Goal: Task Accomplishment & Management: Complete application form

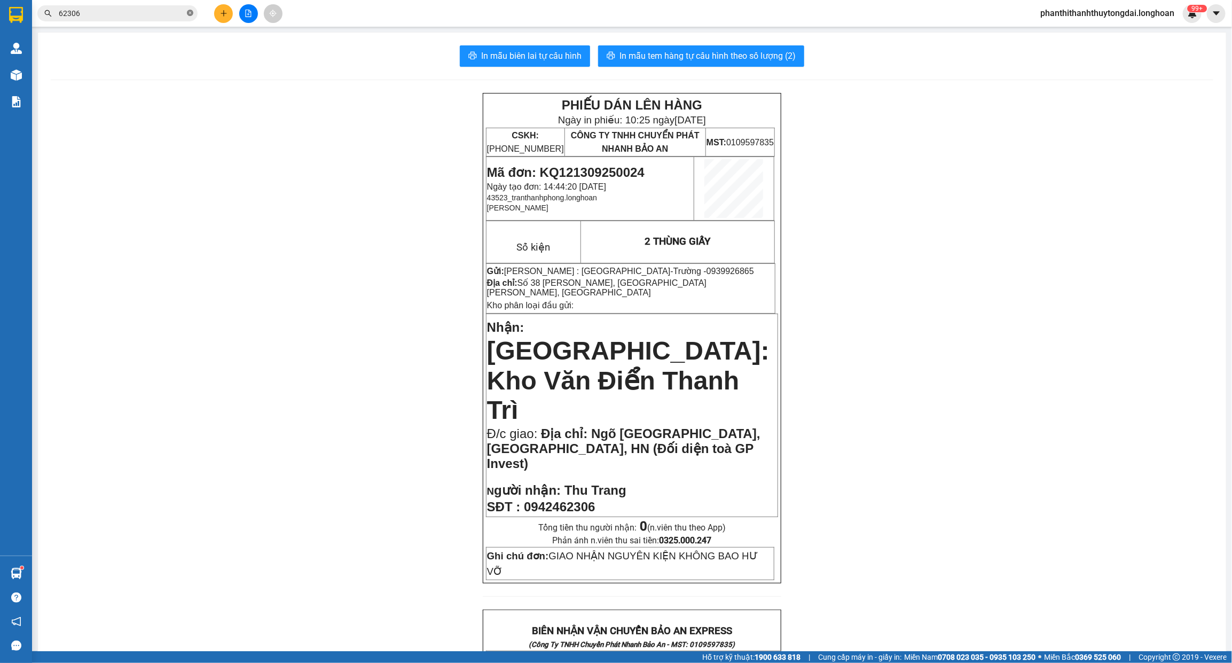
click at [190, 12] on icon "close-circle" at bounding box center [190, 13] width 6 height 6
click at [140, 12] on input "text" at bounding box center [122, 13] width 126 height 12
click at [426, 307] on div "PHIẾU DÁN LÊN HÀNG Ngày in phiếu: 10:25 [DATE] CSKH: [PHONE_NUMBER] CÔNG TY TNH…" at bounding box center [632, 631] width 1163 height 1076
click at [331, 289] on div "PHIẾU DÁN LÊN HÀNG Ngày in phiếu: 10:25 [DATE] CSKH: [PHONE_NUMBER] CÔNG TY TNH…" at bounding box center [632, 631] width 1163 height 1076
click at [225, 12] on icon "plus" at bounding box center [223, 13] width 7 height 7
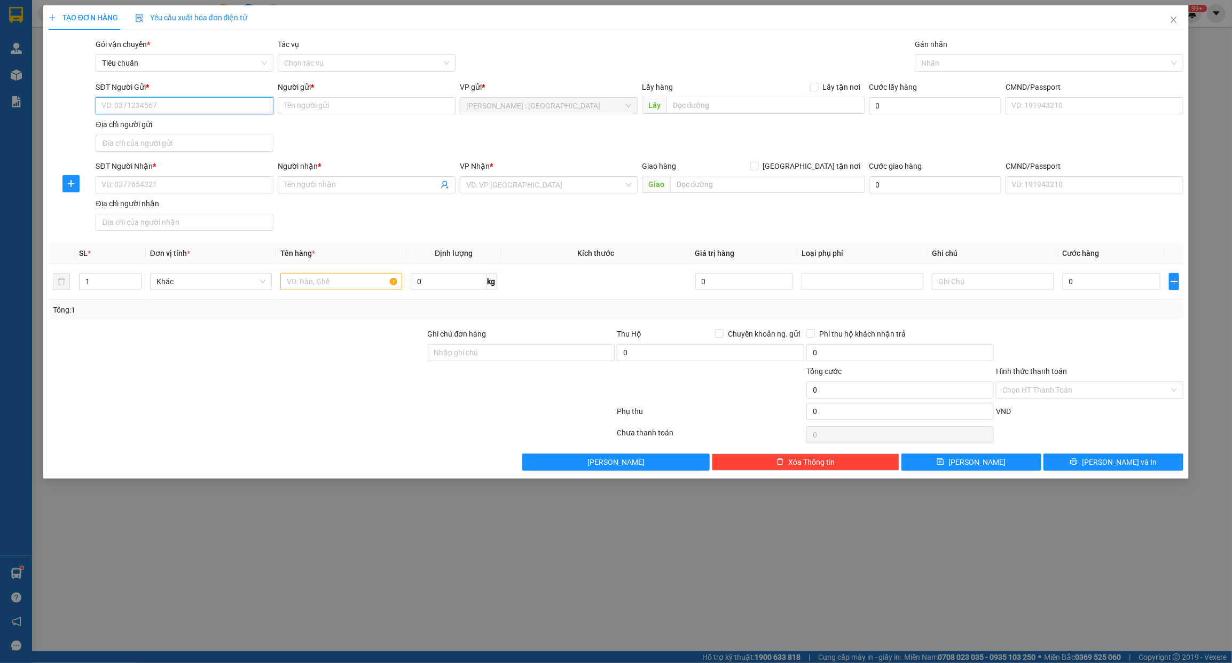
click at [230, 106] on input "SĐT Người Gửi *" at bounding box center [185, 105] width 178 height 17
click at [1176, 24] on icon "close" at bounding box center [1174, 19] width 9 height 9
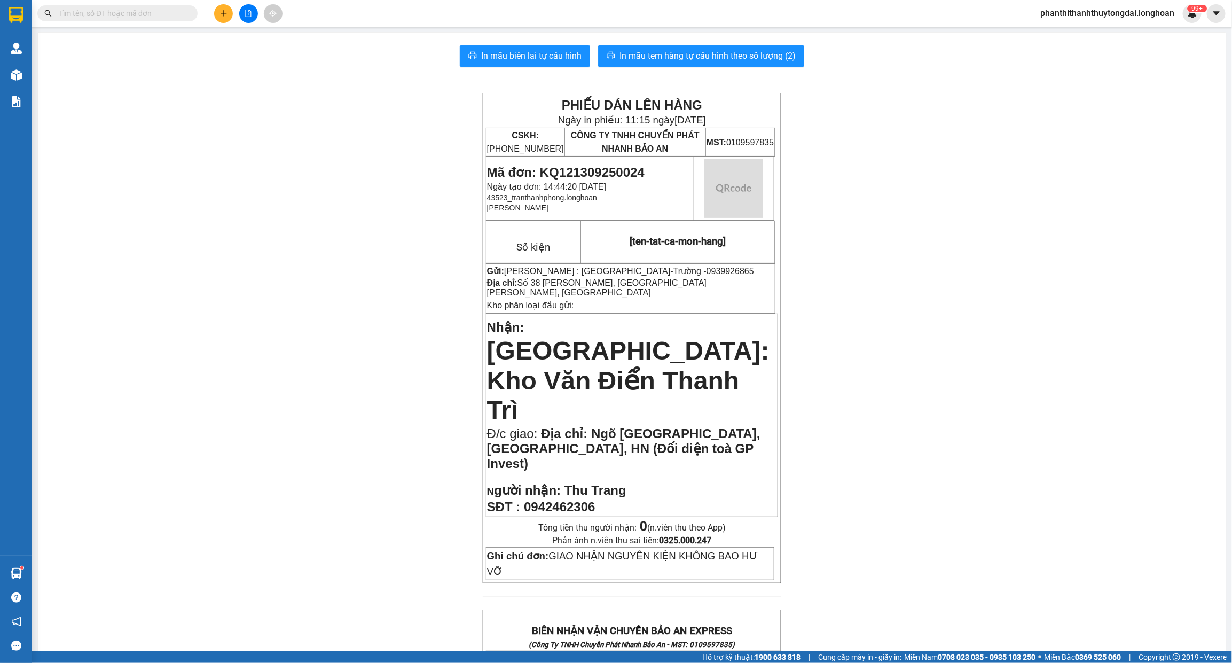
click at [150, 19] on input "text" at bounding box center [122, 13] width 126 height 12
paste input "0932052689"
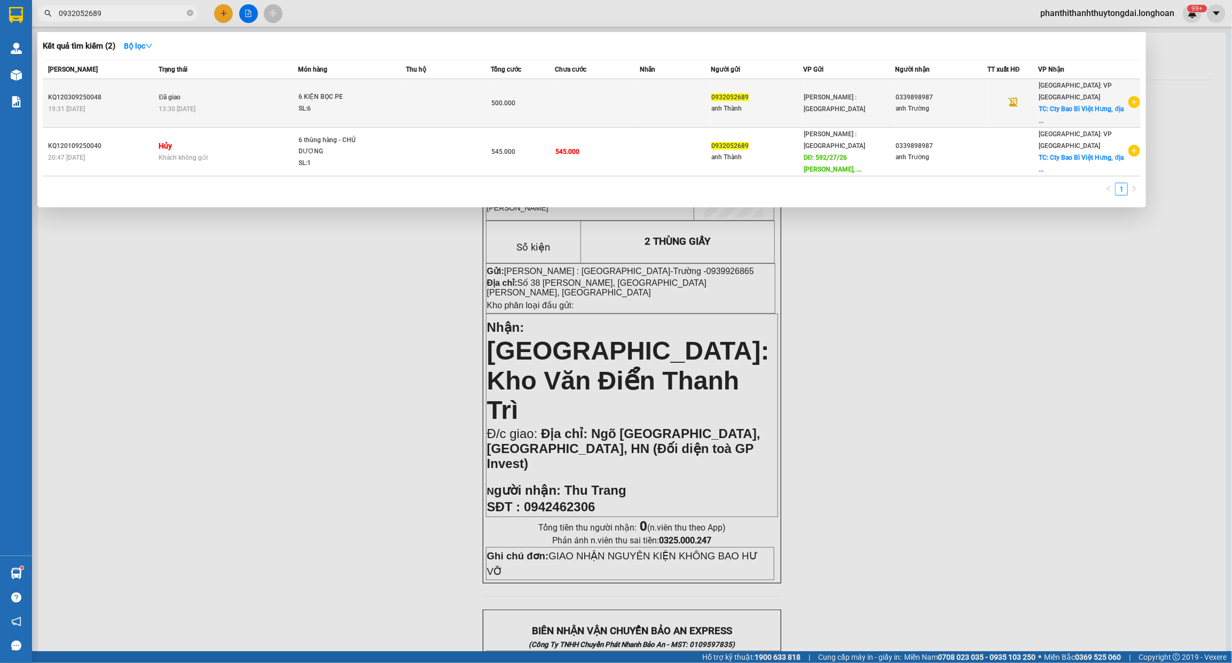
type input "0932052689"
click at [1133, 100] on icon "plus-circle" at bounding box center [1134, 102] width 12 height 12
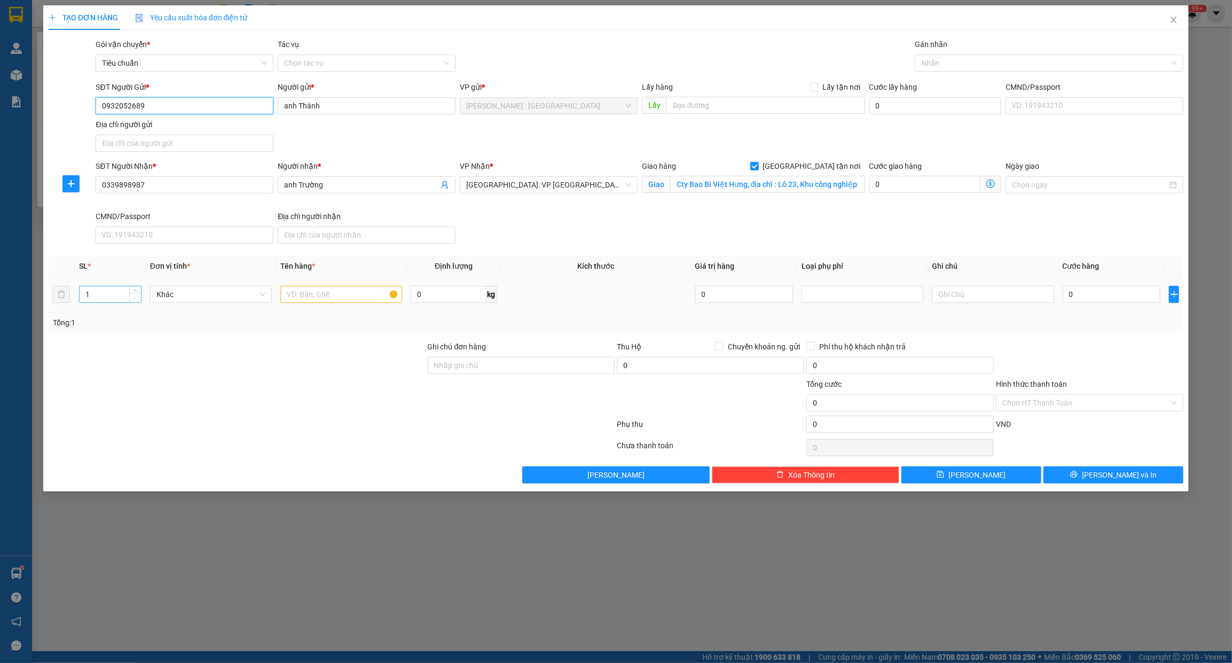
click at [131, 297] on span "Decrease Value" at bounding box center [135, 298] width 12 height 10
click at [97, 299] on input "1" at bounding box center [110, 294] width 61 height 16
click at [98, 299] on input "1" at bounding box center [110, 294] width 61 height 16
click at [98, 300] on input "1" at bounding box center [110, 294] width 61 height 16
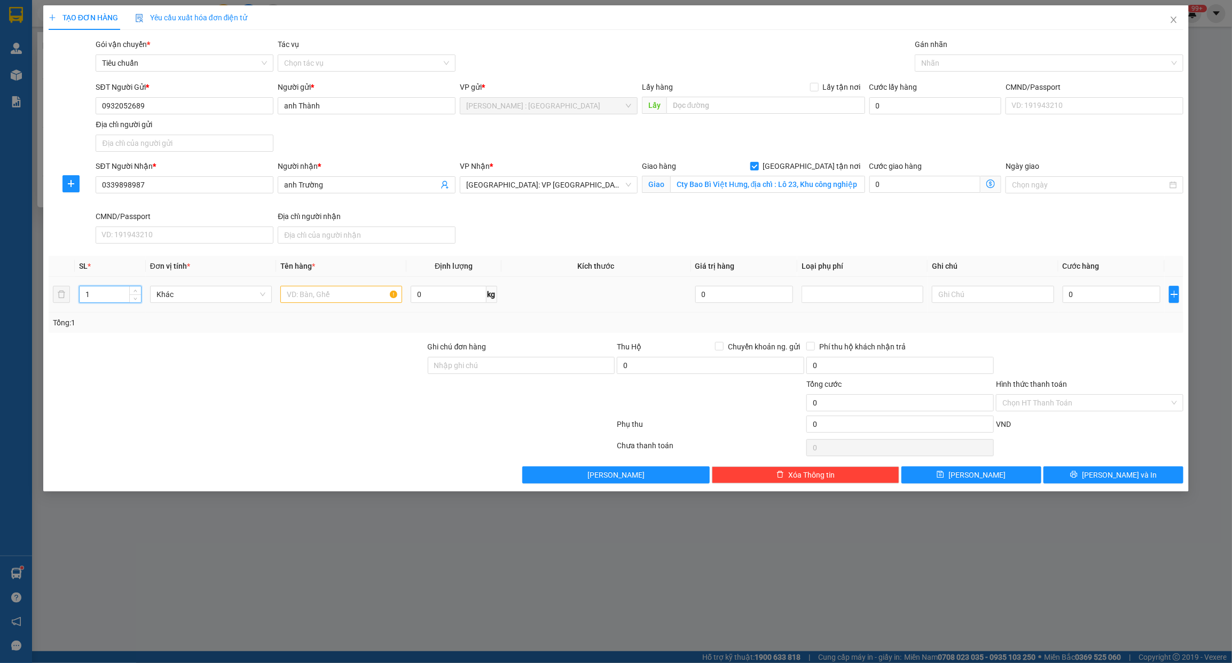
click at [98, 300] on input "1" at bounding box center [110, 294] width 61 height 16
type input "6"
click at [297, 294] on input "text" at bounding box center [341, 294] width 122 height 17
type input "6 KIỆN THÙNG BỌC PE"
click at [506, 371] on input "Ghi chú đơn hàng" at bounding box center [521, 365] width 187 height 17
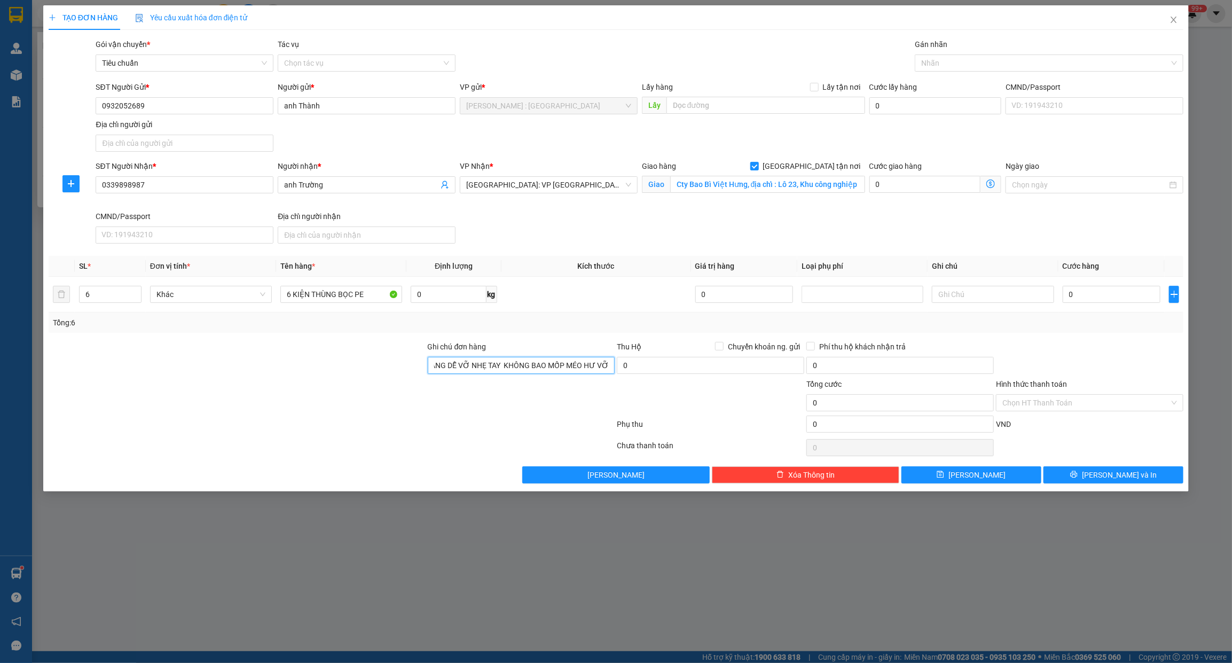
scroll to position [0, 11]
click at [984, 60] on div at bounding box center [1043, 63] width 253 height 13
type input "HÀNG DỄ VỠ NHẸ TAY KHÔNG BAO MỐP MÉO HƯ VỠ"
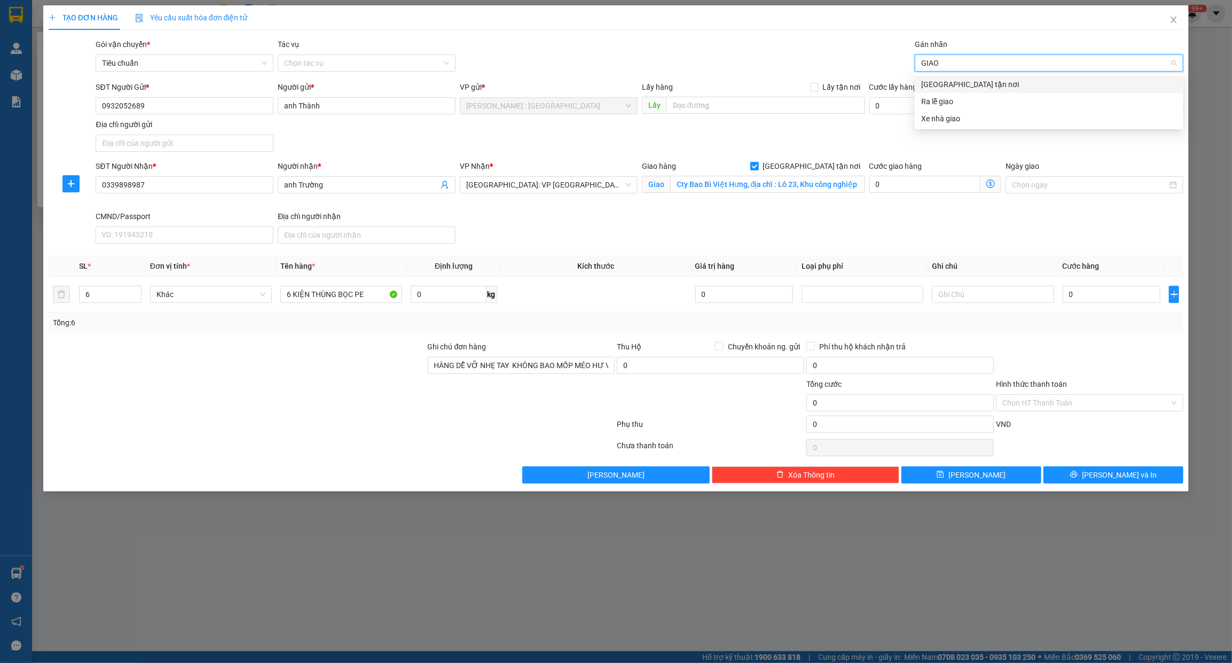
type input "GIAO"
click at [965, 84] on div "[GEOGRAPHIC_DATA] tận nơi" at bounding box center [1049, 85] width 256 height 12
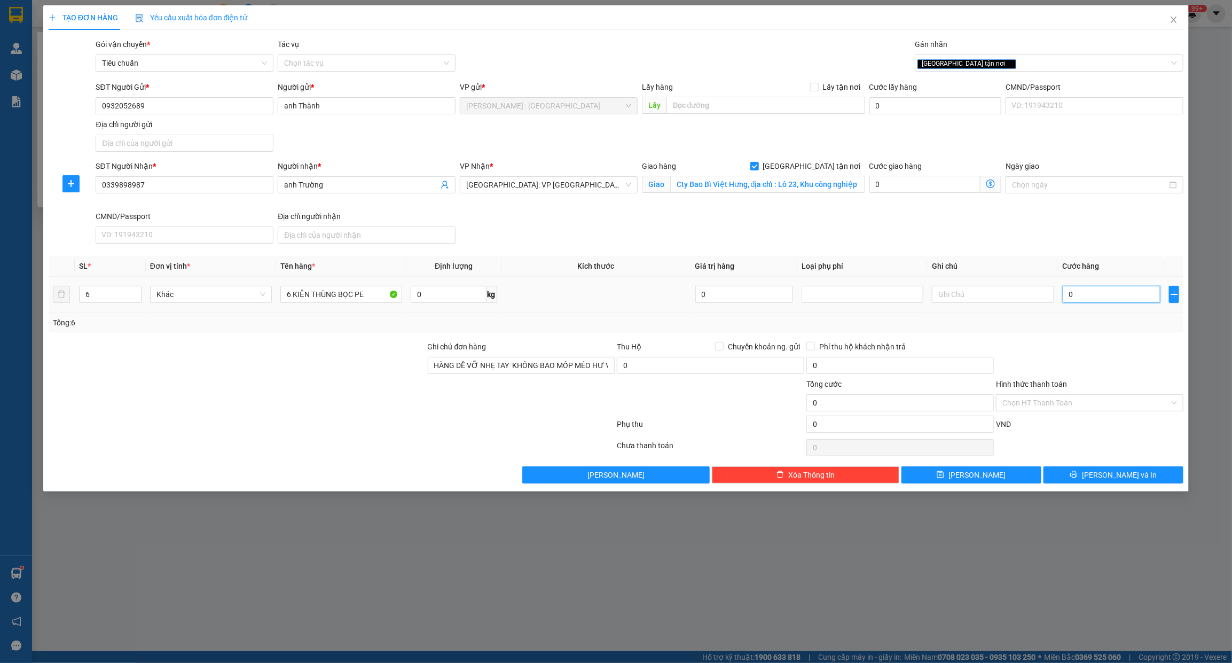
click at [1093, 298] on input "0" at bounding box center [1112, 294] width 98 height 17
type input "5"
type input "57"
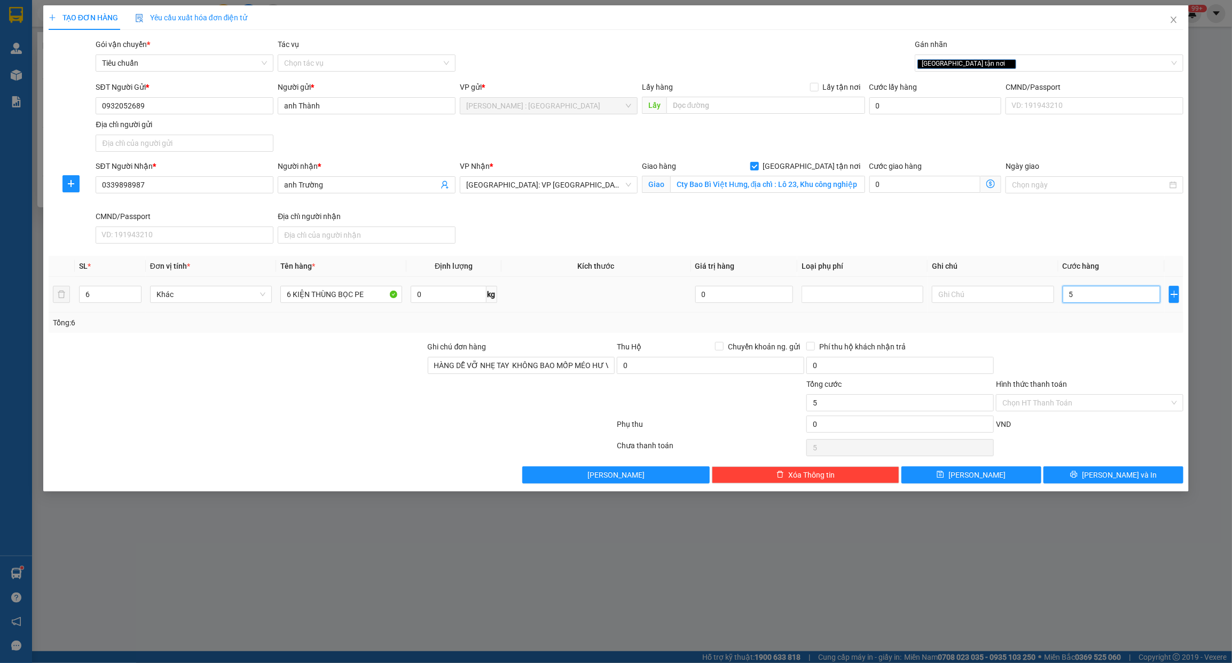
type input "57"
type input "570"
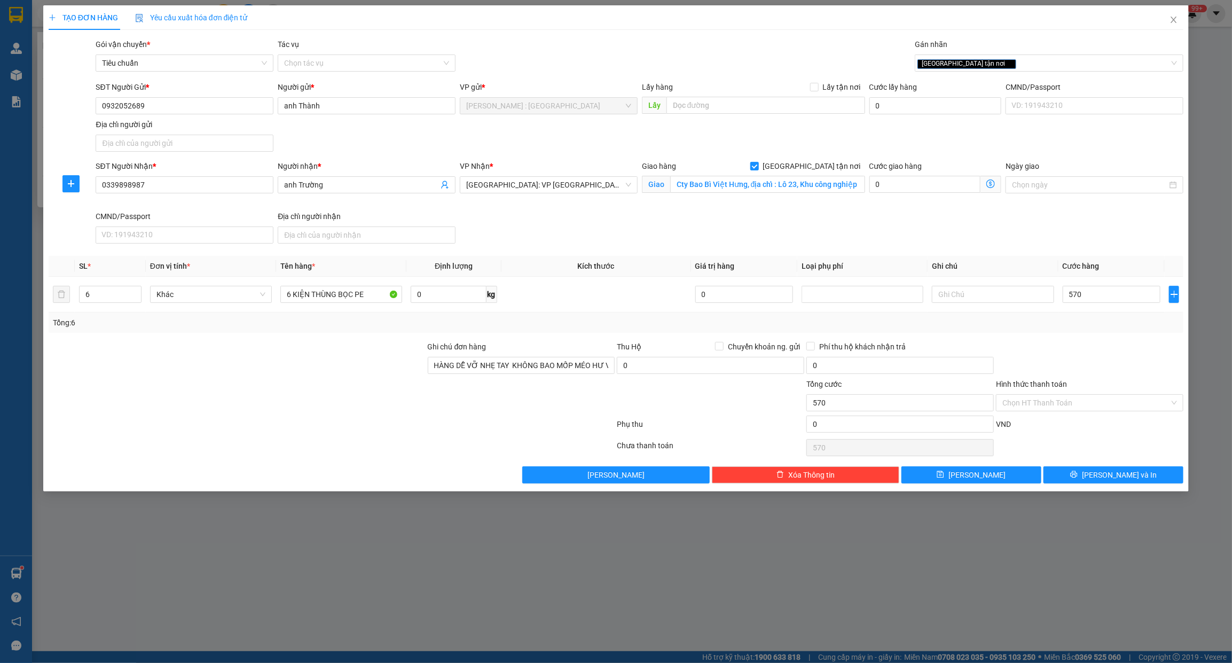
type input "570.000"
click at [1032, 236] on div "SĐT Người Nhận * 0339898987 Người nhận * anh Trường VP Nhận * [GEOGRAPHIC_DATA]…" at bounding box center [639, 204] width 1092 height 88
click at [1105, 481] on span "[PERSON_NAME] và In" at bounding box center [1119, 475] width 75 height 12
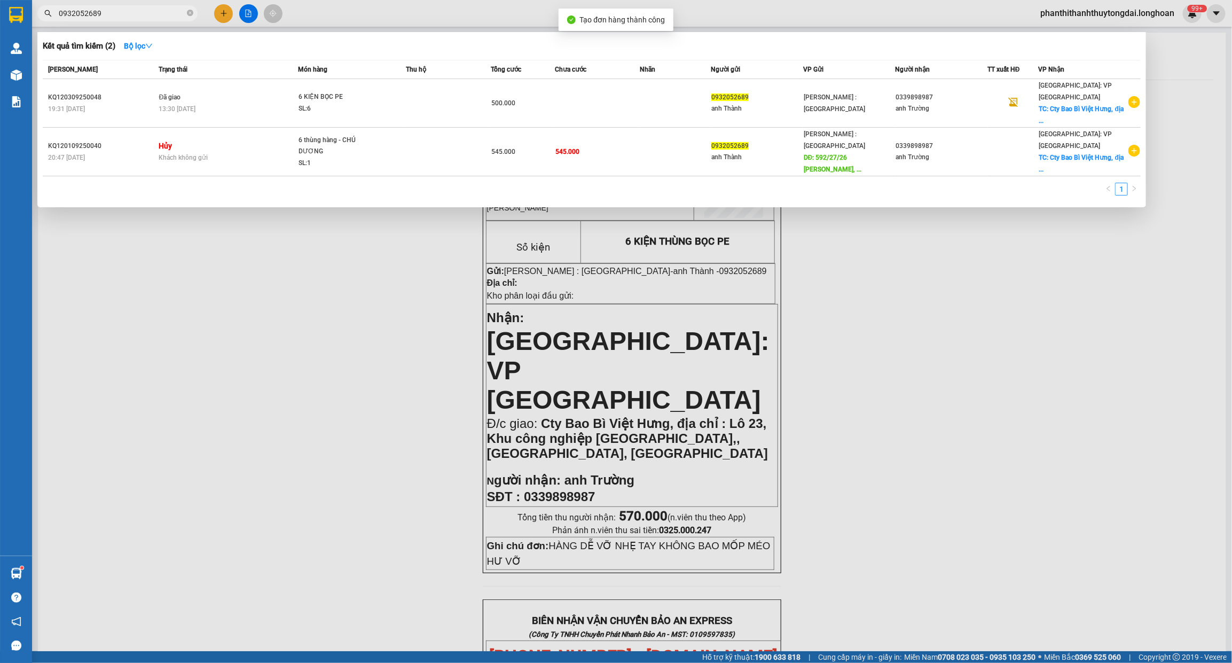
click at [984, 286] on div at bounding box center [616, 331] width 1232 height 663
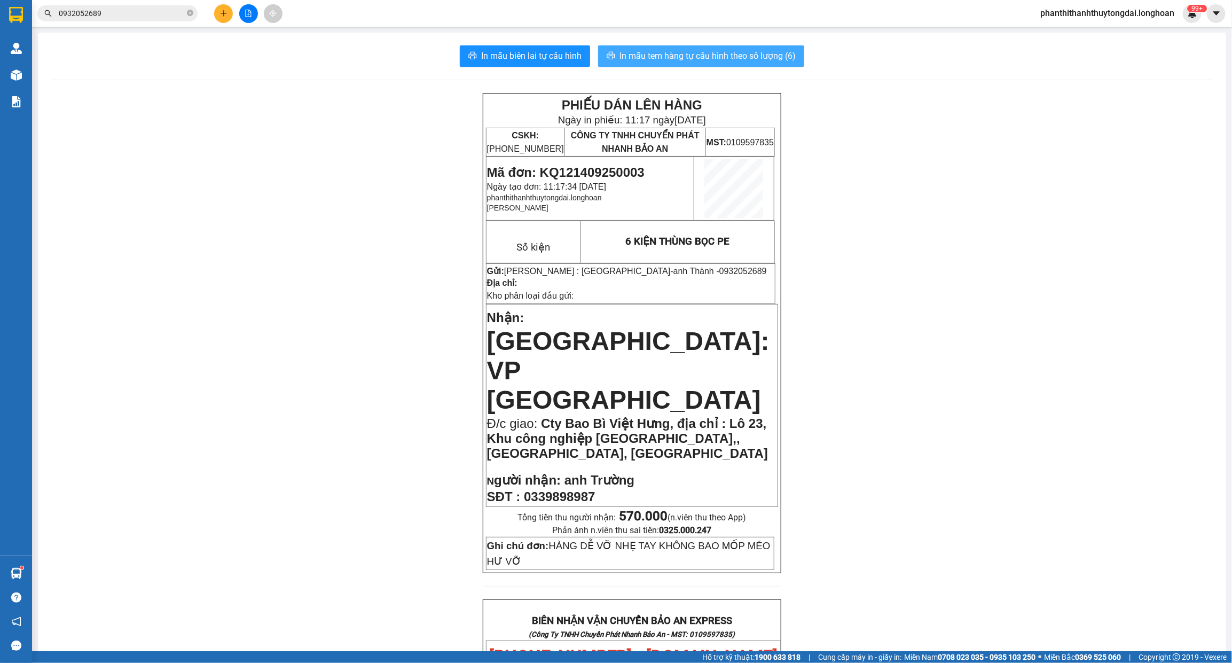
click at [711, 55] on span "In mẫu tem hàng tự cấu hình theo số lượng (6)" at bounding box center [707, 55] width 176 height 13
click at [713, 54] on span "In mẫu tem hàng tự cấu hình theo số lượng (6)" at bounding box center [707, 55] width 176 height 13
click at [462, 378] on div "PHIẾU DÁN LÊN HÀNG Ngày in phiếu: 11:19 [DATE] CSKH: [PHONE_NUMBER] CÔNG TY TNH…" at bounding box center [632, 637] width 1163 height 1089
click at [187, 12] on icon "close-circle" at bounding box center [190, 13] width 6 height 6
click at [166, 14] on input "text" at bounding box center [122, 13] width 126 height 12
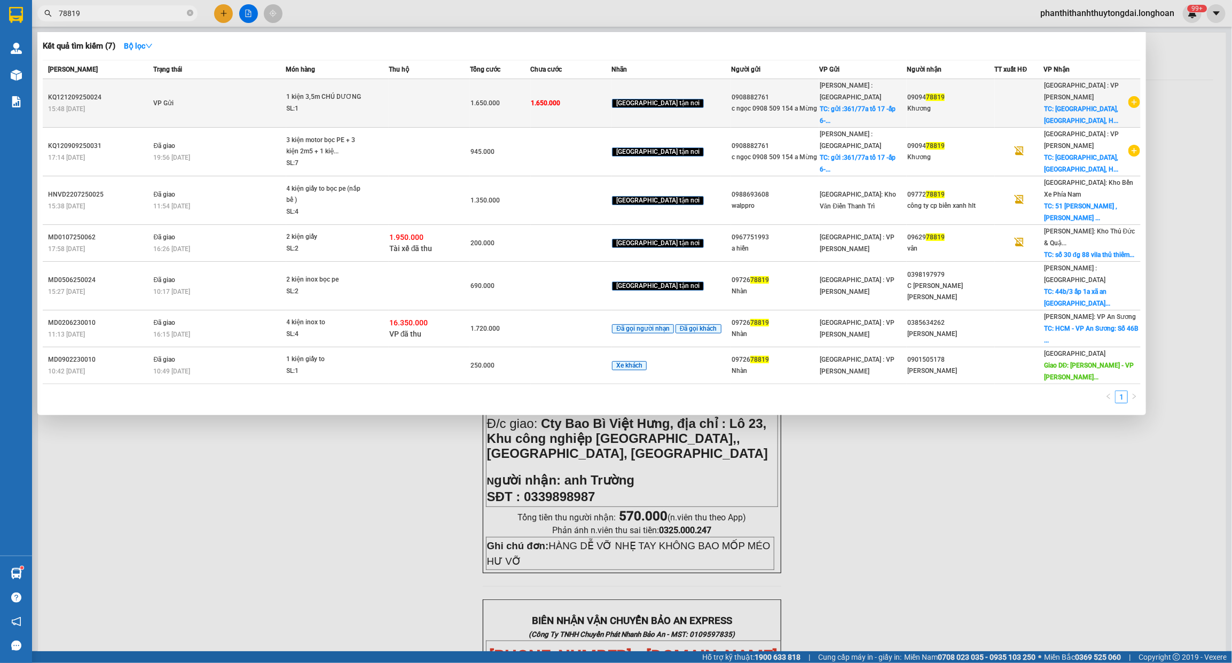
type input "78819"
click at [199, 91] on td "VP Gửi" at bounding box center [218, 103] width 135 height 49
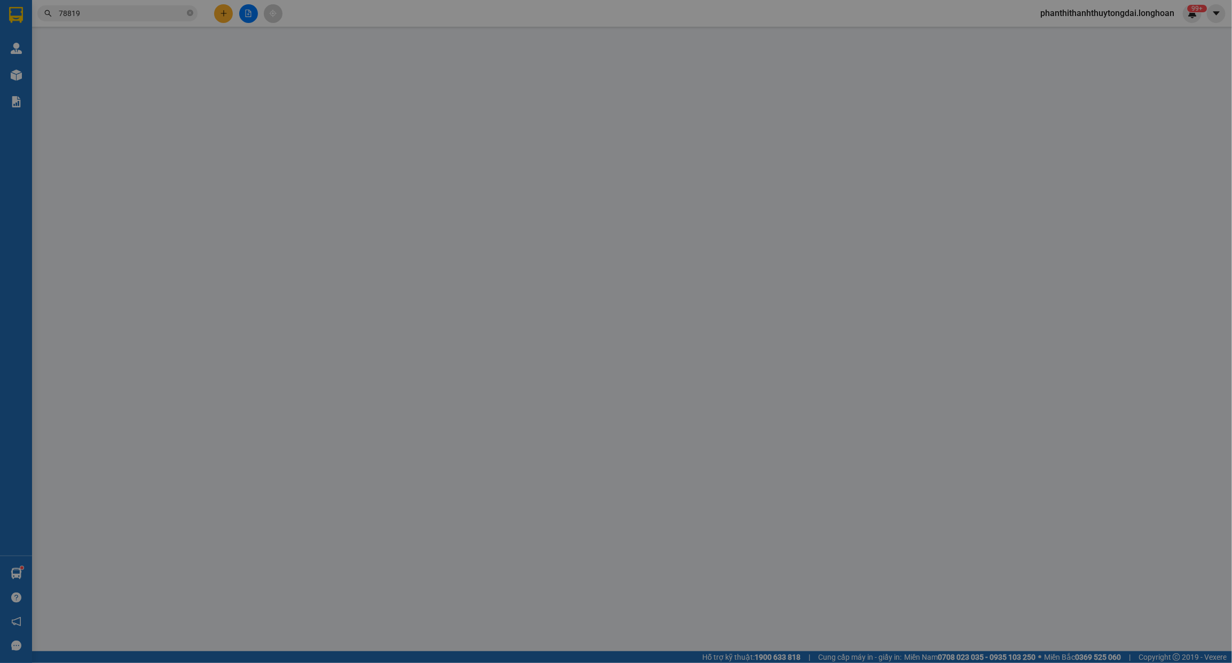
type input "0908882761"
type input "c ngọc 0908 509 154 a Mừng"
checkbox input "true"
type input "gửi :361/77a tổ 17 -ấp 6-[PERSON_NAME] -x đông thanh-hóc môn -hcm"
type input "0909478819"
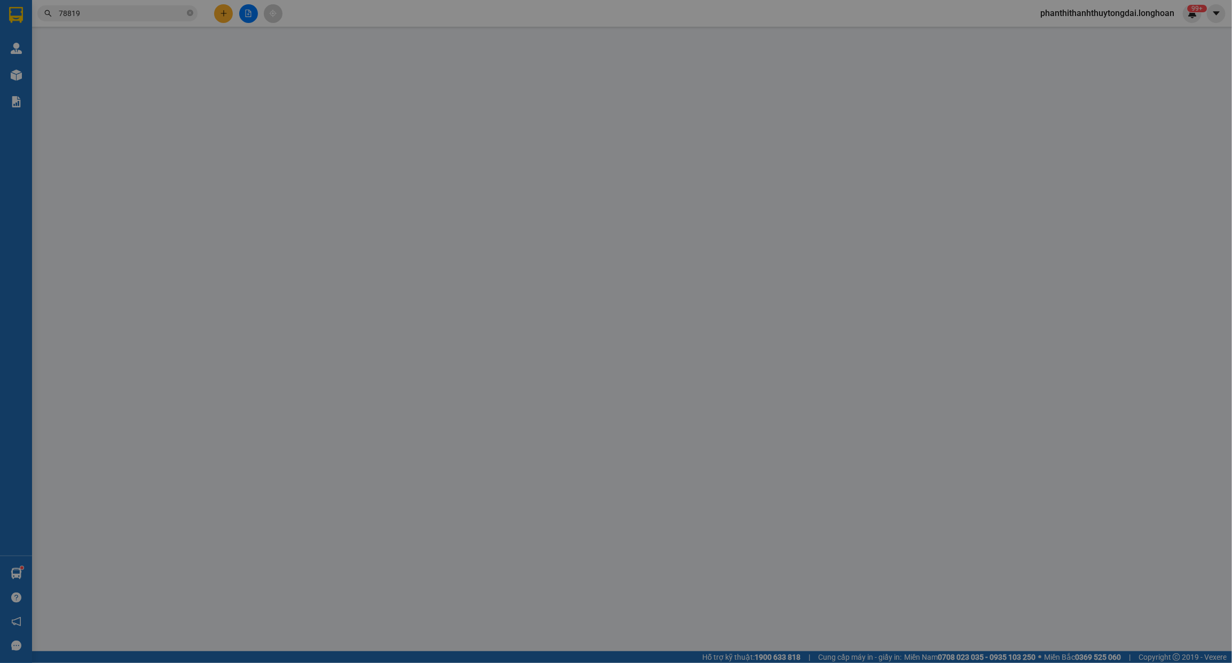
type input "Khương"
checkbox input "true"
type input "[GEOGRAPHIC_DATA], [GEOGRAPHIC_DATA], [GEOGRAPHIC_DATA], [GEOGRAPHIC_DATA], [GE…"
type input "1.650.000"
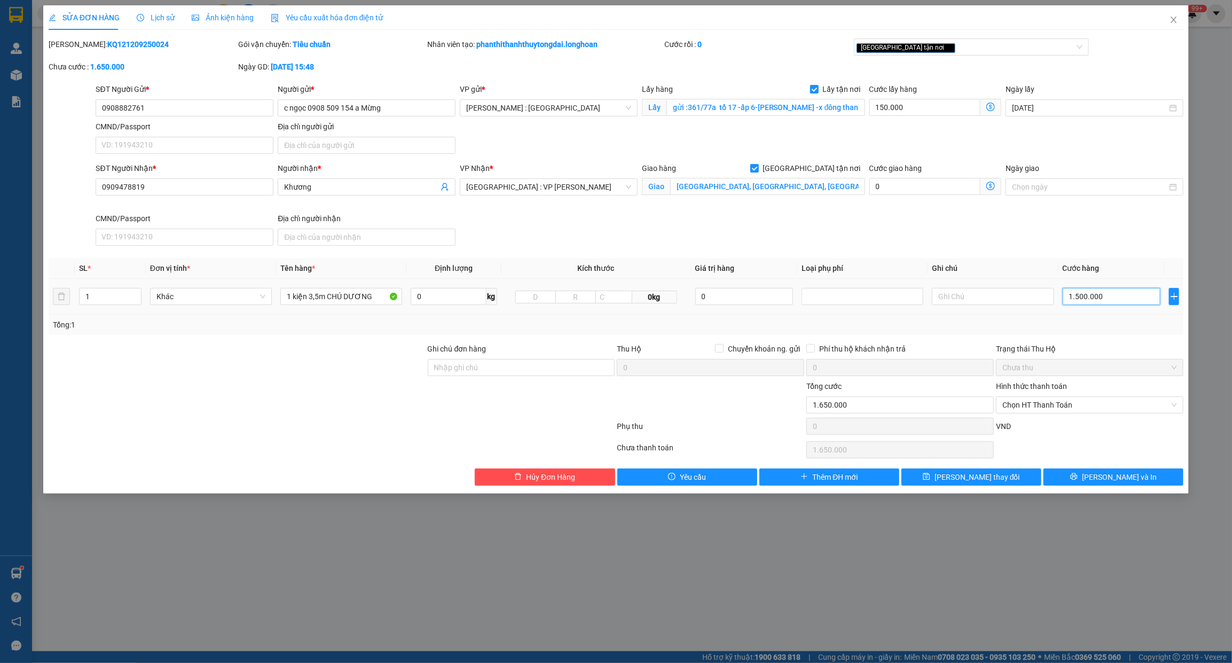
click at [1114, 302] on input "1.500.000" at bounding box center [1112, 296] width 98 height 17
type input "150.000"
type input "0"
type input "150.001"
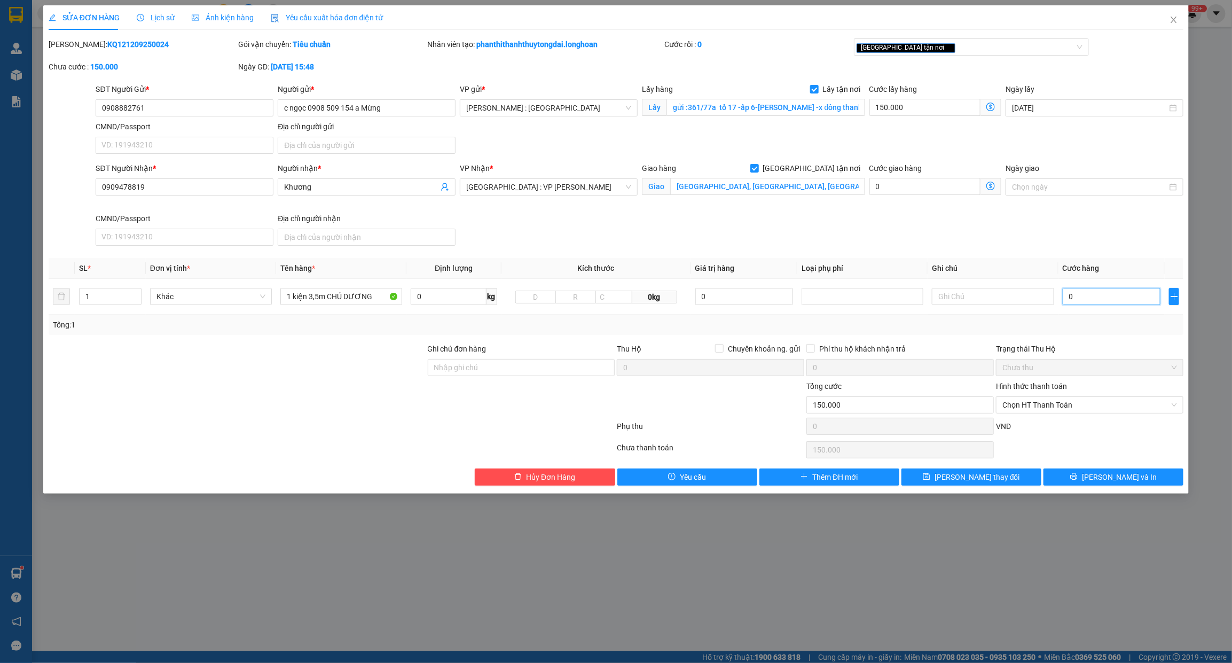
type input "150.001"
type input "01"
type input "150.017"
type input "017"
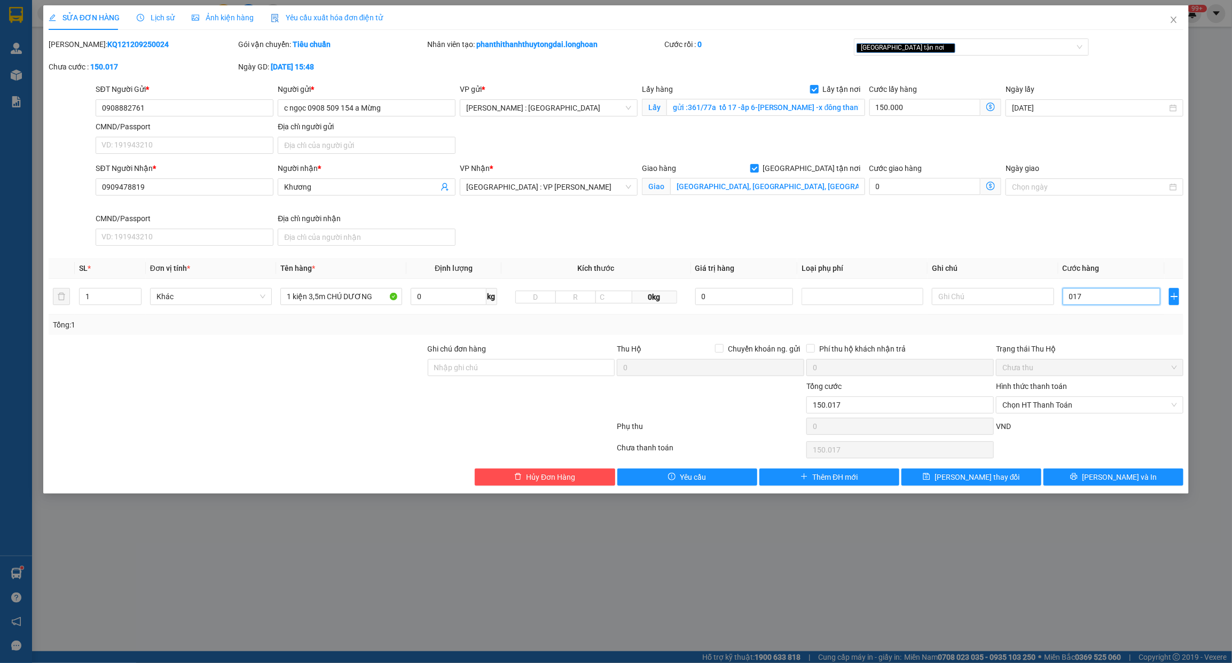
type input "150.170"
type input "0.170"
type input "151.700"
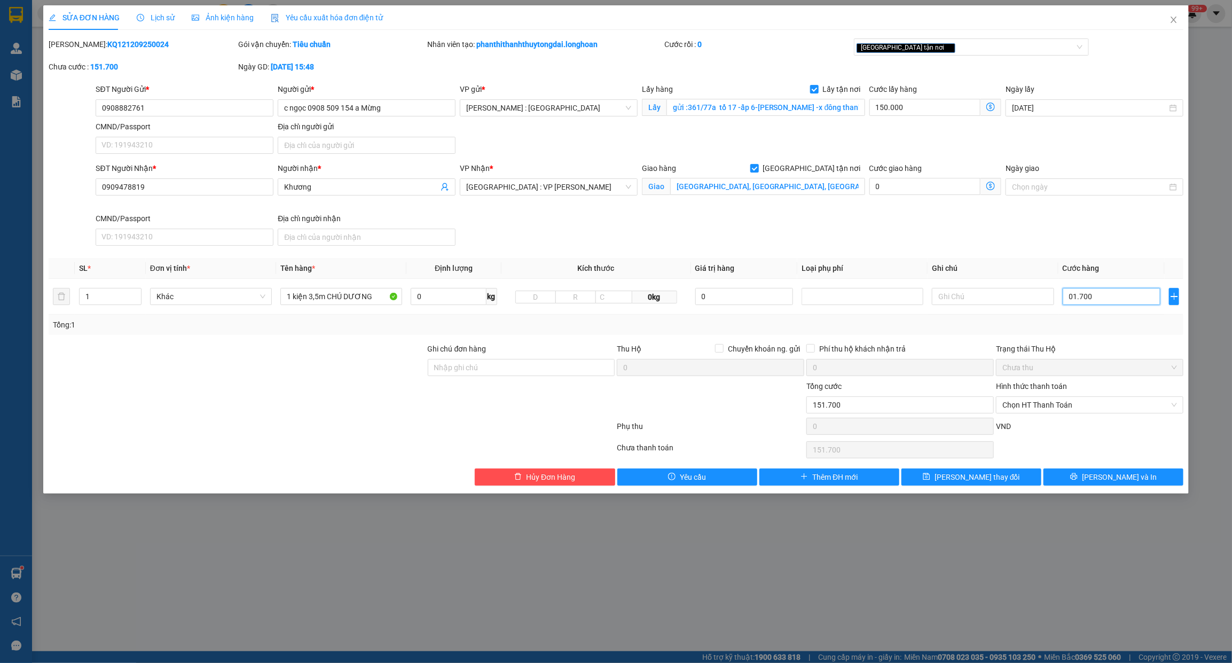
type input "01.700"
type input "1.850.000"
type input "1.700.000"
click at [1105, 219] on div "SĐT Người Nhận * 0909478819 Người nhận * Khương VP Nhận * [GEOGRAPHIC_DATA] : V…" at bounding box center [639, 206] width 1092 height 88
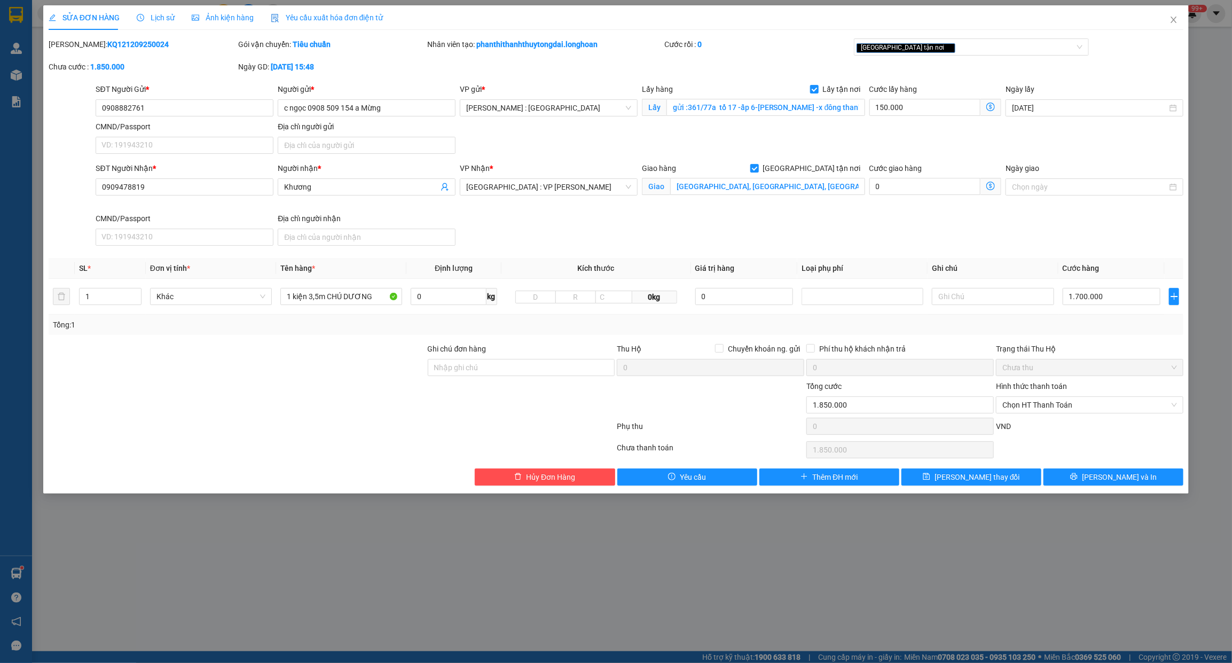
click at [700, 581] on div "SỬA ĐƠN HÀNG Lịch sử Ảnh kiện hàng Yêu cầu xuất hóa đơn điện tử Total Paid Fee …" at bounding box center [616, 331] width 1232 height 663
click at [382, 296] on input "1 kiện 3,5m CHÚ DƯƠNG" at bounding box center [341, 296] width 122 height 17
type input "6"
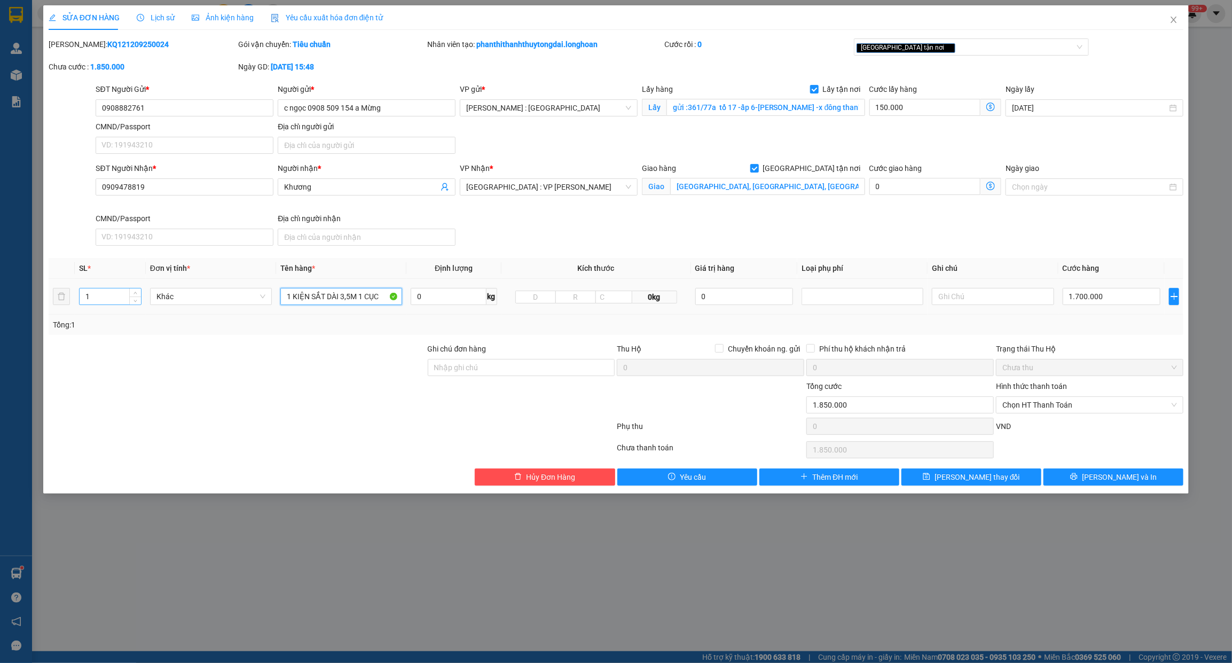
type input "1 KIỆN SẮT DÀI 3,5M 1 CỤC"
click at [98, 300] on input "1" at bounding box center [110, 296] width 61 height 16
type input "6"
click at [382, 297] on input "1 KIỆN SẮT DÀI 3,5M 1 CỤC" at bounding box center [341, 296] width 122 height 17
drag, startPoint x: 380, startPoint y: 297, endPoint x: 286, endPoint y: 295, distance: 94.0
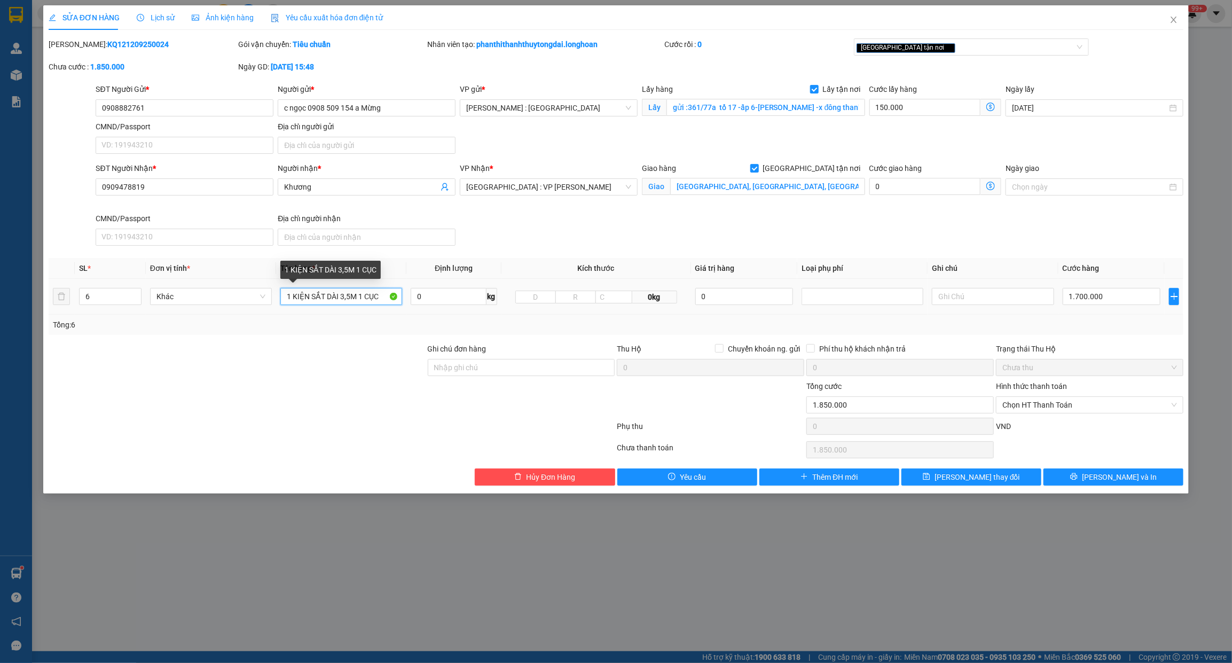
click at [286, 295] on input "1 KIỆN SẮT DÀI 3,5M 1 CỤC" at bounding box center [341, 296] width 122 height 17
click at [353, 303] on input "1 KIWE" at bounding box center [341, 296] width 122 height 17
type input "1"
type input "4 THANH SẮT CHÂN VỊT DÀI + 1 KIỆN SẮT BỌC PE + 1 BỆ KHUNG SẮT DÀI 3,5M"
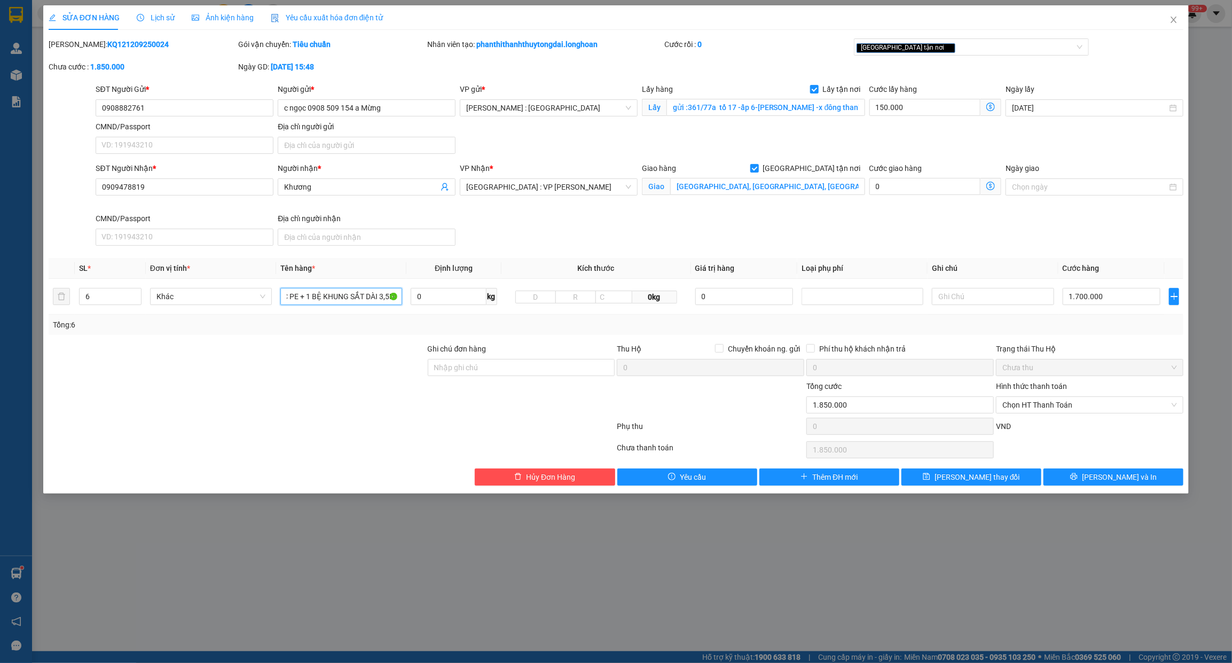
scroll to position [0, 0]
click at [377, 426] on div at bounding box center [332, 428] width 569 height 21
click at [1069, 480] on button "[PERSON_NAME] và In" at bounding box center [1114, 476] width 140 height 17
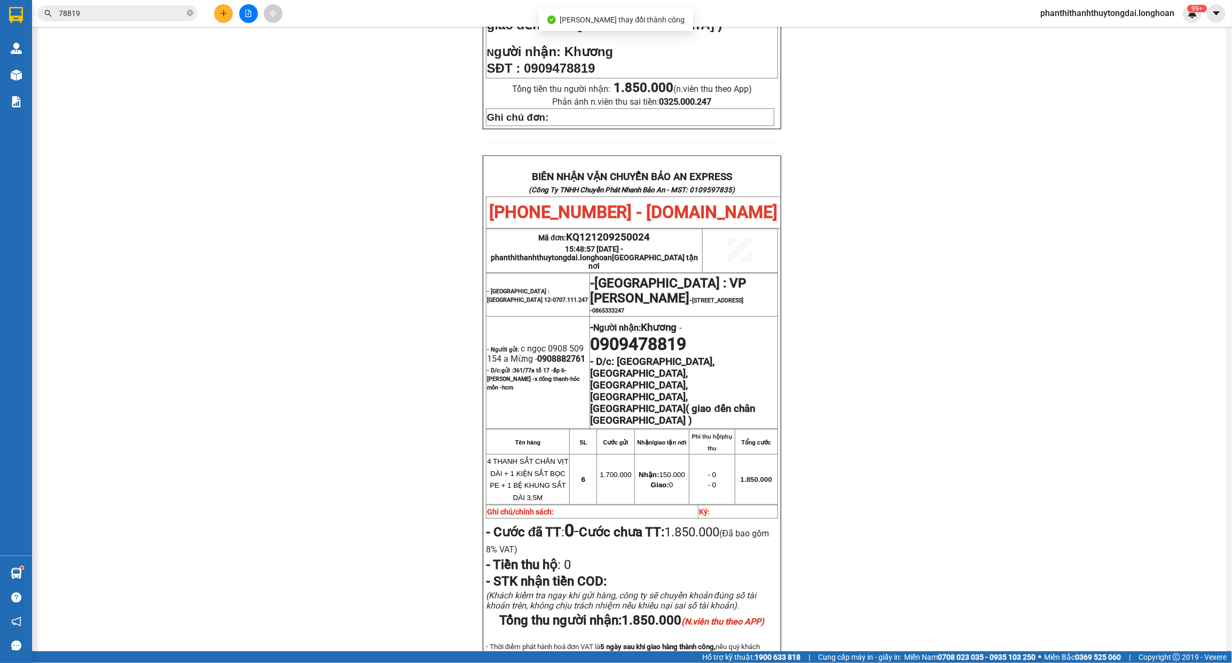
scroll to position [467, 0]
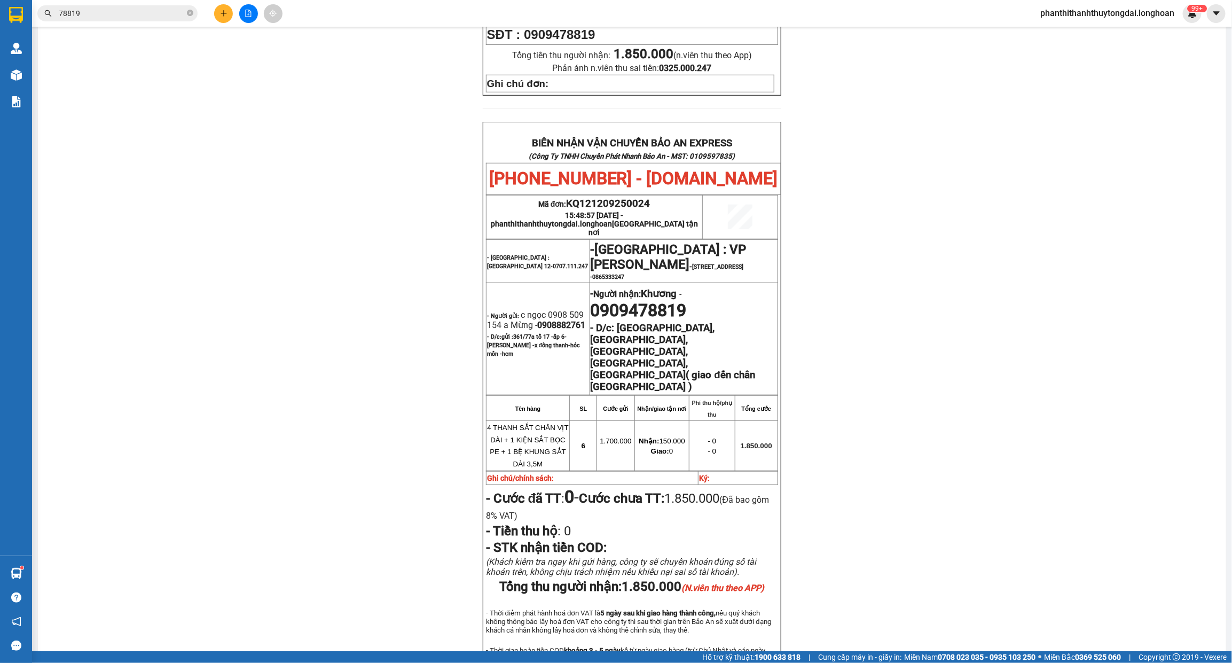
click at [537, 320] on span "0908882761" at bounding box center [561, 325] width 48 height 10
copy span "0908882761"
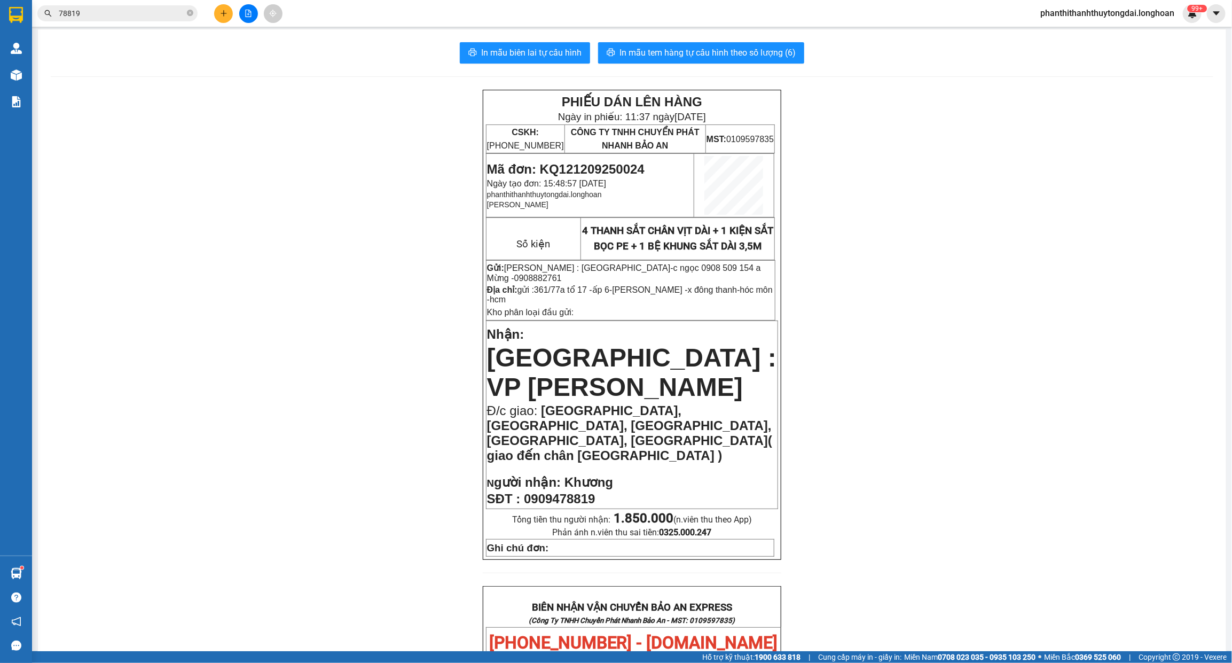
scroll to position [0, 0]
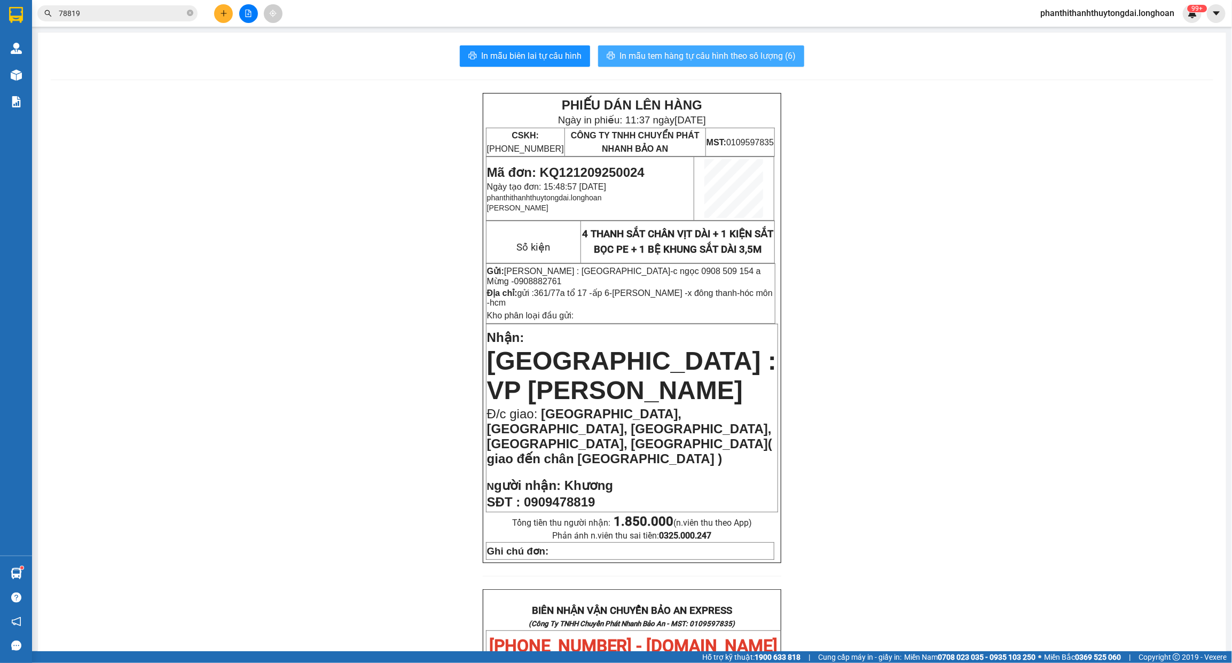
click at [787, 50] on span "In mẫu tem hàng tự cấu hình theo số lượng (6)" at bounding box center [707, 55] width 176 height 13
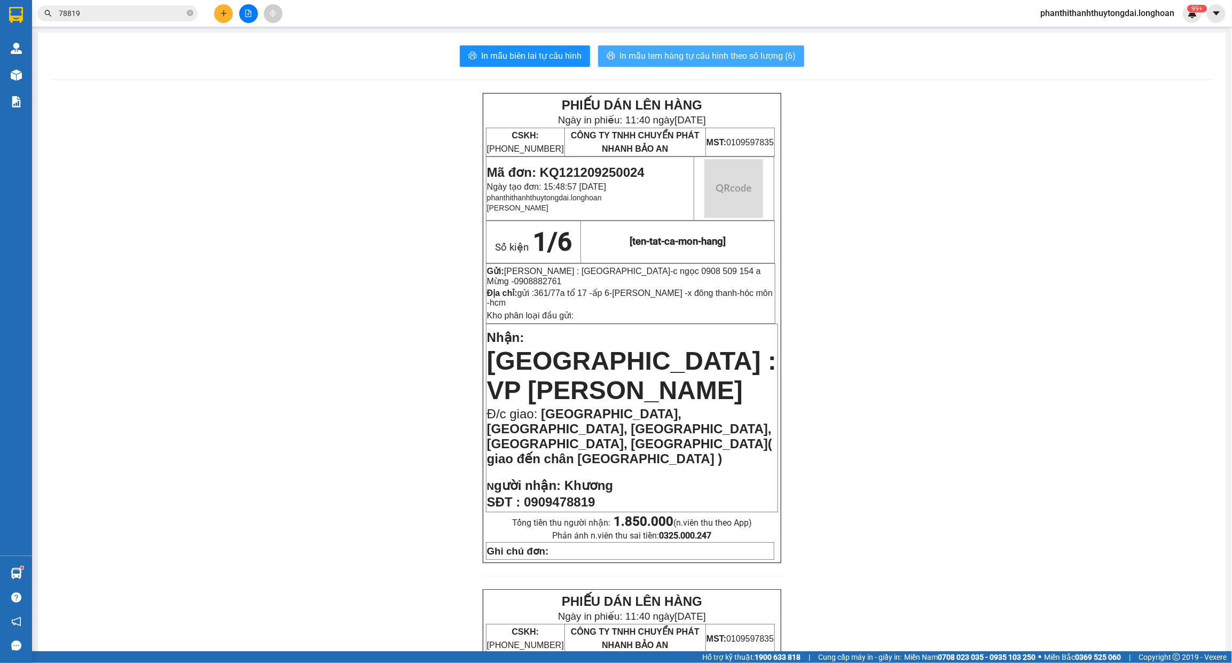
click at [782, 52] on span "In mẫu tem hàng tự cấu hình theo số lượng (6)" at bounding box center [707, 55] width 176 height 13
click at [783, 59] on span "In mẫu tem hàng tự cấu hình theo số lượng (6)" at bounding box center [707, 55] width 176 height 13
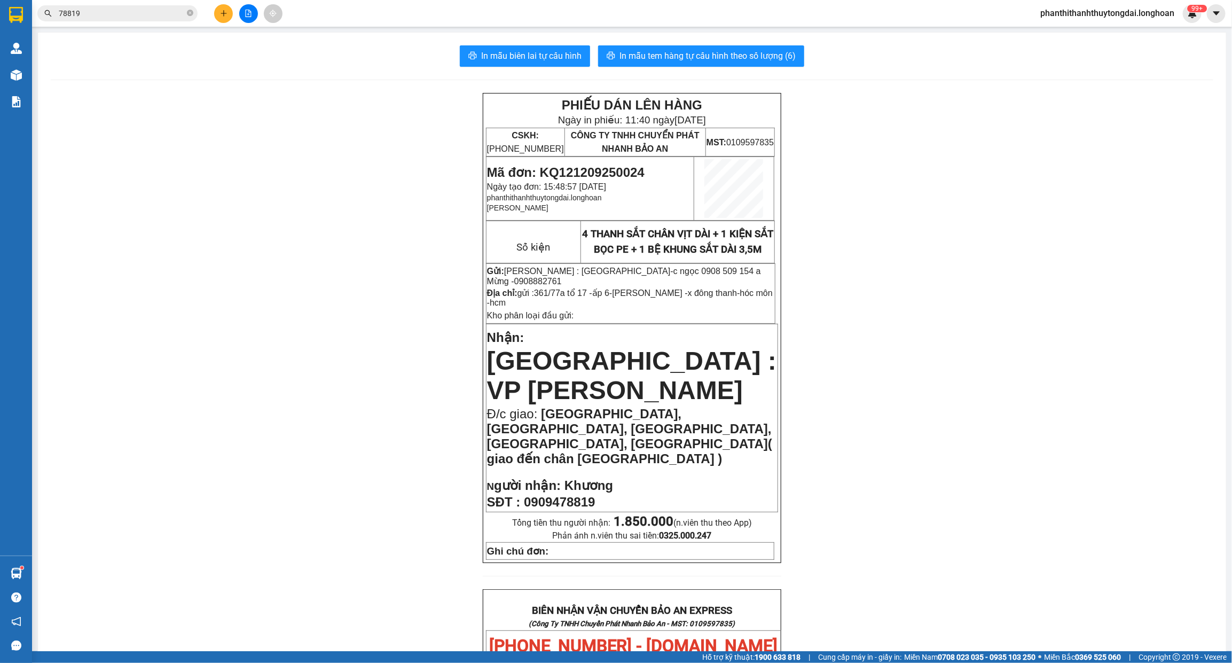
click at [191, 438] on div "PHIẾU DÁN LÊN HÀNG Ngày in phiếu: 11:40 [DATE] CSKH: [PHONE_NUMBER] CÔNG TY TNH…" at bounding box center [632, 638] width 1163 height 1091
click at [130, 308] on div "PHIẾU DÁN LÊN HÀNG Ngày in phiếu: 11:40 [DATE] CSKH: [PHONE_NUMBER] CÔNG TY TNH…" at bounding box center [632, 638] width 1163 height 1091
click at [193, 14] on span "78819" at bounding box center [117, 13] width 160 height 16
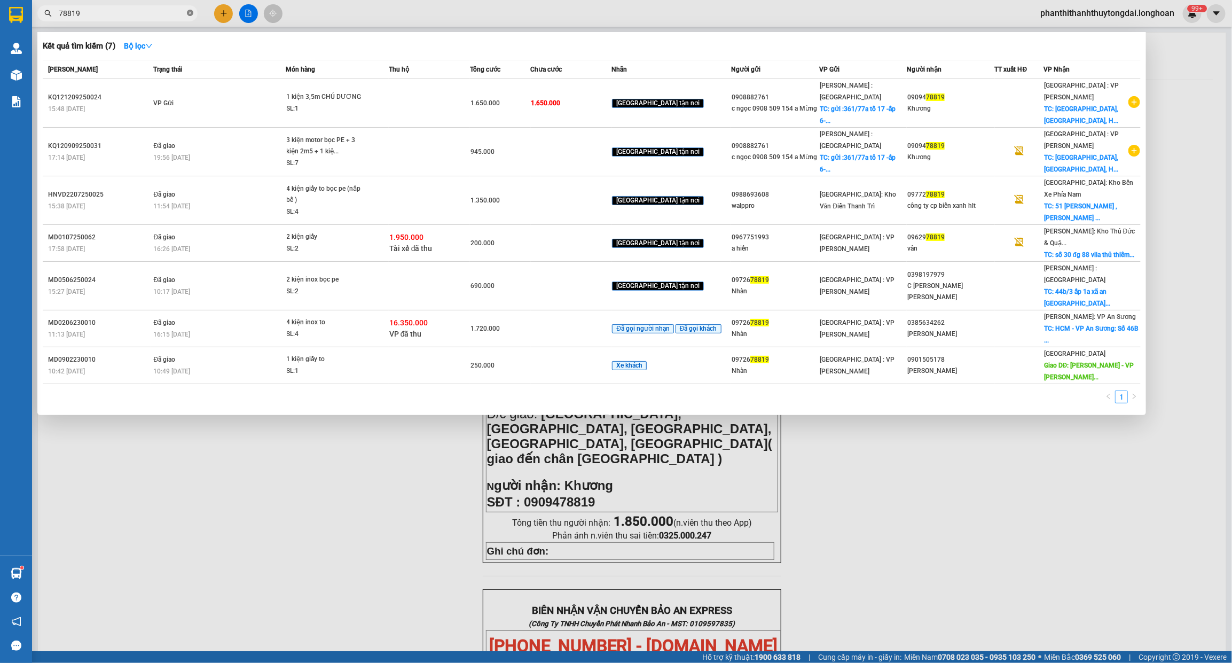
click at [190, 12] on icon "close-circle" at bounding box center [190, 13] width 6 height 6
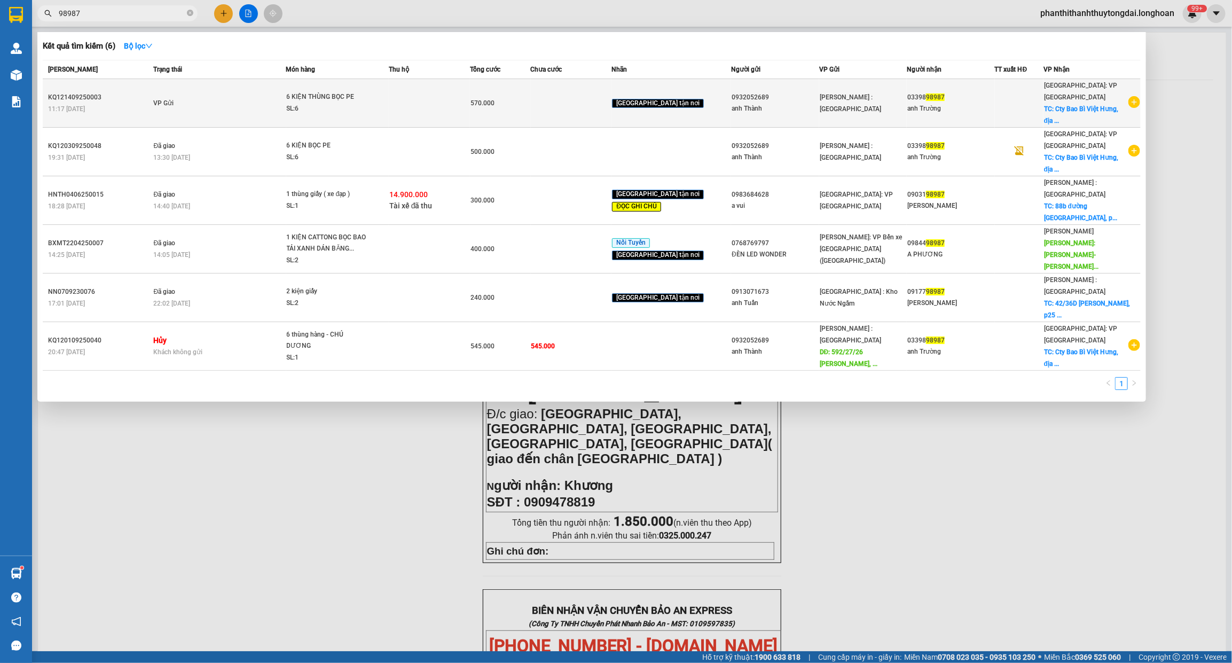
type input "98987"
click at [233, 99] on td "VP Gửi" at bounding box center [218, 103] width 135 height 49
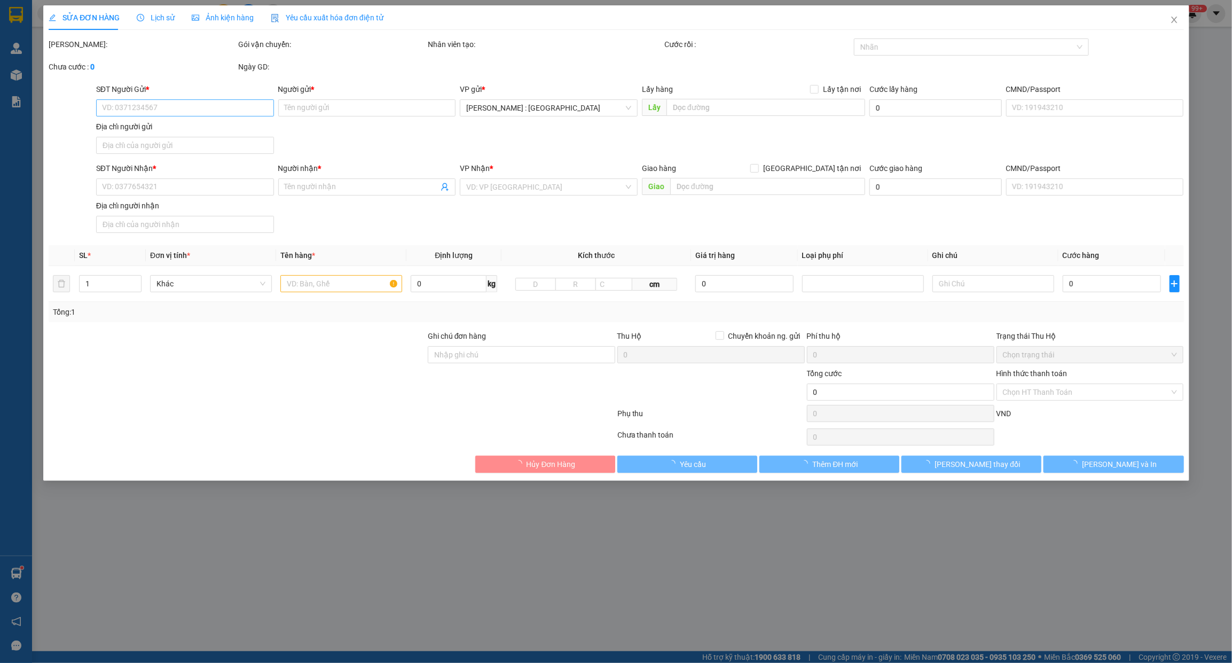
type input "0932052689"
type input "anh Thành"
type input "0339898987"
type input "anh Trường"
checkbox input "true"
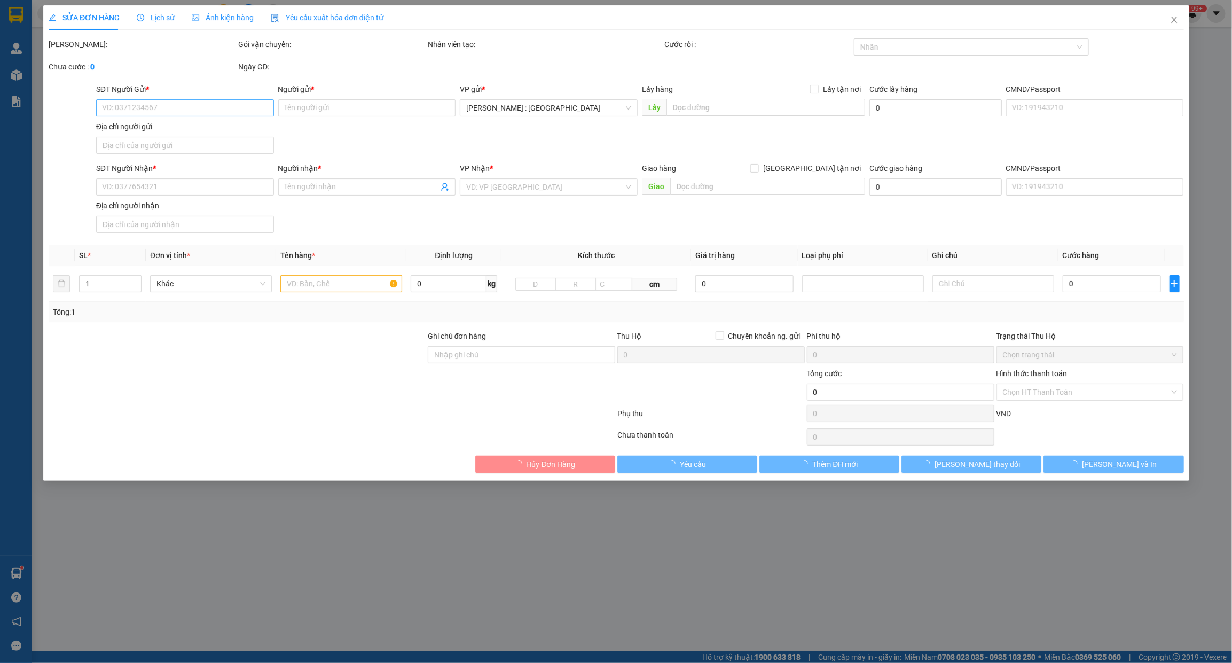
type input "Cty Bao Bì Việt Hưng, địa chỉ : Lô 23, Khu công nghiệp [GEOGRAPHIC_DATA],, [GEO…"
type input "HÀNG DỄ VỠ NHẸ TAY KHÔNG BAO MỐP MÉO HƯ VỠ"
type input "570.000"
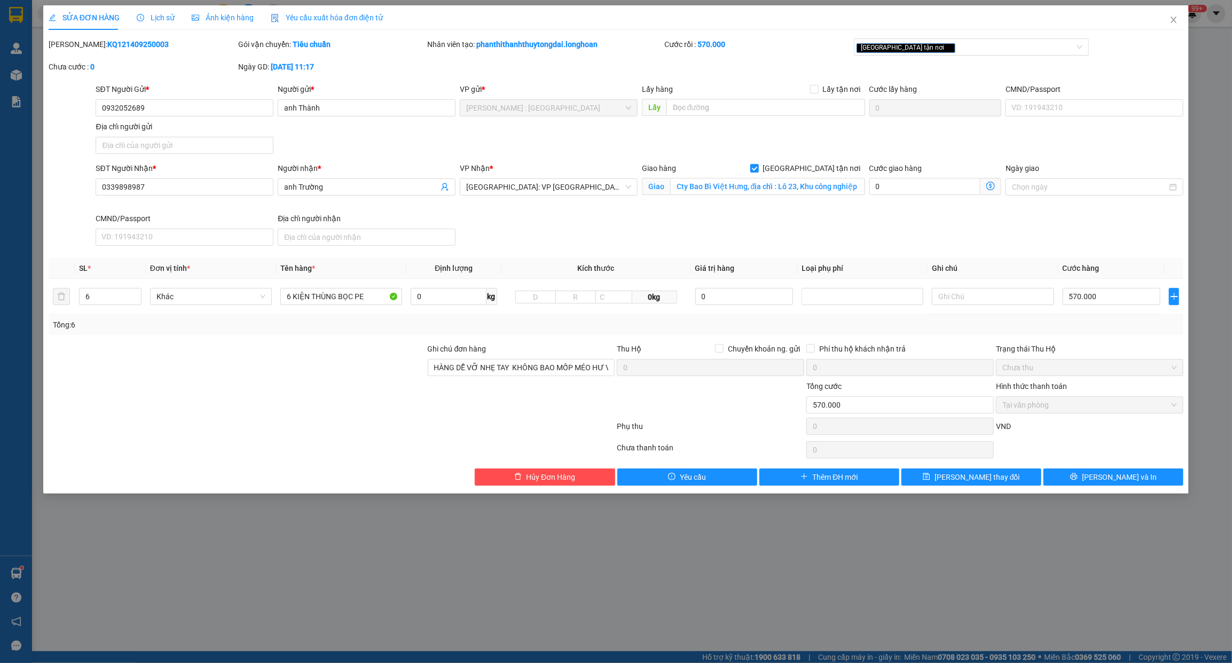
click at [126, 47] on b "KQ121409250003" at bounding box center [137, 44] width 61 height 9
copy b "KQ121409250003"
click at [561, 417] on div at bounding box center [522, 398] width 190 height 37
drag, startPoint x: 767, startPoint y: 594, endPoint x: 781, endPoint y: 581, distance: 19.3
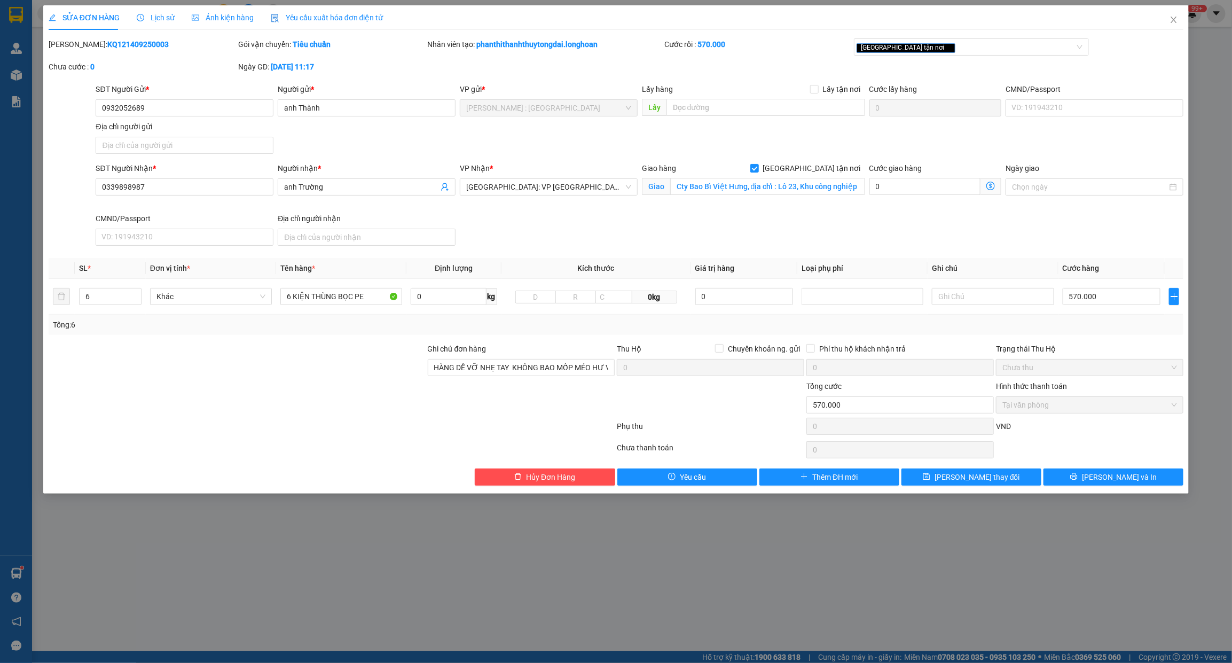
click at [767, 593] on div "SỬA ĐƠN HÀNG Lịch sử Ảnh kiện hàng Yêu cầu xuất hóa đơn điện tử Total Paid Fee …" at bounding box center [616, 331] width 1232 height 663
drag, startPoint x: 835, startPoint y: 601, endPoint x: 847, endPoint y: 621, distance: 22.8
click at [842, 605] on div "SỬA ĐƠN HÀNG Lịch sử Ảnh kiện hàng Yêu cầu xuất hóa đơn điện tử Total Paid Fee …" at bounding box center [616, 331] width 1232 height 663
drag, startPoint x: 852, startPoint y: 585, endPoint x: 847, endPoint y: 591, distance: 8.0
click at [849, 599] on div "SỬA ĐƠN HÀNG Lịch sử Ảnh kiện hàng Yêu cầu xuất hóa đơn điện tử Total Paid Fee …" at bounding box center [616, 331] width 1232 height 663
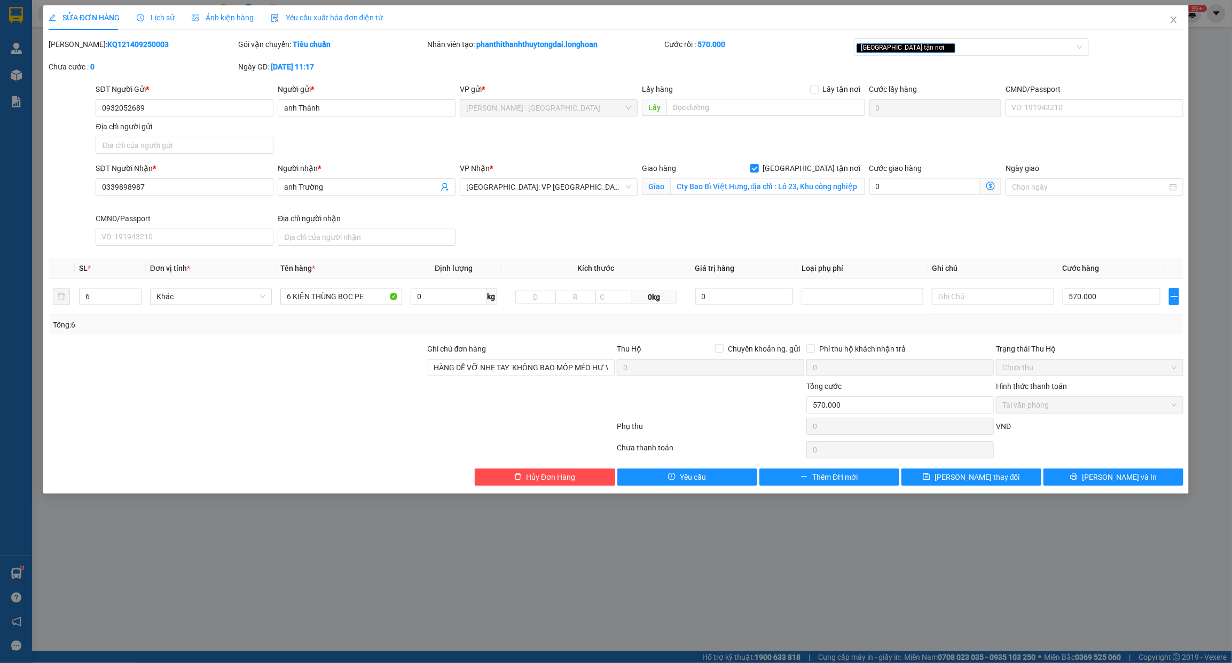
click at [836, 570] on div "SỬA ĐƠN HÀNG Lịch sử Ảnh kiện hàng Yêu cầu xuất hóa đơn điện tử Total Paid Fee …" at bounding box center [616, 331] width 1232 height 663
click at [1178, 22] on icon "close" at bounding box center [1174, 19] width 9 height 9
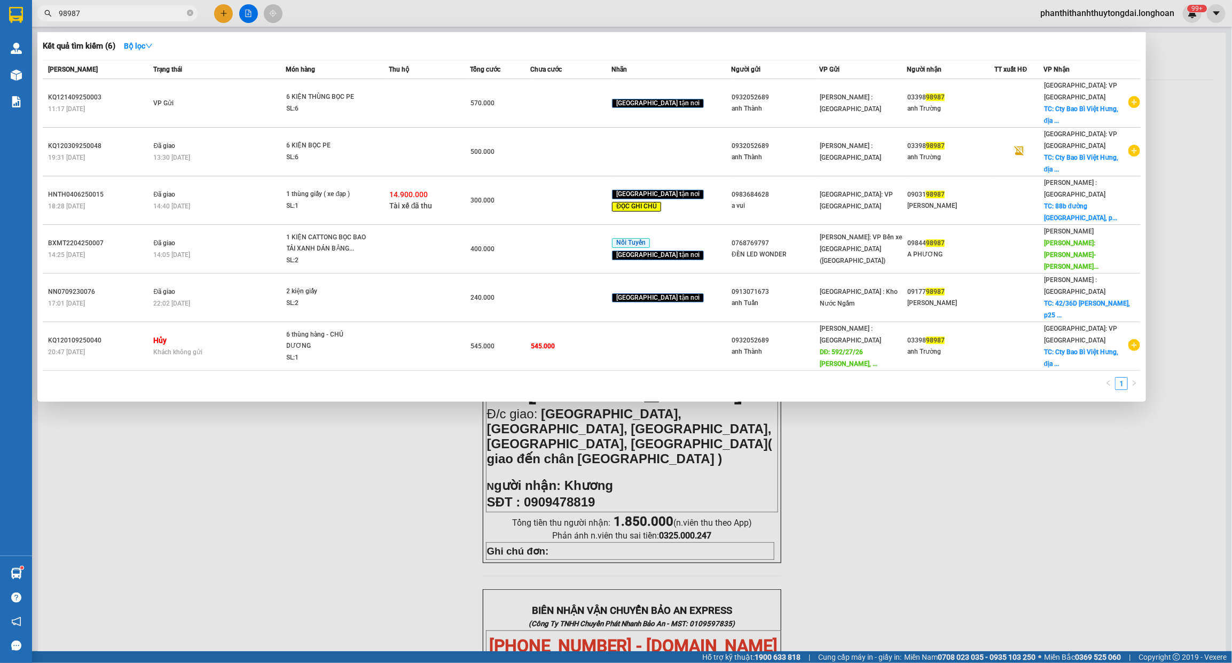
click at [174, 15] on input "98987" at bounding box center [122, 13] width 126 height 12
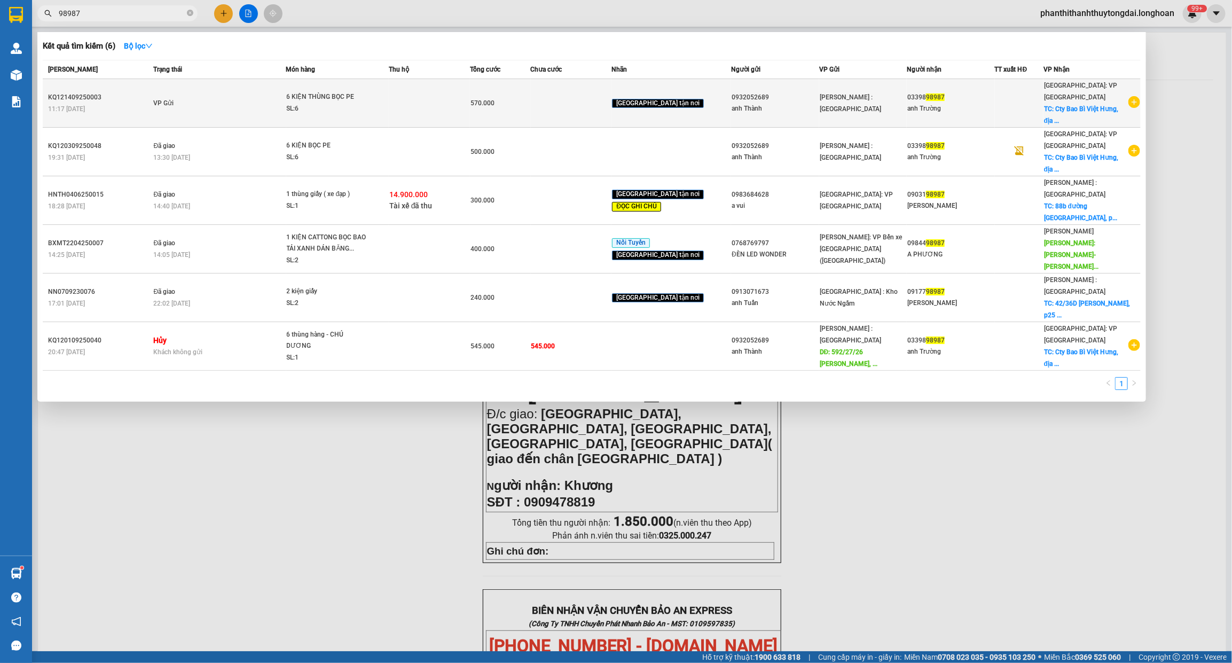
click at [224, 111] on td "VP Gửi" at bounding box center [218, 103] width 135 height 49
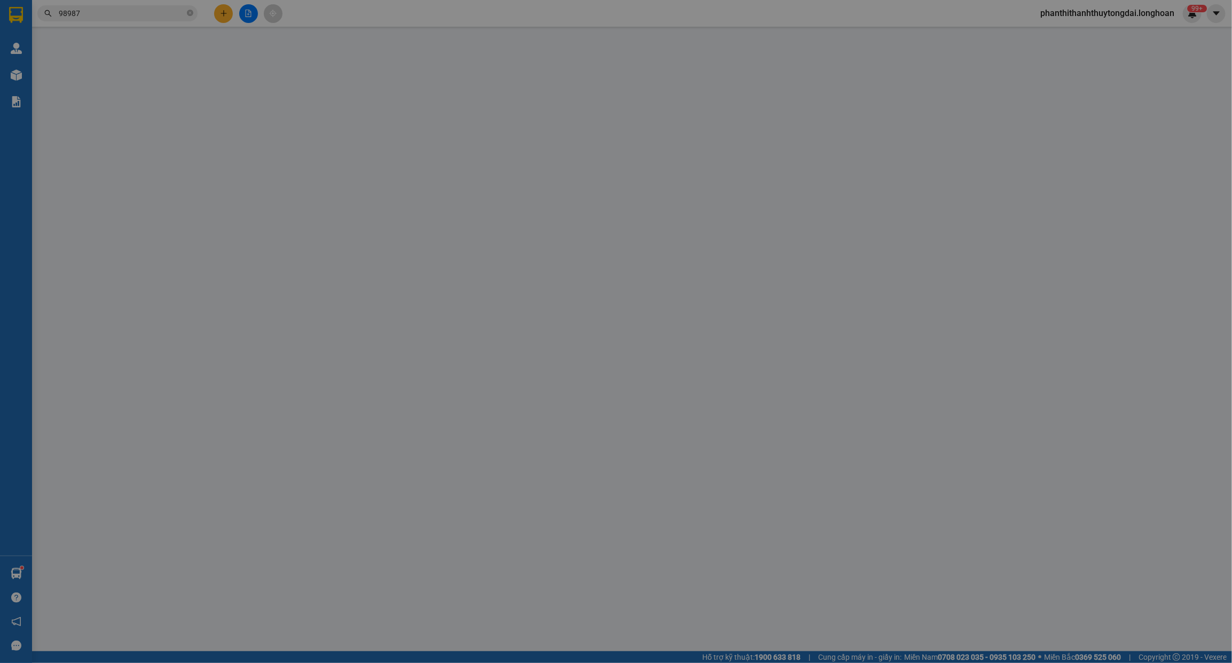
type input "0932052689"
type input "anh Thành"
type input "0339898987"
type input "anh Trường"
checkbox input "true"
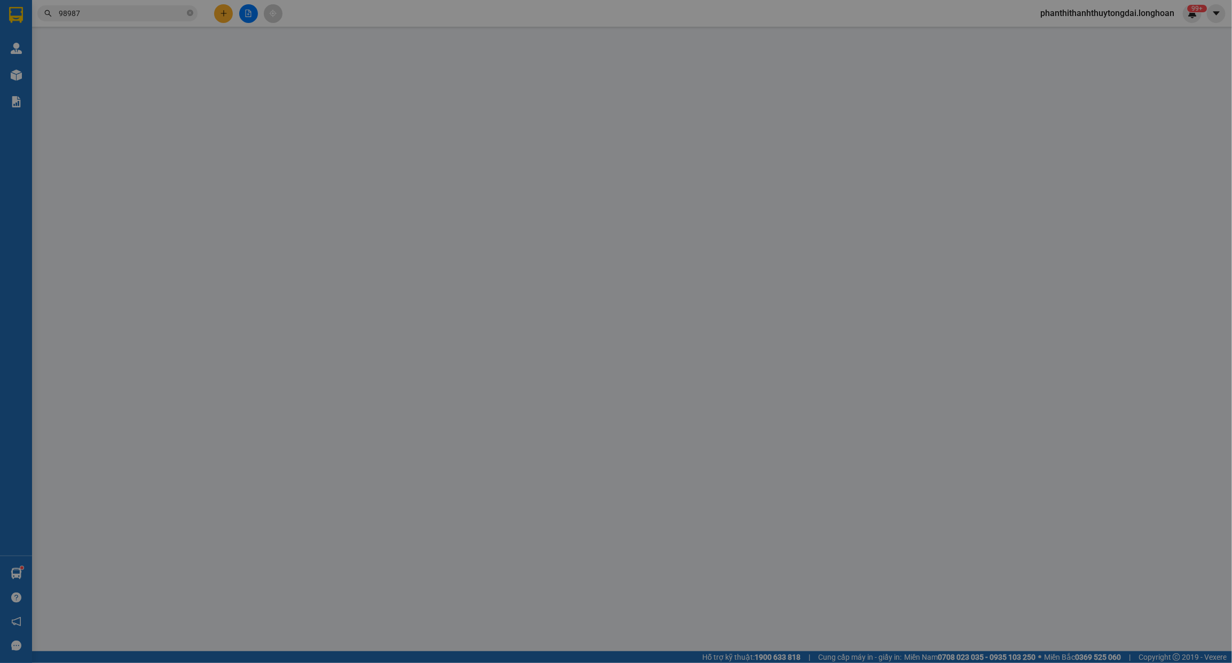
type input "Cty Bao Bì Việt Hưng, địa chỉ : Lô 23, Khu công nghiệp [GEOGRAPHIC_DATA],, [GEO…"
type input "HÀNG DỄ VỠ NHẸ TAY KHÔNG BAO MỐP MÉO HƯ VỠ"
type input "570.000"
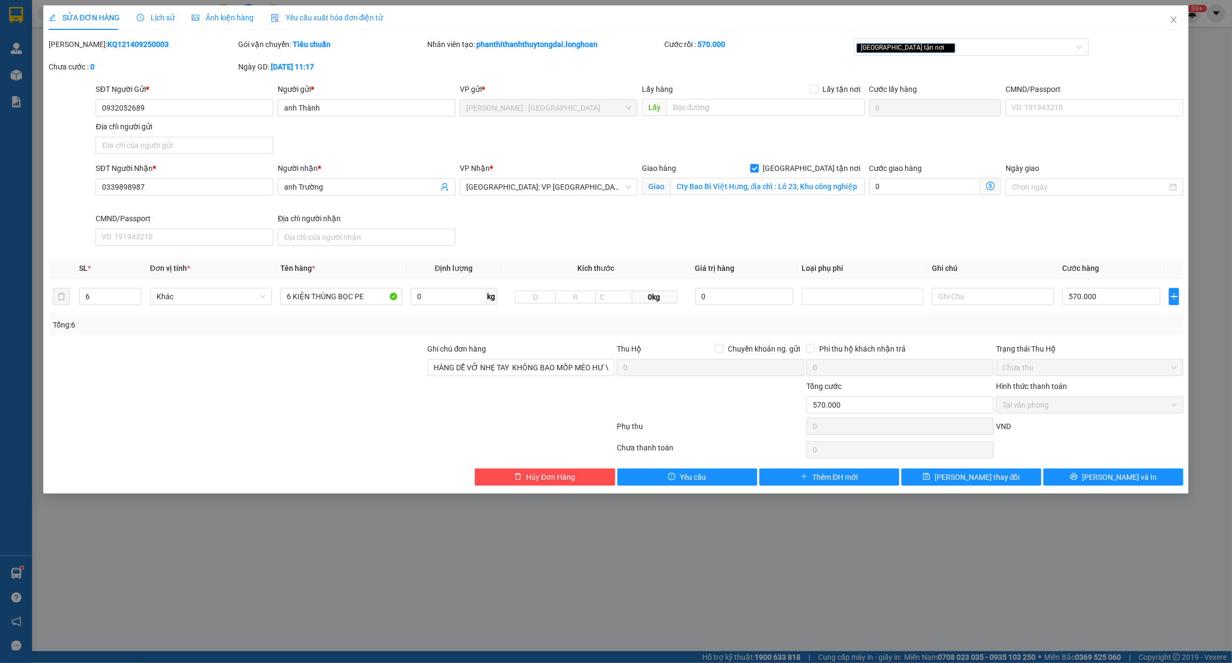
click at [1156, 10] on div "SỬA ĐƠN HÀNG Lịch sử Ảnh kiện hàng Yêu cầu xuất hóa đơn điện tử" at bounding box center [616, 17] width 1135 height 25
click at [1168, 13] on span "Close" at bounding box center [1174, 20] width 30 height 30
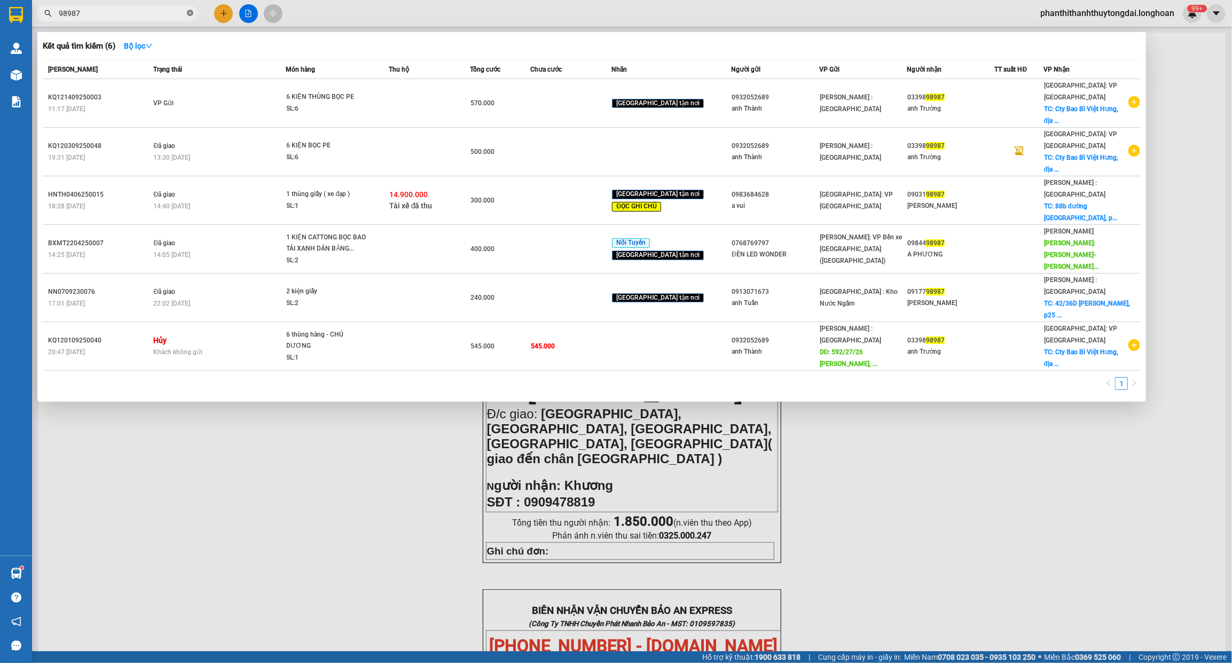
click at [190, 9] on span at bounding box center [190, 14] width 6 height 10
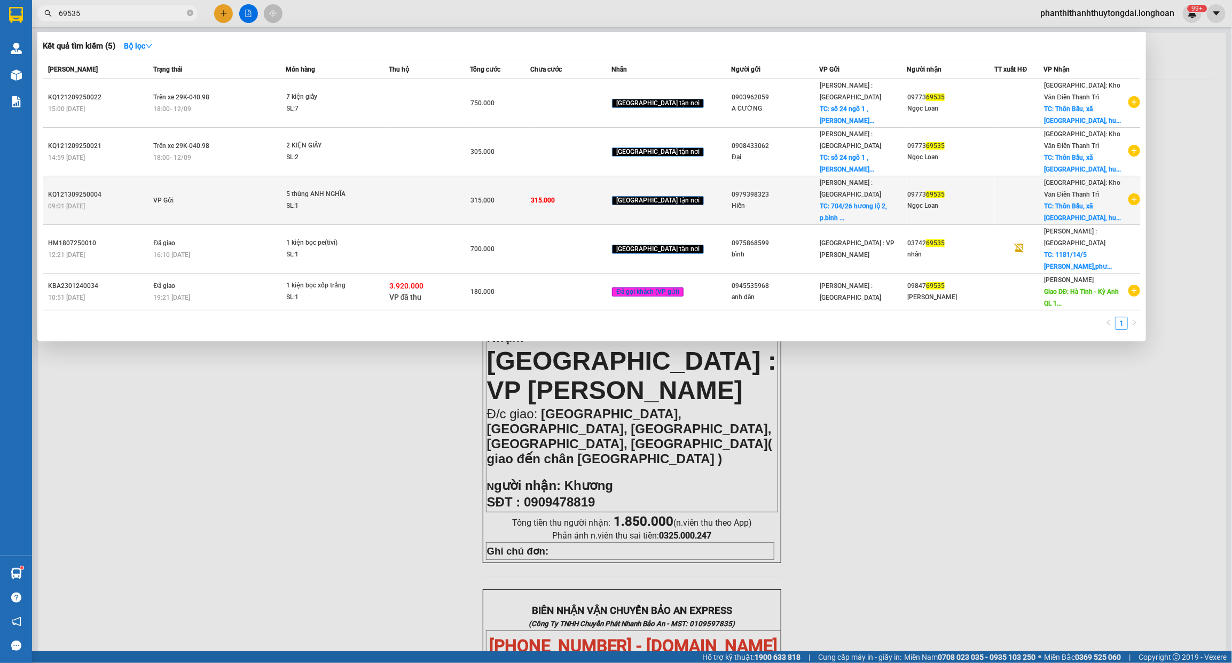
type input "69535"
click at [249, 207] on td "VP Gửi" at bounding box center [218, 200] width 135 height 49
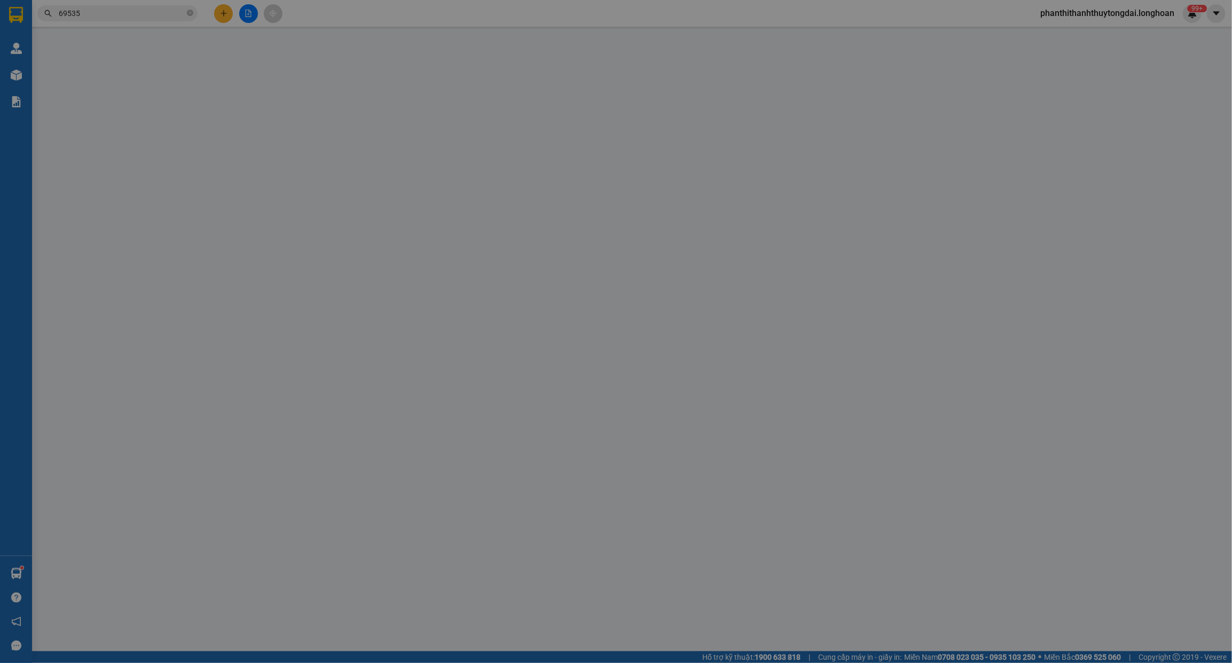
type input "0979398323"
type input "Hiền"
checkbox input "true"
type input "704/26 hương lộ 2, p.bình trị đông a, [GEOGRAPHIC_DATA]"
type input "0977369535"
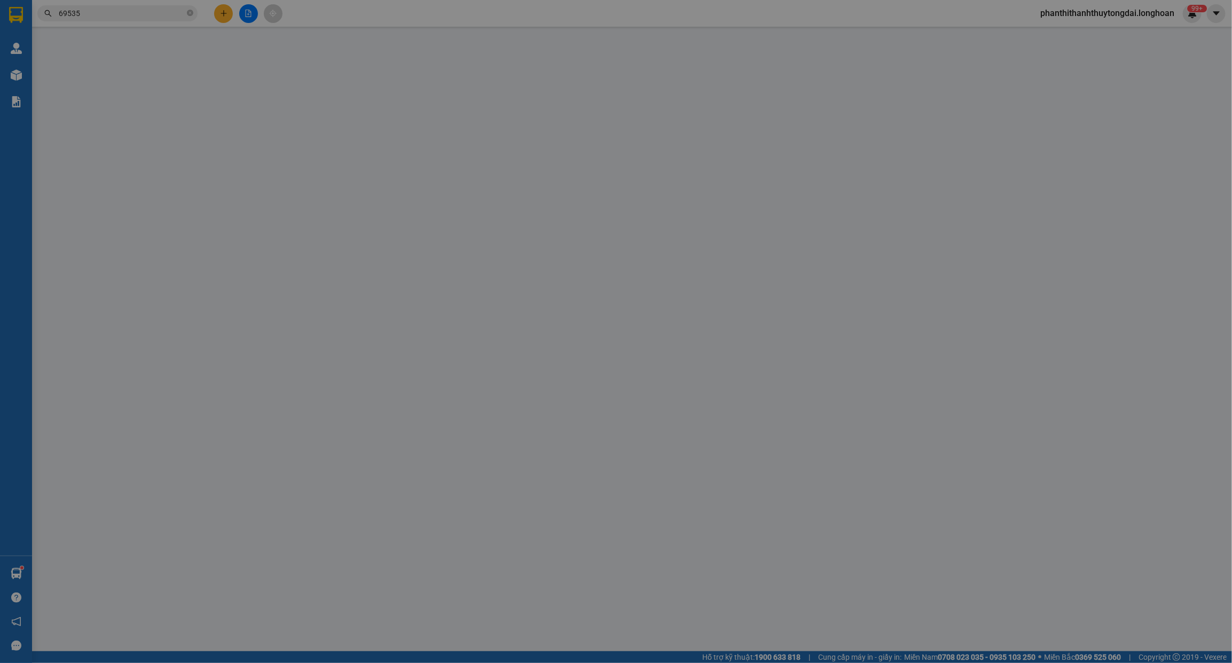
type input "Ngọc Loan"
checkbox input "true"
type input "[GEOGRAPHIC_DATA], xã [GEOGRAPHIC_DATA], huyện [GEOGRAPHIC_DATA], thành phố [GE…"
type input "315.000"
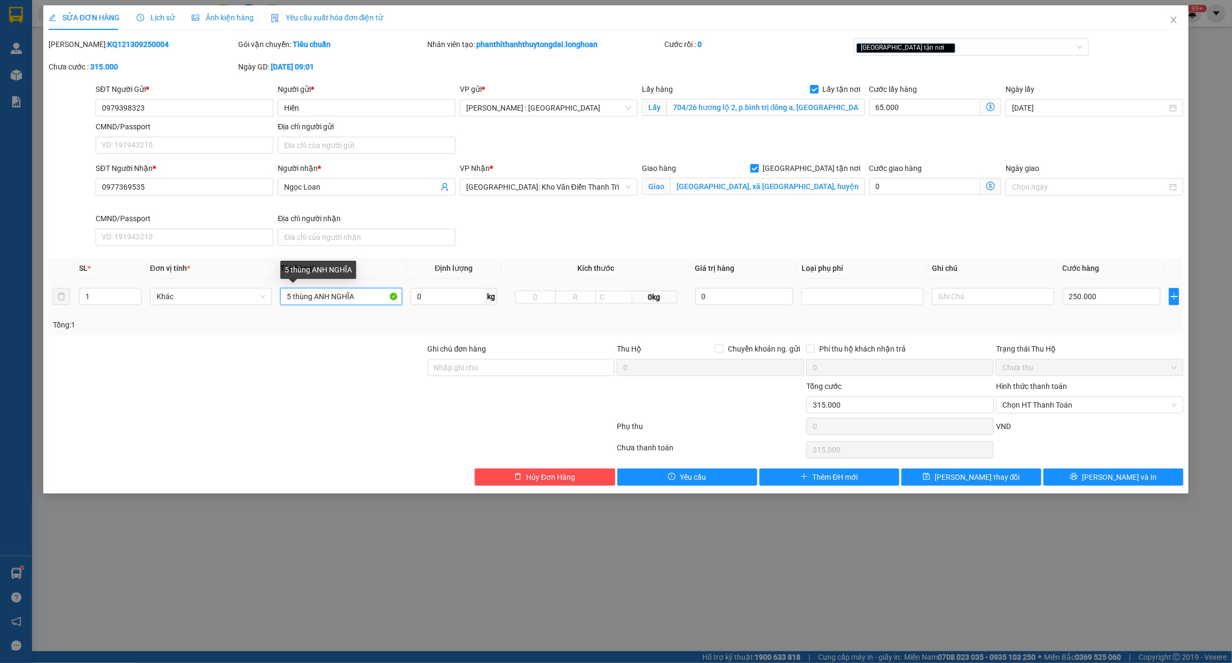
click at [364, 295] on input "5 thùng ANH NGHĨA" at bounding box center [341, 296] width 122 height 17
click at [367, 301] on input "5 thùng ANH NGHĨA" at bounding box center [341, 296] width 122 height 17
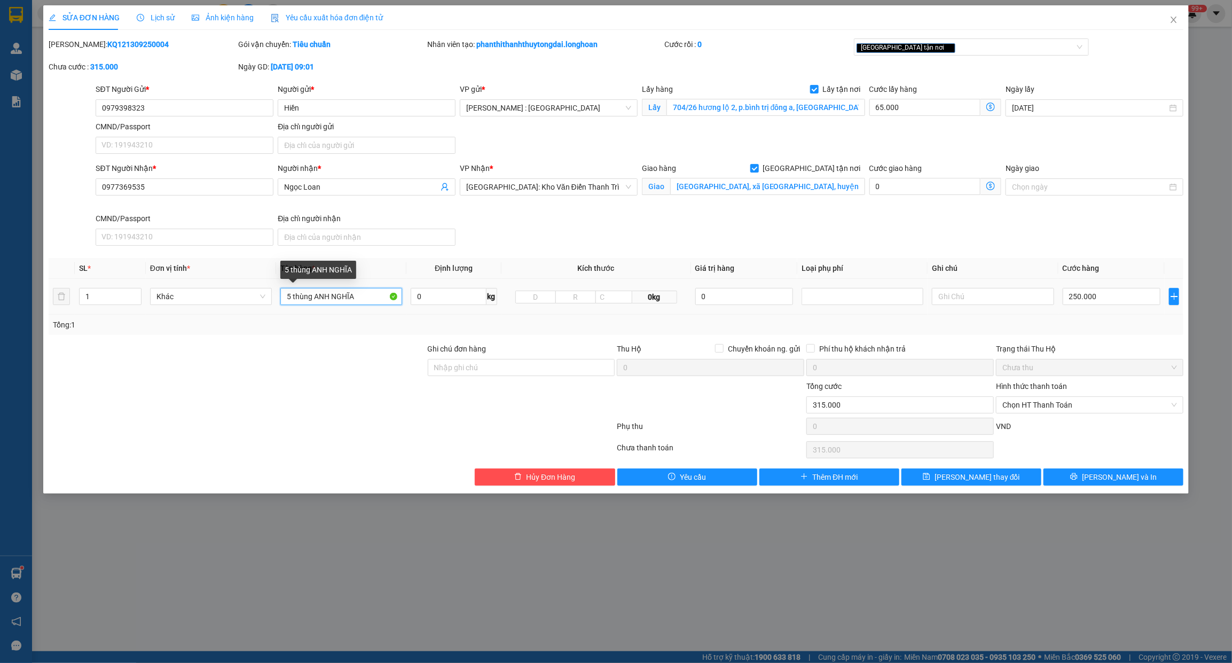
click at [367, 301] on input "5 thùng ANH NGHĨA" at bounding box center [341, 296] width 122 height 17
type input "5 THÙNG GIẤY ( GĂNG TAY )"
click at [119, 297] on input "1" at bounding box center [110, 296] width 61 height 16
type input "5"
click at [1076, 481] on button "[PERSON_NAME] và In" at bounding box center [1114, 476] width 140 height 17
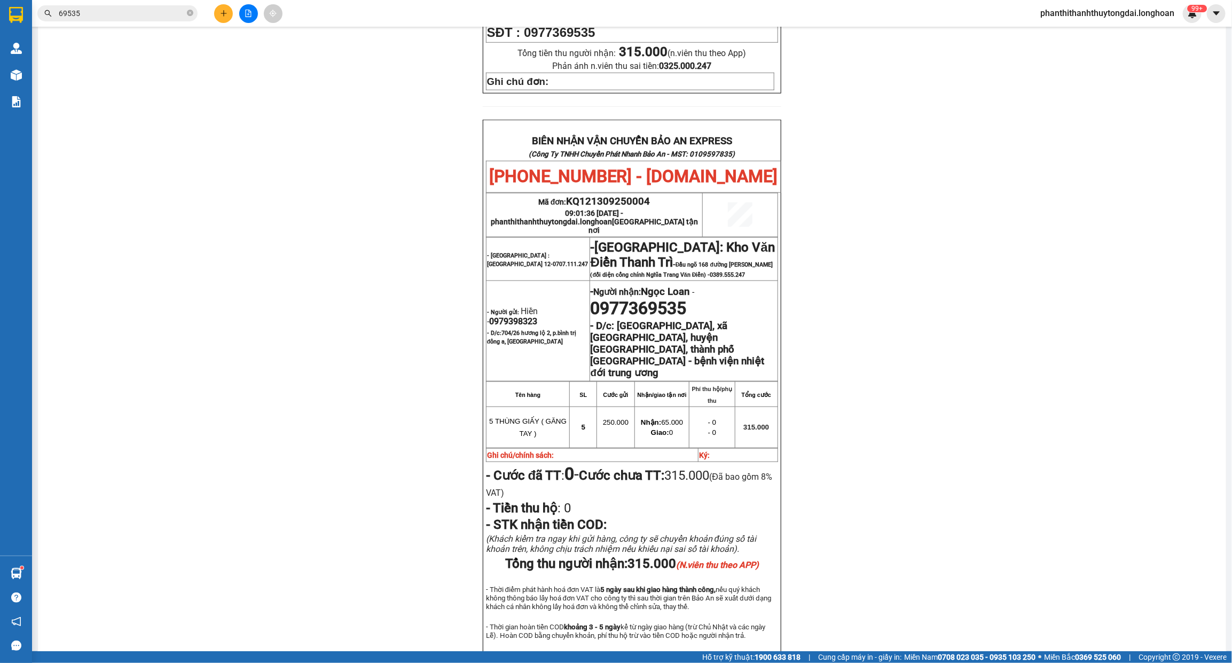
scroll to position [496, 0]
click at [516, 315] on span "0979398323" at bounding box center [513, 320] width 48 height 10
copy span "0979398323"
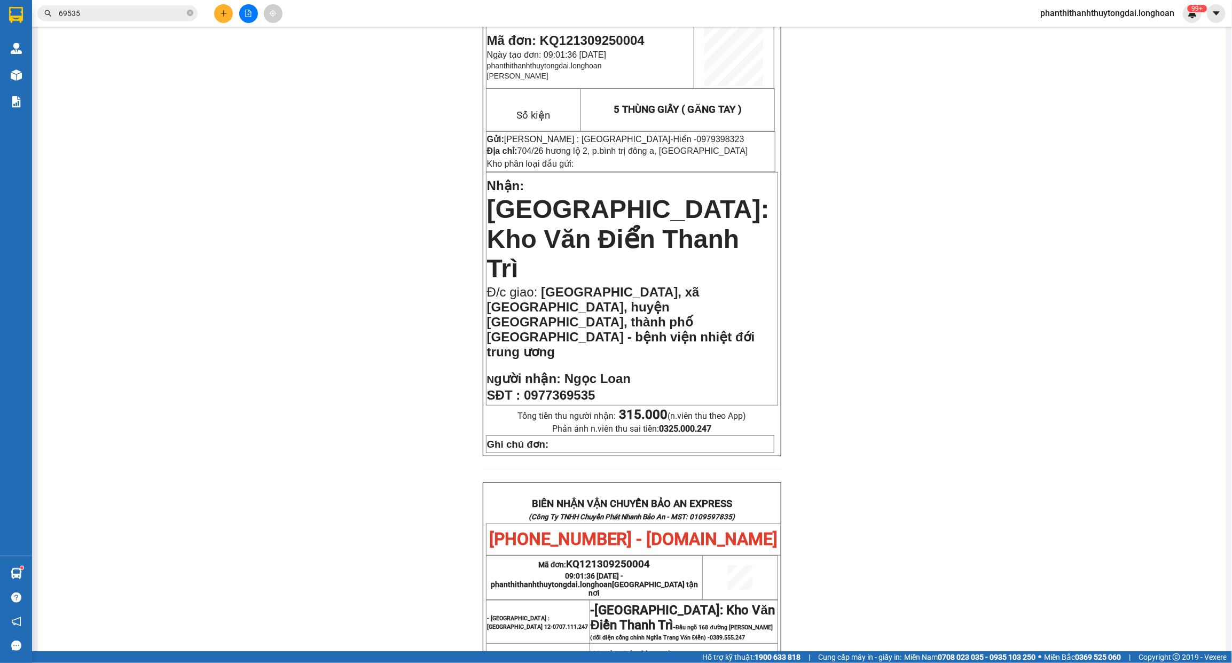
scroll to position [0, 0]
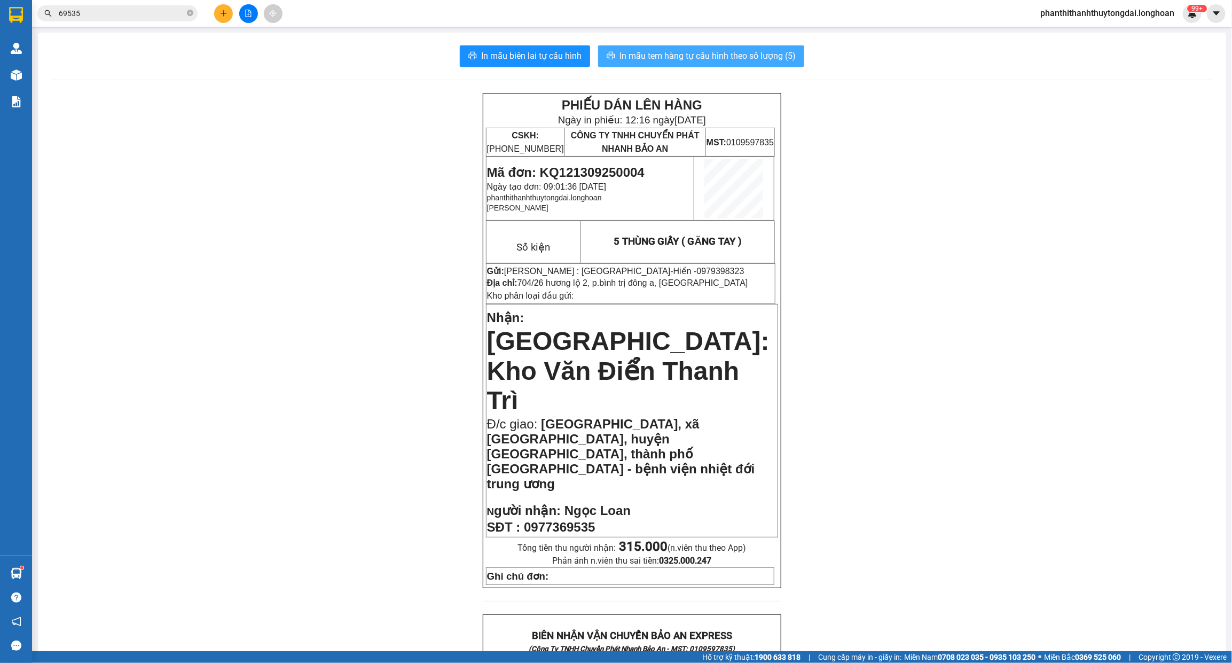
click at [746, 54] on span "In mẫu tem hàng tự cấu hình theo số lượng (5)" at bounding box center [707, 55] width 176 height 13
click at [194, 12] on span "69535" at bounding box center [117, 13] width 160 height 16
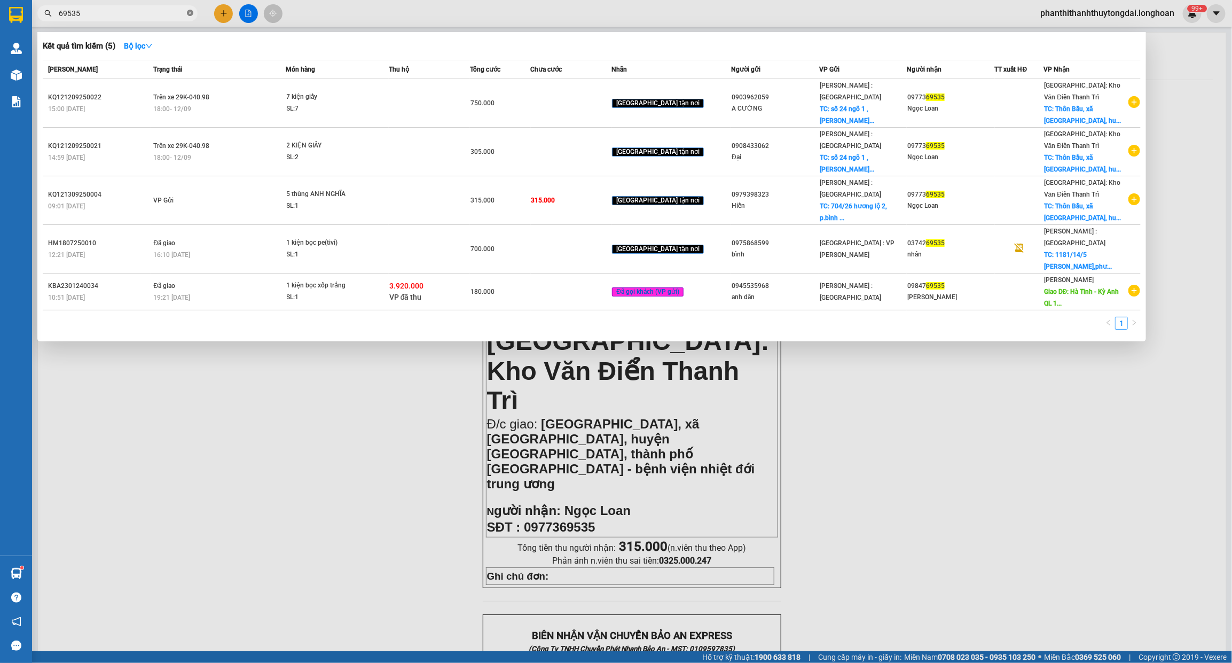
drag, startPoint x: 161, startPoint y: 15, endPoint x: 189, endPoint y: 15, distance: 27.8
click at [163, 15] on input "69535" at bounding box center [122, 13] width 126 height 12
click at [192, 13] on icon "close-circle" at bounding box center [190, 13] width 6 height 6
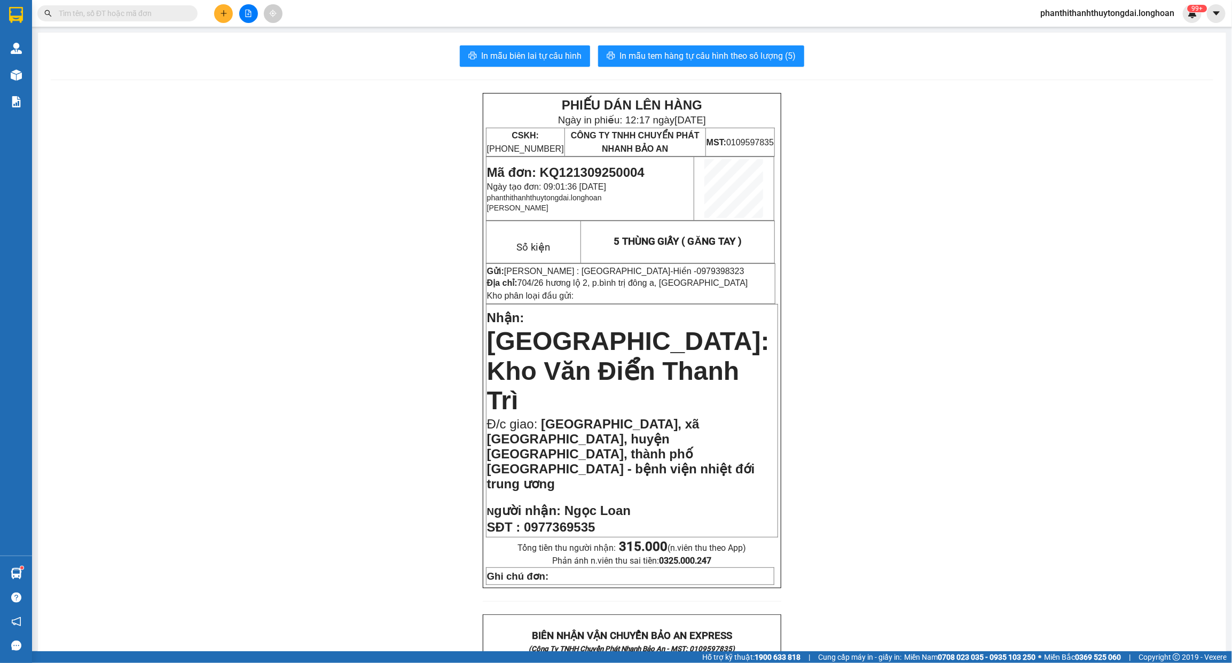
paste input "0918903619"
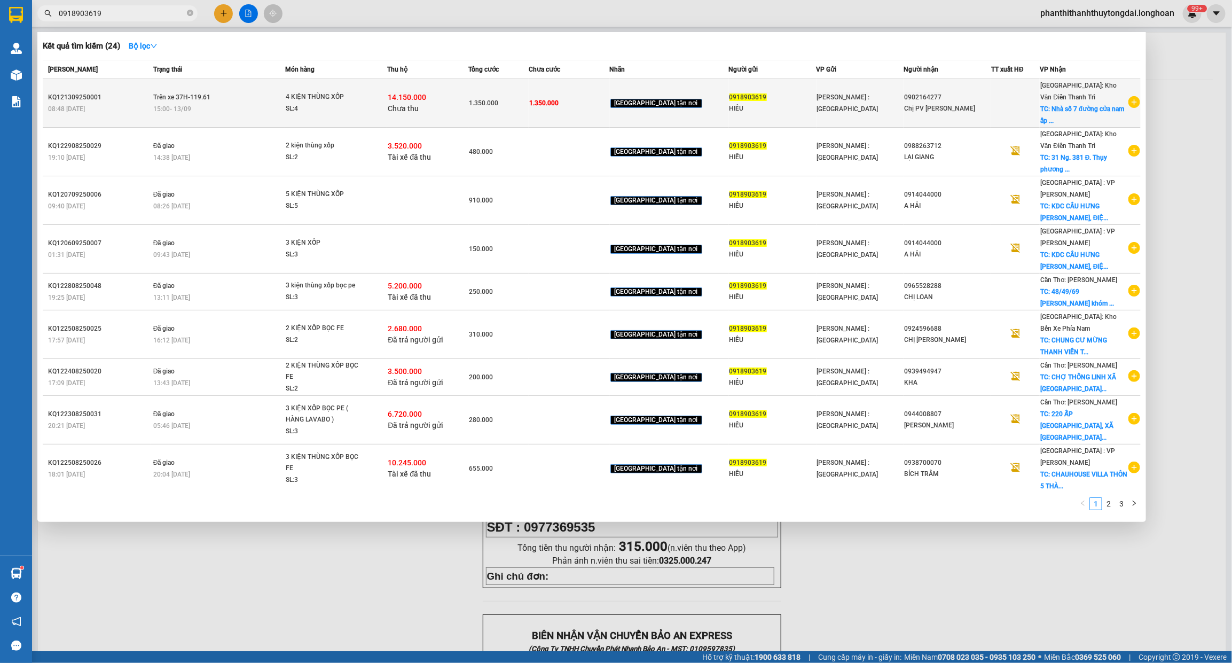
type input "0918903619"
click at [239, 103] on div "15:00 [DATE]" at bounding box center [218, 109] width 131 height 12
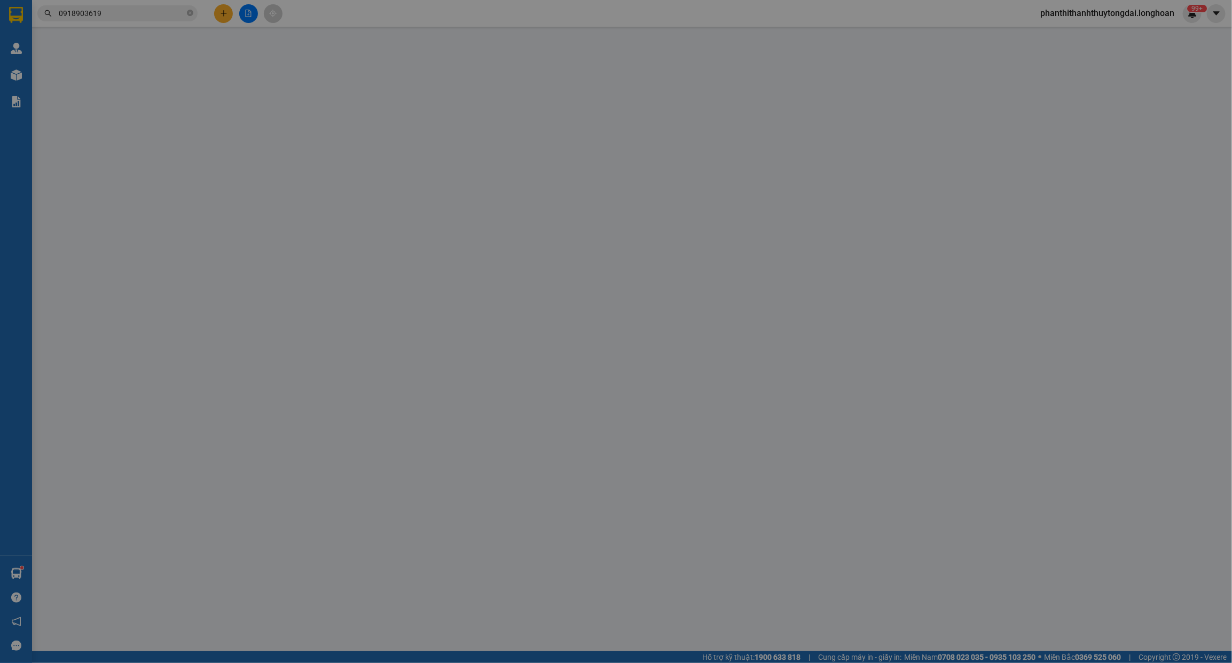
type input "0918903619"
type input "HIẾU"
type input "0902164277"
type input "Chị PV [PERSON_NAME]"
checkbox input "true"
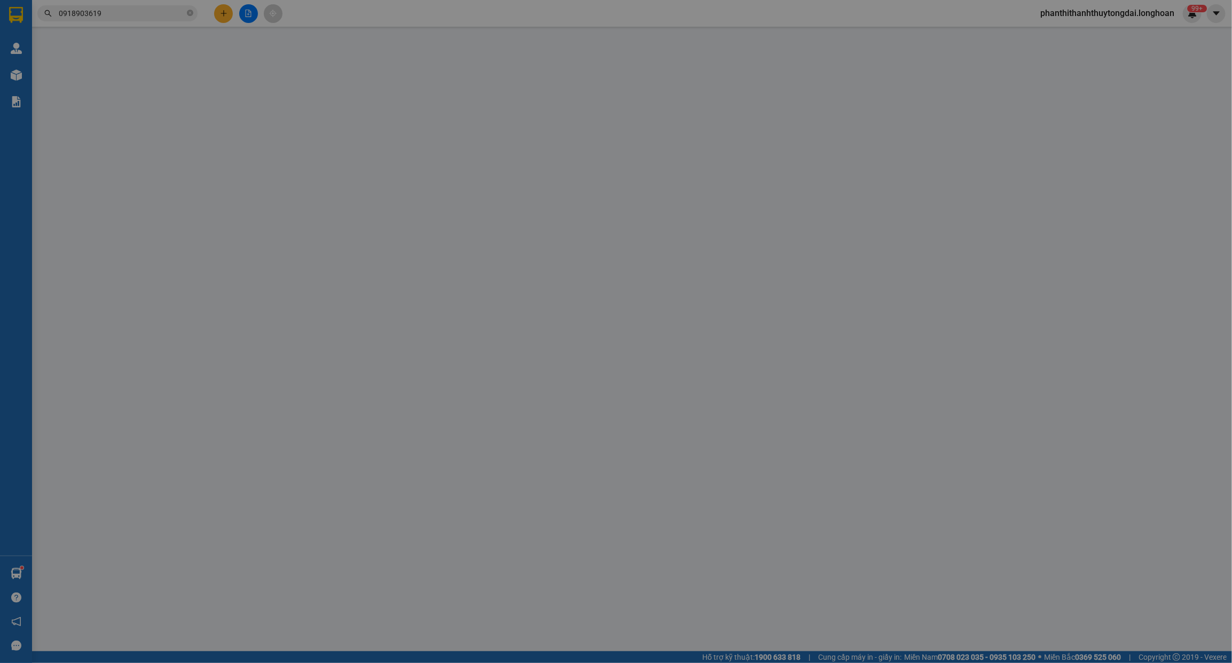
type input "Nhà số 7 đường cửa nam [GEOGRAPHIC_DATA], xã [GEOGRAPHIC_DATA], ([GEOGRAPHIC_DA…"
type input "HÀNG DỄ VỠ NHẬN GIAO NGUYÊN KIỆN HƯ VỠ KHÔNG ĐỀN"
type input "1.350.000"
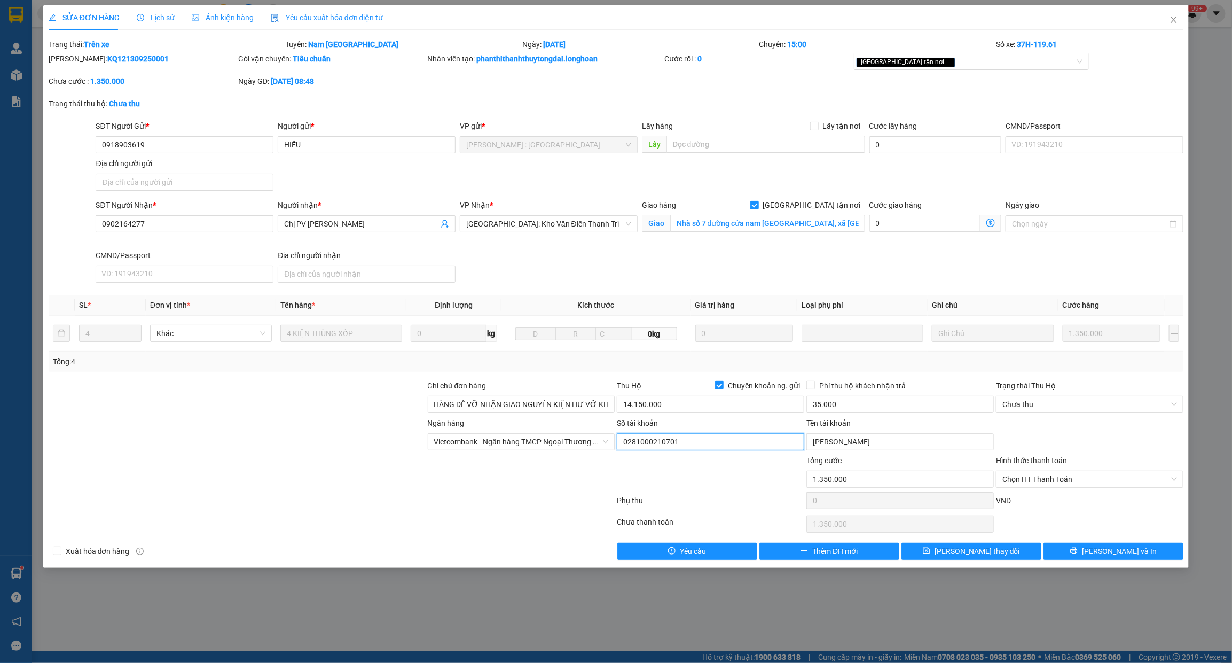
click at [685, 445] on input "0281000210701" at bounding box center [710, 441] width 187 height 17
click at [685, 444] on input "0281000210701" at bounding box center [710, 441] width 187 height 17
click at [917, 442] on input "[PERSON_NAME]" at bounding box center [899, 441] width 187 height 17
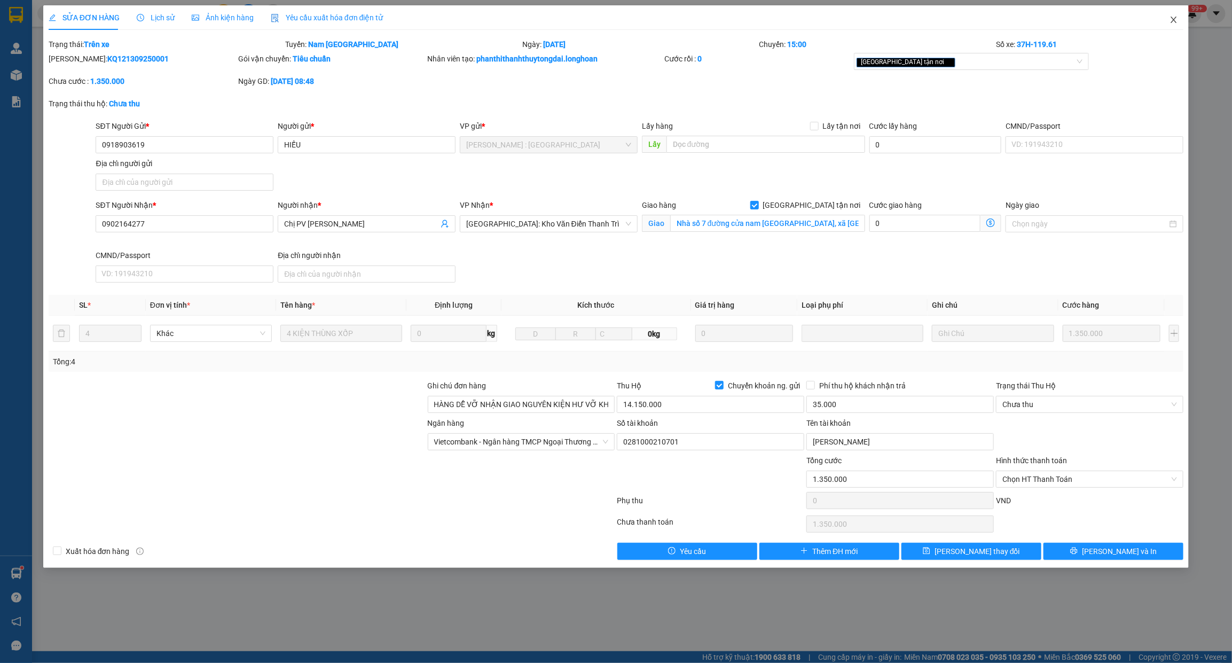
click at [1171, 17] on icon "close" at bounding box center [1174, 19] width 9 height 9
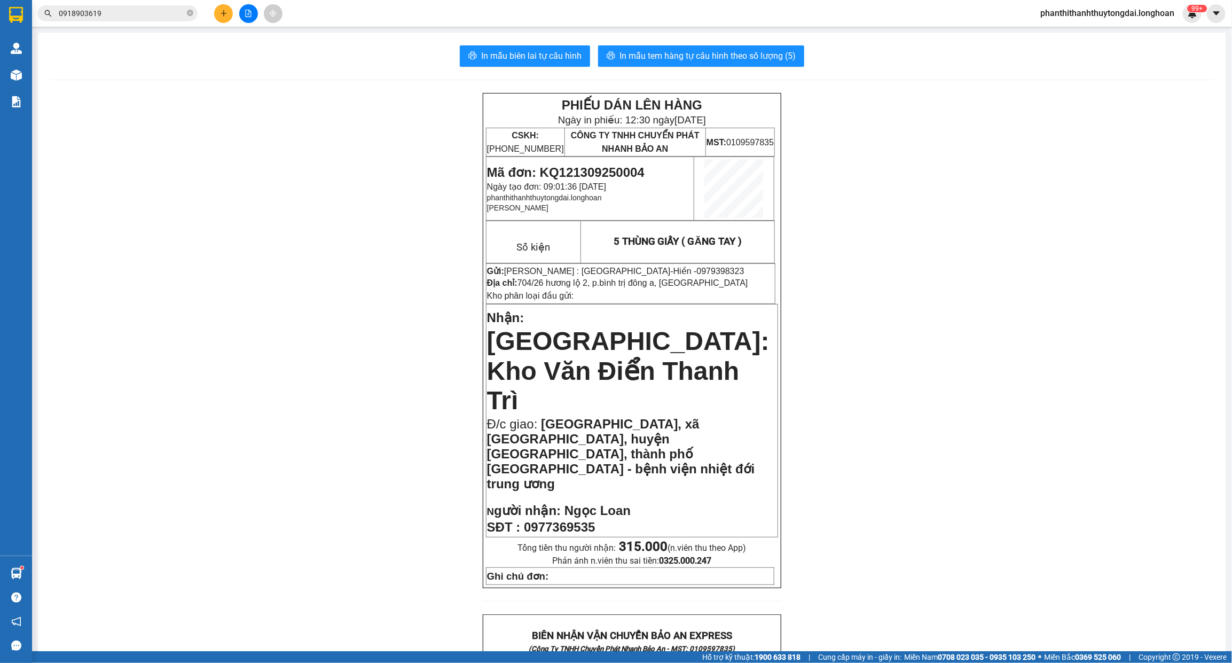
click at [230, 3] on div "Kết quả tìm kiếm ( 24 ) Bộ lọc Mã ĐH Trạng thái Món hàng Thu hộ Tổng cước Chưa …" at bounding box center [616, 13] width 1232 height 27
click at [225, 10] on icon "plus" at bounding box center [223, 13] width 7 height 7
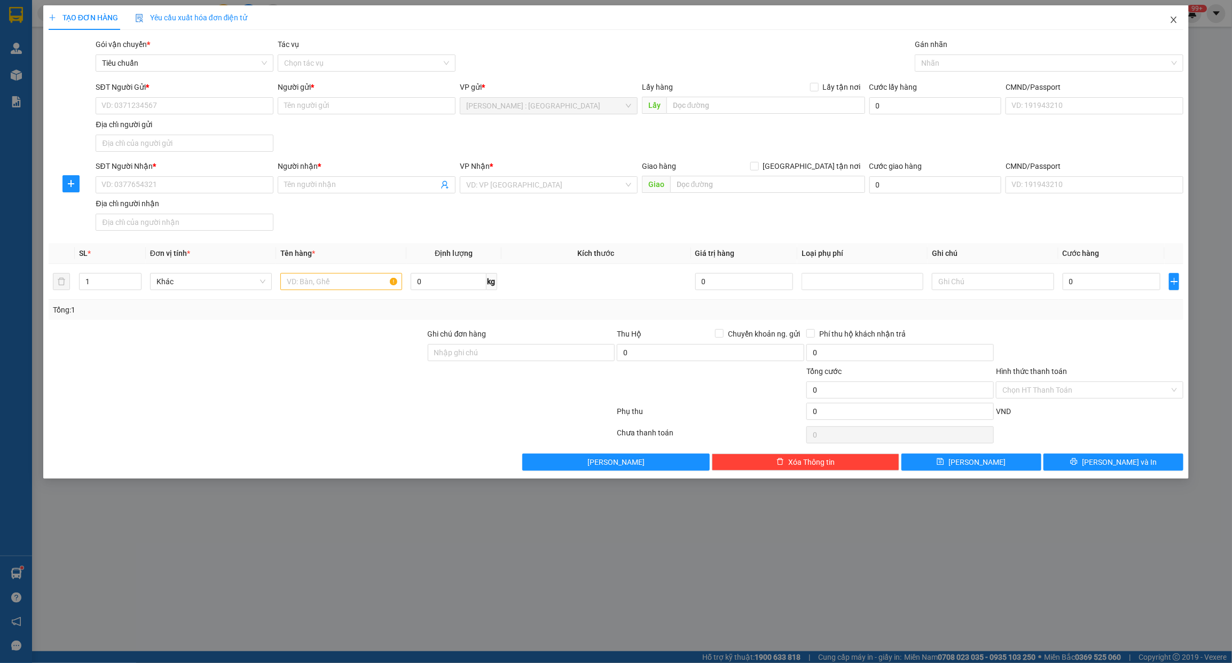
drag, startPoint x: 1172, startPoint y: 20, endPoint x: 1130, endPoint y: 19, distance: 42.2
click at [1171, 20] on icon "close" at bounding box center [1174, 19] width 9 height 9
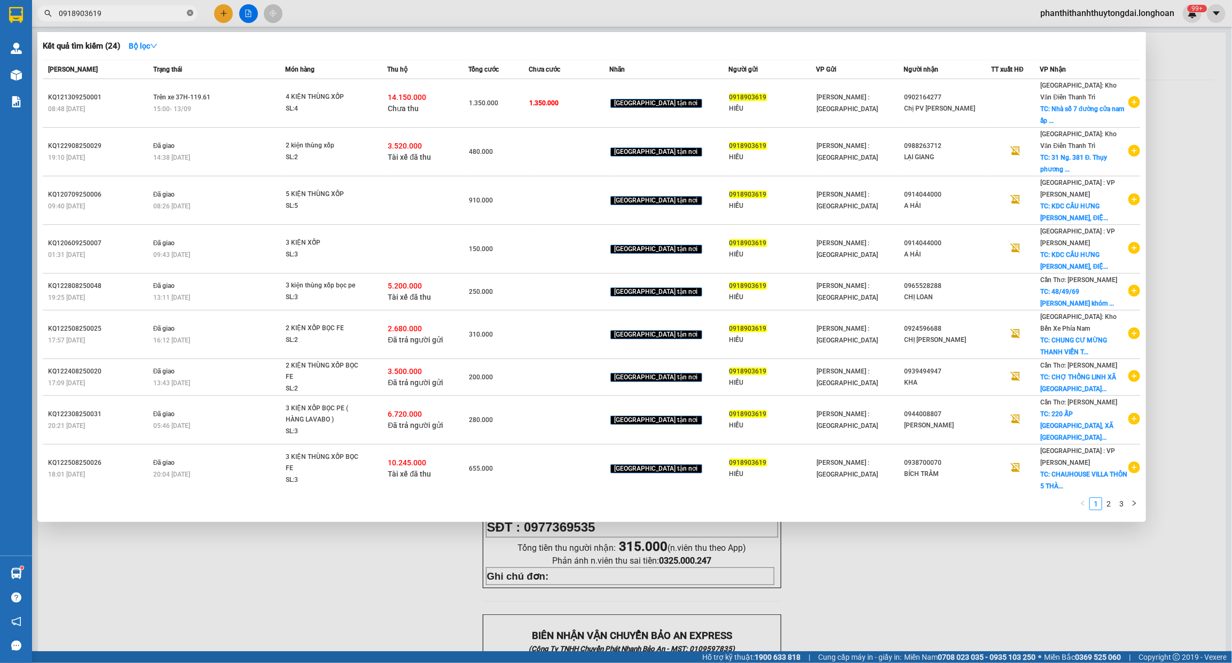
click at [190, 12] on icon "close-circle" at bounding box center [190, 13] width 6 height 6
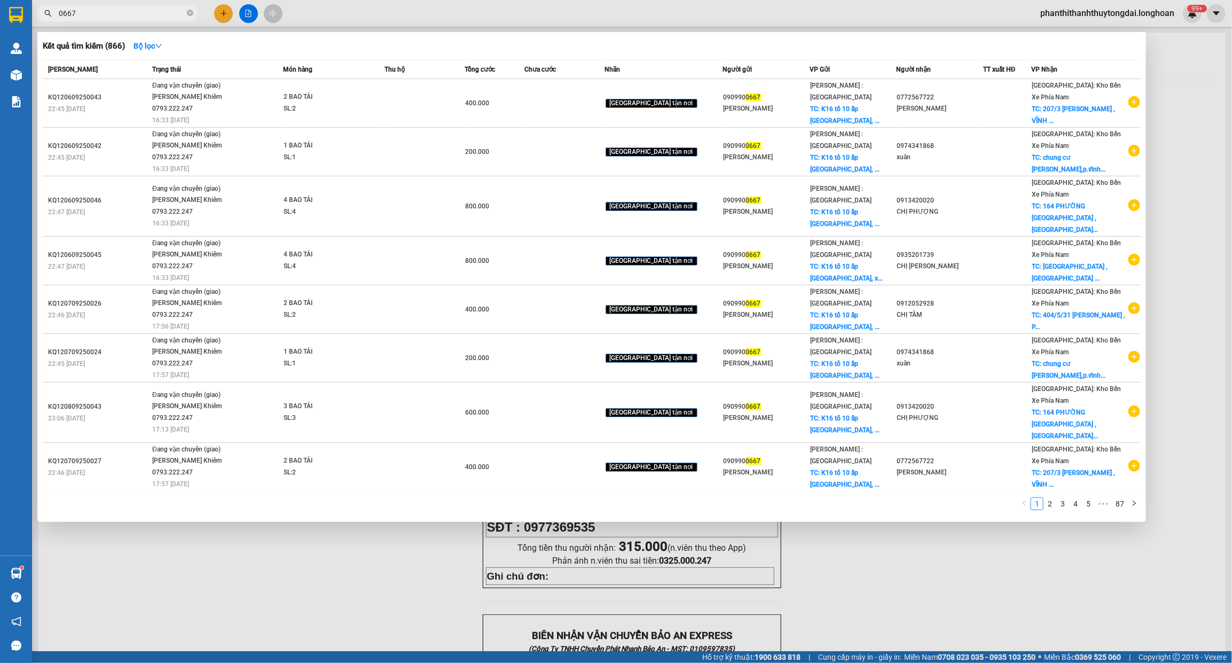
type input "0667"
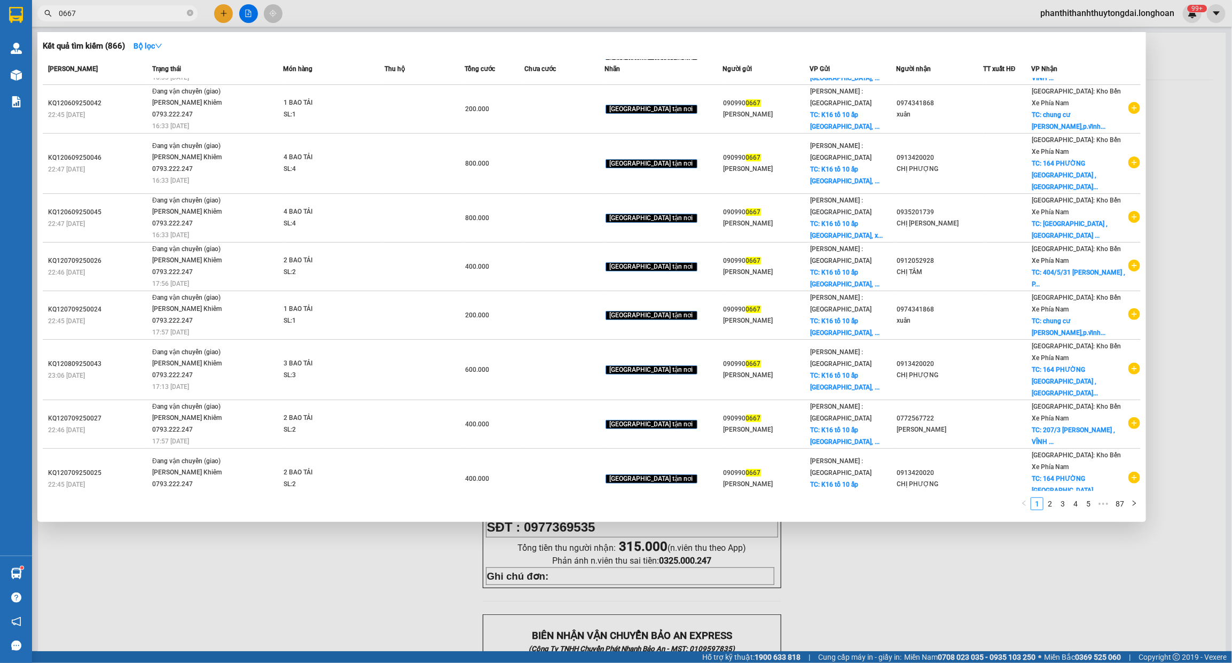
scroll to position [64, 0]
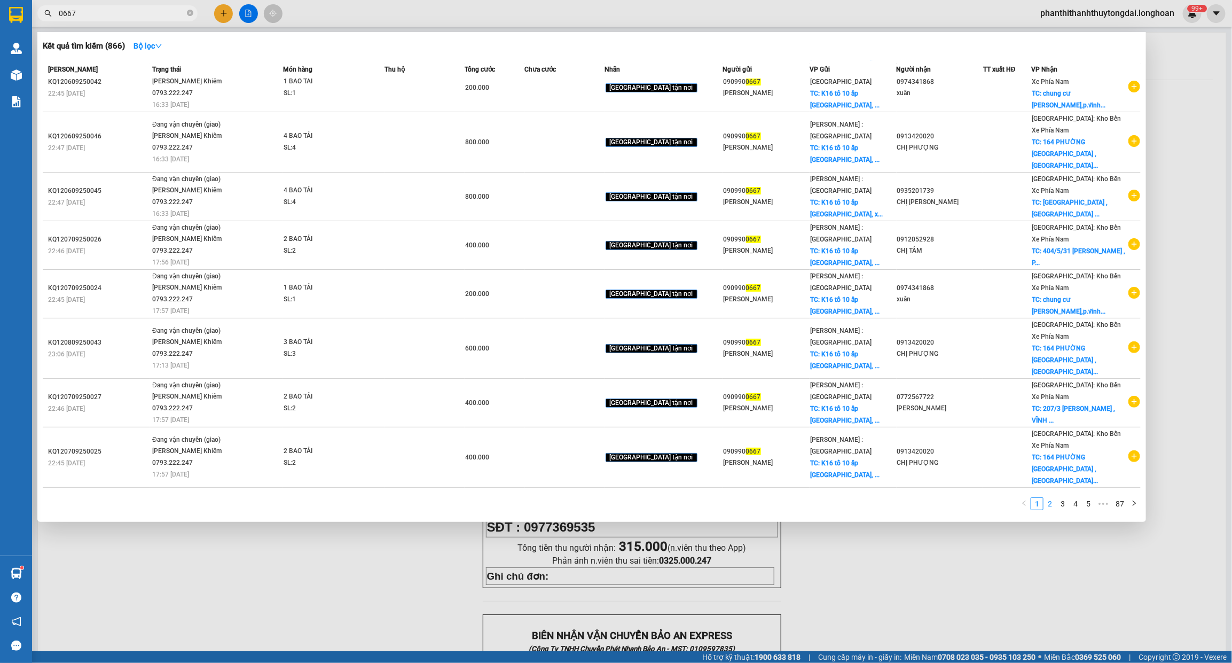
click at [1053, 505] on link "2" at bounding box center [1050, 504] width 12 height 12
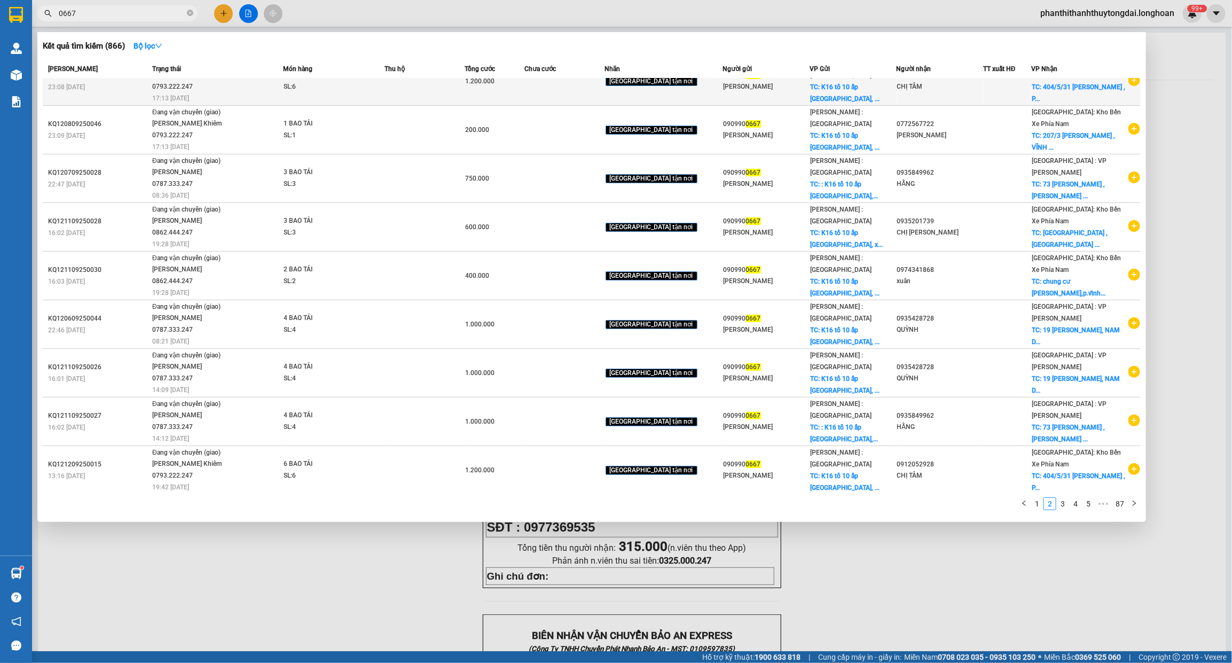
scroll to position [0, 0]
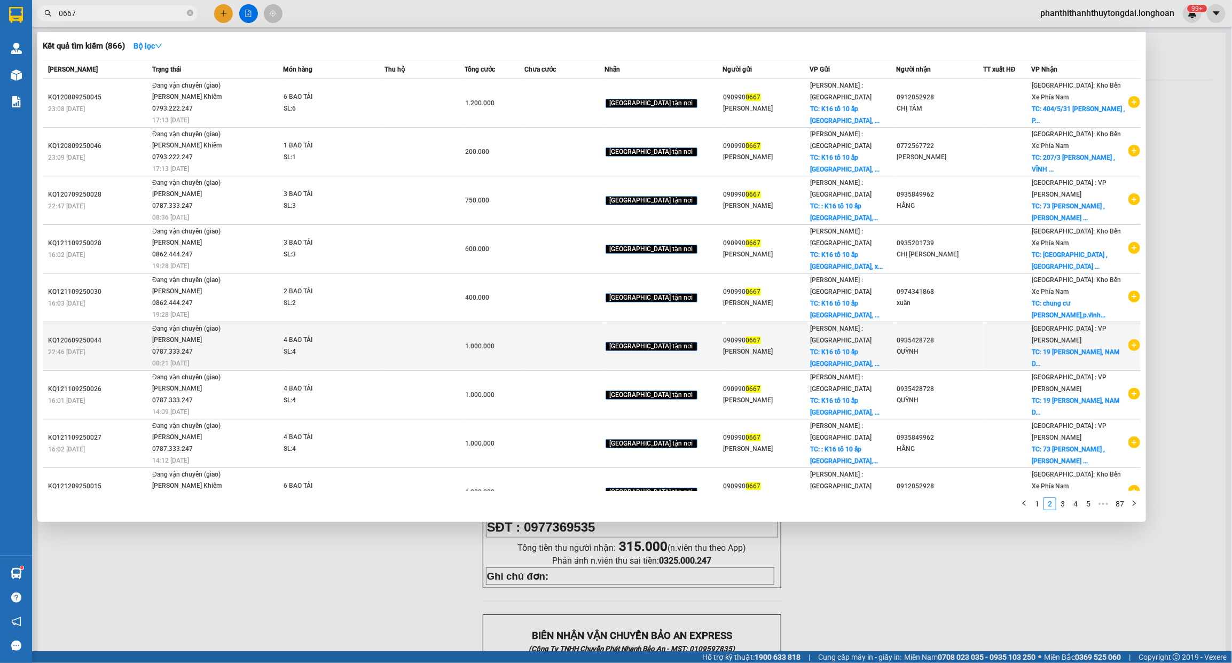
click at [1128, 339] on icon "plus-circle" at bounding box center [1134, 345] width 12 height 12
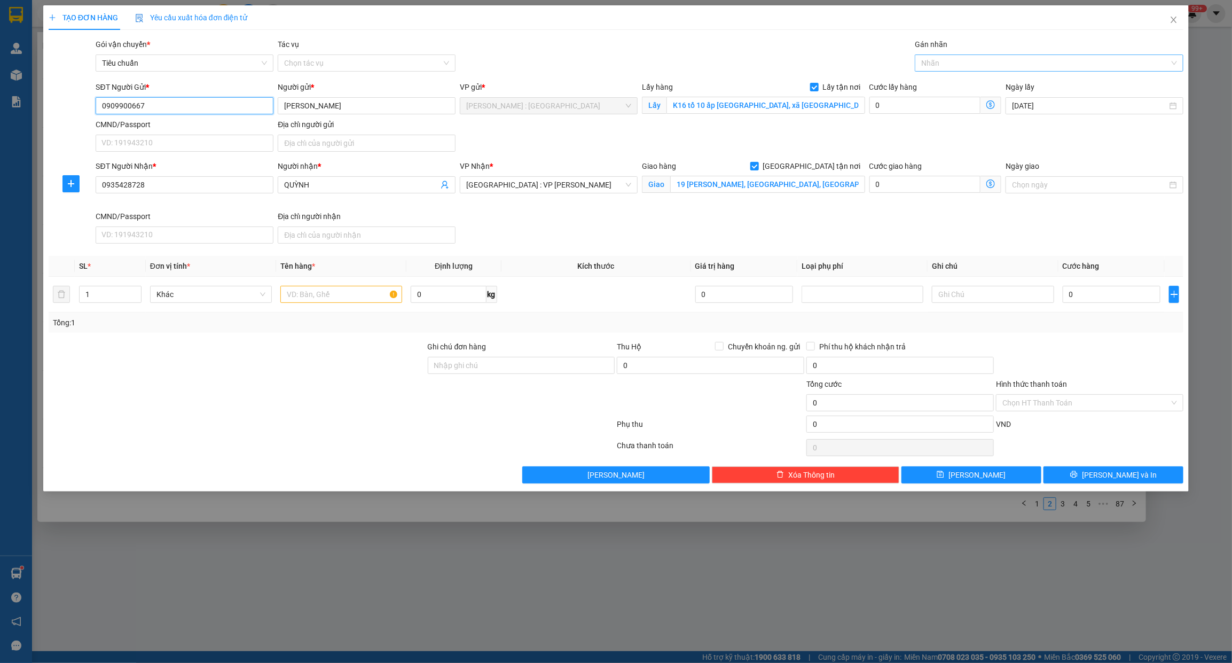
click at [988, 61] on div at bounding box center [1043, 63] width 253 height 13
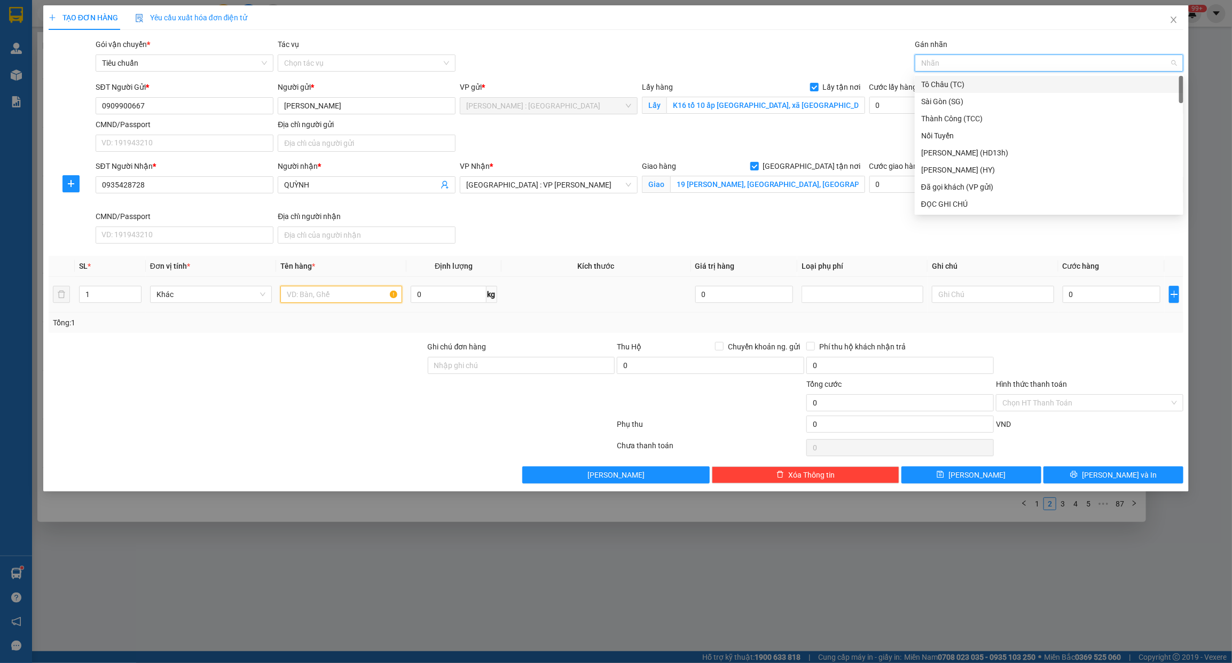
click at [365, 301] on input "text" at bounding box center [341, 294] width 122 height 17
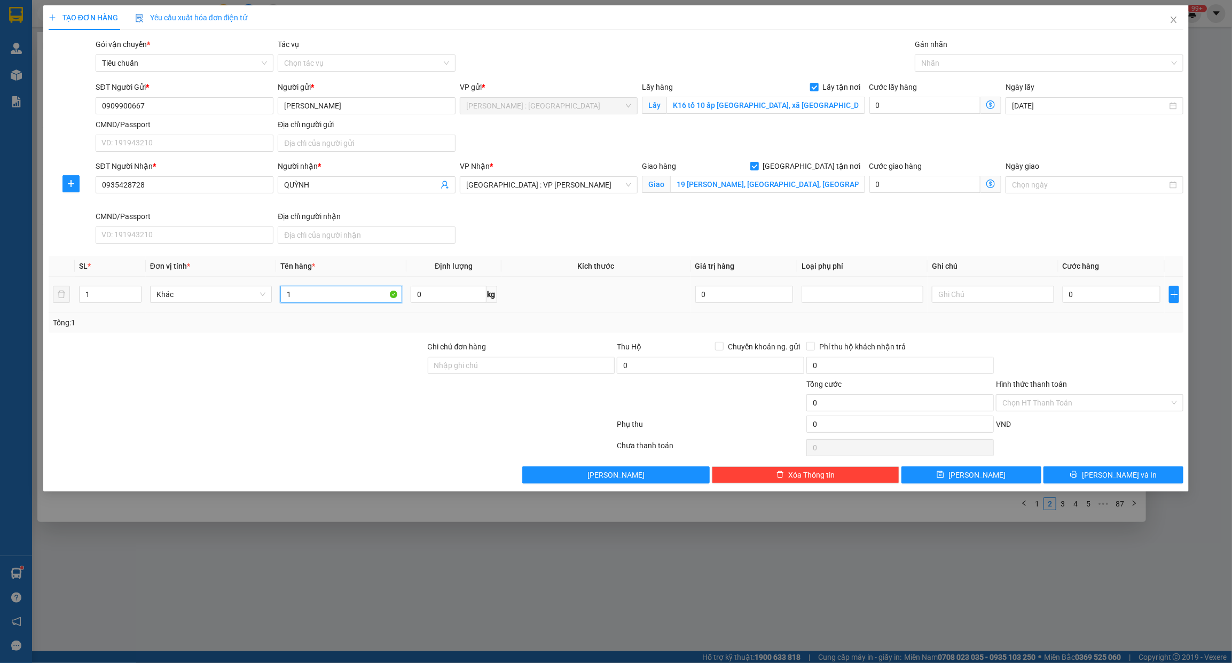
type input "1"
click at [129, 295] on span "Decrease Value" at bounding box center [135, 298] width 12 height 10
type input "11 BAO TẢI XANH"
click at [94, 289] on input "1" at bounding box center [110, 294] width 61 height 16
click at [1034, 65] on div at bounding box center [1043, 63] width 253 height 13
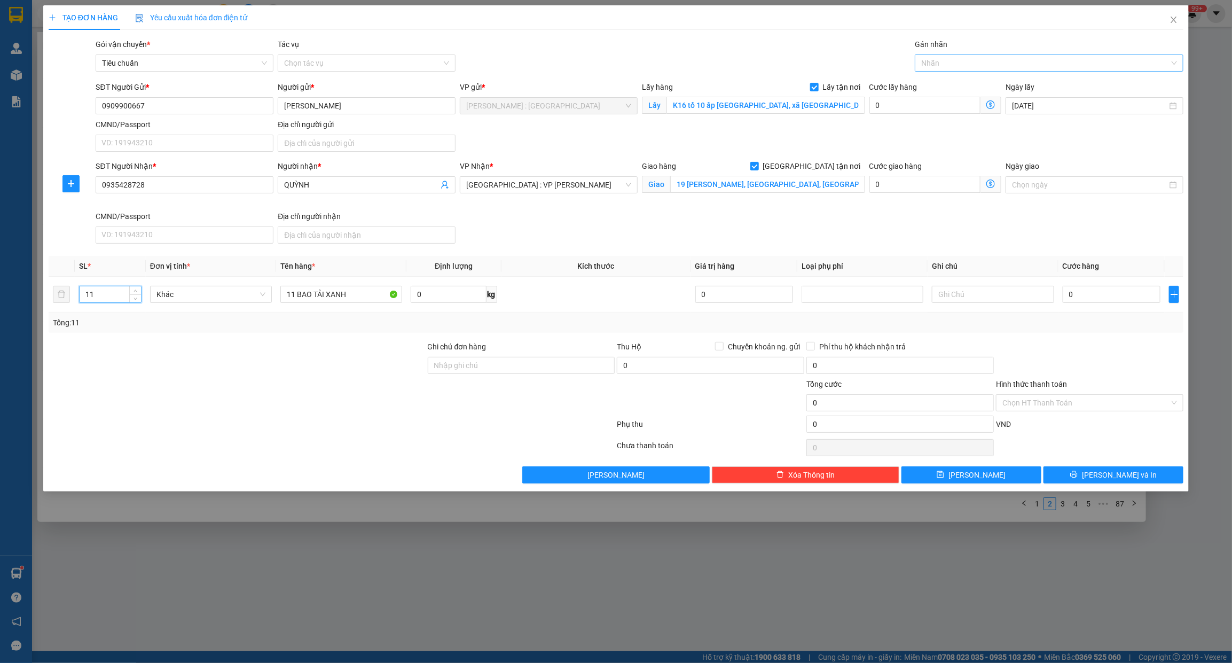
type input "11"
type input "GIAO"
click at [1026, 81] on div "[GEOGRAPHIC_DATA] tận nơi" at bounding box center [1049, 85] width 256 height 12
click at [1124, 292] on input "0" at bounding box center [1112, 294] width 98 height 17
type input "2"
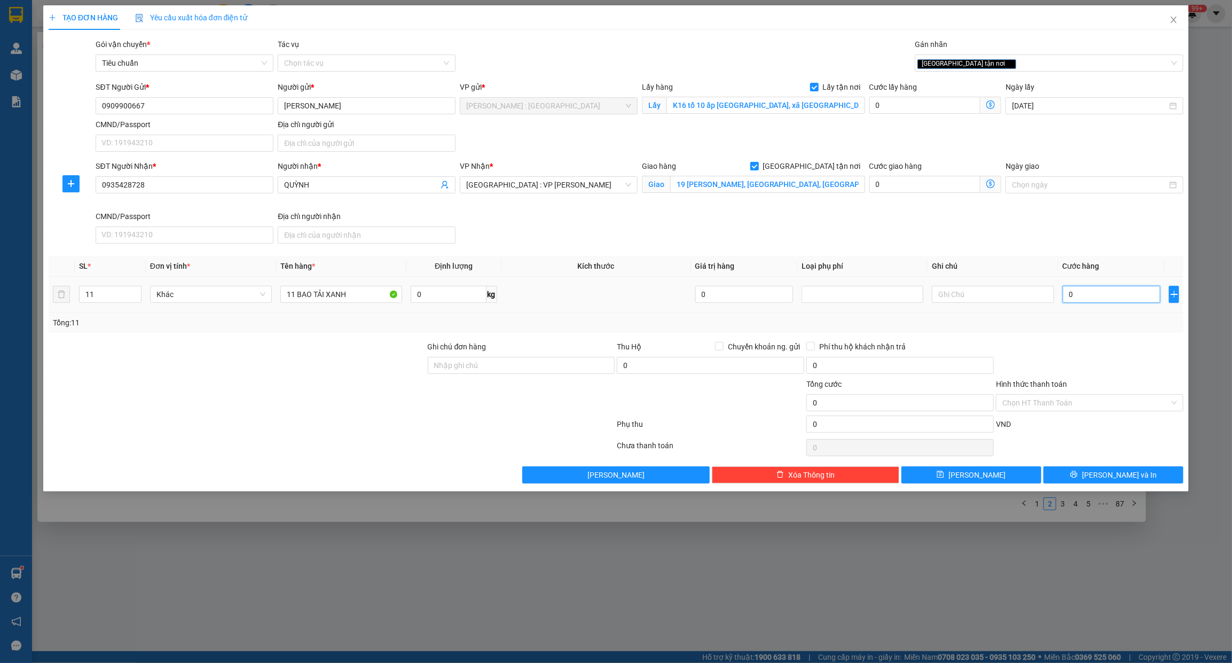
type input "2"
type input "27"
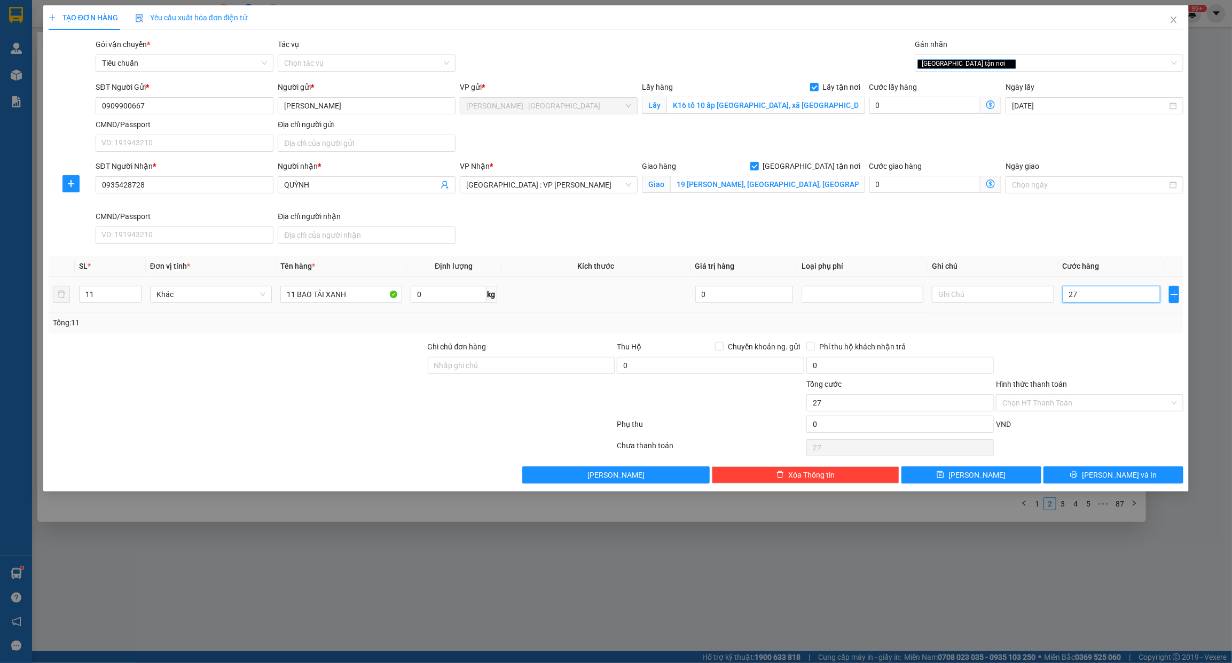
type input "275"
type input "2.750"
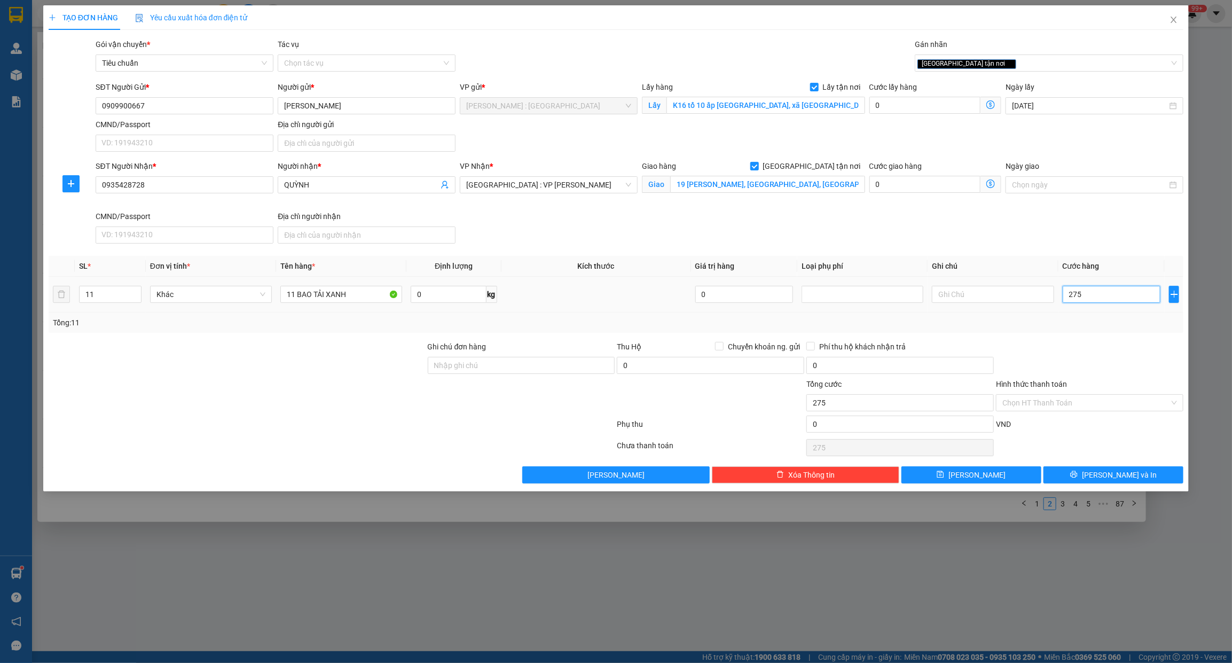
type input "2.750"
type input "2.750.000"
click at [1058, 335] on div "Transit Pickup Surcharge Ids Transit Deliver Surcharge Ids Transit Deliver Surc…" at bounding box center [616, 260] width 1135 height 445
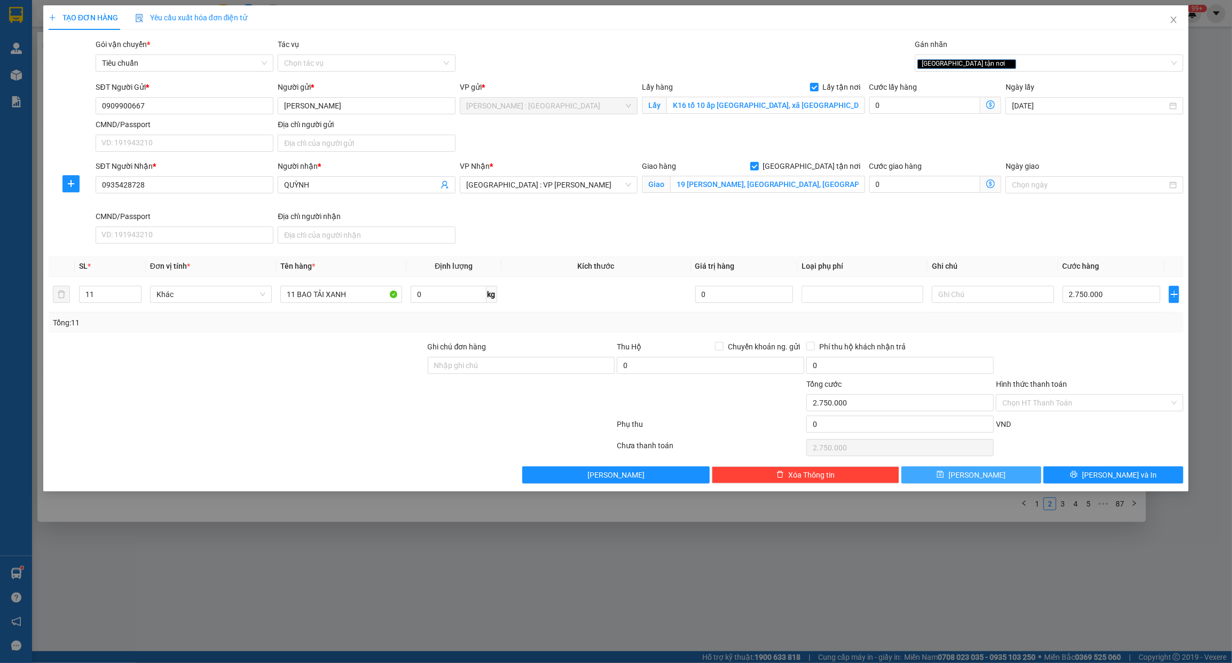
click at [1005, 479] on button "[PERSON_NAME]" at bounding box center [971, 474] width 140 height 17
checkbox input "false"
type input "1"
type input "0"
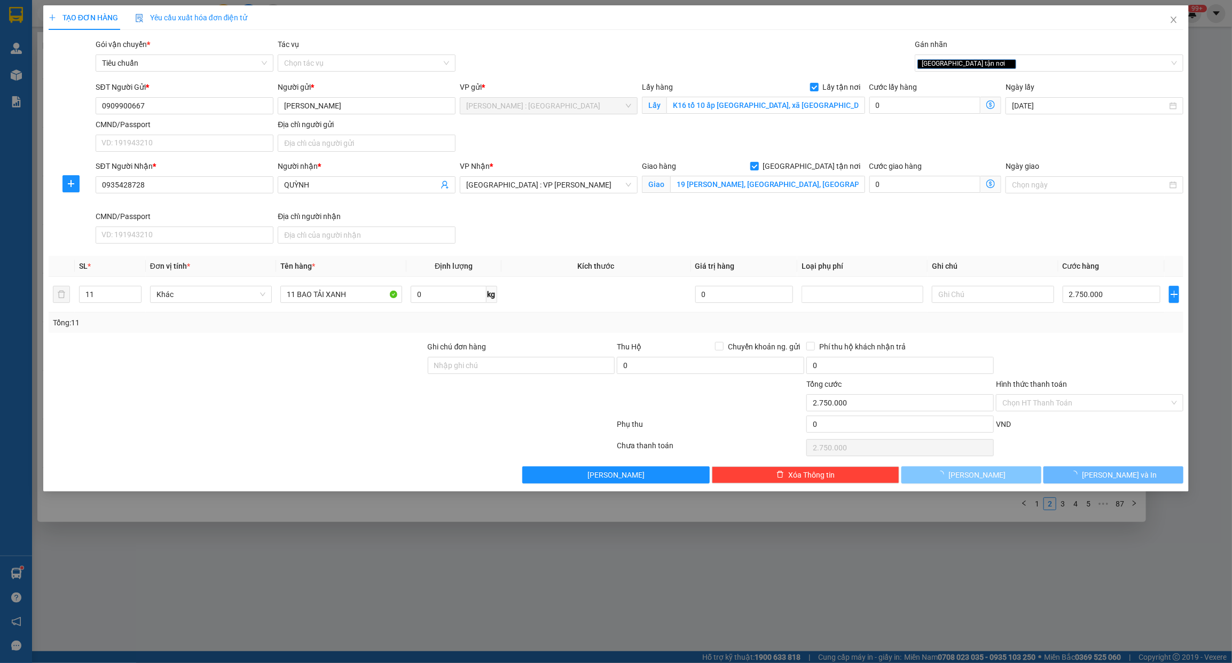
type input "0"
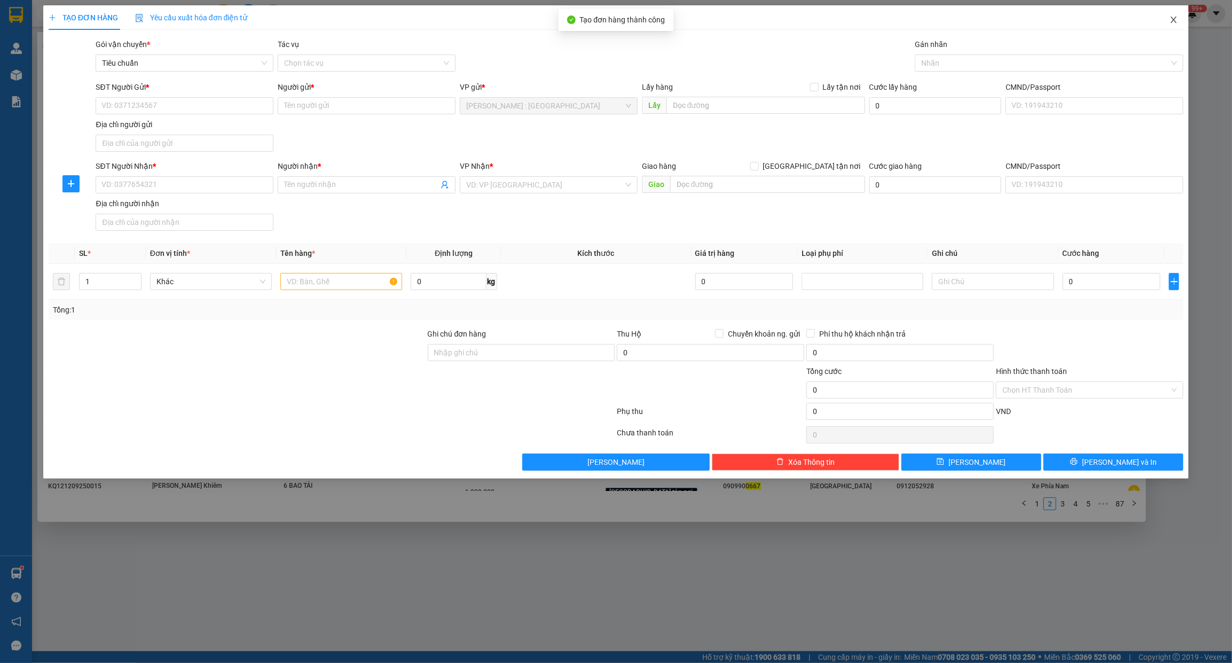
click at [1172, 16] on icon "close" at bounding box center [1174, 19] width 9 height 9
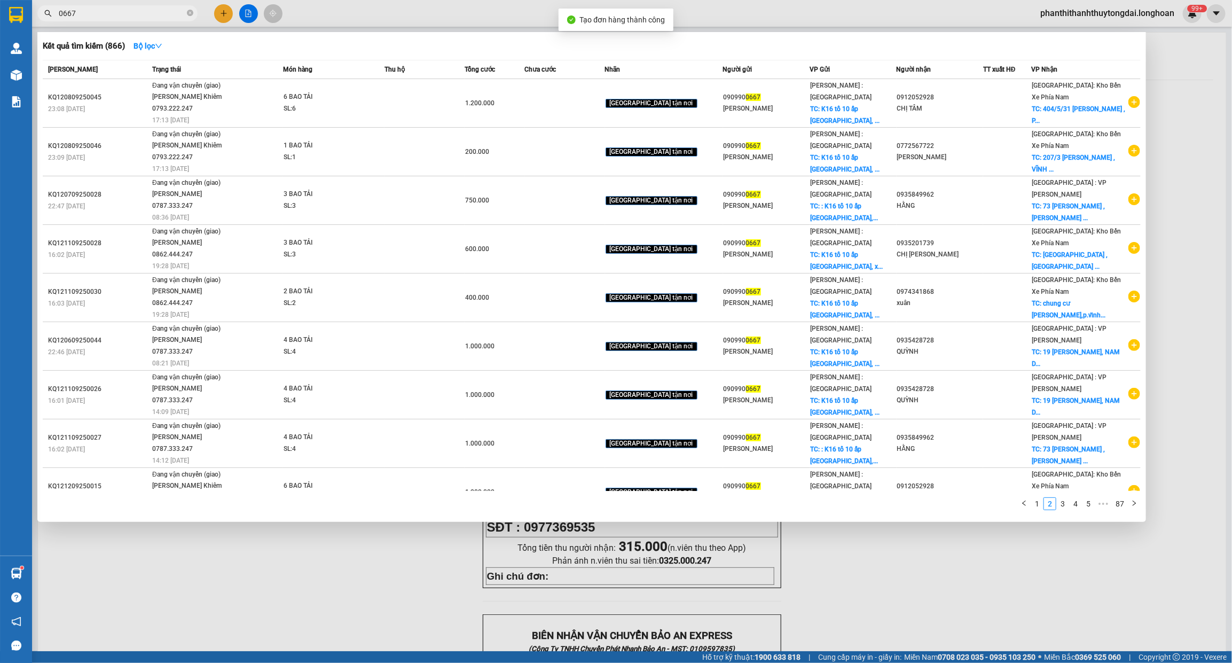
click at [158, 14] on input "0667" at bounding box center [122, 13] width 126 height 12
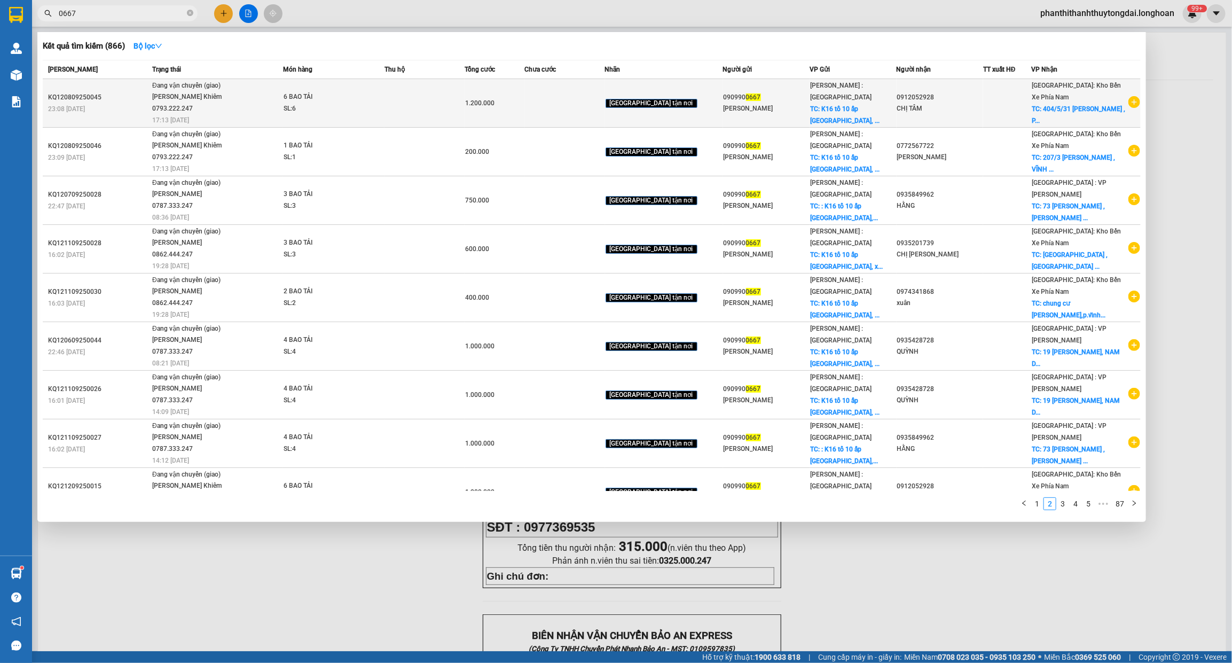
click at [778, 108] on div "[PERSON_NAME]" at bounding box center [767, 108] width 86 height 11
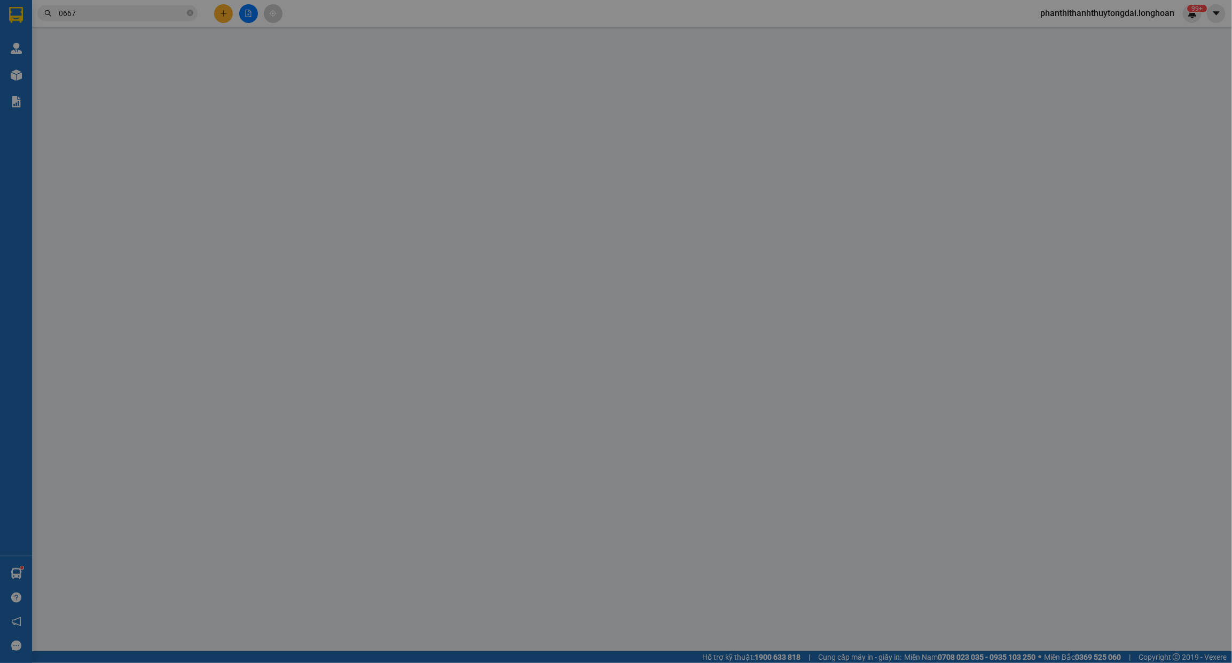
type input "0909900667"
type input "[PERSON_NAME]"
checkbox input "true"
type input "K16 tổ 10 ấp [GEOGRAPHIC_DATA], xã [GEOGRAPHIC_DATA] huyện [GEOGRAPHIC_DATA], […"
type input "0912052928"
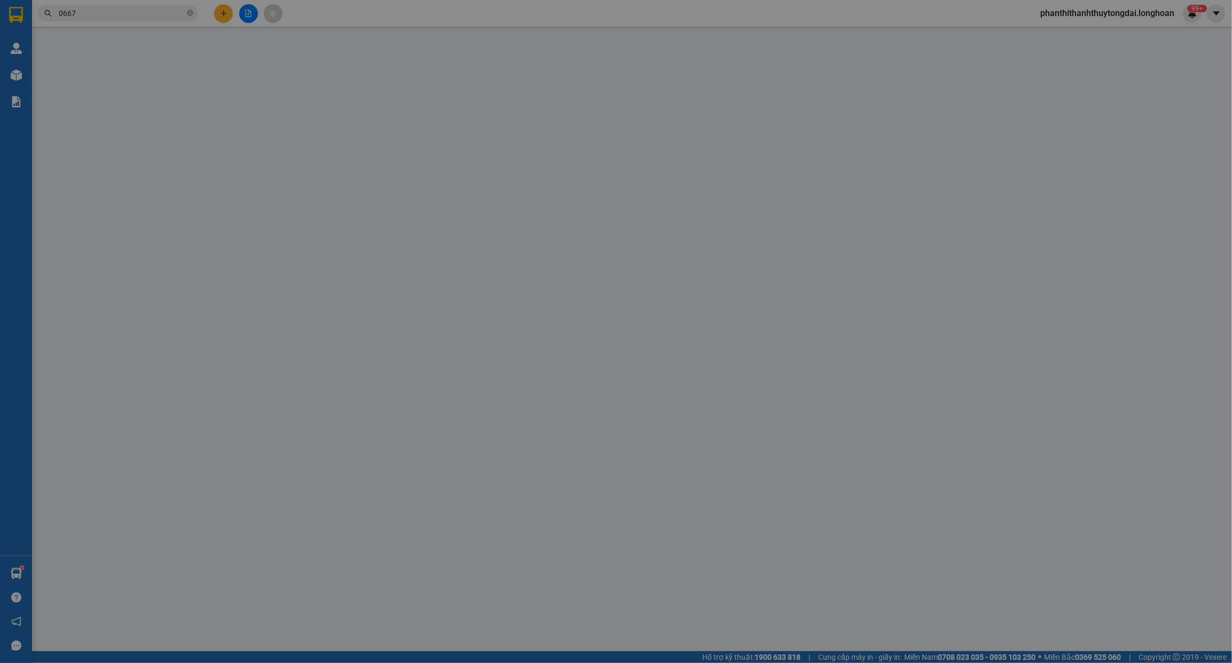
type input "CHỊ TÂM"
checkbox input "true"
type input "404/5/31 [PERSON_NAME] , [GEOGRAPHIC_DATA] , [GEOGRAPHIC_DATA]"
type input "1.200.000"
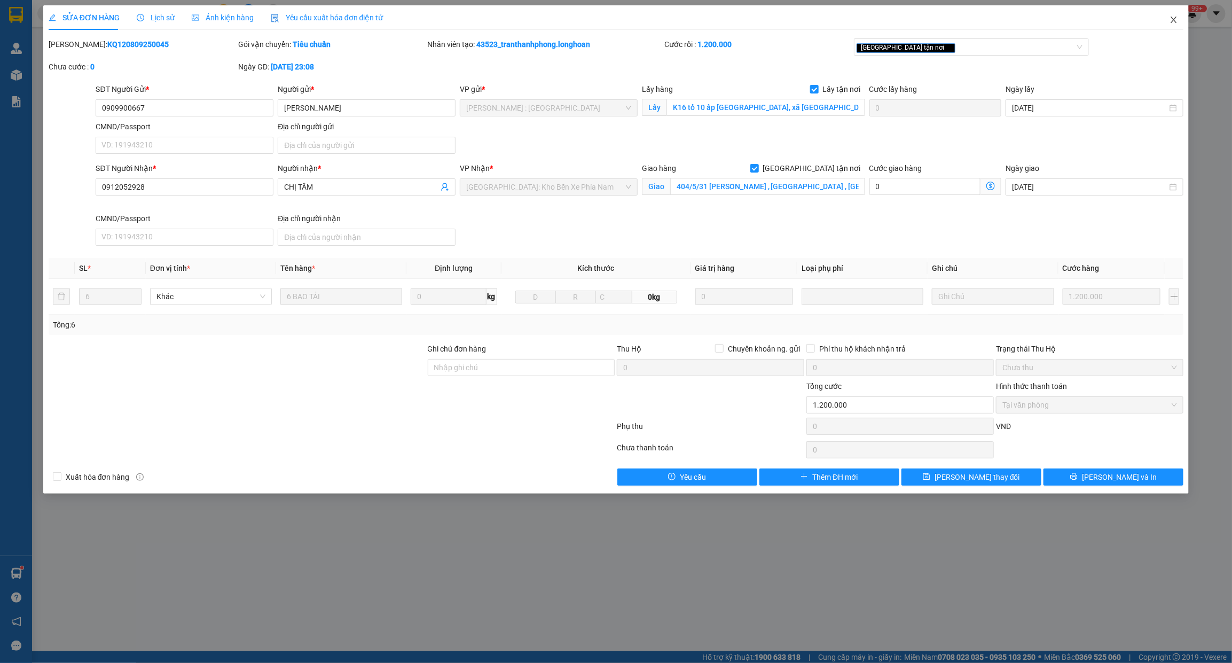
click at [1173, 19] on icon "close" at bounding box center [1174, 19] width 9 height 9
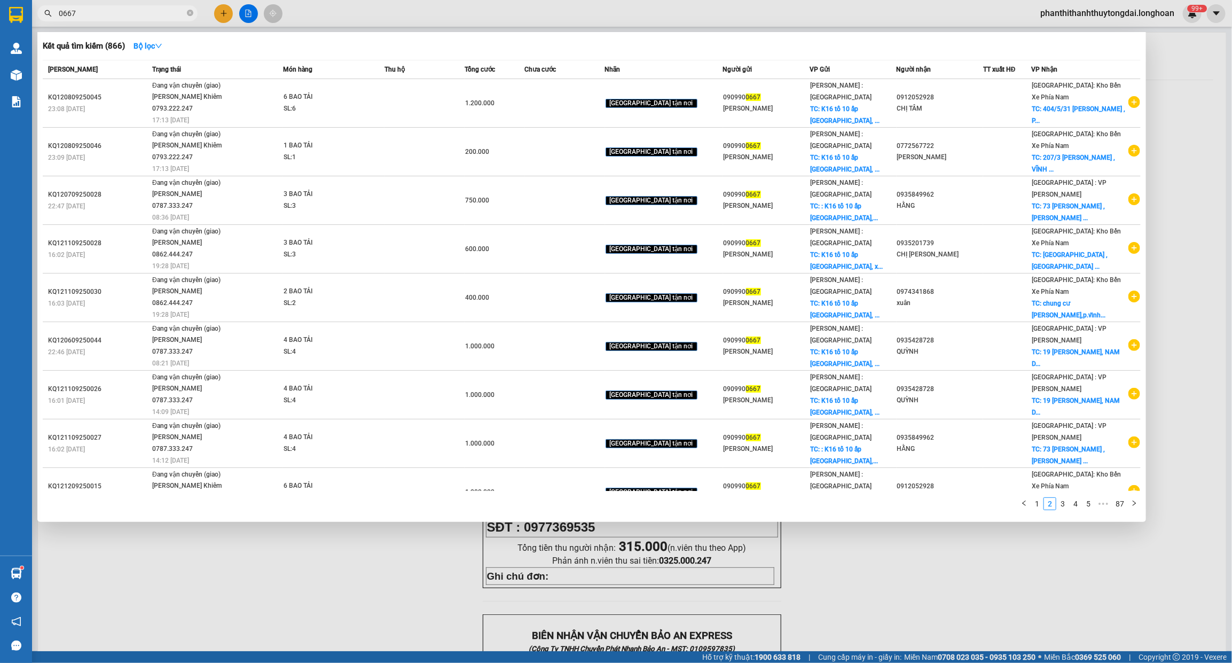
click at [126, 13] on input "0667" at bounding box center [122, 13] width 126 height 12
click at [1211, 182] on div at bounding box center [616, 331] width 1232 height 663
click at [120, 14] on input "0667" at bounding box center [122, 13] width 126 height 12
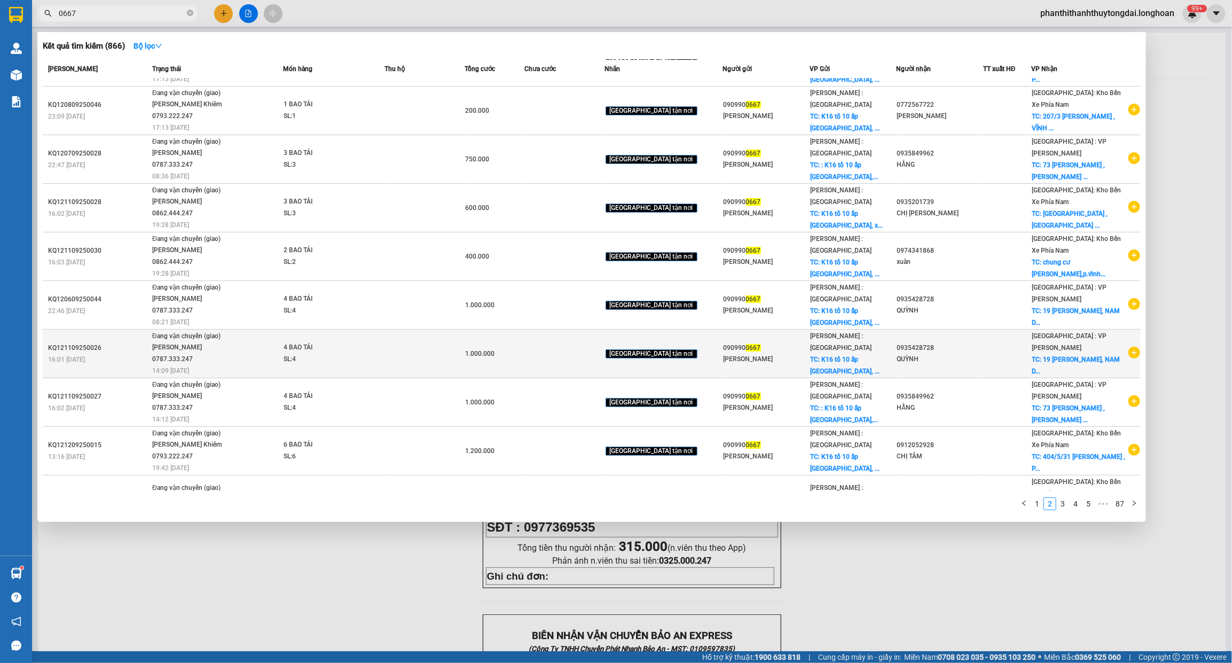
scroll to position [62, 0]
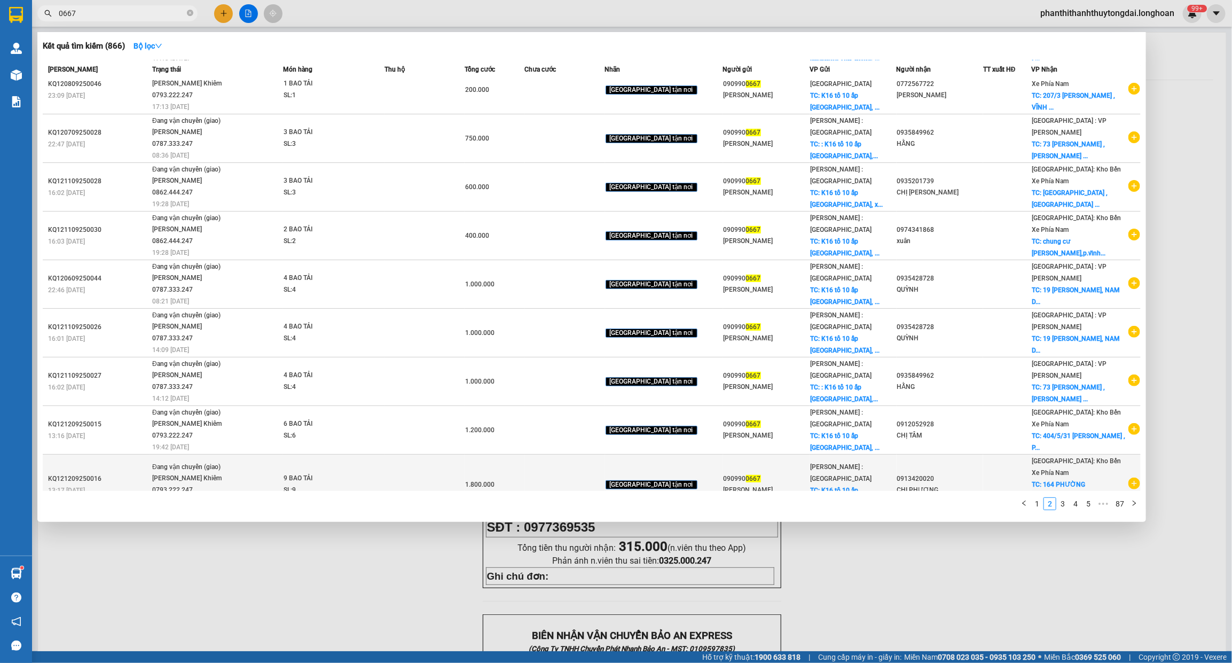
click at [1128, 477] on icon "plus-circle" at bounding box center [1134, 483] width 12 height 12
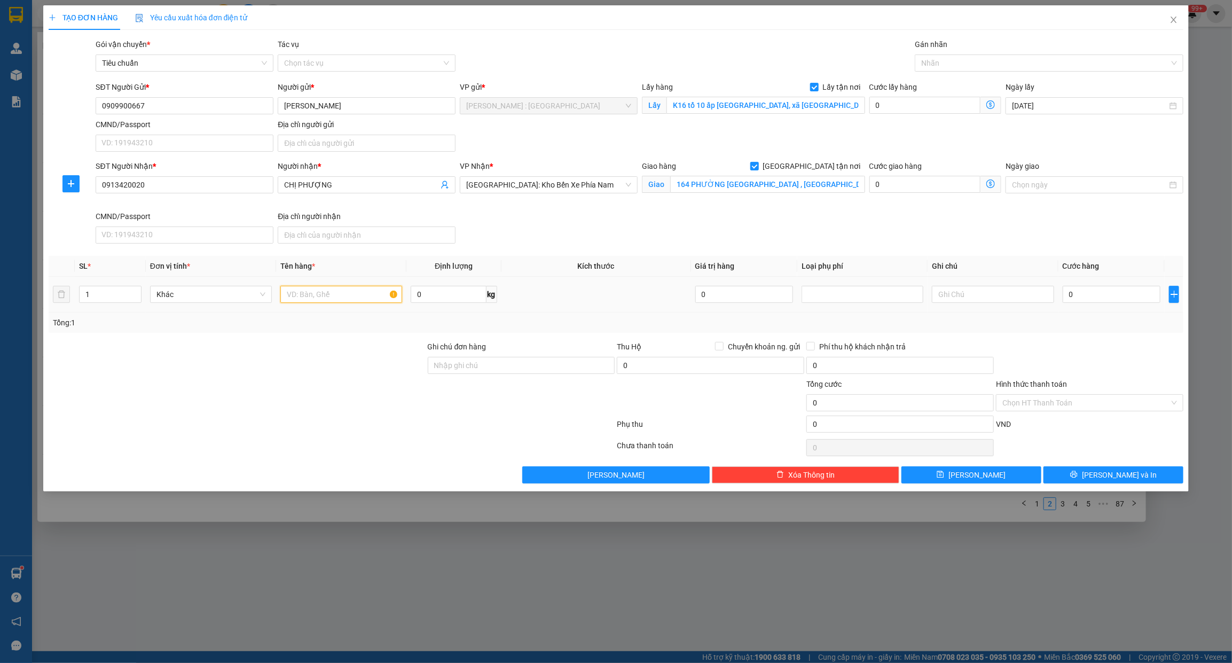
click at [327, 297] on input "text" at bounding box center [341, 294] width 122 height 17
type input "2 BAO TẢI XANH"
click at [99, 301] on input "1" at bounding box center [110, 294] width 61 height 16
type input "2"
click at [132, 292] on span "up" at bounding box center [135, 291] width 6 height 6
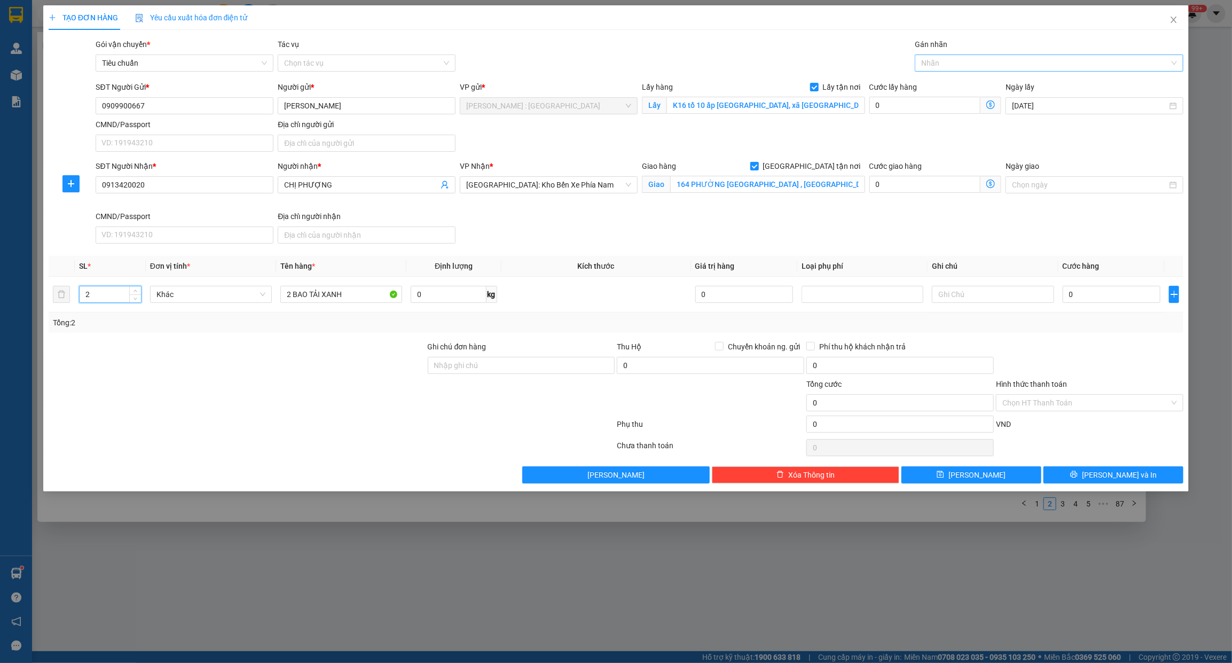
click at [938, 61] on div at bounding box center [1043, 63] width 253 height 13
type input "GIAO"
click at [938, 83] on div "[GEOGRAPHIC_DATA] tận nơi" at bounding box center [1049, 85] width 256 height 12
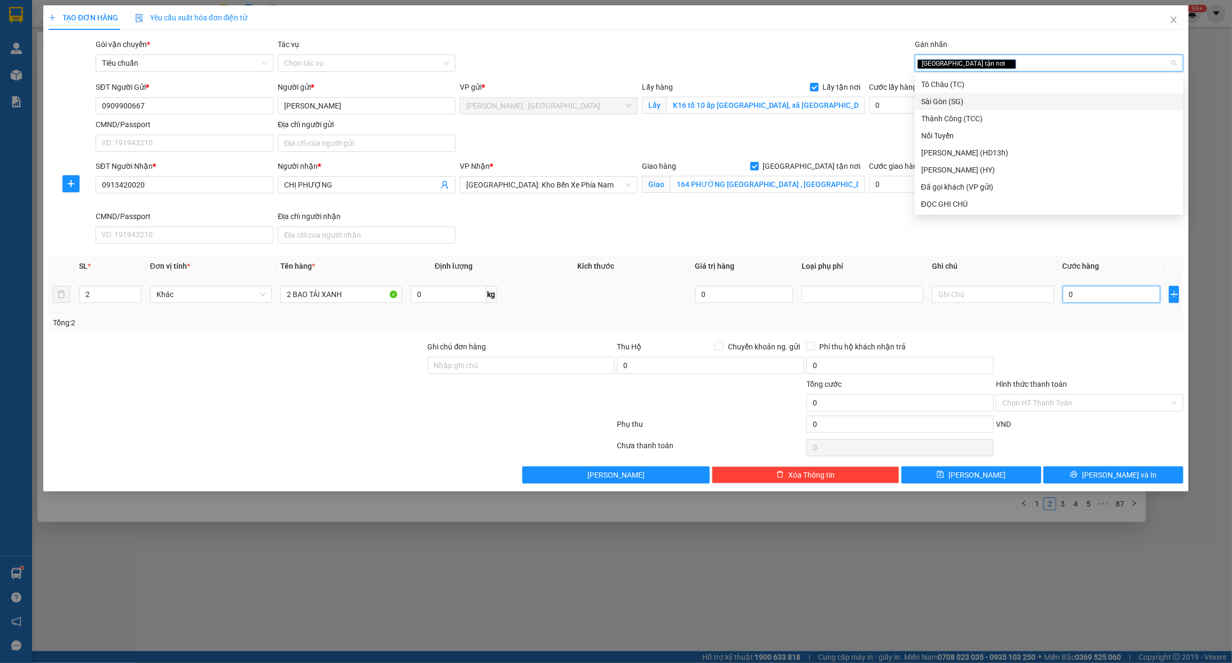
click at [1107, 297] on input "0" at bounding box center [1112, 294] width 98 height 17
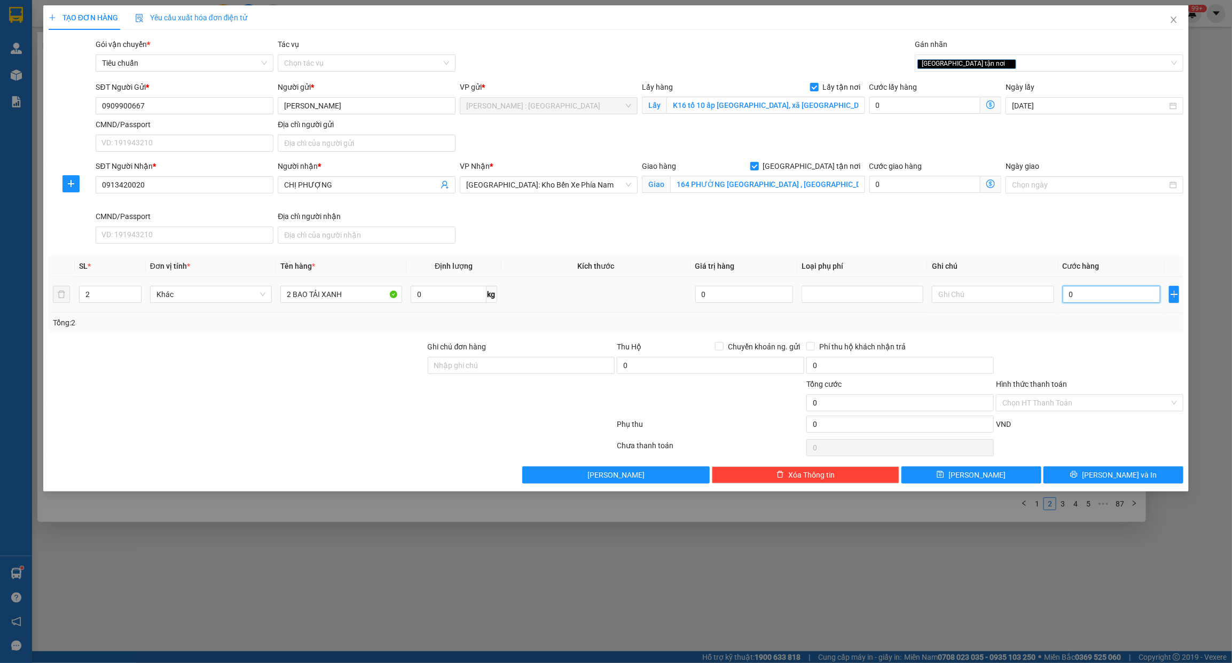
type input "2"
type input "20"
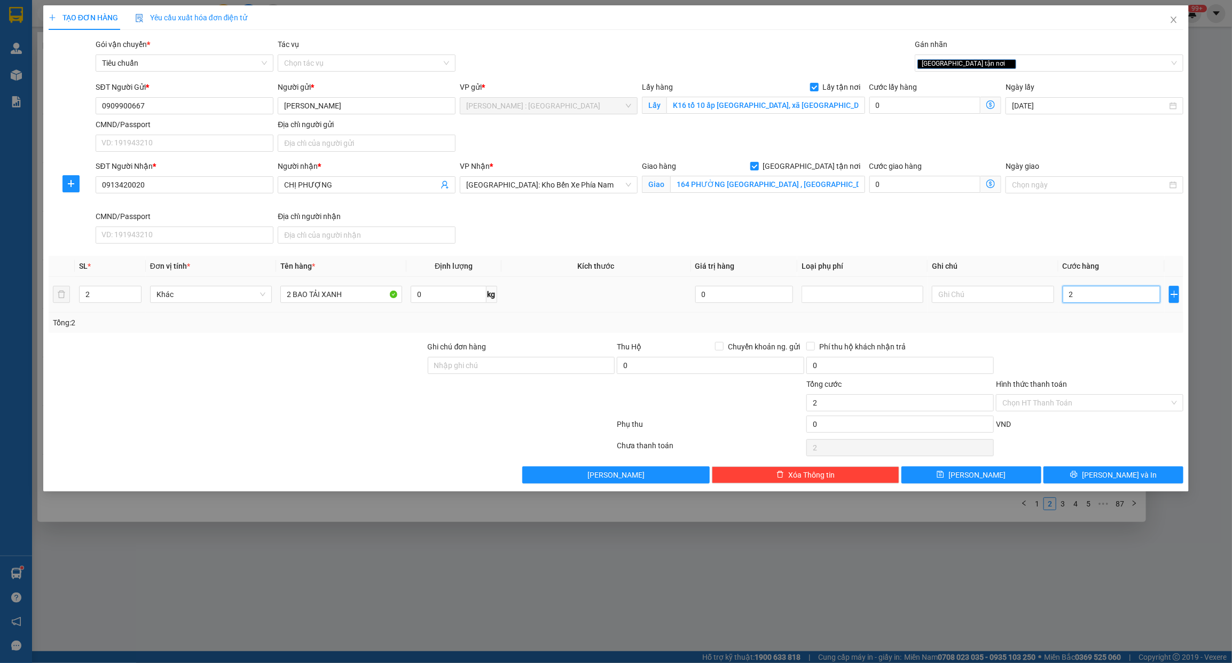
type input "20"
type input "200"
type input "20"
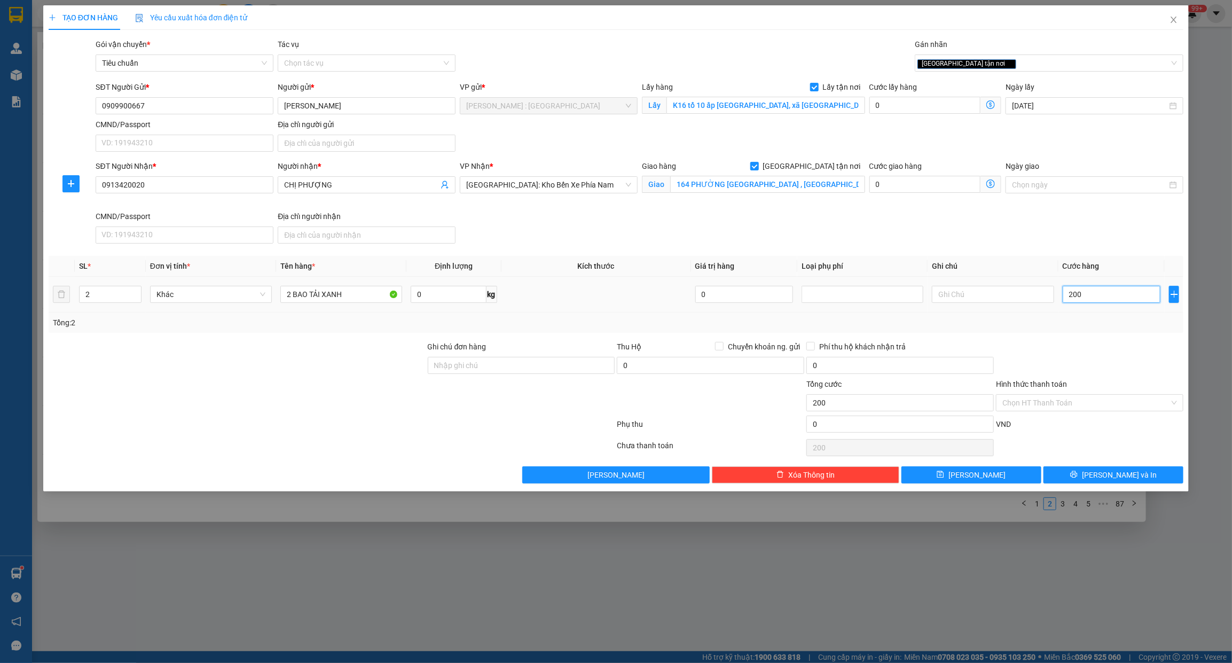
type input "20"
type input "2"
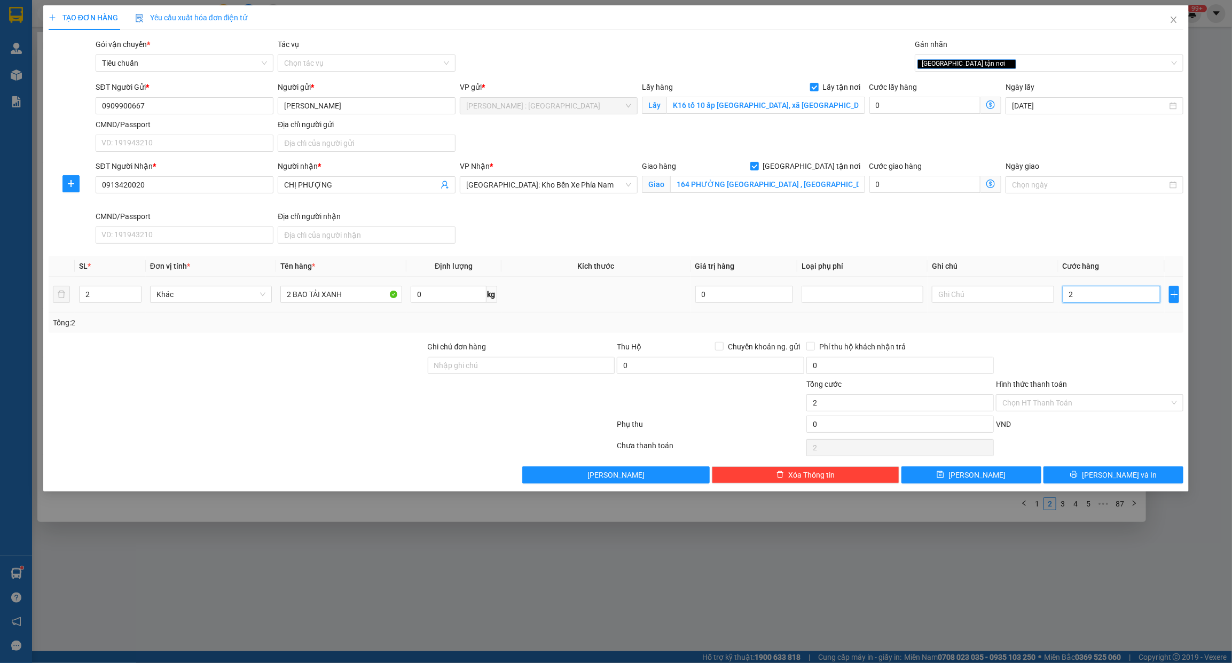
type input "0"
type input "04"
type input "4"
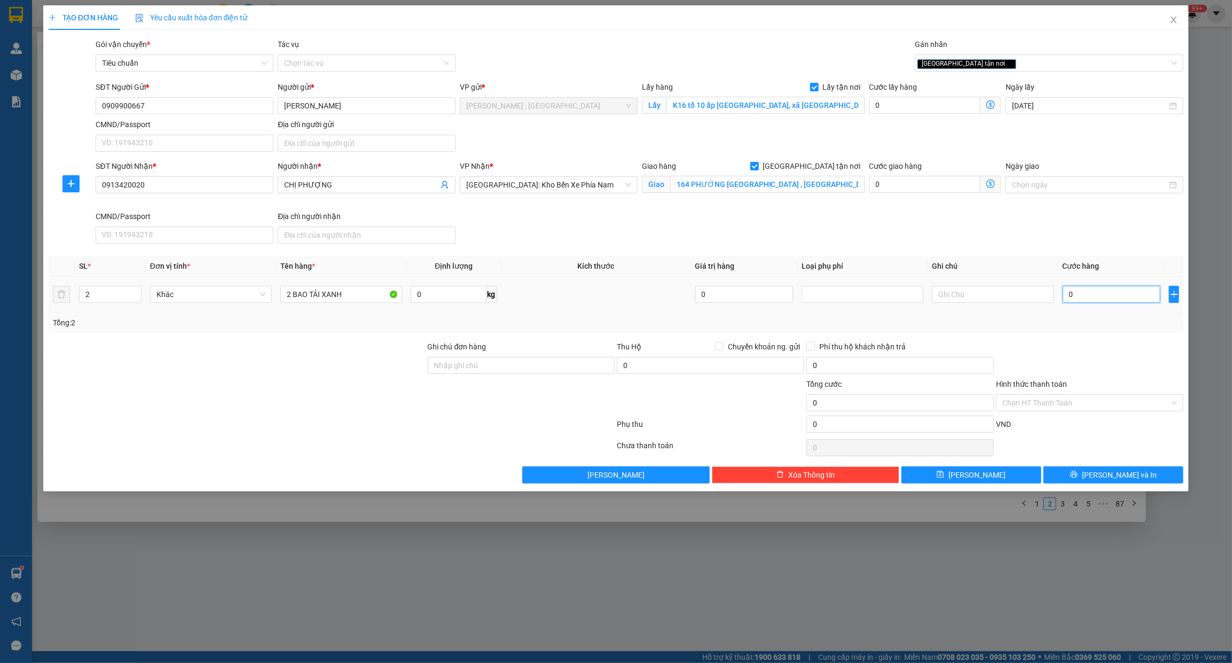
type input "4"
type input "040"
type input "40"
type input "0.400"
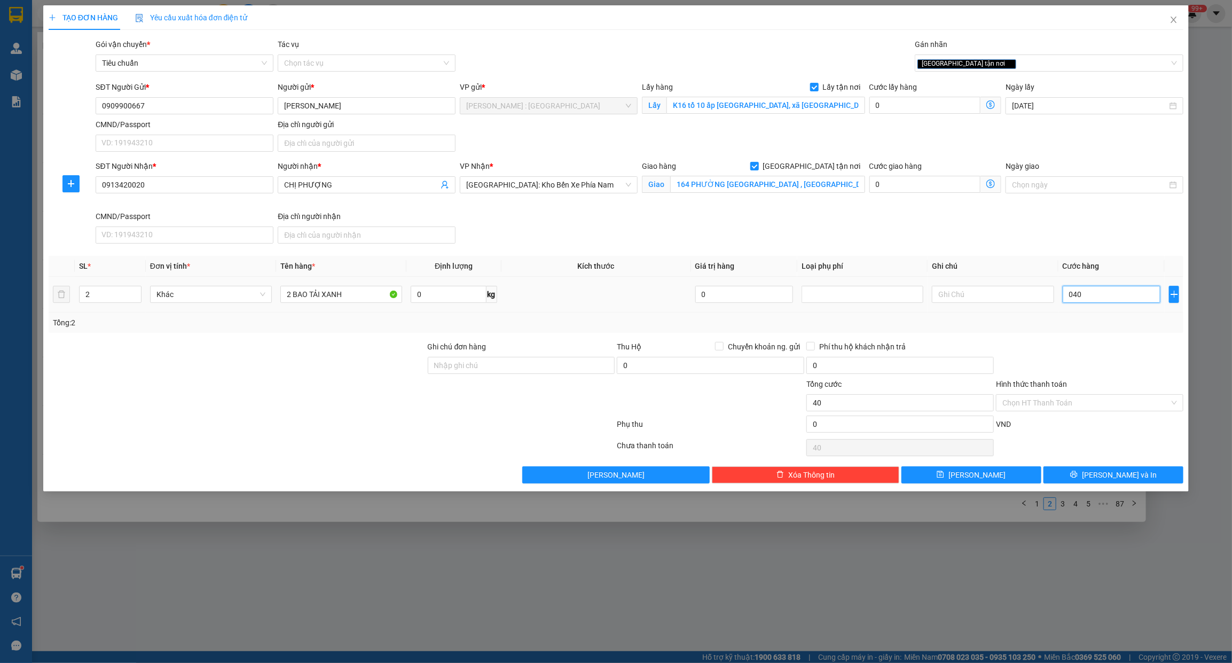
type input "400"
type input "400.000"
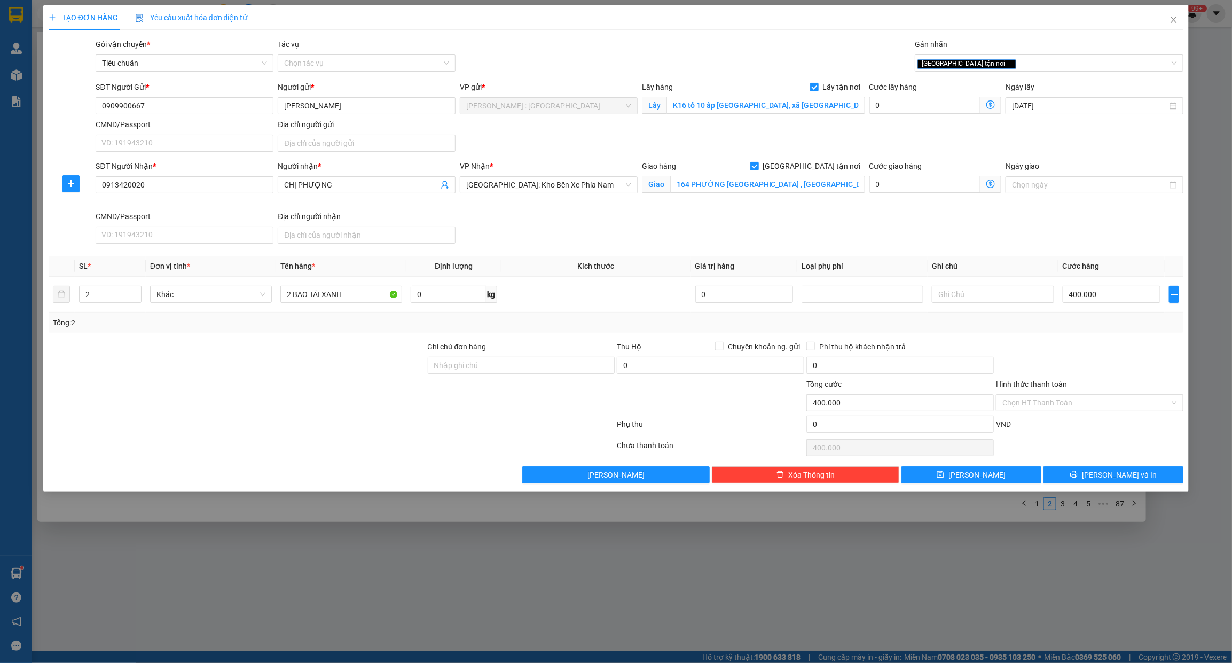
click at [1093, 226] on div "SĐT Người Nhận * 0913420020 Người nhận * CHỊ PHƯỢNG VP Nhận * [GEOGRAPHIC_DATA]…" at bounding box center [639, 204] width 1092 height 88
click at [1016, 478] on button "[PERSON_NAME]" at bounding box center [971, 474] width 140 height 17
checkbox input "false"
type input "1"
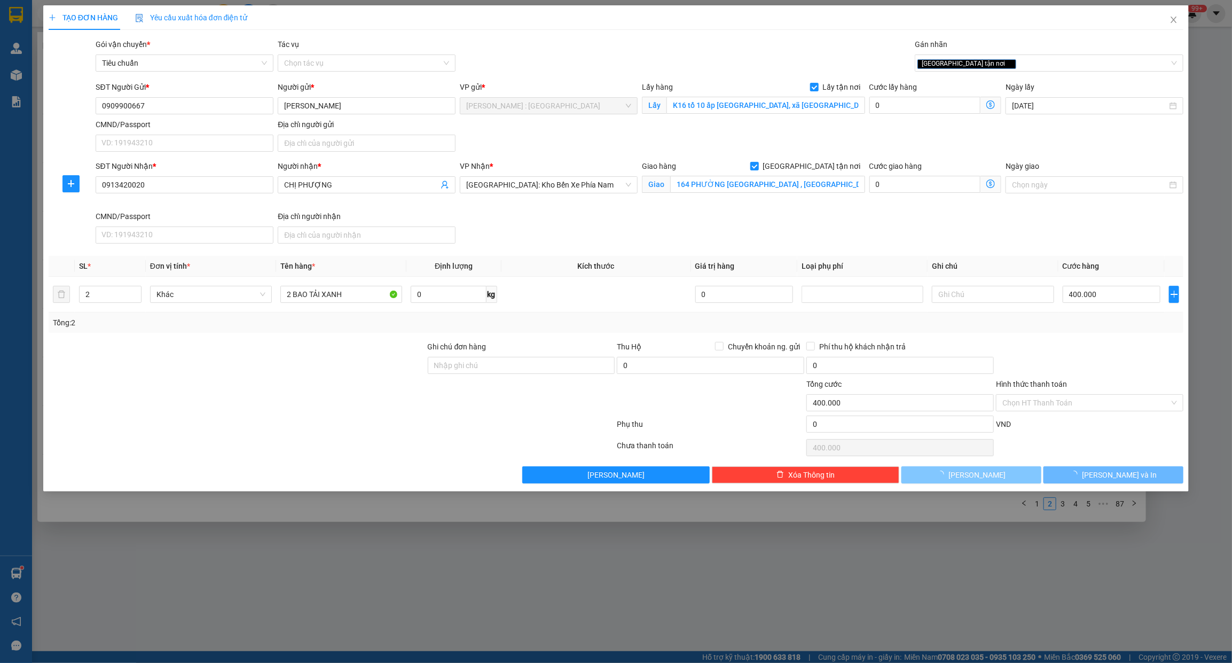
type input "0"
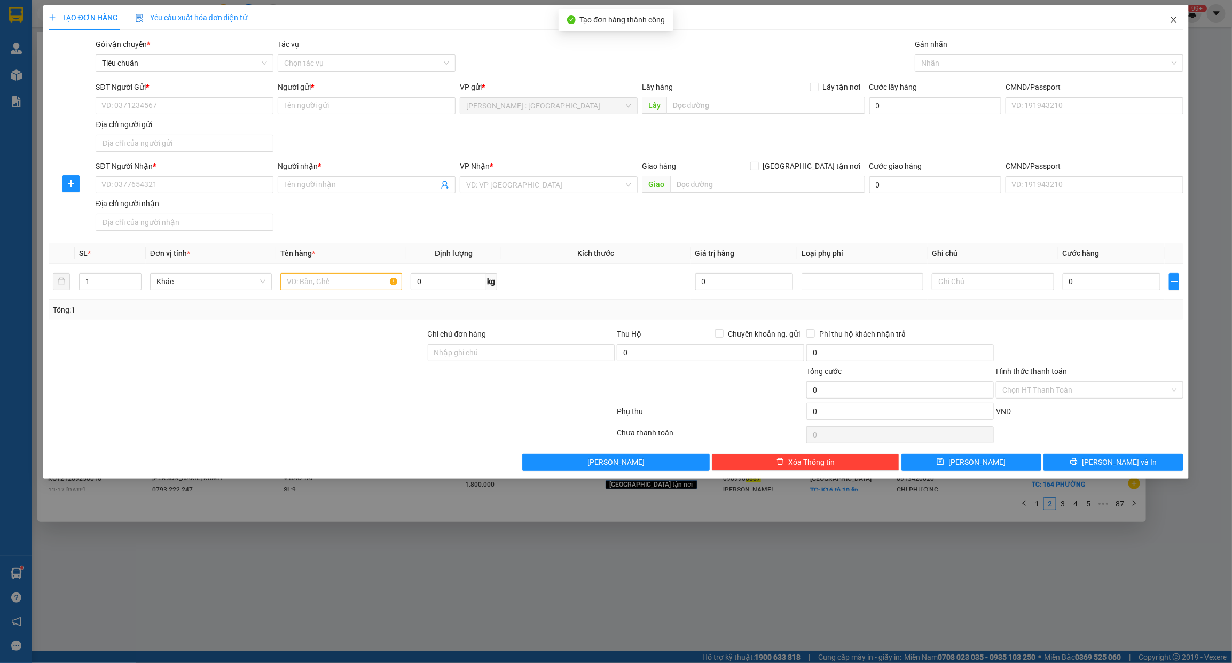
click at [1181, 14] on span "Close" at bounding box center [1174, 20] width 30 height 30
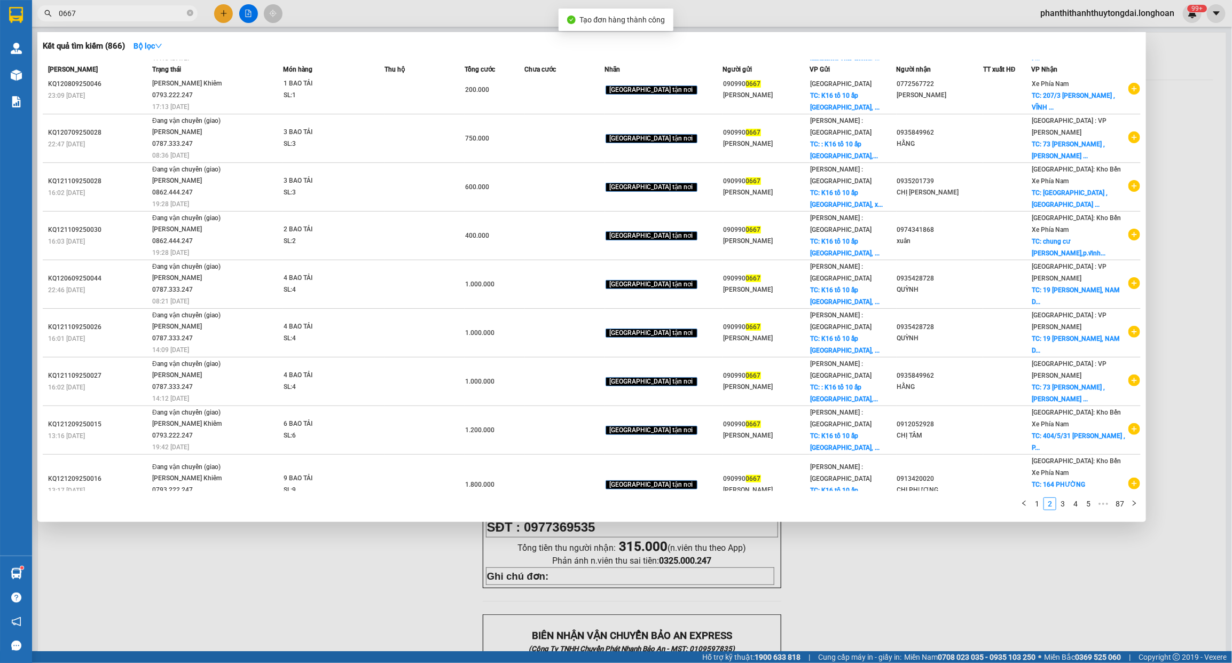
click at [140, 11] on input "0667" at bounding box center [122, 13] width 126 height 12
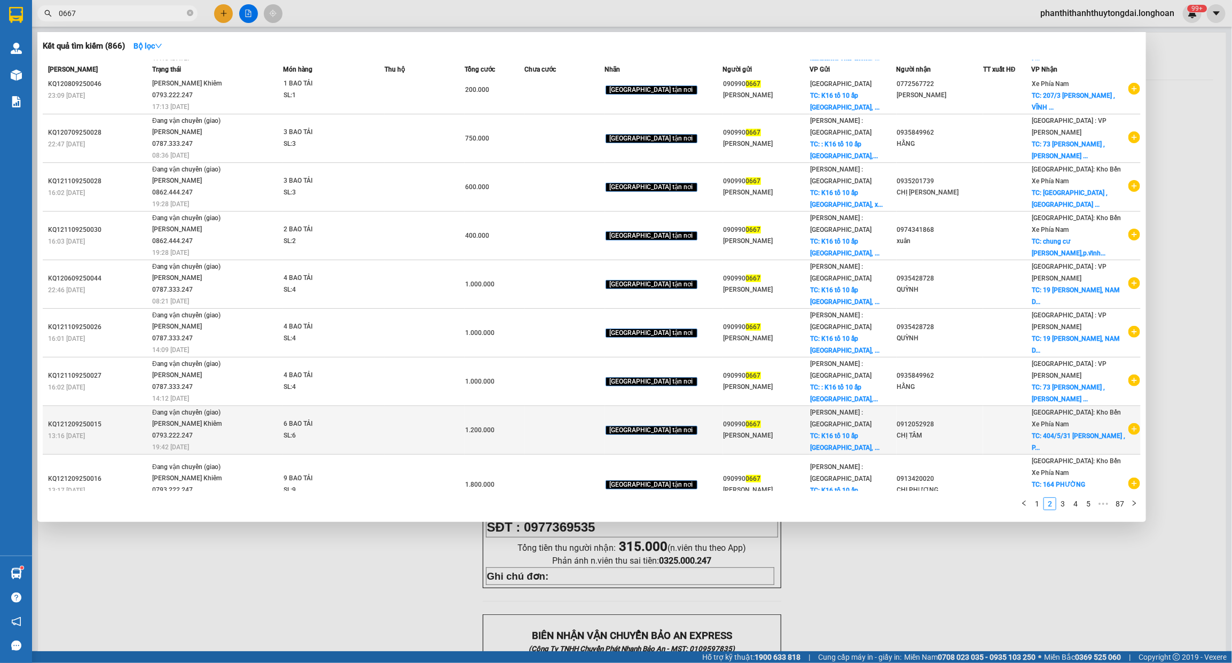
click at [1128, 423] on icon "plus-circle" at bounding box center [1134, 429] width 12 height 12
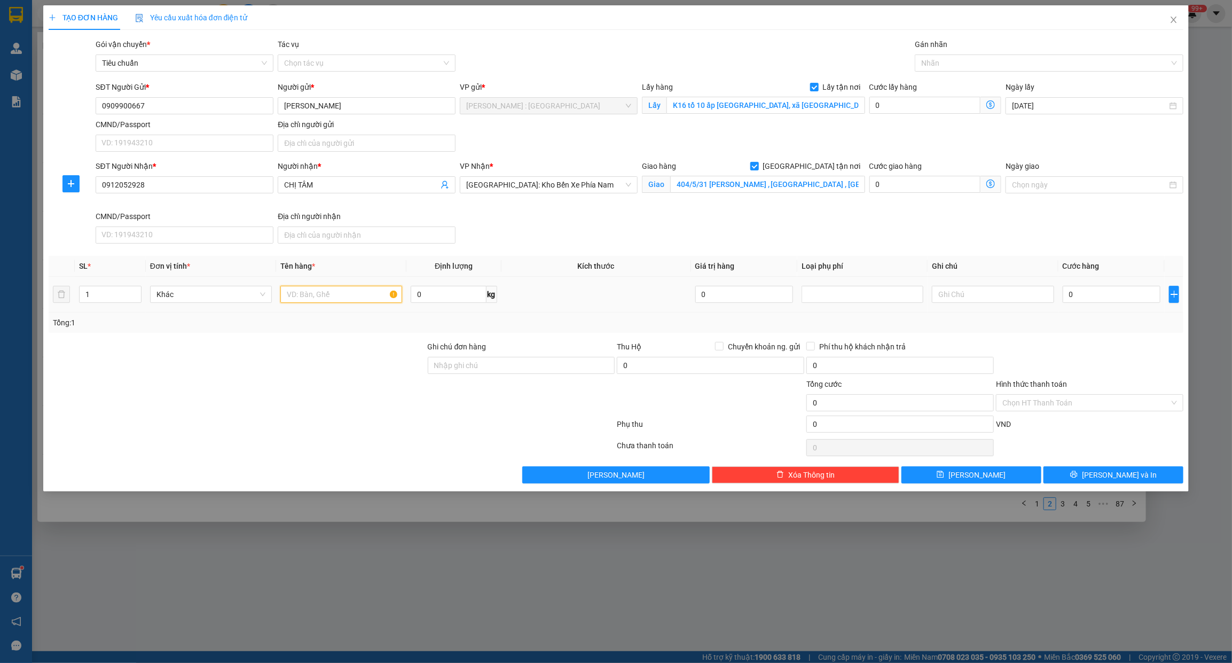
click at [332, 299] on input "text" at bounding box center [341, 294] width 122 height 17
type input "5 BAO TẢI XANH"
click at [114, 297] on input "1" at bounding box center [110, 294] width 61 height 16
click at [943, 64] on div at bounding box center [1043, 63] width 253 height 13
type input "5"
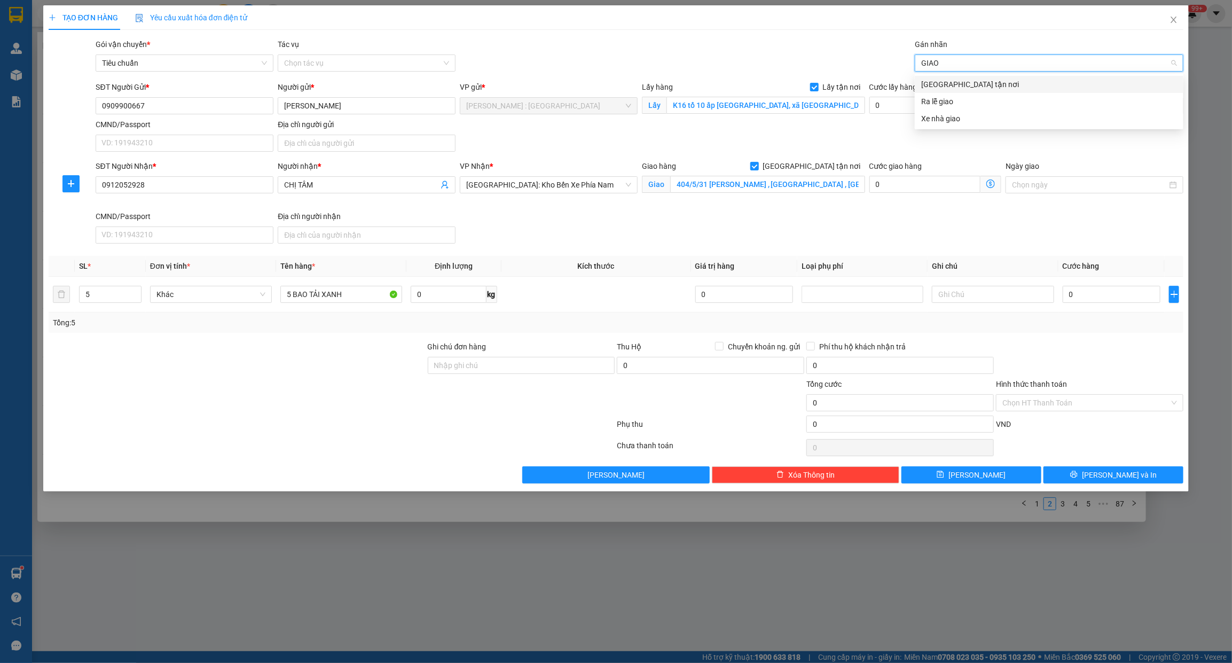
type input "GIAO"
click at [938, 84] on div "[GEOGRAPHIC_DATA] tận nơi" at bounding box center [1049, 85] width 256 height 12
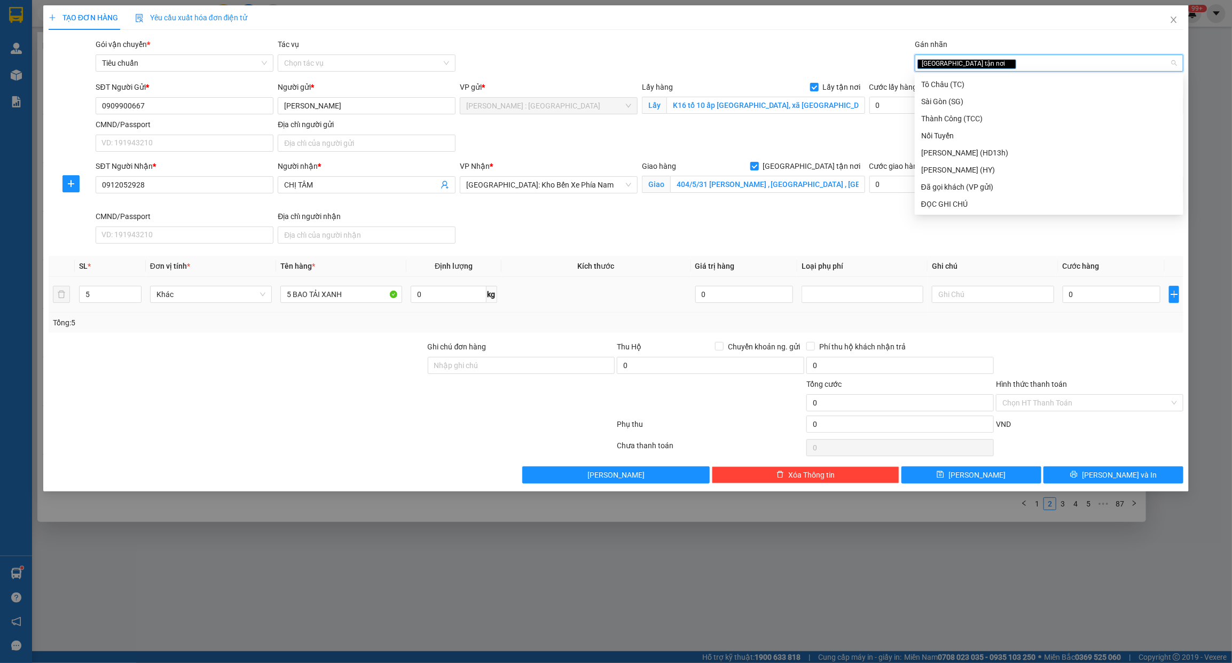
click at [649, 308] on td at bounding box center [596, 295] width 190 height 36
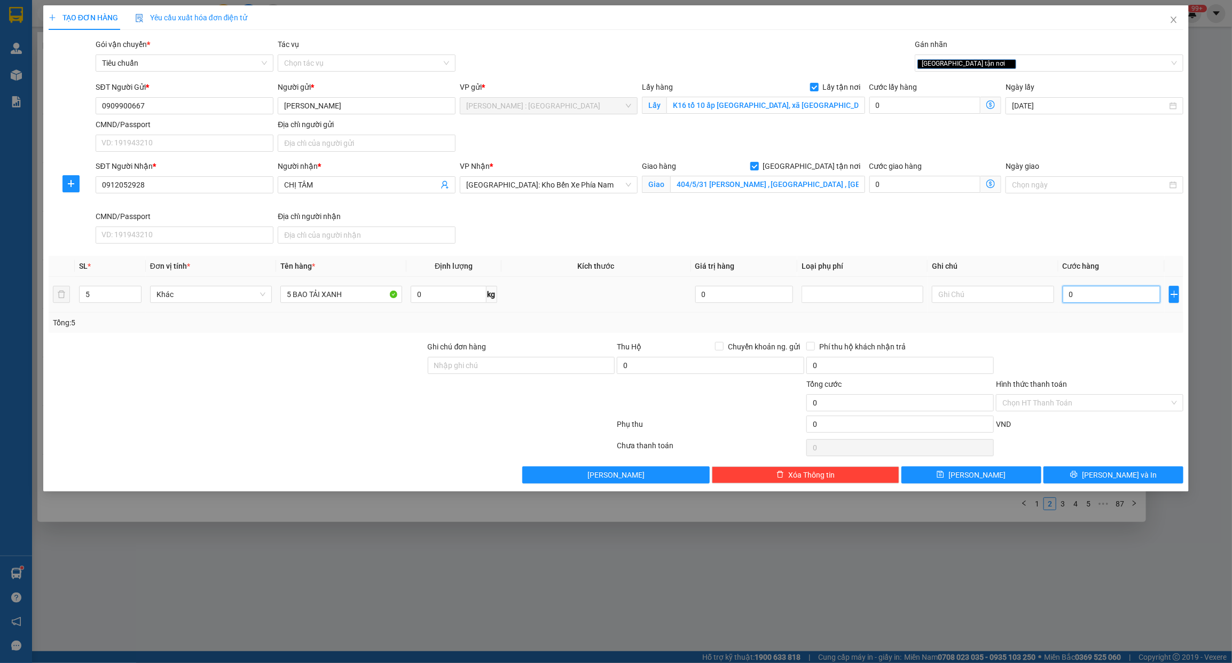
click at [1081, 294] on input "0" at bounding box center [1112, 294] width 98 height 17
type input "1"
type input "10"
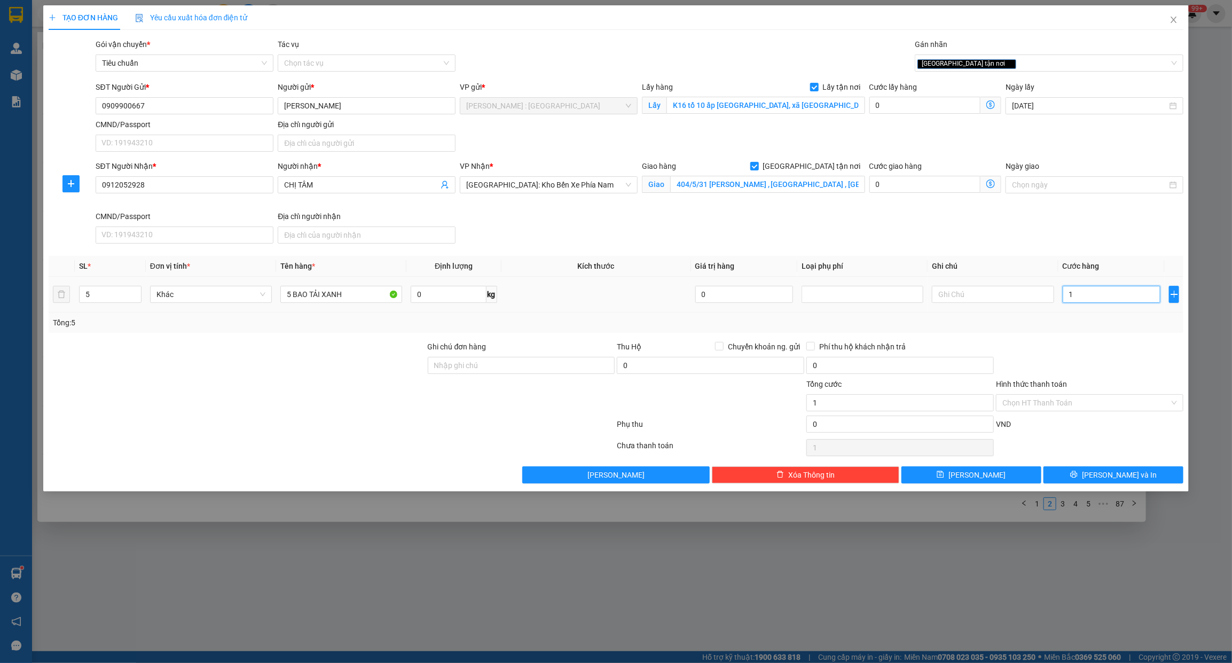
type input "10"
type input "100"
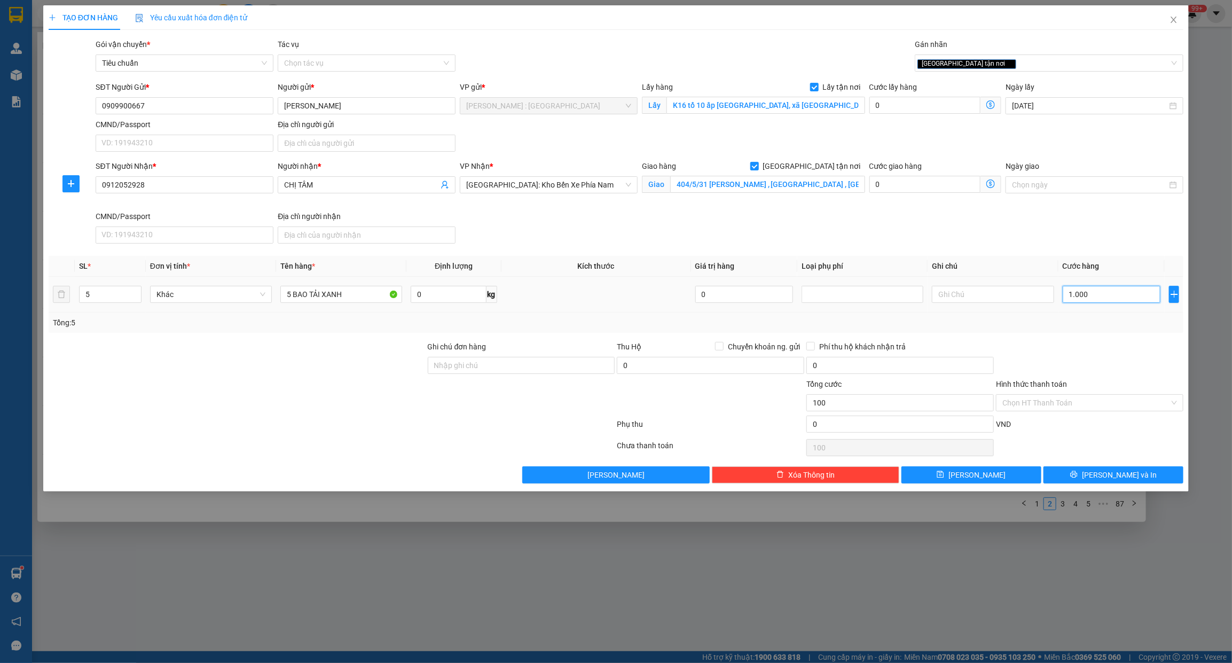
type input "10.001"
type input "1.000"
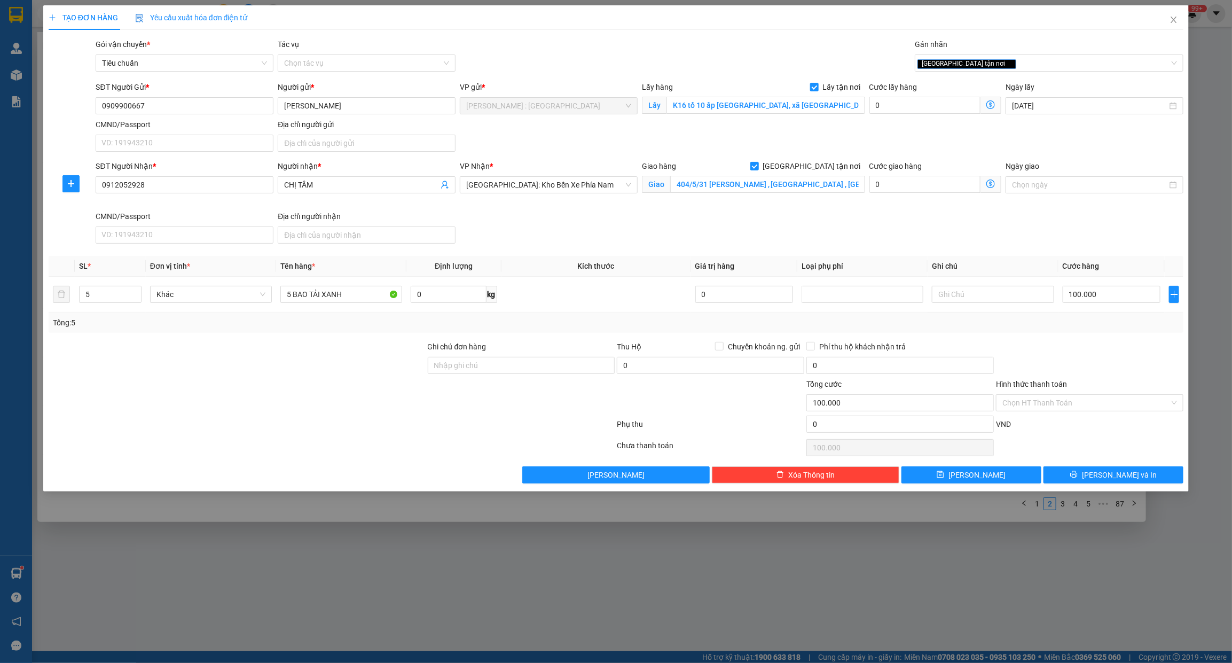
click at [1120, 238] on div "SĐT Người Nhận * 0912052928 Người nhận * CHỊ TÂM VP Nhận * [GEOGRAPHIC_DATA]: […" at bounding box center [639, 204] width 1092 height 88
click at [1104, 294] on input "100.000" at bounding box center [1112, 294] width 98 height 17
click at [1106, 292] on input "100.000" at bounding box center [1112, 294] width 98 height 17
click at [984, 481] on button "[PERSON_NAME]" at bounding box center [971, 474] width 140 height 17
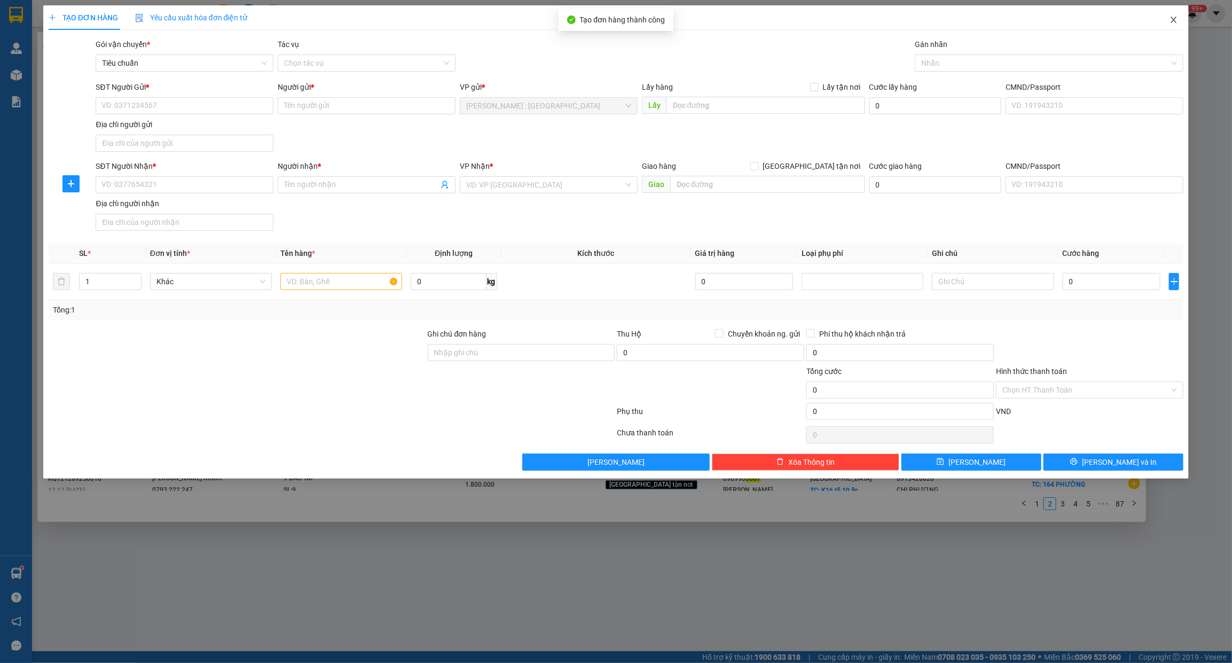
click at [1173, 18] on icon "close" at bounding box center [1174, 19] width 9 height 9
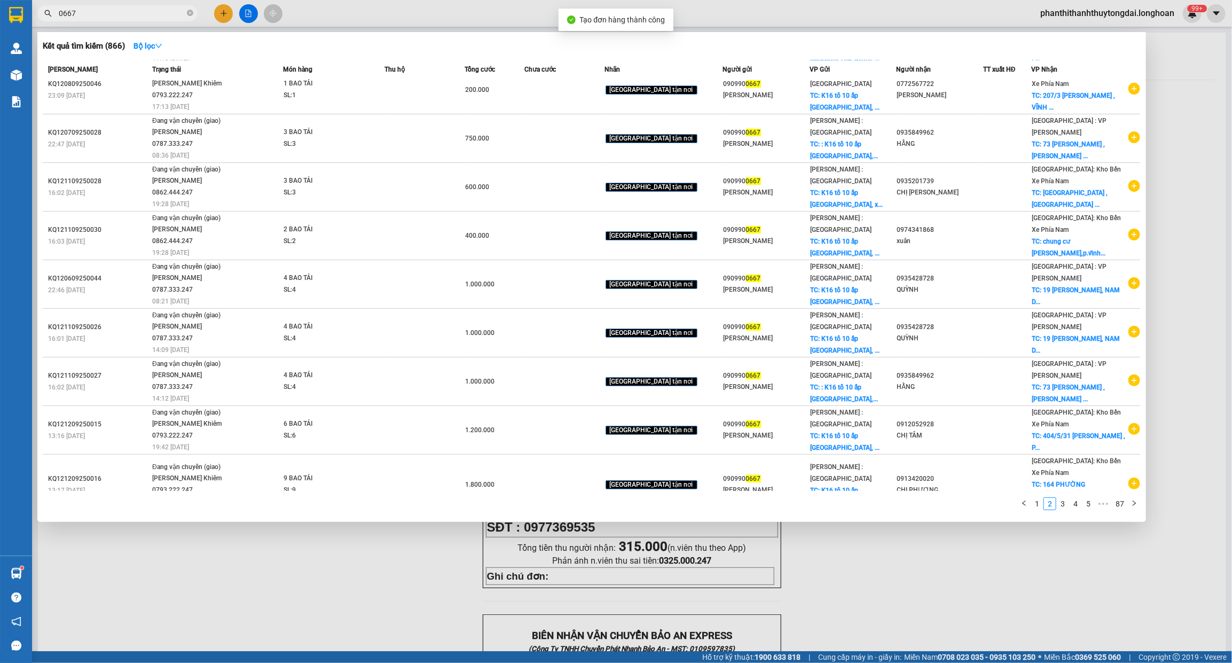
click at [177, 11] on input "0667" at bounding box center [122, 13] width 126 height 12
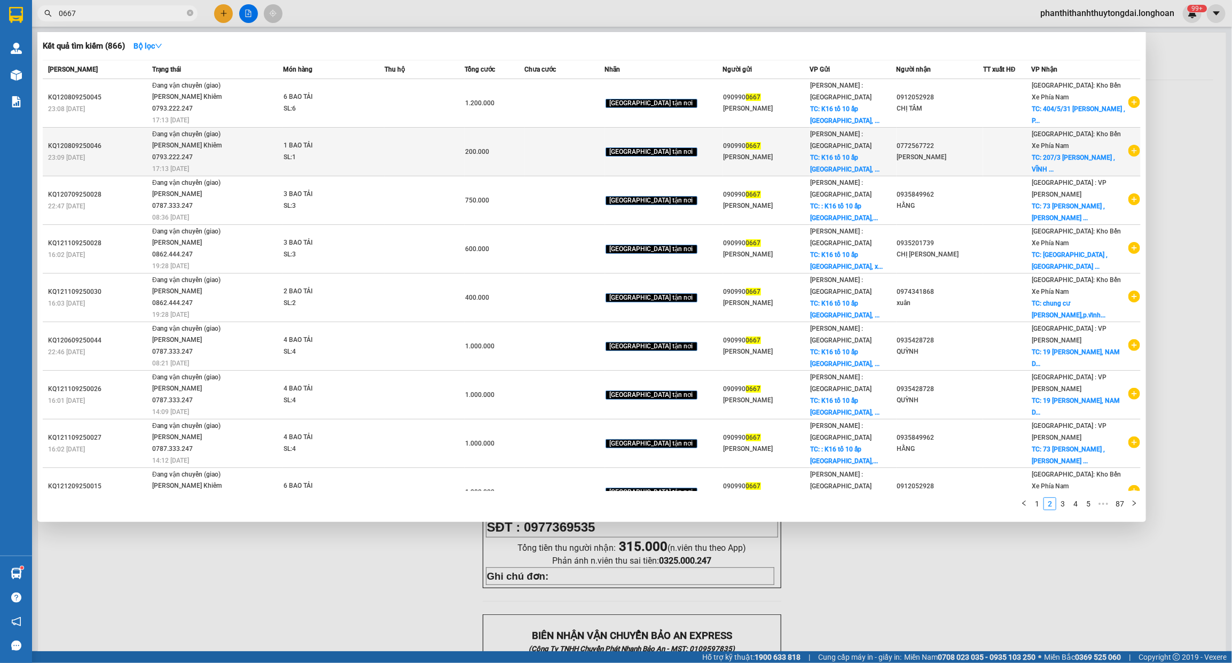
click at [1130, 145] on icon "plus-circle" at bounding box center [1134, 151] width 12 height 12
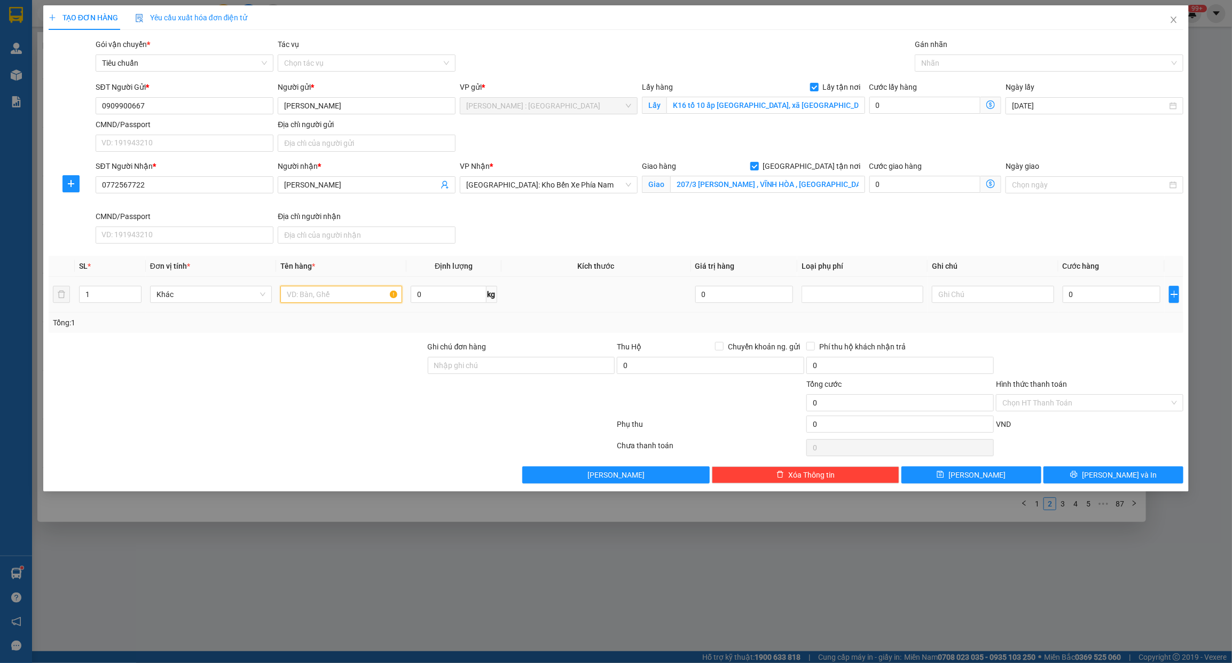
click at [362, 296] on input "text" at bounding box center [341, 294] width 122 height 17
click at [134, 289] on span "up" at bounding box center [135, 291] width 6 height 6
click at [1005, 65] on div at bounding box center [1043, 63] width 253 height 13
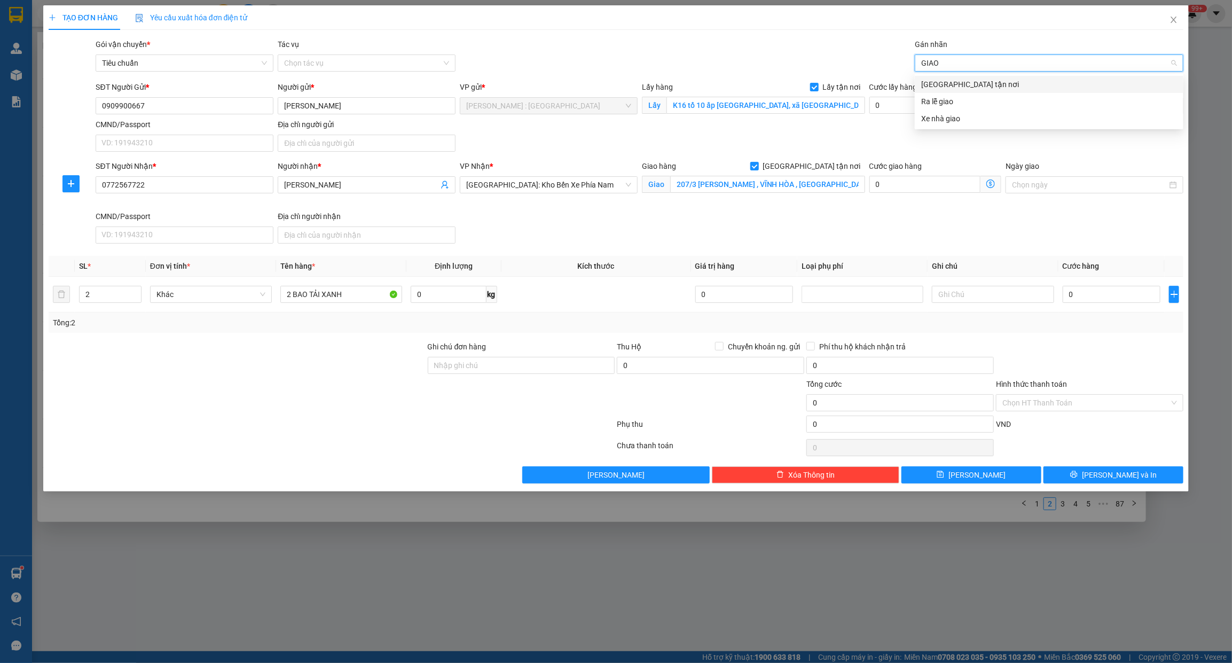
click at [998, 79] on div "[GEOGRAPHIC_DATA] tận nơi" at bounding box center [1049, 85] width 256 height 12
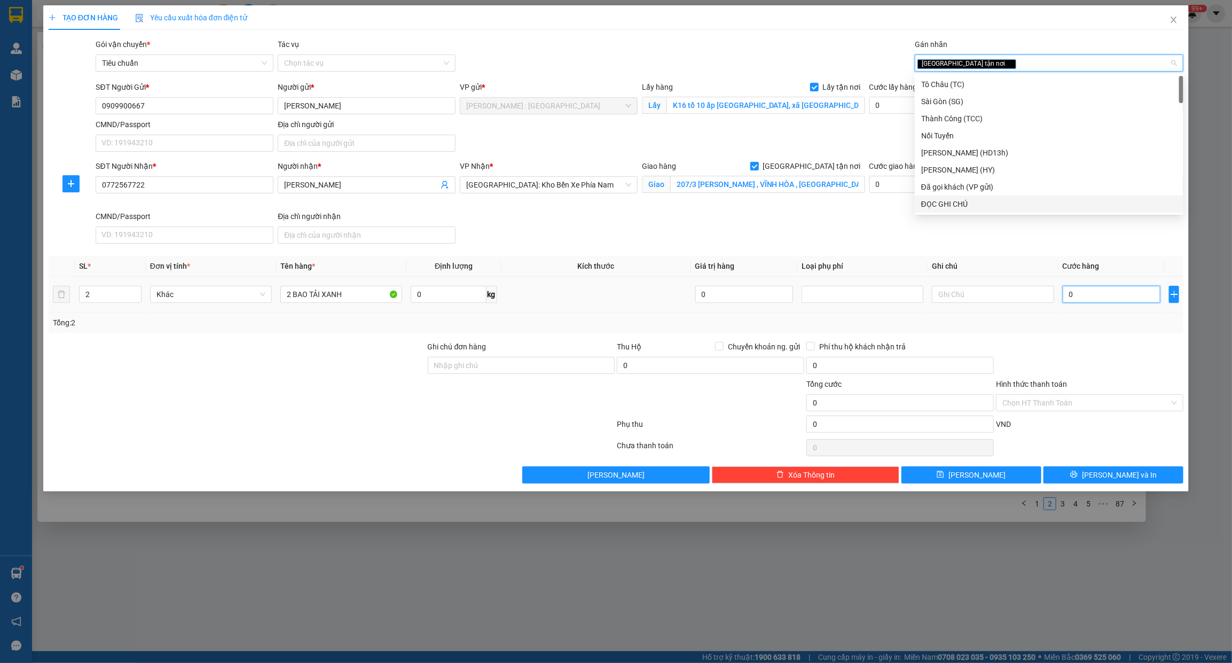
click at [1104, 287] on input "0" at bounding box center [1112, 294] width 98 height 17
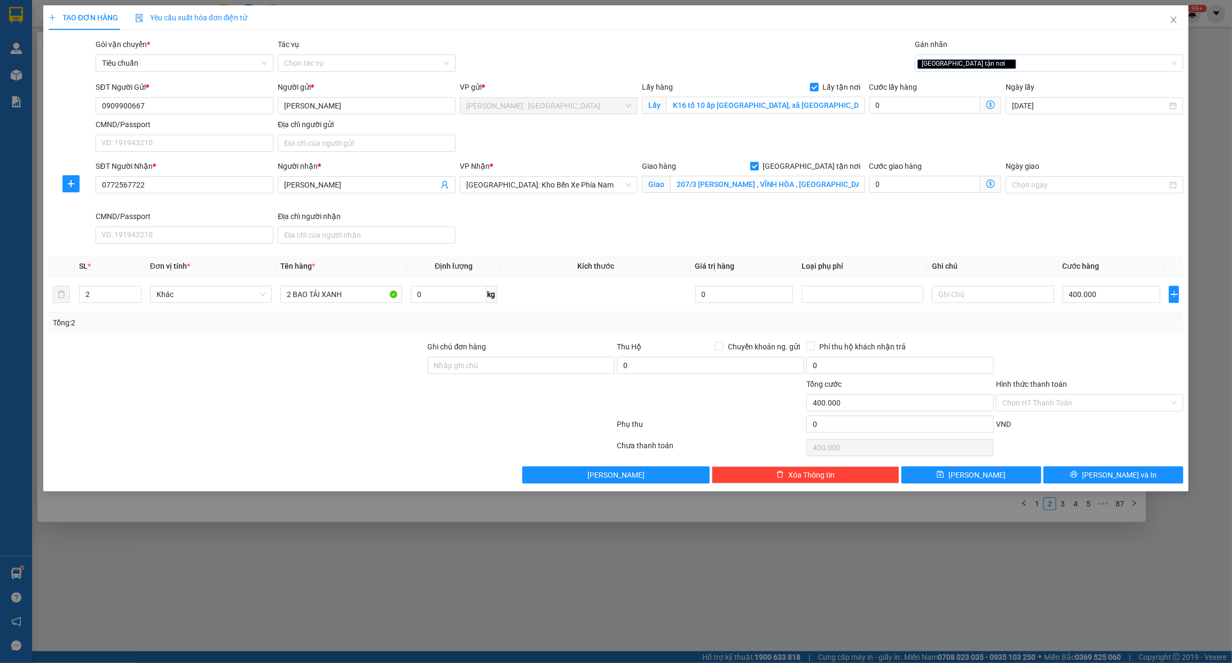
click at [1103, 219] on div "SĐT Người Nhận * 0772567722 Người nhận * HOÀNG HẰNG VP Nhận * [GEOGRAPHIC_DATA]…" at bounding box center [639, 204] width 1092 height 88
click at [986, 478] on button "[PERSON_NAME]" at bounding box center [971, 474] width 140 height 17
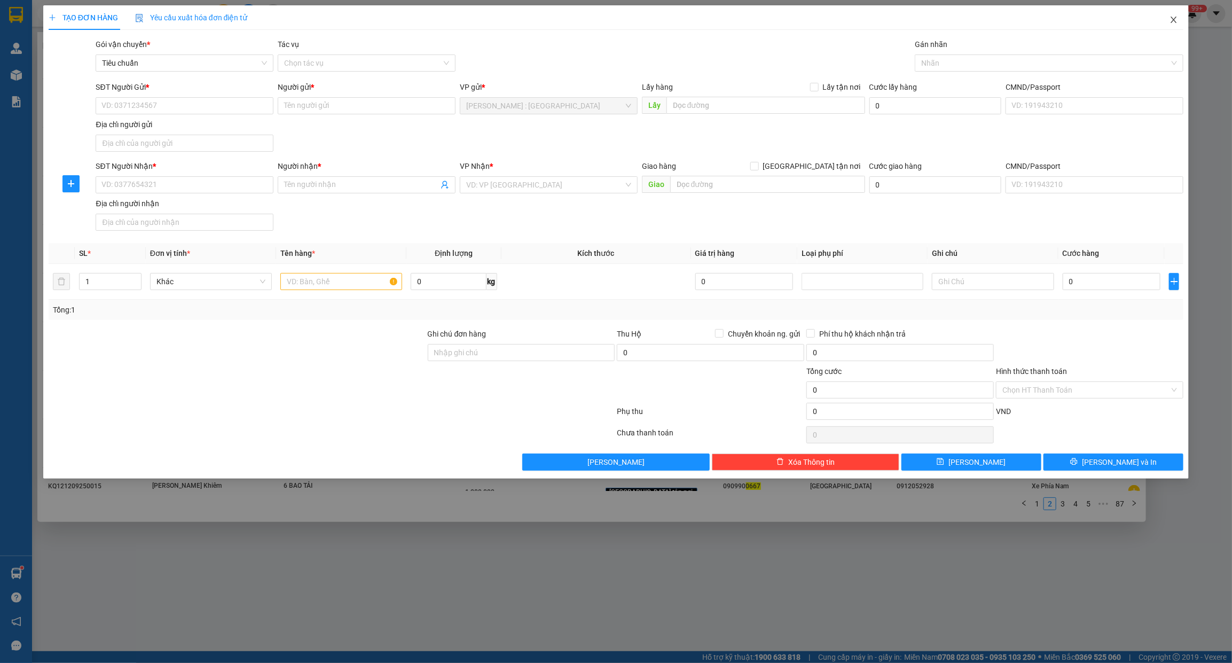
click at [1168, 19] on span "Close" at bounding box center [1174, 20] width 30 height 30
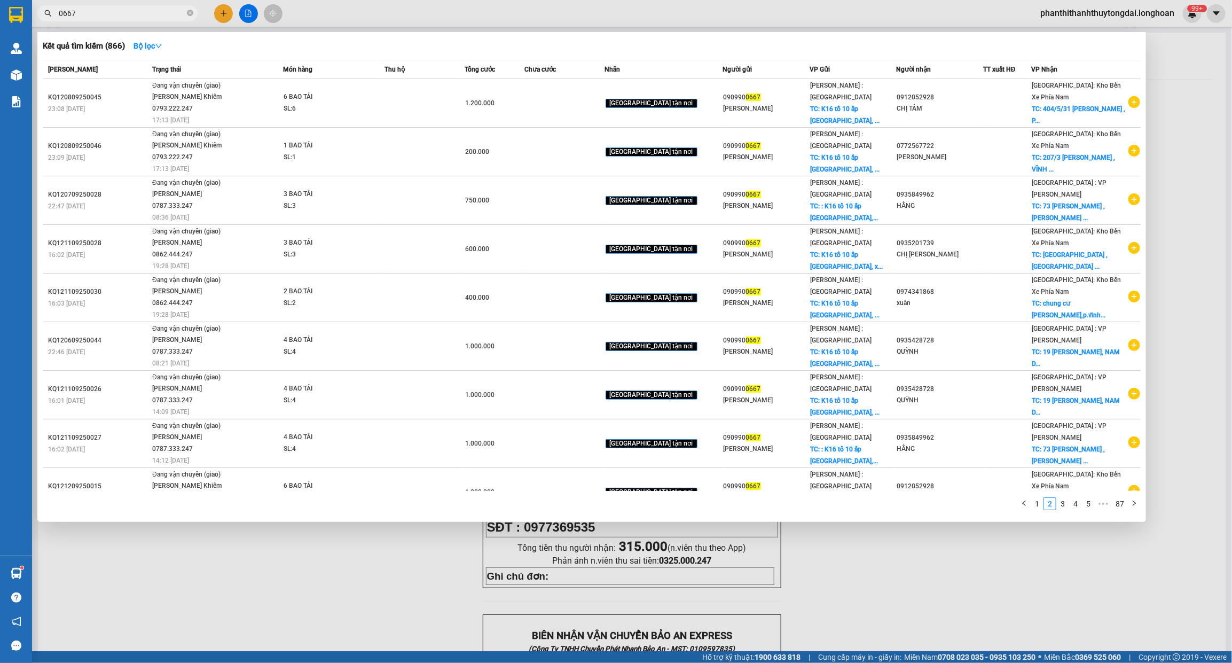
click at [140, 16] on input "0667" at bounding box center [122, 13] width 126 height 12
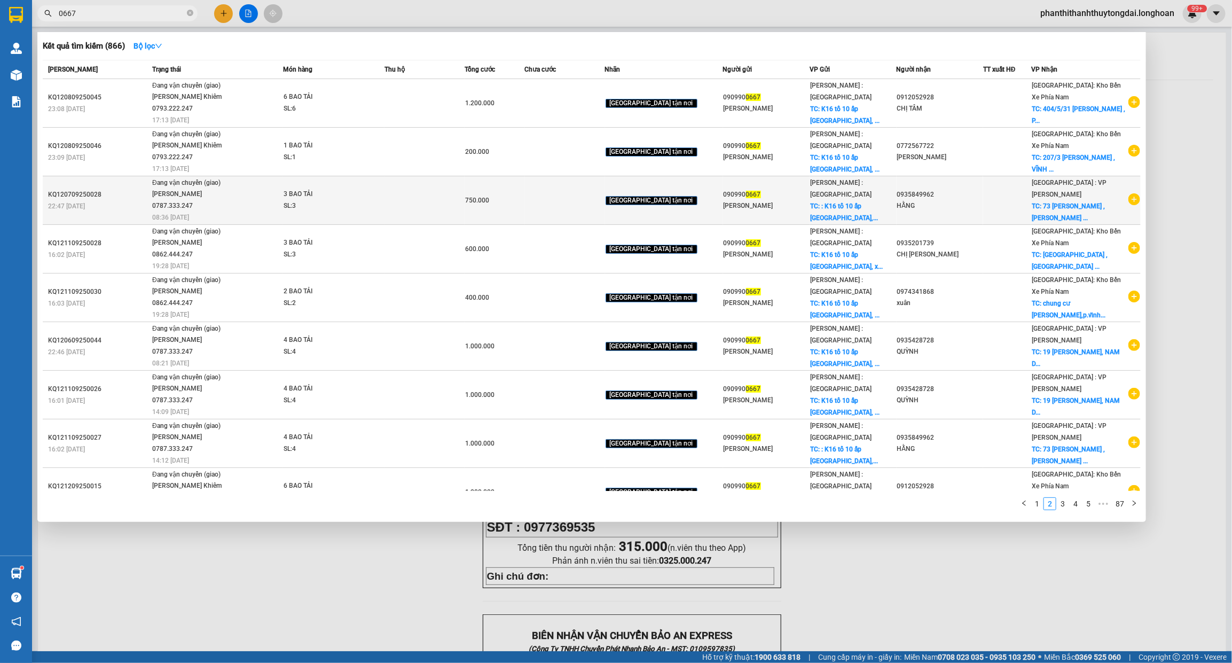
click at [1128, 195] on icon "plus-circle" at bounding box center [1134, 199] width 12 height 12
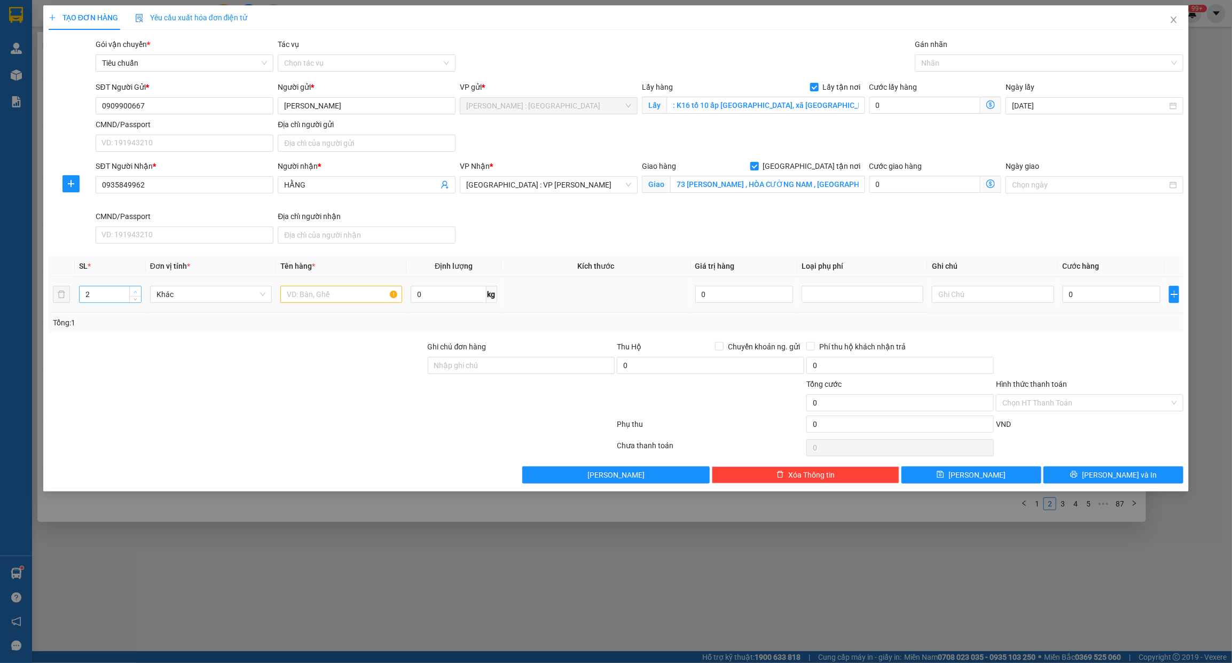
click at [134, 292] on icon "up" at bounding box center [136, 292] width 4 height 4
click at [134, 291] on icon "up" at bounding box center [136, 292] width 4 height 4
click at [308, 299] on input "text" at bounding box center [341, 294] width 122 height 17
click at [967, 65] on div at bounding box center [1043, 63] width 253 height 13
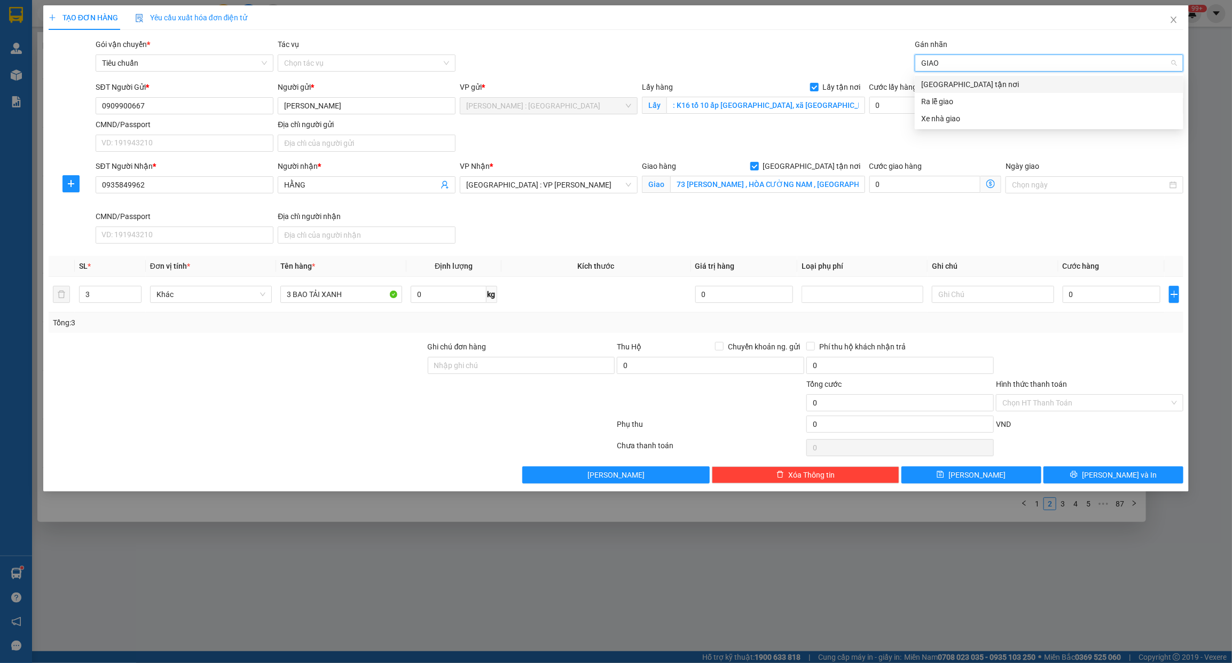
click at [962, 84] on div "[GEOGRAPHIC_DATA] tận nơi" at bounding box center [1049, 85] width 256 height 12
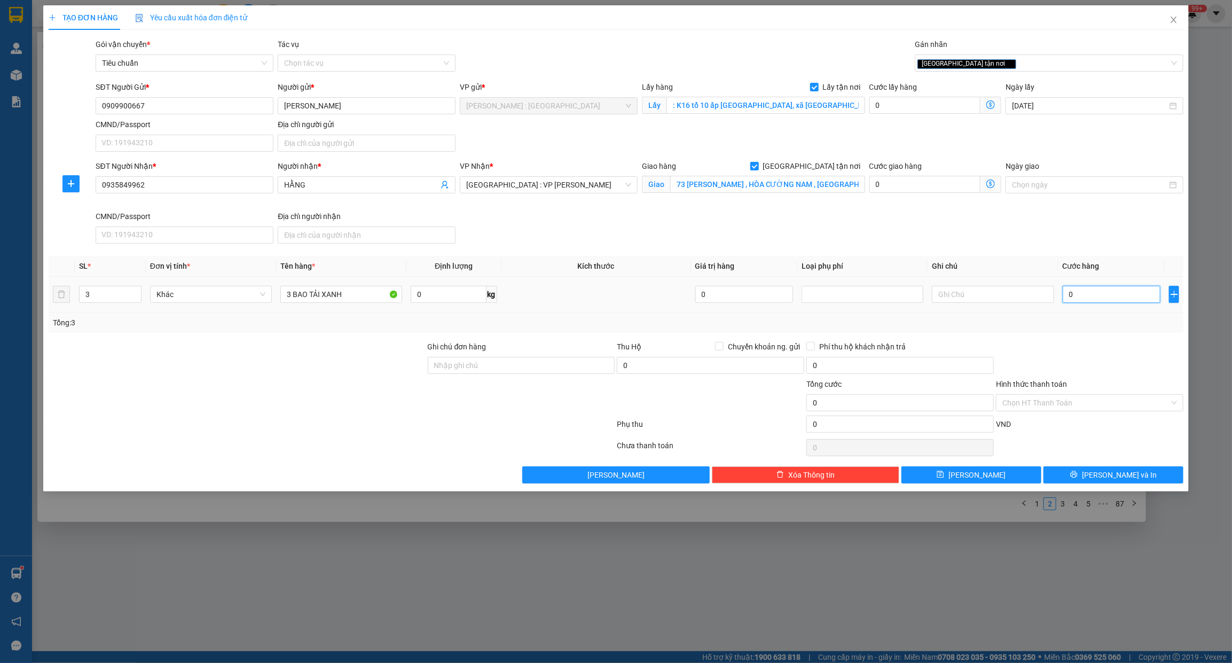
click at [1099, 289] on input "0" at bounding box center [1112, 294] width 98 height 17
click at [1002, 241] on div "SĐT Người Nhận * 0935849962 Người nhận * HẰNG VP Nhận * [GEOGRAPHIC_DATA] : VP …" at bounding box center [639, 204] width 1092 height 88
click at [1078, 478] on icon "printer" at bounding box center [1074, 474] width 7 height 7
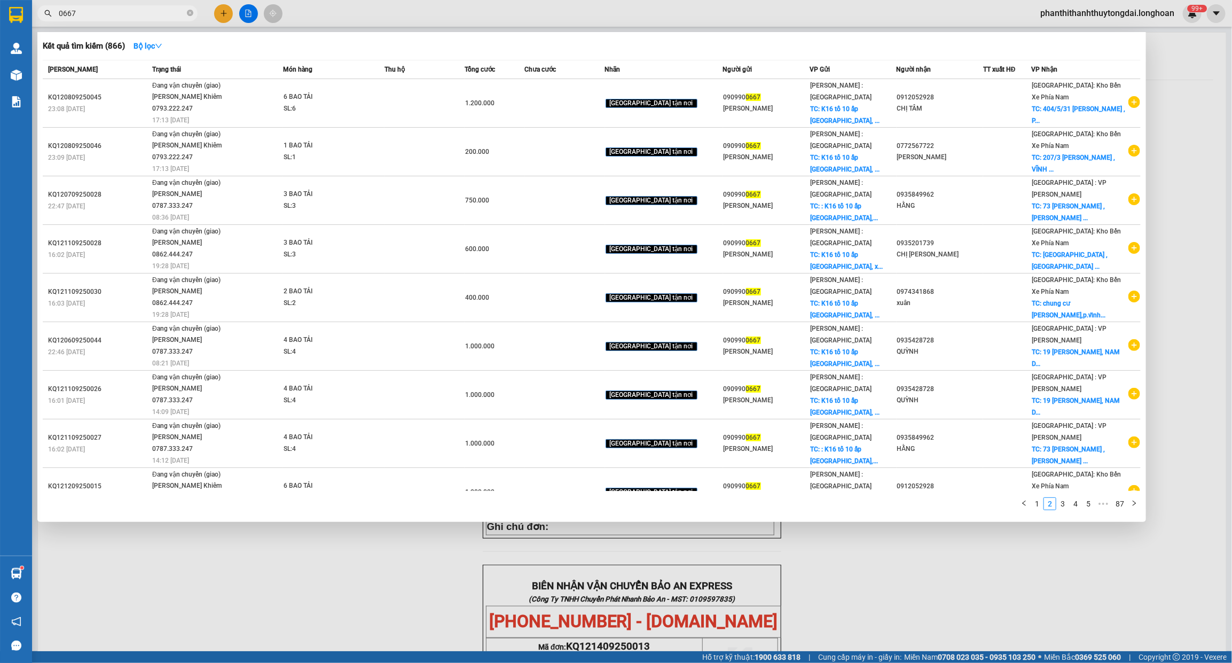
click at [911, 564] on div at bounding box center [616, 331] width 1232 height 663
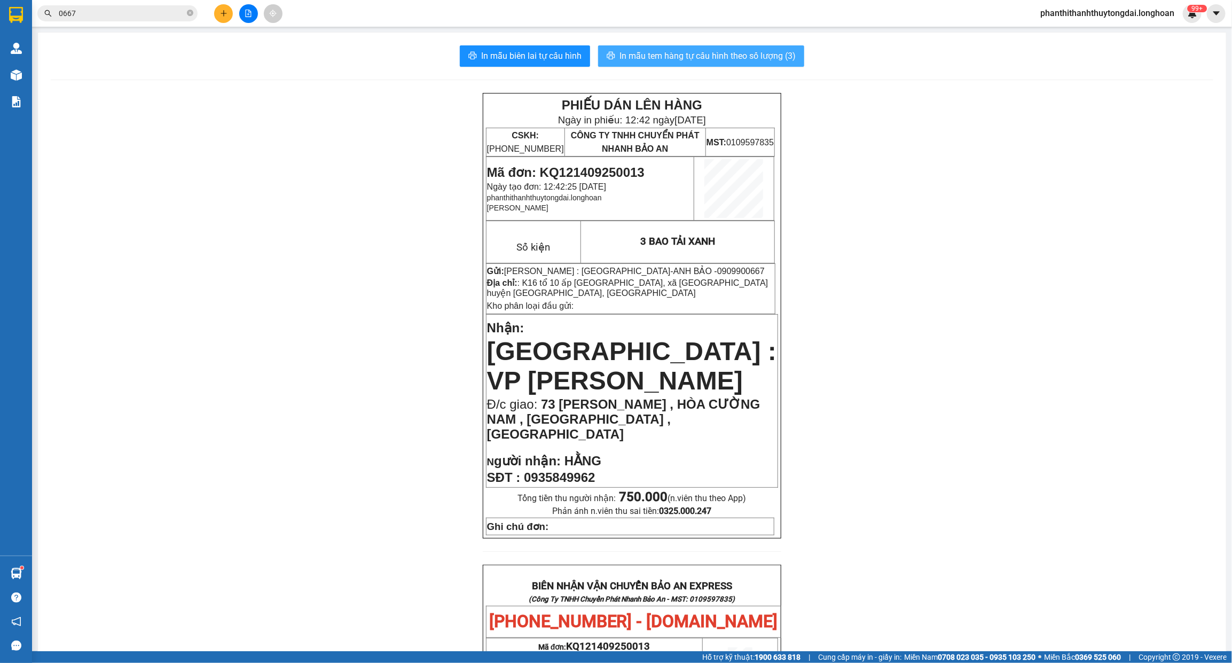
click at [748, 48] on button "In mẫu tem hàng tự cấu hình theo số lượng (3)" at bounding box center [701, 55] width 206 height 21
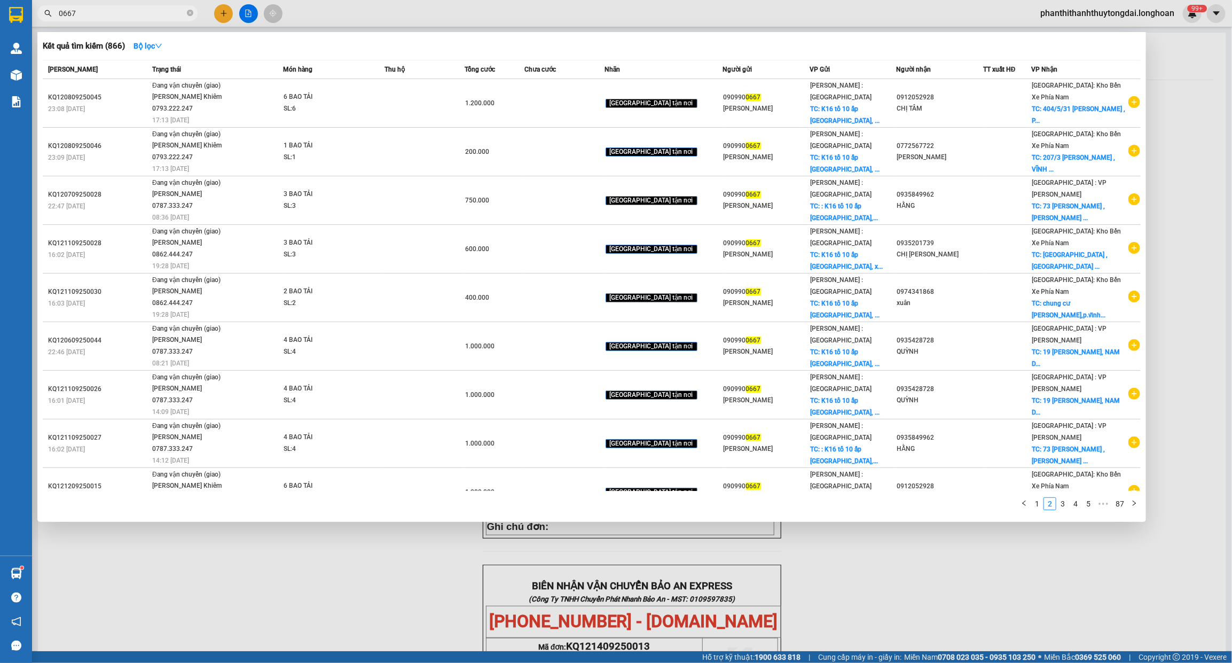
click at [143, 12] on input "0667" at bounding box center [122, 13] width 126 height 12
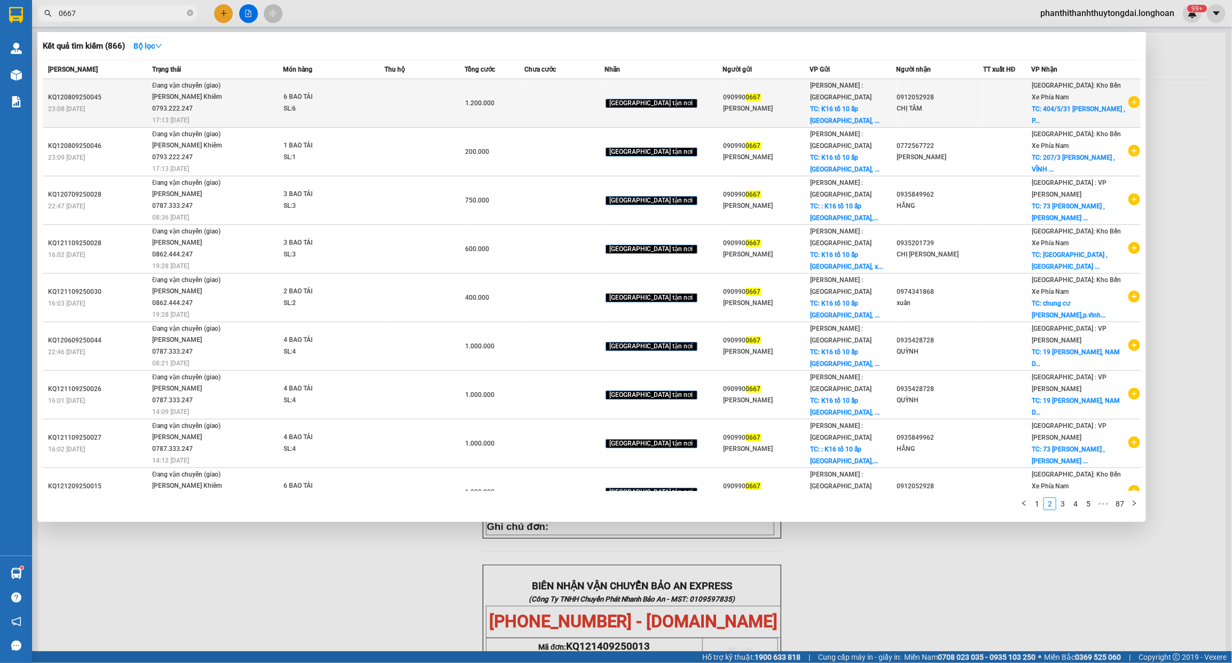
click at [249, 115] on td "Đang vận chuyển (giao) [PERSON_NAME] 0793.222.247 17:13 [DATE]" at bounding box center [217, 103] width 134 height 49
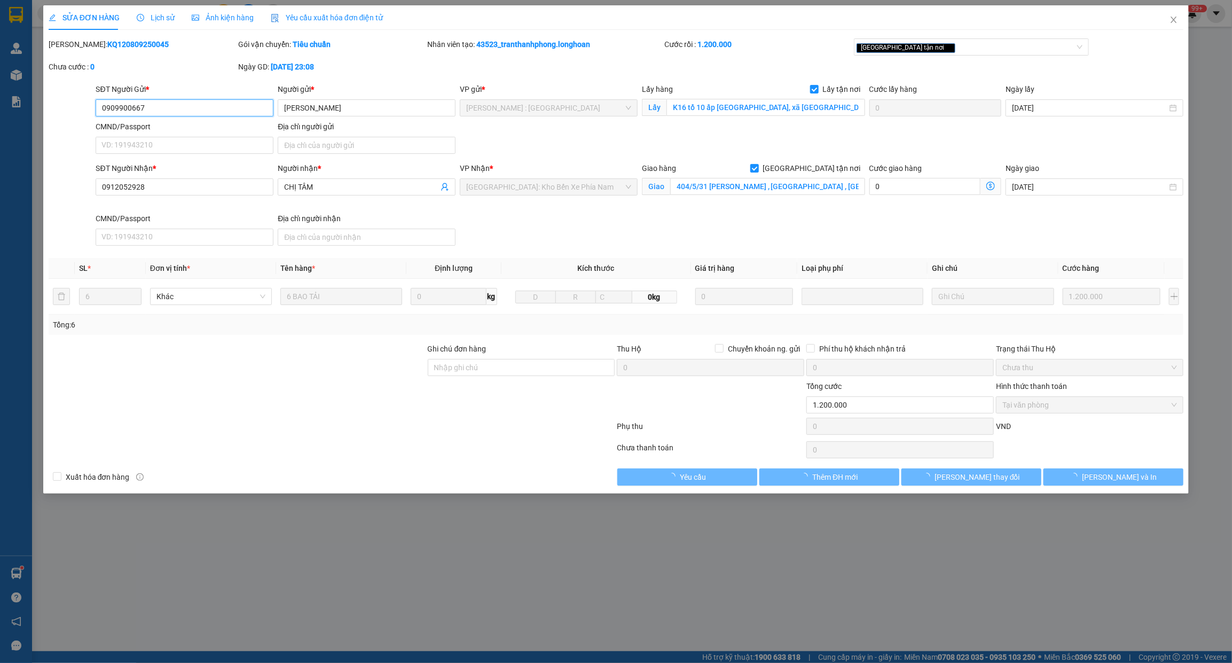
click at [212, 108] on input "0909900667" at bounding box center [185, 107] width 178 height 17
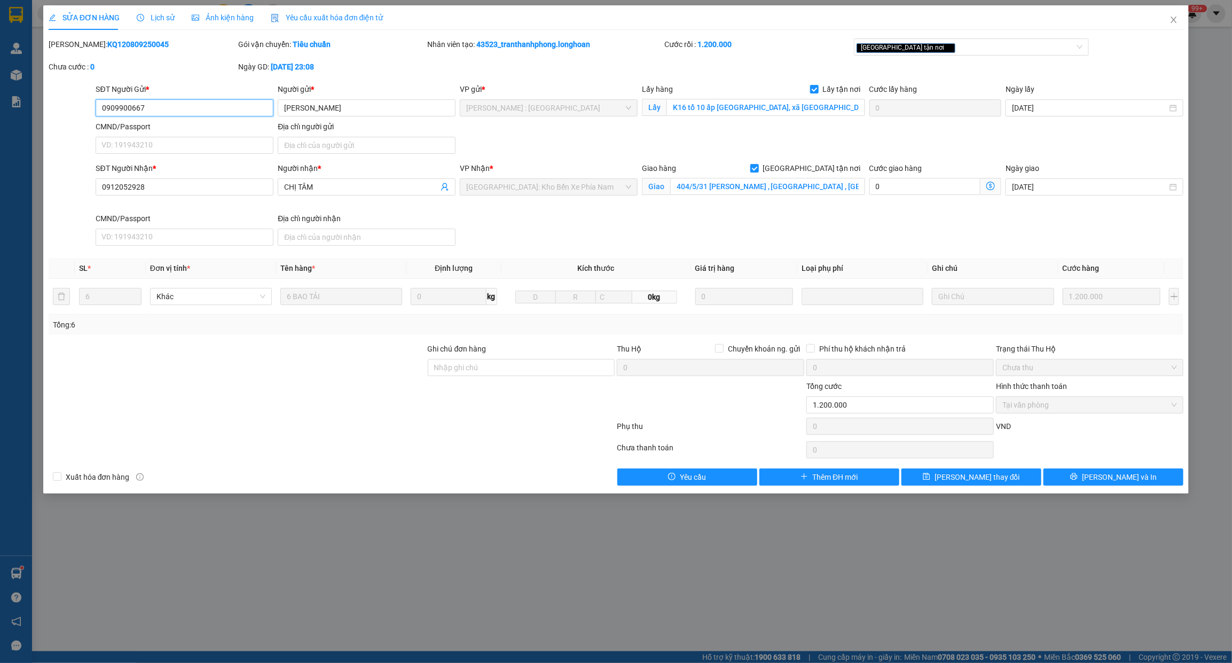
click at [212, 108] on input "0909900667" at bounding box center [185, 107] width 178 height 17
click at [1171, 16] on icon "close" at bounding box center [1174, 19] width 9 height 9
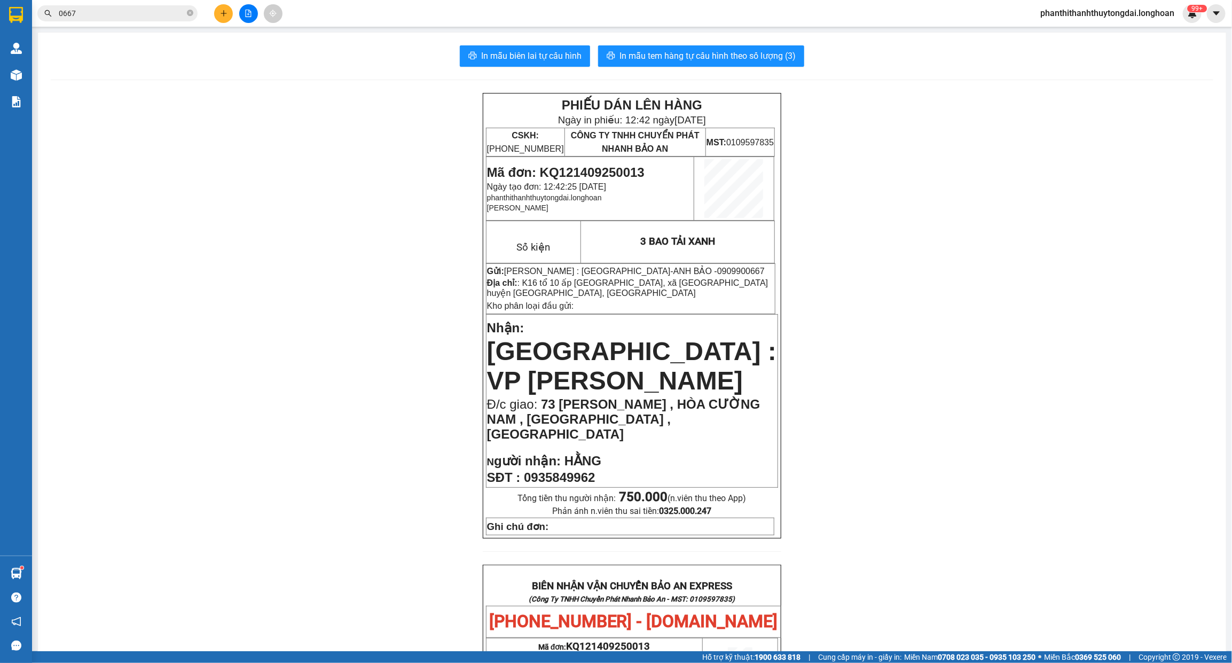
drag, startPoint x: 191, startPoint y: 11, endPoint x: 163, endPoint y: 14, distance: 28.0
click at [190, 11] on icon "close-circle" at bounding box center [190, 13] width 6 height 6
click at [163, 14] on input "text" at bounding box center [122, 13] width 126 height 12
paste input "0909900667"
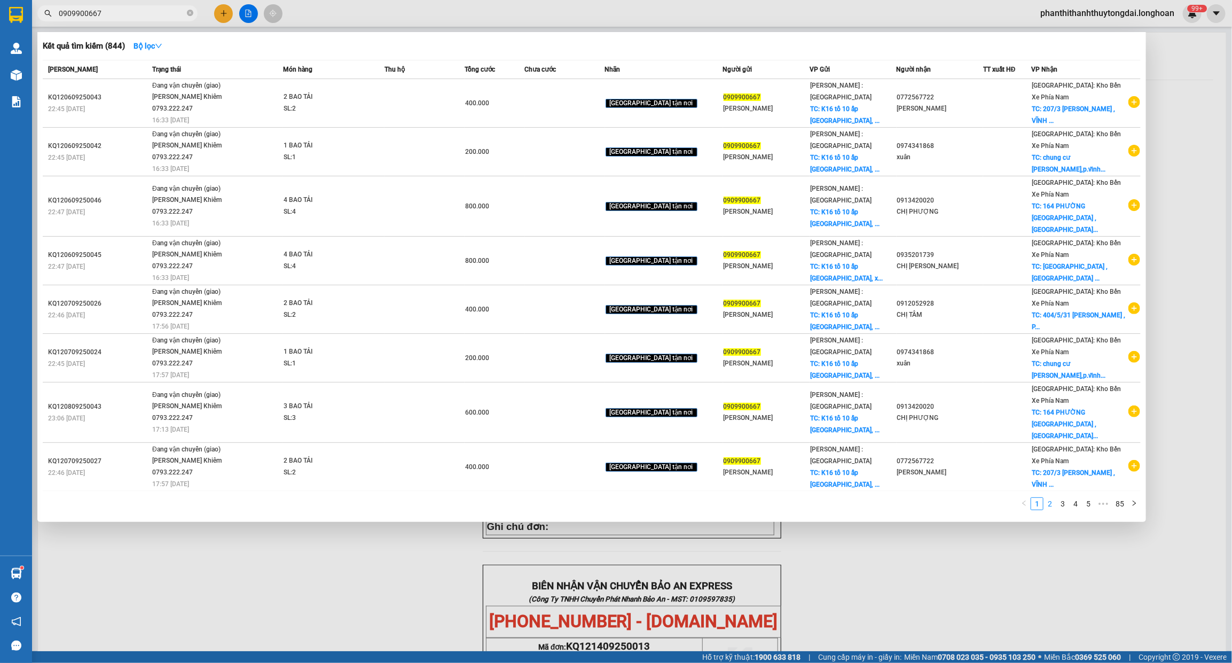
click at [1050, 505] on link "2" at bounding box center [1050, 504] width 12 height 12
click at [1066, 505] on link "3" at bounding box center [1063, 504] width 12 height 12
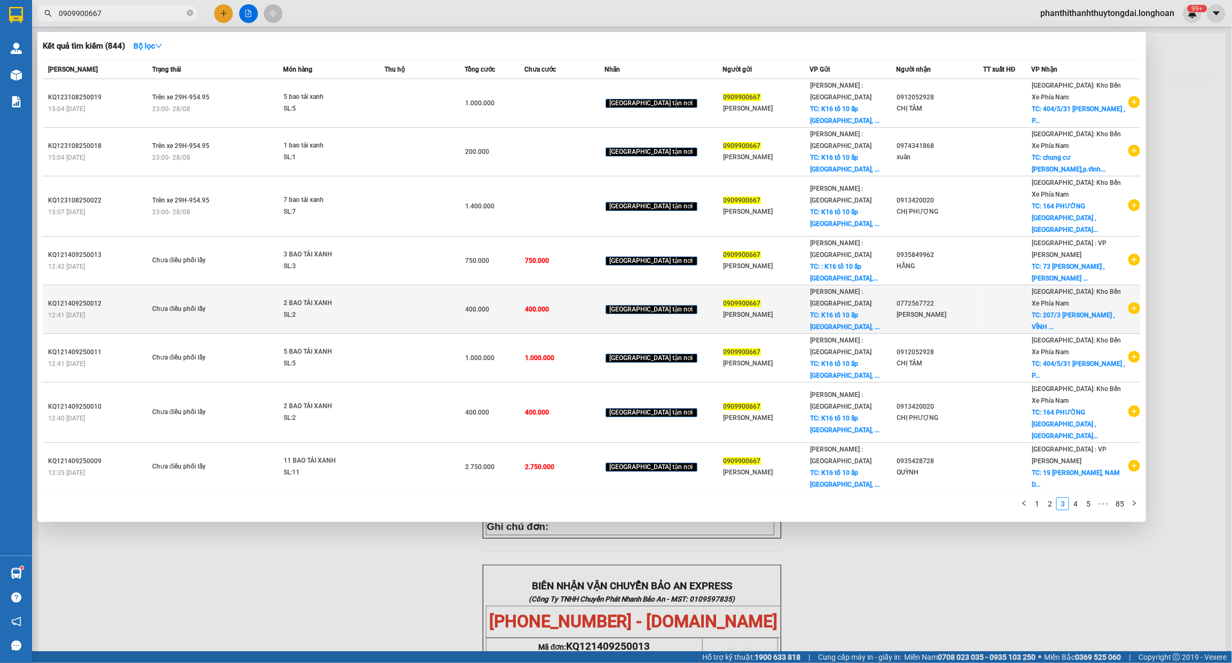
click at [1128, 302] on icon "plus-circle" at bounding box center [1134, 308] width 12 height 12
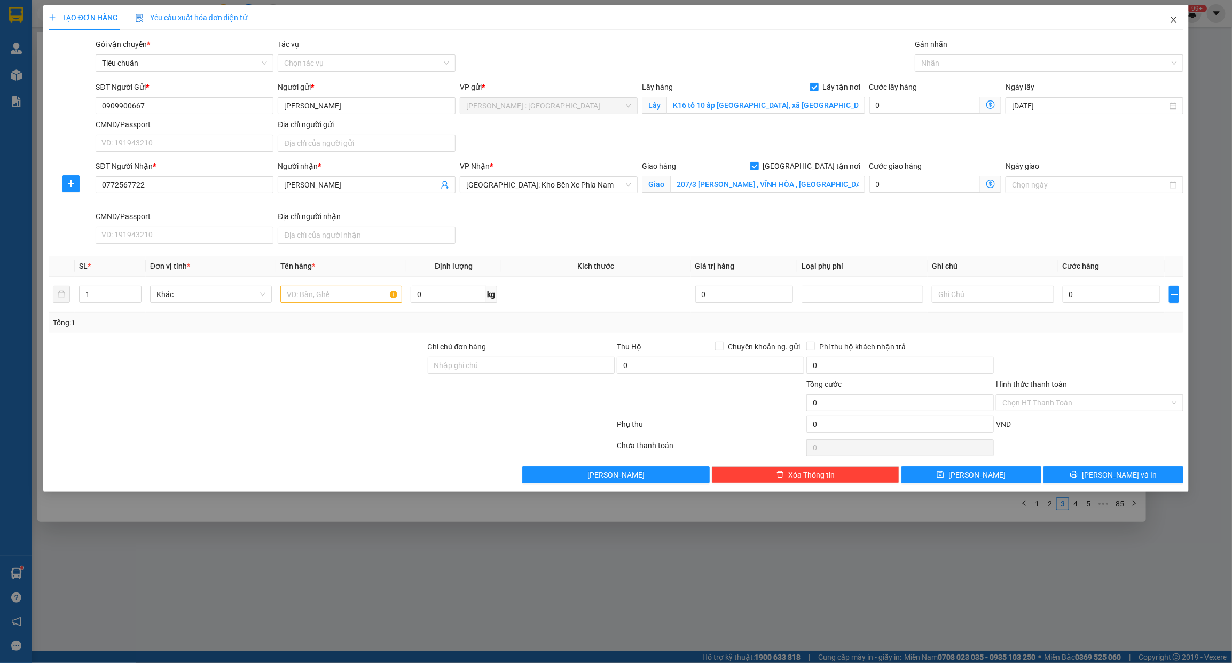
click at [1176, 12] on span "Close" at bounding box center [1174, 20] width 30 height 30
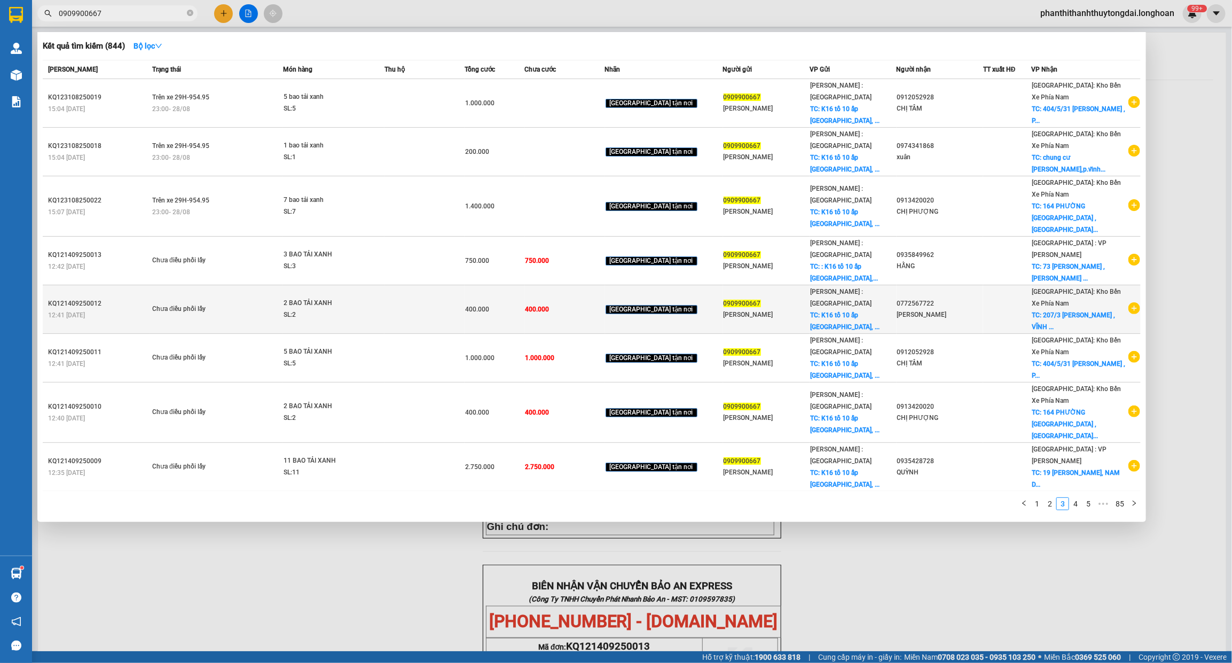
click at [983, 309] on div "[PERSON_NAME]" at bounding box center [940, 314] width 86 height 11
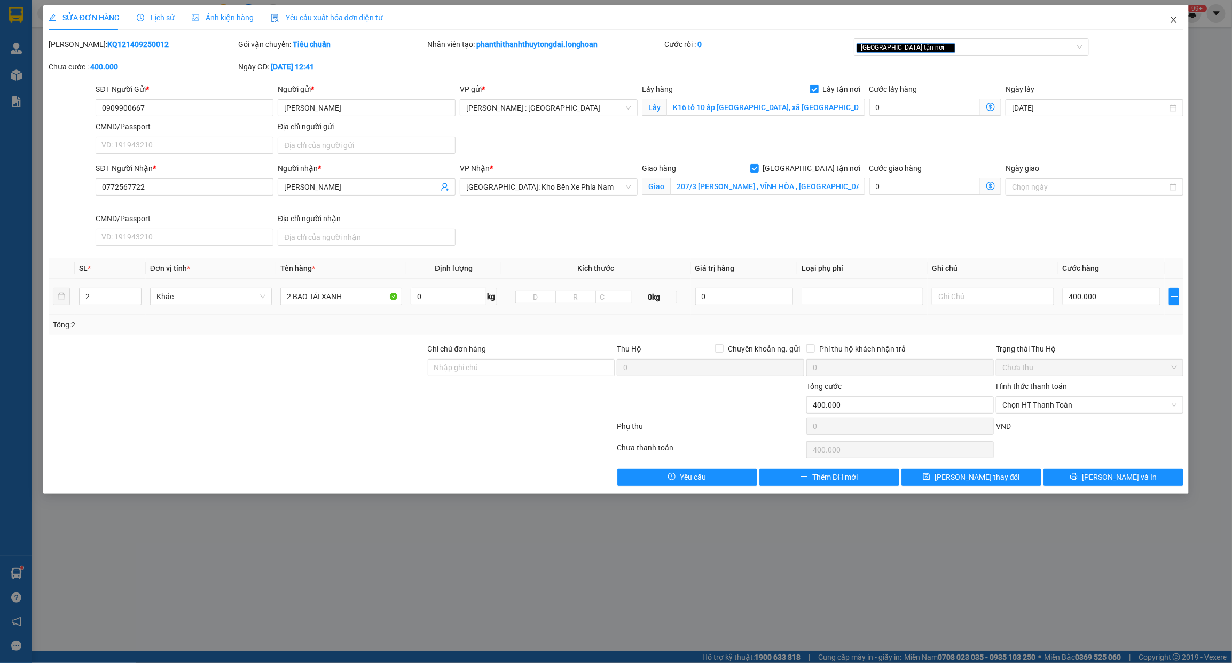
click at [1173, 20] on icon "close" at bounding box center [1174, 19] width 9 height 9
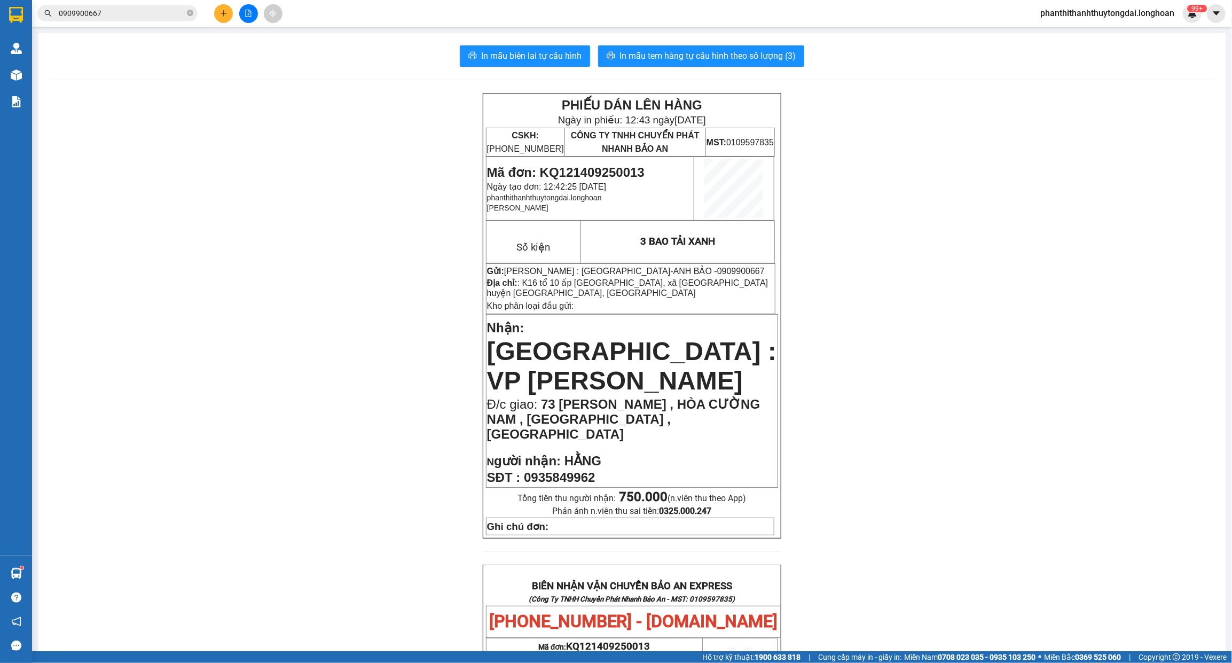
click at [128, 19] on input "0909900667" at bounding box center [122, 13] width 126 height 12
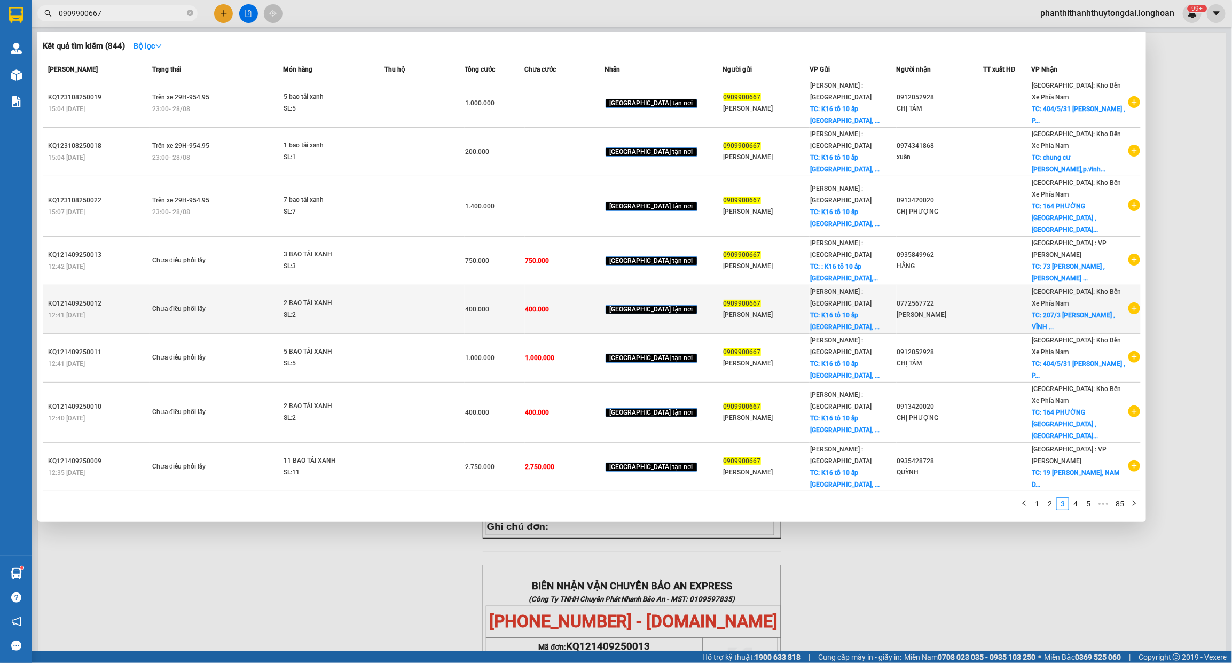
click at [976, 309] on div "[PERSON_NAME]" at bounding box center [940, 314] width 86 height 11
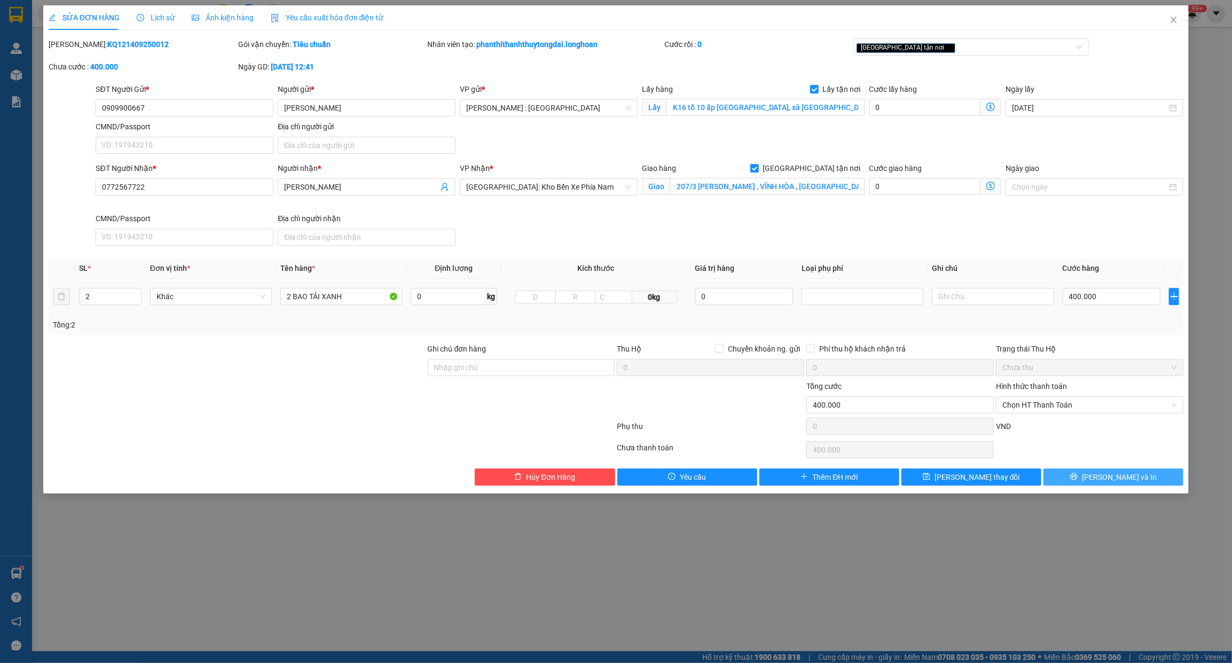
click at [1096, 482] on button "[PERSON_NAME] và In" at bounding box center [1114, 476] width 140 height 17
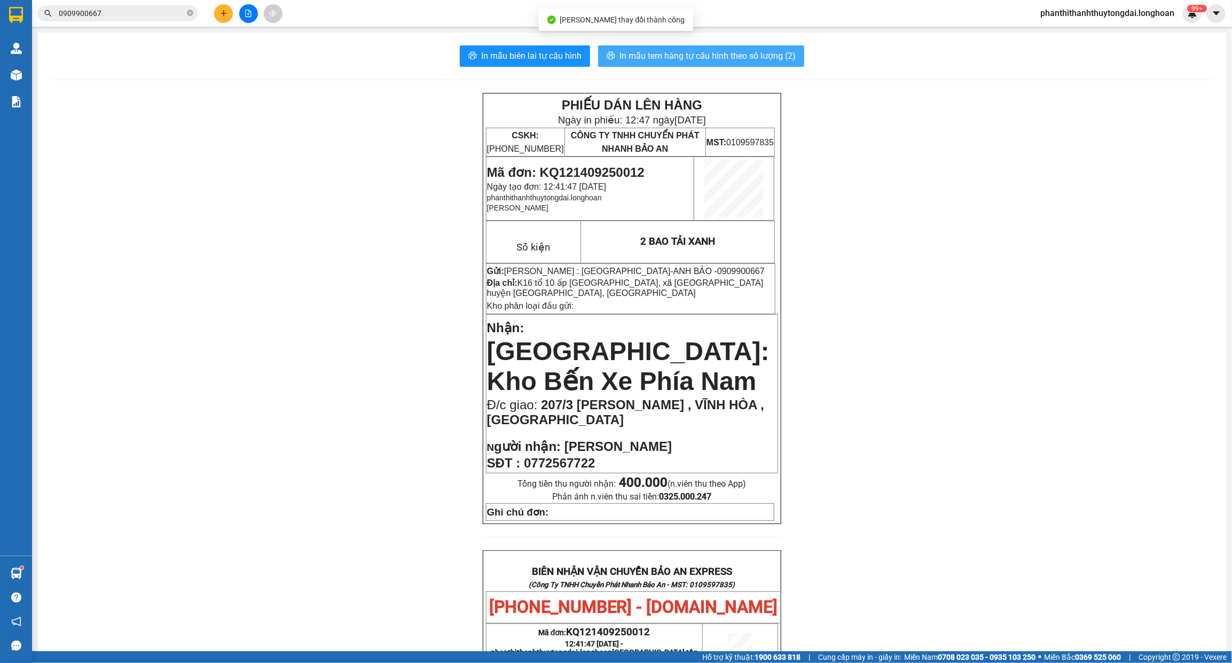
click at [692, 52] on span "In mẫu tem hàng tự cấu hình theo số lượng (2)" at bounding box center [707, 55] width 176 height 13
click at [164, 12] on input "0909900667" at bounding box center [122, 13] width 126 height 12
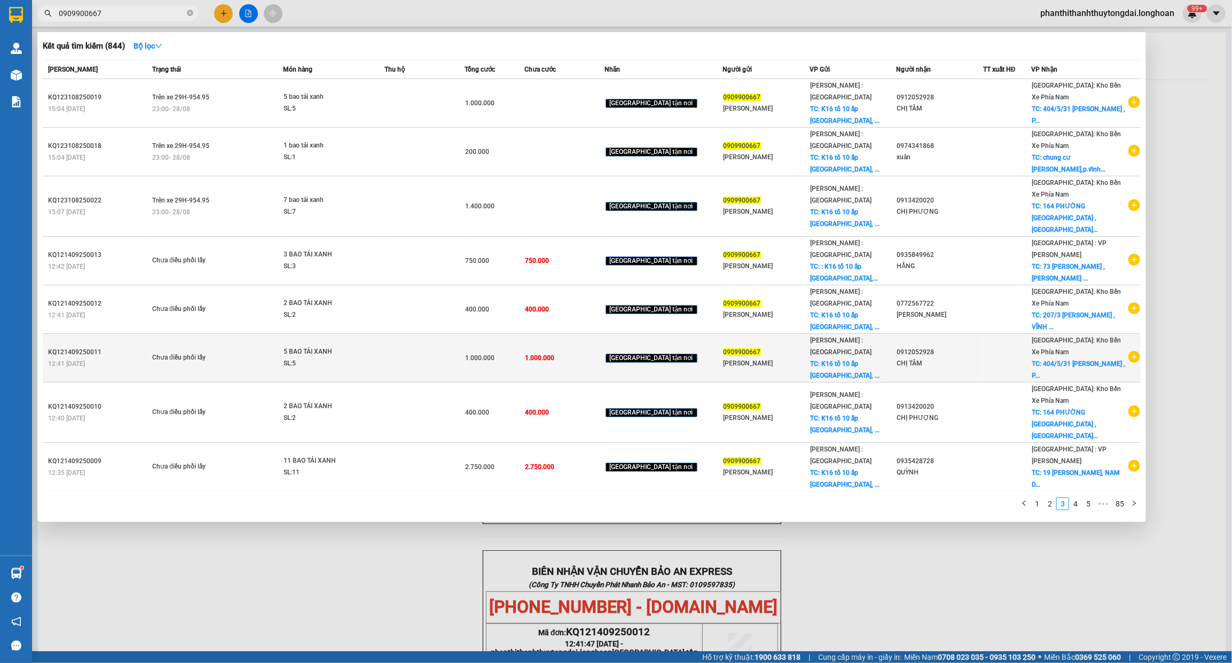
click at [973, 358] on div "CHỊ TÂM" at bounding box center [940, 363] width 86 height 11
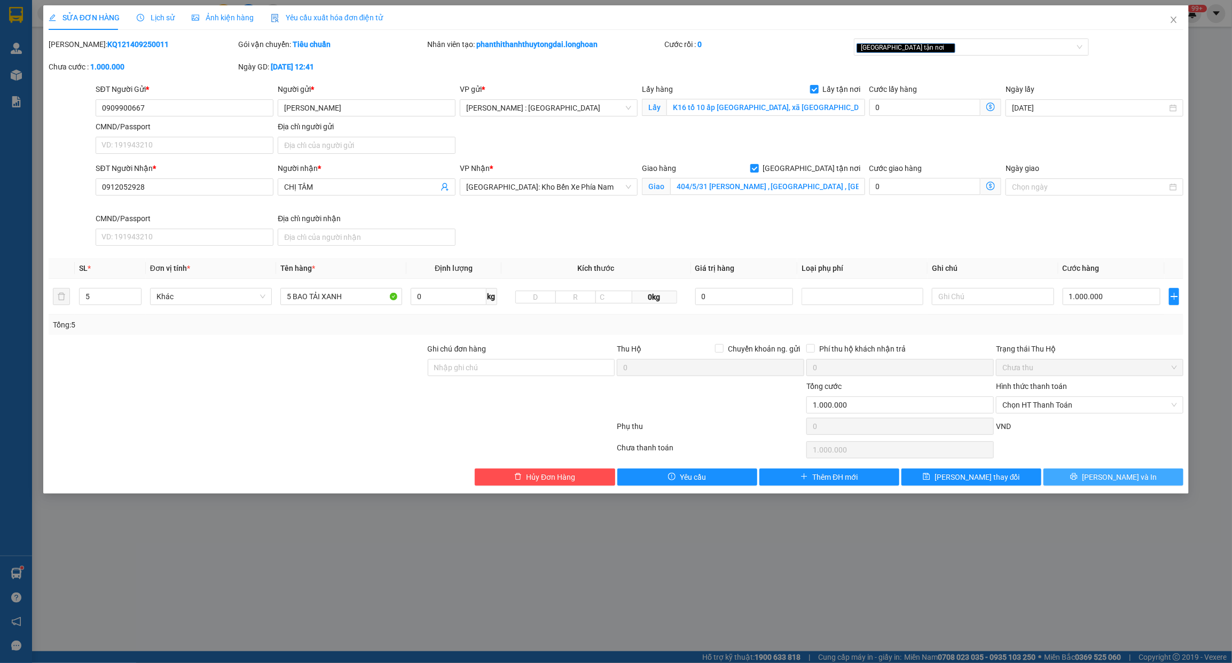
click at [1076, 477] on button "[PERSON_NAME] và In" at bounding box center [1114, 476] width 140 height 17
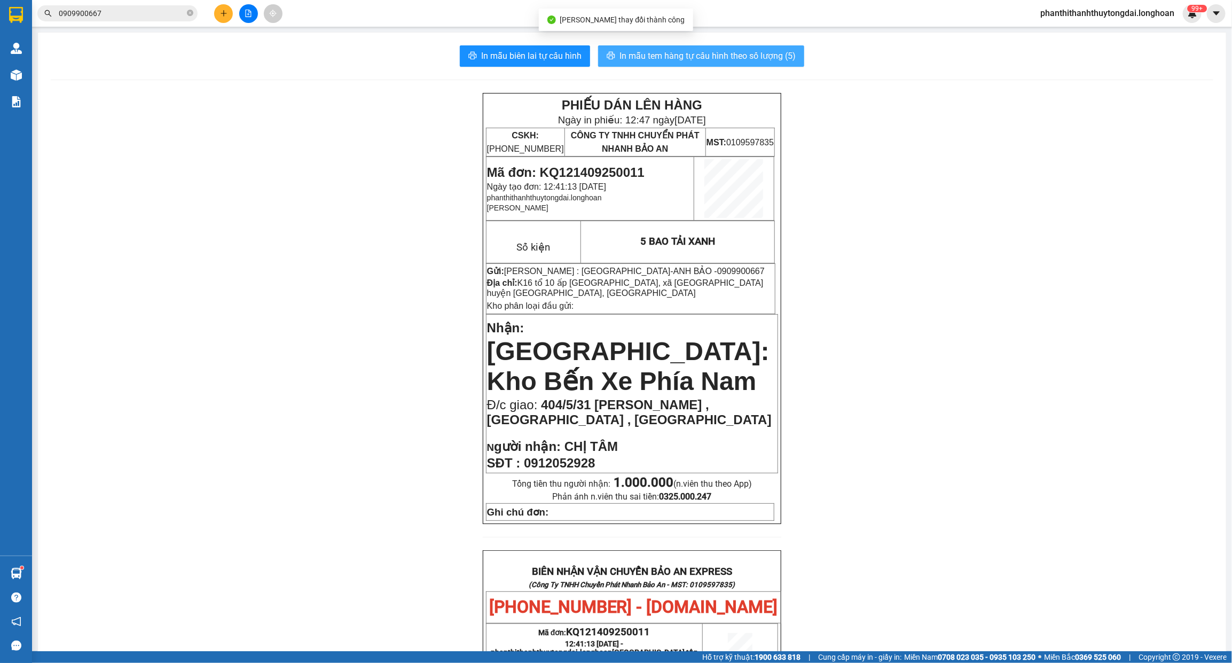
click at [725, 57] on span "In mẫu tem hàng tự cấu hình theo số lượng (5)" at bounding box center [707, 55] width 176 height 13
click at [143, 11] on input "0909900667" at bounding box center [122, 13] width 126 height 12
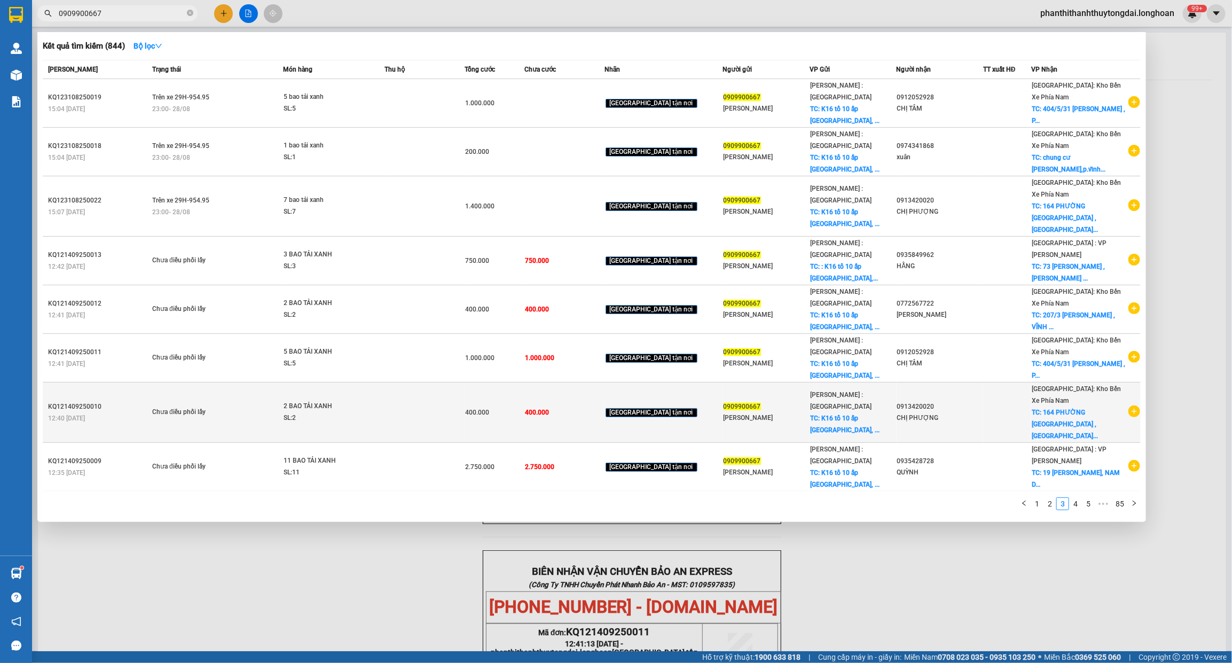
click at [460, 382] on td at bounding box center [425, 412] width 80 height 60
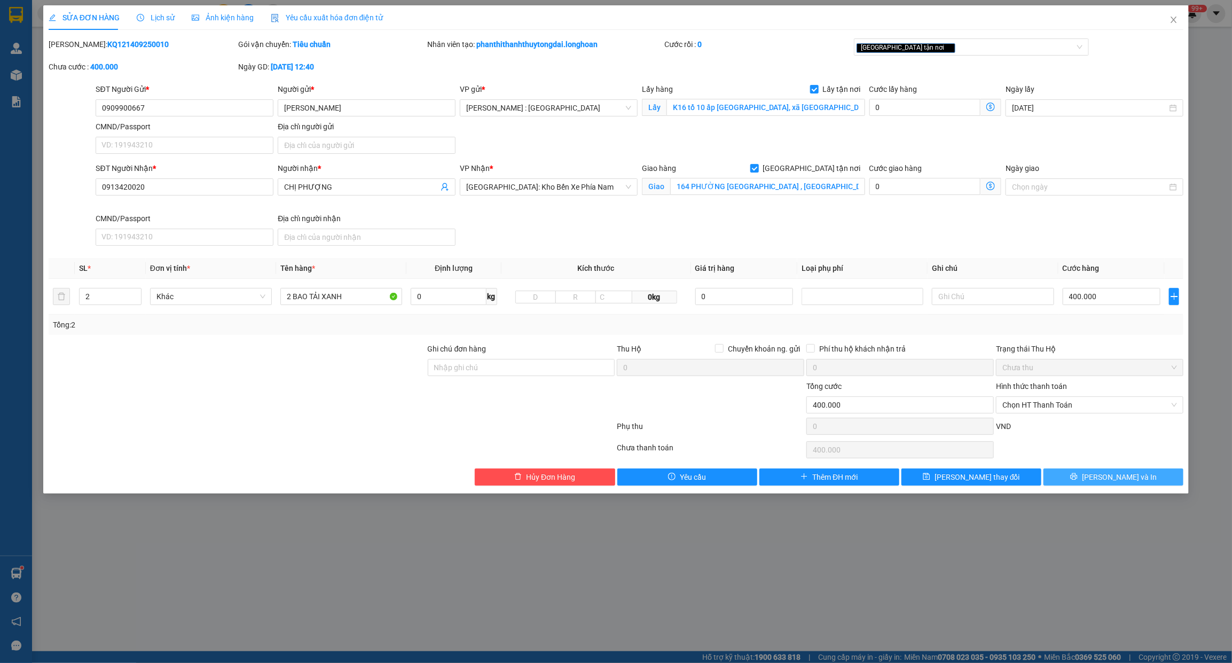
click at [1078, 476] on icon "printer" at bounding box center [1073, 476] width 7 height 7
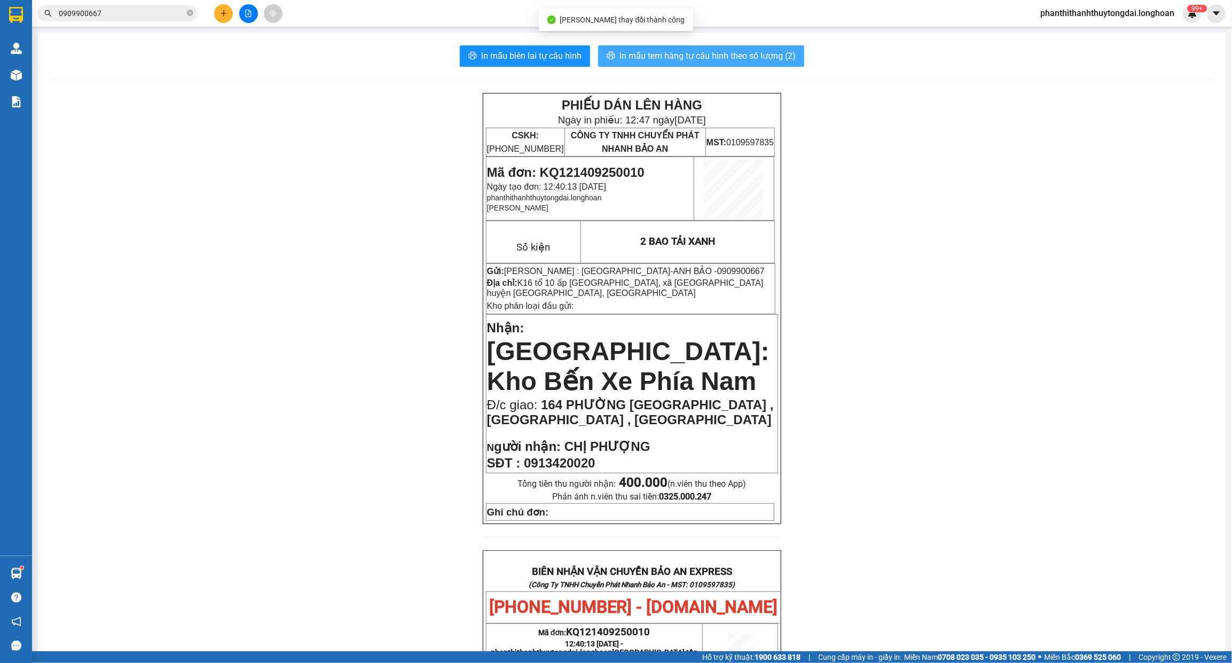
click at [706, 51] on span "In mẫu tem hàng tự cấu hình theo số lượng (2)" at bounding box center [707, 55] width 176 height 13
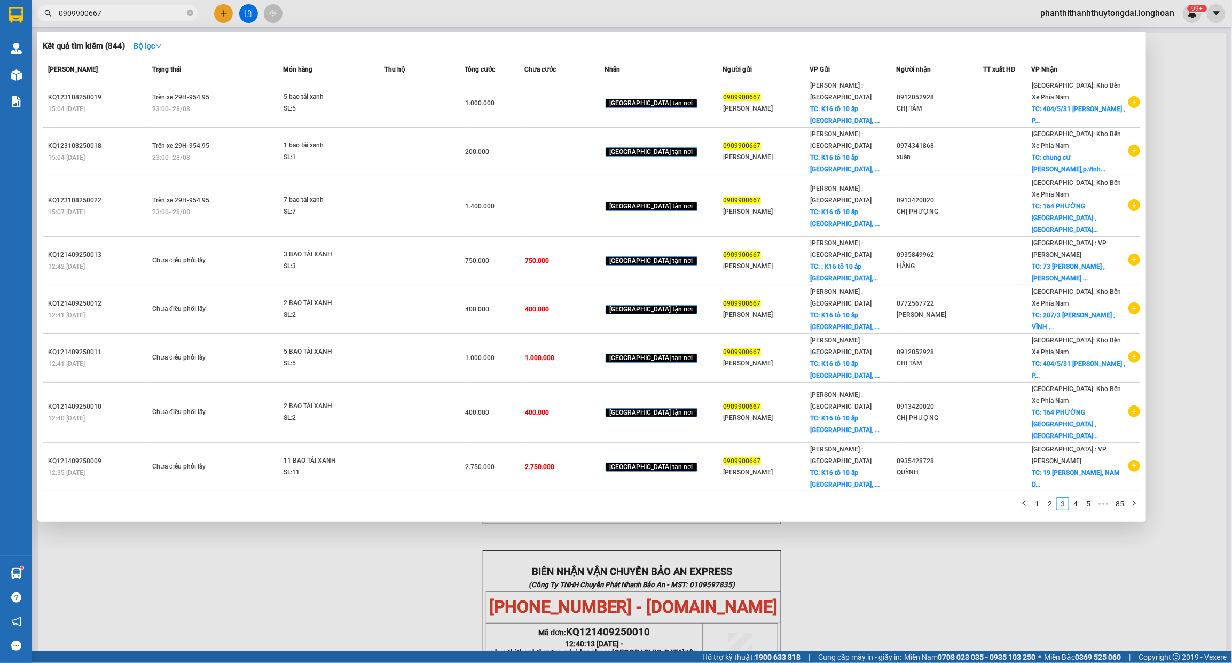
click at [142, 13] on input "0909900667" at bounding box center [122, 13] width 126 height 12
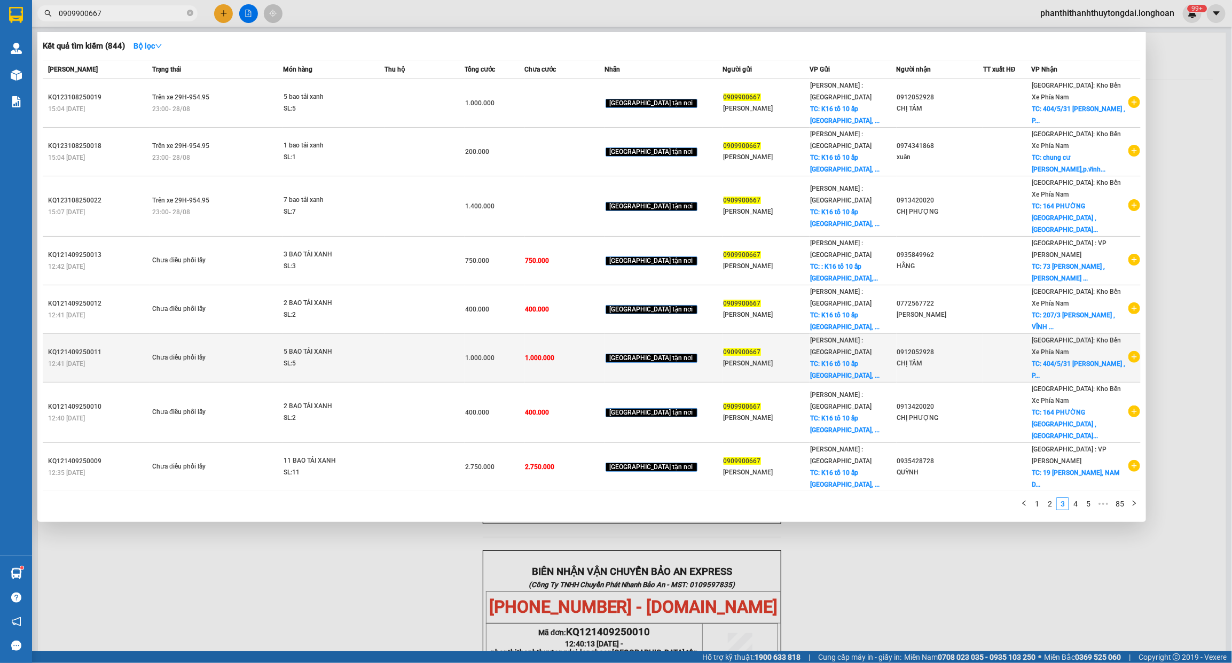
click at [440, 334] on td at bounding box center [425, 358] width 80 height 49
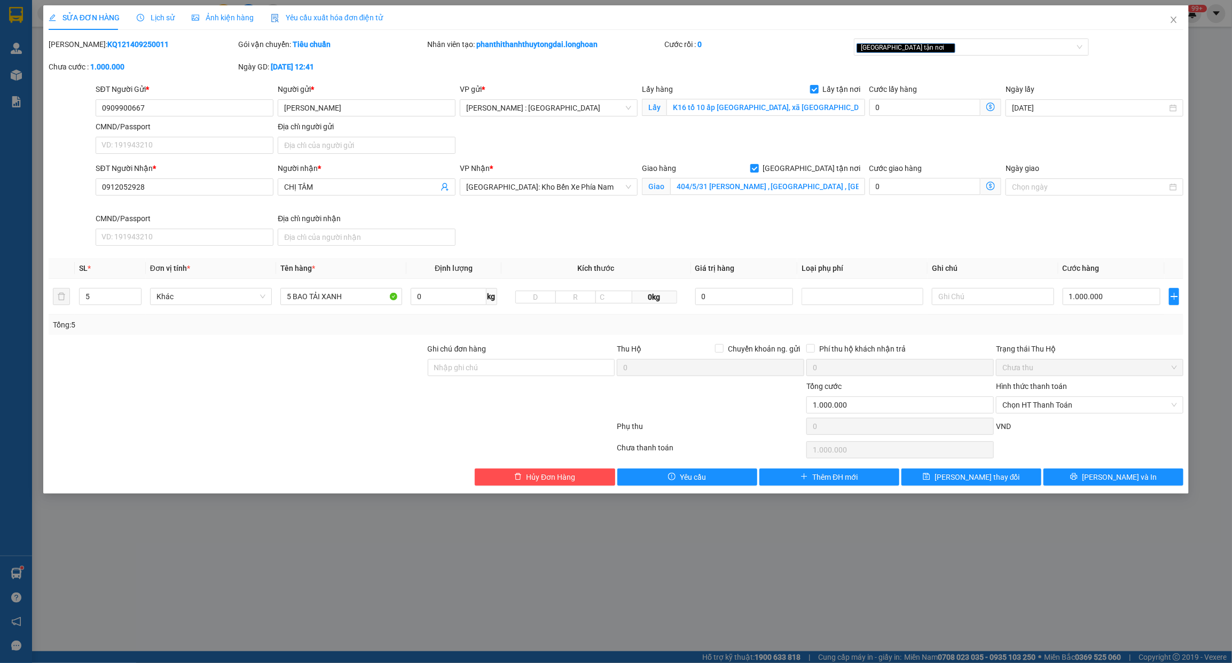
click at [162, 16] on span "Lịch sử" at bounding box center [156, 17] width 38 height 9
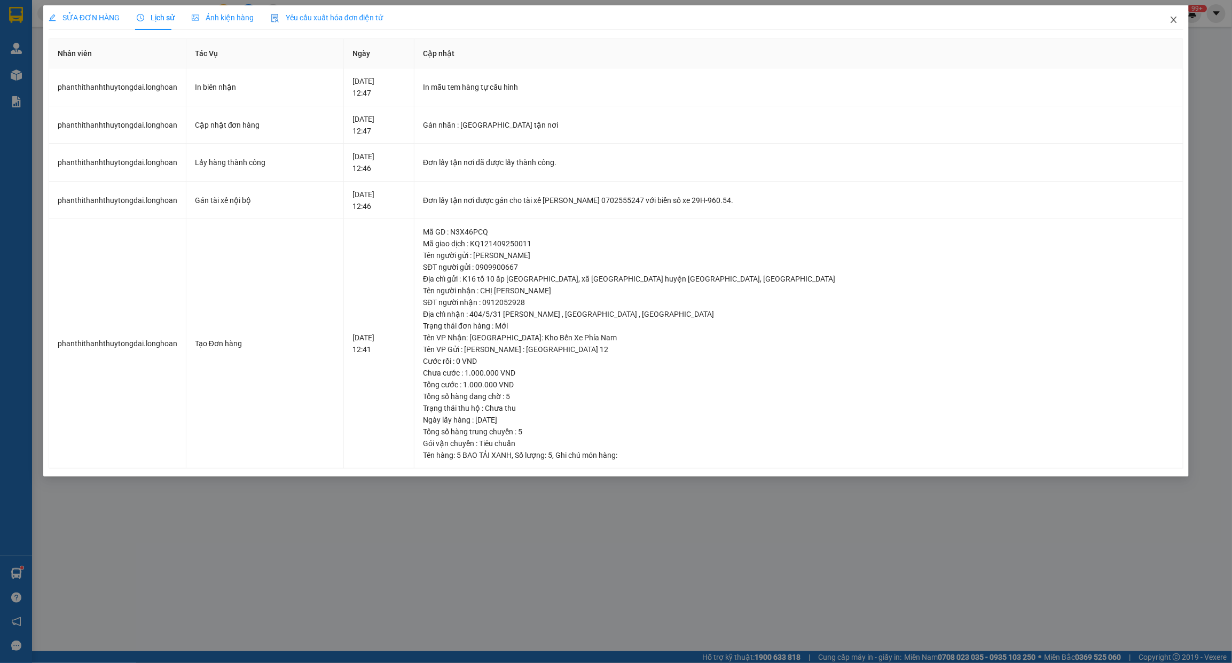
click at [1173, 17] on icon "close" at bounding box center [1174, 19] width 9 height 9
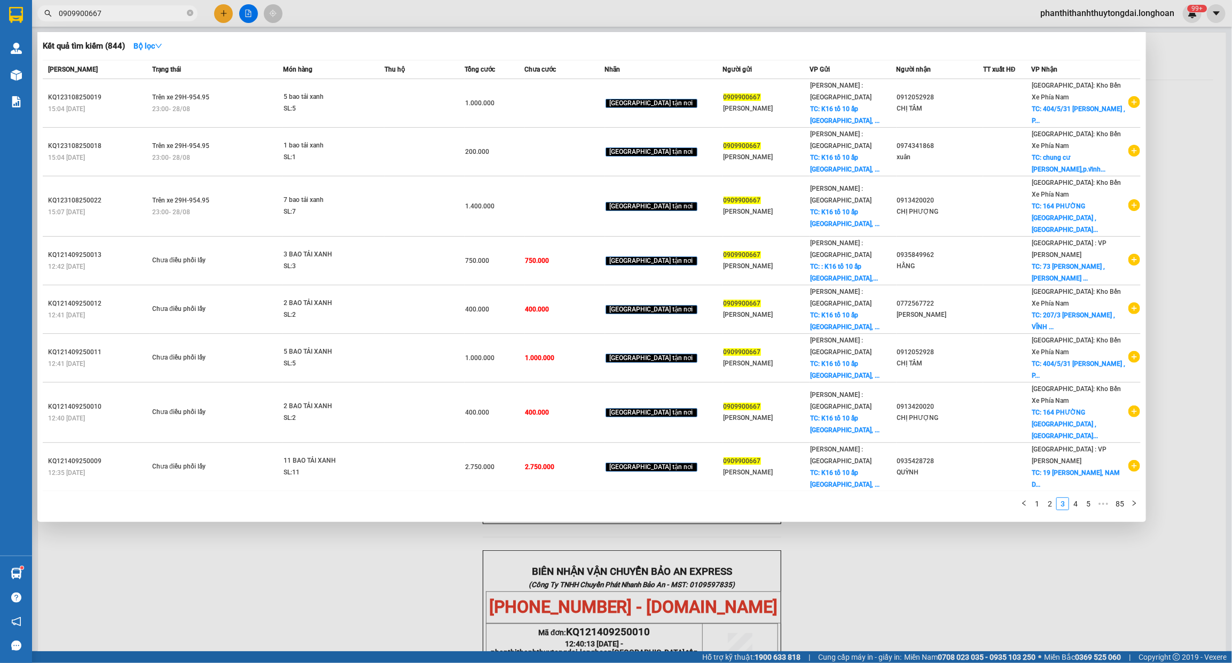
click at [153, 15] on input "0909900667" at bounding box center [122, 13] width 126 height 12
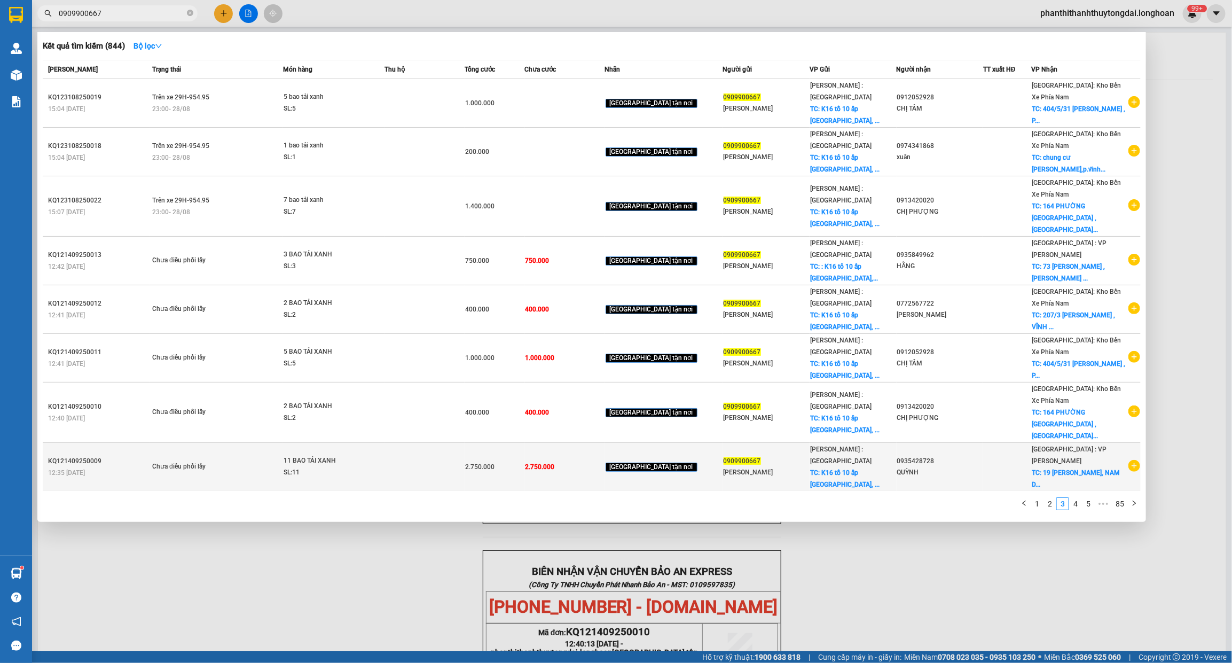
click at [458, 443] on td at bounding box center [425, 467] width 80 height 49
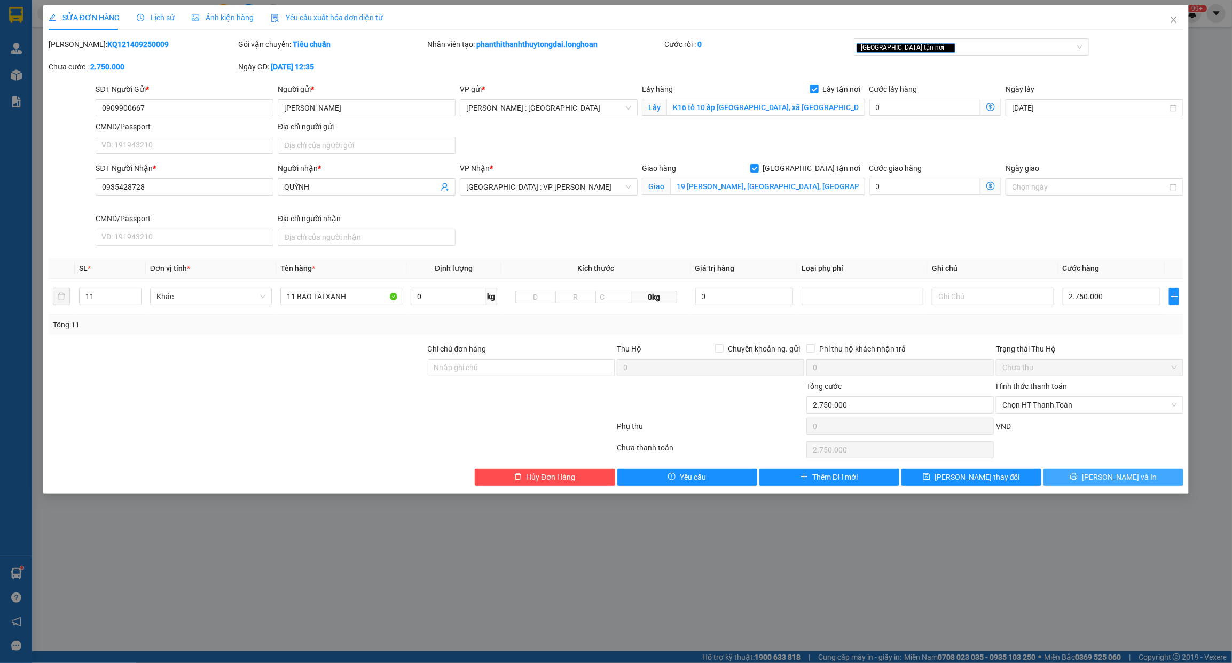
click at [1091, 477] on button "[PERSON_NAME] và In" at bounding box center [1114, 476] width 140 height 17
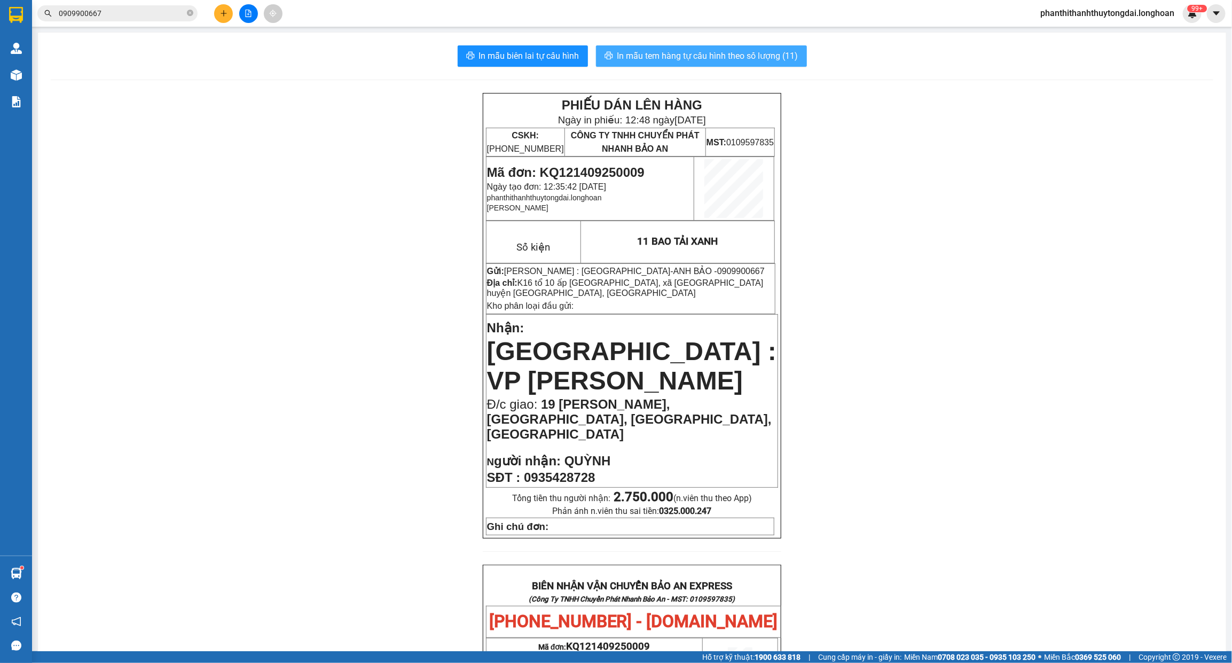
click at [760, 54] on span "In mẫu tem hàng tự cấu hình theo số lượng (11)" at bounding box center [707, 55] width 181 height 13
click at [189, 12] on icon "close-circle" at bounding box center [190, 13] width 6 height 6
click at [161, 14] on input "text" at bounding box center [122, 13] width 126 height 12
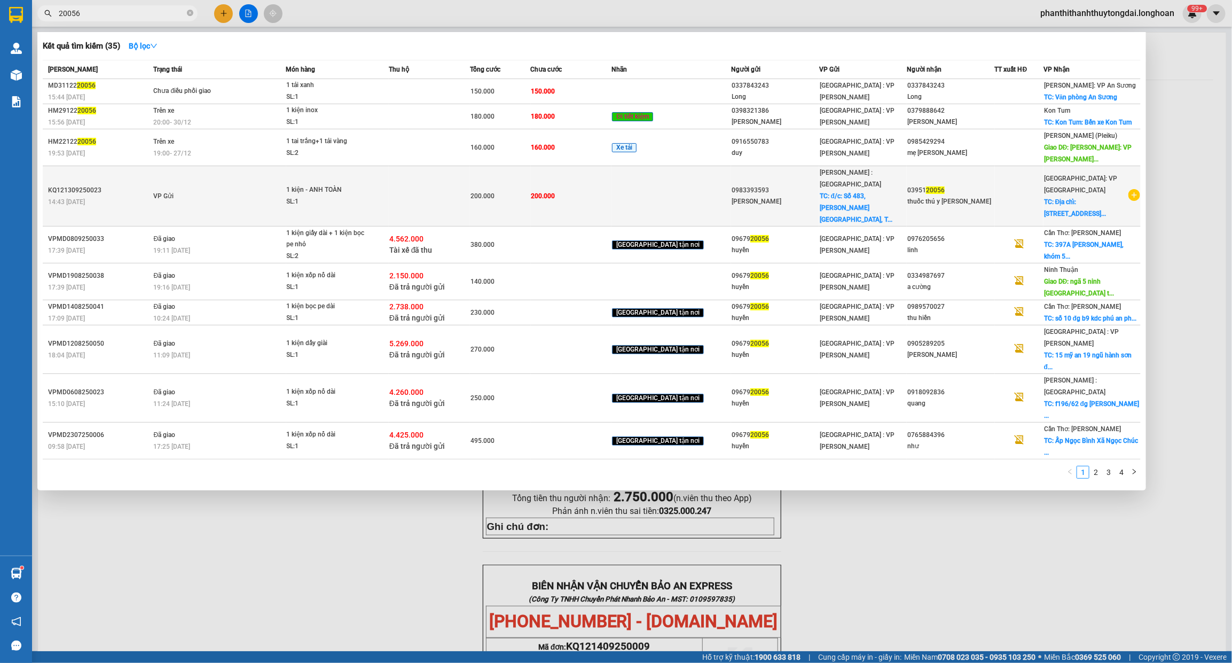
click at [428, 199] on td at bounding box center [429, 196] width 81 height 60
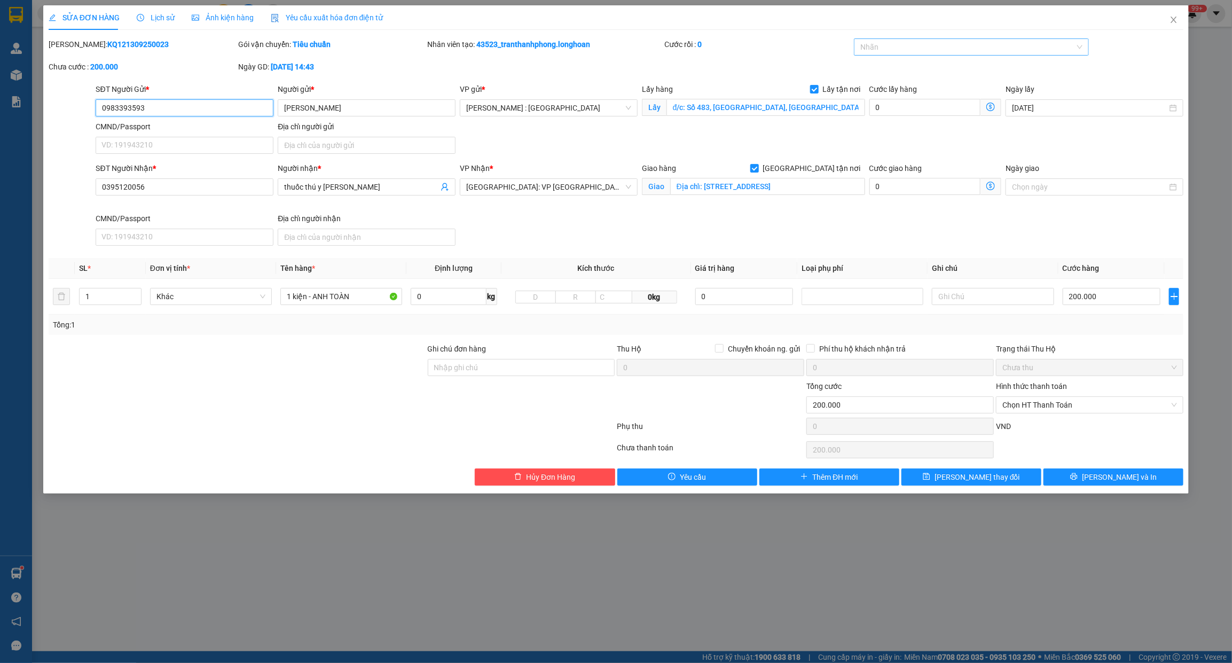
click at [922, 47] on div at bounding box center [966, 47] width 219 height 13
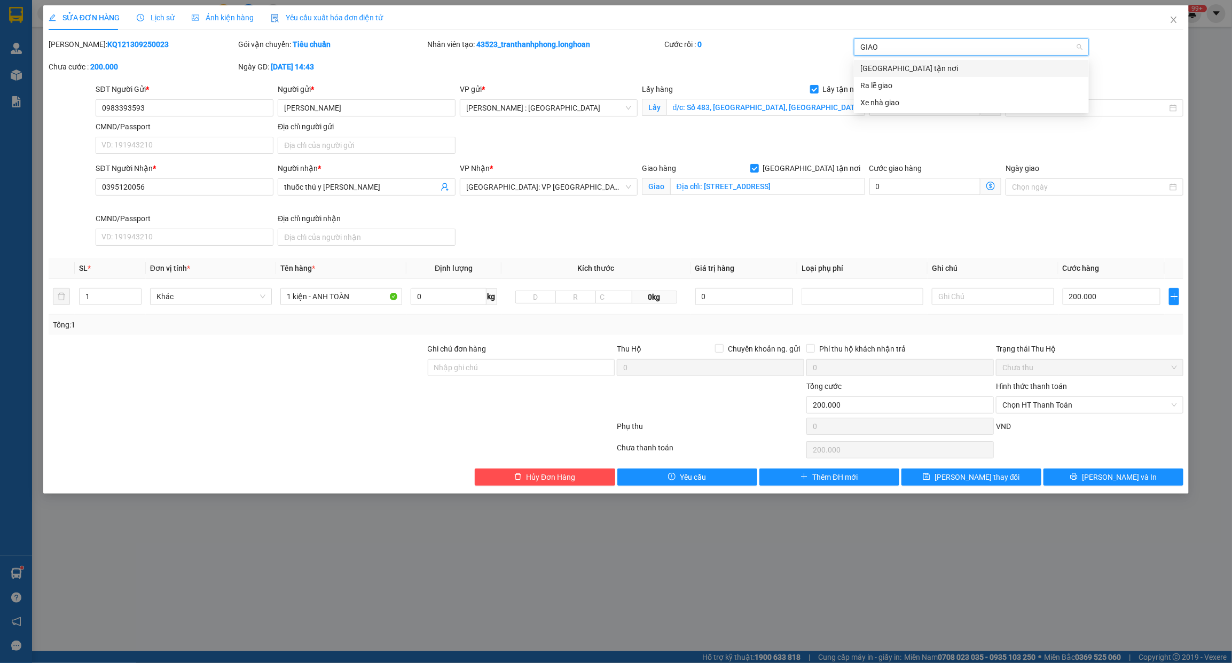
click at [984, 64] on div "[GEOGRAPHIC_DATA] tận nơi" at bounding box center [971, 68] width 222 height 12
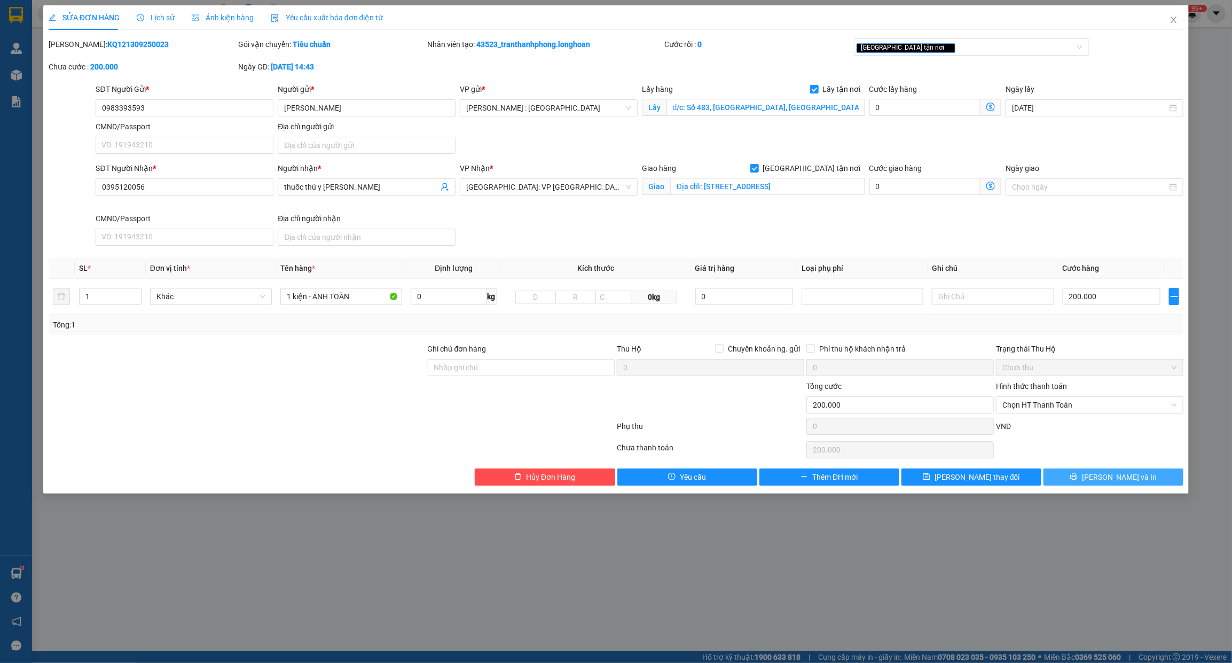
click at [1085, 485] on button "[PERSON_NAME] và In" at bounding box center [1114, 476] width 140 height 17
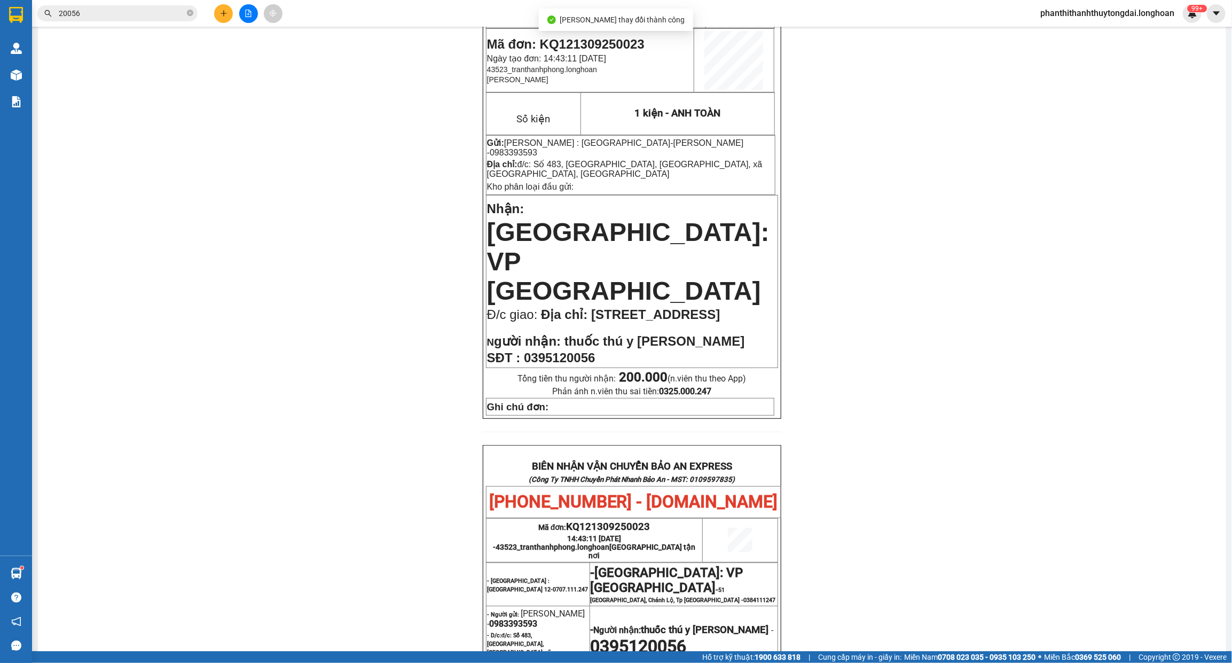
scroll to position [401, 0]
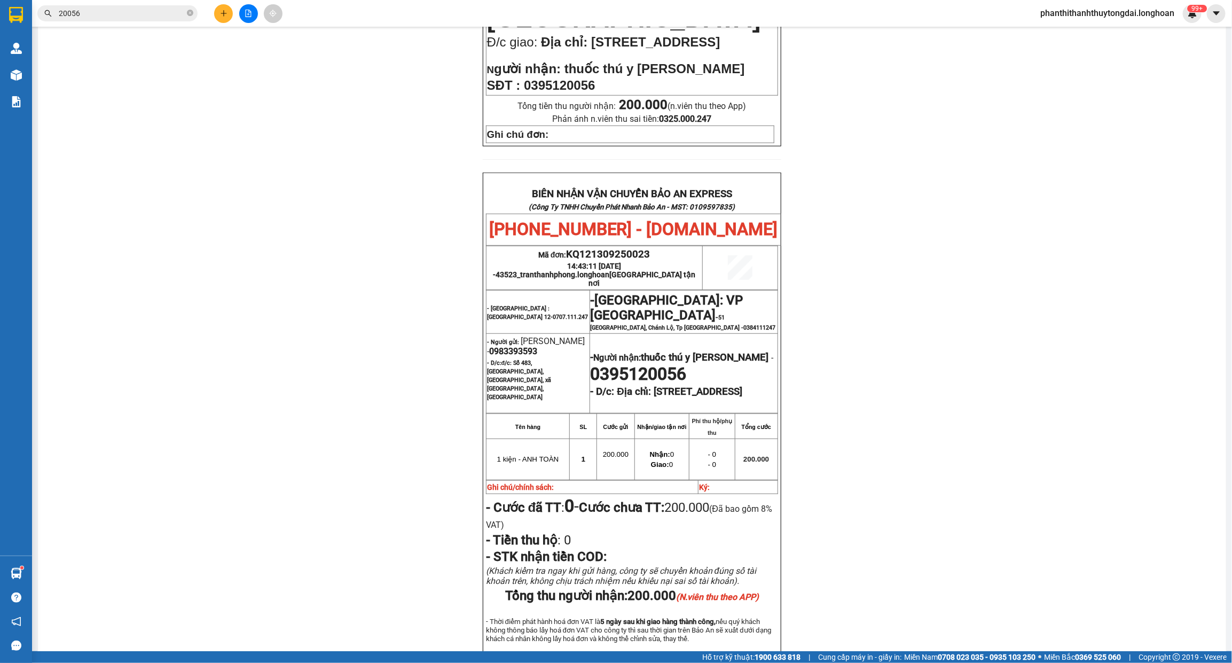
click at [537, 346] on span "0983393593" at bounding box center [513, 351] width 48 height 10
copy span "0983393593"
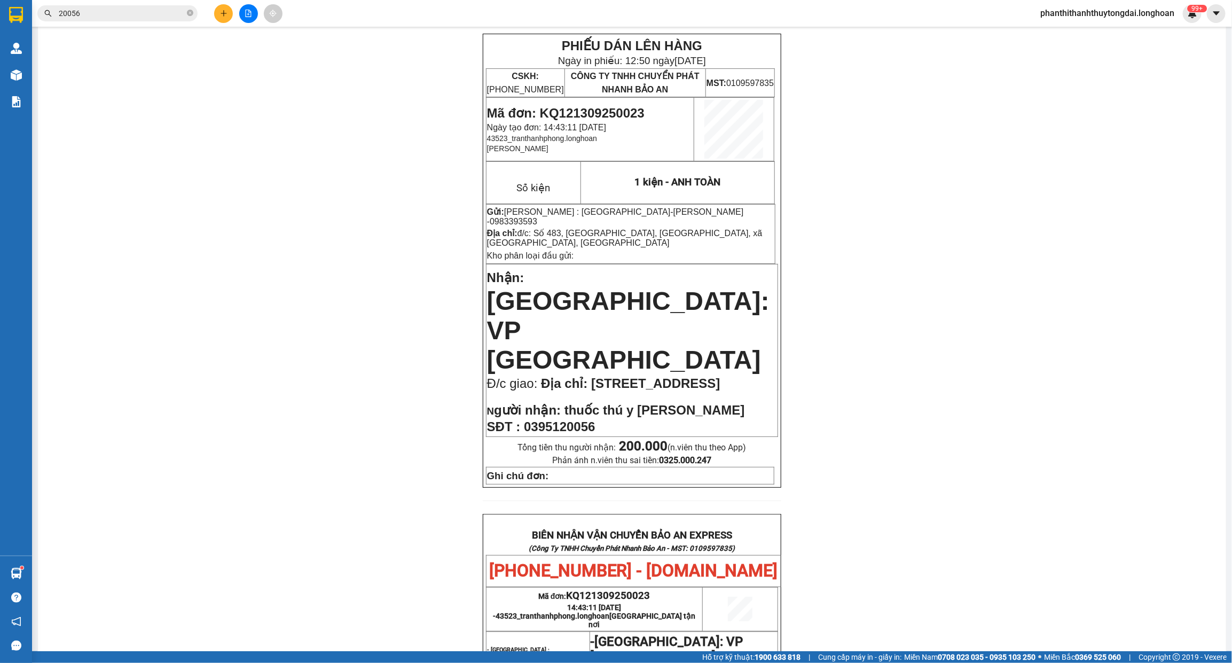
scroll to position [0, 0]
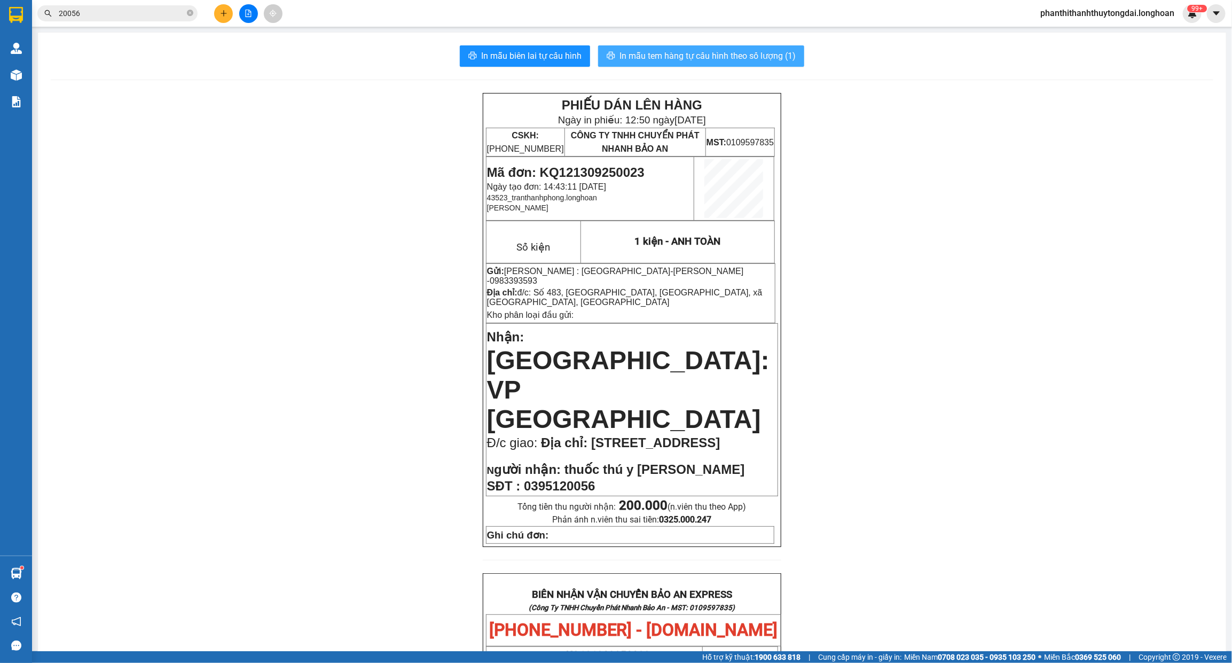
click at [762, 58] on span "In mẫu tem hàng tự cấu hình theo số lượng (1)" at bounding box center [707, 55] width 176 height 13
click at [761, 51] on span "In mẫu tem hàng tự cấu hình theo số lượng (1)" at bounding box center [707, 55] width 176 height 13
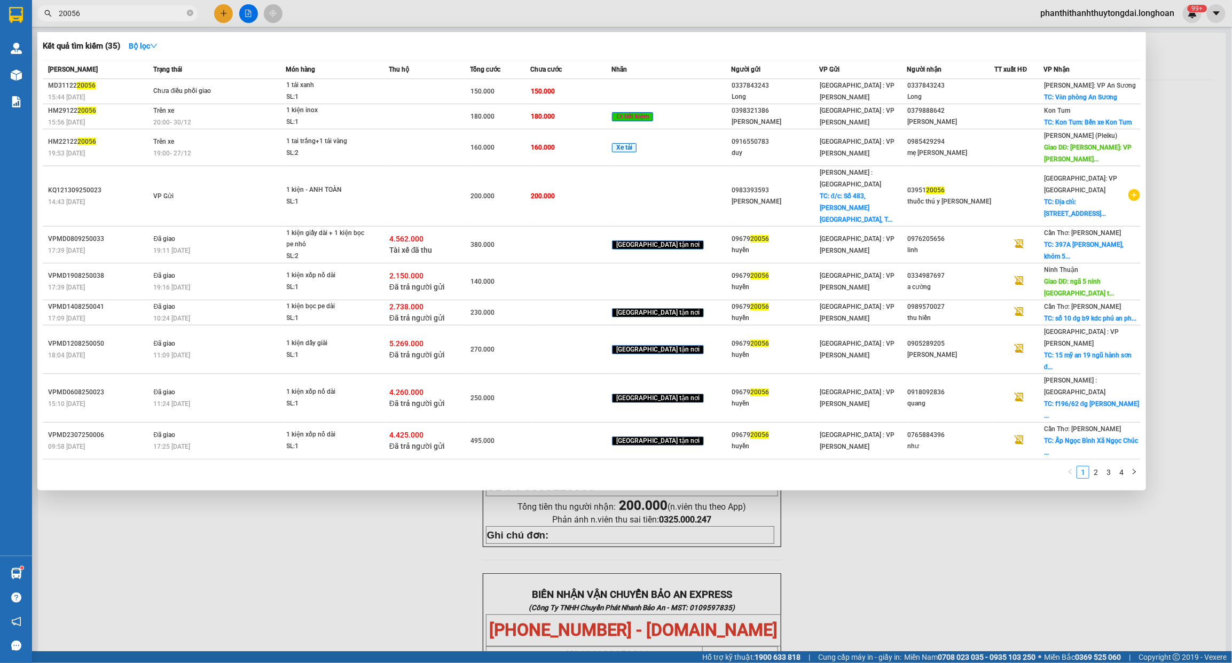
click at [123, 6] on span "20056" at bounding box center [117, 13] width 160 height 16
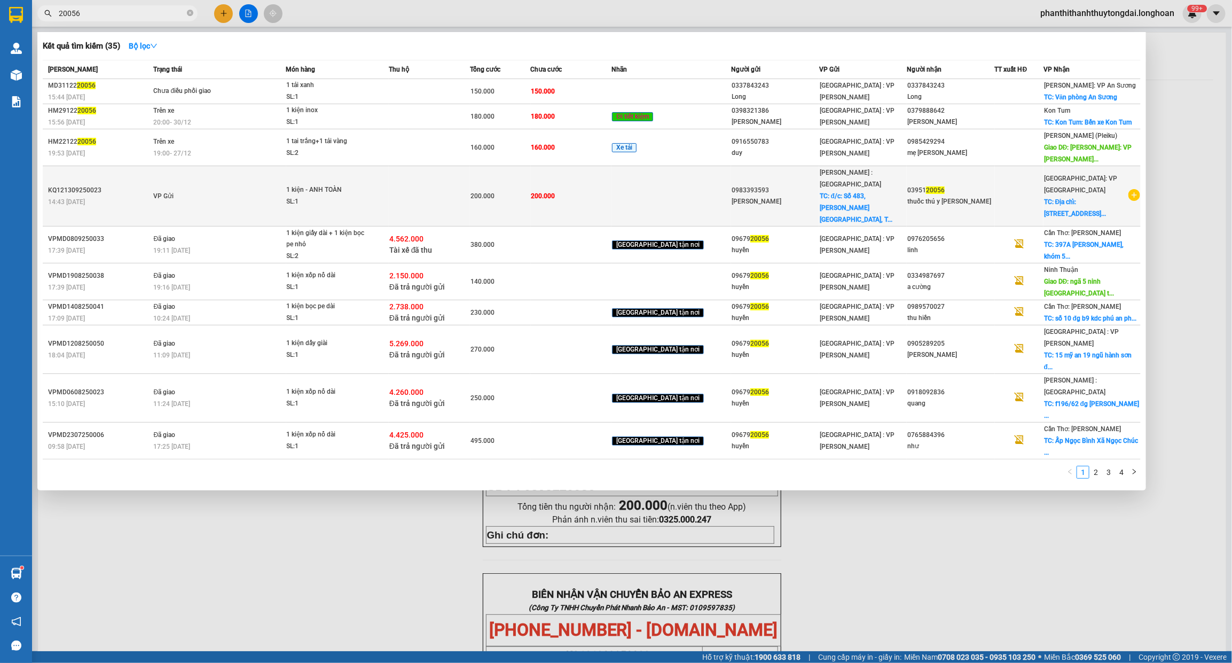
click at [260, 195] on td "VP Gửi" at bounding box center [218, 196] width 135 height 60
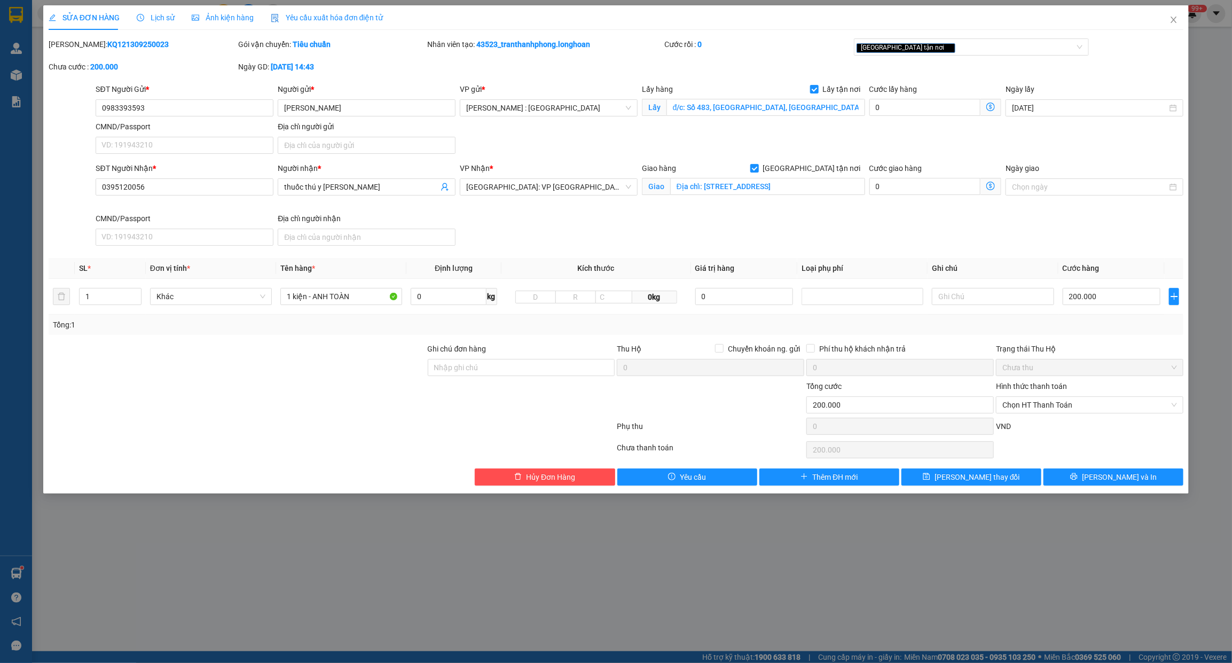
click at [164, 17] on span "Lịch sử" at bounding box center [156, 17] width 38 height 9
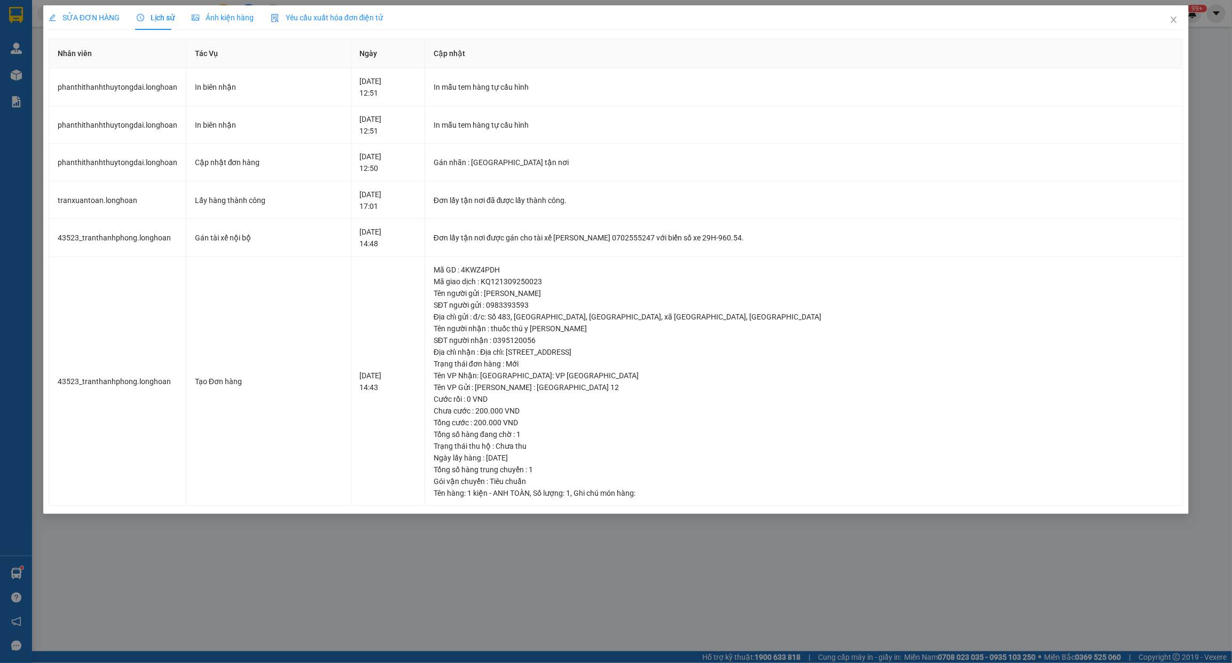
click at [107, 20] on span "SỬA ĐƠN HÀNG" at bounding box center [84, 17] width 71 height 9
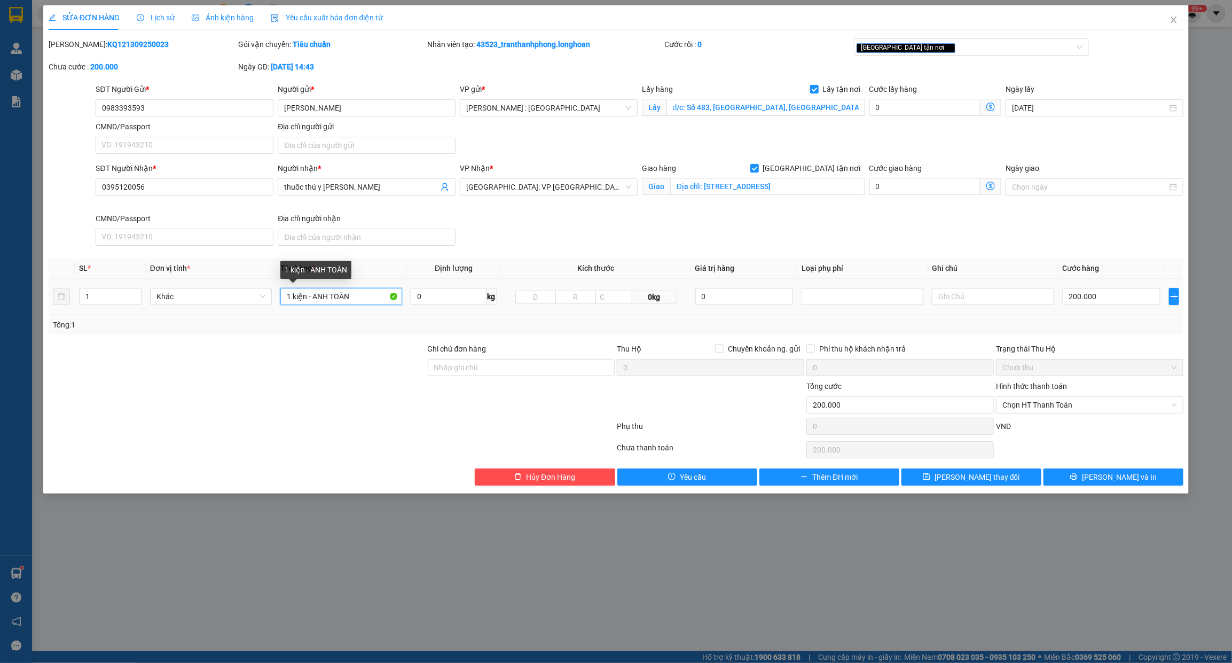
click at [368, 300] on input "1 kiện - ANH TOÀN" at bounding box center [341, 296] width 122 height 17
drag, startPoint x: 370, startPoint y: 299, endPoint x: 375, endPoint y: 303, distance: 6.8
click at [375, 303] on input "1 kiện - ANH TOÀN" at bounding box center [341, 296] width 122 height 17
click at [468, 368] on input "Ghi chú đơn hàng" at bounding box center [521, 367] width 187 height 17
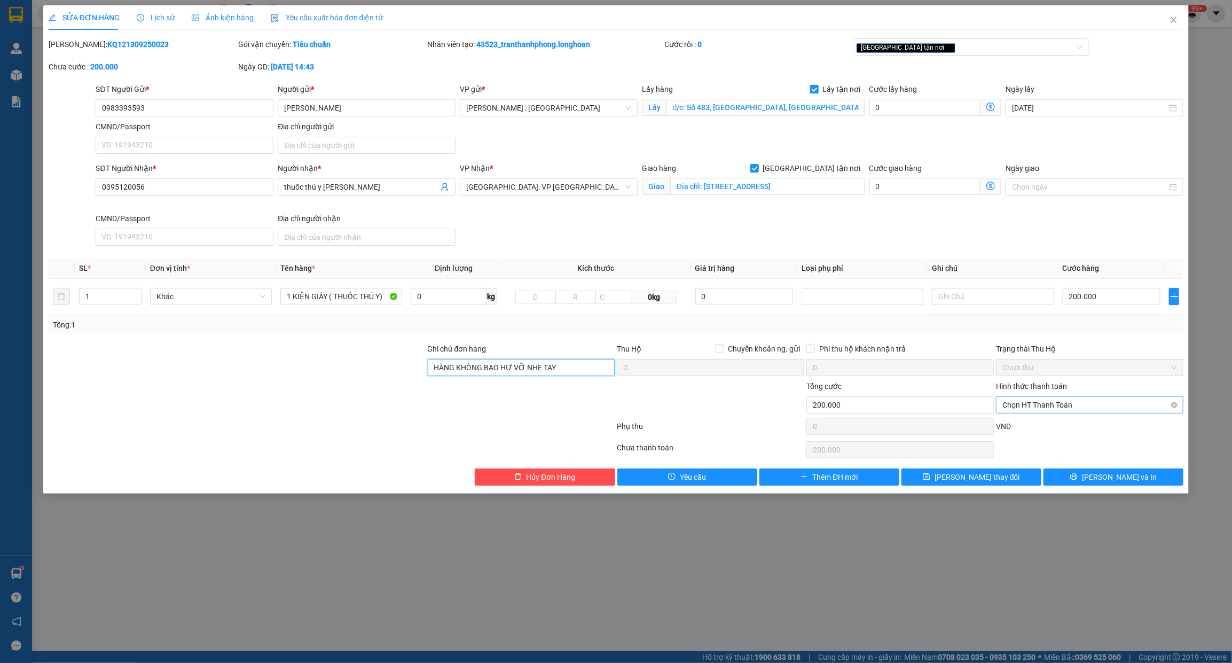
click at [1091, 406] on span "Chọn HT Thanh Toán" at bounding box center [1089, 405] width 175 height 16
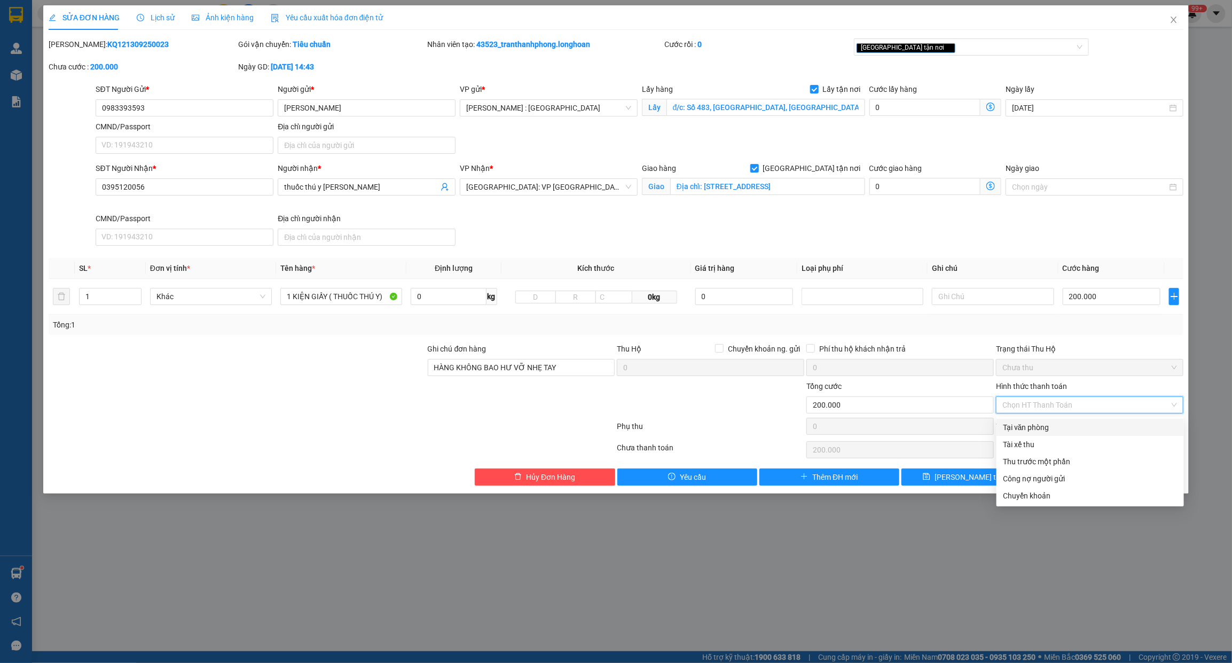
click at [1075, 428] on div "Tại văn phòng" at bounding box center [1090, 427] width 175 height 12
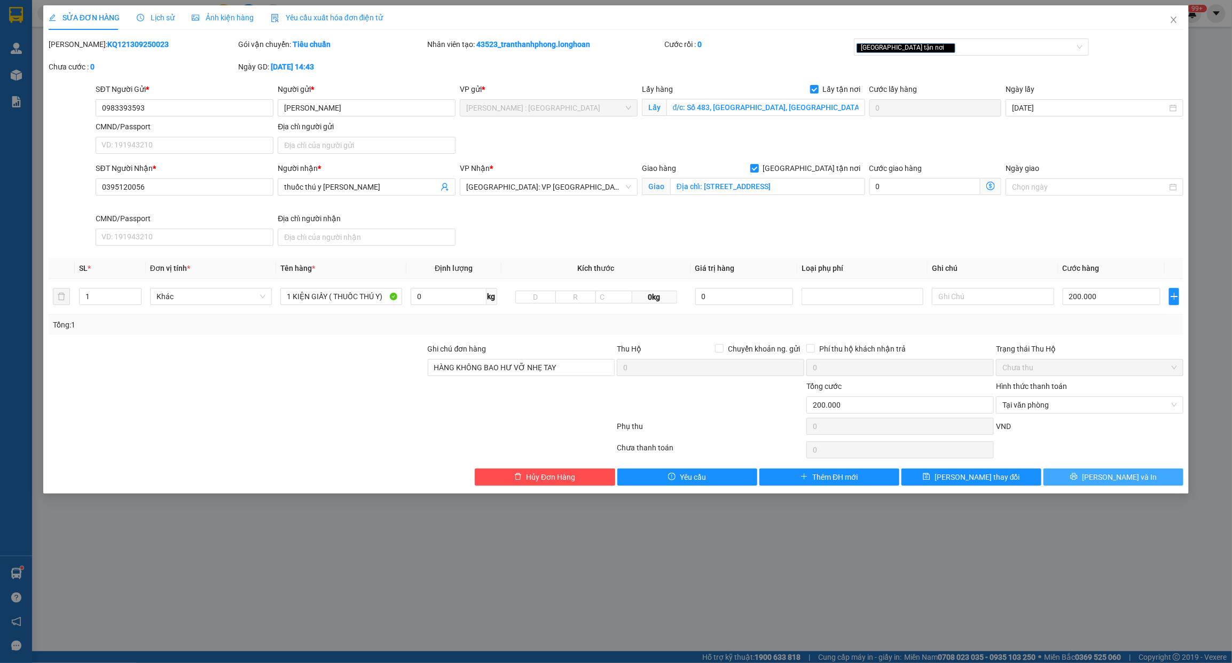
click at [1078, 478] on icon "printer" at bounding box center [1074, 476] width 7 height 7
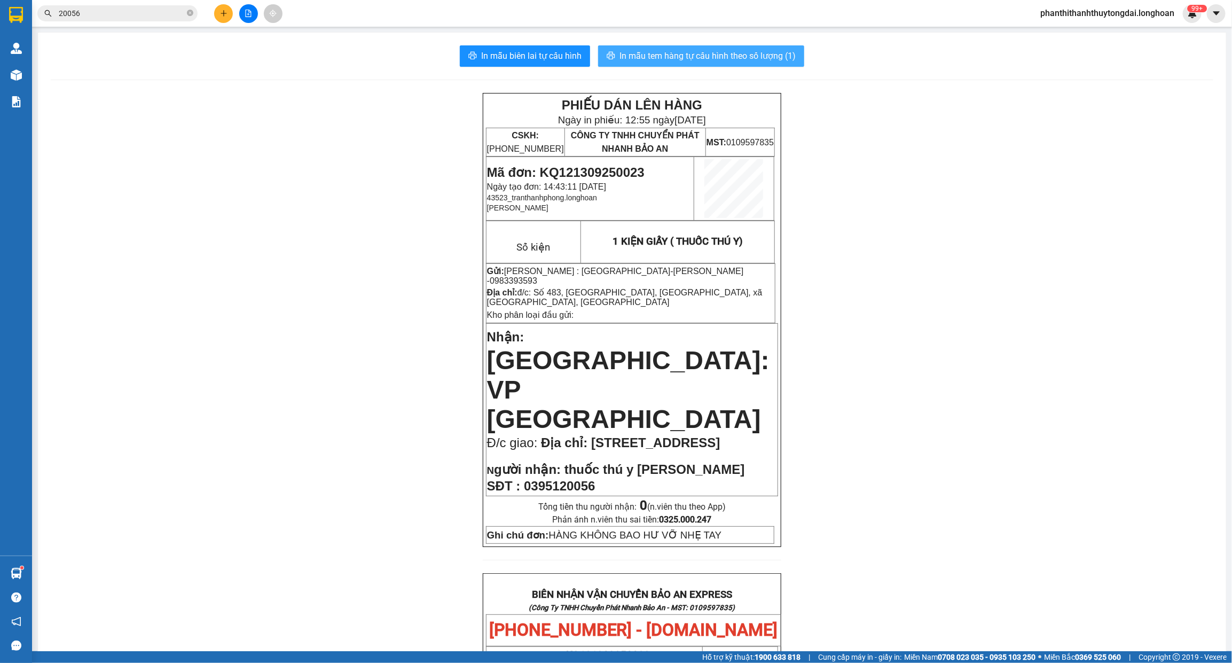
click at [732, 59] on span "In mẫu tem hàng tự cấu hình theo số lượng (1)" at bounding box center [707, 55] width 176 height 13
drag, startPoint x: 188, startPoint y: 14, endPoint x: 180, endPoint y: 14, distance: 8.0
click at [189, 14] on icon "close-circle" at bounding box center [190, 13] width 6 height 6
click at [151, 14] on input "text" at bounding box center [122, 13] width 126 height 12
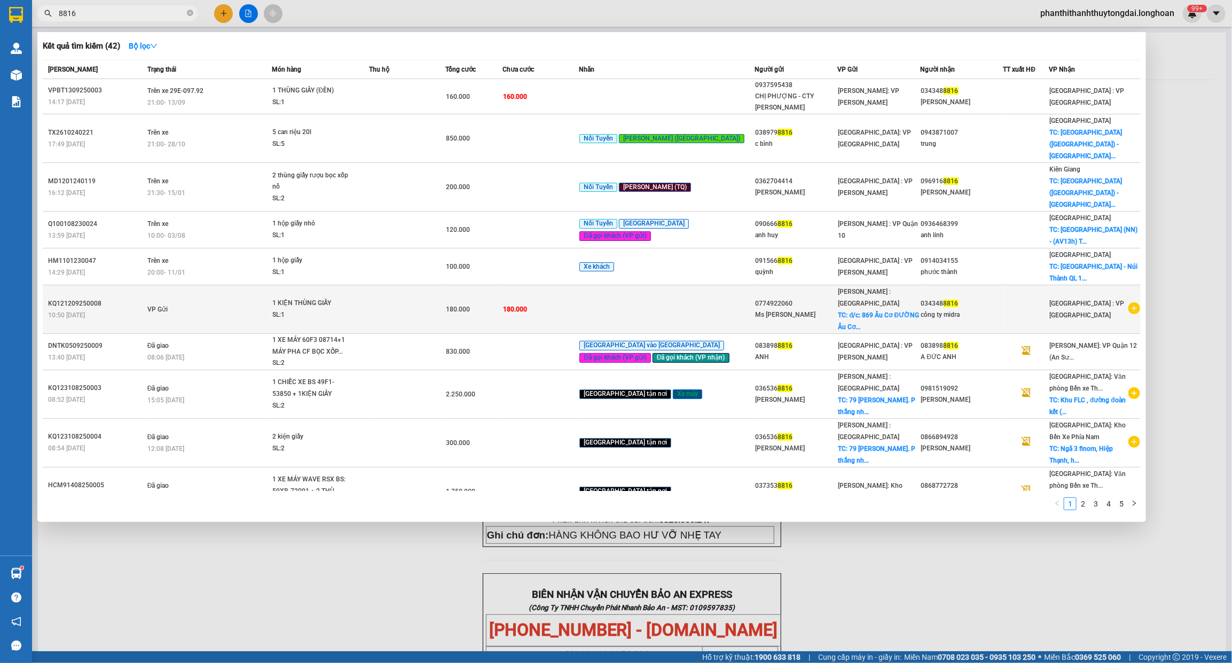
click at [422, 285] on td at bounding box center [407, 309] width 76 height 49
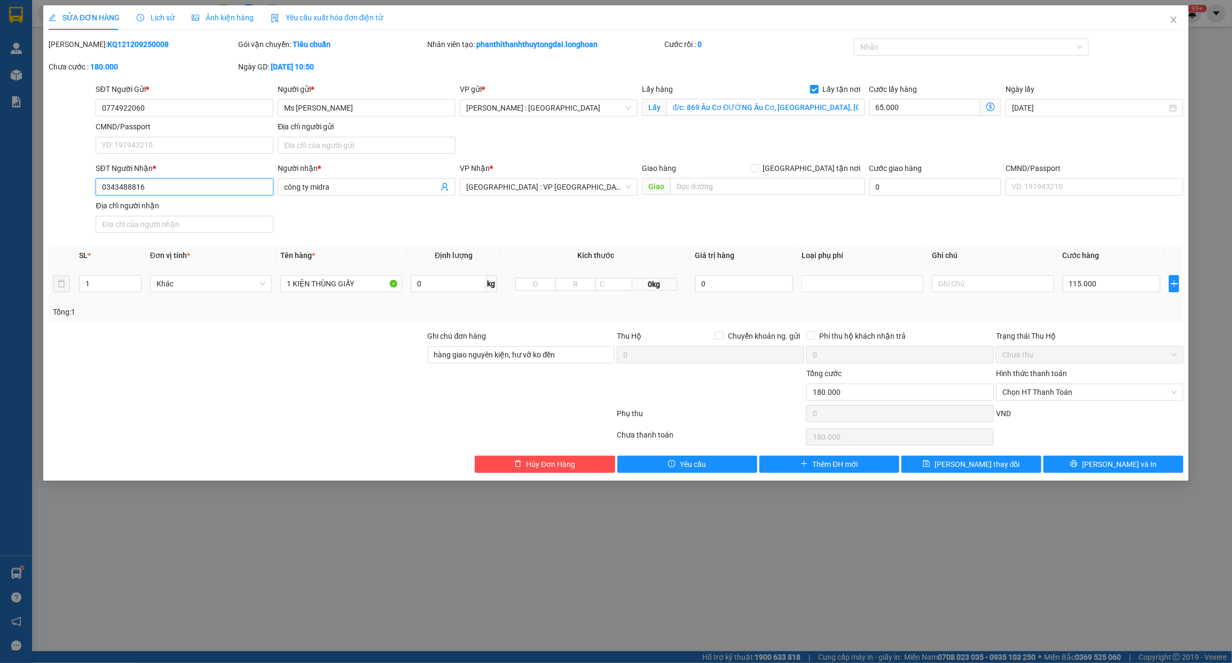
click at [239, 190] on input "0343488816" at bounding box center [185, 186] width 178 height 17
click at [239, 188] on input "0343488816" at bounding box center [185, 186] width 178 height 17
click at [239, 187] on input "0343488816" at bounding box center [185, 186] width 178 height 17
click at [1139, 473] on button "[PERSON_NAME] và In" at bounding box center [1114, 464] width 140 height 17
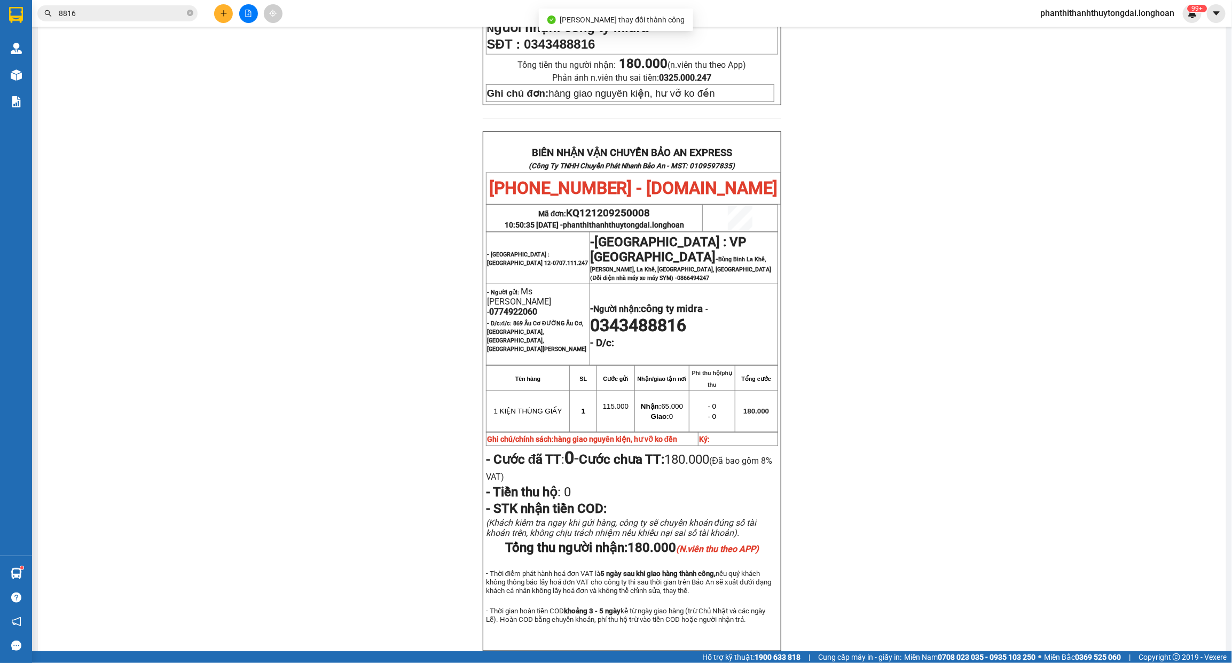
scroll to position [443, 0]
drag, startPoint x: 114, startPoint y: 402, endPoint x: 40, endPoint y: 276, distance: 145.5
click at [114, 402] on div "PHIẾU DÁN LÊN HÀNG Ngày in phiếu: 13:04 [DATE] CSKH: [PHONE_NUMBER] CÔNG TY TNH…" at bounding box center [632, 163] width 1163 height 1026
click at [190, 16] on icon "close-circle" at bounding box center [190, 13] width 6 height 6
click at [170, 16] on input "text" at bounding box center [122, 13] width 126 height 12
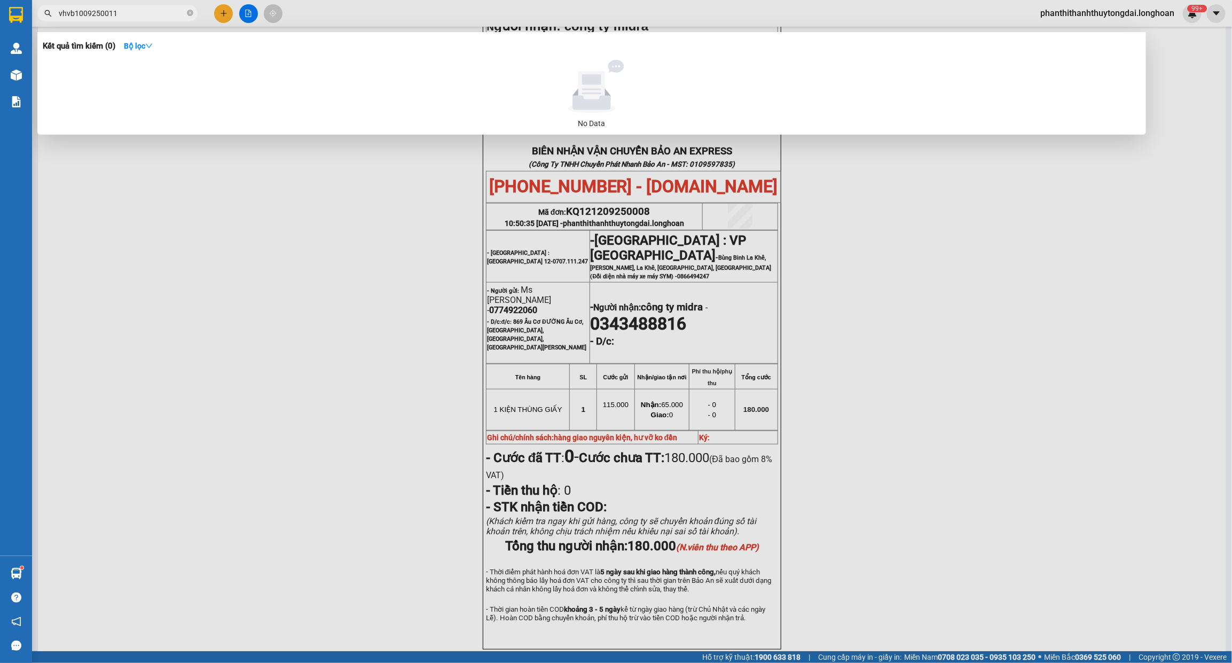
click at [75, 15] on input "vhvb1009250011" at bounding box center [122, 13] width 126 height 12
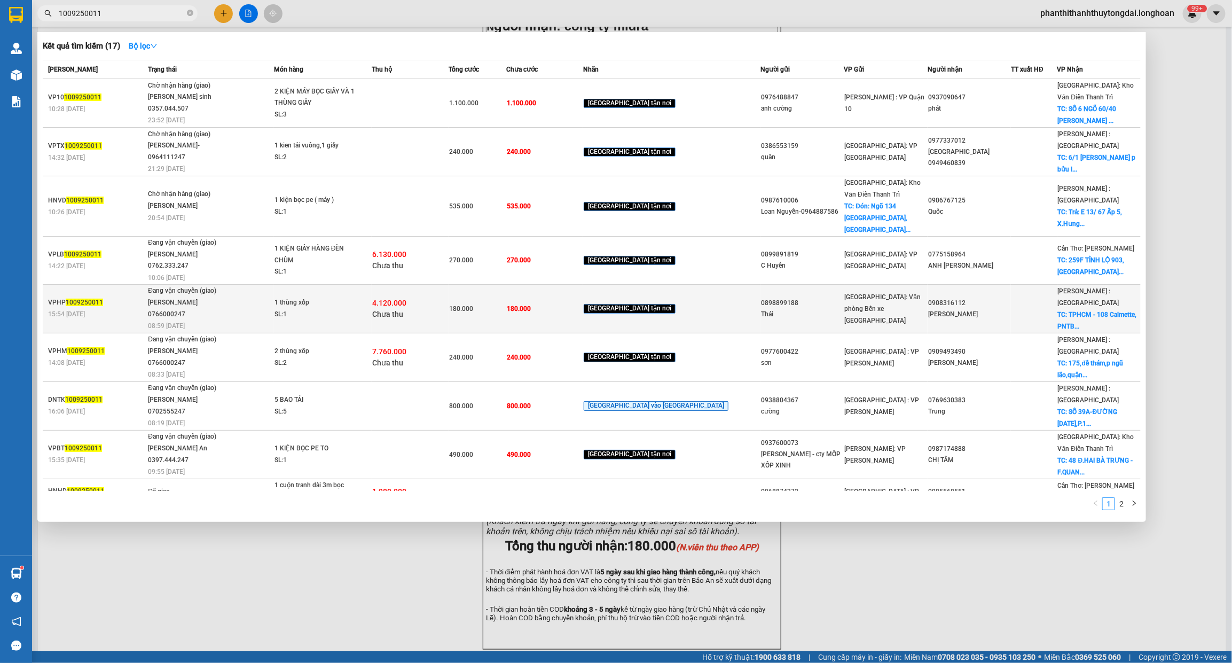
click at [129, 308] on div "15:54 [DATE]" at bounding box center [96, 314] width 97 height 12
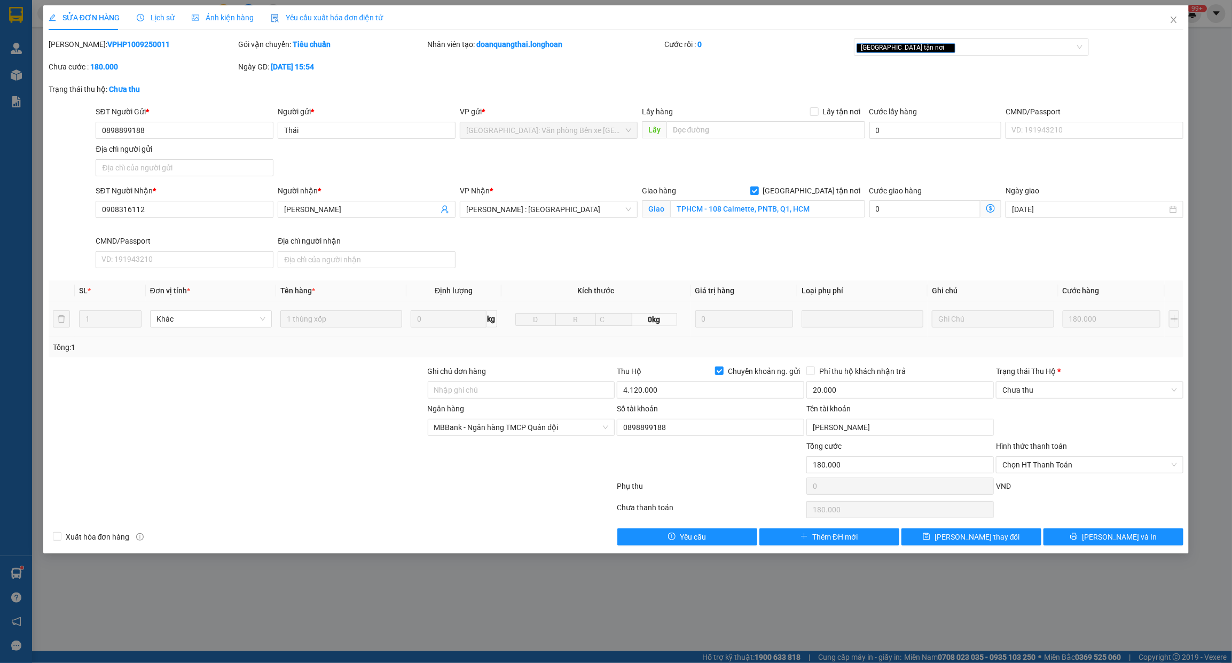
click at [164, 13] on span "Lịch sử" at bounding box center [156, 17] width 38 height 9
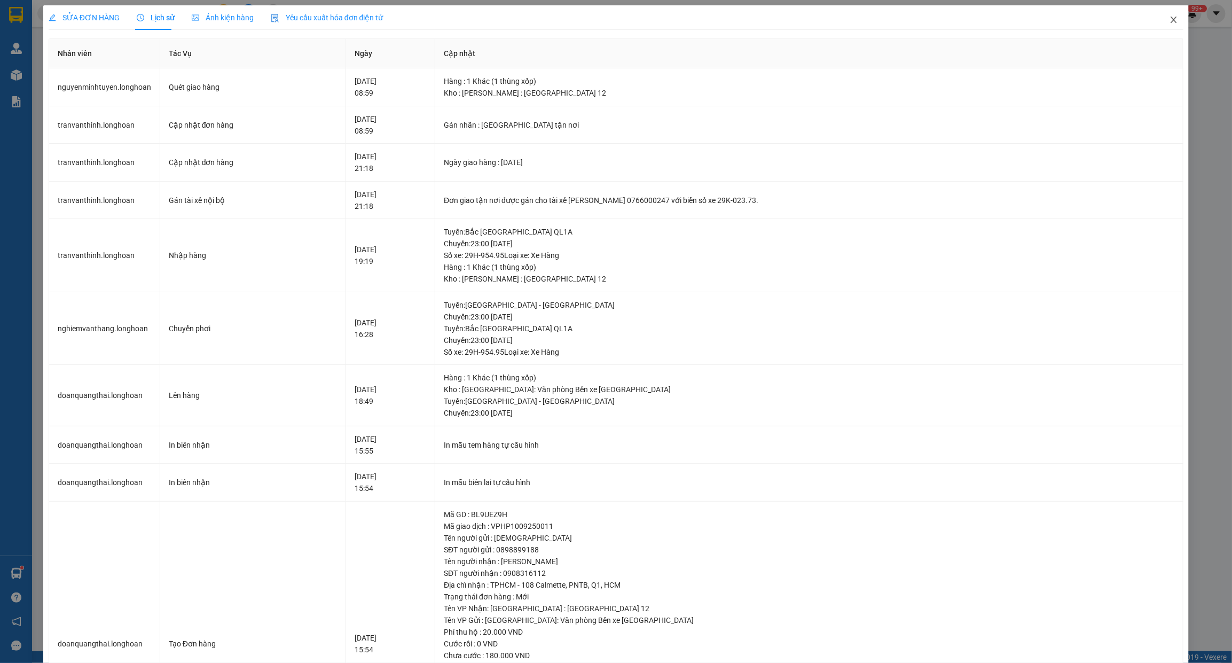
click at [1168, 16] on span "Close" at bounding box center [1174, 20] width 30 height 30
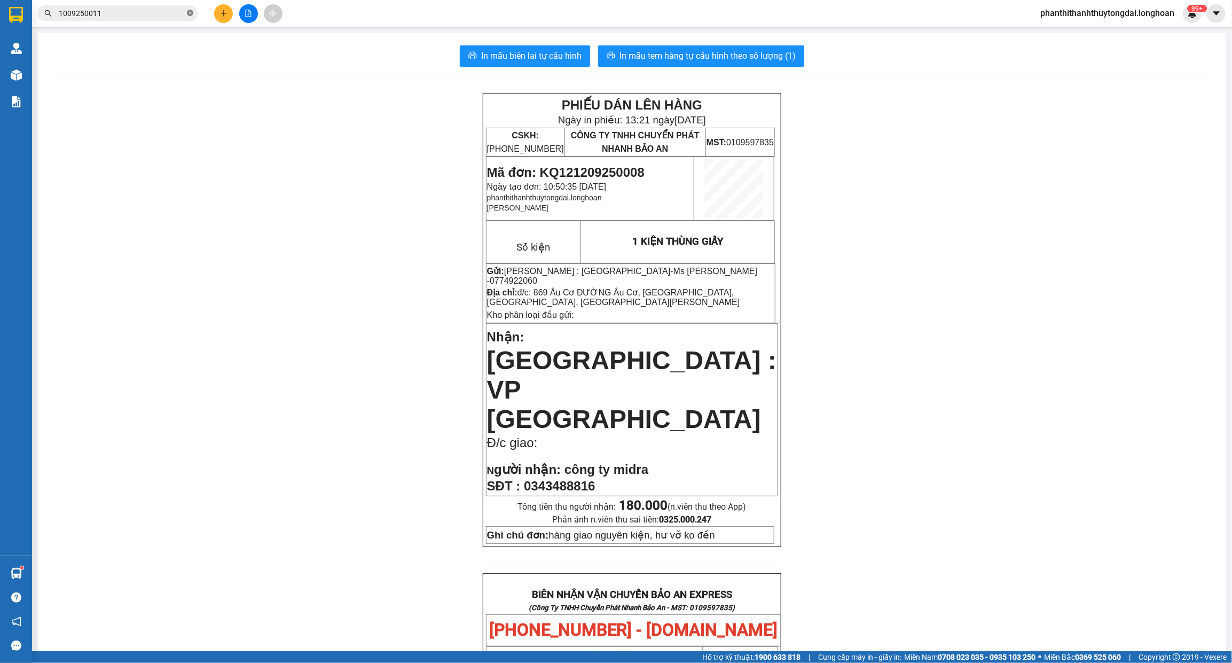
click at [190, 12] on icon "close-circle" at bounding box center [190, 13] width 6 height 6
paste input "SGTB0309250002"
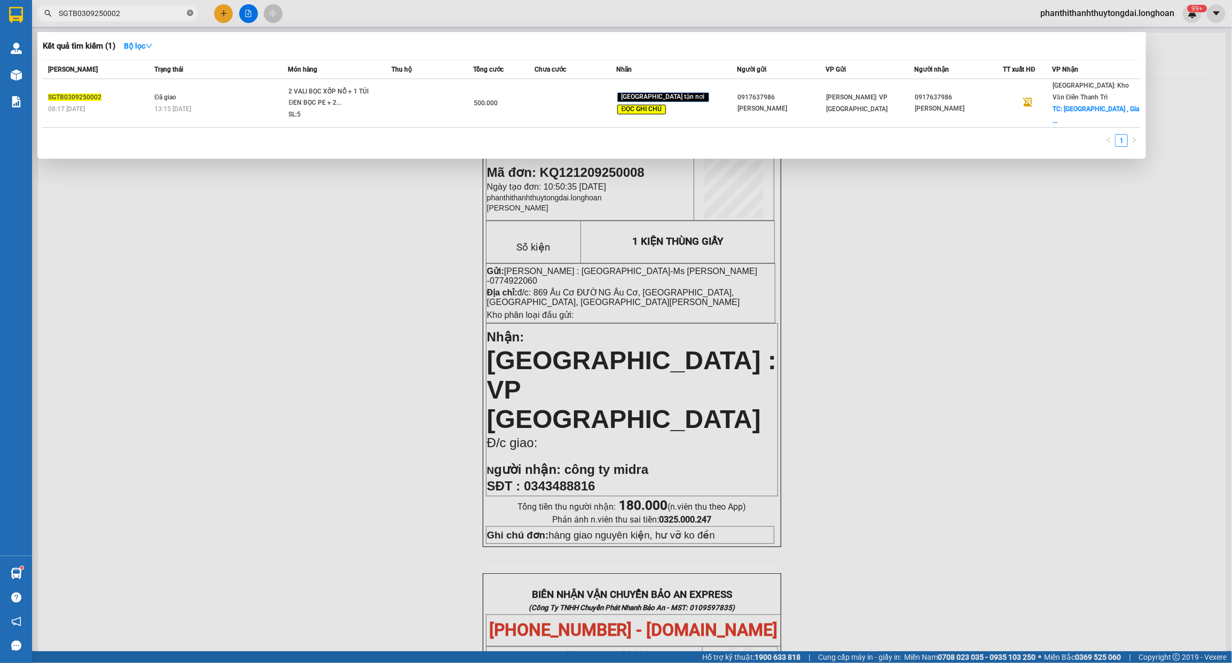
click at [191, 12] on icon "close-circle" at bounding box center [190, 13] width 6 height 6
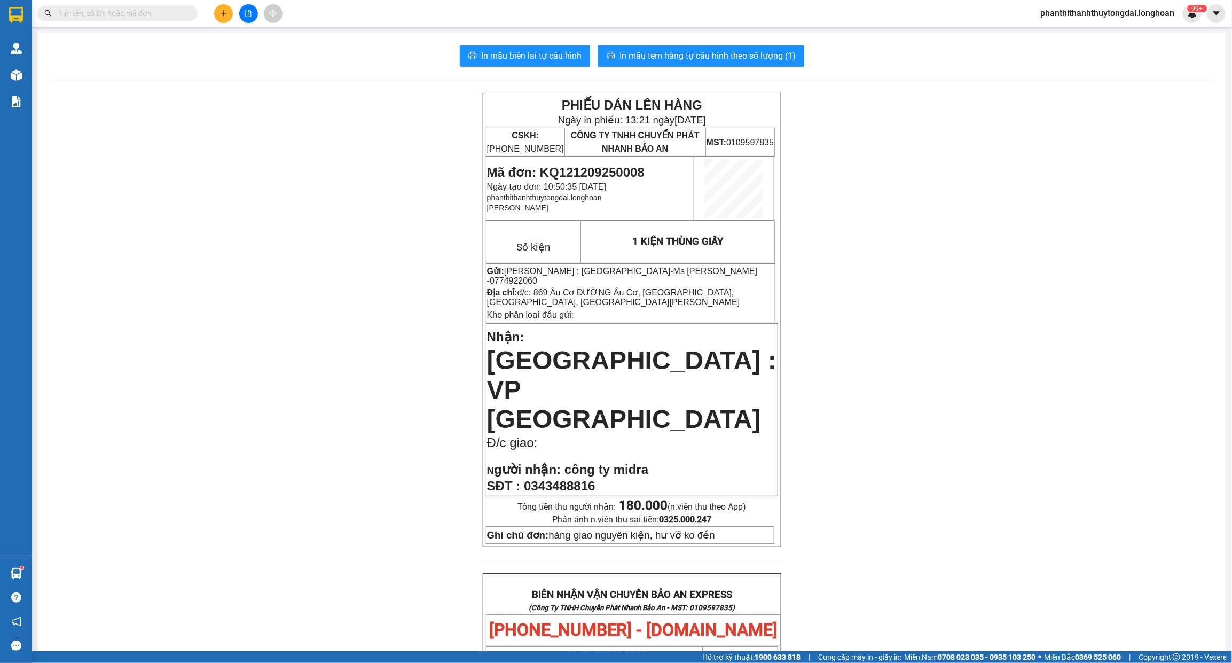
click at [126, 12] on input "text" at bounding box center [122, 13] width 126 height 12
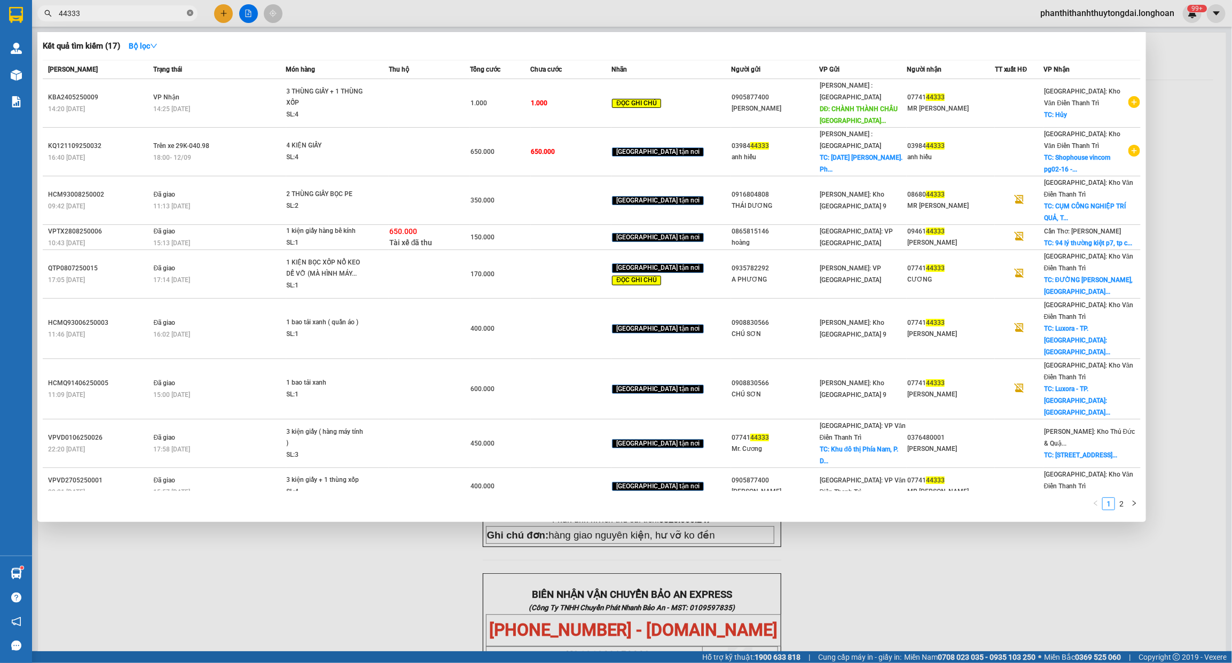
click at [191, 11] on icon "close-circle" at bounding box center [190, 13] width 6 height 6
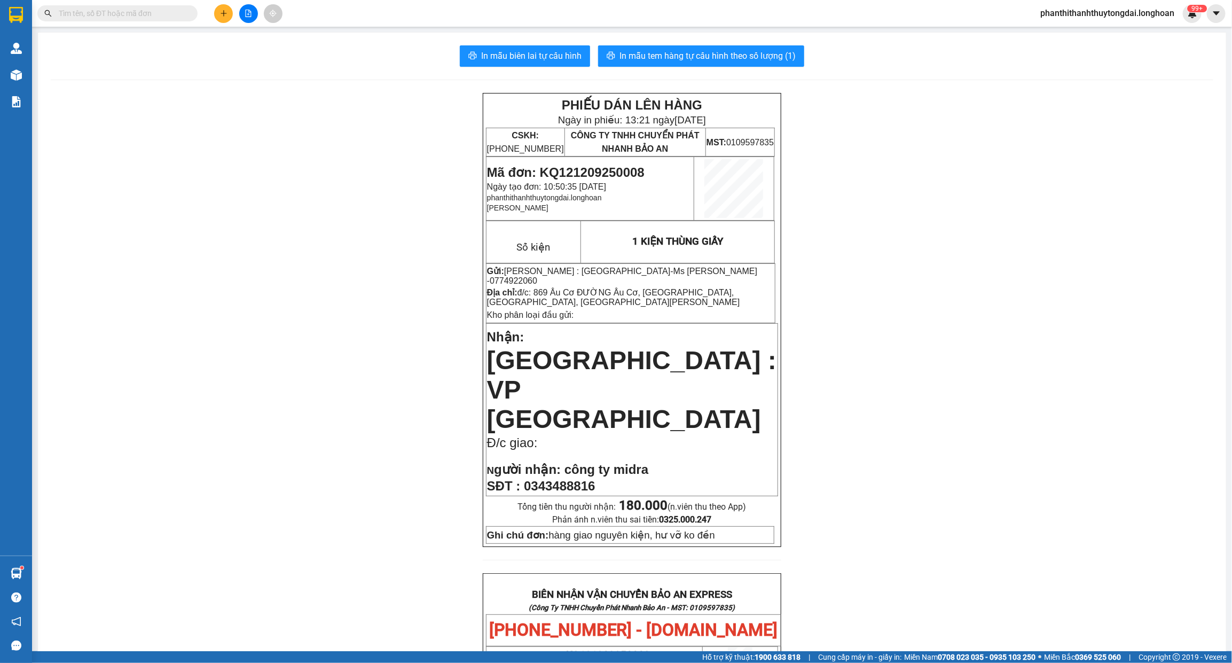
click at [147, 6] on span at bounding box center [117, 13] width 160 height 16
click at [184, 18] on span at bounding box center [117, 13] width 160 height 16
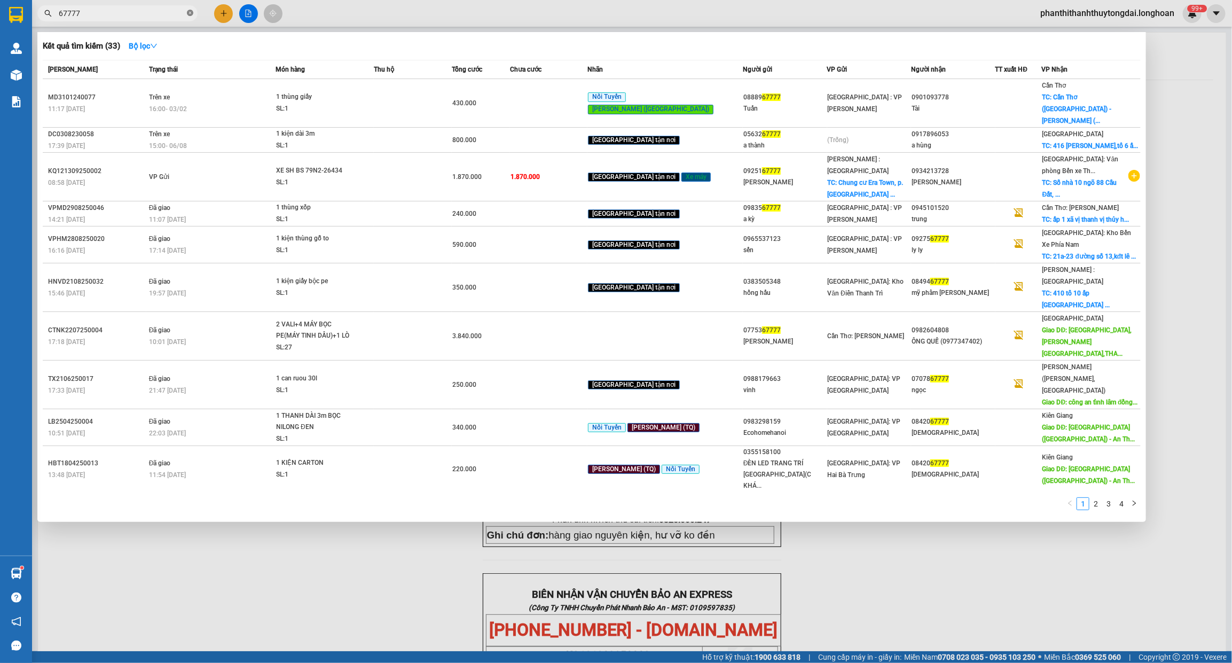
click at [190, 12] on icon "close-circle" at bounding box center [190, 13] width 6 height 6
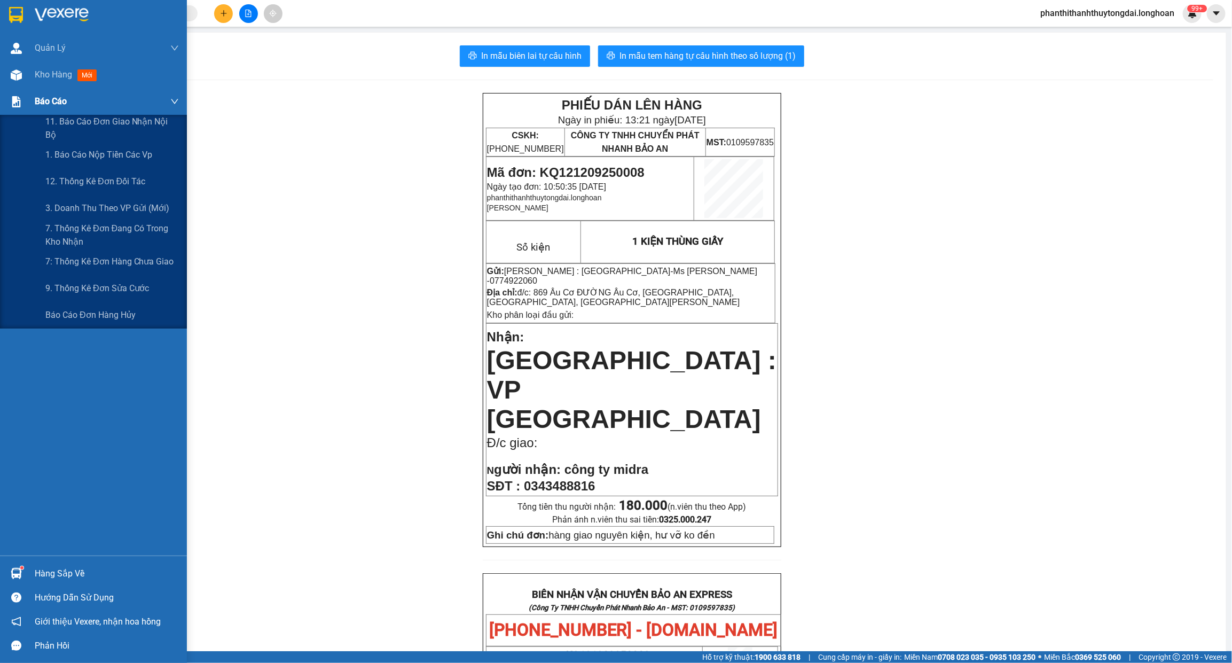
click at [41, 101] on span "Báo cáo" at bounding box center [51, 101] width 32 height 13
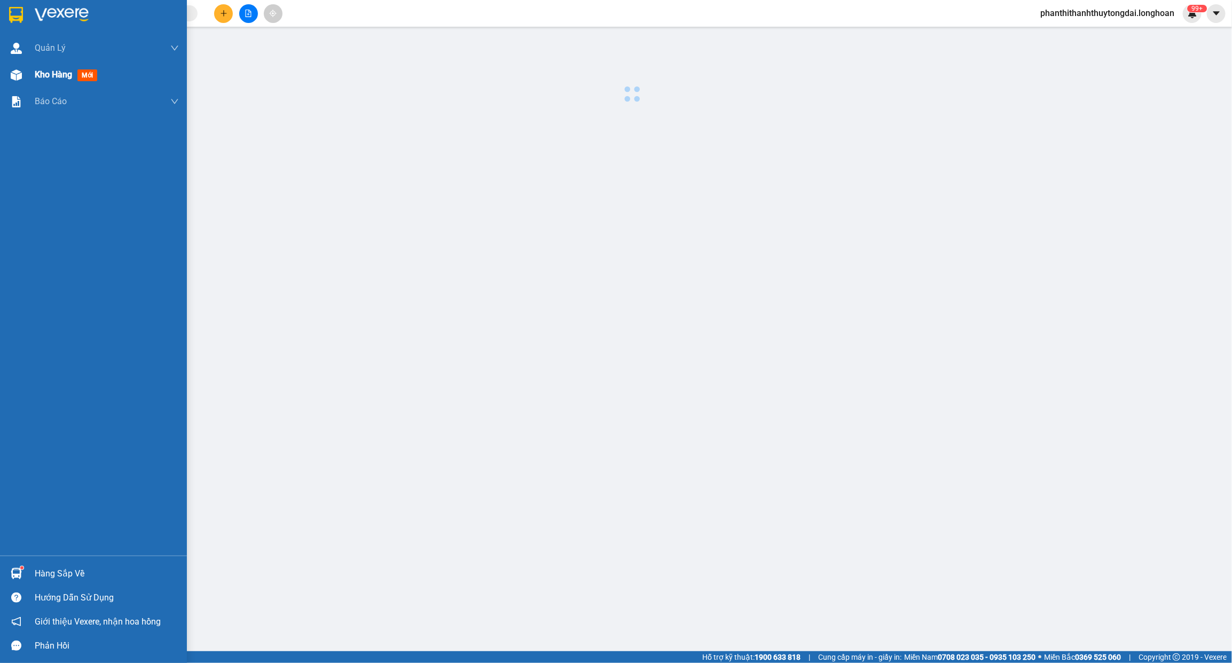
click at [43, 76] on span "Kho hàng" at bounding box center [53, 74] width 37 height 10
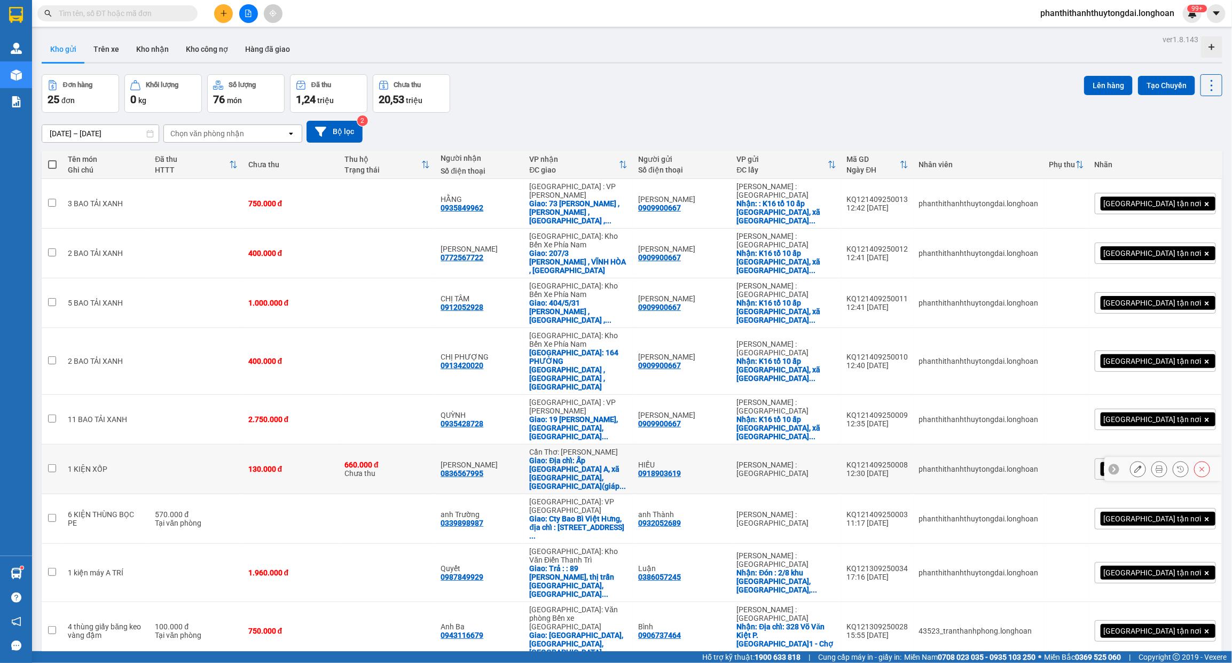
click at [51, 464] on input "checkbox" at bounding box center [52, 468] width 8 height 8
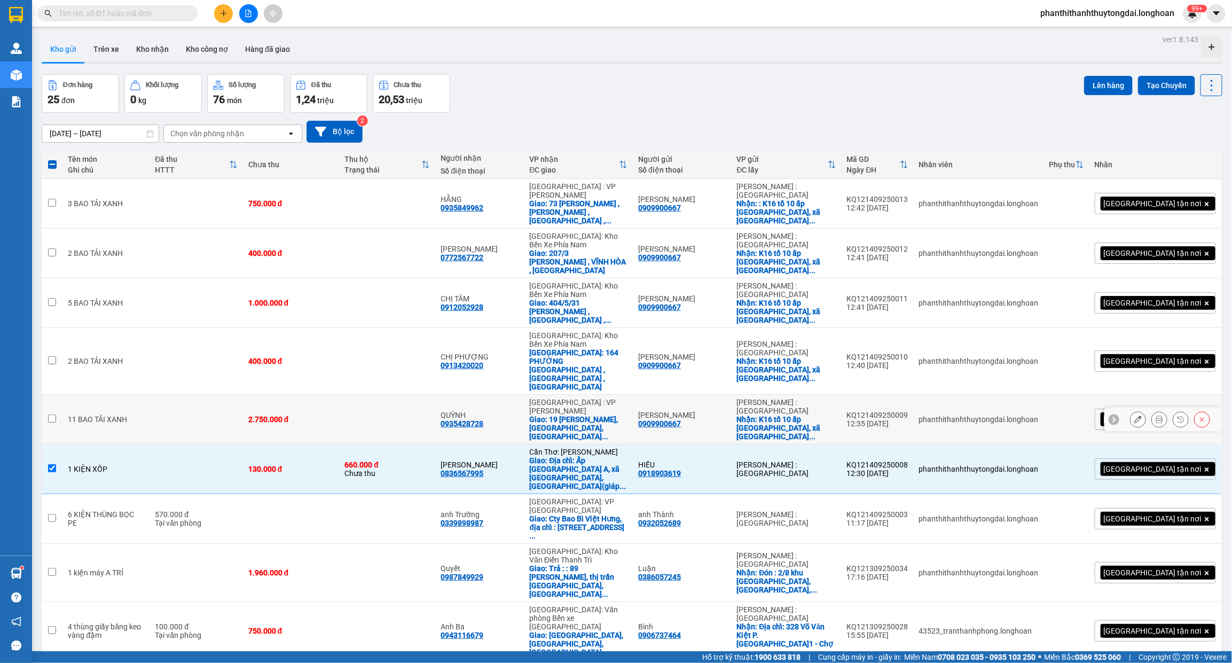
click at [54, 414] on input "checkbox" at bounding box center [52, 418] width 8 height 8
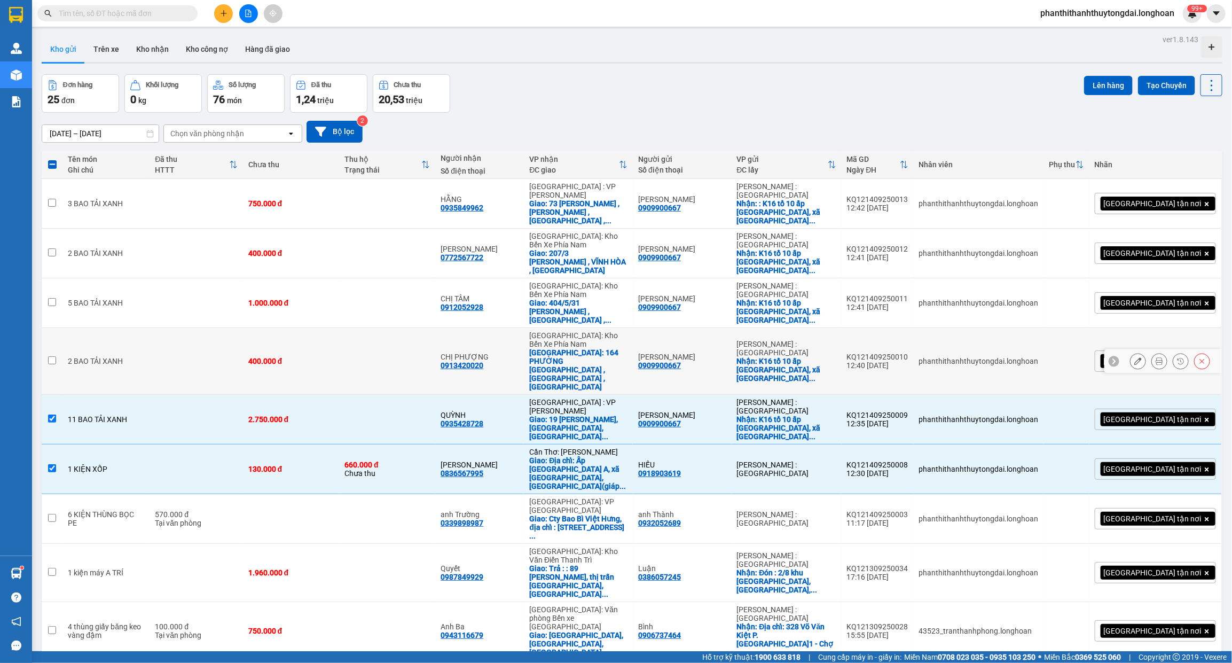
click at [52, 356] on input "checkbox" at bounding box center [52, 360] width 8 height 8
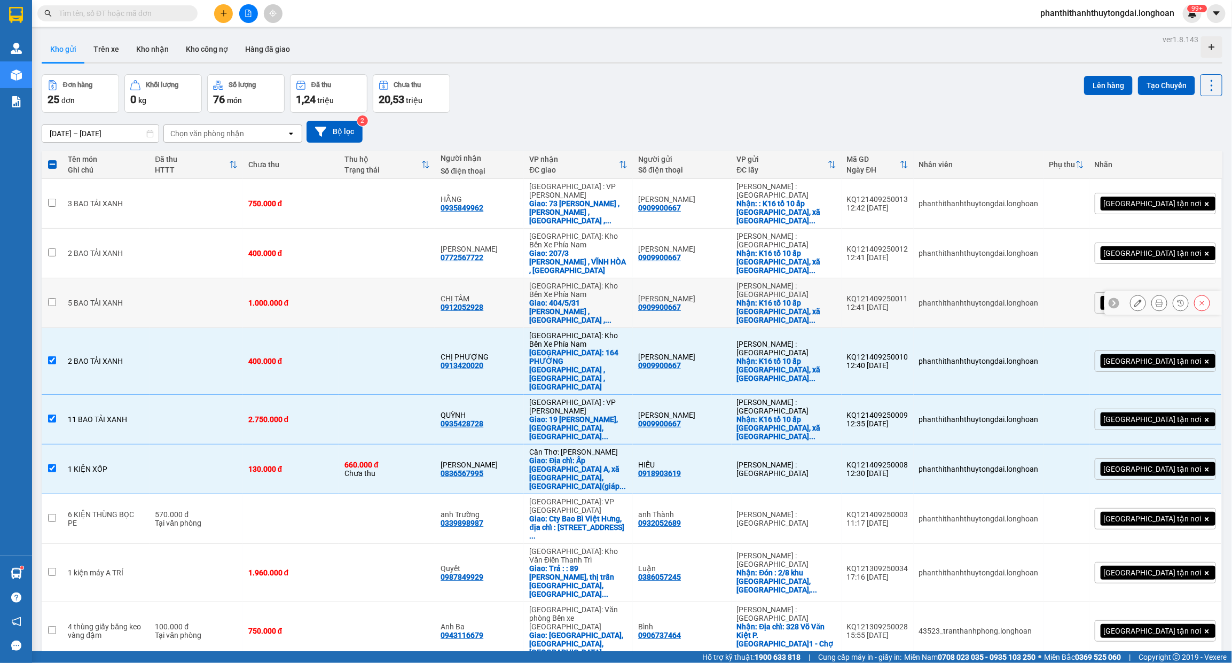
click at [51, 278] on td at bounding box center [52, 303] width 21 height 50
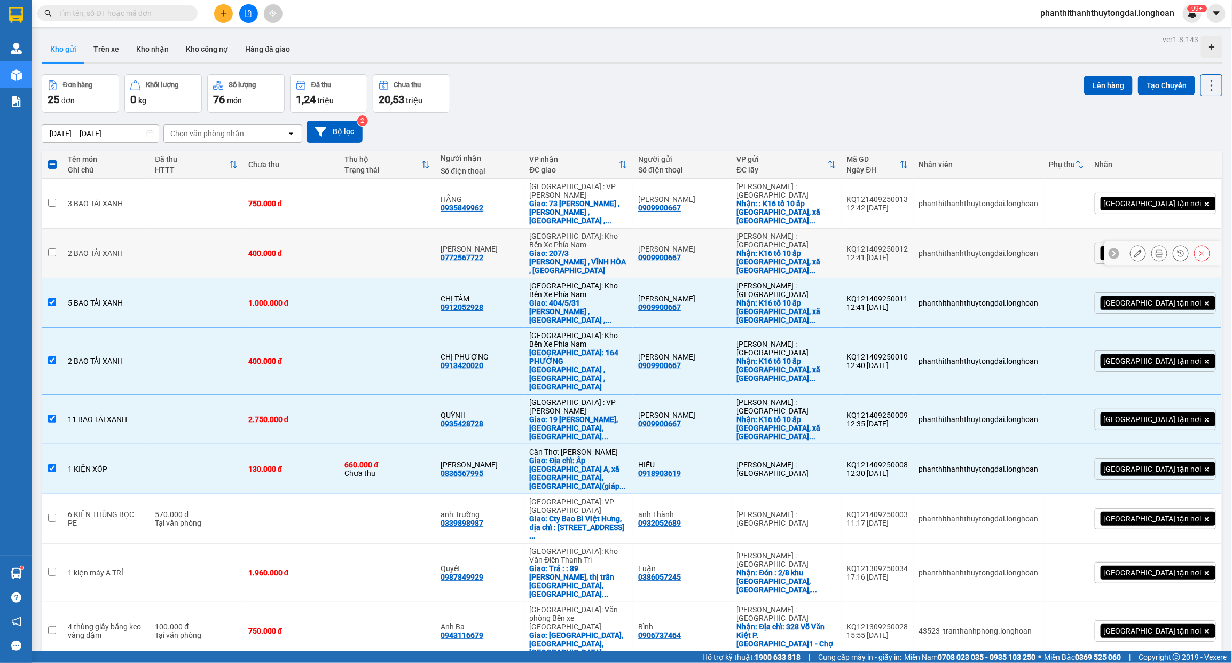
click at [57, 231] on td at bounding box center [52, 254] width 21 height 50
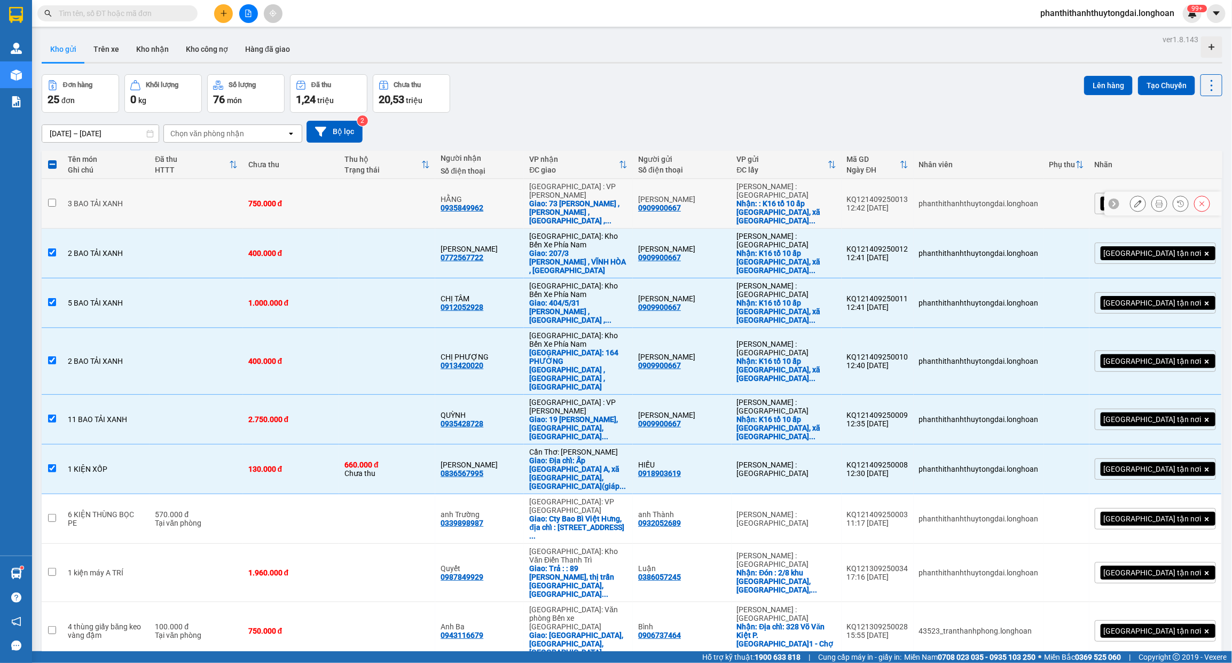
click at [46, 192] on td at bounding box center [52, 204] width 21 height 50
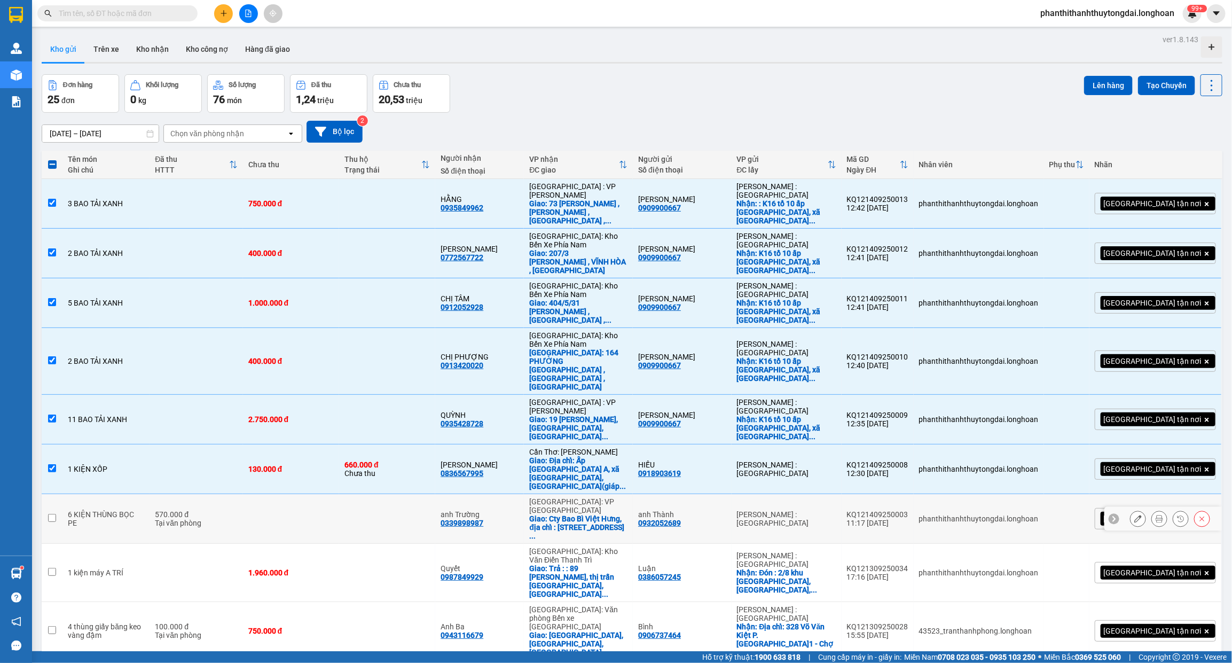
click at [49, 514] on input "checkbox" at bounding box center [52, 518] width 8 height 8
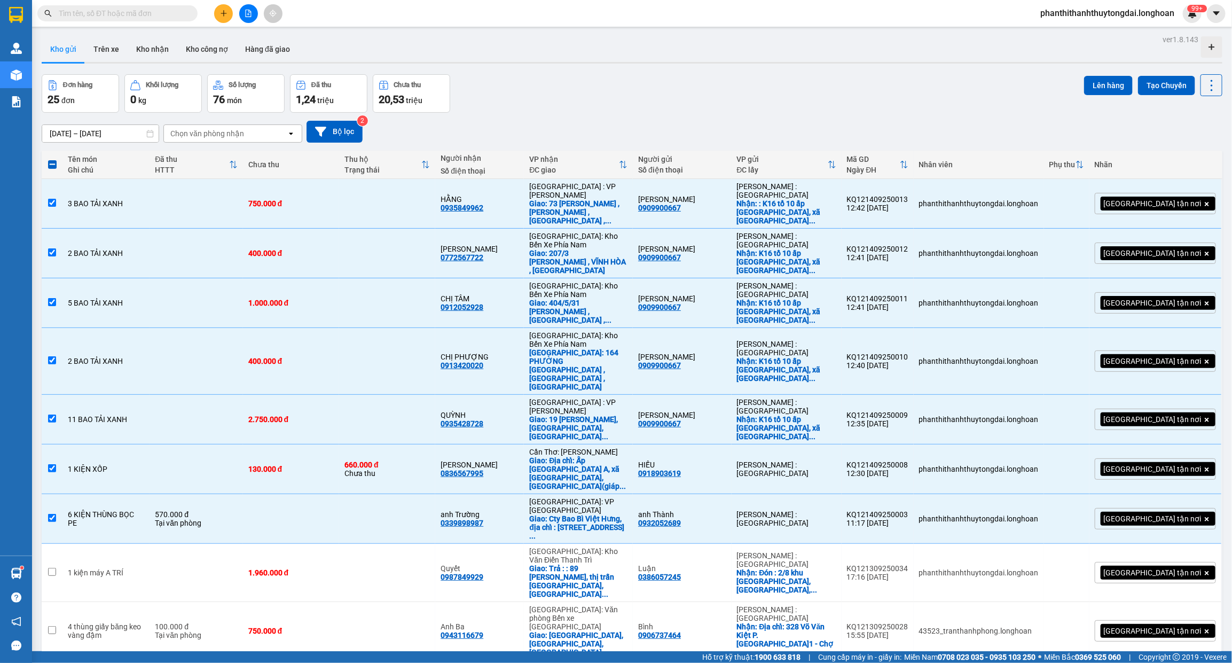
click at [572, 97] on div "Đơn hàng 25 đơn Khối lượng 0 kg Số lượng 76 món Đã thu 1,24 triệu Chưa thu 20,5…" at bounding box center [632, 93] width 1181 height 38
click at [132, 135] on input "[DATE] – [DATE]" at bounding box center [100, 133] width 116 height 17
click at [346, 131] on button "Bộ lọc" at bounding box center [335, 132] width 56 height 22
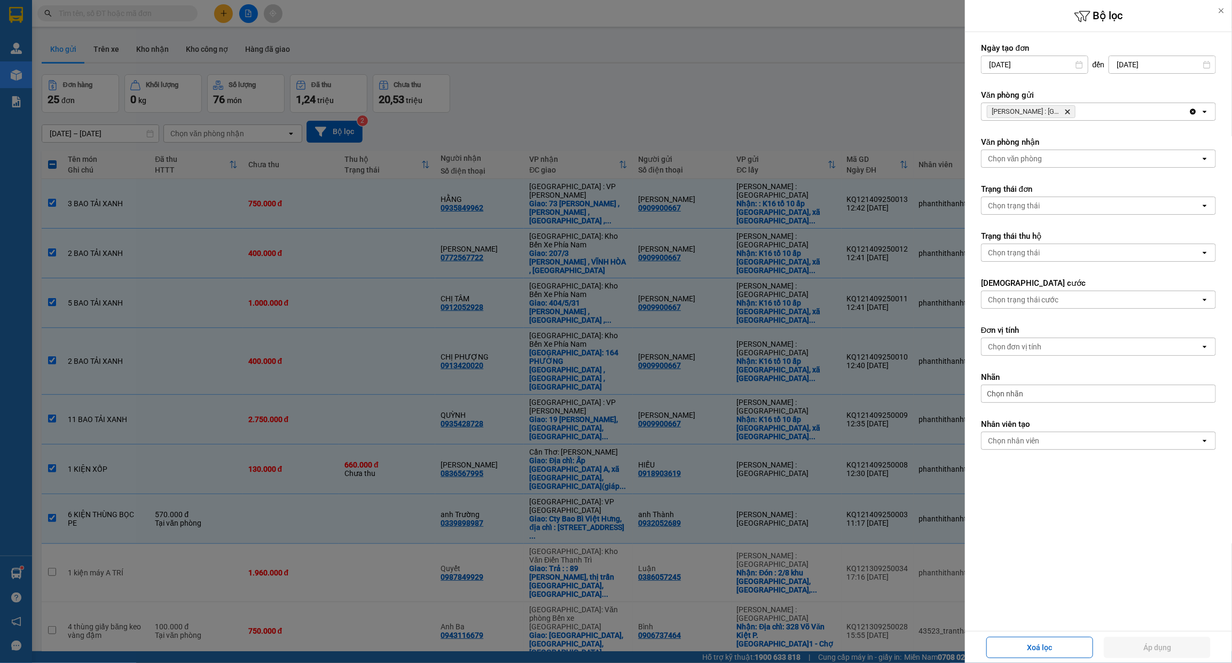
click at [1090, 113] on div "[PERSON_NAME] : Kho [GEOGRAPHIC_DATA]" at bounding box center [1085, 111] width 207 height 17
click at [1068, 136] on span "[PERSON_NAME] : [GEOGRAPHIC_DATA]" at bounding box center [1062, 134] width 144 height 11
click at [1056, 110] on div "Chọn văn phòng" at bounding box center [1091, 111] width 219 height 17
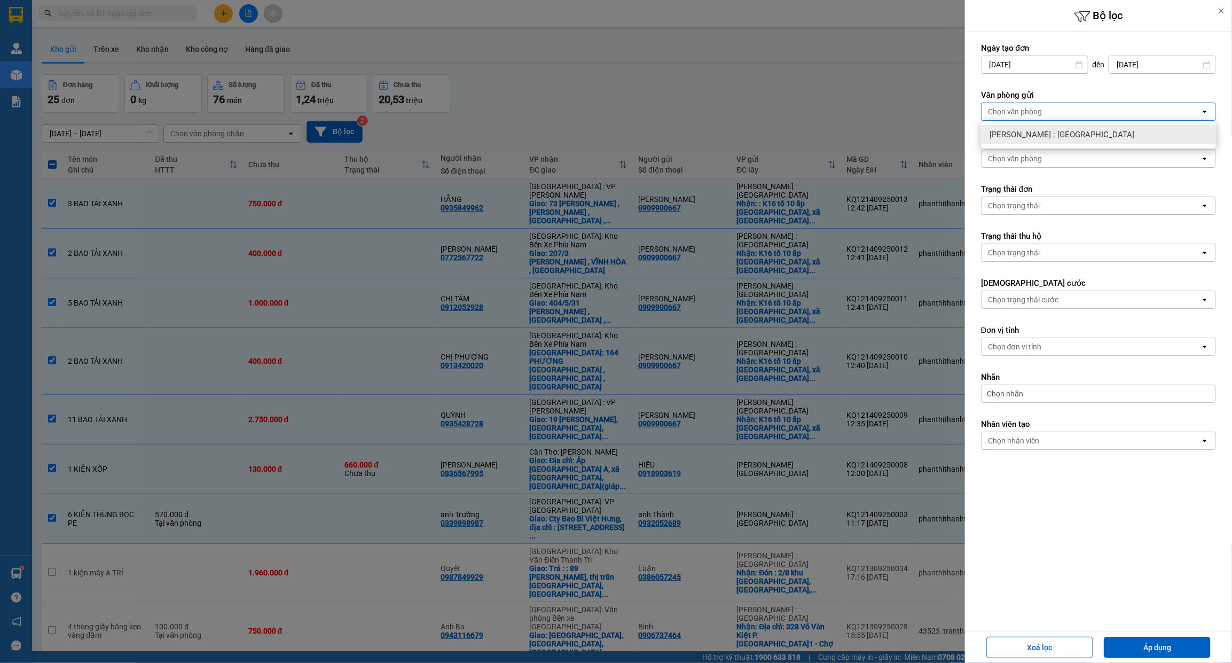
click at [1053, 137] on span "[PERSON_NAME] : [GEOGRAPHIC_DATA]" at bounding box center [1062, 134] width 145 height 11
click at [1146, 641] on button "Áp dụng" at bounding box center [1157, 647] width 107 height 21
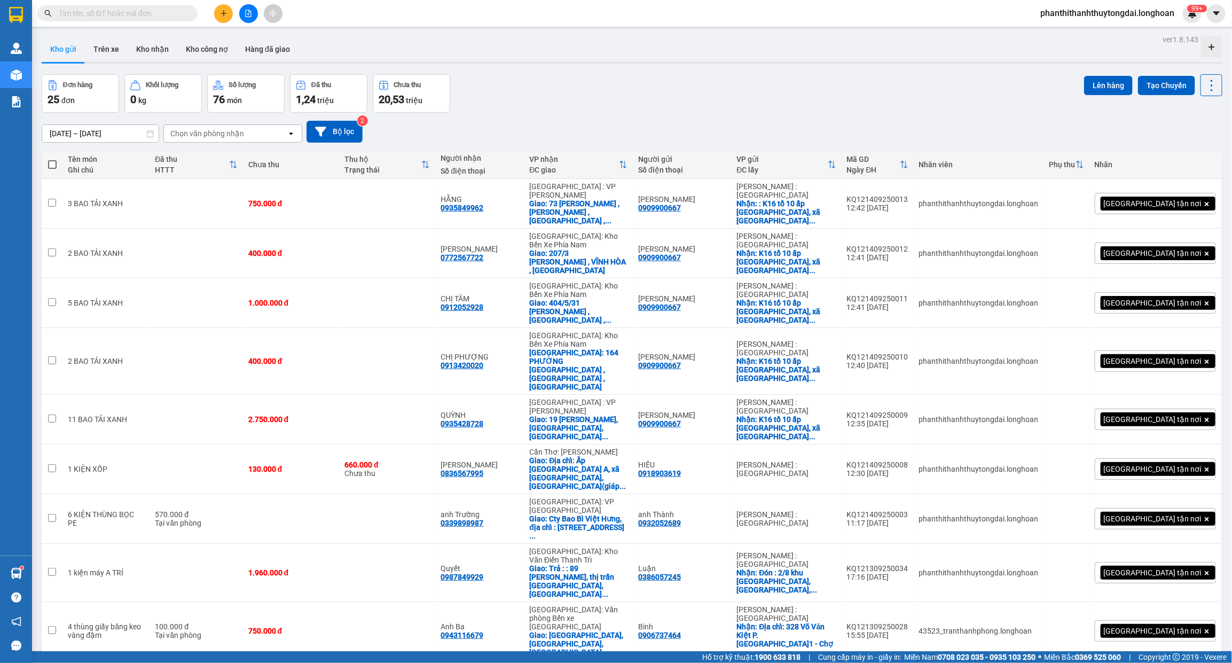
click at [127, 132] on input "[DATE] – [DATE]" at bounding box center [100, 133] width 116 height 17
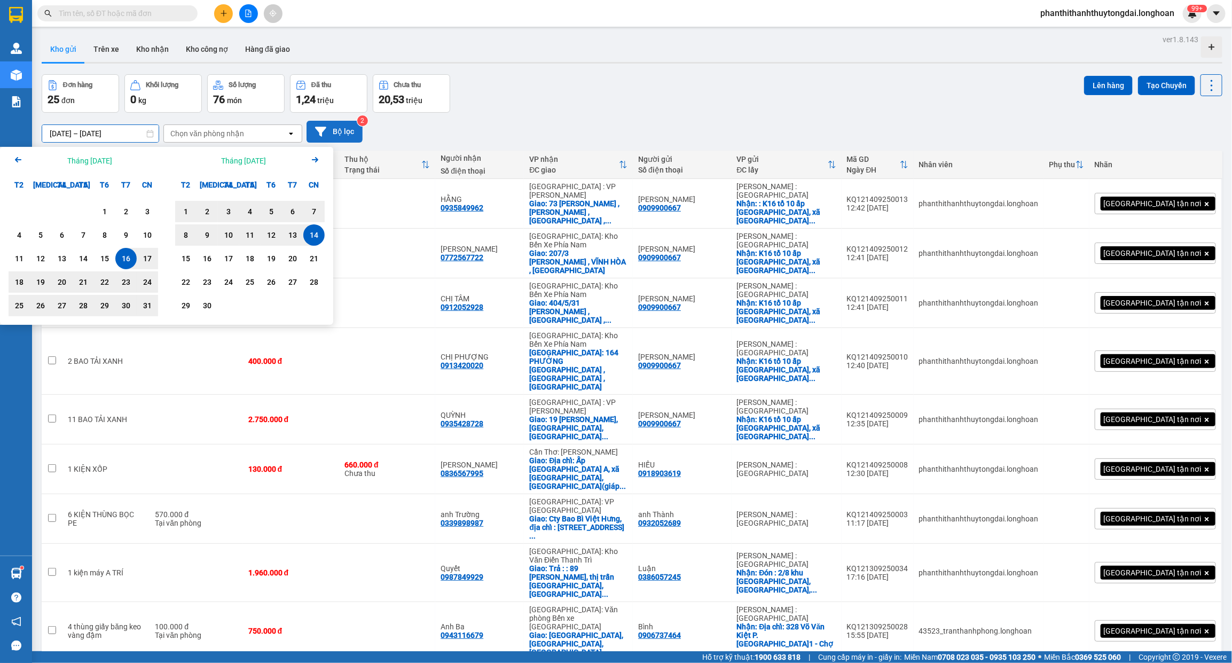
click at [345, 131] on button "Bộ lọc" at bounding box center [335, 132] width 56 height 22
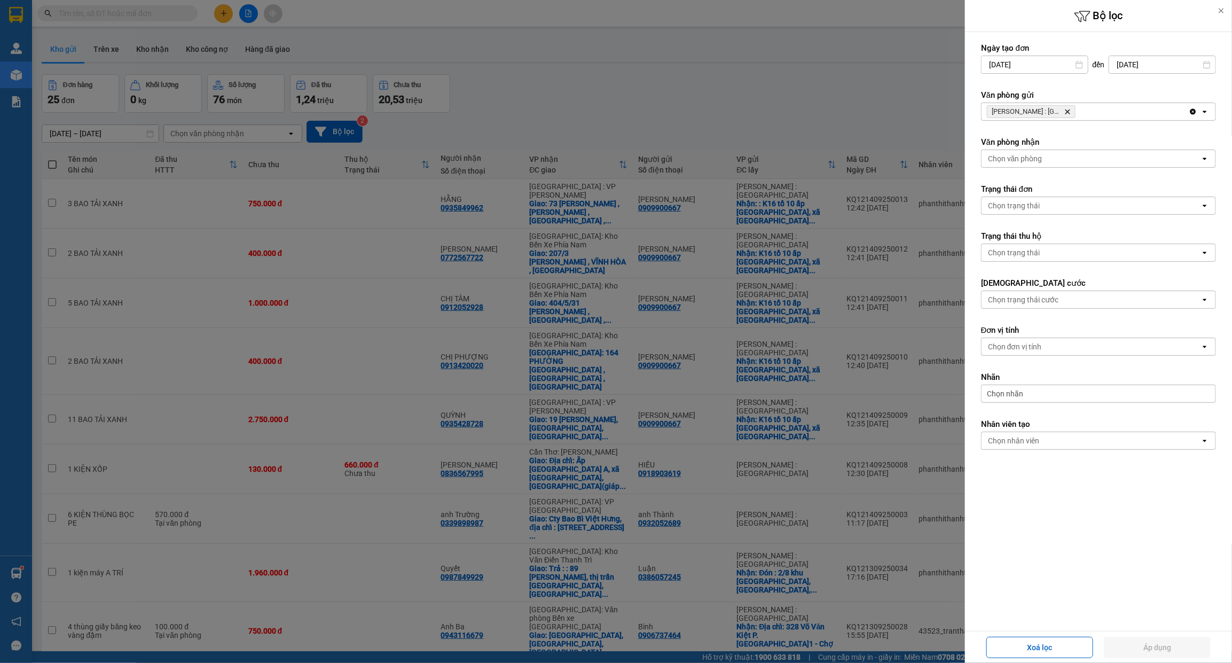
click at [816, 75] on div at bounding box center [616, 331] width 1232 height 663
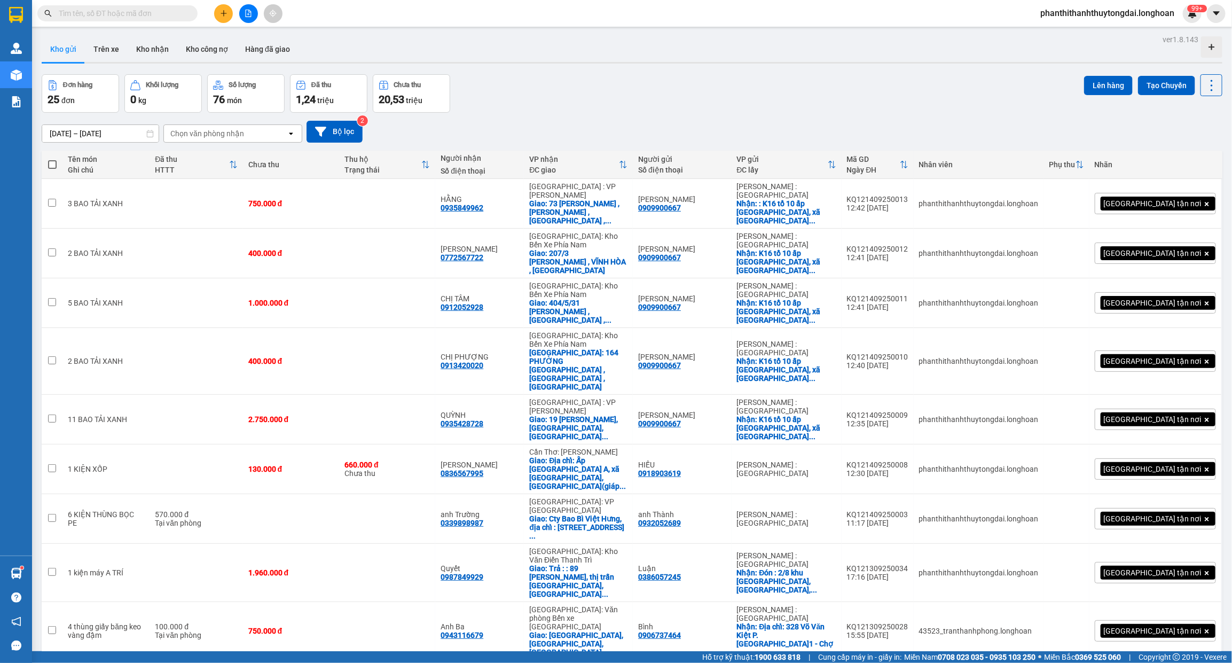
click at [264, 138] on div "Chọn văn phòng nhận" at bounding box center [225, 133] width 123 height 17
click at [356, 127] on button "Bộ lọc" at bounding box center [335, 132] width 56 height 22
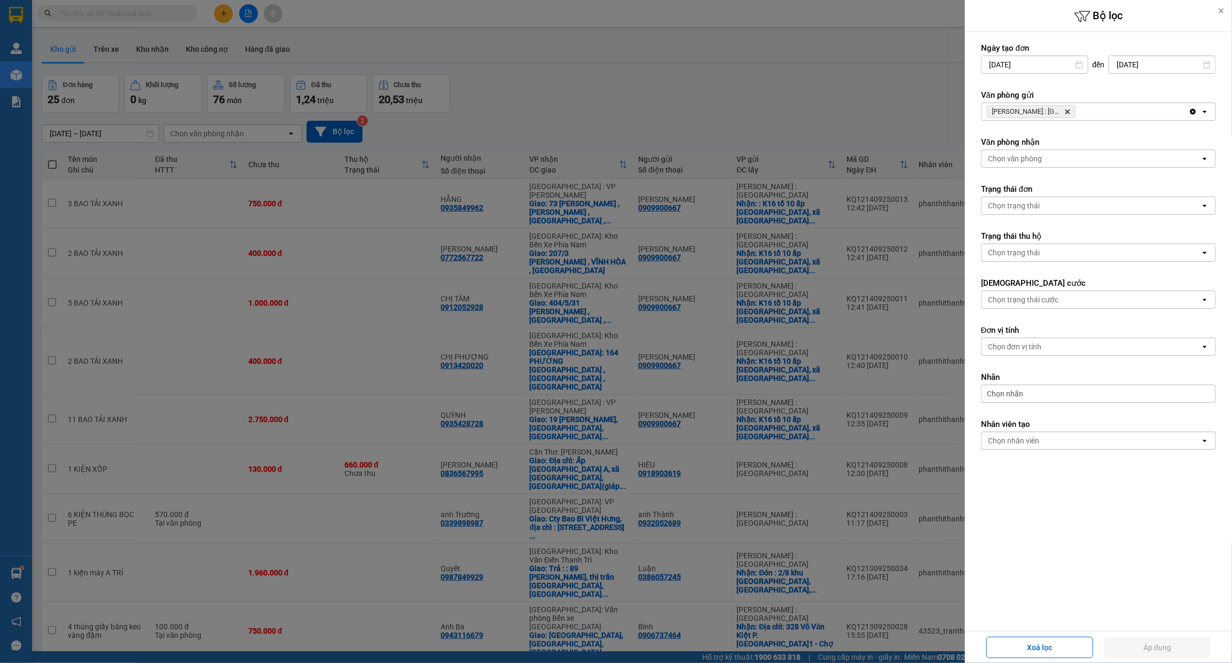
click at [1221, 12] on icon at bounding box center [1221, 10] width 7 height 7
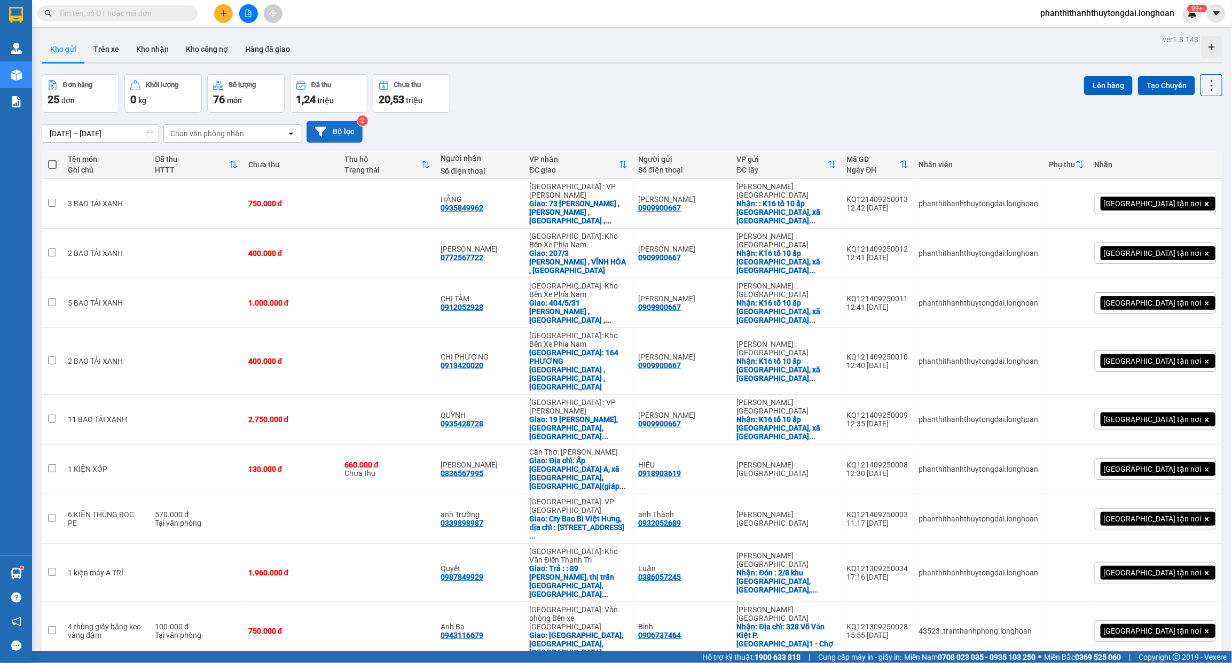
click at [332, 130] on button "Bộ lọc" at bounding box center [335, 132] width 56 height 22
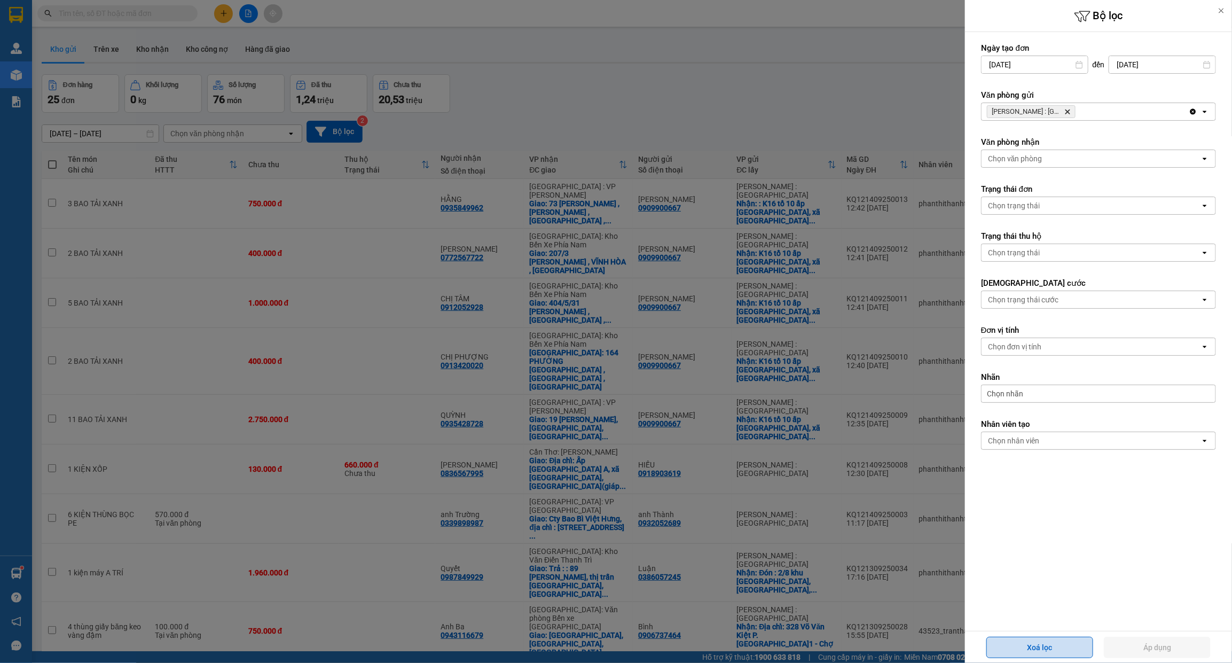
click at [1038, 645] on button "Xoá lọc" at bounding box center [1039, 647] width 107 height 21
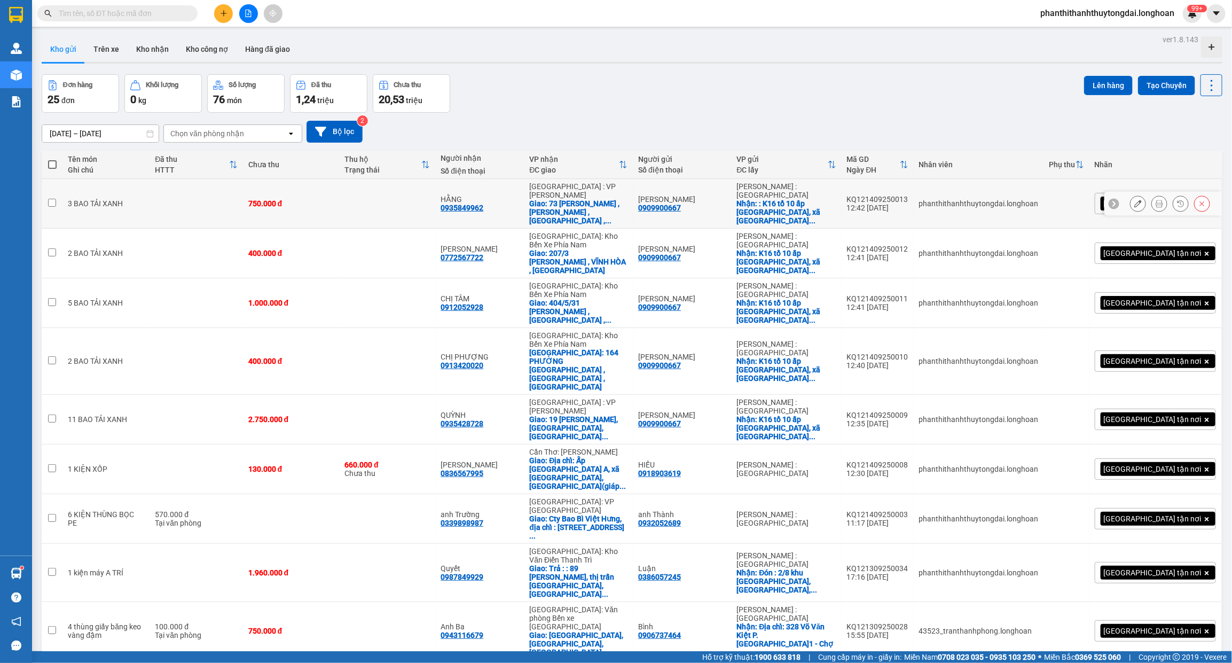
click at [54, 199] on input "checkbox" at bounding box center [52, 203] width 8 height 8
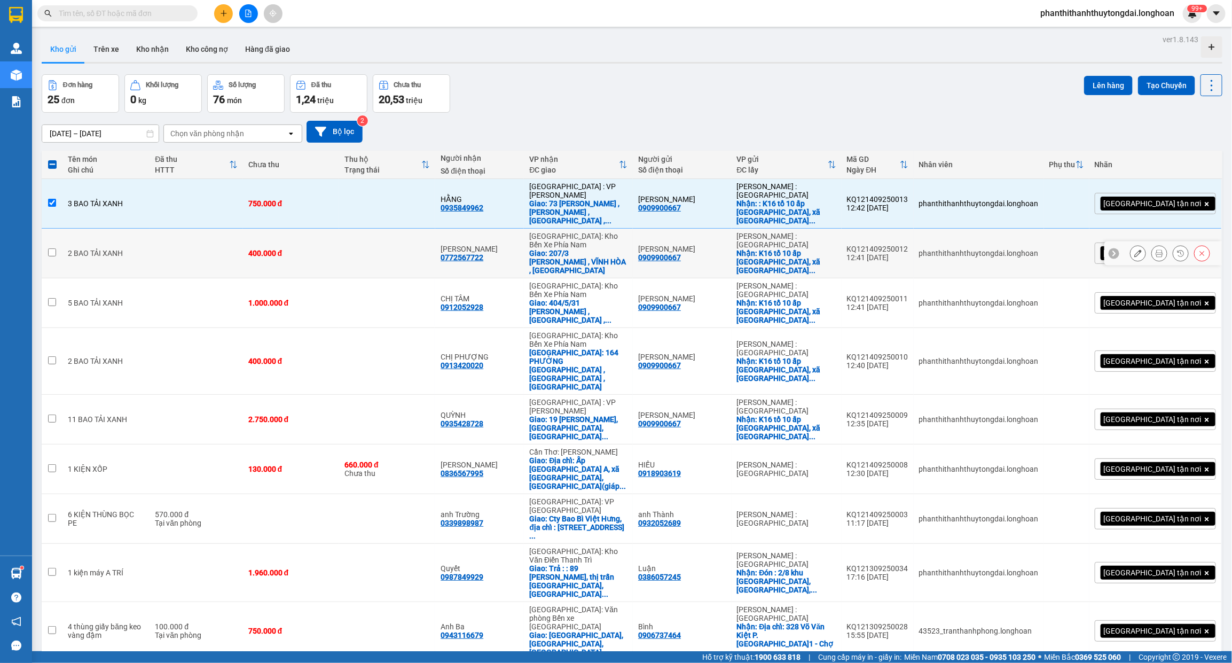
drag, startPoint x: 48, startPoint y: 231, endPoint x: 52, endPoint y: 260, distance: 29.1
click at [50, 248] on input "checkbox" at bounding box center [52, 252] width 8 height 8
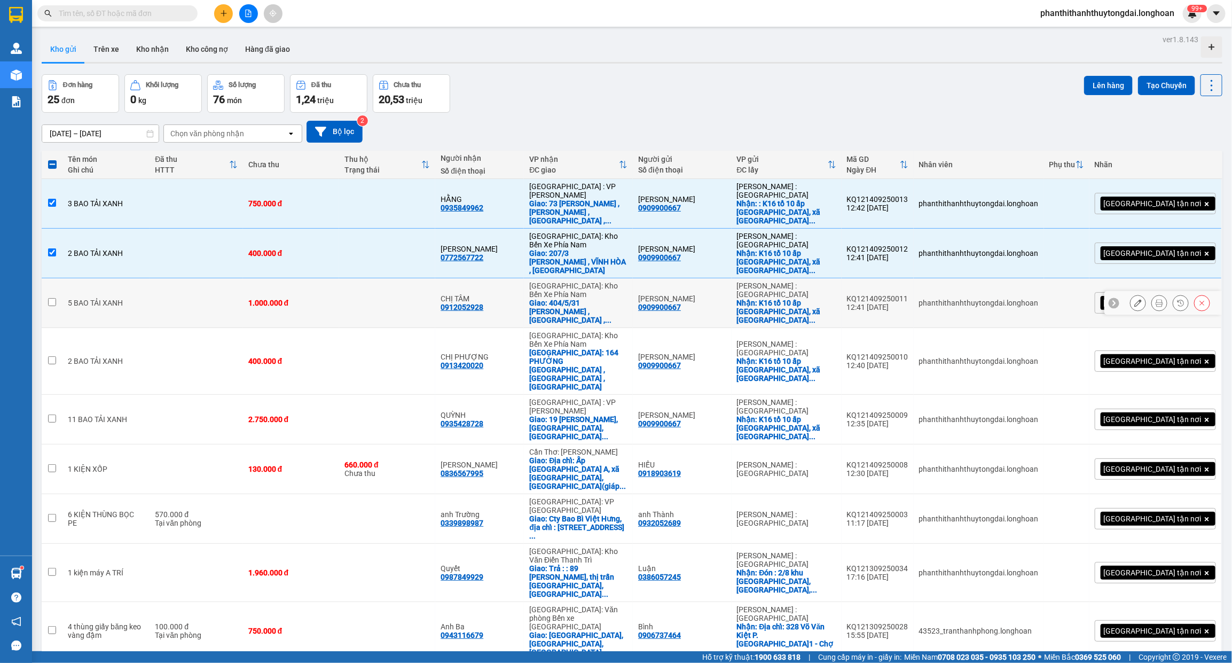
click at [52, 298] on input "checkbox" at bounding box center [52, 302] width 8 height 8
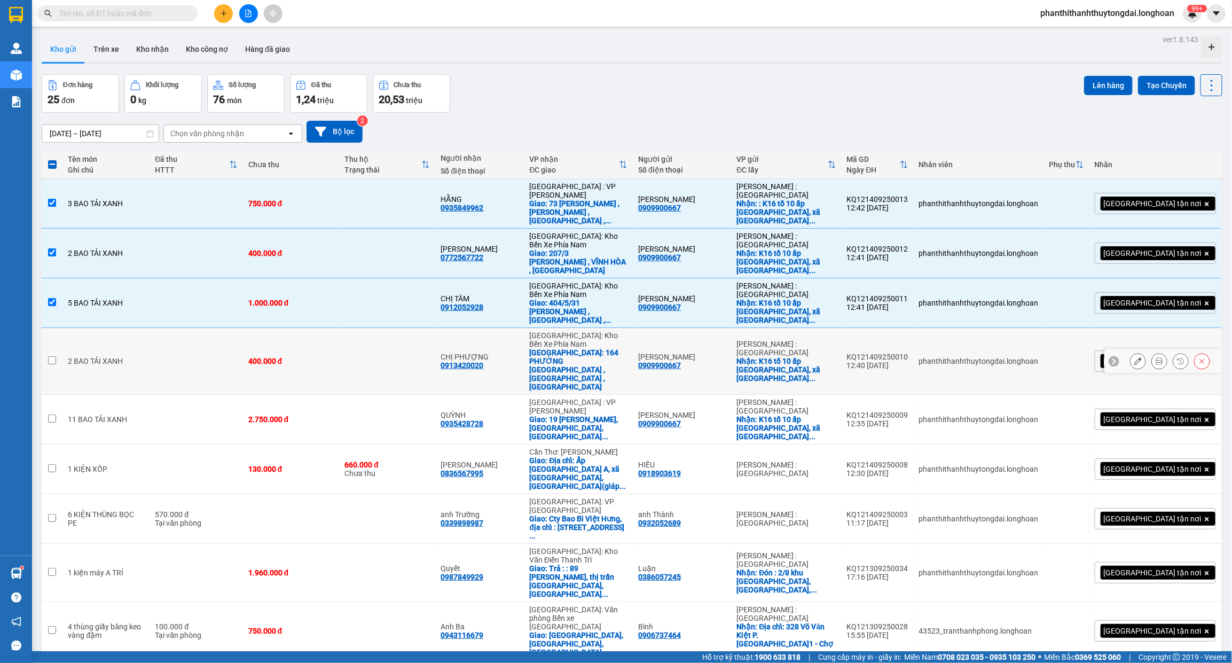
click at [49, 356] on input "checkbox" at bounding box center [52, 360] width 8 height 8
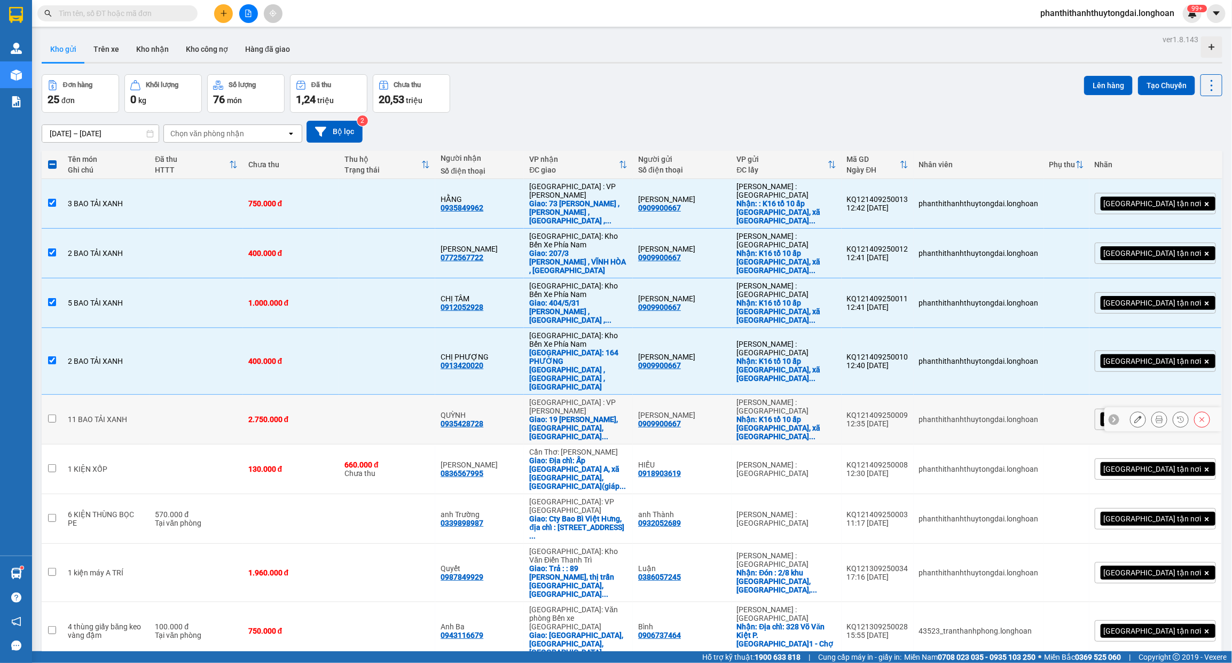
click at [51, 414] on input "checkbox" at bounding box center [52, 418] width 8 height 8
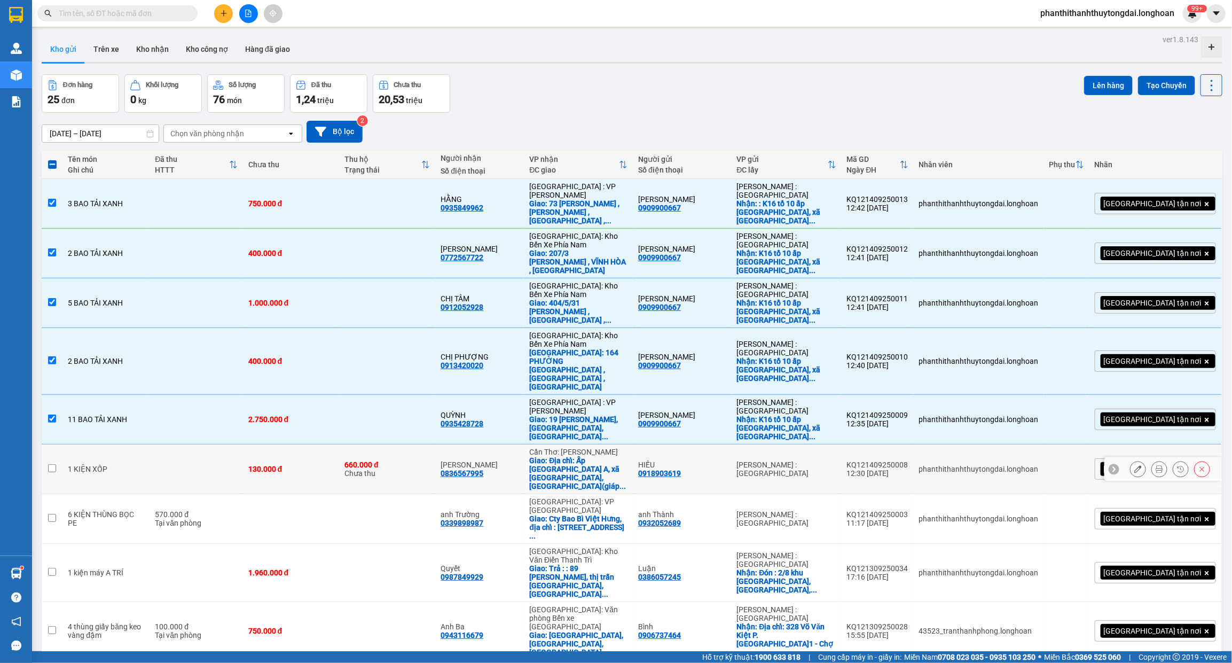
click at [51, 464] on input "checkbox" at bounding box center [52, 468] width 8 height 8
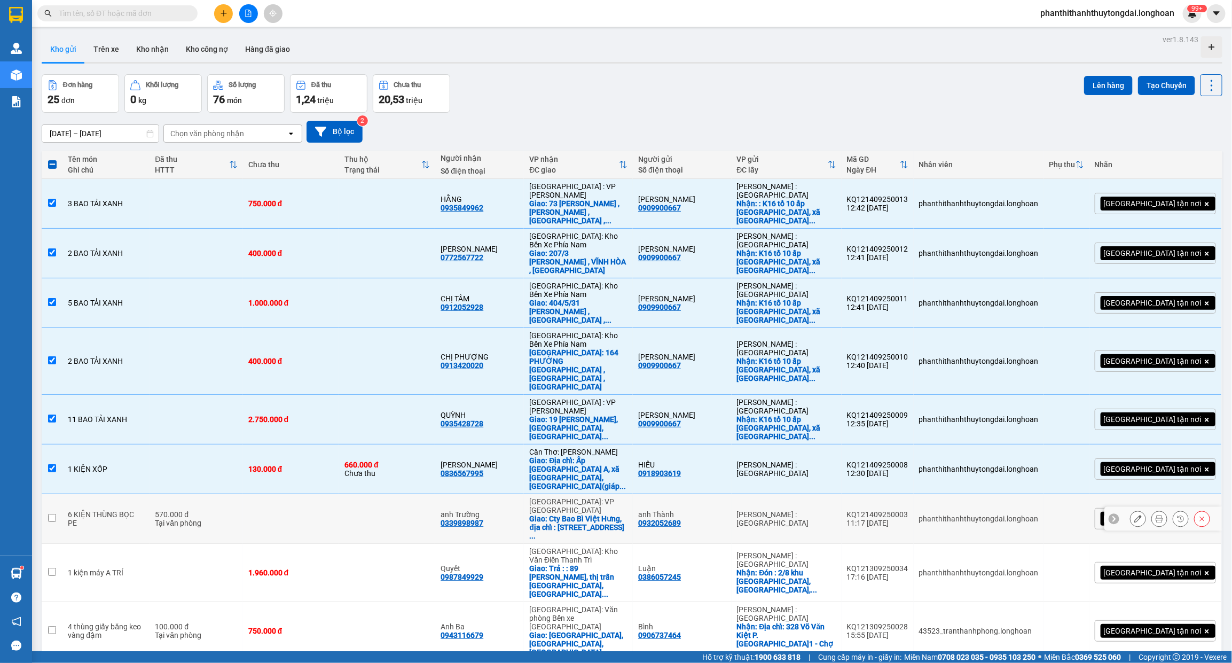
click at [46, 494] on td at bounding box center [52, 519] width 21 height 50
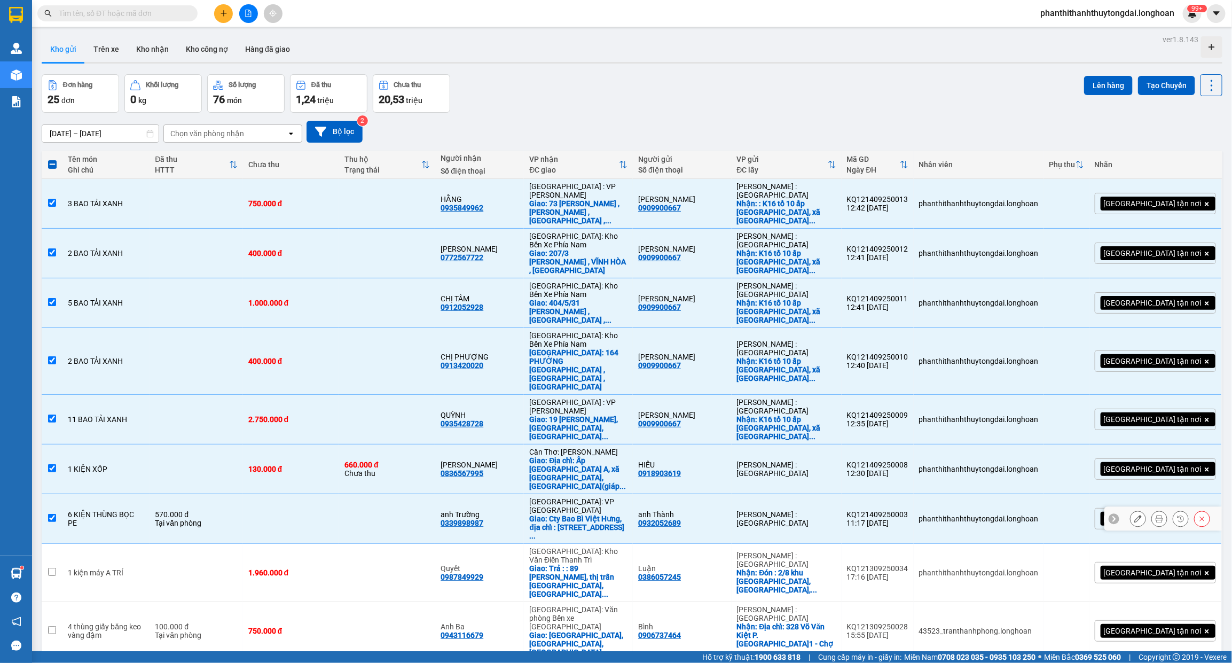
click at [47, 494] on td at bounding box center [52, 519] width 21 height 50
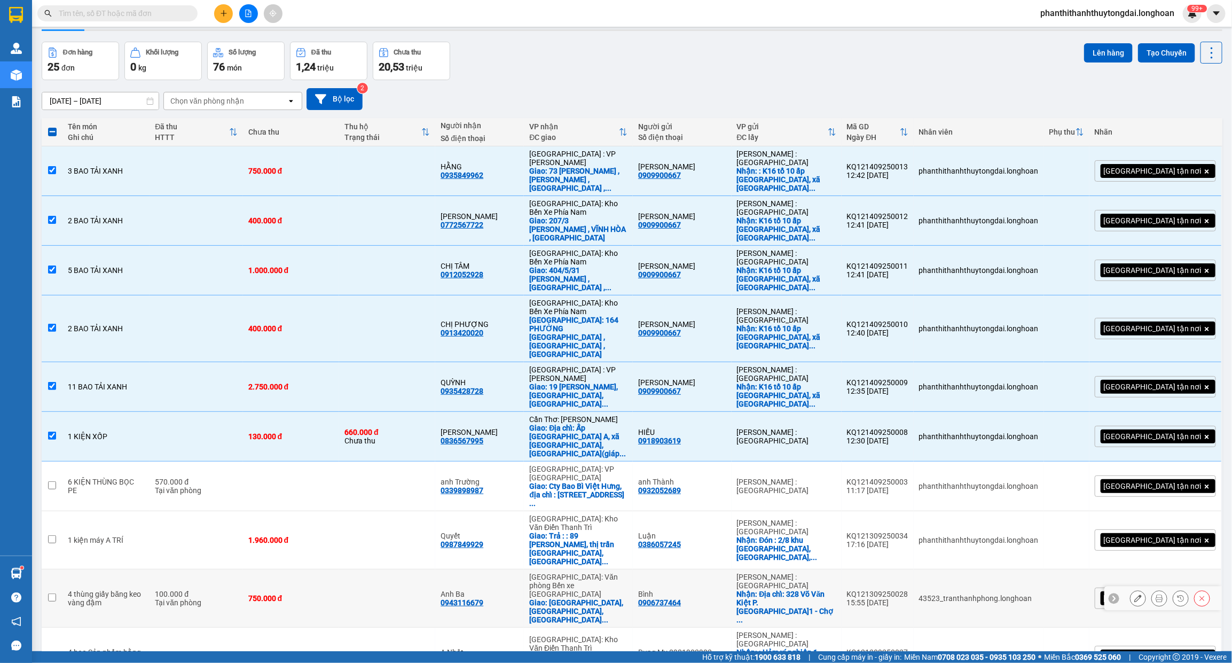
scroll to position [49, 0]
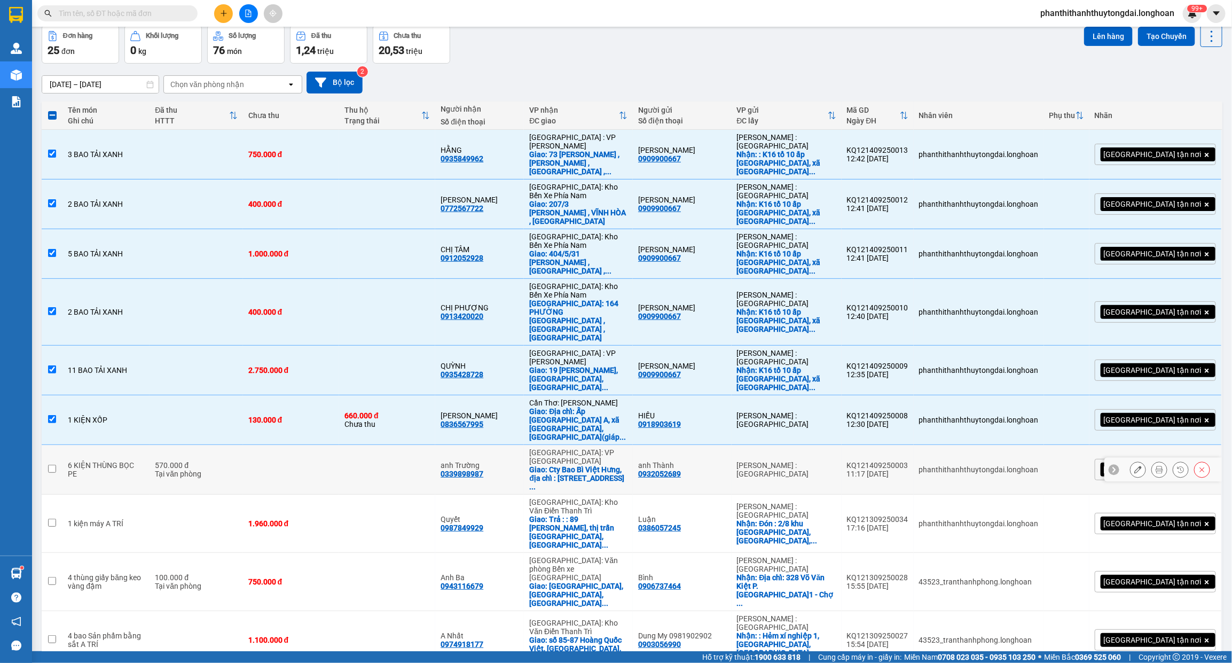
click at [51, 465] on input "checkbox" at bounding box center [52, 469] width 8 height 8
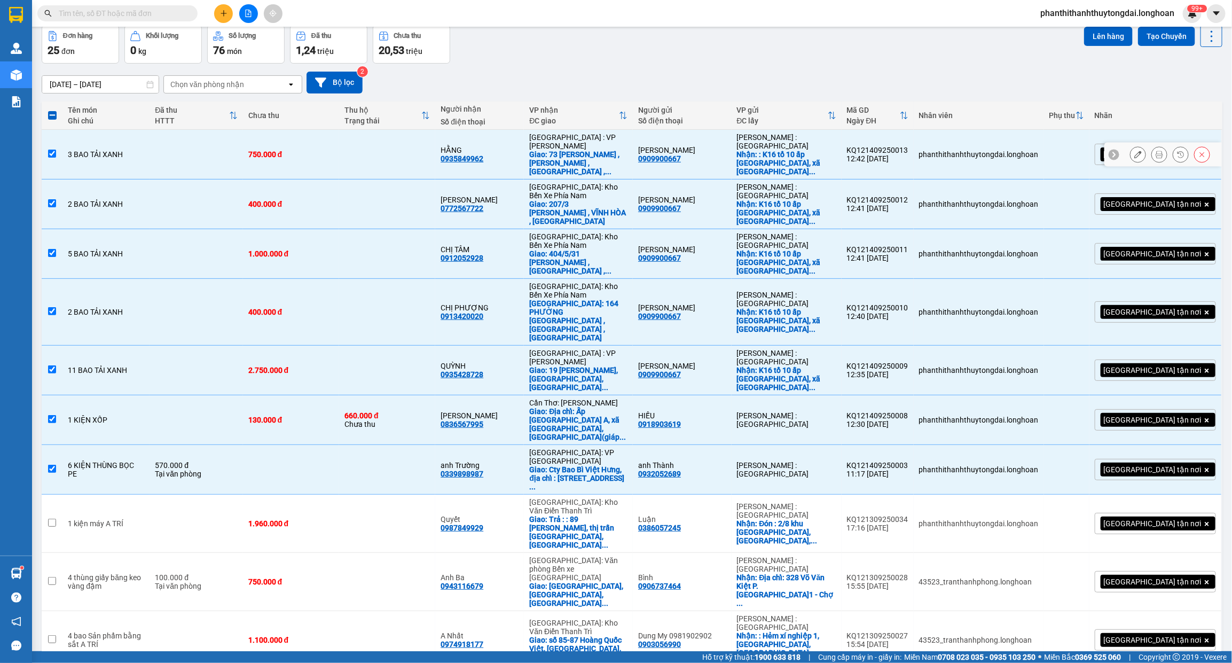
scroll to position [0, 0]
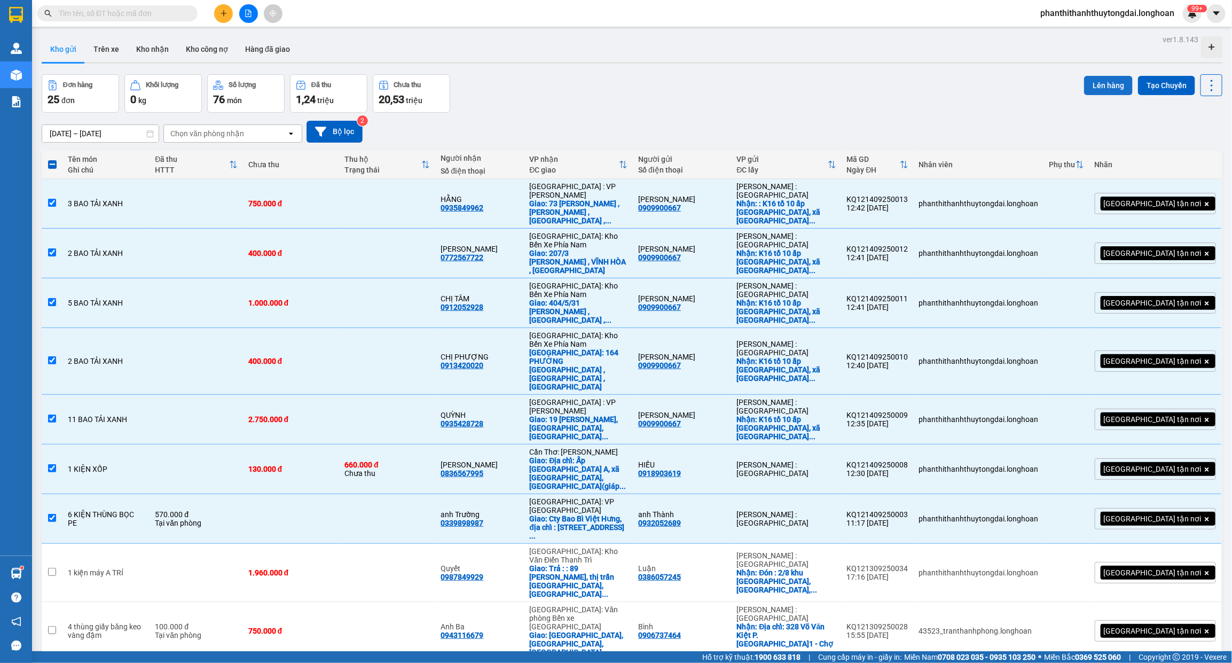
click at [1098, 85] on button "Lên hàng" at bounding box center [1108, 85] width 49 height 19
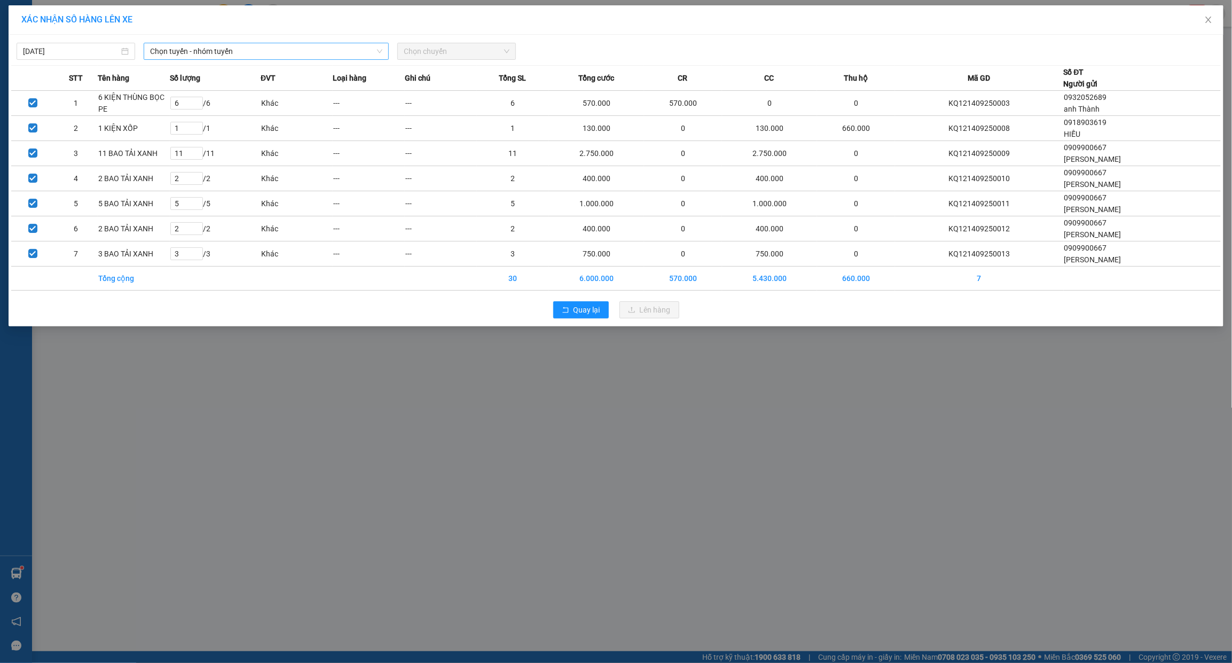
click at [243, 51] on span "Chọn tuyến - nhóm tuyến" at bounding box center [266, 51] width 232 height 16
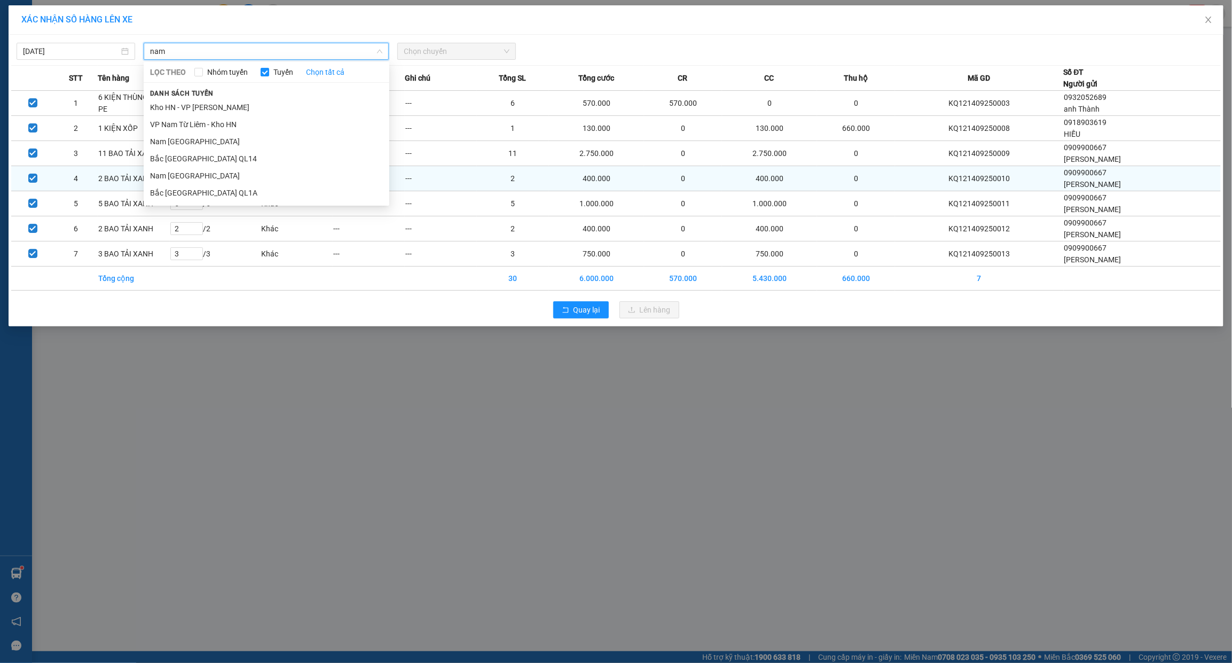
click at [226, 175] on li "Nam [GEOGRAPHIC_DATA]" at bounding box center [267, 175] width 246 height 17
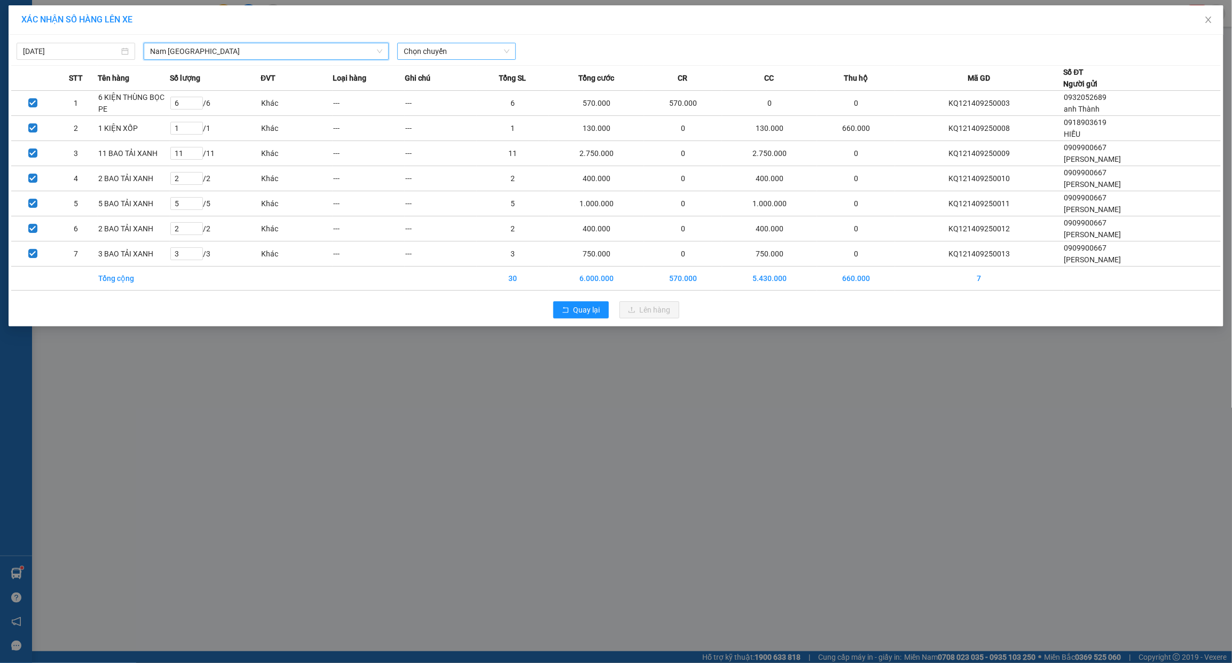
click at [455, 54] on span "Chọn chuyến" at bounding box center [457, 51] width 106 height 16
click at [463, 91] on div "17:00 (TC) - 29H-954.95" at bounding box center [445, 90] width 83 height 12
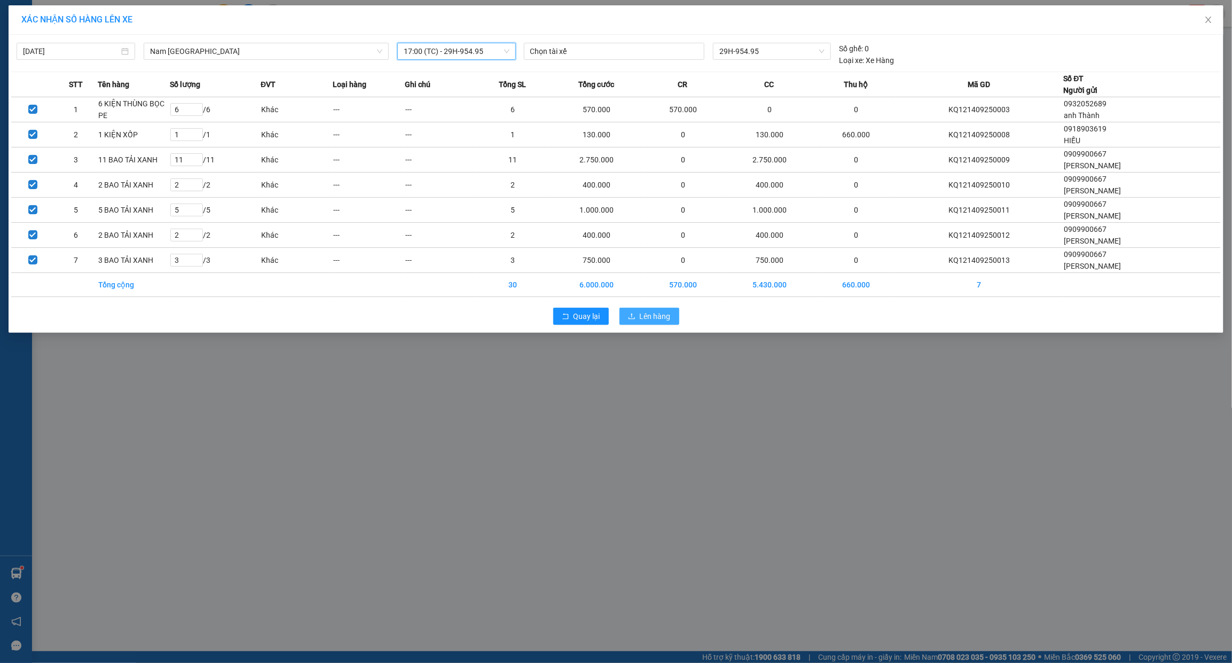
click at [666, 315] on span "Lên hàng" at bounding box center [655, 316] width 31 height 12
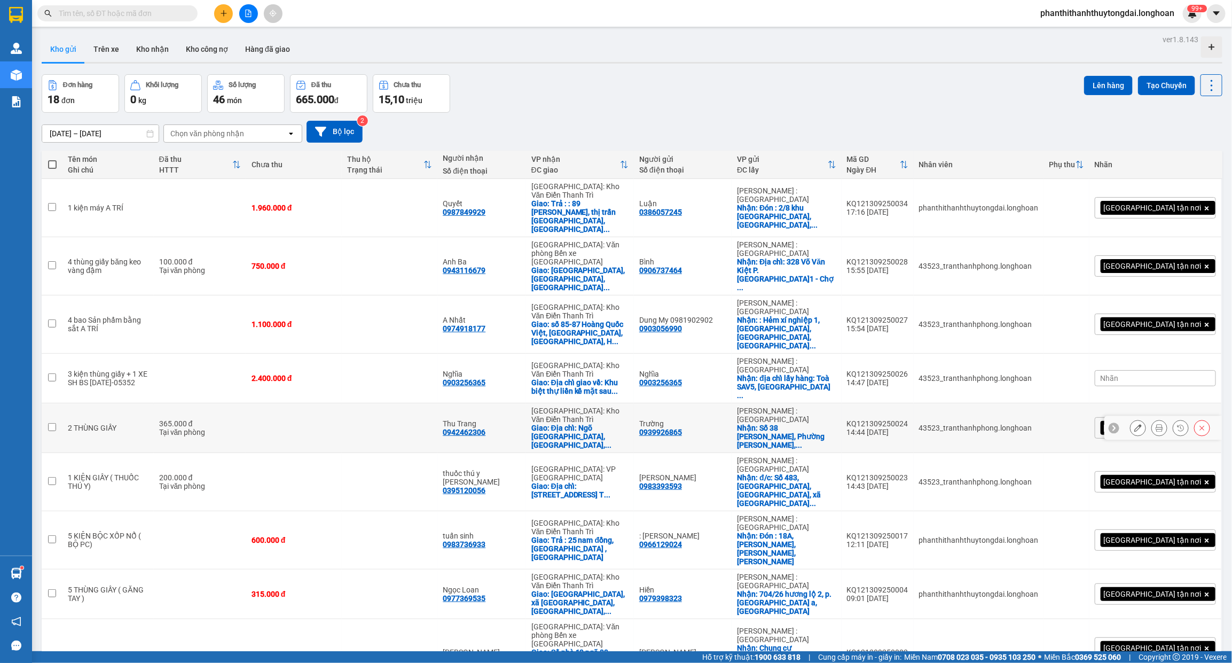
scroll to position [49, 0]
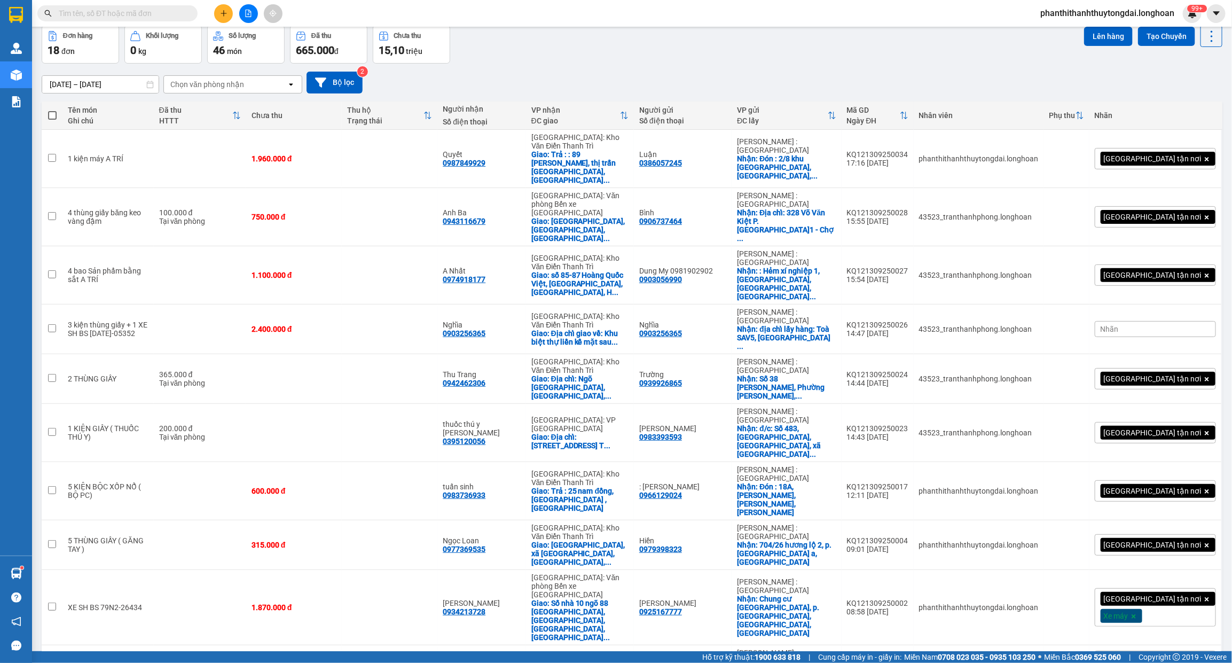
click at [1165, 544] on span "100 / trang" at bounding box center [1171, 543] width 38 height 11
drag, startPoint x: 52, startPoint y: 328, endPoint x: 54, endPoint y: 335, distance: 7.3
click at [53, 374] on input "checkbox" at bounding box center [52, 378] width 8 height 8
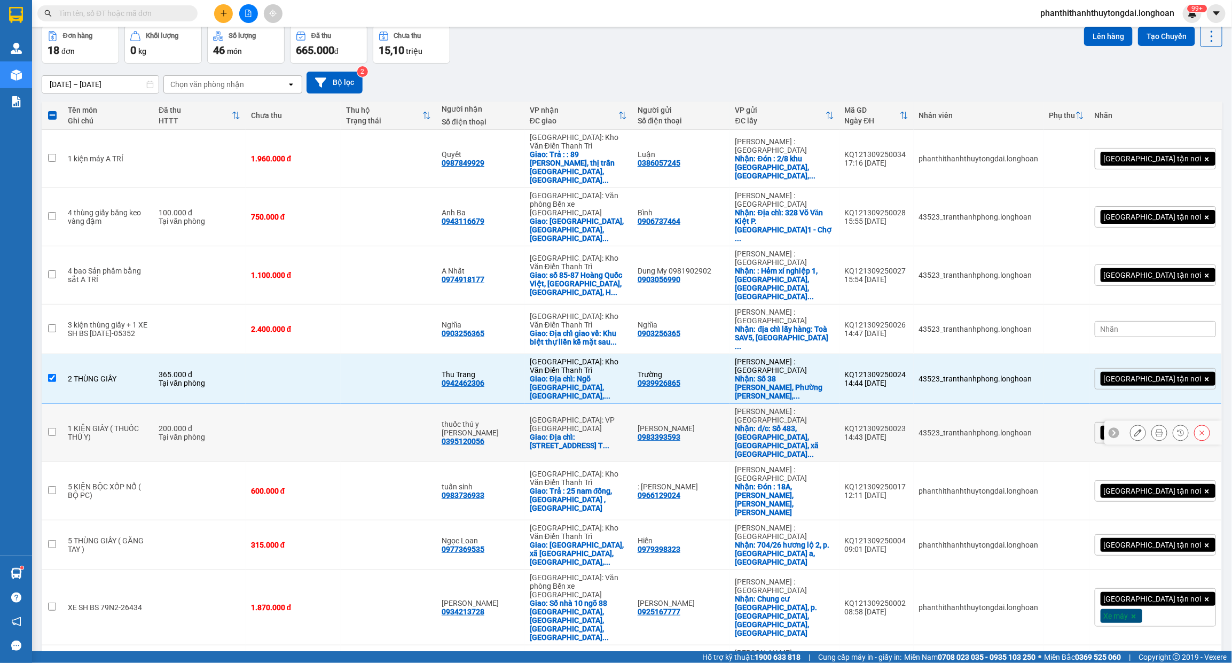
click at [48, 428] on input "checkbox" at bounding box center [52, 432] width 8 height 8
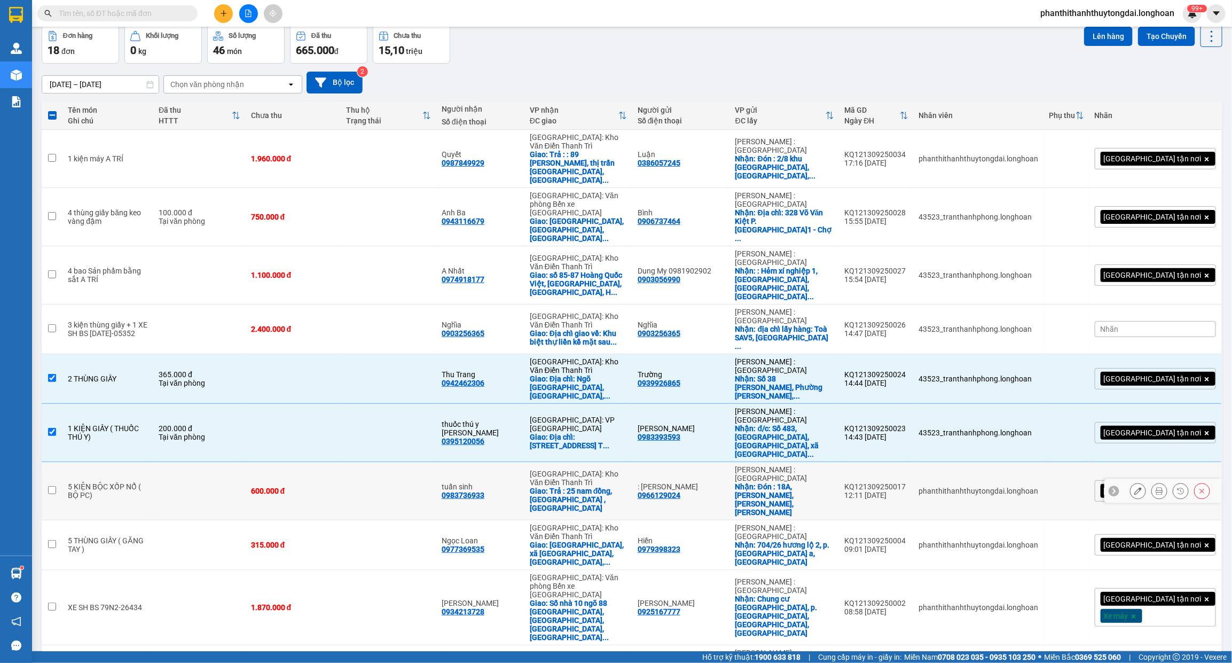
click at [48, 486] on input "checkbox" at bounding box center [52, 490] width 8 height 8
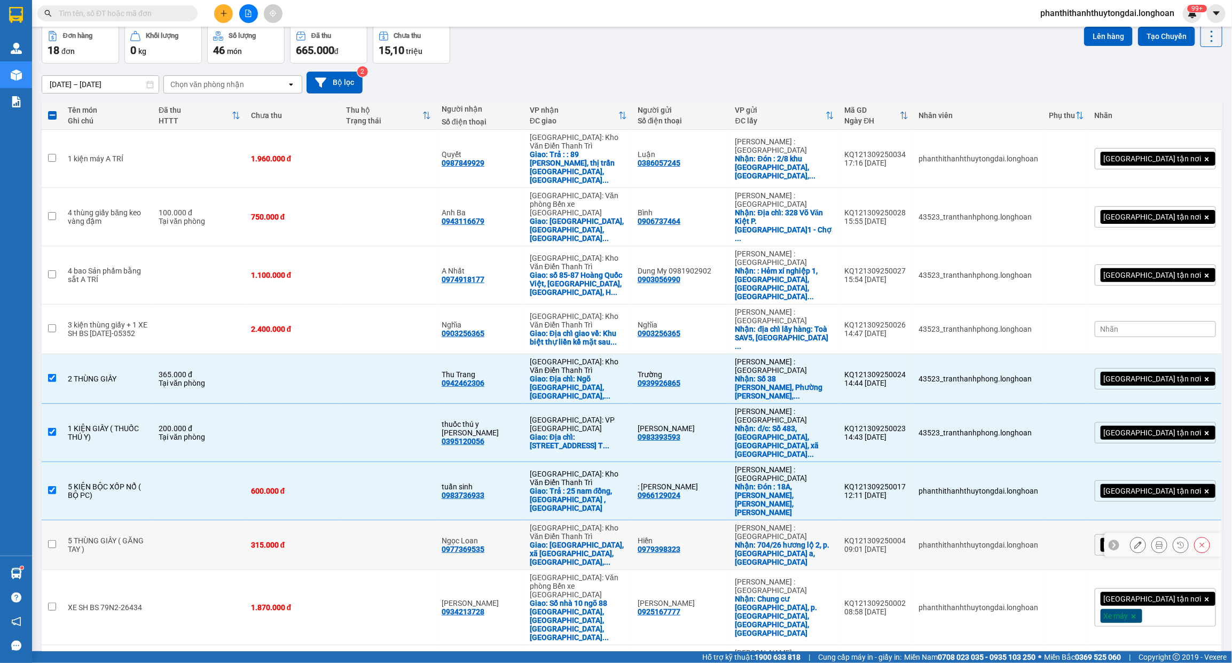
click at [51, 540] on input "checkbox" at bounding box center [52, 544] width 8 height 8
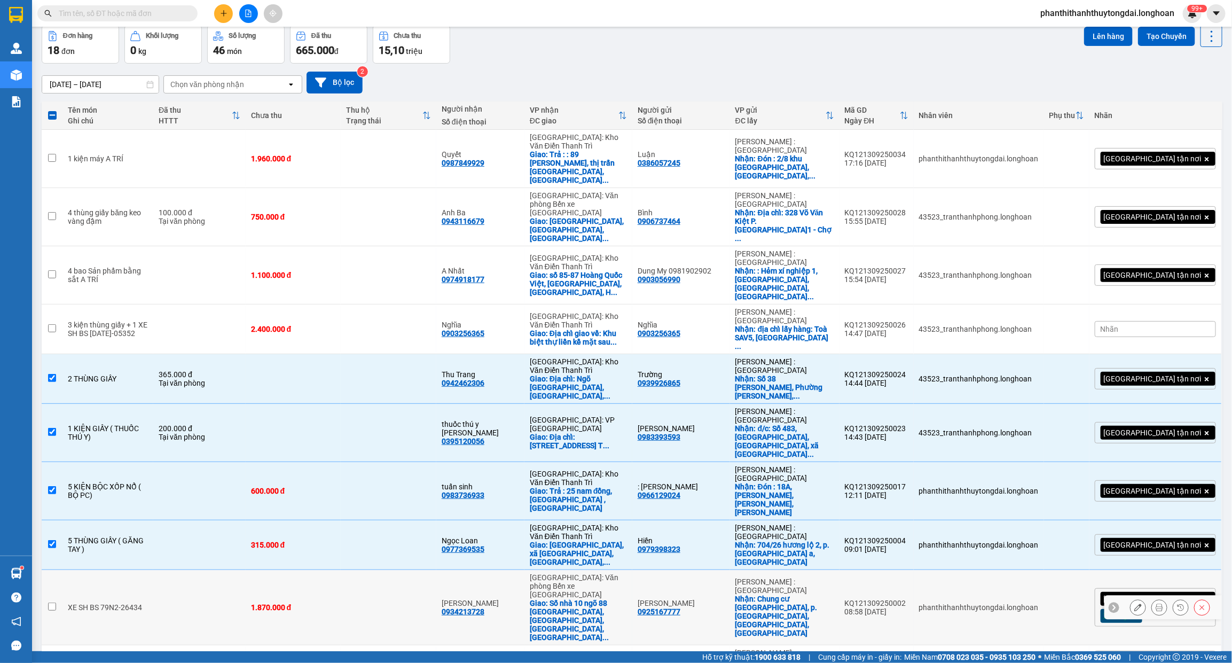
click at [51, 602] on input "checkbox" at bounding box center [52, 606] width 8 height 8
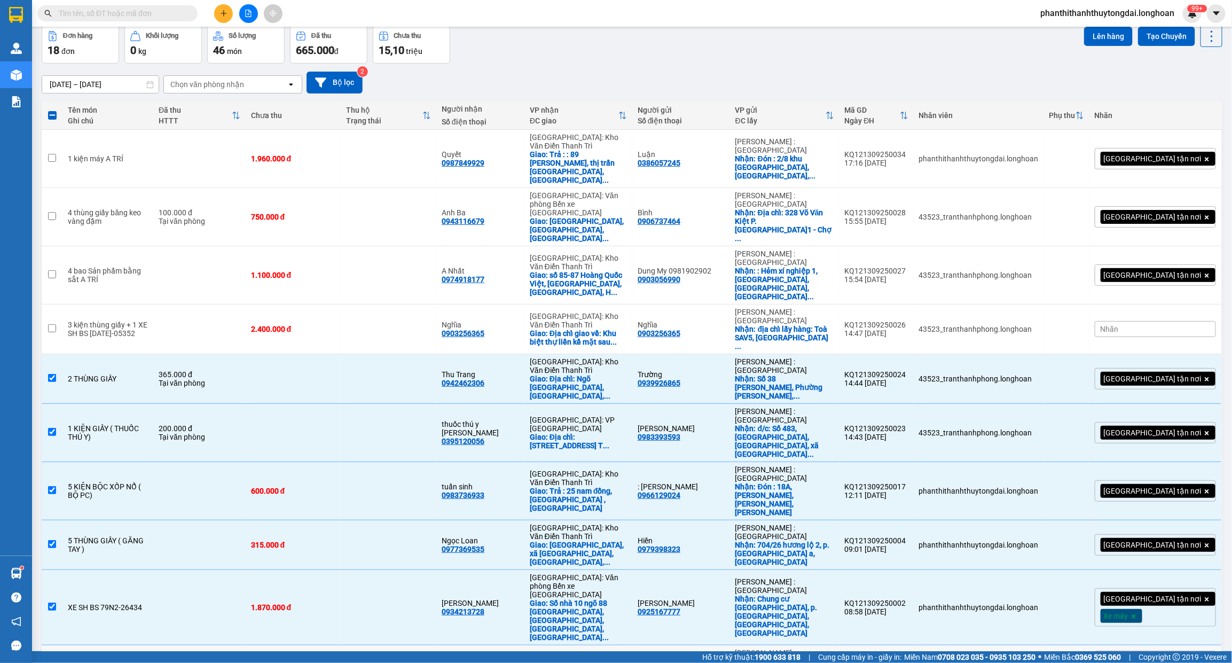
click at [49, 662] on input "checkbox" at bounding box center [52, 669] width 8 height 8
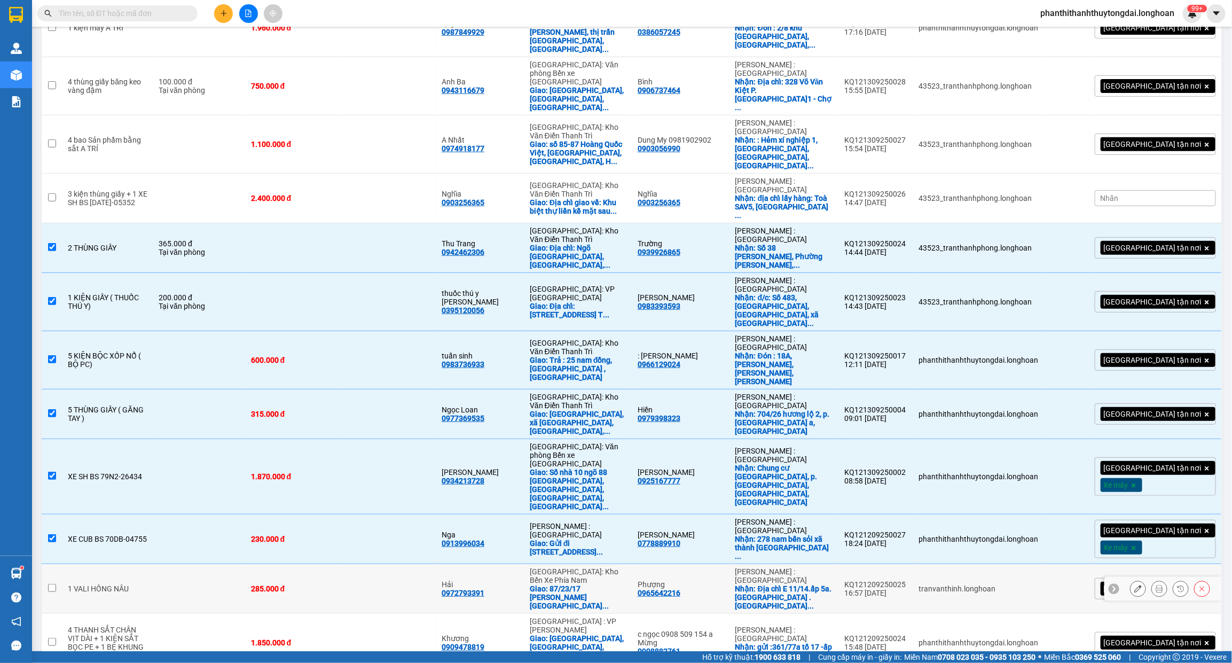
scroll to position [183, 0]
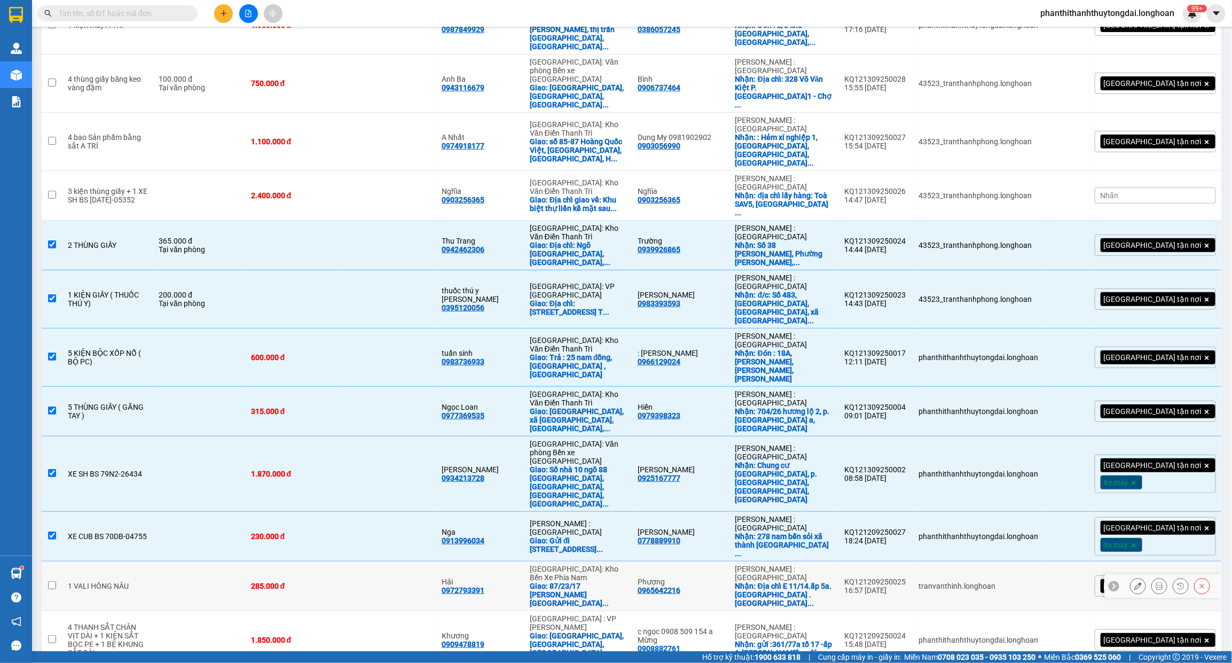
click at [50, 581] on input "checkbox" at bounding box center [52, 585] width 8 height 8
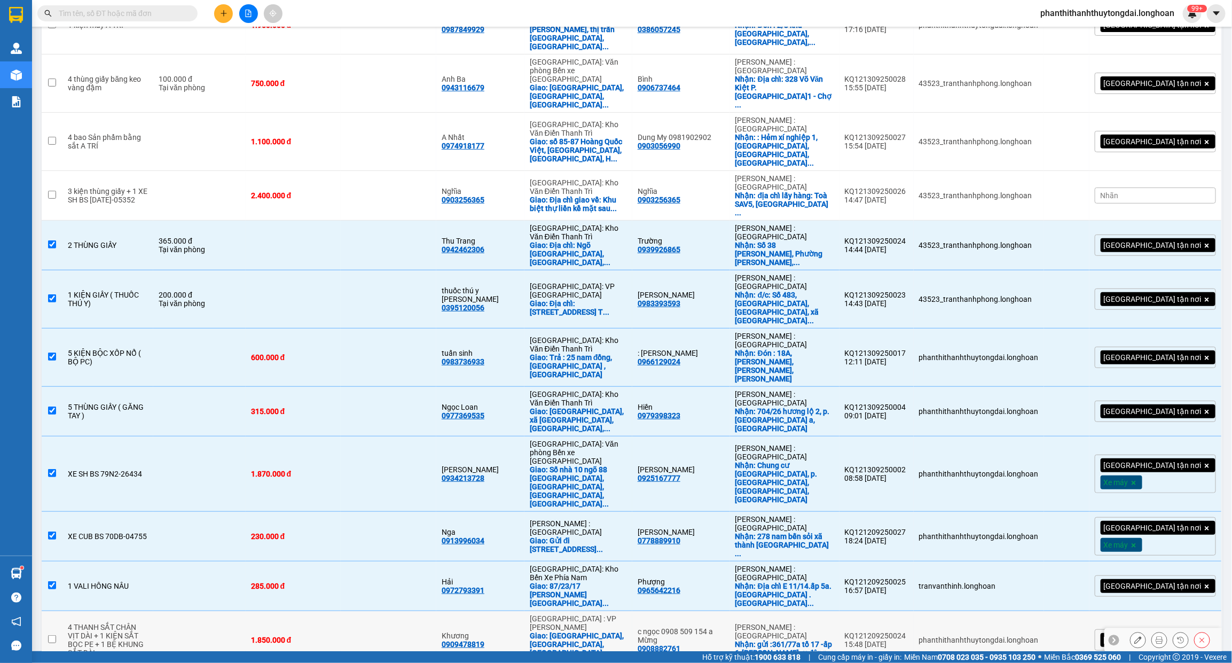
click at [51, 635] on input "checkbox" at bounding box center [52, 639] width 8 height 8
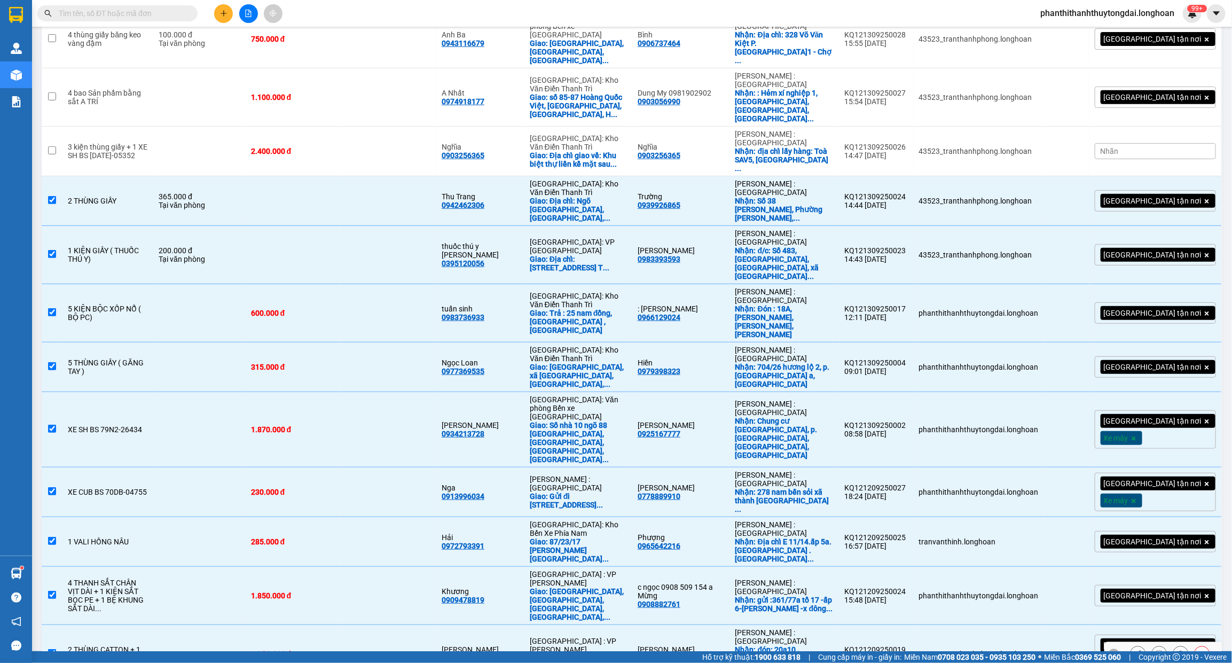
scroll to position [249, 0]
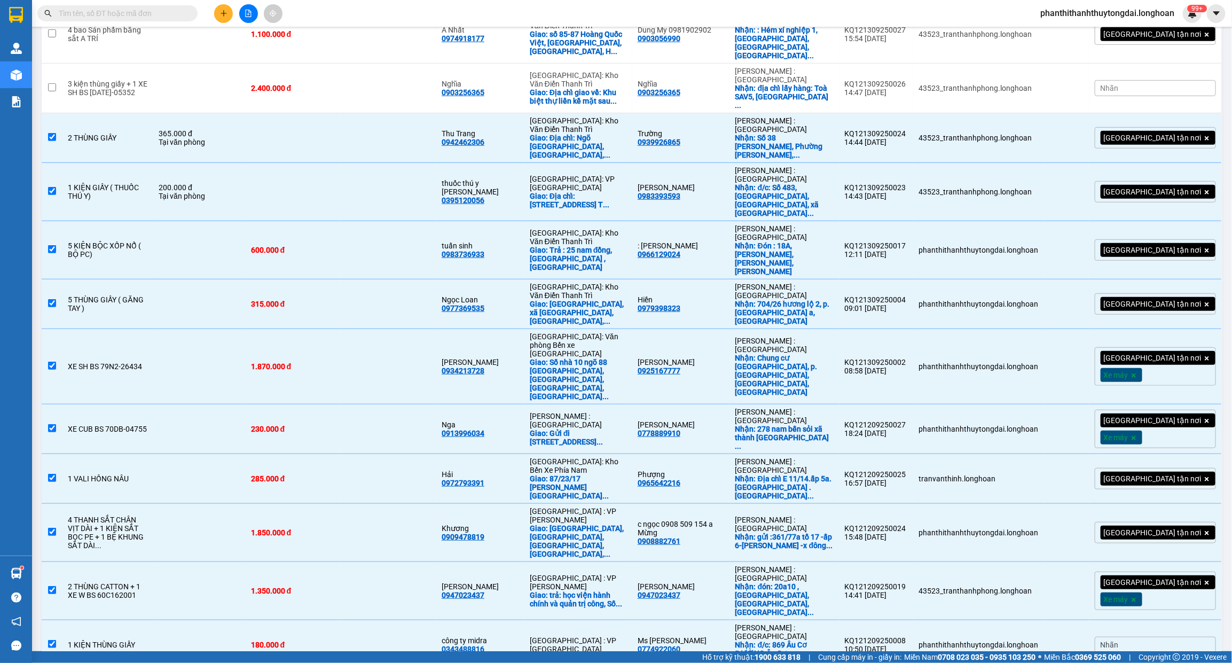
scroll to position [311, 0]
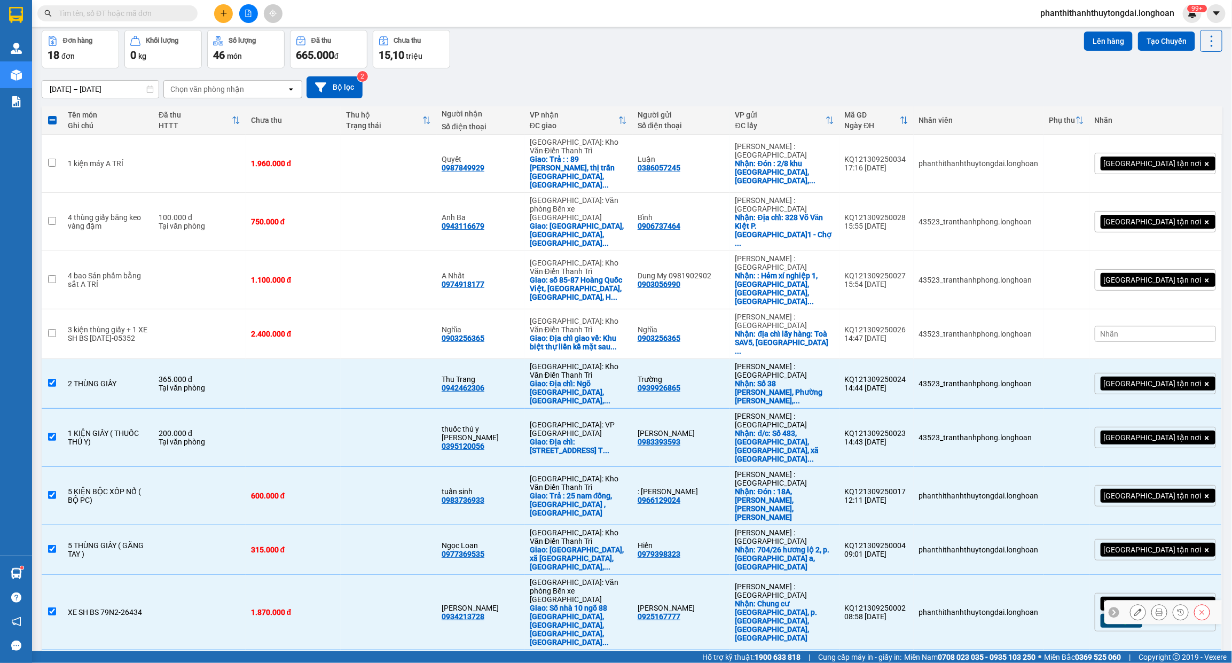
scroll to position [0, 0]
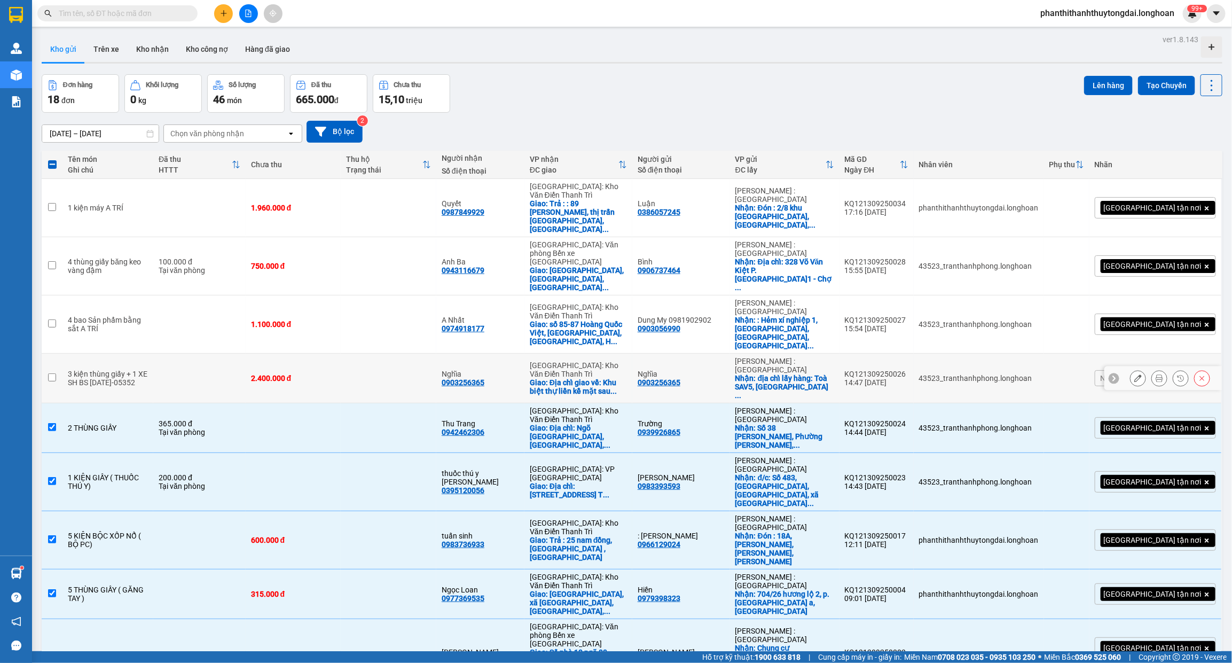
click at [50, 373] on input "checkbox" at bounding box center [52, 377] width 8 height 8
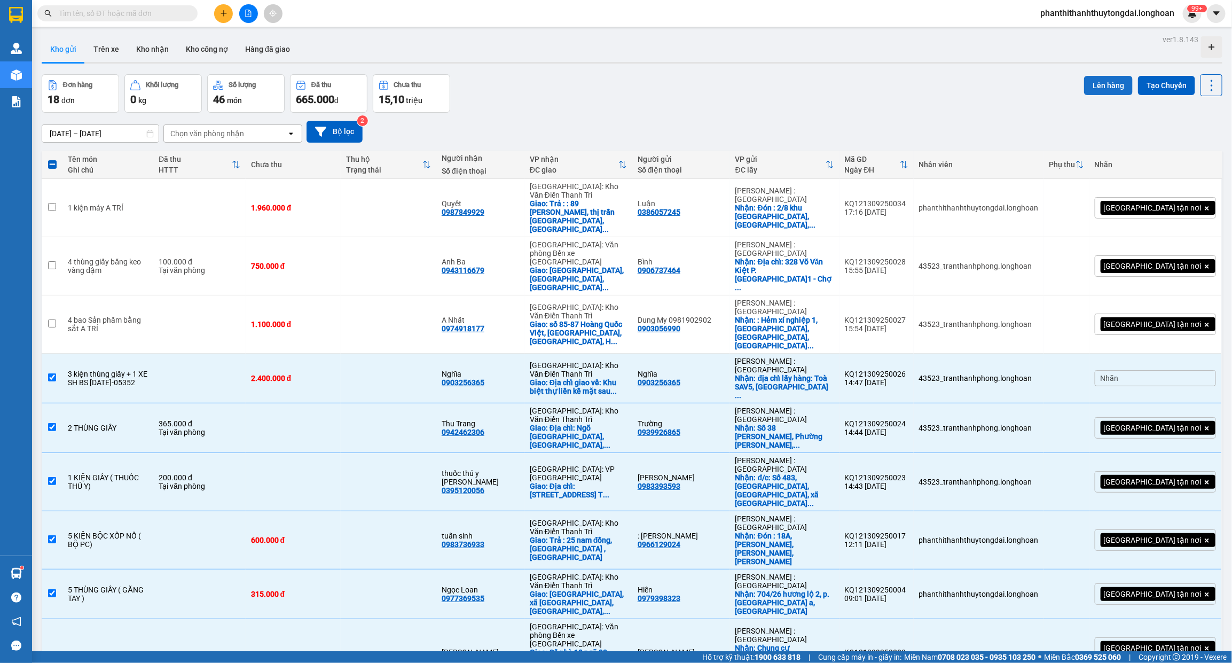
click at [1088, 83] on button "Lên hàng" at bounding box center [1108, 85] width 49 height 19
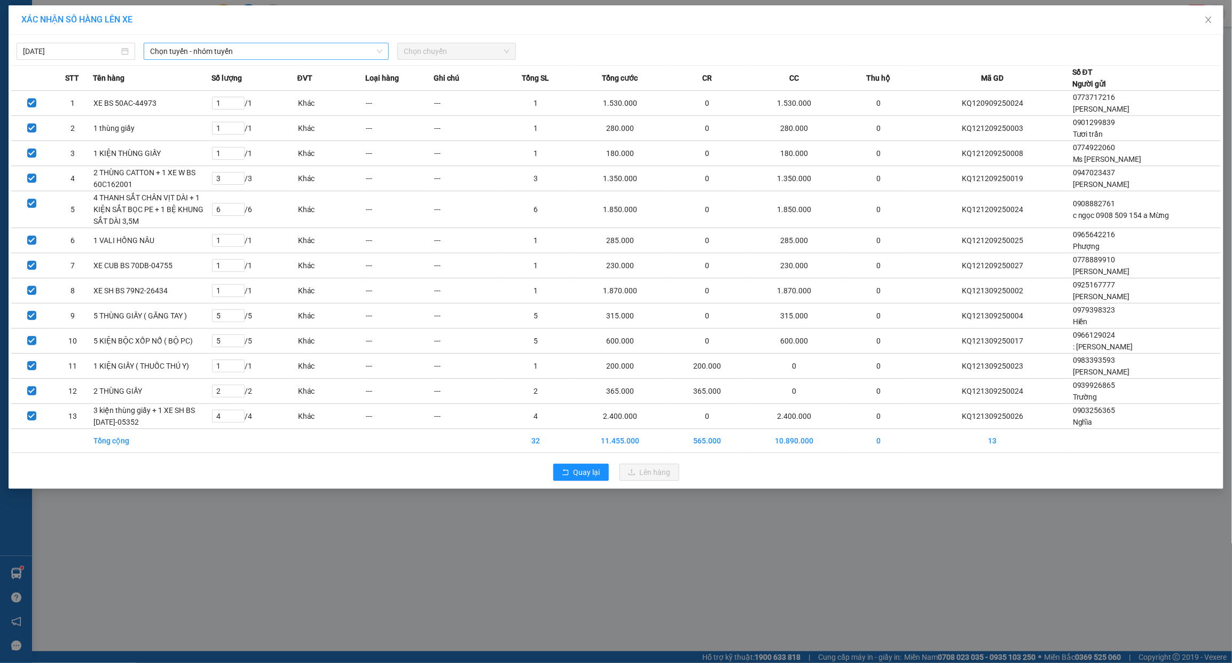
click at [215, 47] on span "Chọn tuyến - nhóm tuyến" at bounding box center [266, 51] width 232 height 16
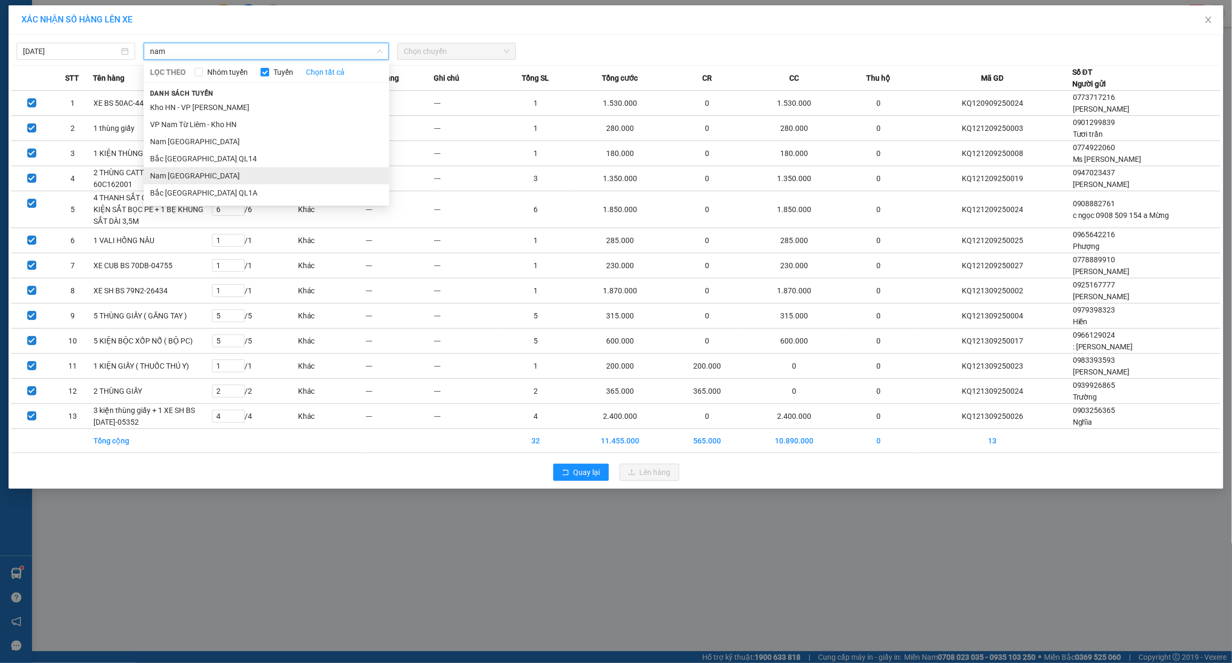
click at [231, 177] on li "Nam [GEOGRAPHIC_DATA]" at bounding box center [267, 175] width 246 height 17
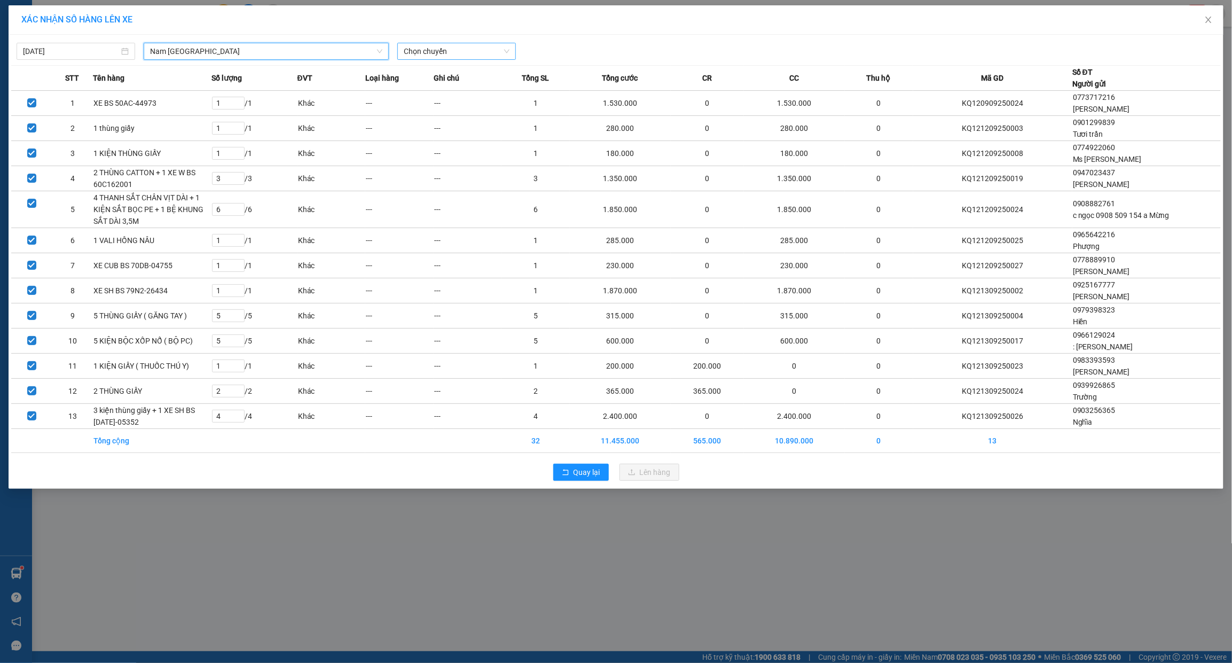
click at [447, 52] on span "Chọn chuyến" at bounding box center [457, 51] width 106 height 16
click at [465, 91] on div "17:00 (TC) - 29H-954.95" at bounding box center [445, 90] width 83 height 12
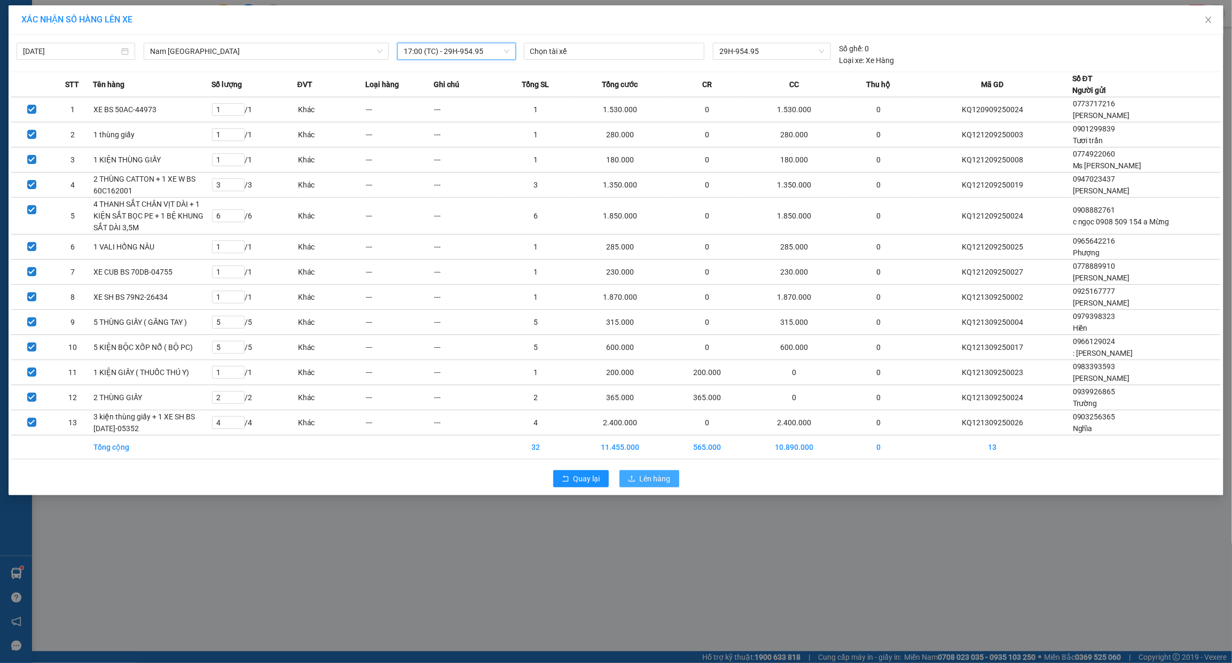
click at [661, 479] on span "Lên hàng" at bounding box center [655, 479] width 31 height 12
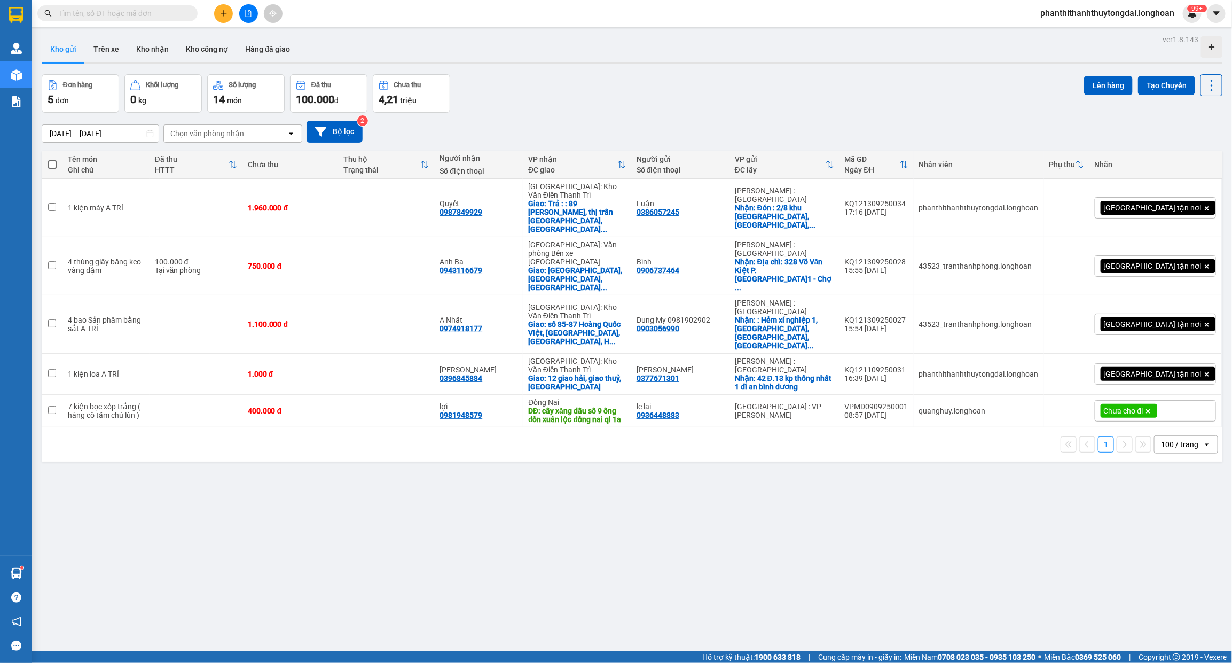
click at [223, 13] on icon "plus" at bounding box center [223, 13] width 7 height 7
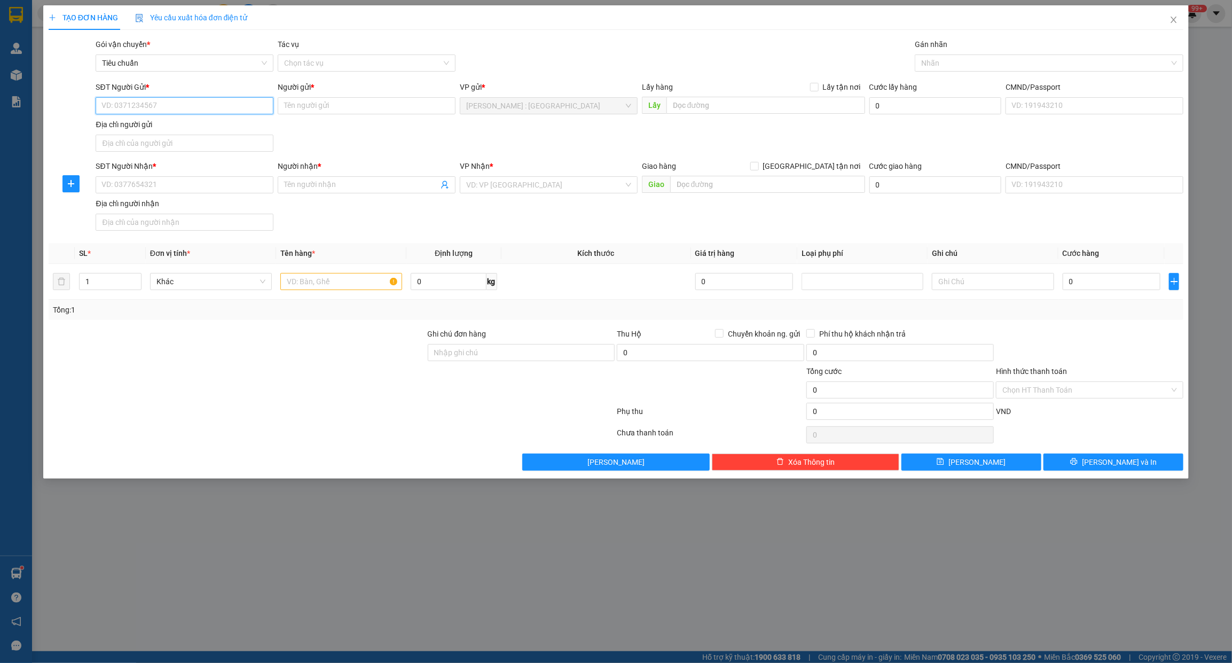
click at [209, 106] on input "SĐT Người Gửi *" at bounding box center [185, 105] width 178 height 17
paste input "0941291881"
click at [227, 183] on input "SĐT Người Nhận *" at bounding box center [185, 184] width 178 height 17
paste input "0972785802"
click at [316, 106] on input "Người gửi *" at bounding box center [367, 105] width 178 height 17
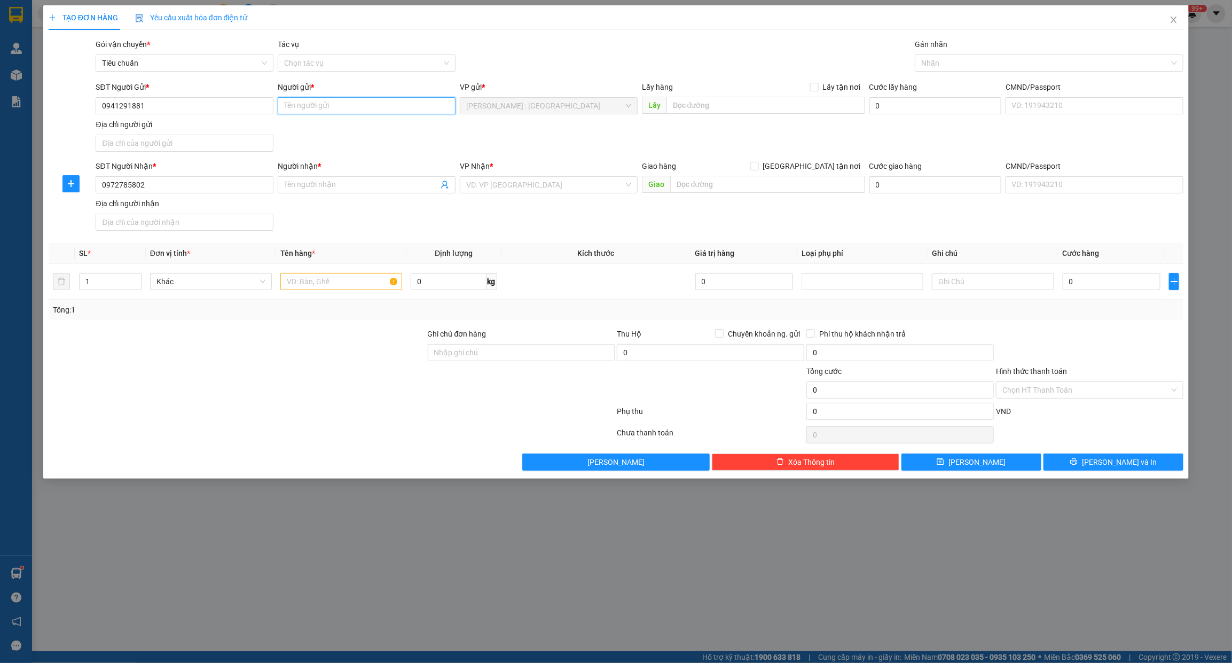
paste input "Điện lạnh phương nam"
click at [347, 191] on span at bounding box center [367, 184] width 178 height 17
paste input "a kiên"
click at [832, 107] on input "text" at bounding box center [765, 105] width 199 height 17
paste input "[STREET_ADDRESS]"
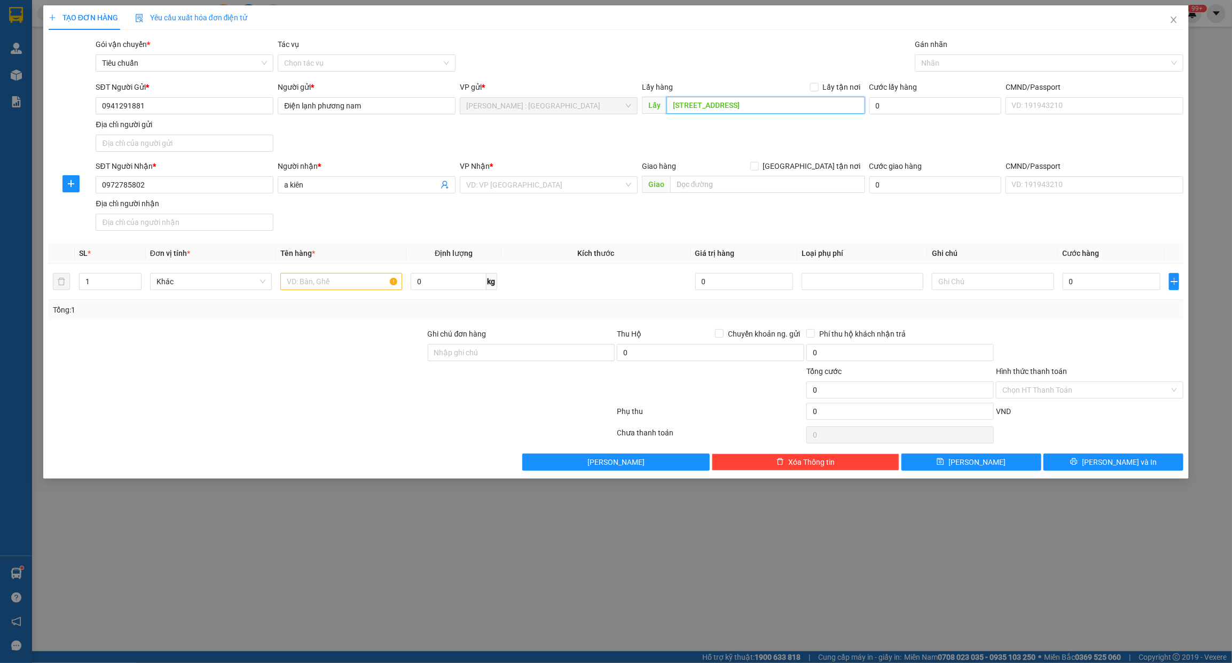
scroll to position [0, 50]
click at [816, 87] on input "Lấy tận nơi" at bounding box center [813, 86] width 7 height 7
click at [997, 67] on div at bounding box center [1043, 63] width 253 height 13
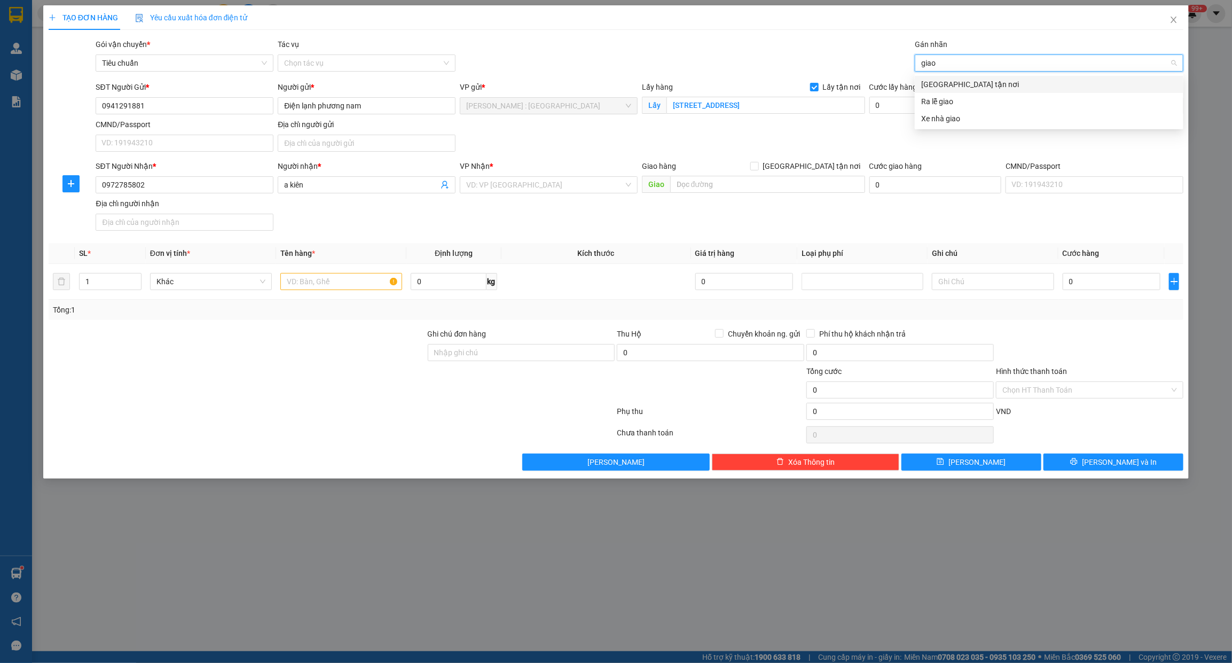
click at [1002, 84] on div "[GEOGRAPHIC_DATA] tận nơi" at bounding box center [1049, 85] width 256 height 12
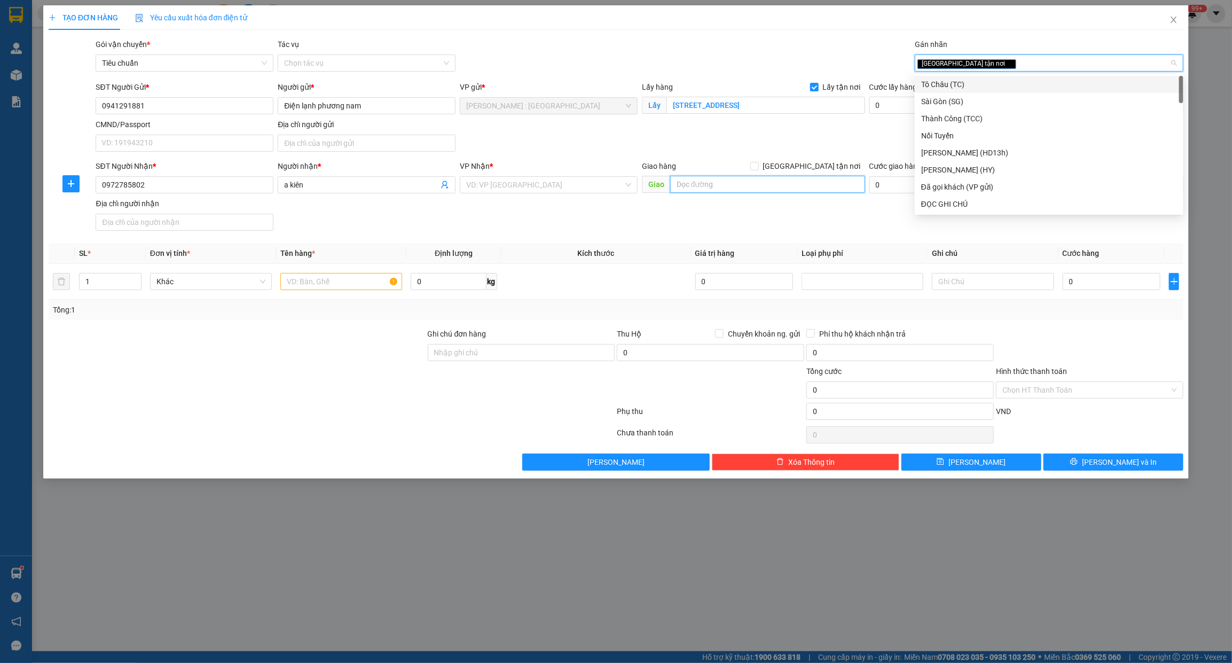
click at [794, 190] on input "text" at bounding box center [767, 184] width 195 height 17
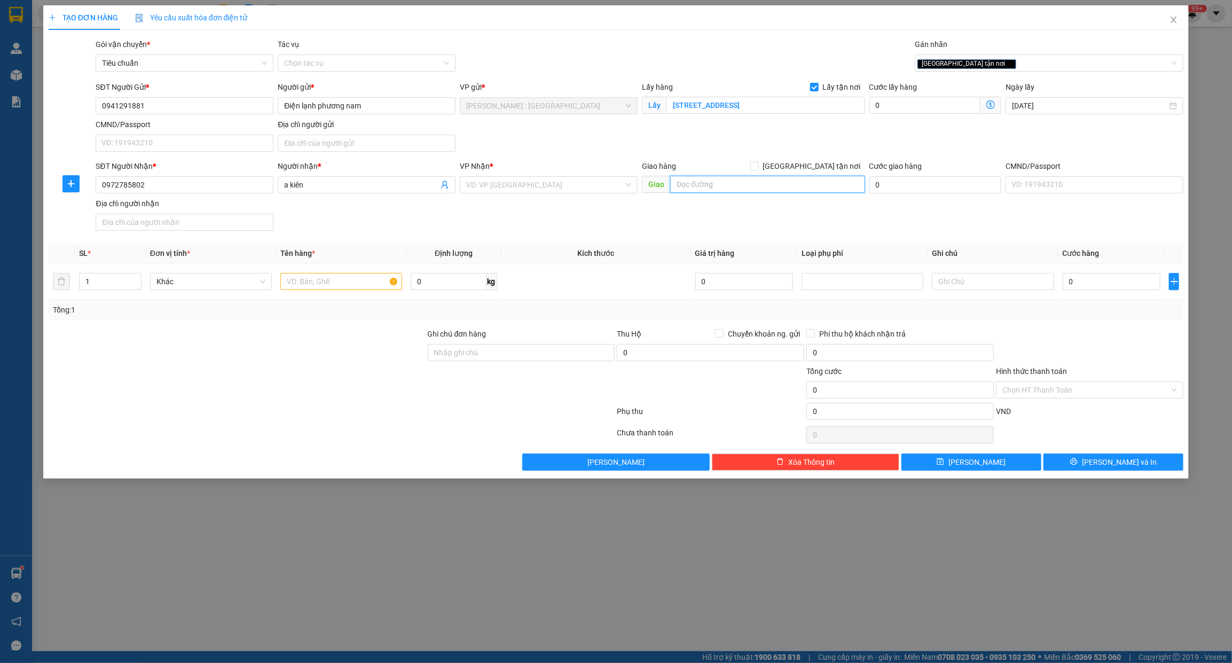
paste input "130 Đường tay hà Kien an [GEOGRAPHIC_DATA]"
click at [758, 166] on input "[GEOGRAPHIC_DATA] tận nơi" at bounding box center [753, 165] width 7 height 7
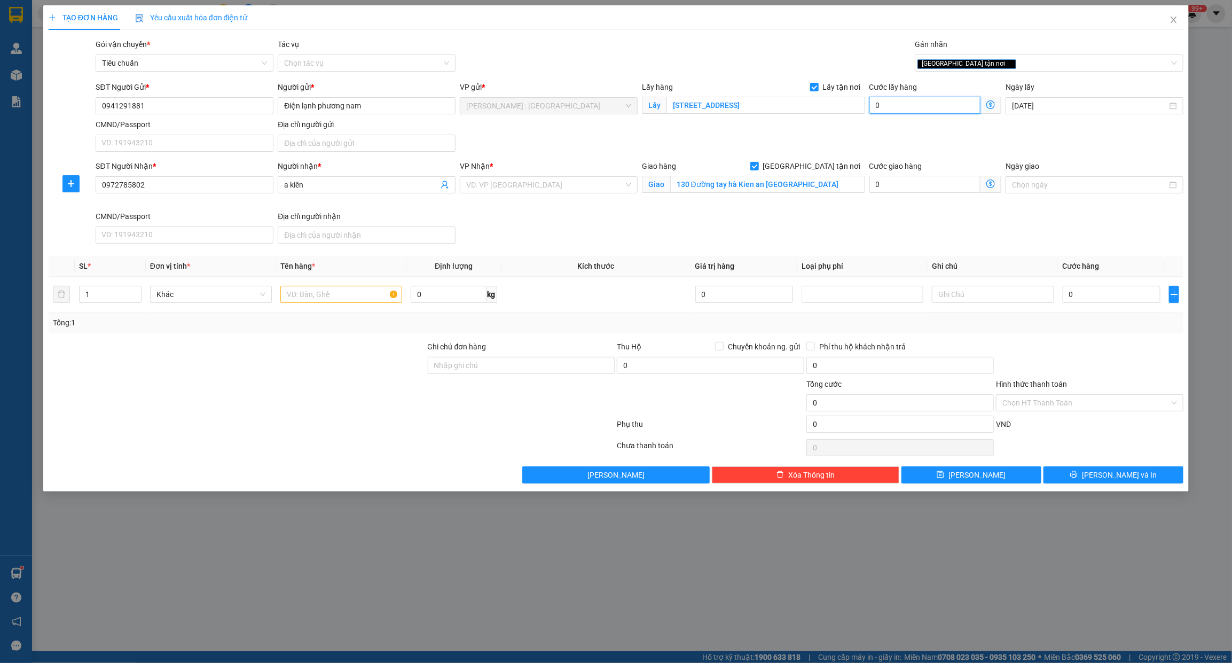
click at [874, 103] on input "0" at bounding box center [925, 105] width 112 height 17
click at [1084, 236] on div "SĐT Người Nhận * 0972785802 Người nhận * a kiên VP Nhận * VD: VP [GEOGRAPHIC_DA…" at bounding box center [639, 204] width 1092 height 88
click at [1103, 295] on input "0" at bounding box center [1112, 294] width 98 height 17
click at [364, 294] on input "text" at bounding box center [341, 294] width 122 height 17
paste input "8 kiện máy lạnh"
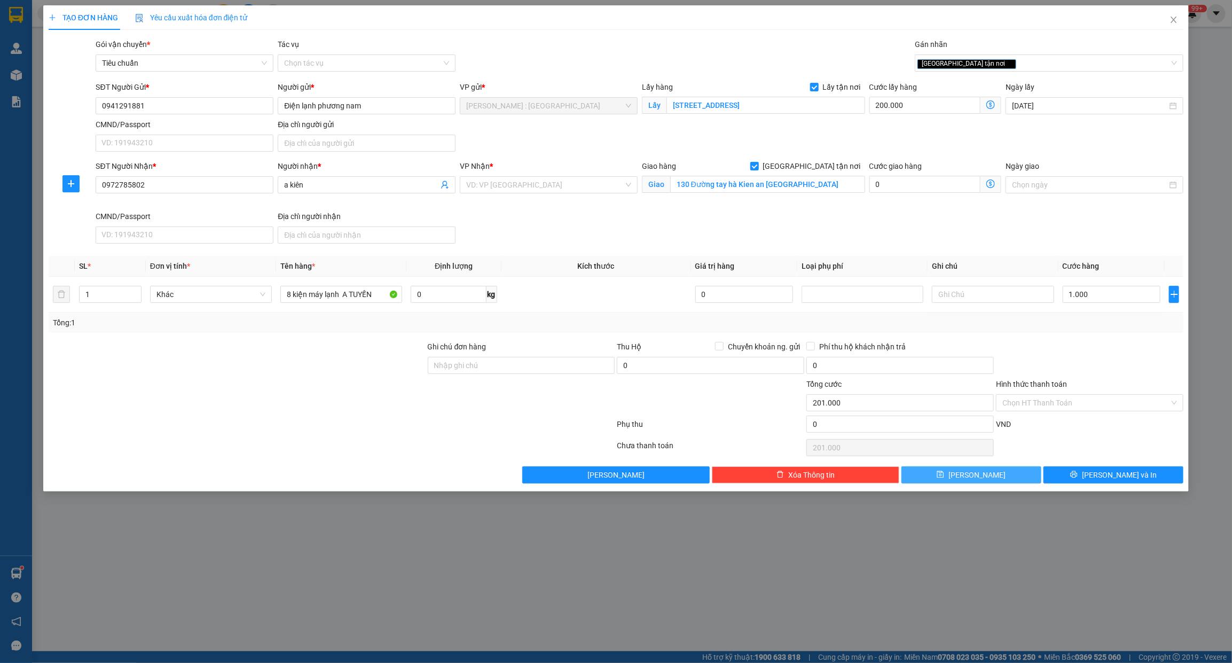
click at [1000, 470] on button "[PERSON_NAME]" at bounding box center [971, 474] width 140 height 17
click at [572, 187] on input "search" at bounding box center [545, 185] width 158 height 16
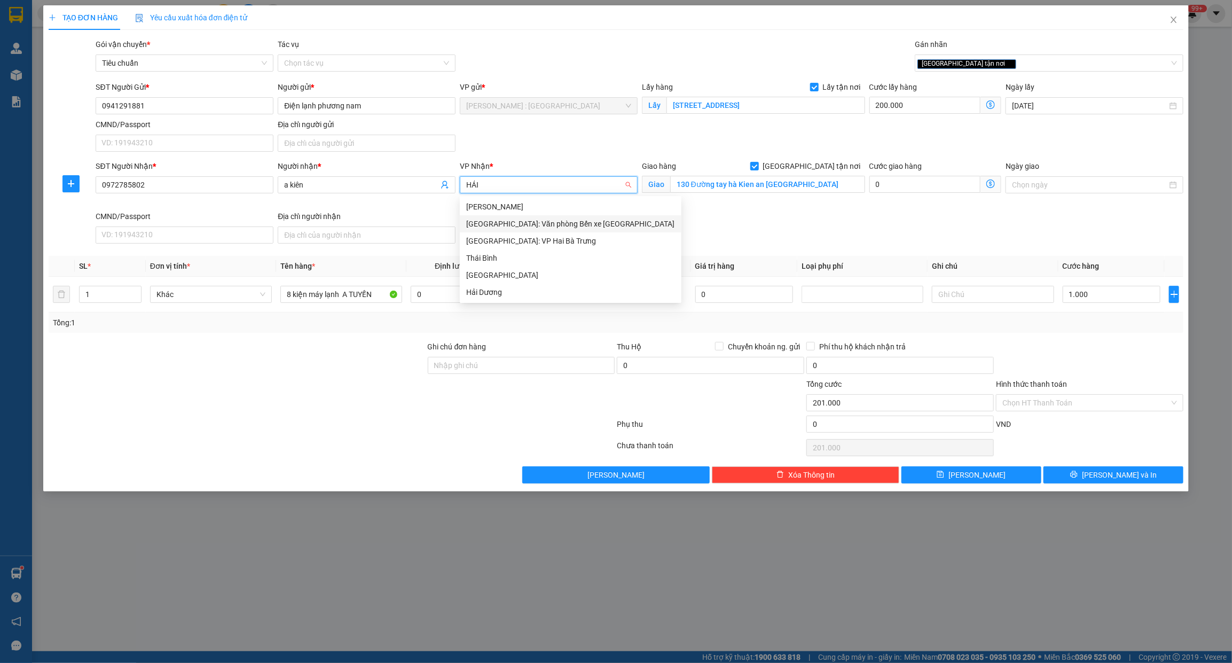
click at [584, 220] on div "[GEOGRAPHIC_DATA]: Văn phòng Bến xe [GEOGRAPHIC_DATA]" at bounding box center [570, 224] width 209 height 12
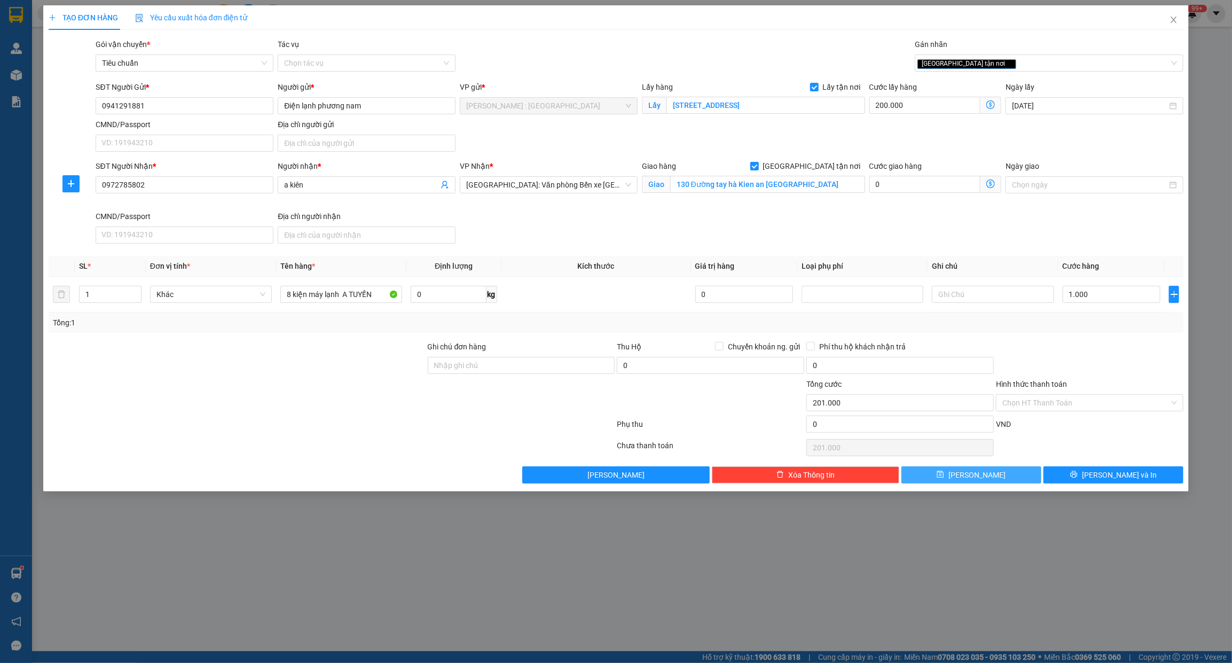
click at [978, 470] on span "[PERSON_NAME]" at bounding box center [976, 475] width 57 height 12
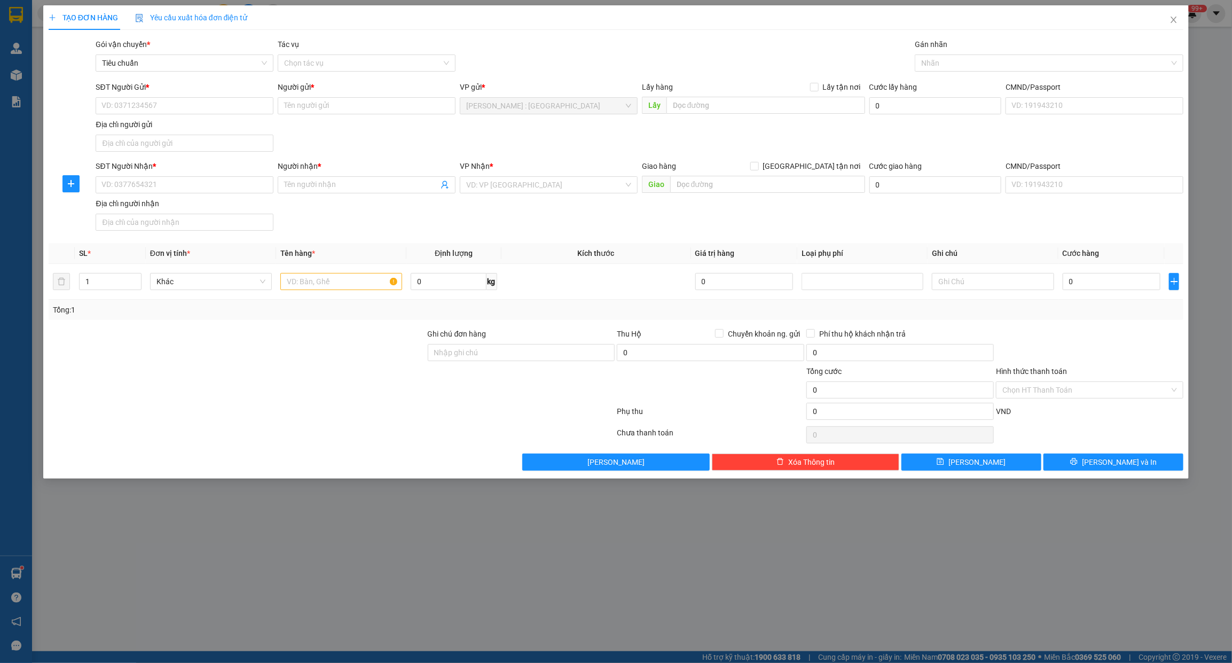
click at [890, 567] on div "TẠO ĐƠN HÀNG Yêu cầu xuất hóa đơn điện tử Transit Pickup Surcharge Ids Transit …" at bounding box center [616, 331] width 1232 height 663
click at [1173, 15] on icon "close" at bounding box center [1174, 19] width 9 height 9
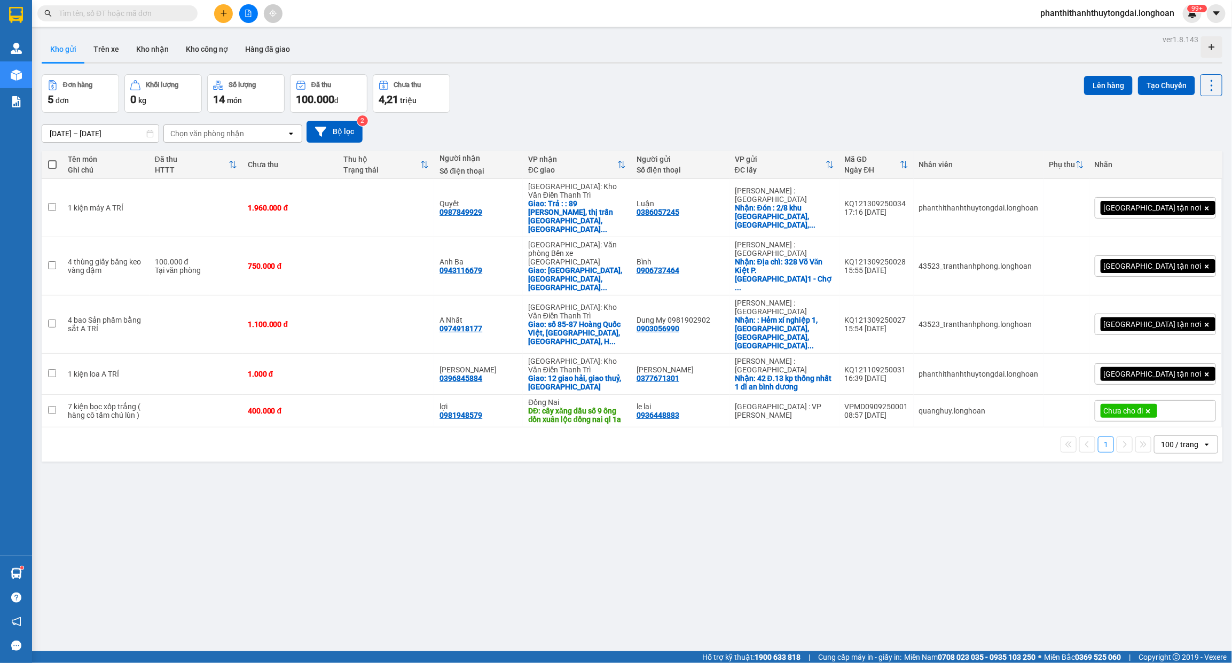
click at [407, 543] on div "ver 1.8.143 Kho gửi Trên xe Kho nhận Kho công nợ Hàng đã giao Đơn hàng 5 đơn Kh…" at bounding box center [631, 363] width 1189 height 663
click at [163, 11] on input "text" at bounding box center [122, 13] width 126 height 12
paste input "0903872030"
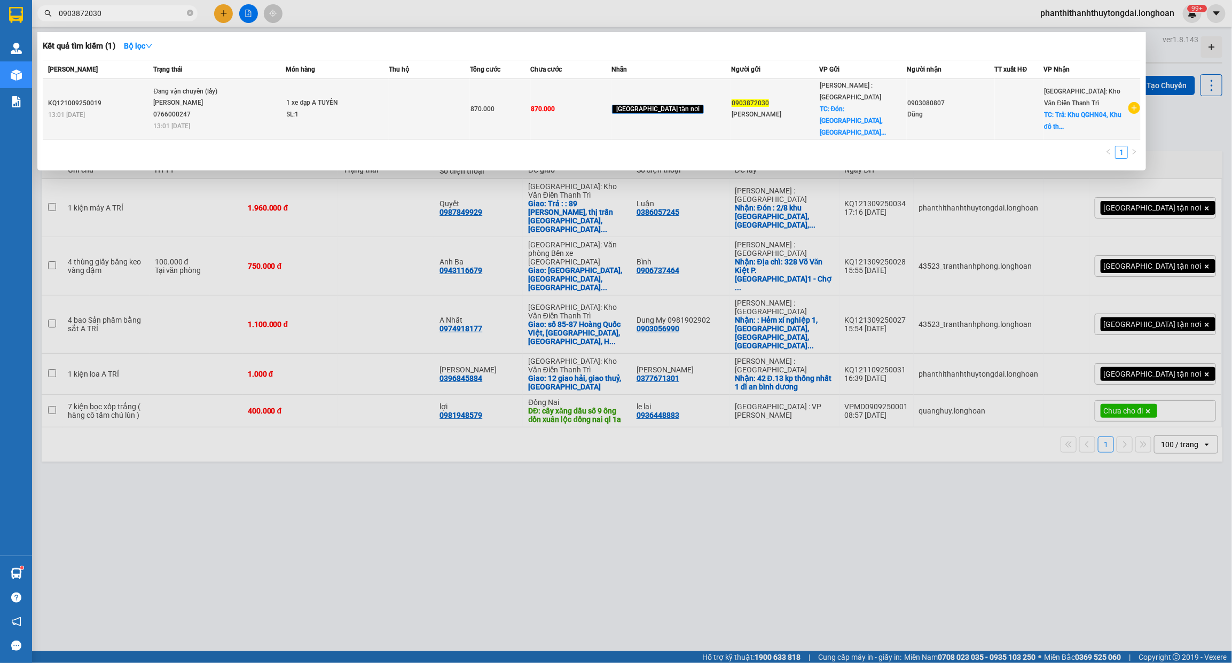
click at [261, 113] on span "Đang vận chuyển (lấy) [PERSON_NAME] 0766000247 13:01 [DATE]" at bounding box center [219, 108] width 132 height 44
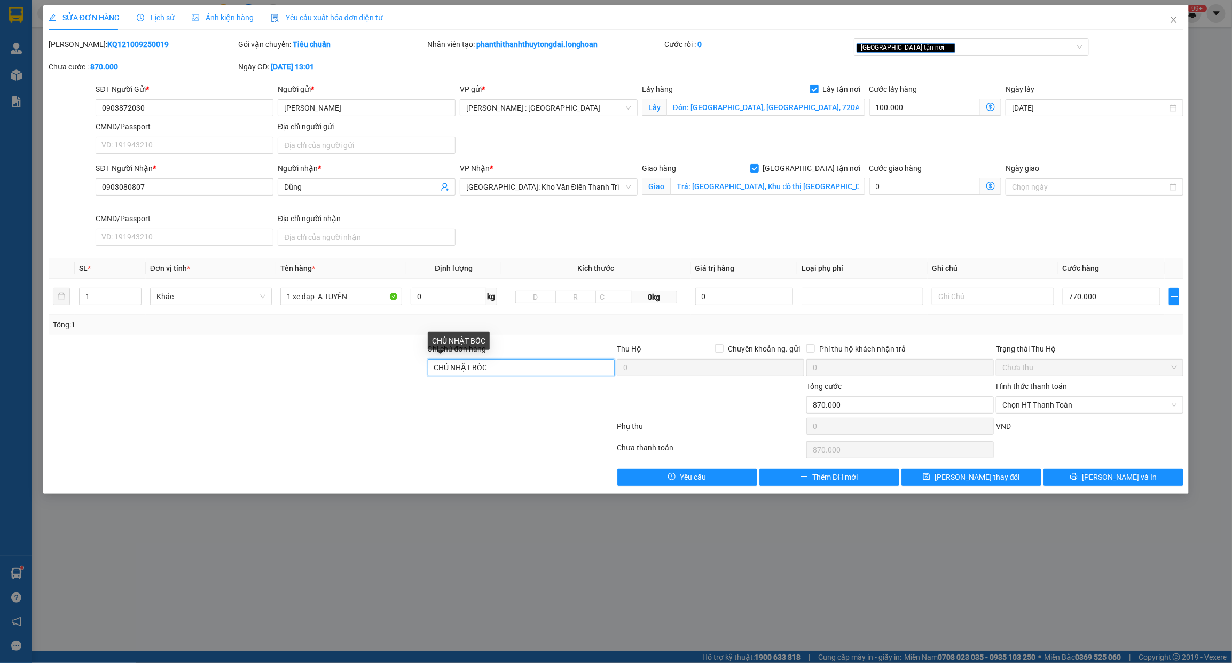
click at [514, 367] on input "CHỦ NHẬT BỐC" at bounding box center [521, 367] width 187 height 17
click at [514, 422] on div at bounding box center [332, 428] width 569 height 21
click at [514, 367] on input "CHỦ NHẬT BỐC" at bounding box center [521, 367] width 187 height 17
click at [1003, 483] on button "[PERSON_NAME] thay đổi" at bounding box center [971, 476] width 140 height 17
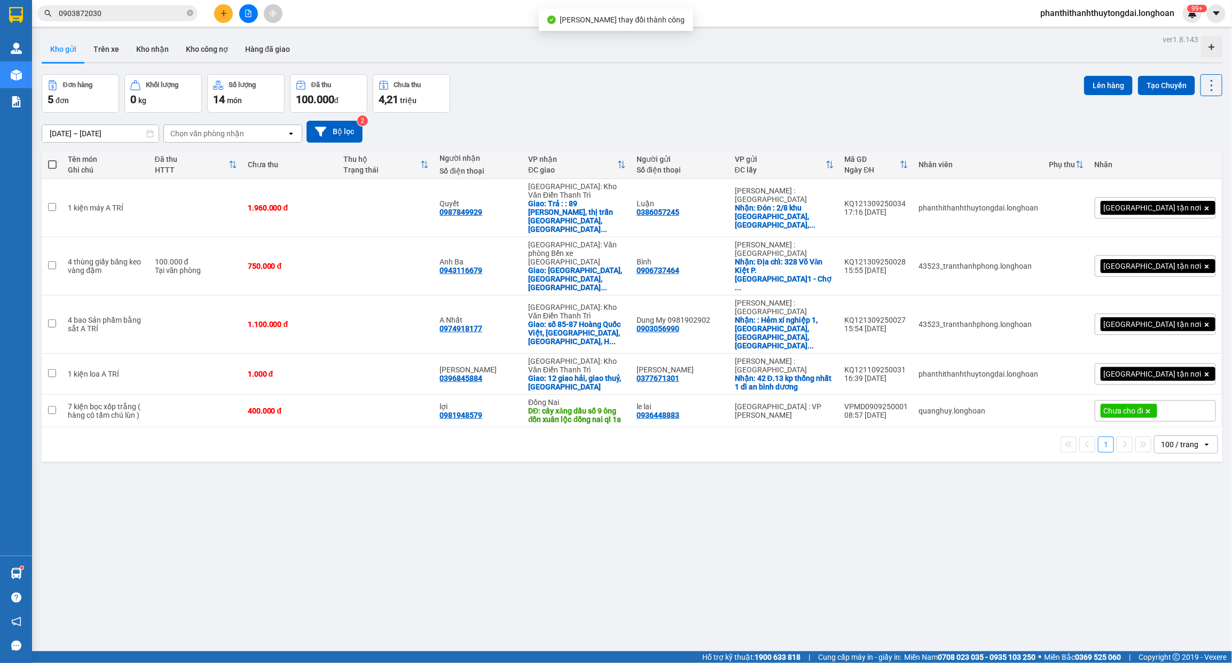
click at [122, 14] on input "0903872030" at bounding box center [122, 13] width 126 height 12
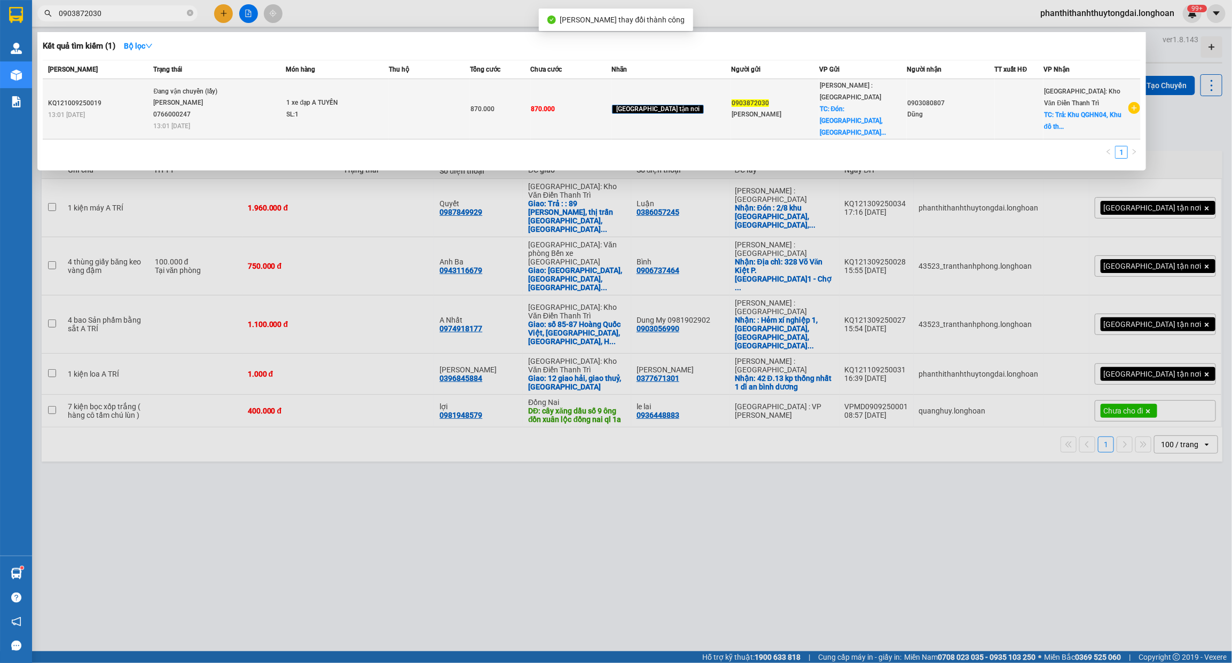
click at [1130, 102] on icon "plus-circle" at bounding box center [1134, 108] width 12 height 12
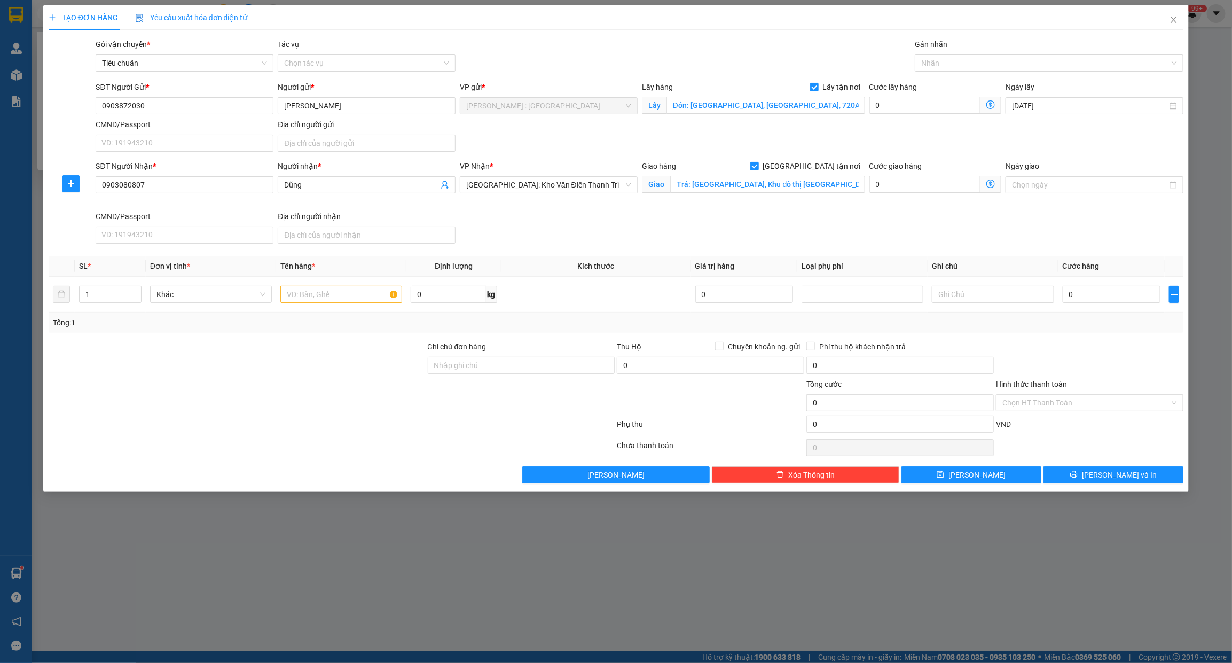
click at [454, 375] on div "Ghi chú đơn hàng" at bounding box center [521, 359] width 187 height 37
click at [460, 370] on input "Ghi chú đơn hàng" at bounding box center [521, 365] width 187 height 17
click at [364, 296] on input "text" at bounding box center [341, 294] width 122 height 17
click at [1019, 67] on div at bounding box center [1043, 63] width 253 height 13
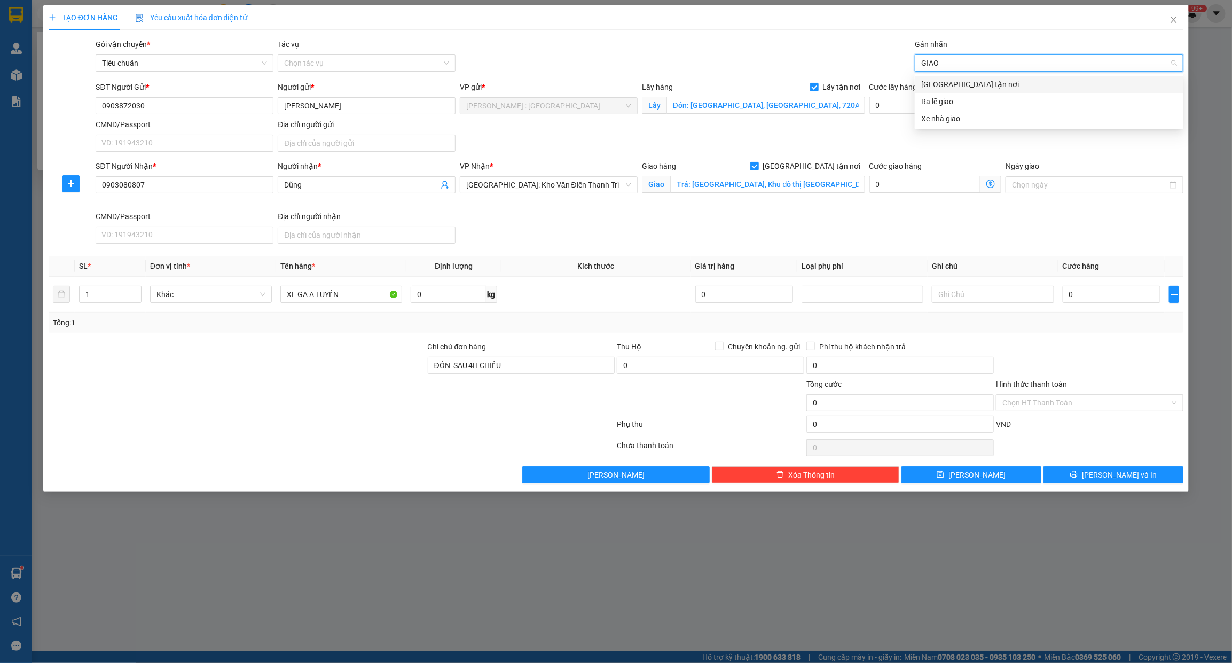
click at [1005, 83] on div "[GEOGRAPHIC_DATA] tận nơi" at bounding box center [1049, 85] width 256 height 12
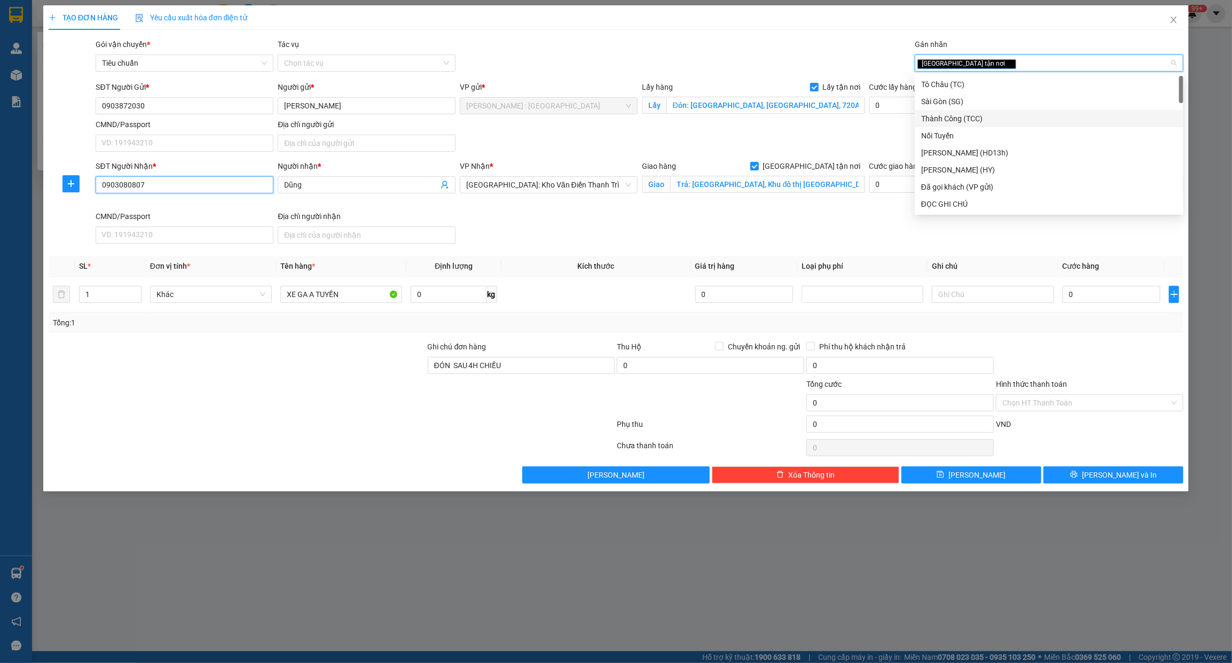
click at [219, 185] on input "0903080807" at bounding box center [185, 184] width 178 height 17
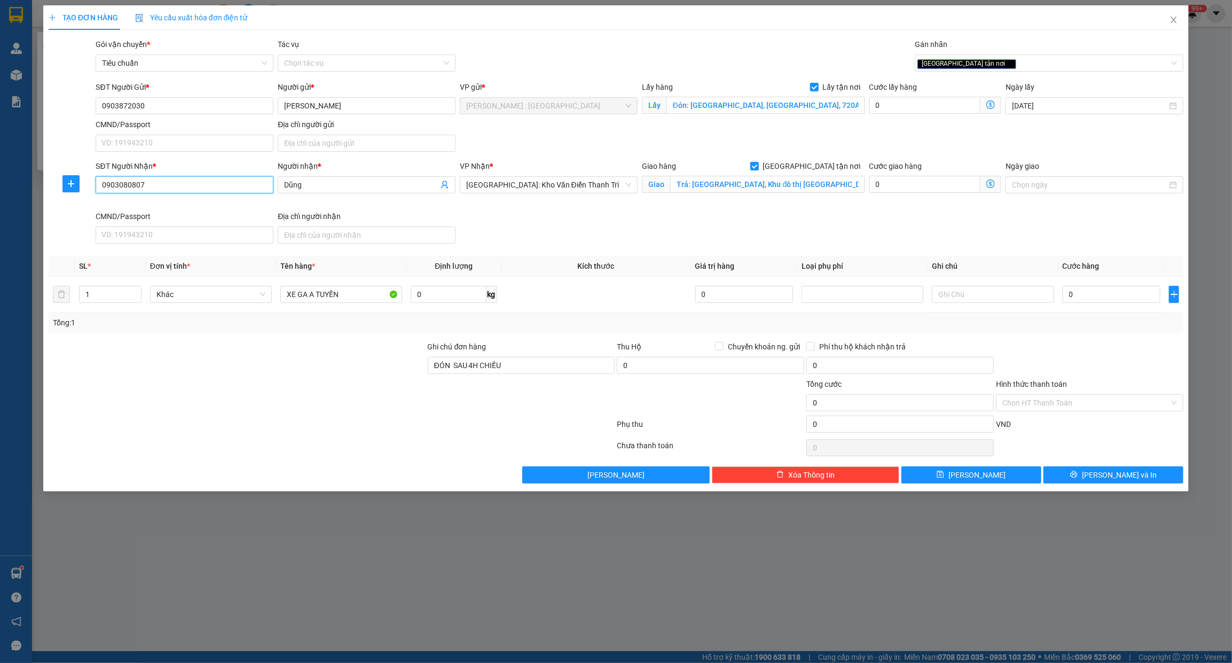
click at [219, 185] on input "0903080807" at bounding box center [185, 184] width 178 height 17
paste input "1838565"
click at [331, 183] on input "Dũng" at bounding box center [361, 185] width 154 height 12
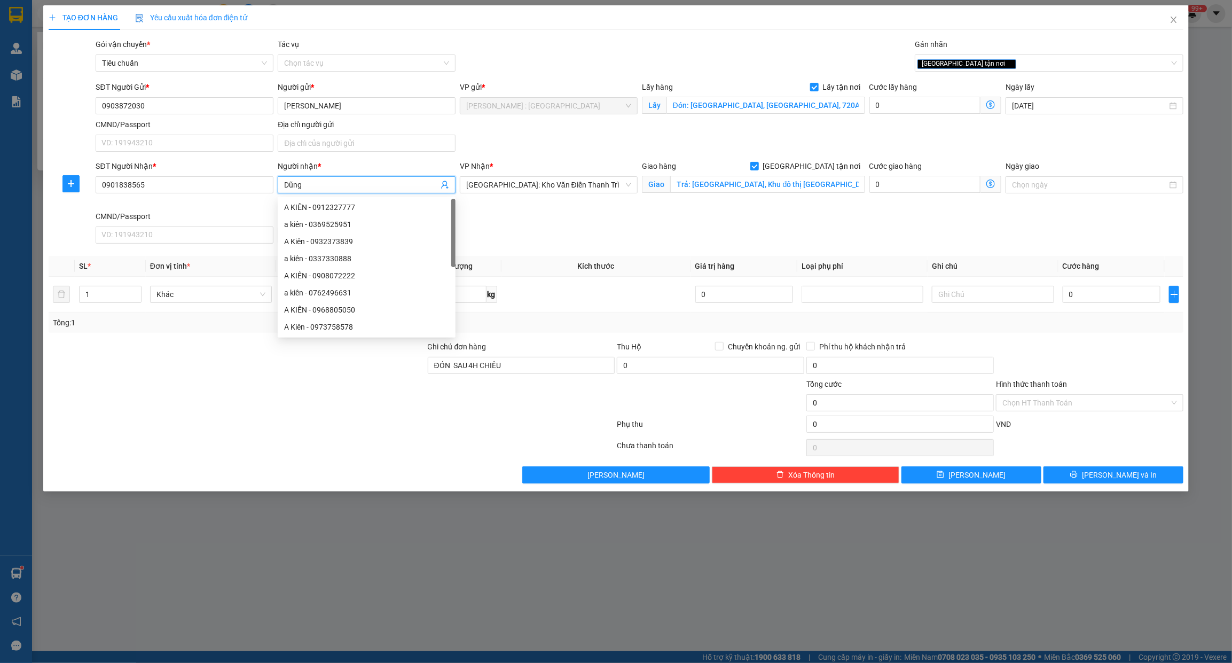
paste input "Sơn"
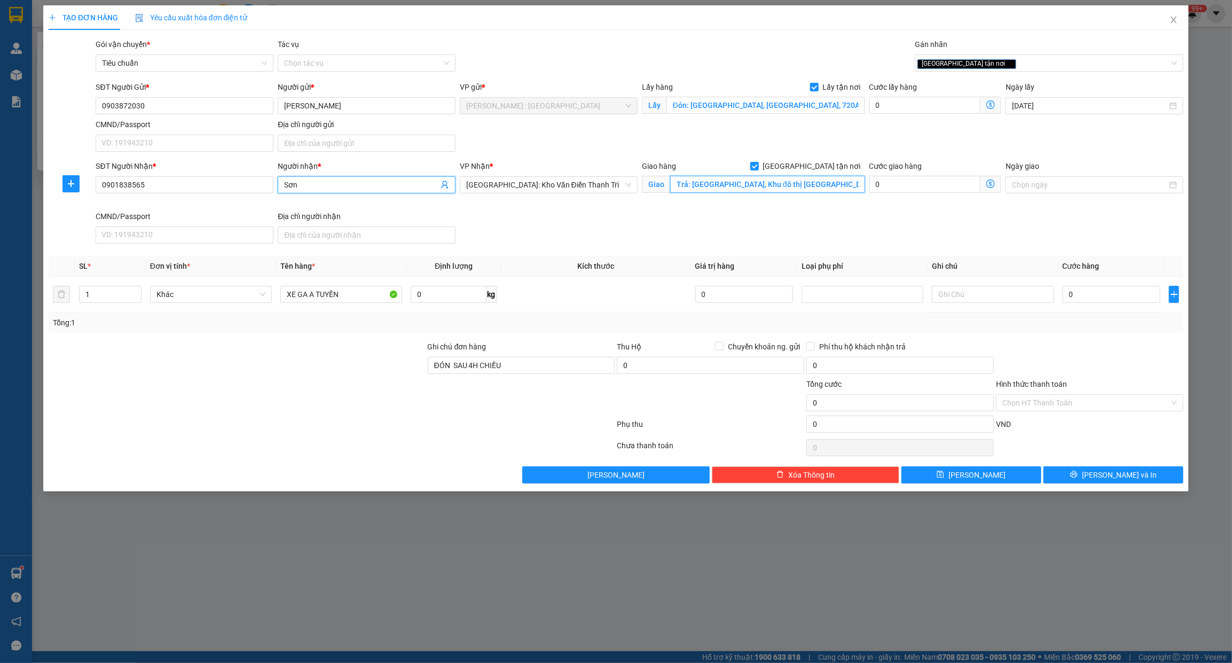
drag, startPoint x: 796, startPoint y: 179, endPoint x: 795, endPoint y: 184, distance: 5.4
click at [796, 179] on input "Trả: [GEOGRAPHIC_DATA], Khu đô thị [GEOGRAPHIC_DATA] tại [GEOGRAPHIC_DATA], Xã …" at bounding box center [767, 184] width 195 height 17
click at [794, 186] on input "Trả: [GEOGRAPHIC_DATA], Khu đô thị [GEOGRAPHIC_DATA] tại [GEOGRAPHIC_DATA], Xã …" at bounding box center [767, 184] width 195 height 17
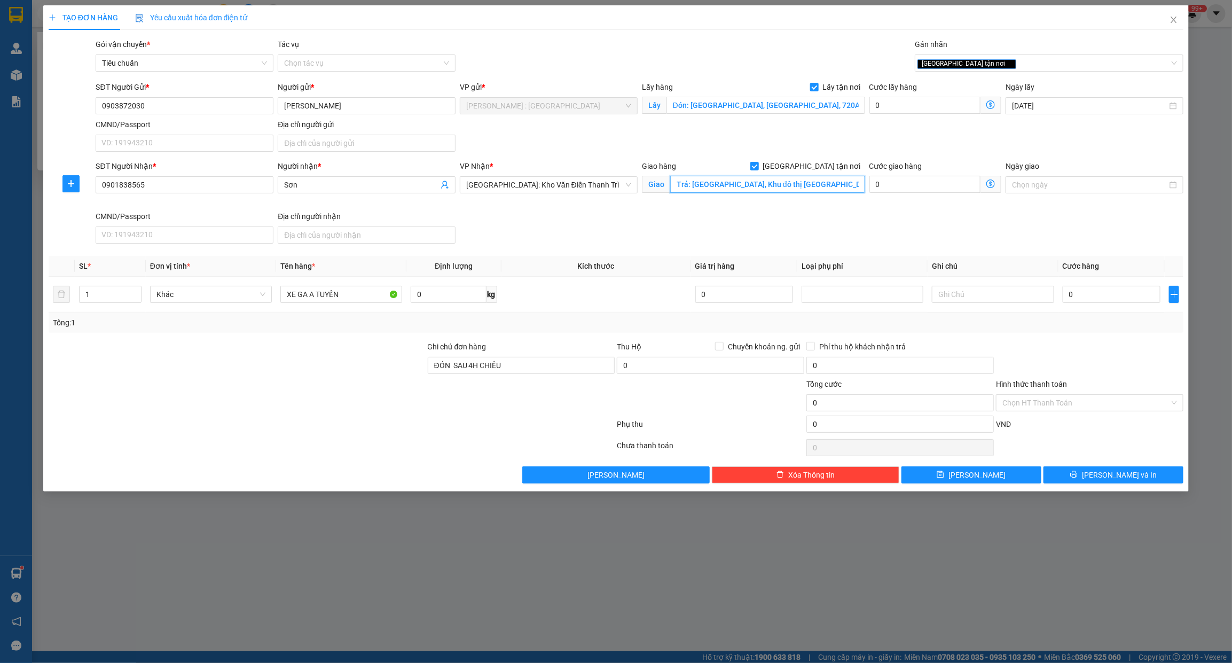
paste input "oà R1.03, dự án khu đô thị [GEOGRAPHIC_DATA], [GEOGRAPHIC_DATA], xã [GEOGRAPHIC…"
click at [1026, 65] on div "[GEOGRAPHIC_DATA] tận nơi" at bounding box center [1043, 63] width 253 height 13
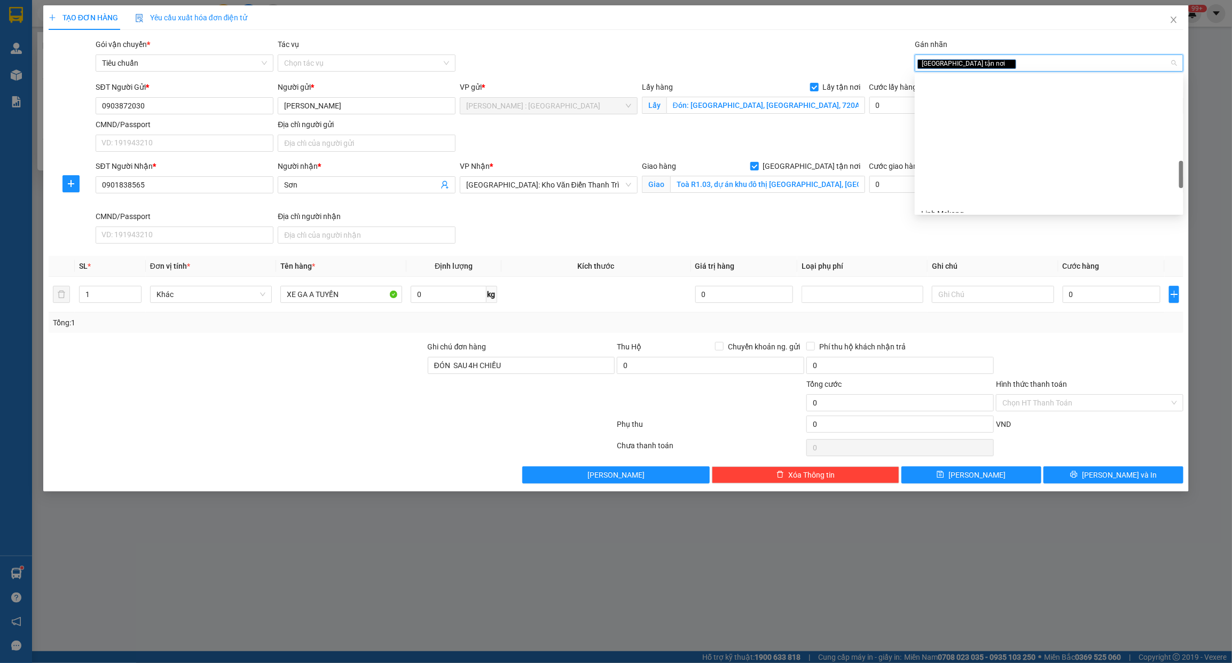
scroll to position [601, 0]
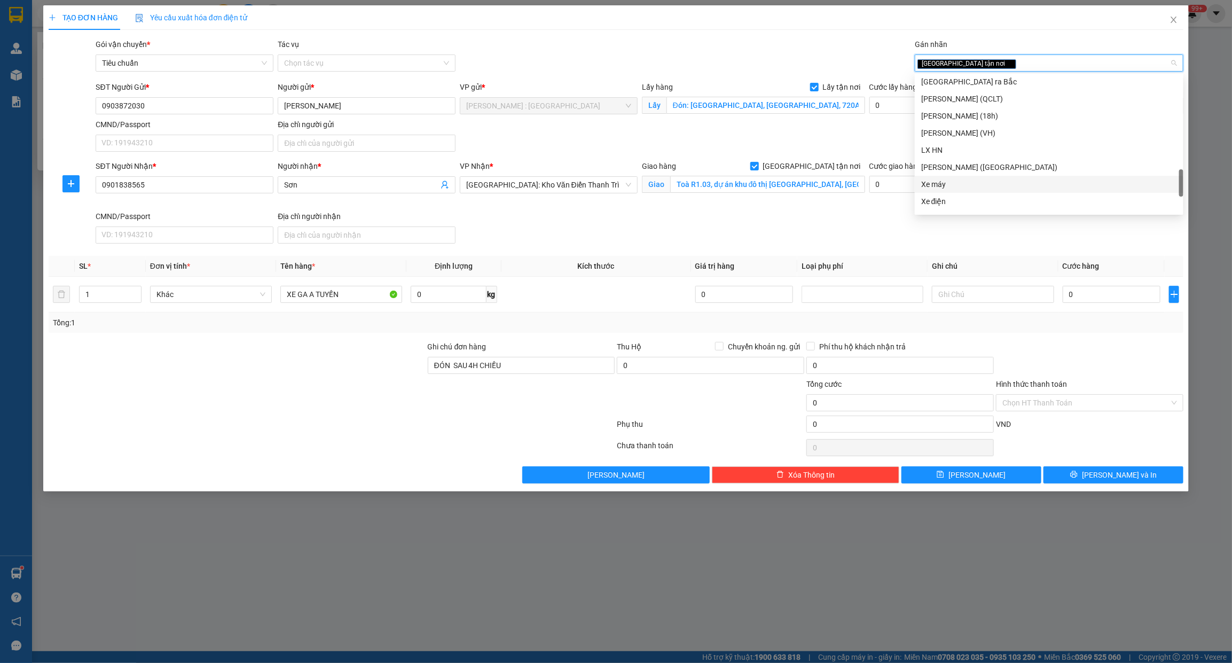
click at [967, 179] on div "Xe máy" at bounding box center [1049, 184] width 256 height 12
click at [546, 227] on div "SĐT Người Nhận * 0901838565 Người nhận * Sơn VP Nhận * [GEOGRAPHIC_DATA]: Kho V…" at bounding box center [639, 204] width 1092 height 88
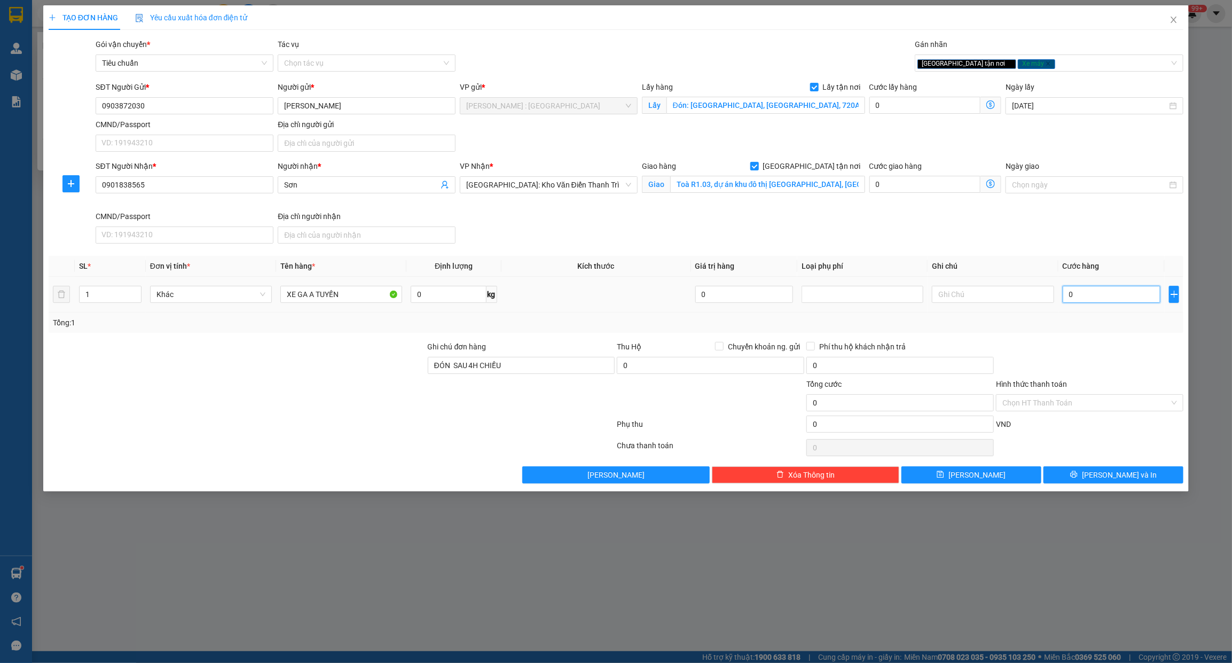
click at [1090, 296] on input "0" at bounding box center [1112, 294] width 98 height 17
click at [1125, 362] on div at bounding box center [1090, 359] width 190 height 37
click at [1024, 478] on button "[PERSON_NAME]" at bounding box center [971, 474] width 140 height 17
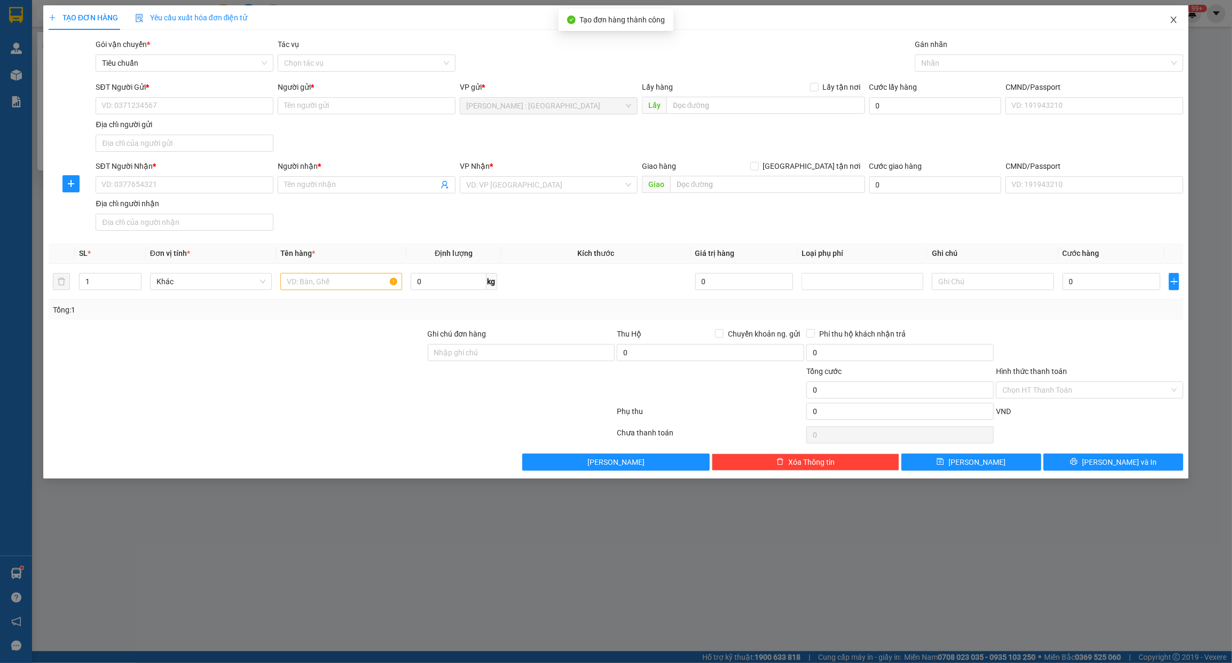
click at [1174, 19] on icon "close" at bounding box center [1174, 19] width 9 height 9
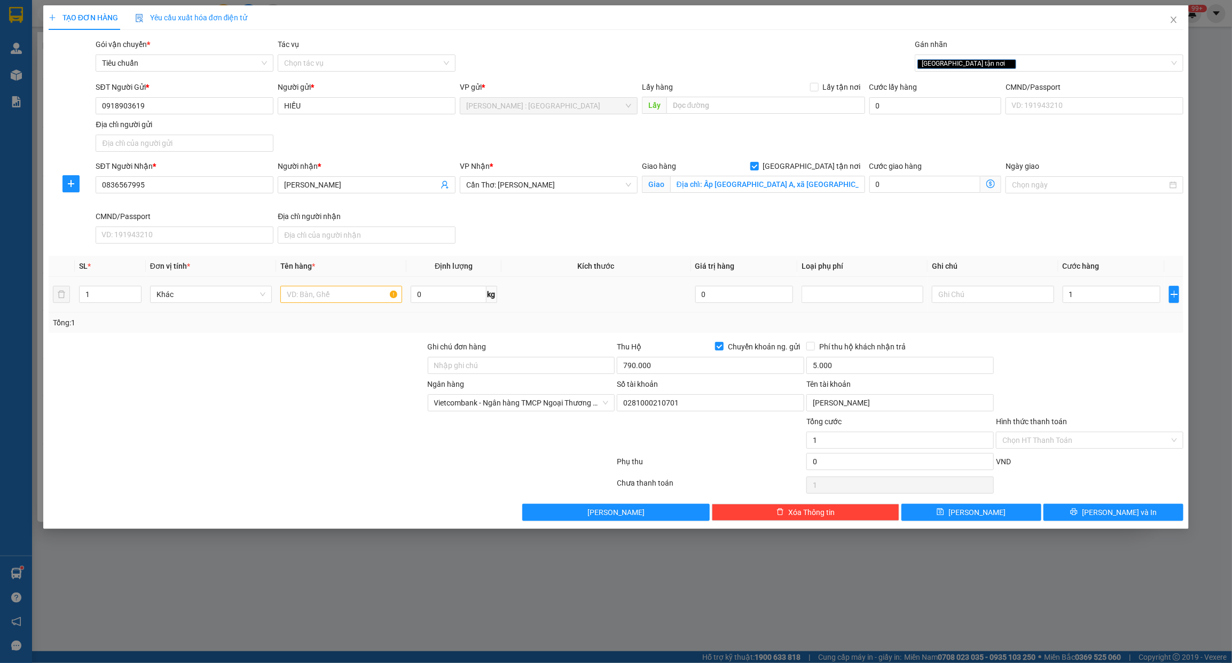
type input "11"
type input "110"
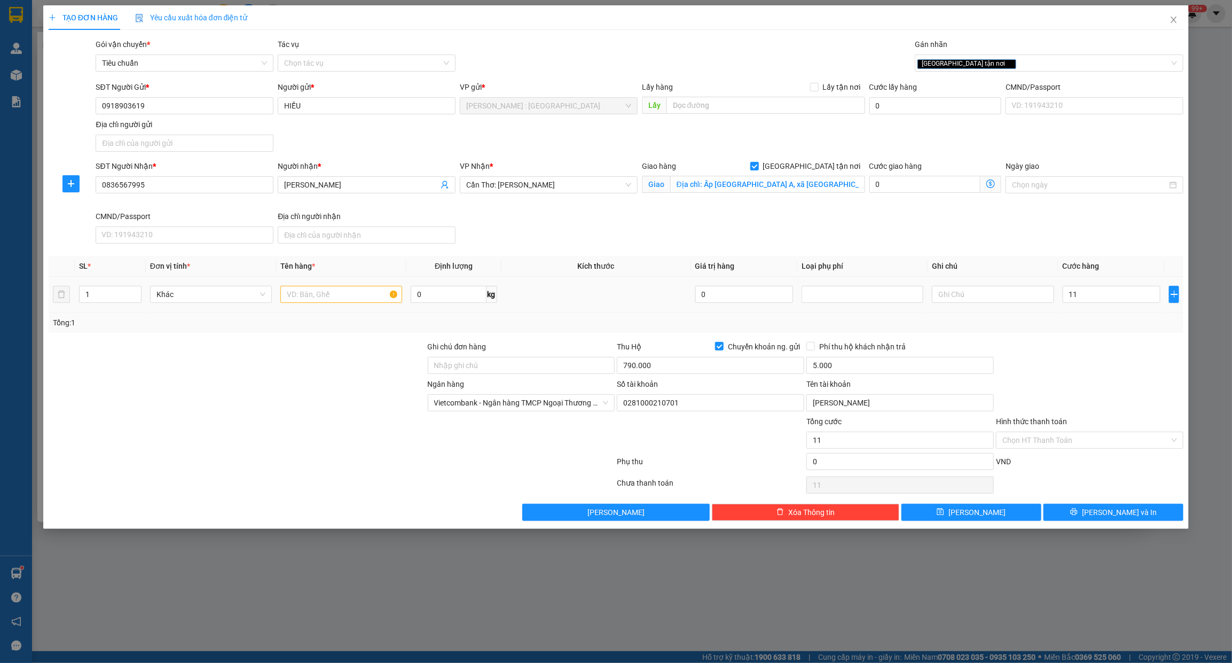
type input "110"
type input "110.000"
click at [1127, 346] on div at bounding box center [1090, 359] width 190 height 37
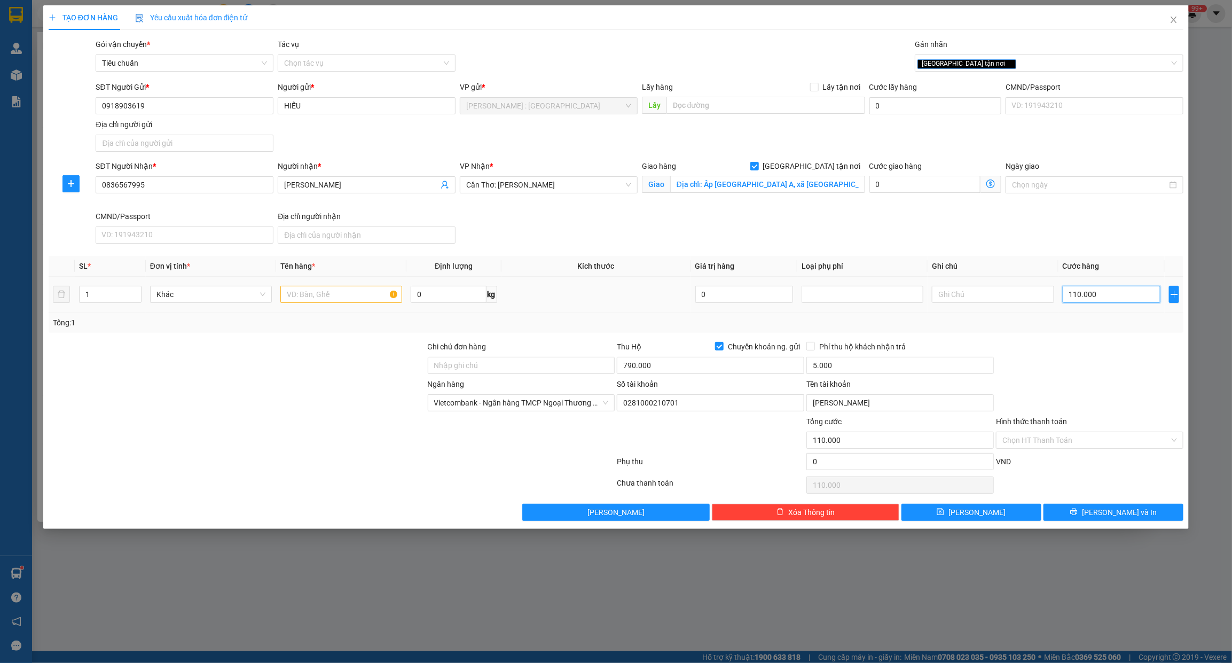
click at [1104, 300] on input "110.000" at bounding box center [1112, 294] width 98 height 17
type input "0"
type input "01"
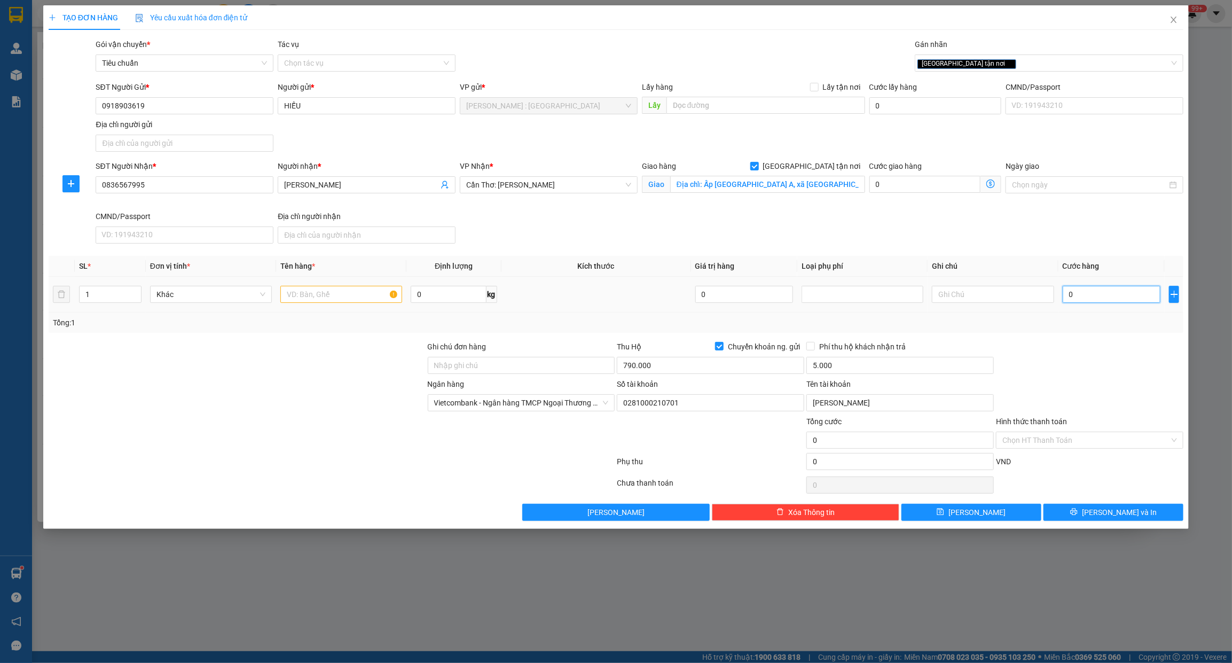
type input "1"
type input "013"
type input "13"
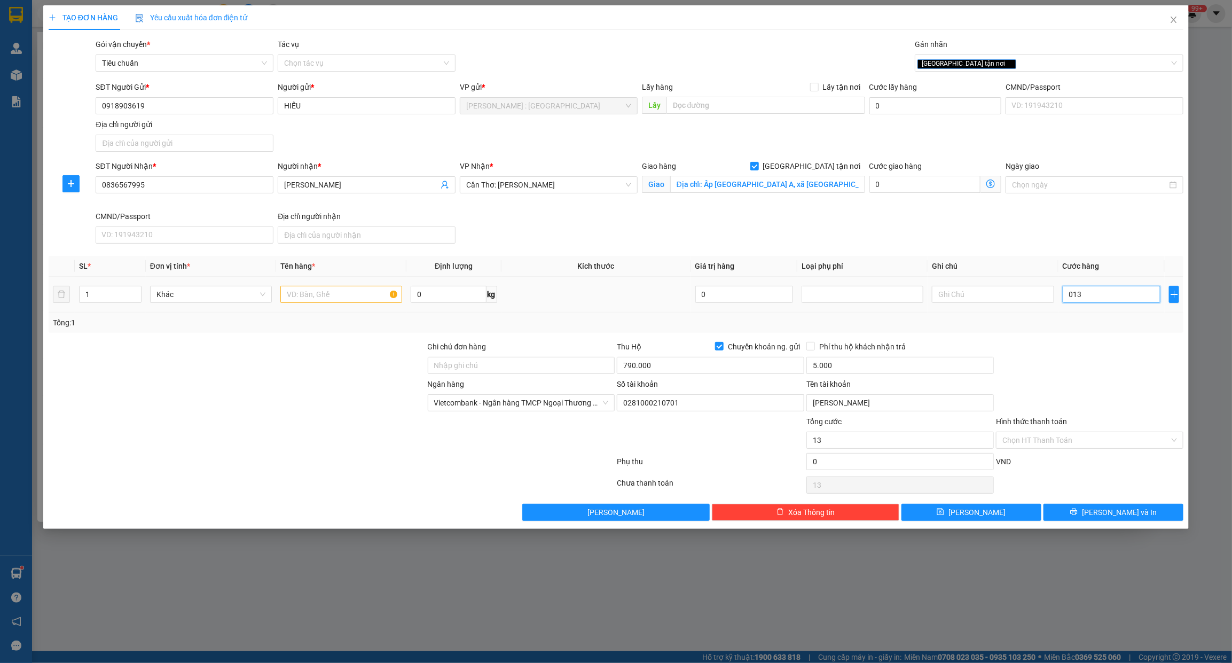
type input "0.130"
type input "130"
type input "130.000"
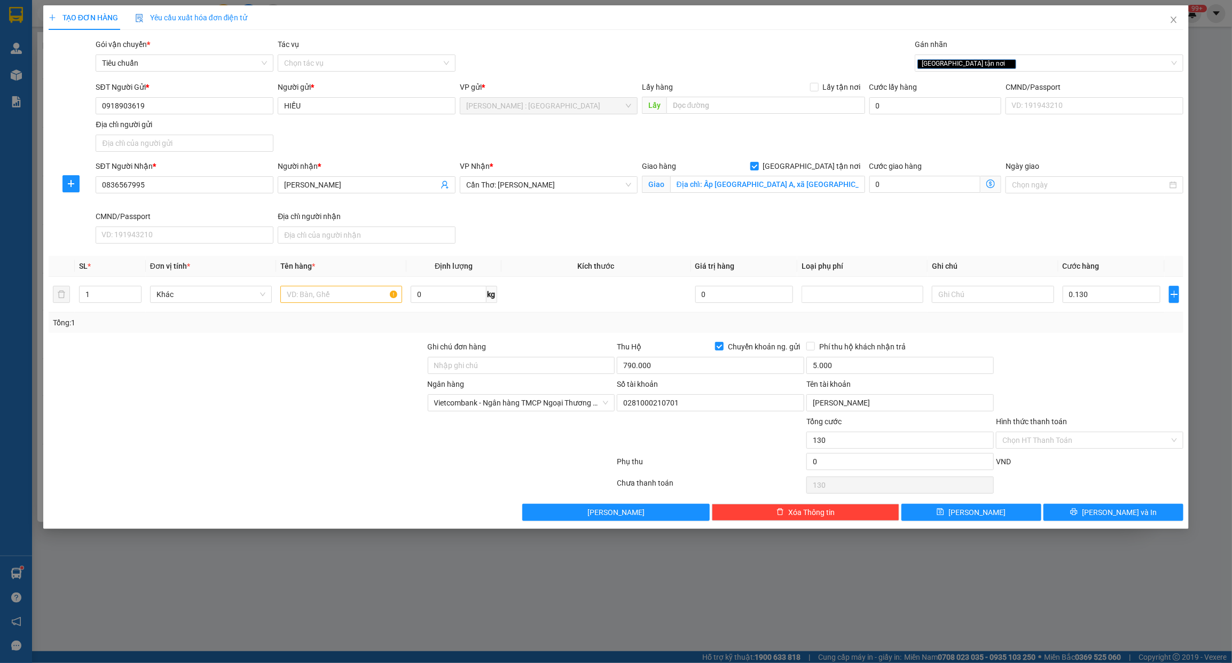
type input "130.000"
click at [1155, 380] on div "Ngân hàng Vietcombank - Ngân hàng TMCP Ngoại Thương Việt Nam Số tài khoản 02…" at bounding box center [617, 396] width 1138 height 37
click at [734, 368] on input "790.000" at bounding box center [710, 365] width 187 height 17
type input "660.000"
click at [761, 463] on div "Phụ thu" at bounding box center [711, 465] width 190 height 19
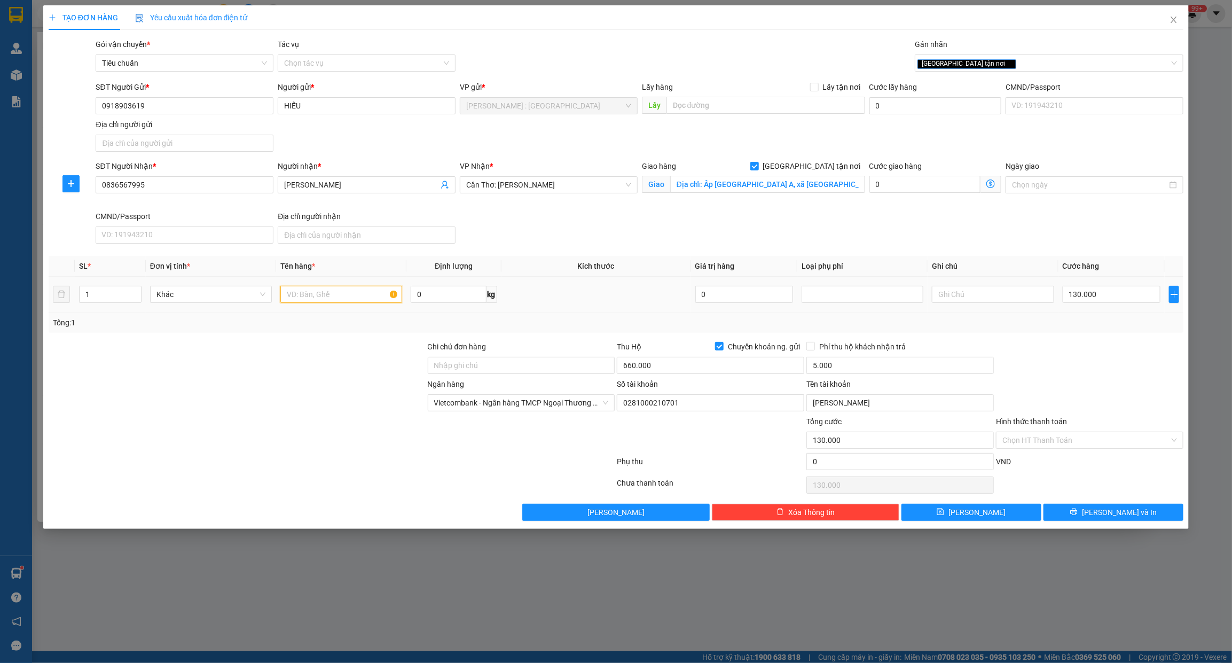
click at [340, 299] on input "text" at bounding box center [341, 294] width 122 height 17
type input "1 KIỆN XỐP"
click at [1107, 512] on span "[PERSON_NAME] và In" at bounding box center [1119, 512] width 75 height 12
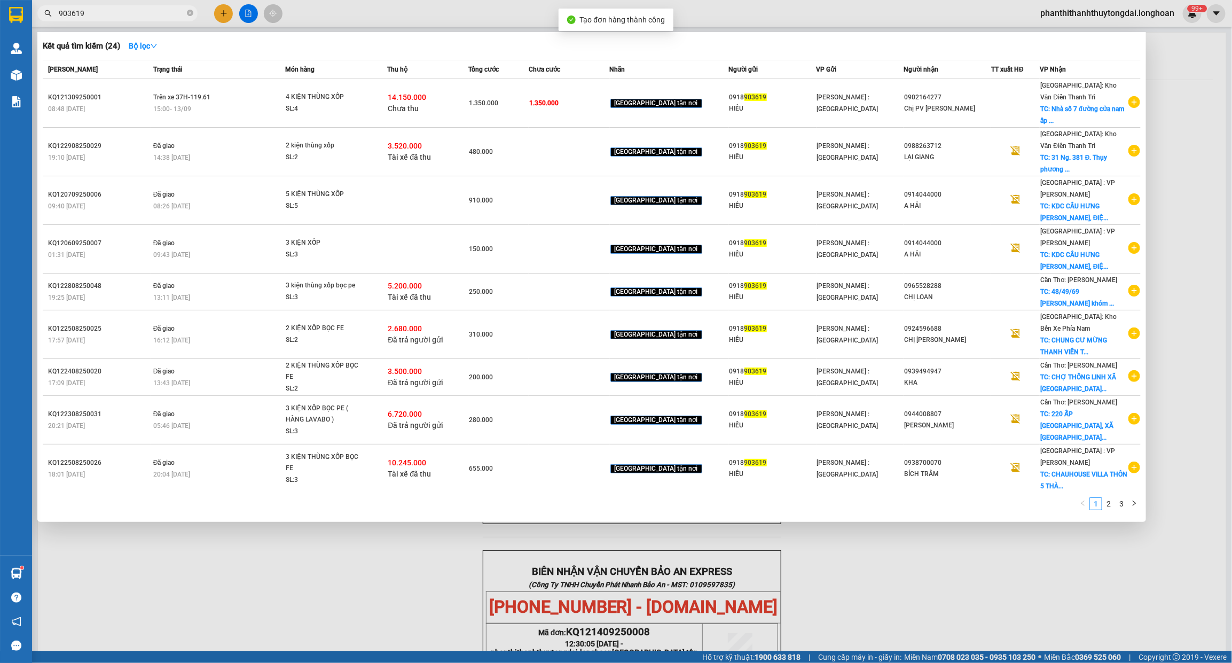
click at [1217, 325] on div at bounding box center [616, 331] width 1232 height 663
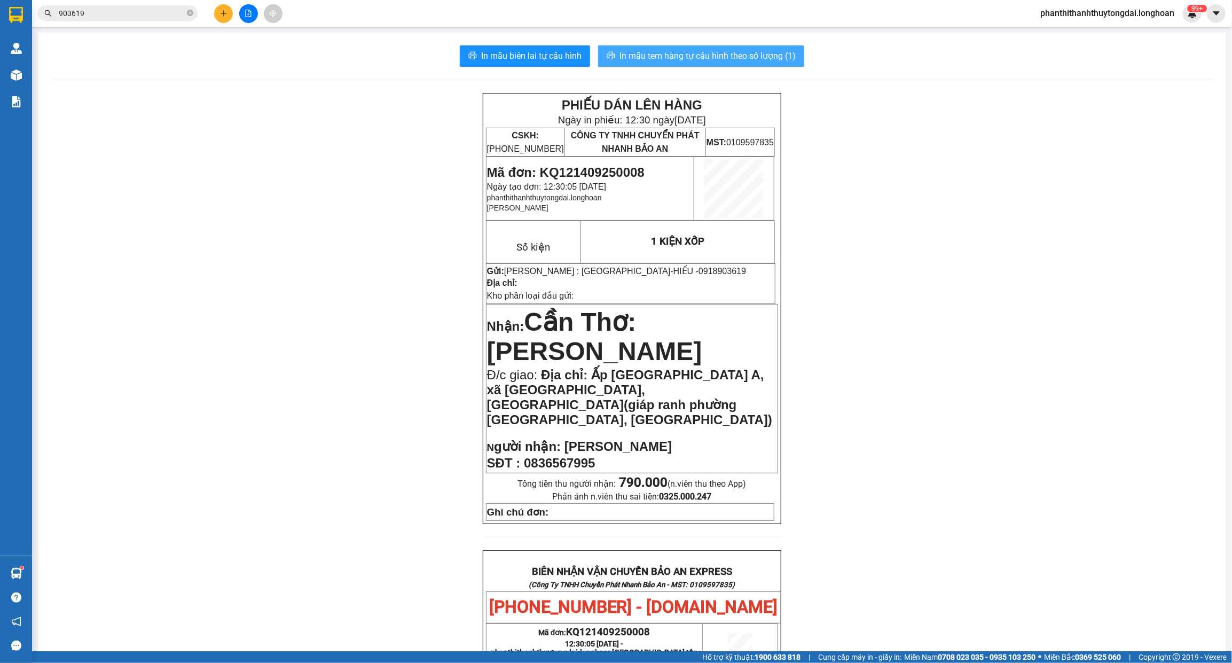
click at [726, 57] on span "In mẫu tem hàng tự cấu hình theo số lượng (1)" at bounding box center [707, 55] width 176 height 13
click at [693, 54] on span "In mẫu tem hàng tự cấu hình theo số lượng (1)" at bounding box center [707, 55] width 176 height 13
click at [220, 18] on button at bounding box center [223, 13] width 19 height 19
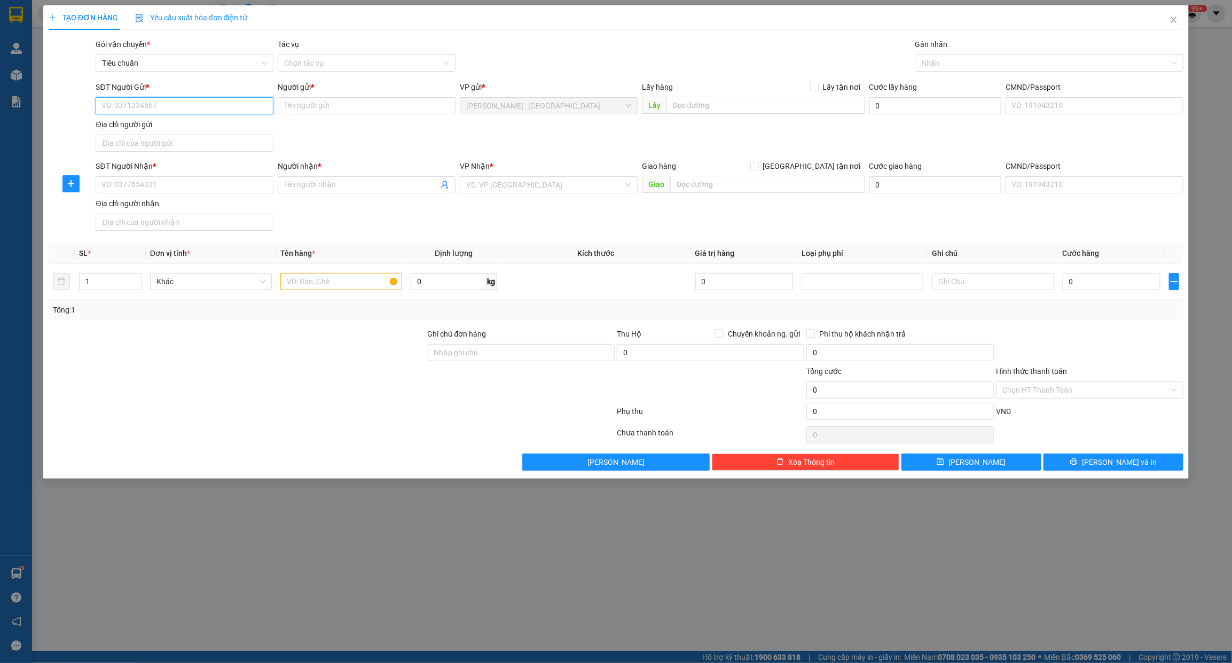
click at [198, 103] on input "SĐT Người Gửi *" at bounding box center [185, 105] width 178 height 17
paste input "0932825912"
type input "0932825912"
click at [241, 188] on input "SĐT Người Nhận *" at bounding box center [185, 184] width 178 height 17
paste input "0356497657"
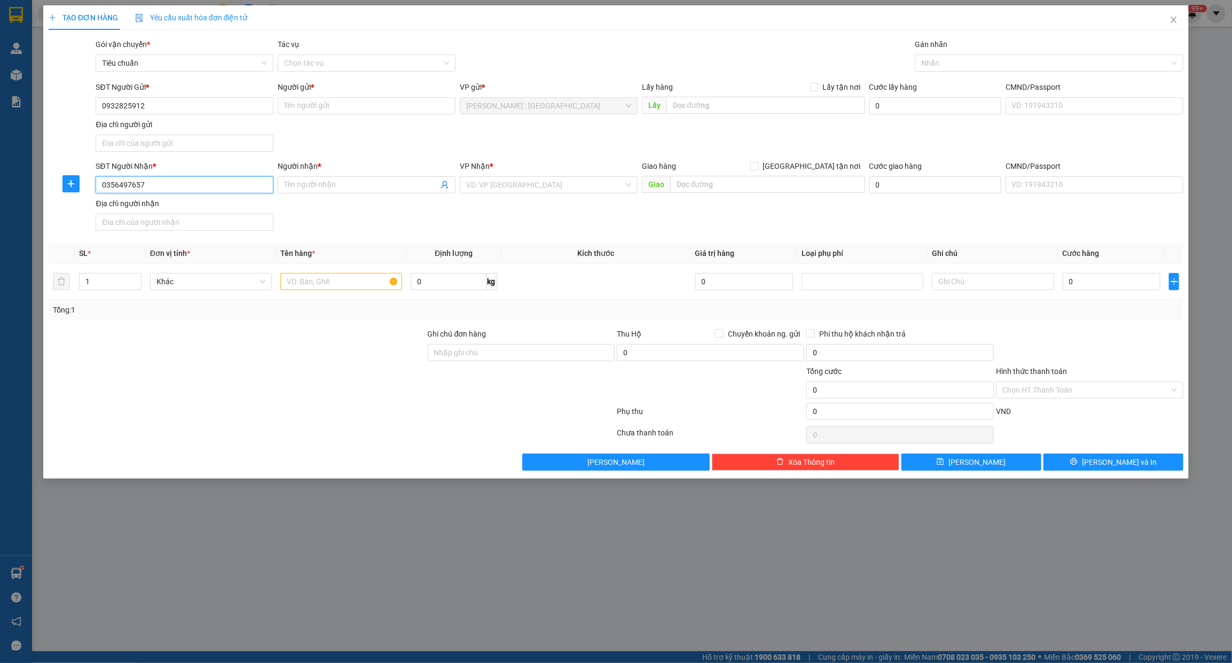
type input "0356497657"
click at [343, 106] on input "Người gửi *" at bounding box center [367, 105] width 178 height 17
paste input ": Vo Sanh"
type input ": Vo Sanh"
click at [394, 188] on input "Người nhận *" at bounding box center [361, 185] width 154 height 12
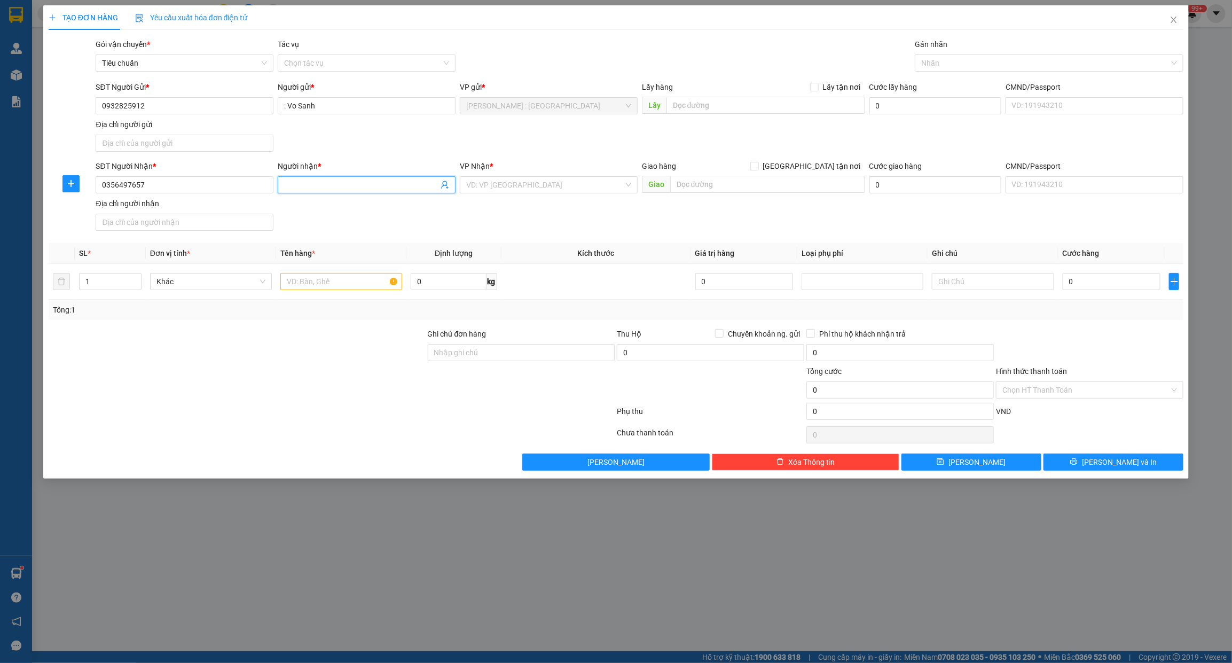
paste input "Minh Trí"
type input "Minh Trí"
click at [696, 103] on input "text" at bounding box center [765, 105] width 199 height 17
paste input "Đón : ấp gò nổi xã ninh điền huyện châu thành tỉnh tây ninh"
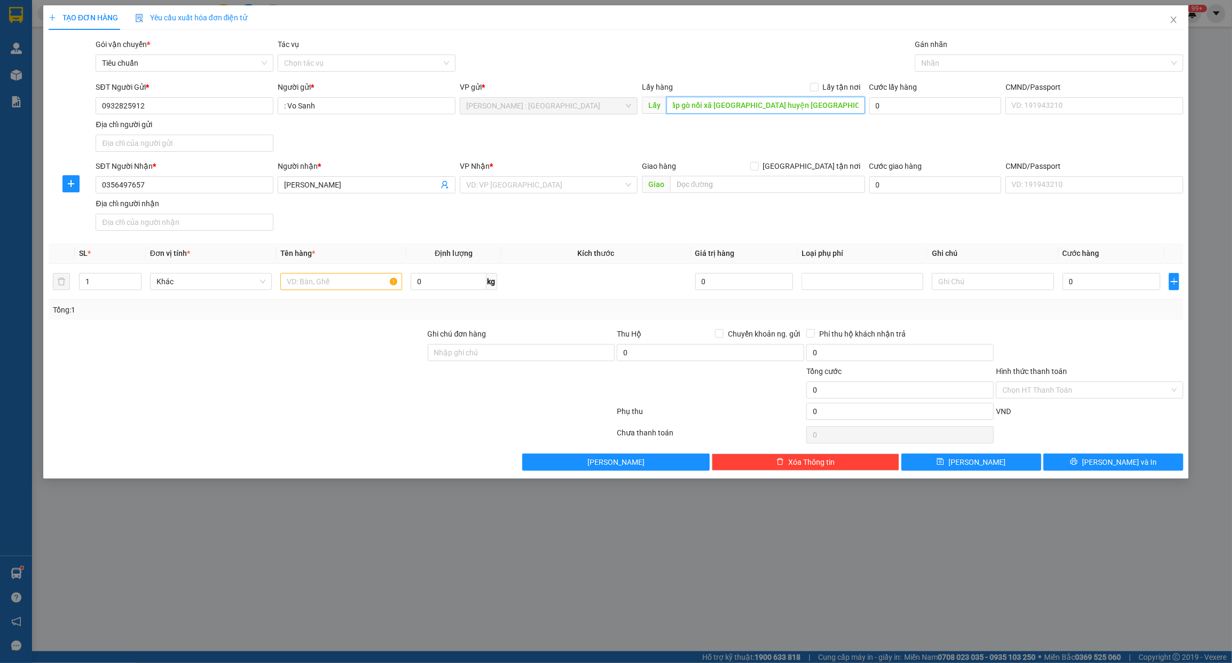
type input "Đón : ấp gò nổi xã ninh điền huyện châu thành tỉnh tây ninh"
click at [776, 186] on input "text" at bounding box center [767, 184] width 195 height 17
paste input "TRả: 3/25/8H1 Đường Số 182 P.Tăng Nhơn Phú A, TP.Thủ Đức, Hồ Chí Minh"
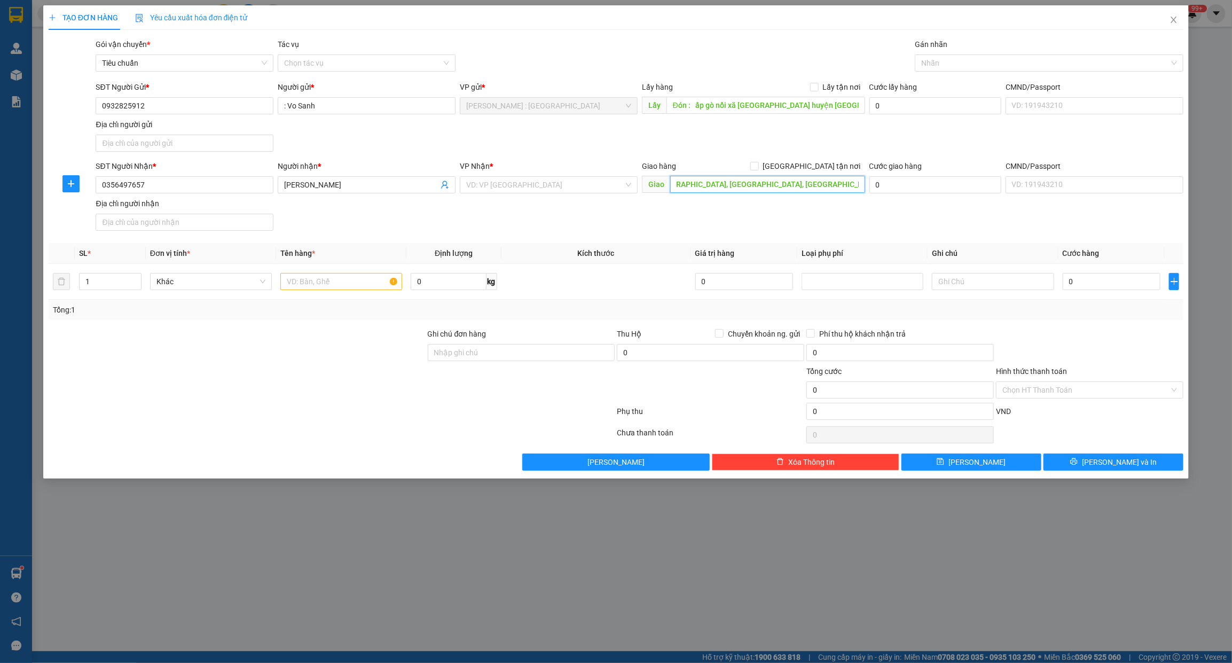
type input "TRả: 3/25/8H1 Đường Số 182 P.Tăng Nhơn Phú A, TP.Thủ Đức, Hồ Chí Minh"
click at [810, 172] on div "Giao hàng Giao tận nơi" at bounding box center [753, 168] width 223 height 16
click at [758, 167] on input "[GEOGRAPHIC_DATA] tận nơi" at bounding box center [753, 165] width 7 height 7
checkbox input "true"
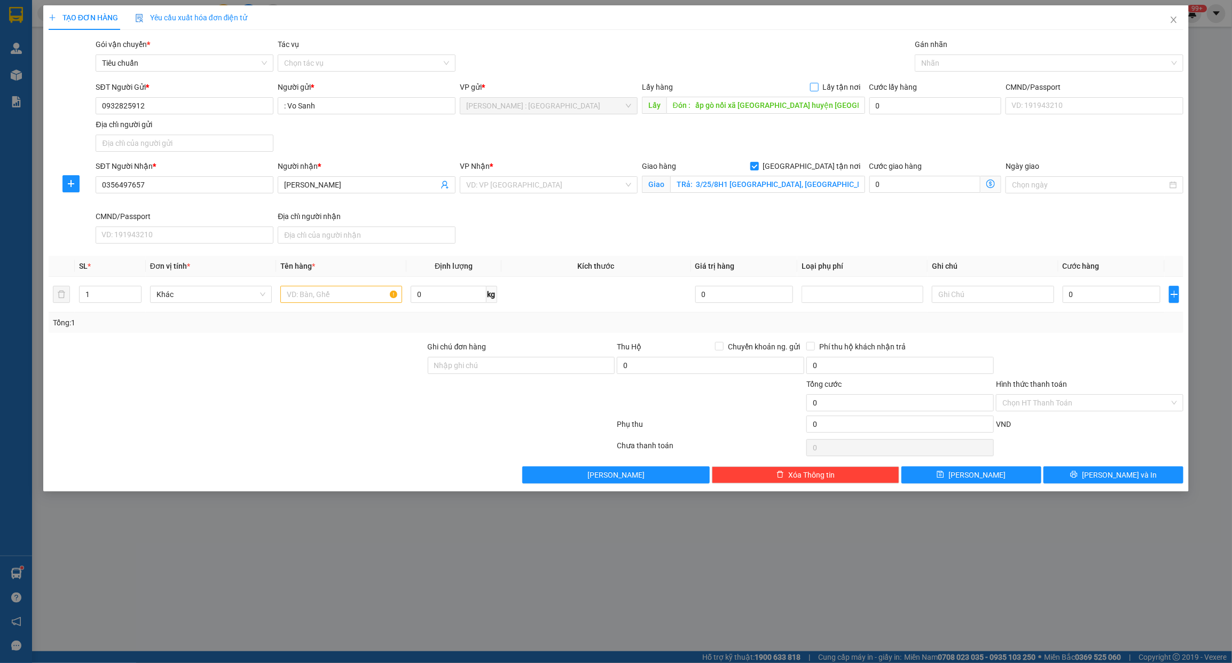
click at [815, 89] on input "Lấy tận nơi" at bounding box center [813, 86] width 7 height 7
checkbox input "true"
click at [927, 58] on div at bounding box center [1043, 63] width 253 height 13
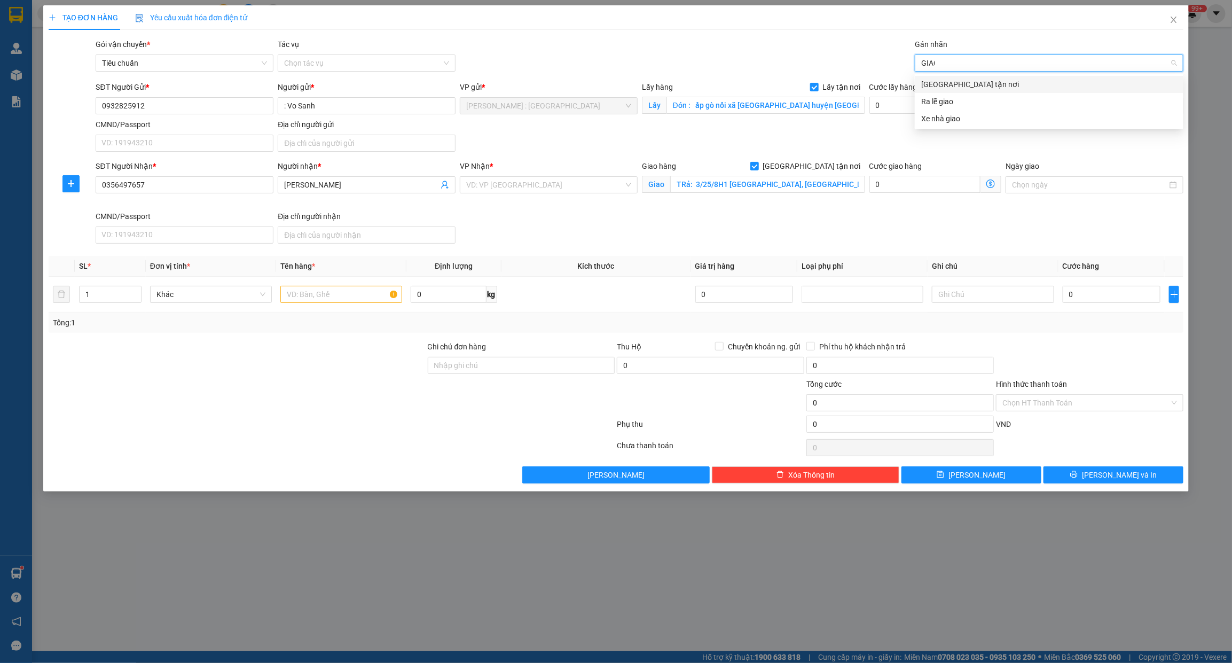
type input "GIAO"
click at [967, 83] on div "[GEOGRAPHIC_DATA] tận nơi" at bounding box center [1049, 85] width 256 height 12
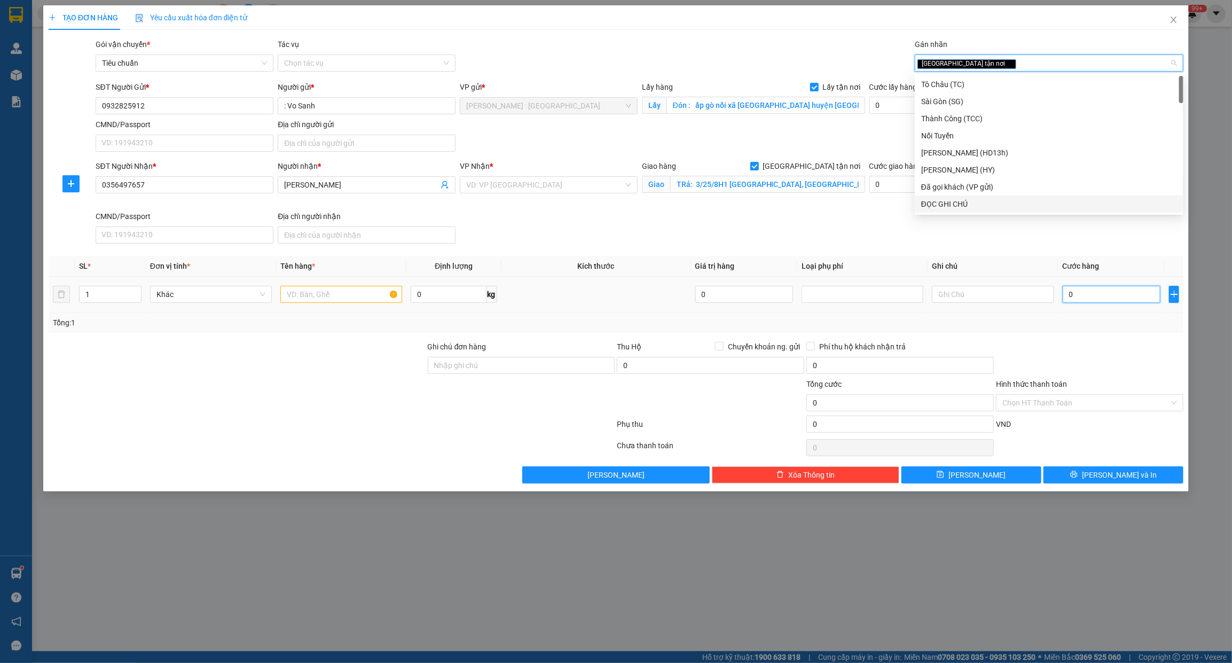
click at [1090, 294] on input "0" at bounding box center [1112, 294] width 98 height 17
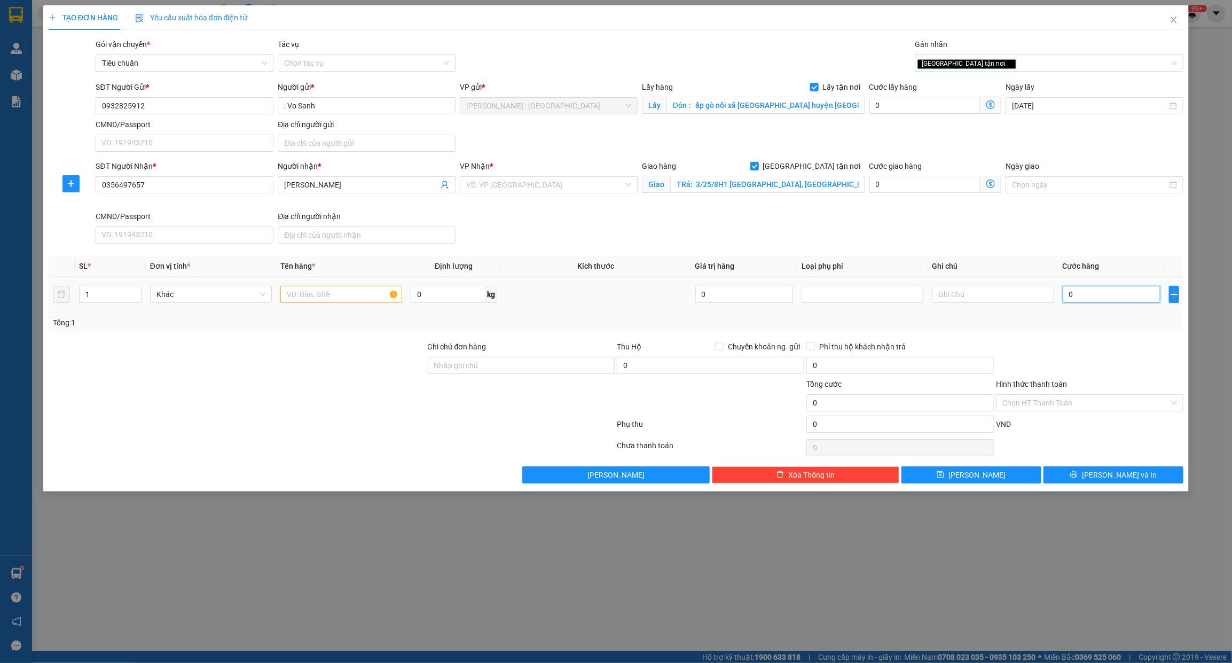
type input "4"
type input "46"
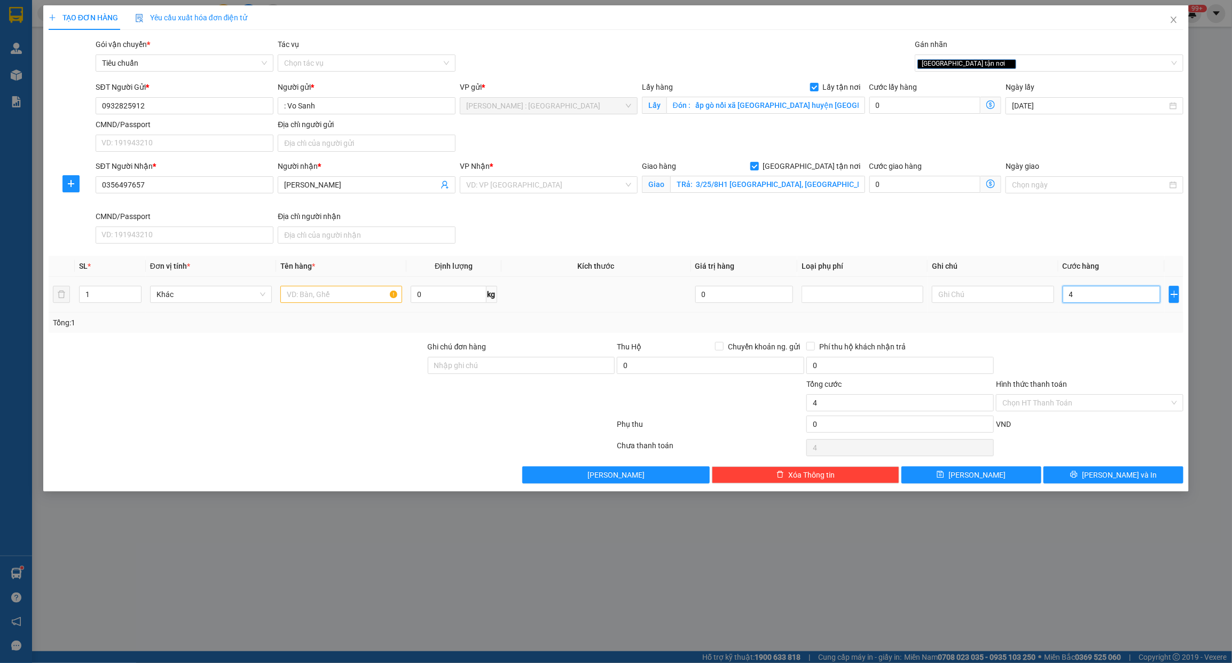
type input "46"
type input "460"
type input "460.000"
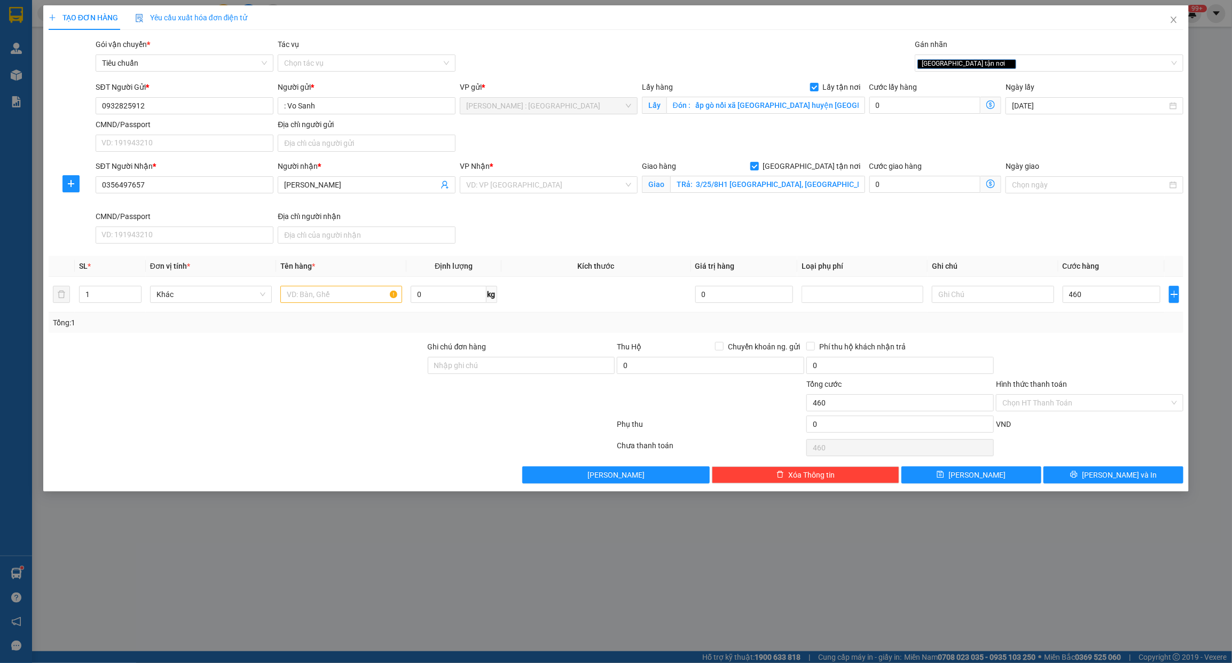
type input "460.000"
drag, startPoint x: 978, startPoint y: 207, endPoint x: 925, endPoint y: 261, distance: 74.8
click at [977, 209] on div "Cước giao hàng 0" at bounding box center [935, 185] width 137 height 50
click at [548, 366] on input "Ghi chú đơn hàng" at bounding box center [521, 365] width 187 height 17
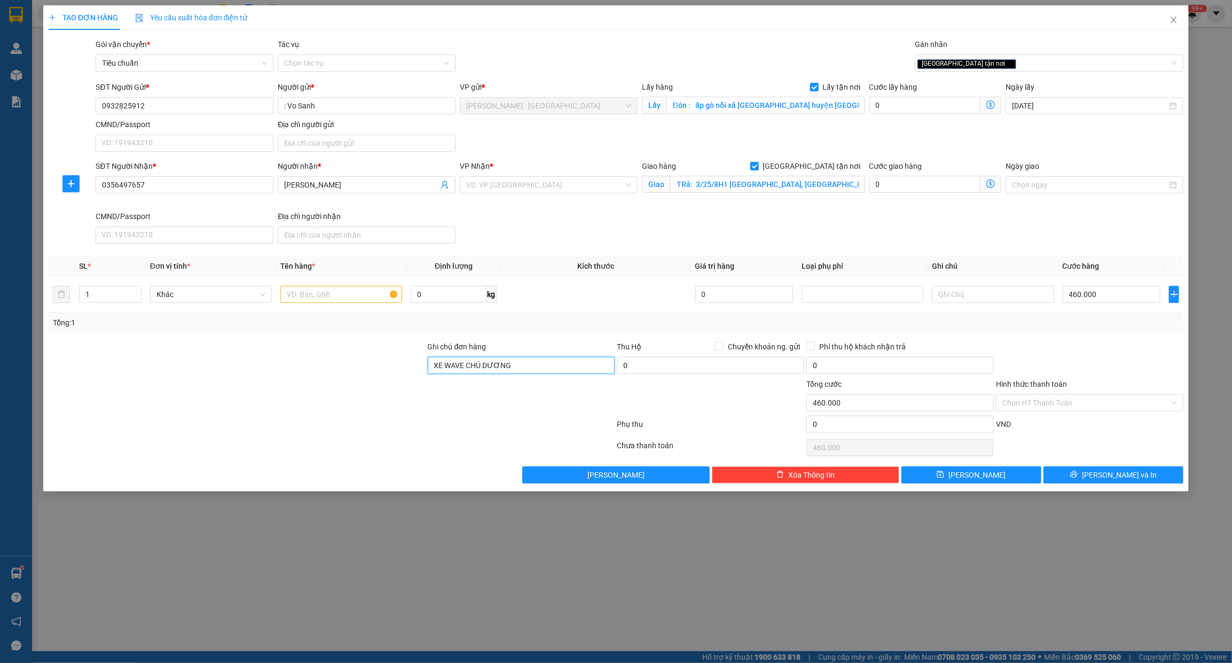
type input "XE WAVE CHÚ DƯƠNG"
click at [517, 366] on input "XE WAVE CHÚ DƯƠNG" at bounding box center [521, 365] width 187 height 17
click at [362, 294] on input "text" at bounding box center [341, 294] width 122 height 17
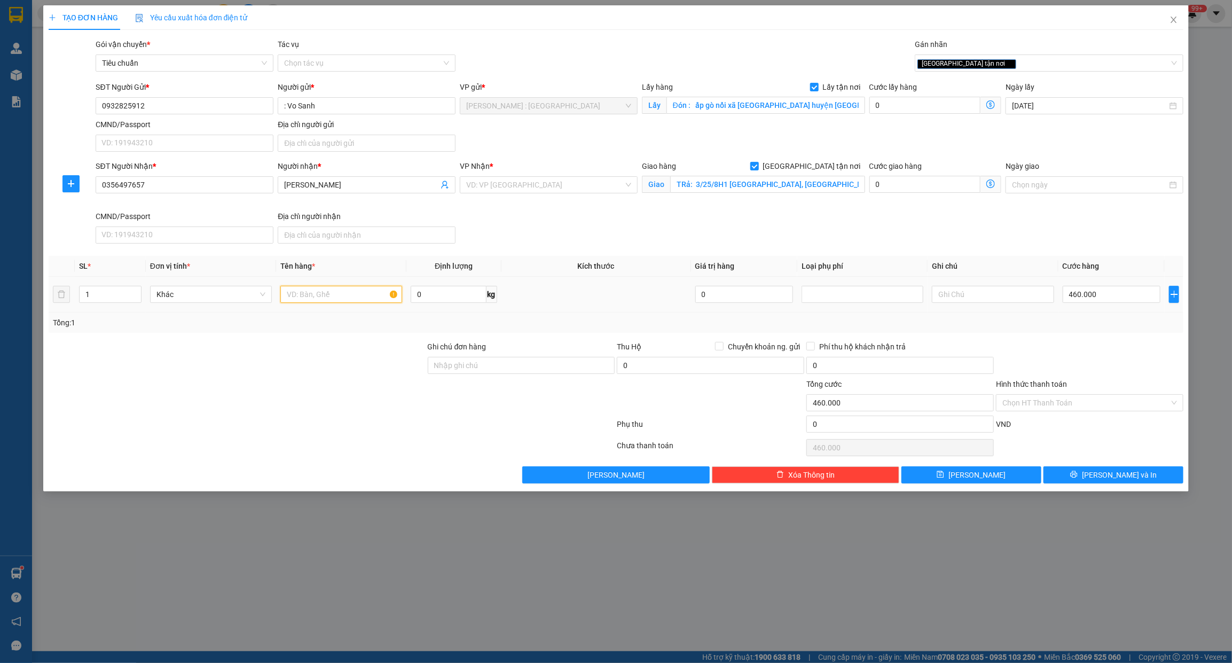
paste input "XE WAVE CHÚ DƯƠNG"
type input "XE WAVE CHÚ DƯƠNG"
click at [378, 431] on div at bounding box center [332, 425] width 569 height 21
click at [968, 479] on button "[PERSON_NAME]" at bounding box center [971, 474] width 140 height 17
drag, startPoint x: 583, startPoint y: 177, endPoint x: 583, endPoint y: 190, distance: 12.8
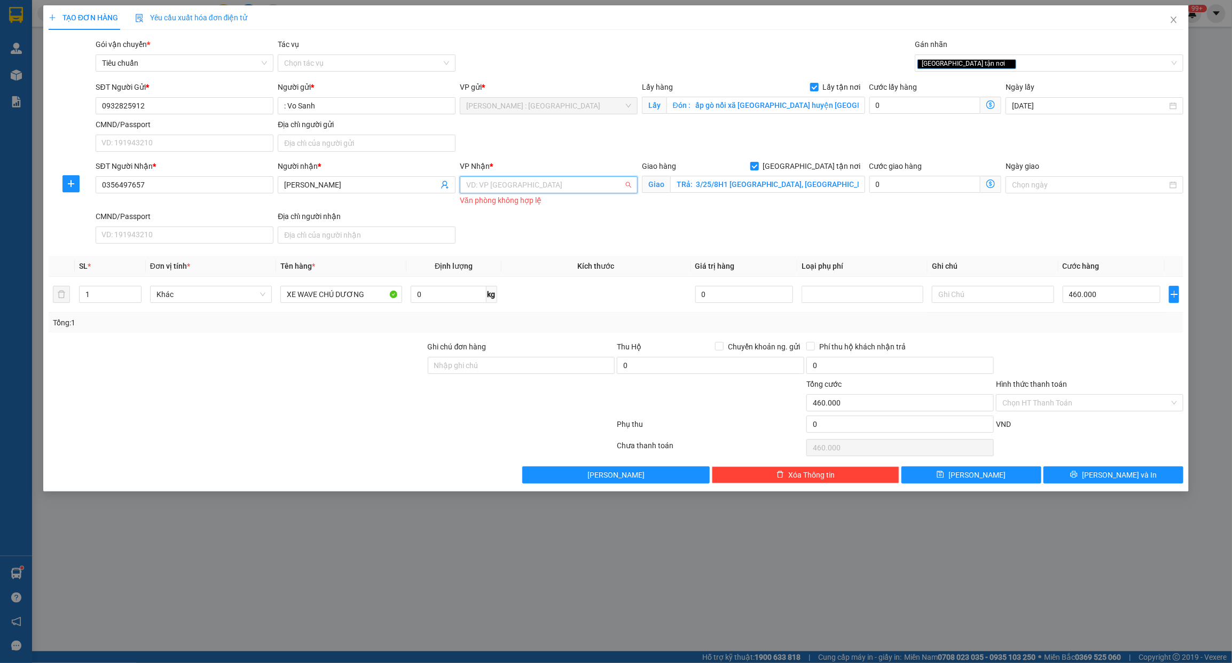
click at [583, 183] on input "search" at bounding box center [545, 185] width 158 height 16
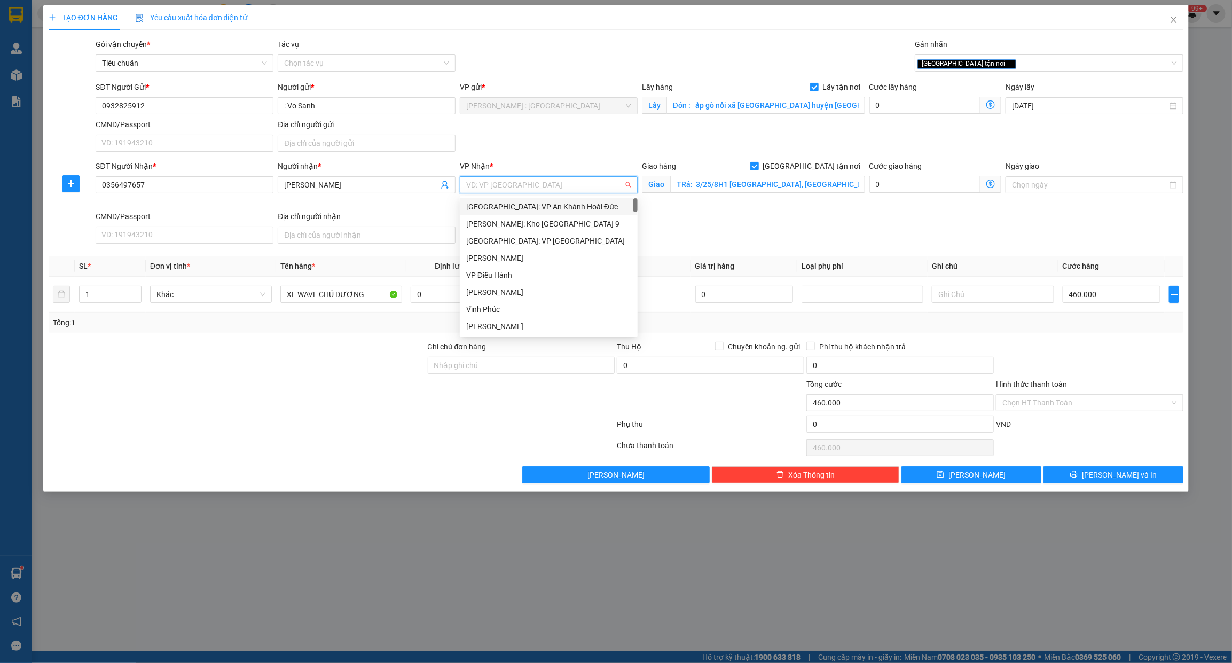
type input "Q"
click at [571, 332] on div "[PERSON_NAME] : [GEOGRAPHIC_DATA]" at bounding box center [548, 326] width 165 height 12
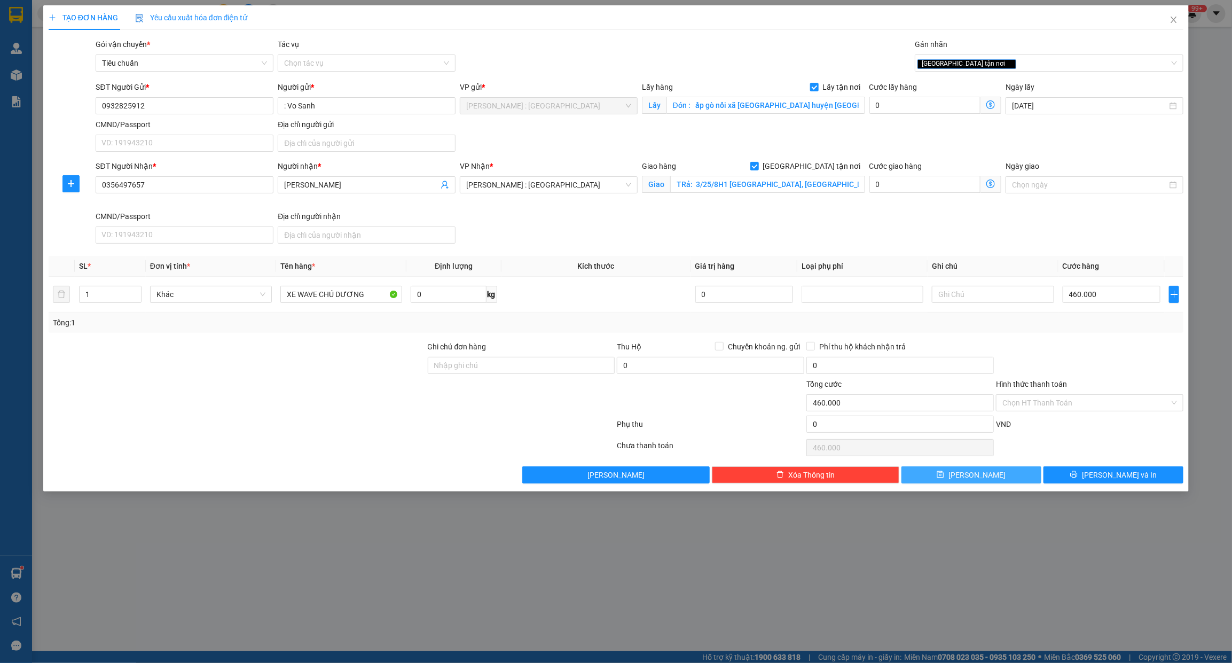
click at [1008, 476] on button "[PERSON_NAME]" at bounding box center [971, 474] width 140 height 17
checkbox input "false"
type input "0"
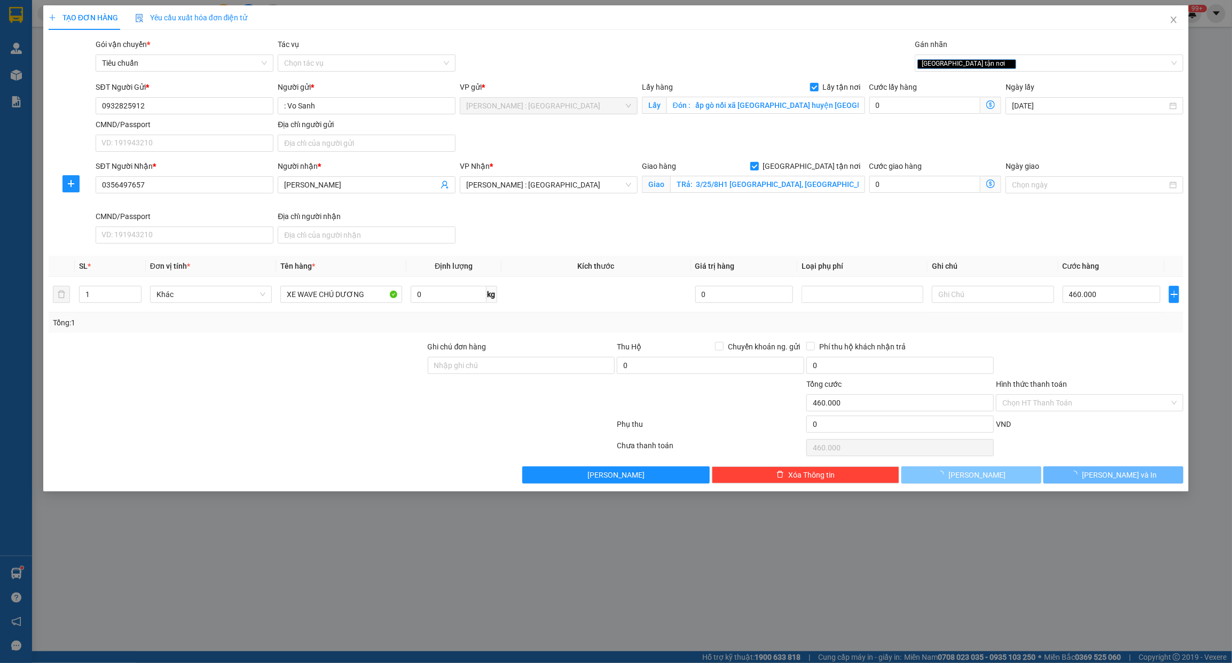
type input "0"
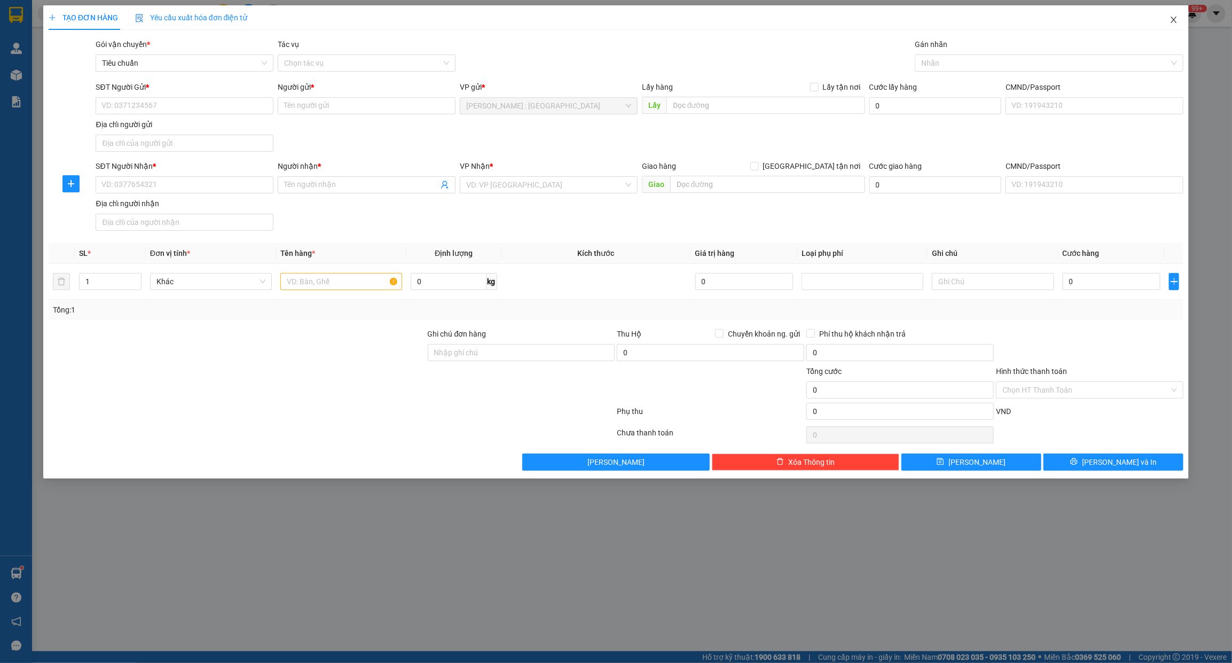
click at [1178, 21] on icon "close" at bounding box center [1174, 19] width 9 height 9
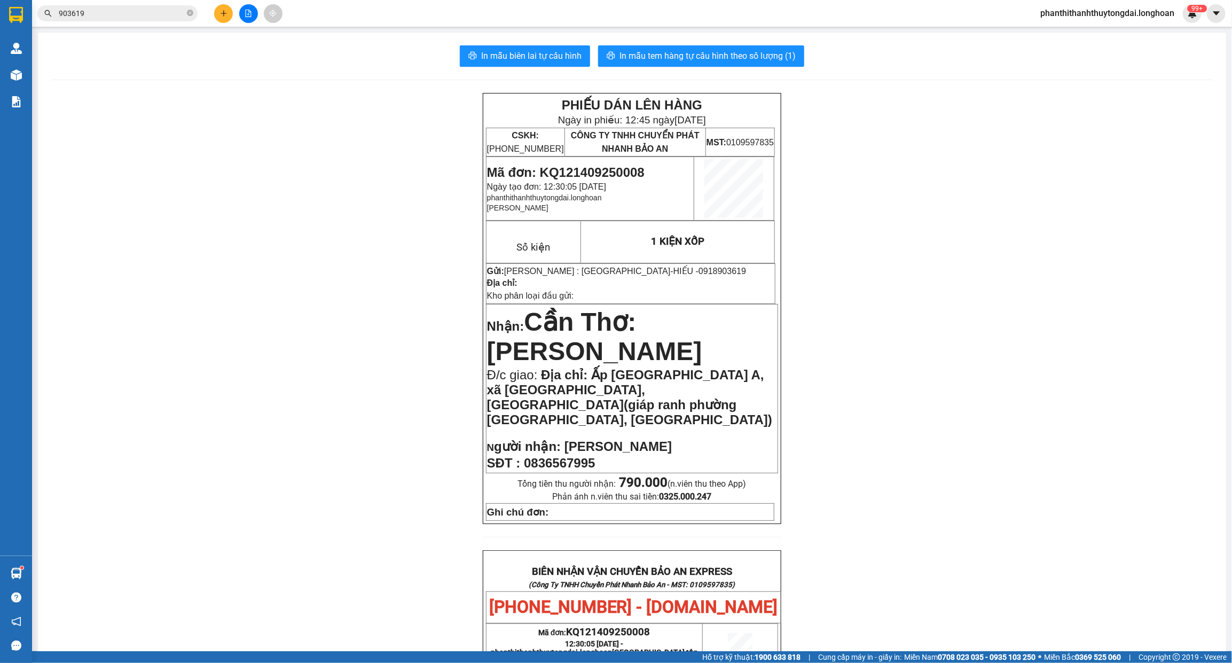
click at [242, 286] on div "PHIẾU DÁN LÊN HÀNG Ngày in phiếu: 12:45 ngày 14-09-2025 CSKH: 1900.06.88.33 CÔN…" at bounding box center [632, 612] width 1163 height 1039
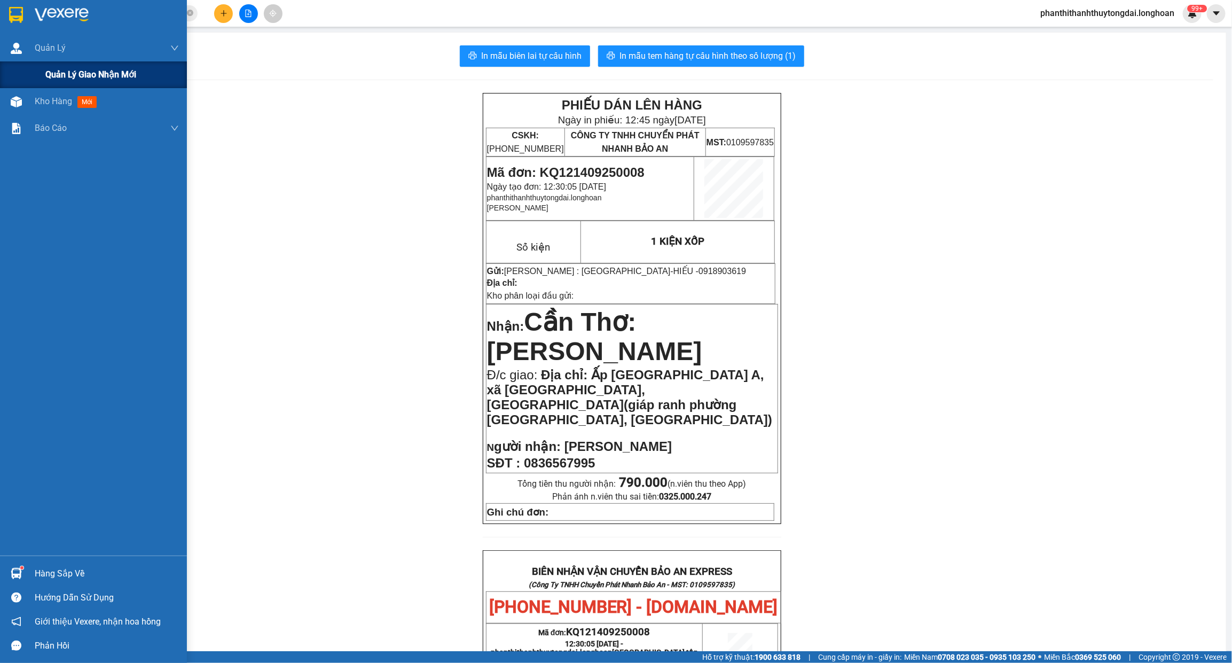
click at [41, 76] on div "Quản lý giao nhận mới" at bounding box center [93, 74] width 187 height 27
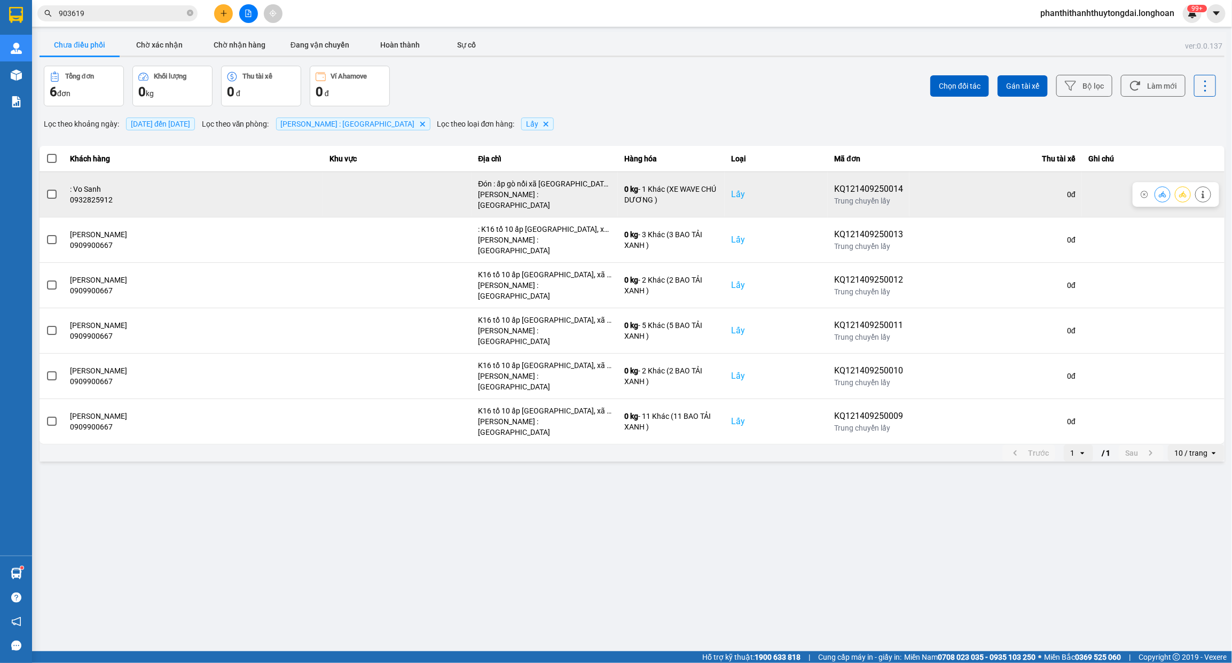
click at [51, 190] on span at bounding box center [52, 195] width 10 height 10
click at [46, 189] on input "checkbox" at bounding box center [46, 189] width 0 height 0
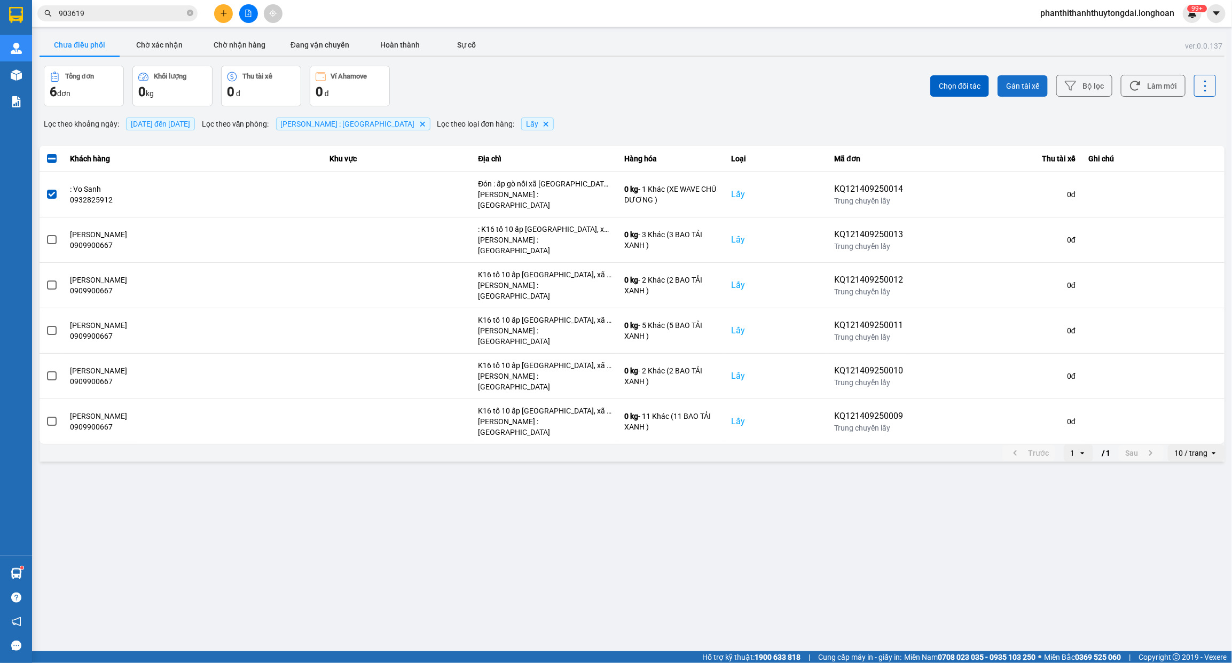
click at [1018, 81] on span "Gán tài xế" at bounding box center [1022, 86] width 33 height 11
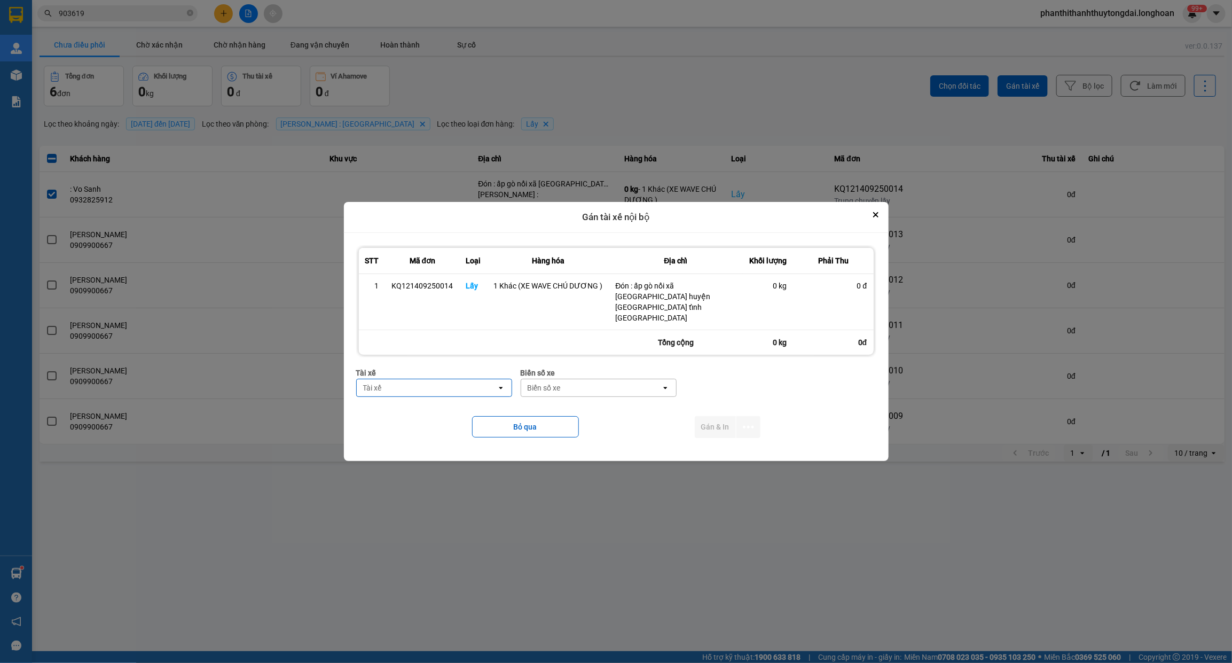
click at [481, 385] on div "Tài xế" at bounding box center [427, 387] width 140 height 17
type input "DƯƠNG"
click at [478, 404] on span "0774555247 - TRƯƠNG DUY DƯƠNG 0774555247" at bounding box center [437, 405] width 142 height 21
click at [617, 379] on div "Biển số xe" at bounding box center [621, 387] width 140 height 17
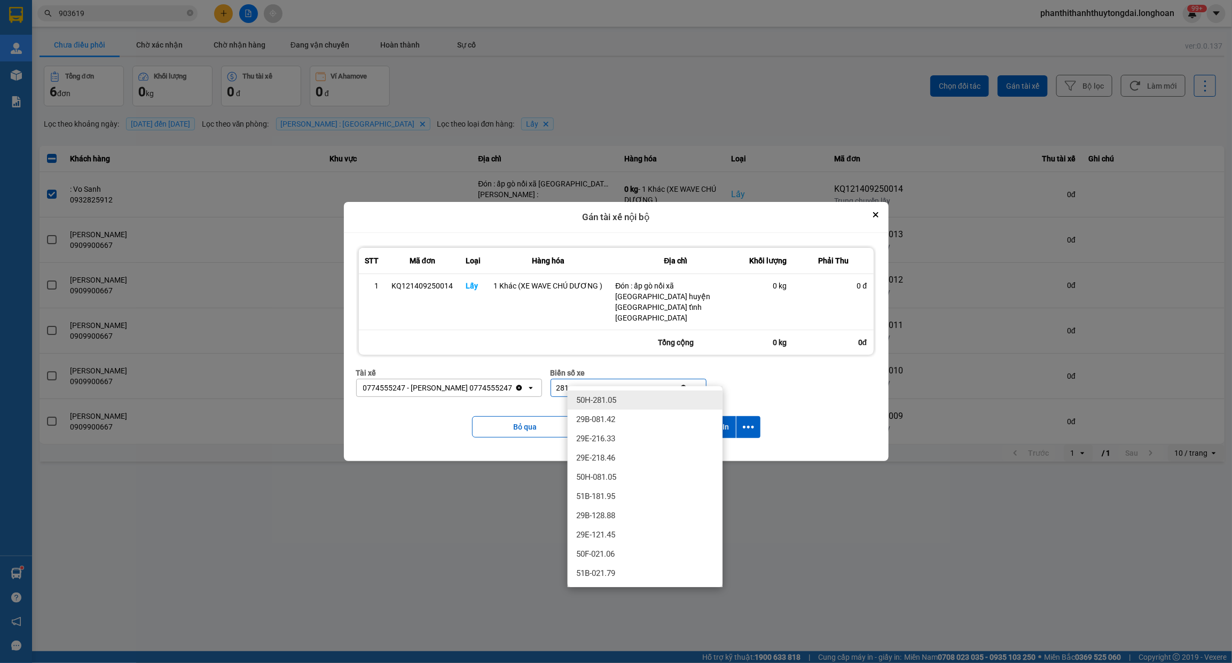
type input "281"
click at [629, 401] on div "50H-281.05" at bounding box center [645, 399] width 155 height 19
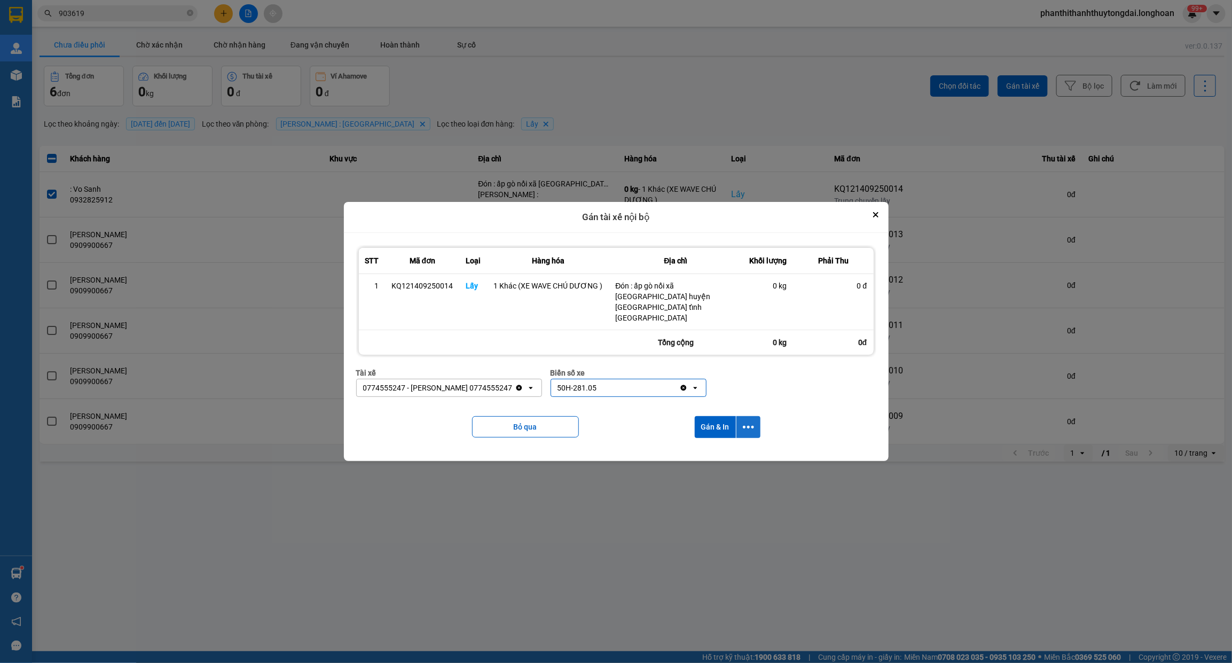
click at [745, 421] on icon "dialog" at bounding box center [748, 426] width 11 height 11
click at [721, 450] on span "Chỉ gán tài" at bounding box center [705, 445] width 35 height 11
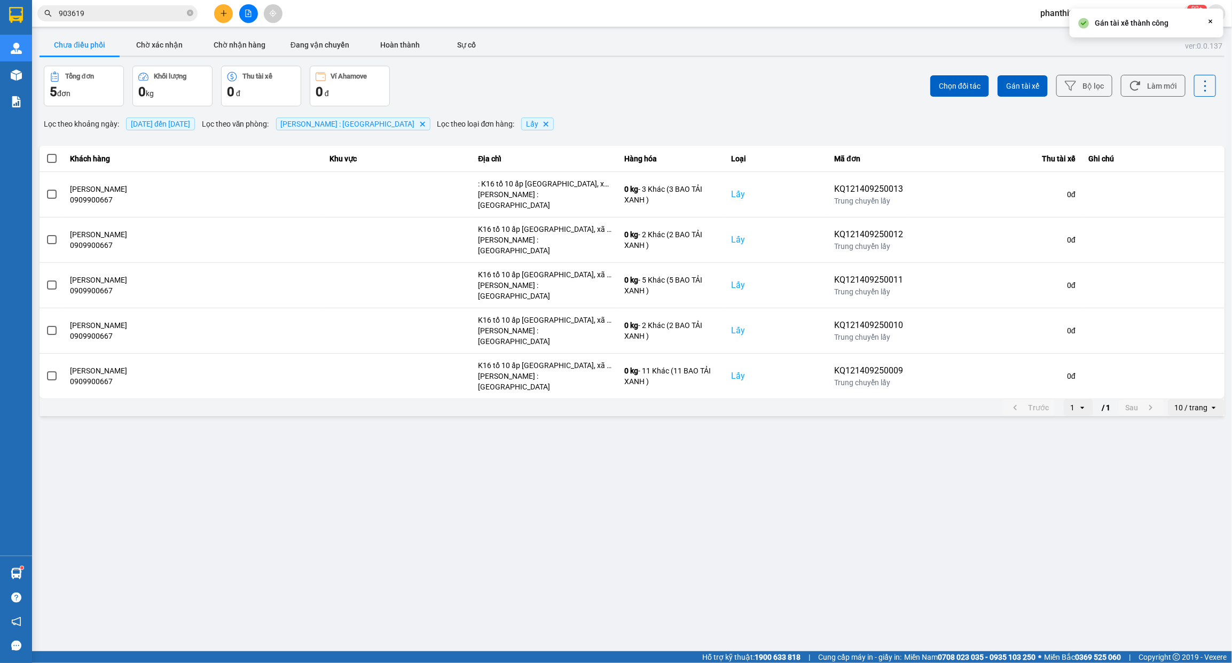
click at [988, 433] on main "ver: 0.0.137 Chưa điều phối Chờ xác nhận Chờ nhận hàng Đang vận chuyển Hoàn thà…" at bounding box center [616, 325] width 1232 height 651
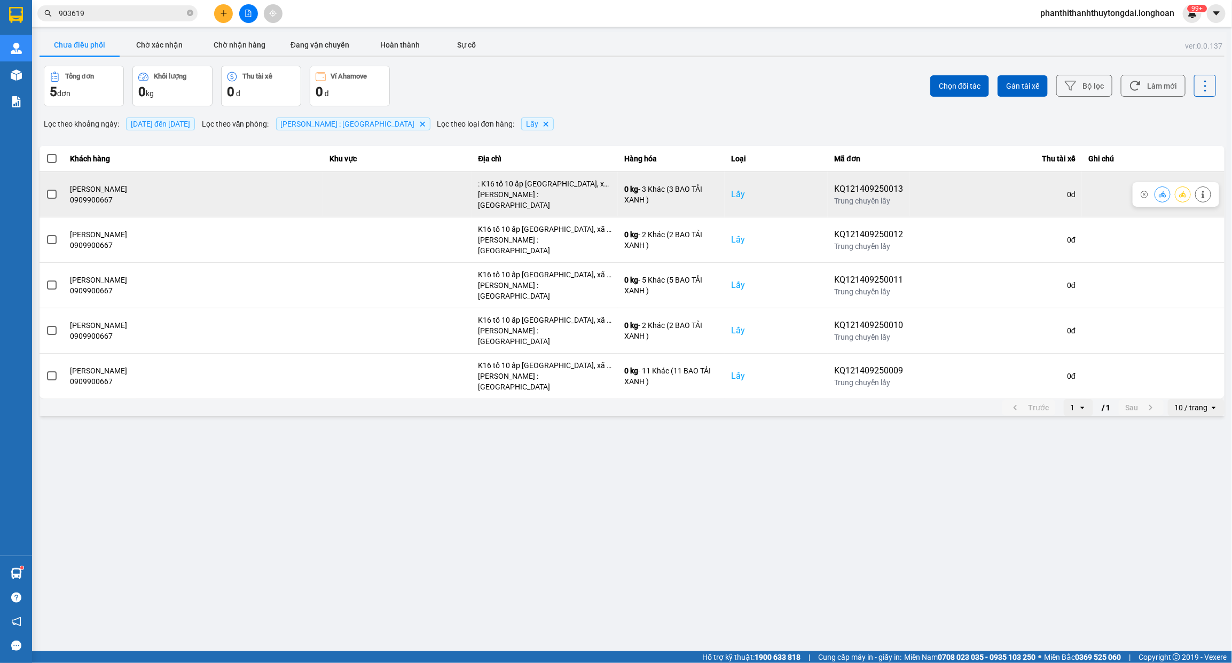
click at [52, 195] on label at bounding box center [52, 195] width 12 height 12
click at [46, 189] on input "checkbox" at bounding box center [46, 189] width 0 height 0
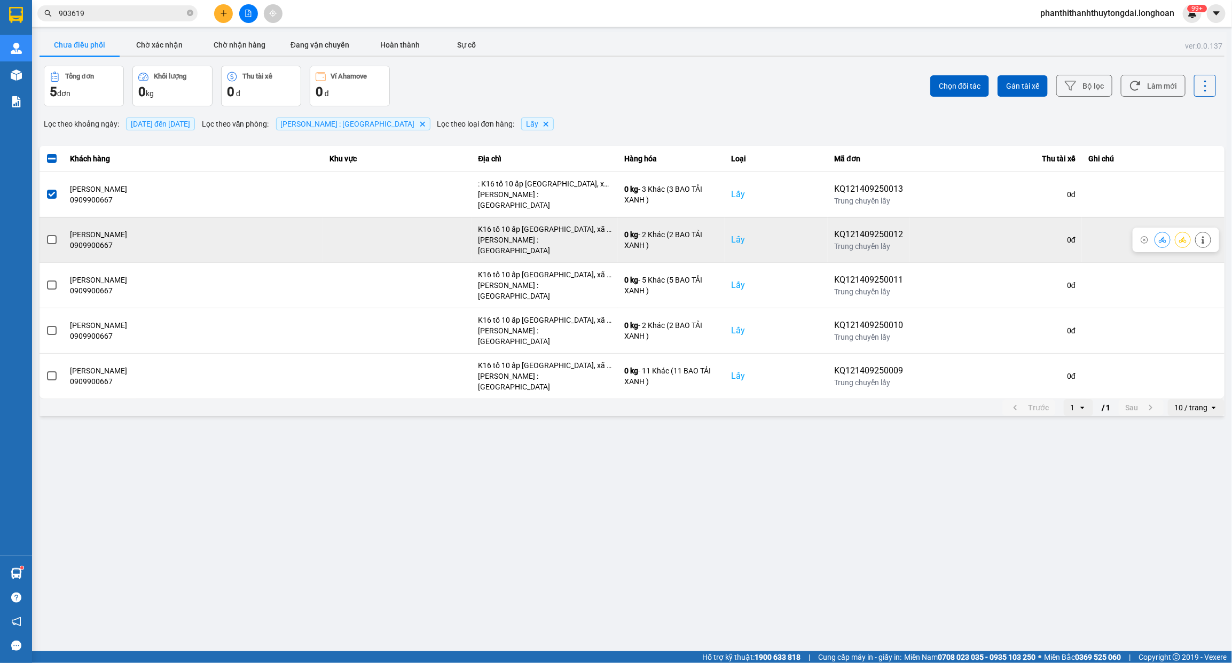
click at [50, 235] on span at bounding box center [52, 240] width 10 height 10
click at [46, 234] on input "checkbox" at bounding box center [46, 234] width 0 height 0
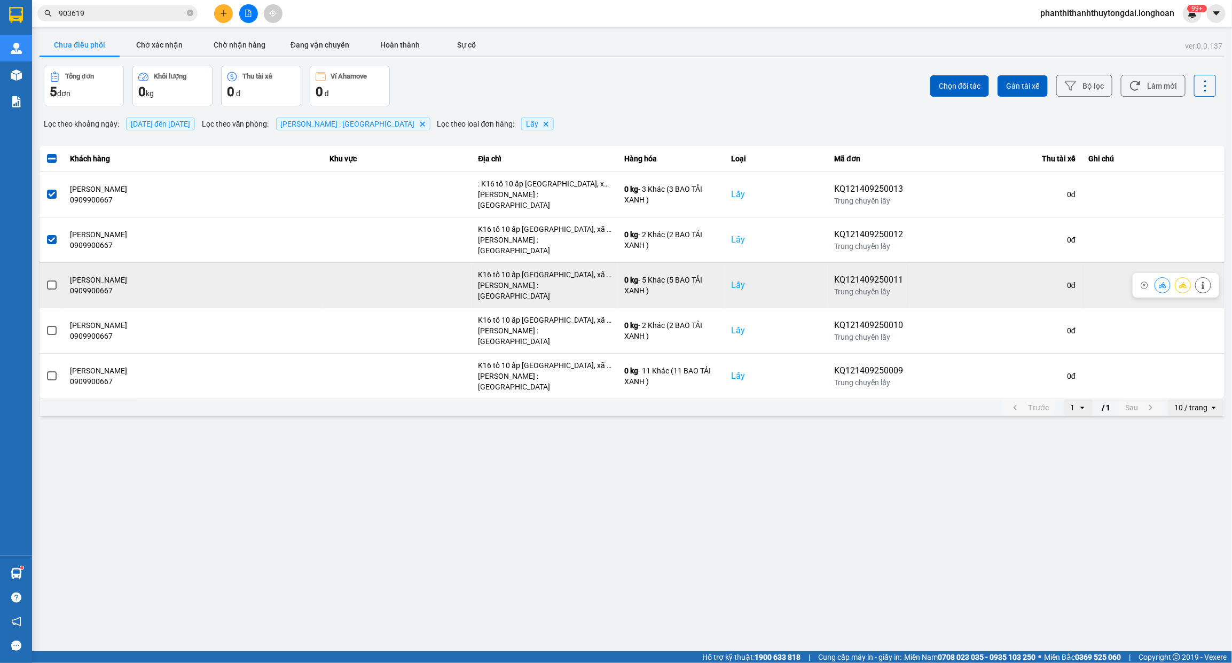
click at [47, 280] on span at bounding box center [52, 285] width 10 height 10
click at [46, 279] on input "checkbox" at bounding box center [46, 279] width 0 height 0
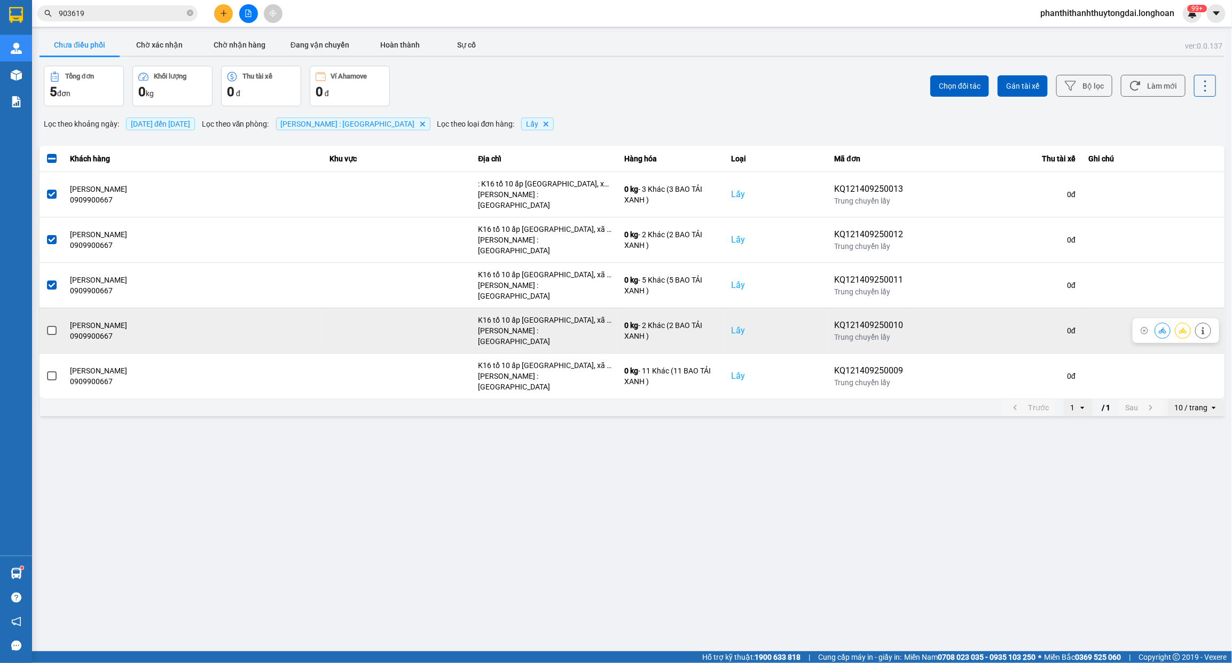
click at [49, 326] on span at bounding box center [52, 331] width 10 height 10
click at [46, 325] on input "checkbox" at bounding box center [46, 325] width 0 height 0
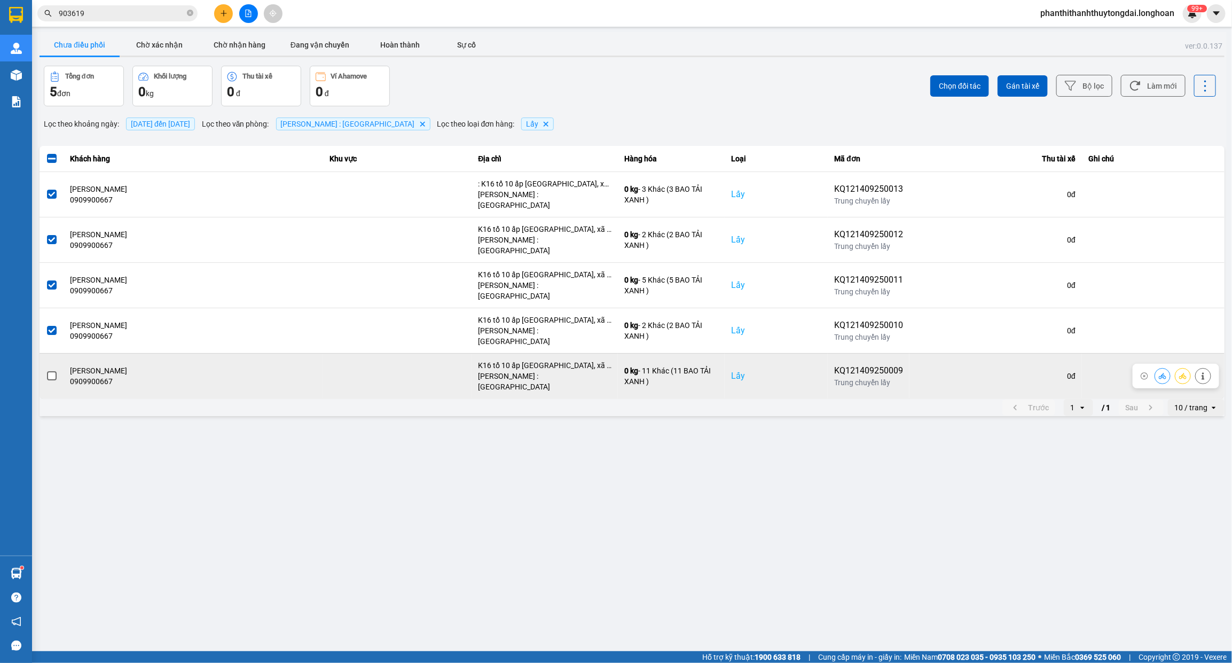
click at [52, 371] on span at bounding box center [52, 376] width 10 height 10
click at [46, 370] on input "checkbox" at bounding box center [46, 370] width 0 height 0
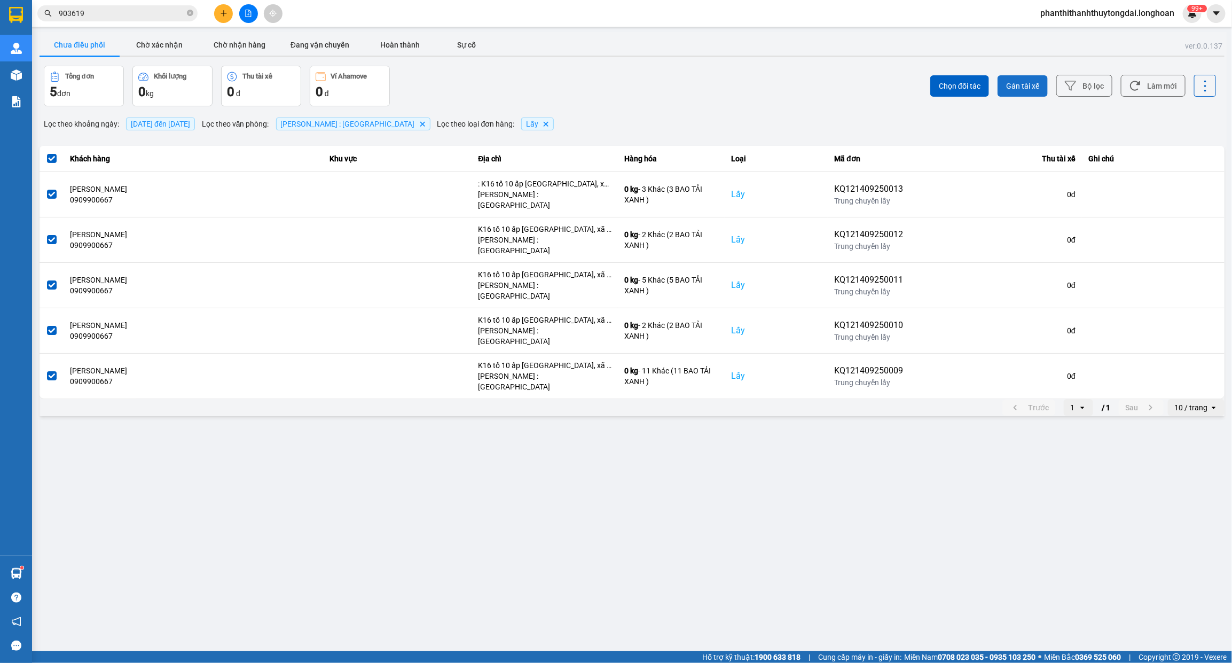
click at [1016, 79] on button "Gán tài xế" at bounding box center [1023, 85] width 50 height 21
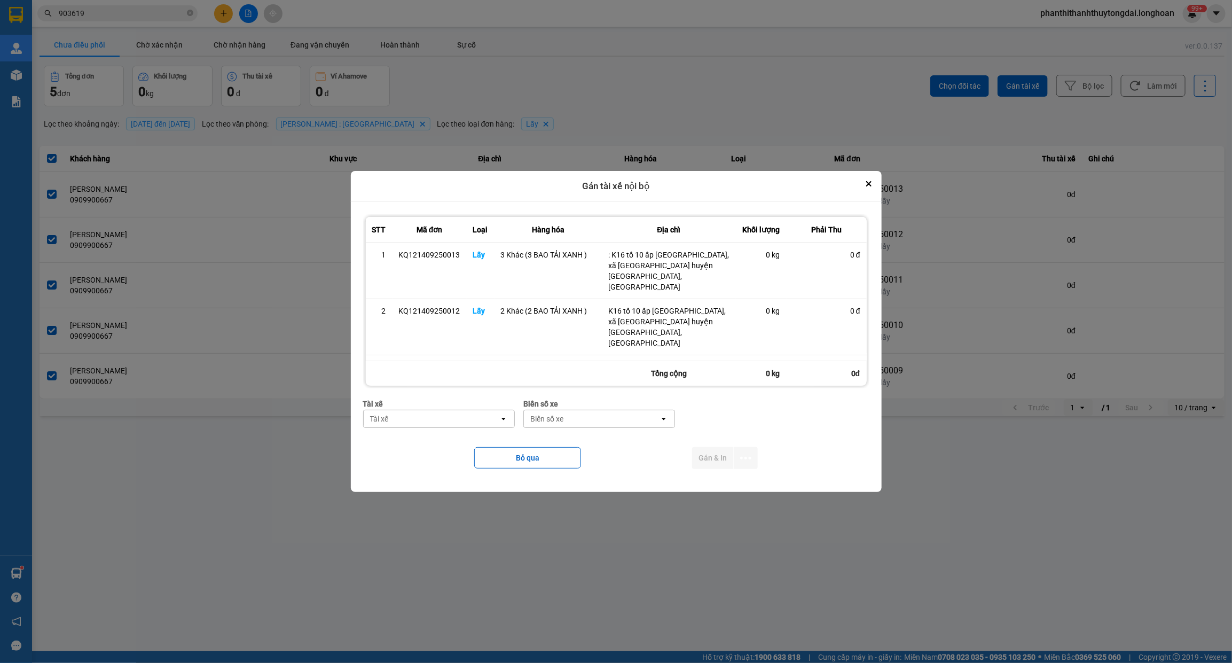
click at [449, 425] on div "Tài xế" at bounding box center [432, 418] width 136 height 17
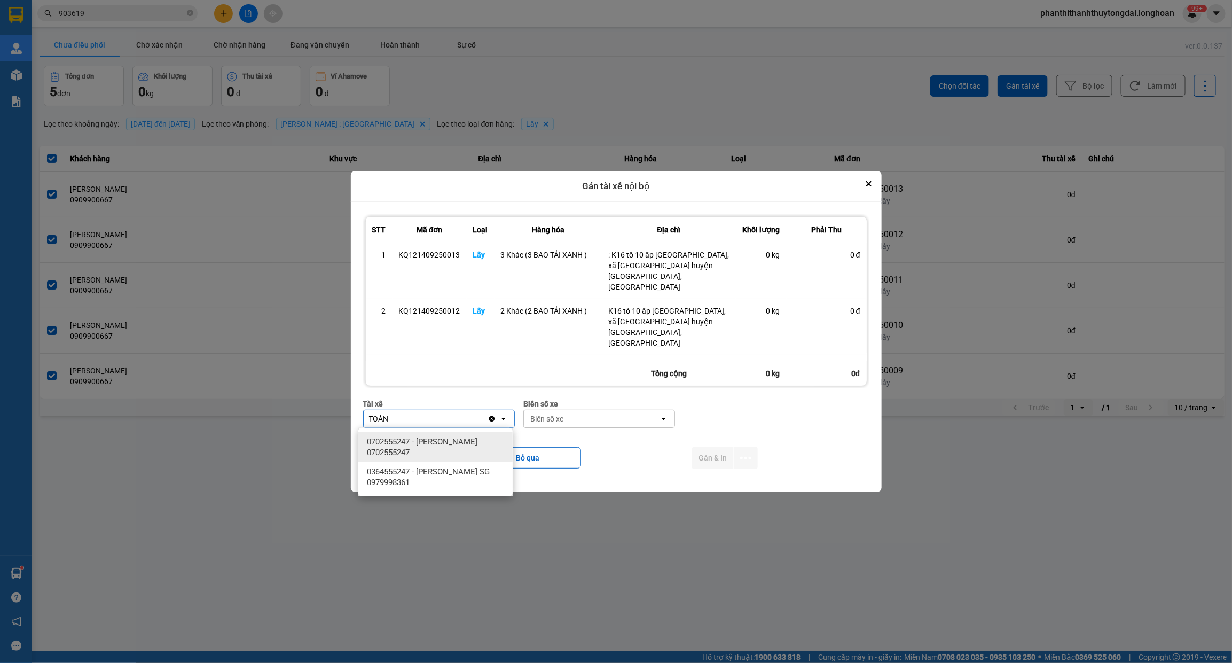
type input "TOÀN"
click at [449, 440] on span "0702555247 - TRẦN XUÂN TOÀN 0702555247" at bounding box center [438, 446] width 142 height 21
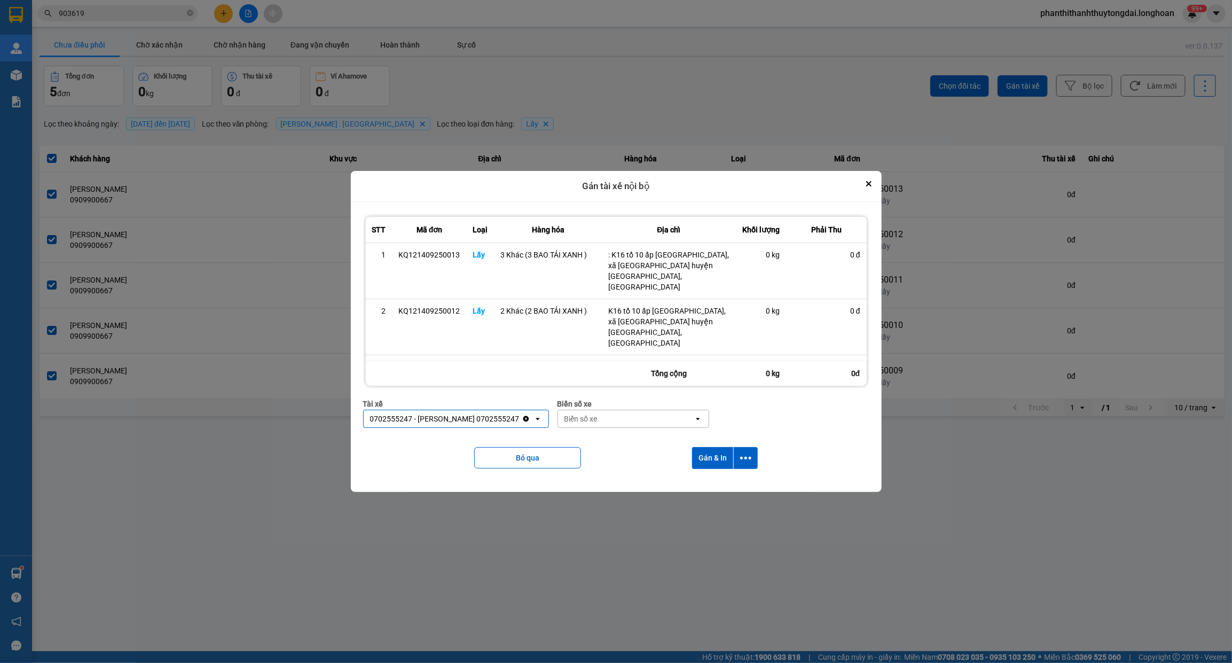
click at [580, 417] on div "Biển số xe" at bounding box center [580, 418] width 33 height 11
type input "96054"
click at [581, 444] on span "29H-960.54" at bounding box center [586, 441] width 40 height 11
click at [745, 465] on button "dialog" at bounding box center [746, 458] width 24 height 22
click at [738, 484] on div "Chỉ gán tài" at bounding box center [718, 487] width 63 height 11
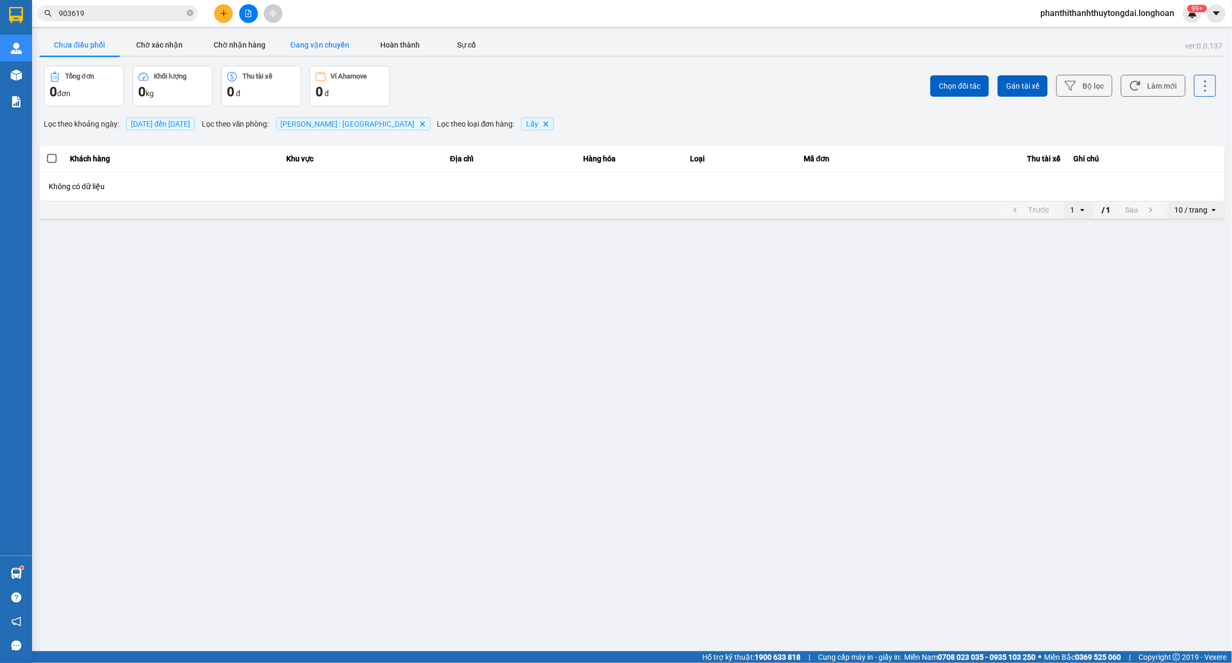
click at [305, 43] on button "Đang vận chuyển" at bounding box center [320, 44] width 80 height 21
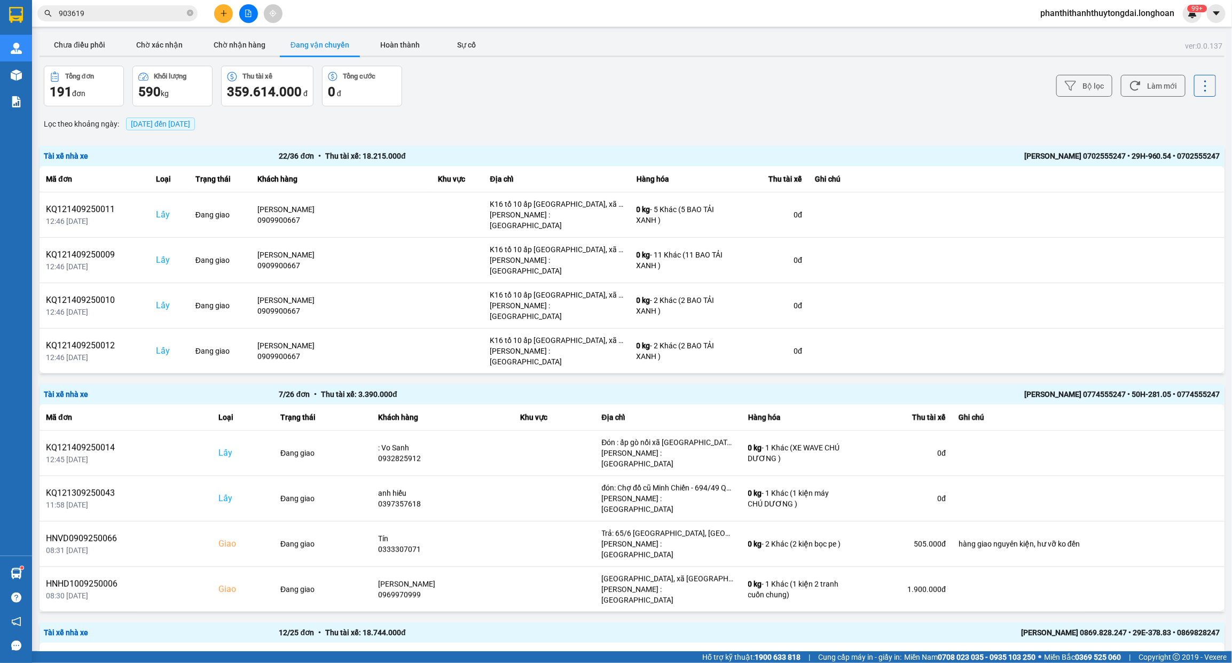
click at [190, 121] on span "14/09/2025 đến 14/09/2025" at bounding box center [160, 124] width 59 height 9
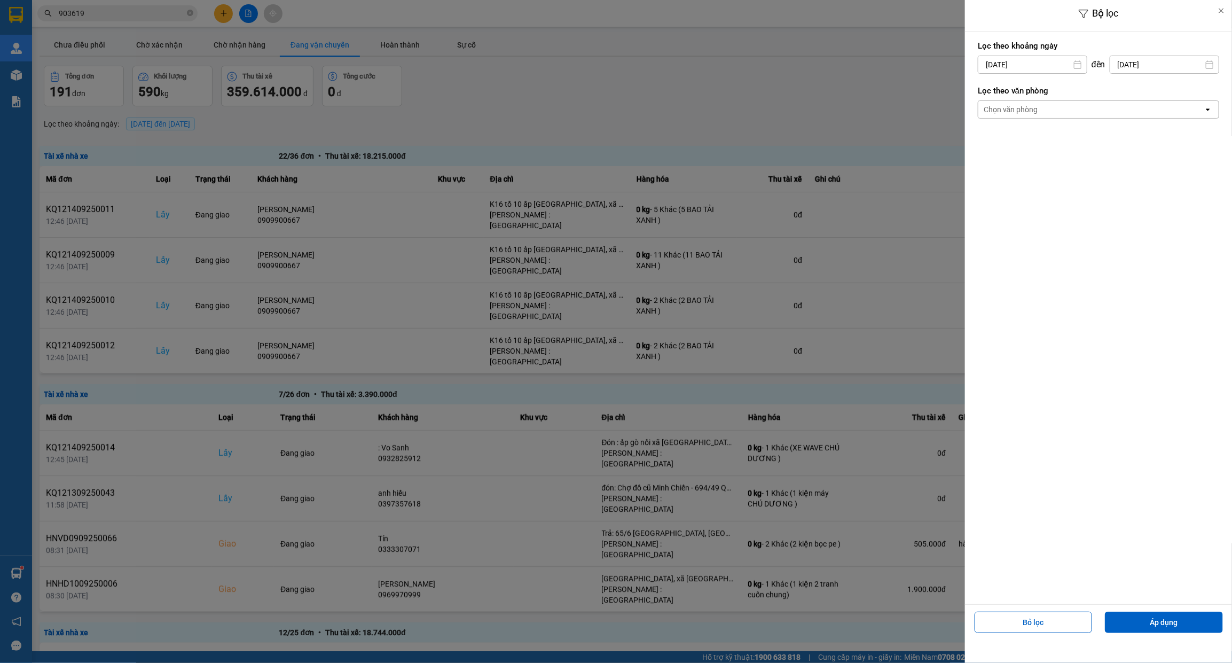
click at [1059, 115] on div "Chọn văn phòng" at bounding box center [1090, 109] width 225 height 17
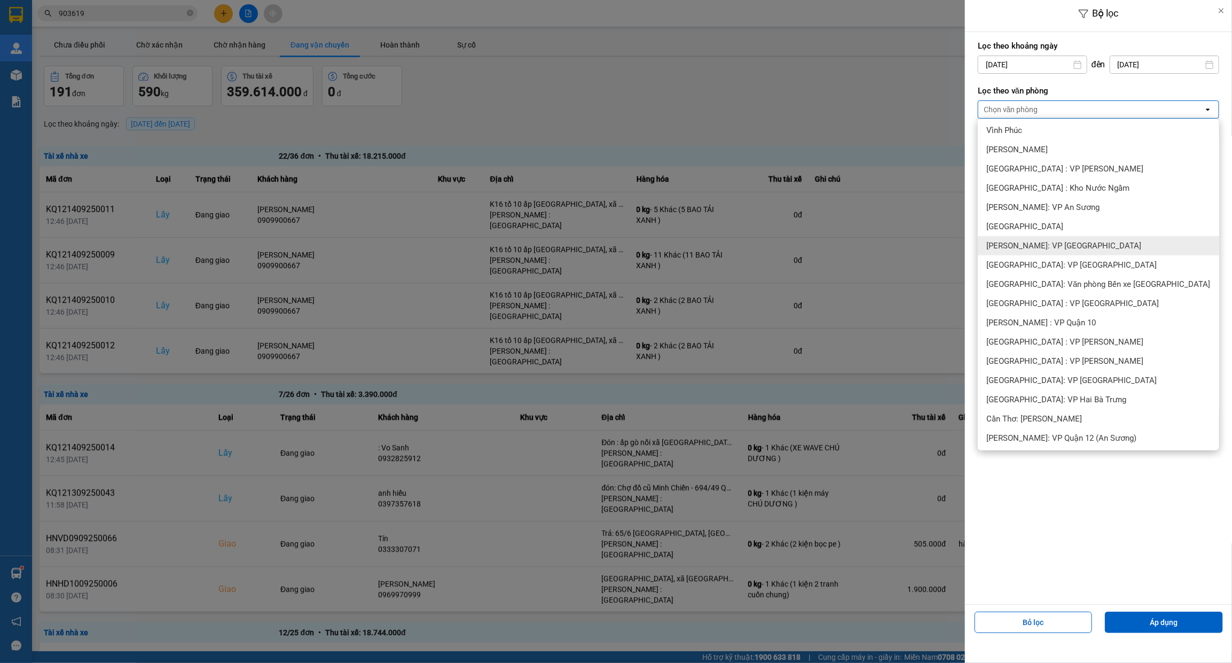
scroll to position [134, 0]
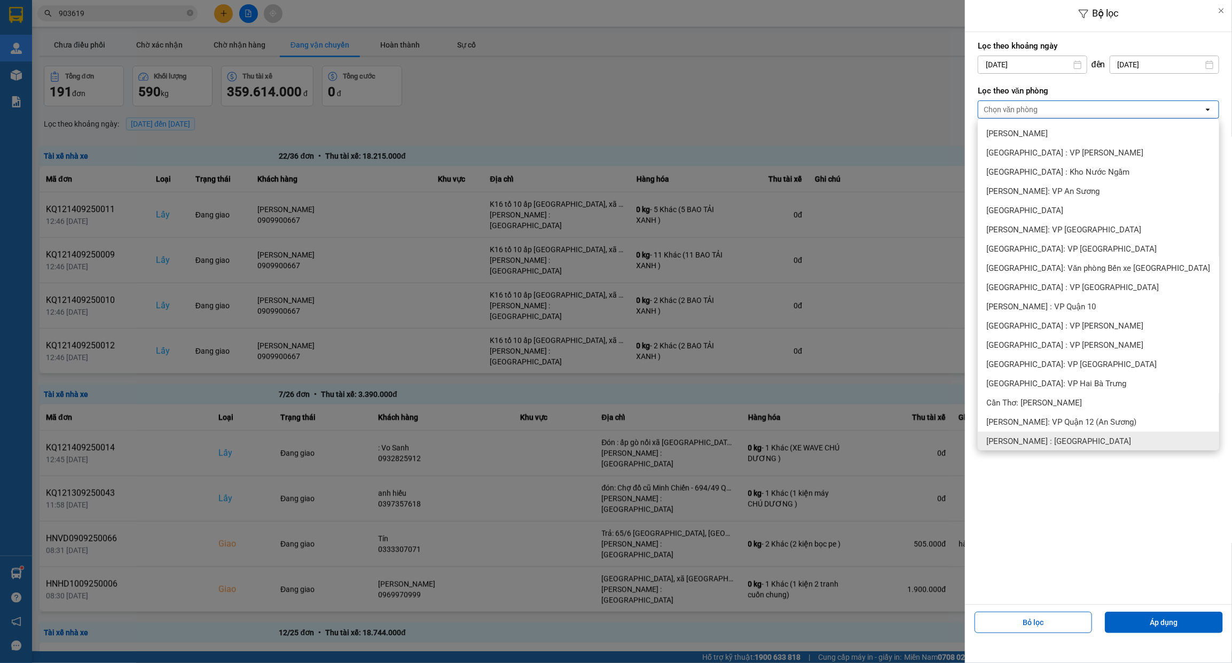
click at [1096, 439] on div "[PERSON_NAME] : [GEOGRAPHIC_DATA]" at bounding box center [1098, 441] width 241 height 19
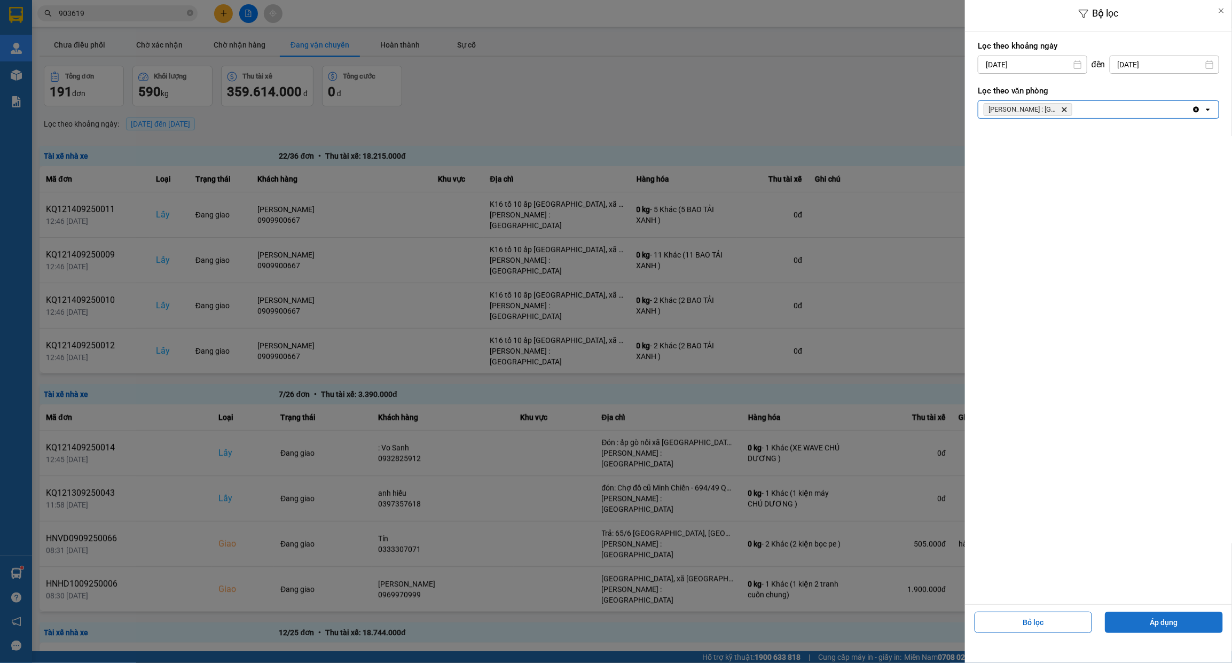
click at [1198, 628] on button "Áp dụng" at bounding box center [1164, 621] width 118 height 21
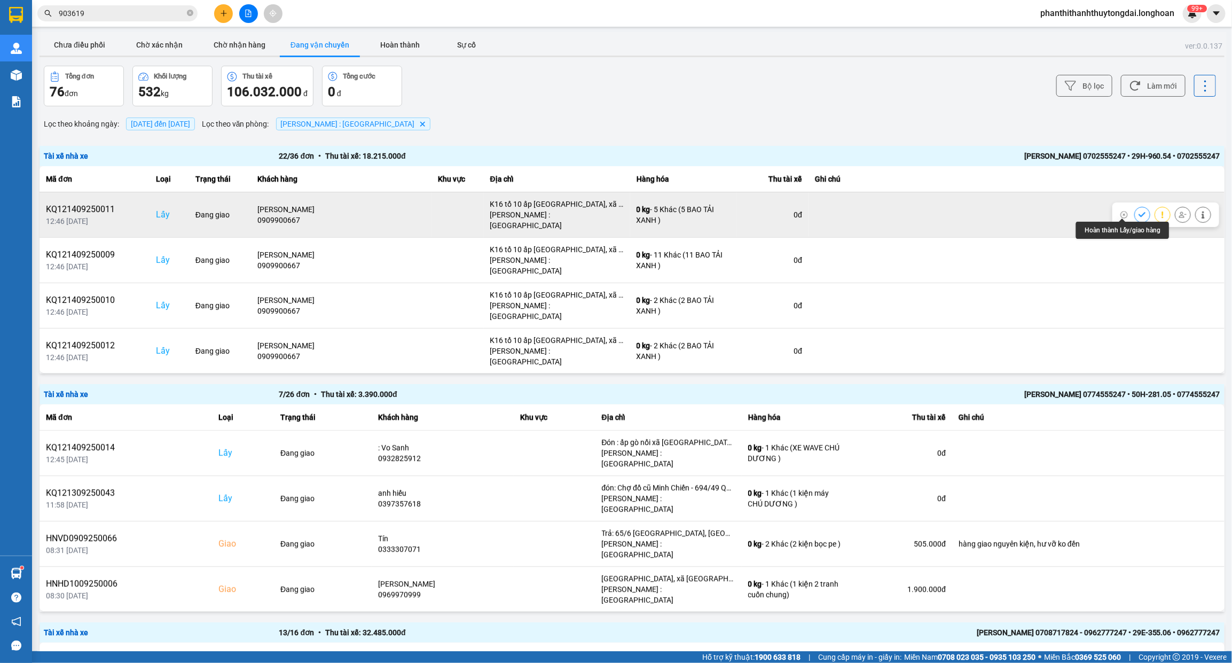
click at [1139, 211] on icon at bounding box center [1142, 214] width 7 height 7
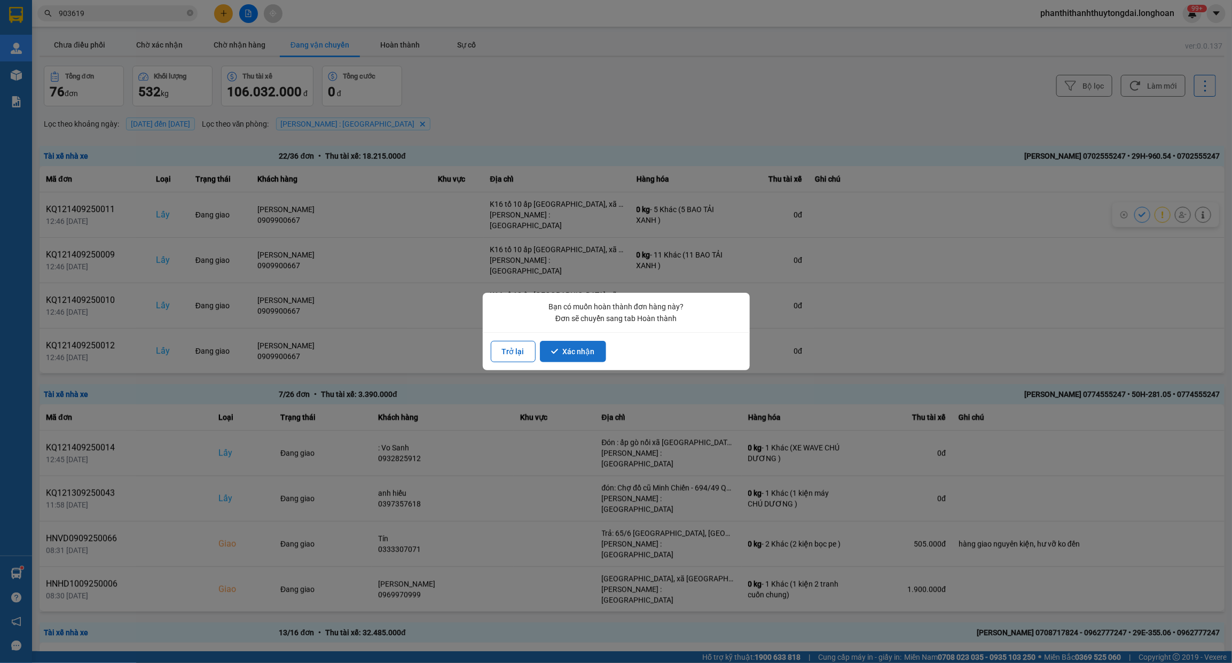
click at [586, 346] on button "Xác nhận" at bounding box center [573, 351] width 66 height 21
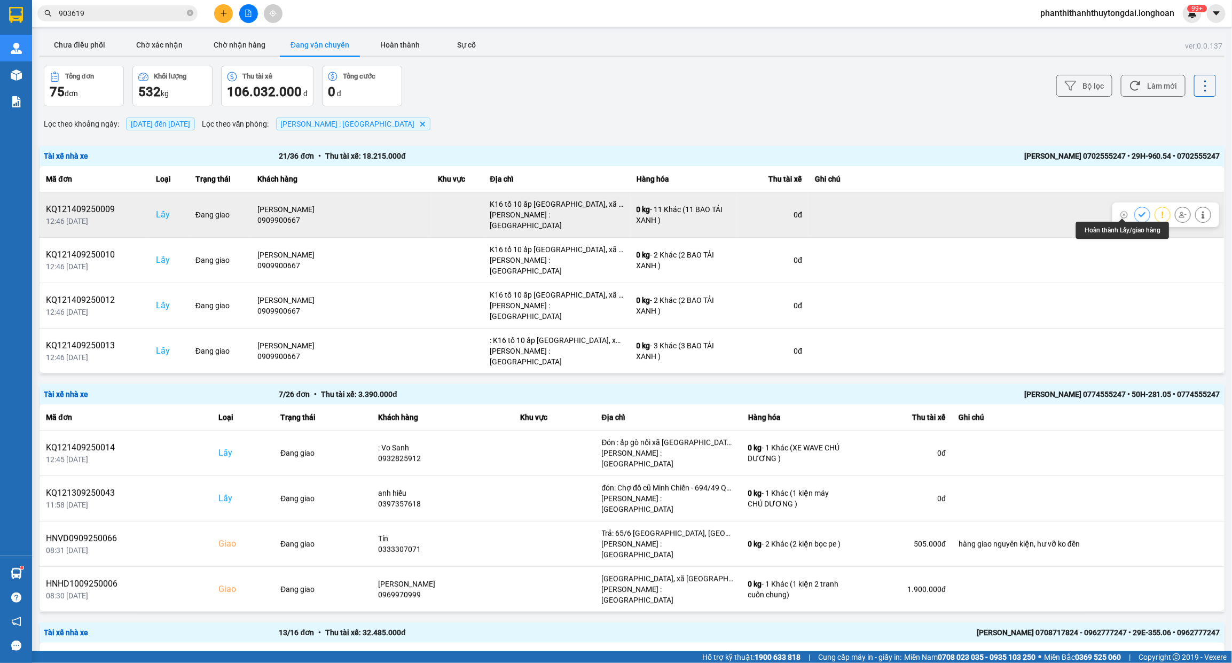
click at [1139, 211] on icon at bounding box center [1142, 214] width 7 height 7
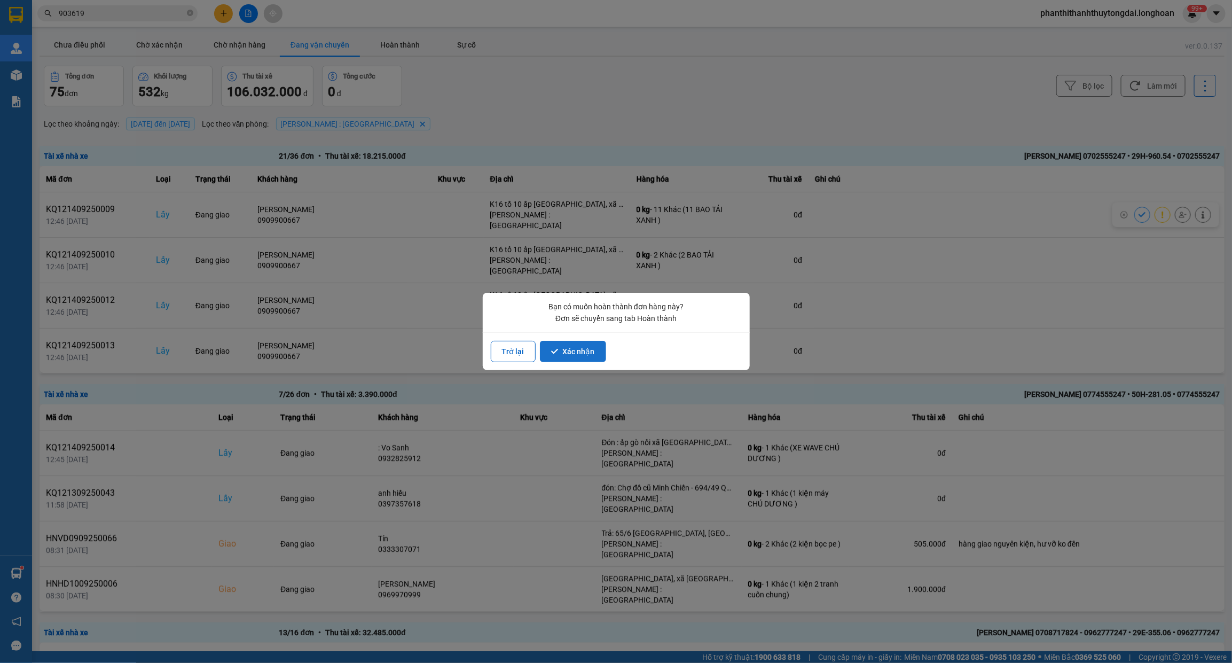
click at [575, 346] on button "Xác nhận" at bounding box center [573, 351] width 66 height 21
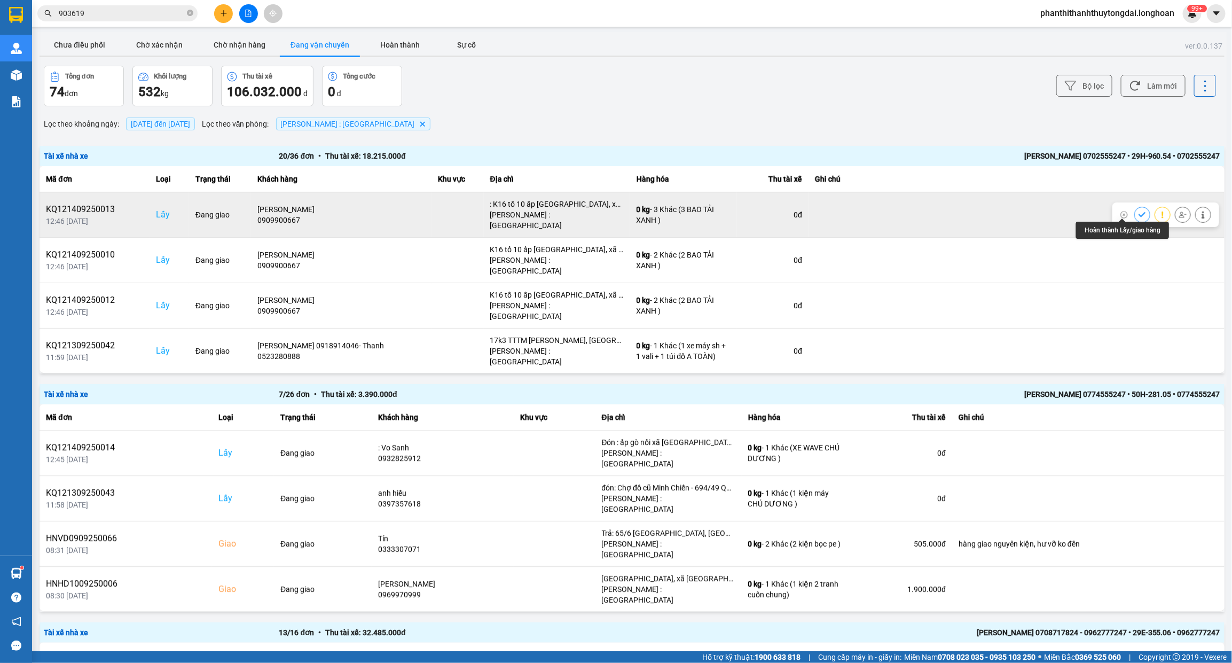
click at [1135, 209] on button at bounding box center [1142, 214] width 15 height 19
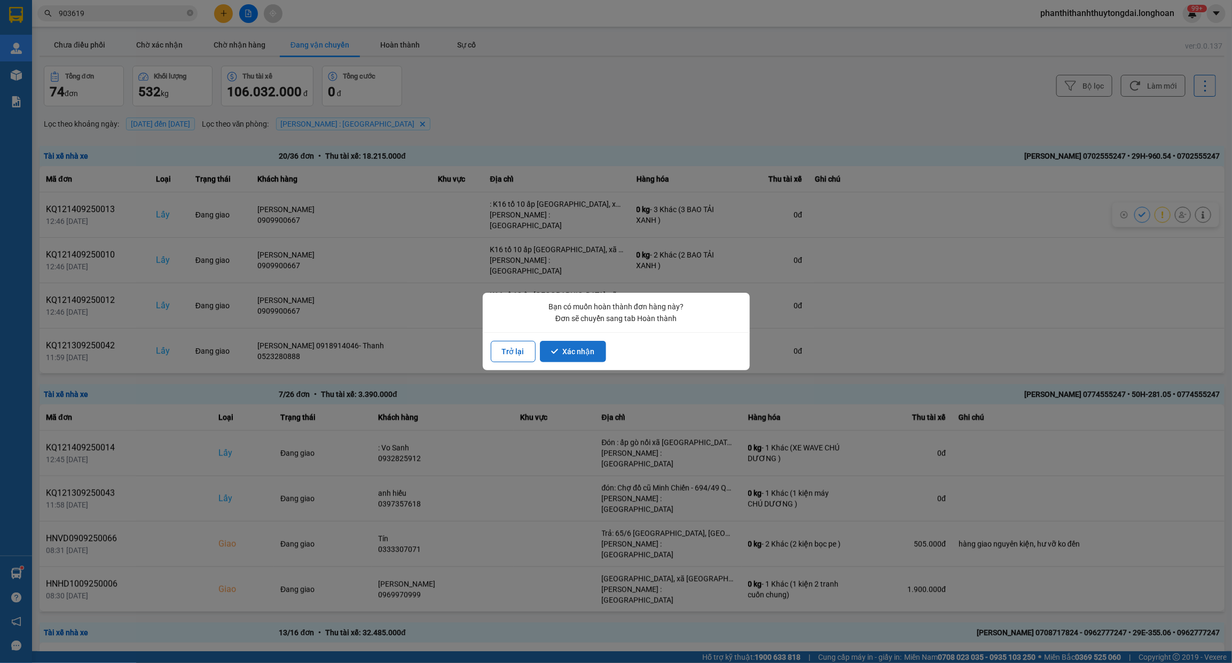
click at [578, 354] on button "Xác nhận" at bounding box center [573, 351] width 66 height 21
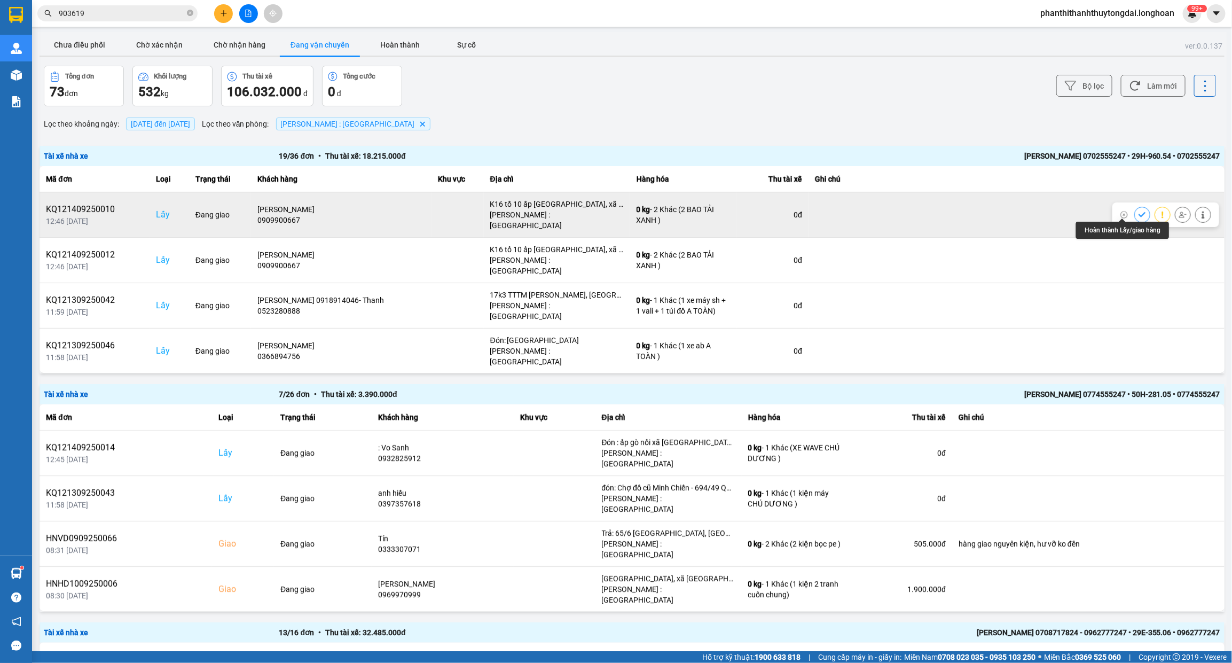
click at [1135, 209] on button at bounding box center [1142, 214] width 15 height 19
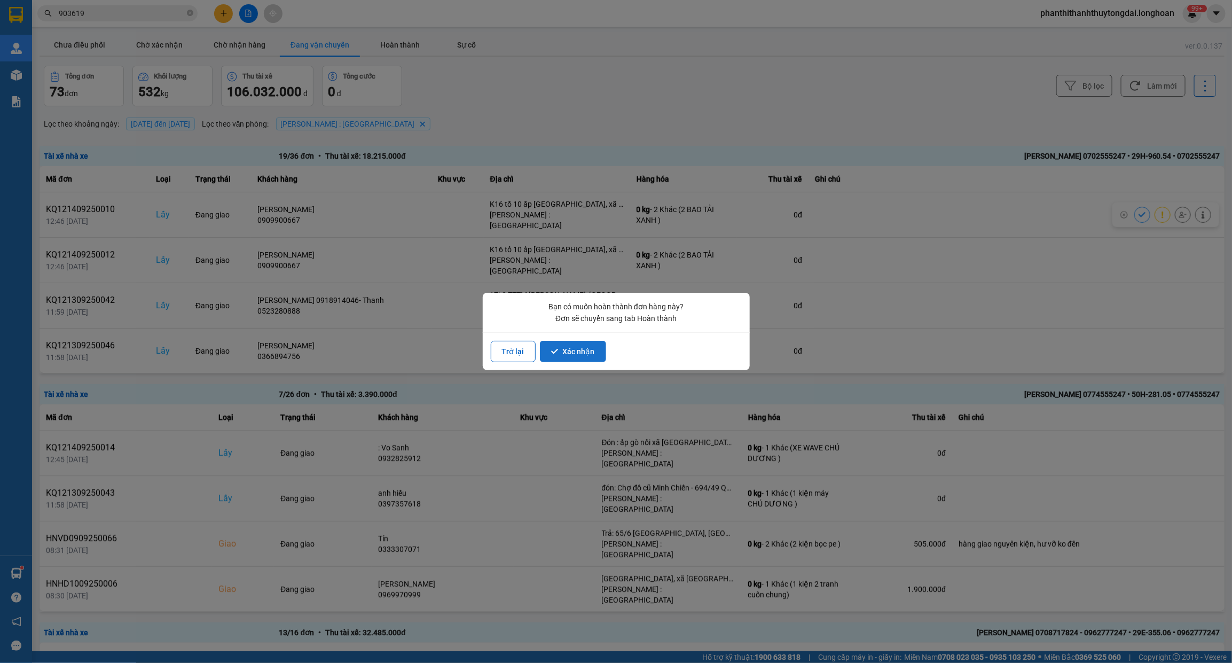
click at [573, 351] on button "Xác nhận" at bounding box center [573, 351] width 66 height 21
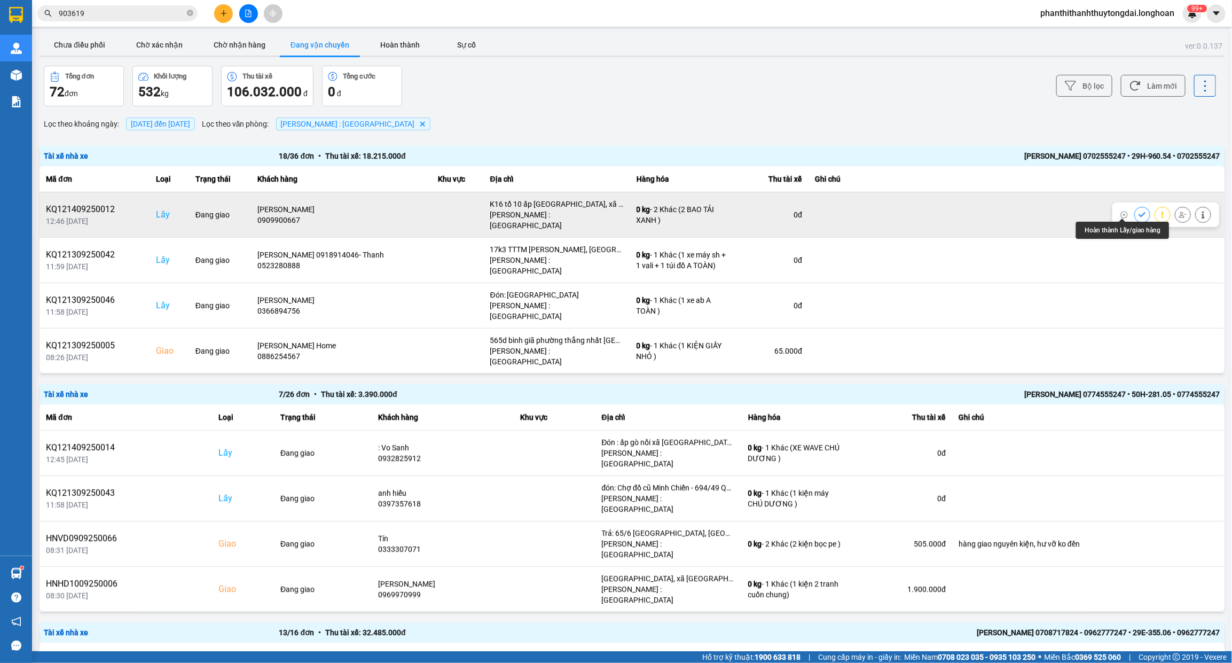
click at [1139, 211] on icon at bounding box center [1142, 214] width 7 height 7
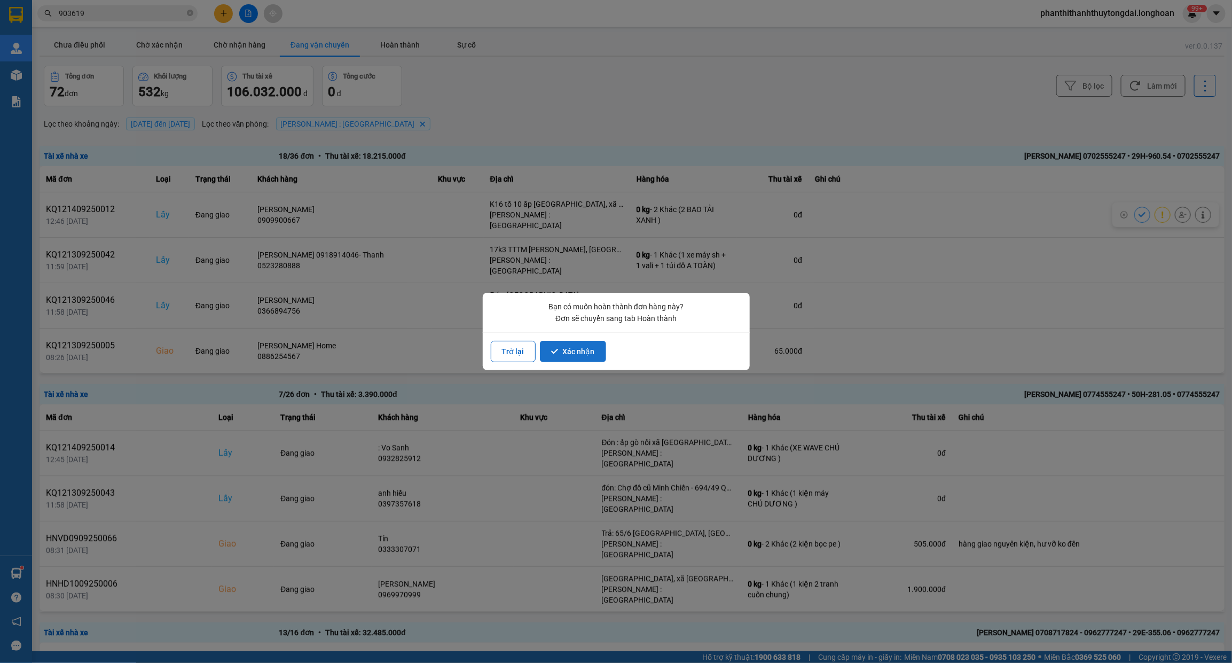
click at [578, 348] on button "Xác nhận" at bounding box center [573, 351] width 66 height 21
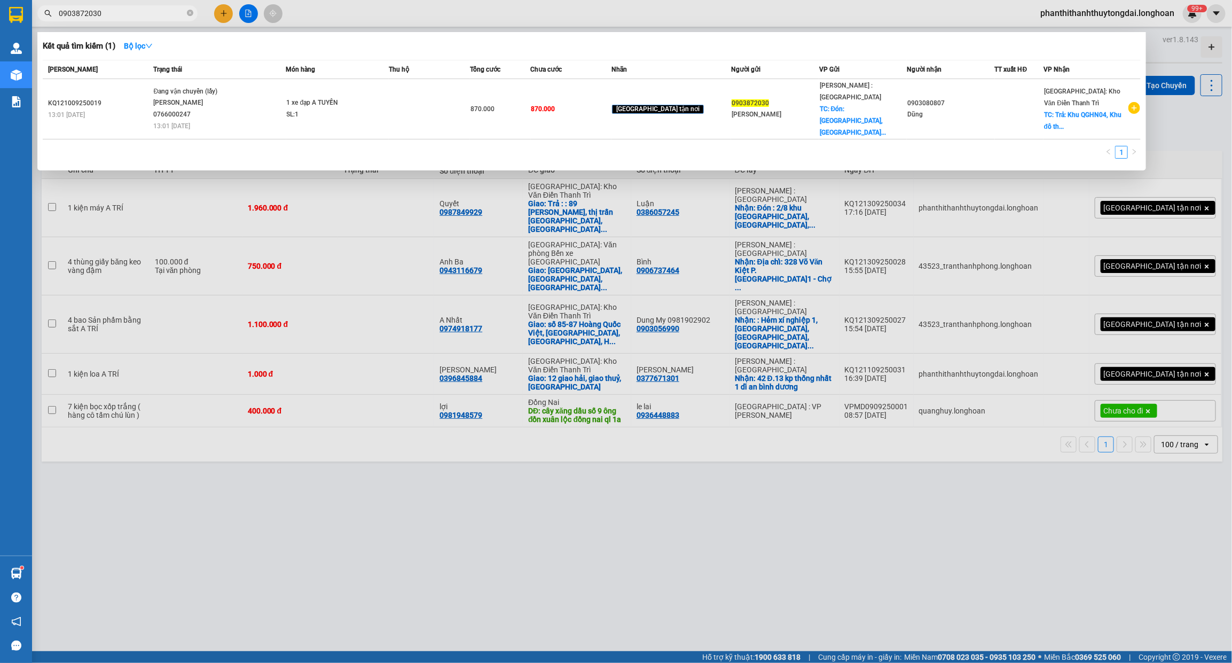
click at [1195, 134] on div at bounding box center [616, 331] width 1232 height 663
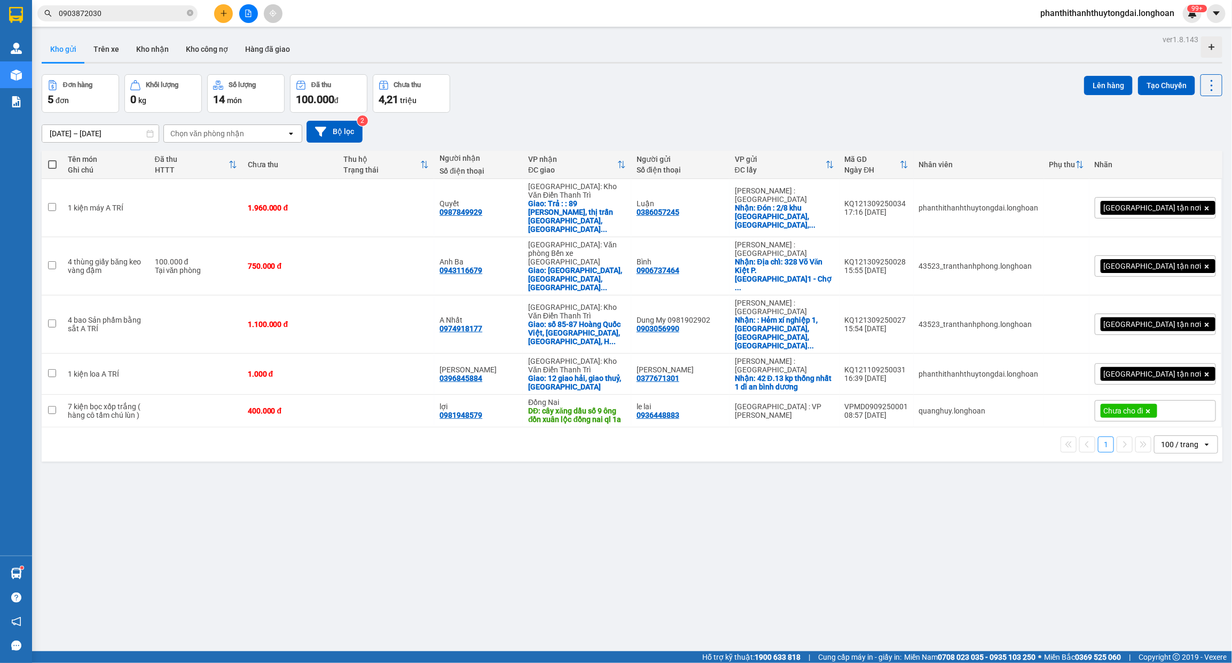
click at [1165, 439] on div "100 / trang" at bounding box center [1179, 444] width 37 height 11
click at [1180, 526] on span "100 / trang" at bounding box center [1172, 521] width 41 height 11
click at [648, 91] on div "Đơn hàng 5 đơn Khối lượng 0 kg Số lượng 14 món Đã thu 100.000 đ Chưa thu 4,21 t…" at bounding box center [632, 93] width 1181 height 38
click at [51, 261] on input "checkbox" at bounding box center [52, 265] width 8 height 8
checkbox input "true"
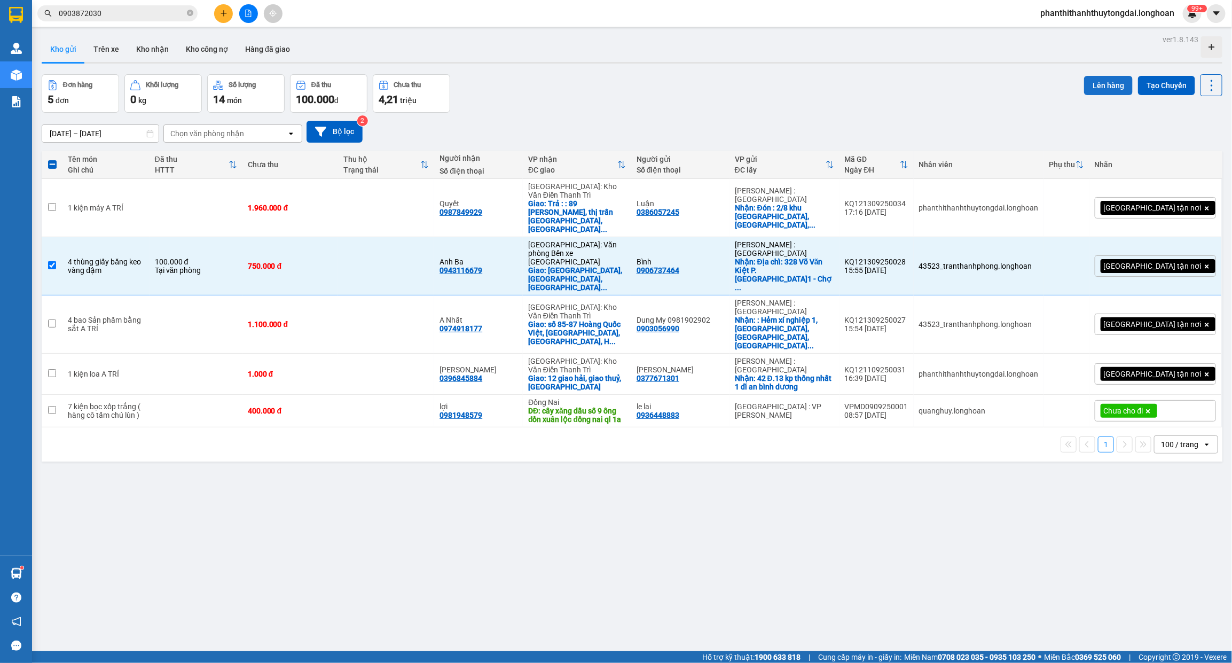
click at [1093, 84] on button "Lên hàng" at bounding box center [1108, 85] width 49 height 19
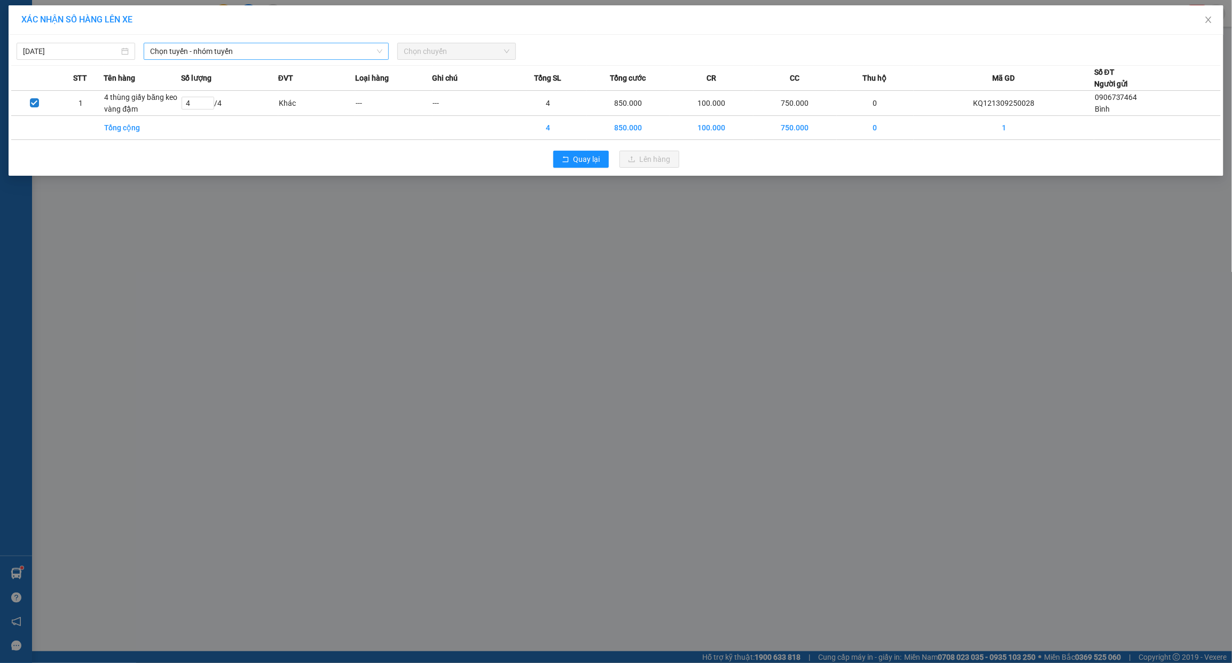
click at [208, 52] on span "Chọn tuyến - nhóm tuyến" at bounding box center [266, 51] width 232 height 16
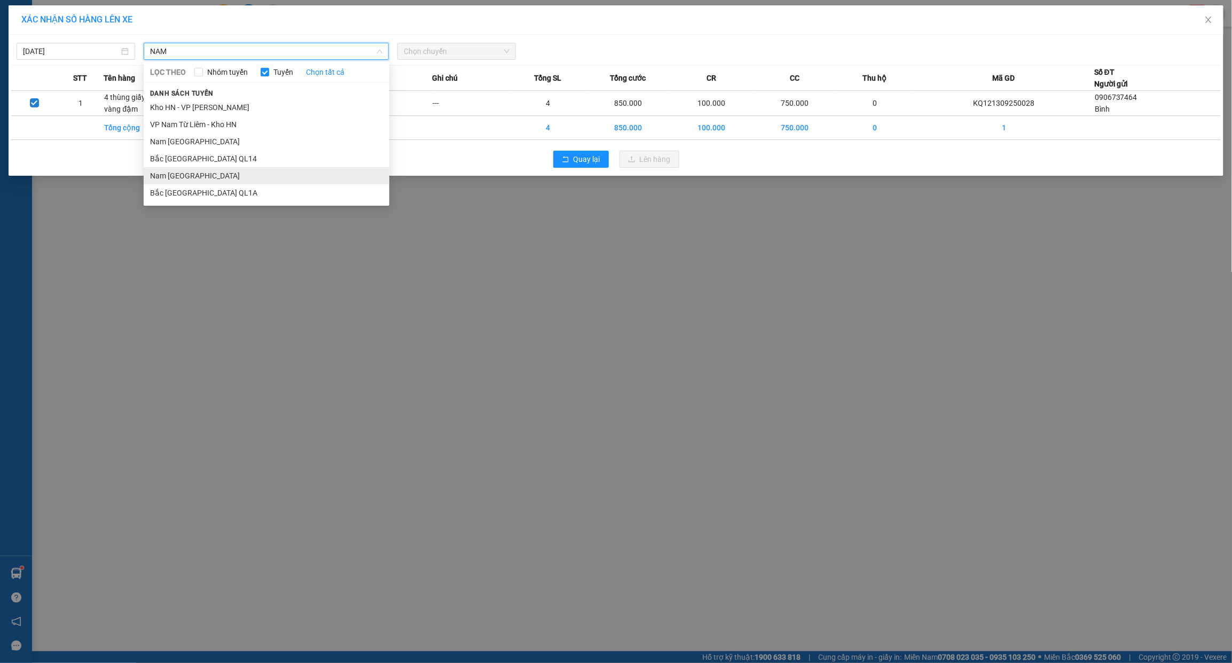
type input "NAM"
click at [221, 182] on li "Nam [GEOGRAPHIC_DATA]" at bounding box center [267, 175] width 246 height 17
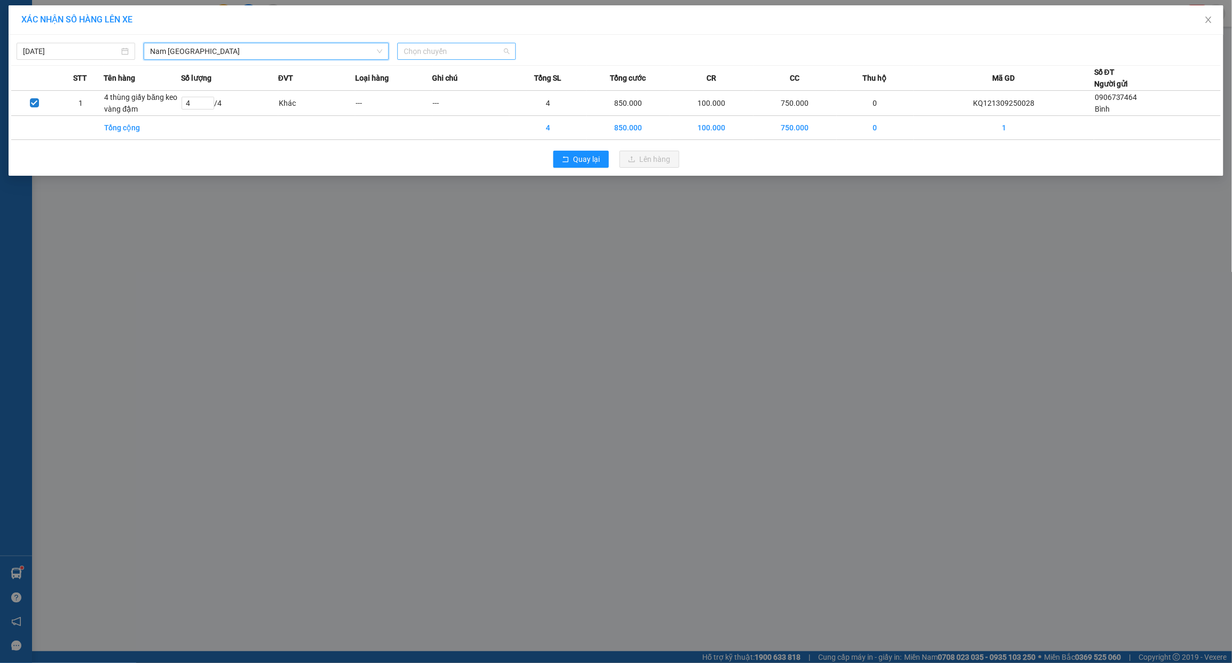
click at [454, 53] on span "Chọn chuyến" at bounding box center [457, 51] width 106 height 16
click at [468, 91] on div "17:00 (TC) - 29H-954.95" at bounding box center [445, 90] width 83 height 12
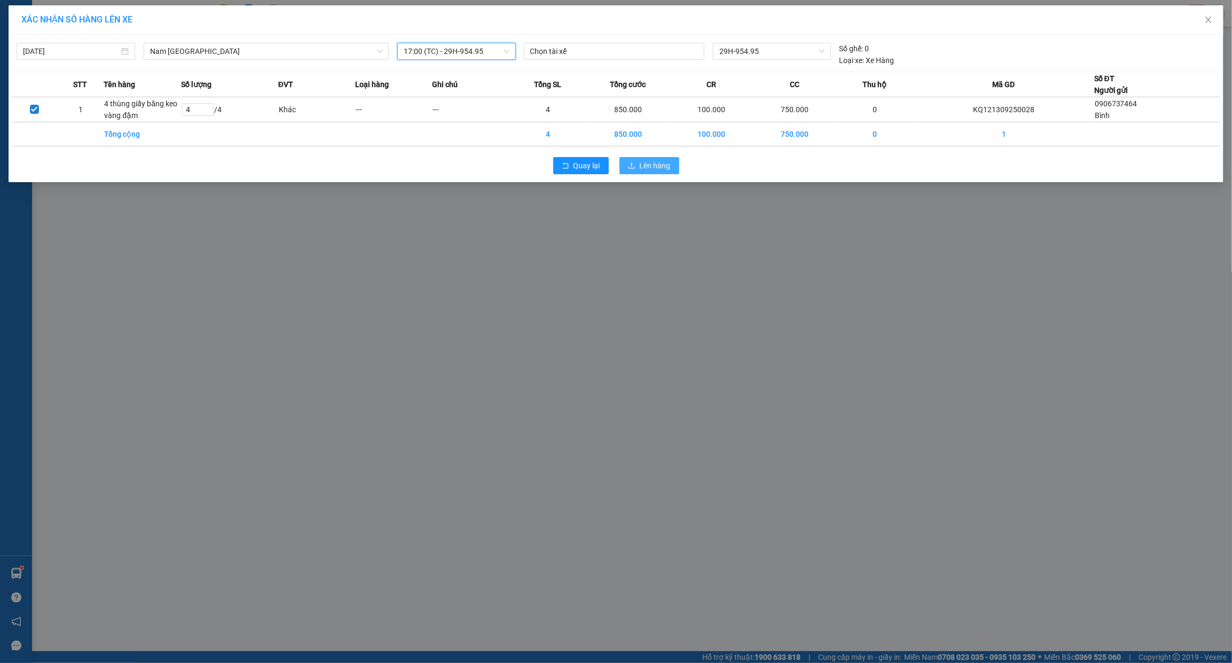
click at [655, 167] on span "Lên hàng" at bounding box center [655, 166] width 31 height 12
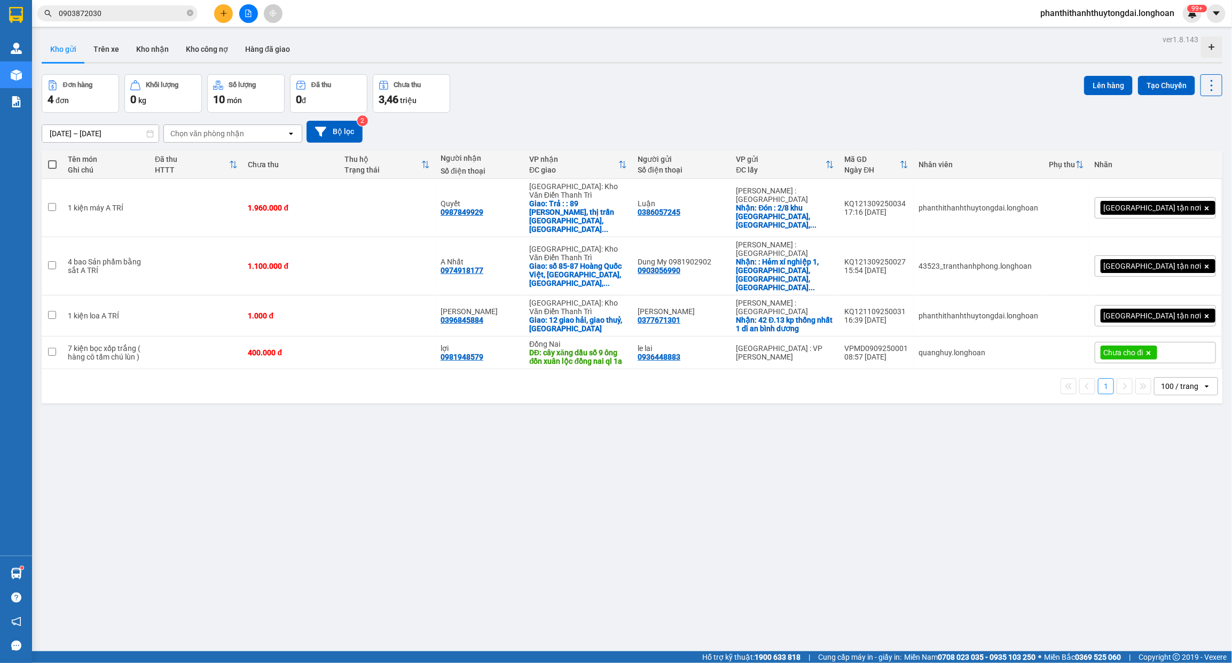
click at [221, 11] on icon "plus" at bounding box center [223, 13] width 7 height 7
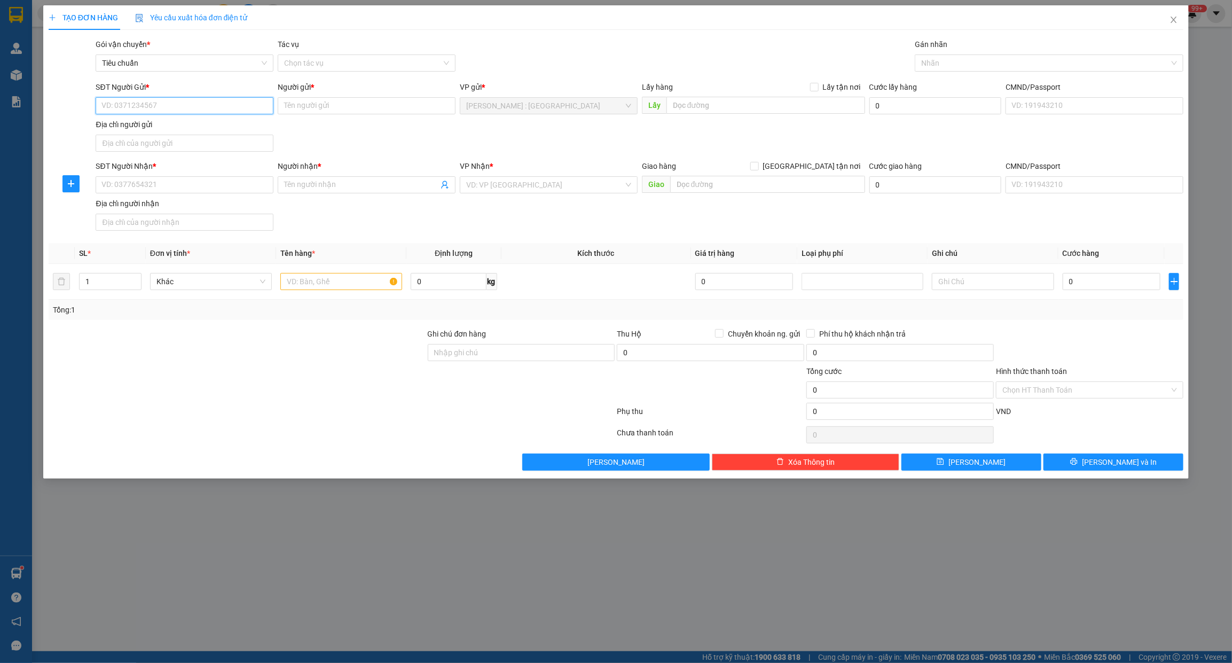
click at [161, 104] on input "SĐT Người Gửi *" at bounding box center [185, 105] width 178 height 17
paste input "0857578601"
type input "0857578601"
click at [202, 194] on div "SĐT Người Nhận * VD: 0377654321" at bounding box center [185, 178] width 178 height 37
click at [203, 186] on input "SĐT Người Nhận *" at bounding box center [185, 184] width 178 height 17
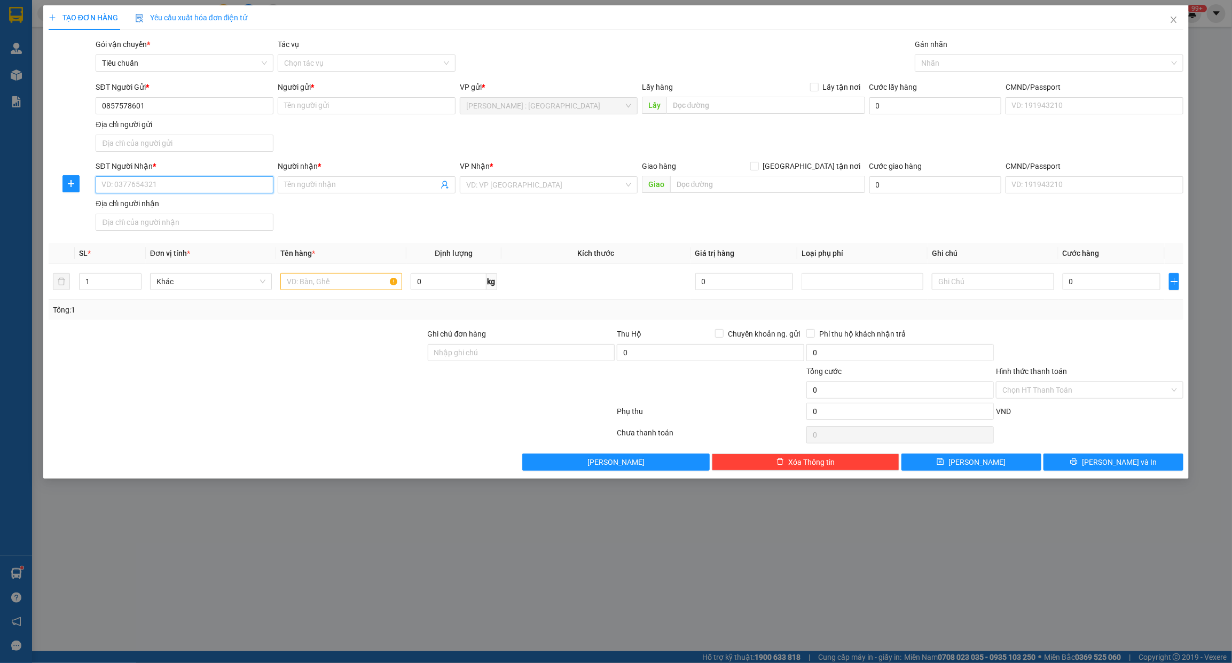
paste input "0901144215"
type input "0901144215"
click at [754, 108] on input "text" at bounding box center [765, 105] width 199 height 17
paste input "176 đường số 7, khu dân cư trung sơn, bình hưng, bình chánh, tphcm"
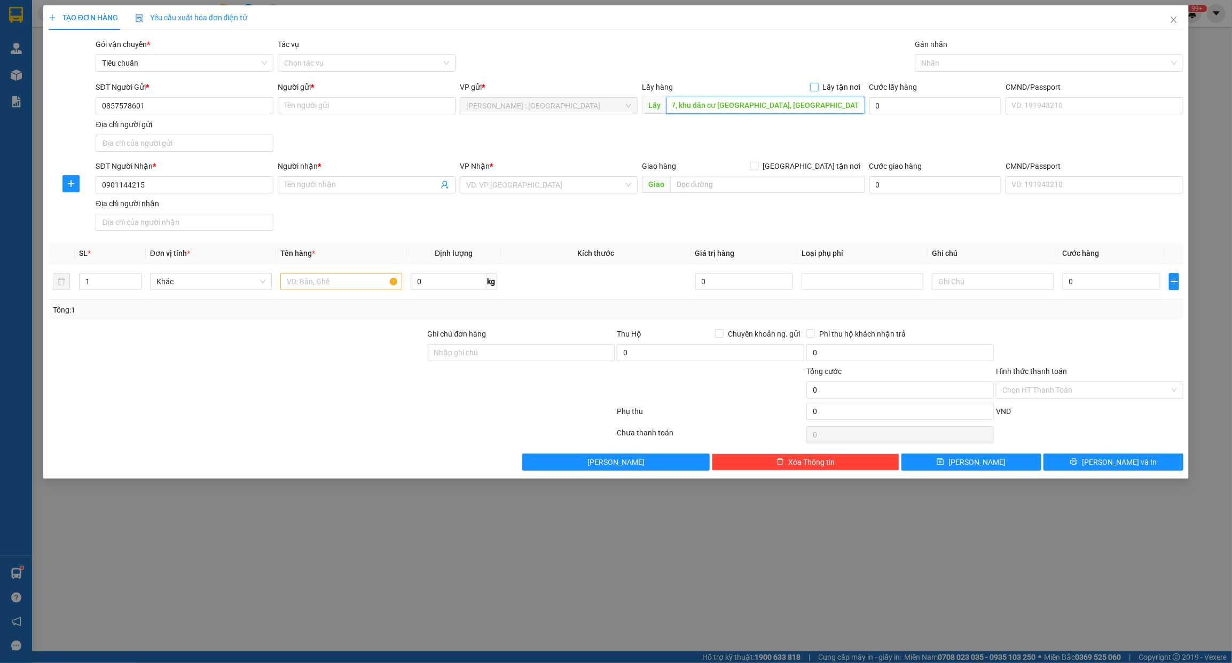
type input "176 đường số 7, khu dân cư trung sơn, bình hưng, bình chánh, tphcm"
click at [821, 87] on span "Lấy tận nơi" at bounding box center [842, 87] width 46 height 12
click at [818, 87] on input "Lấy tận nơi" at bounding box center [813, 86] width 7 height 7
checkbox input "true"
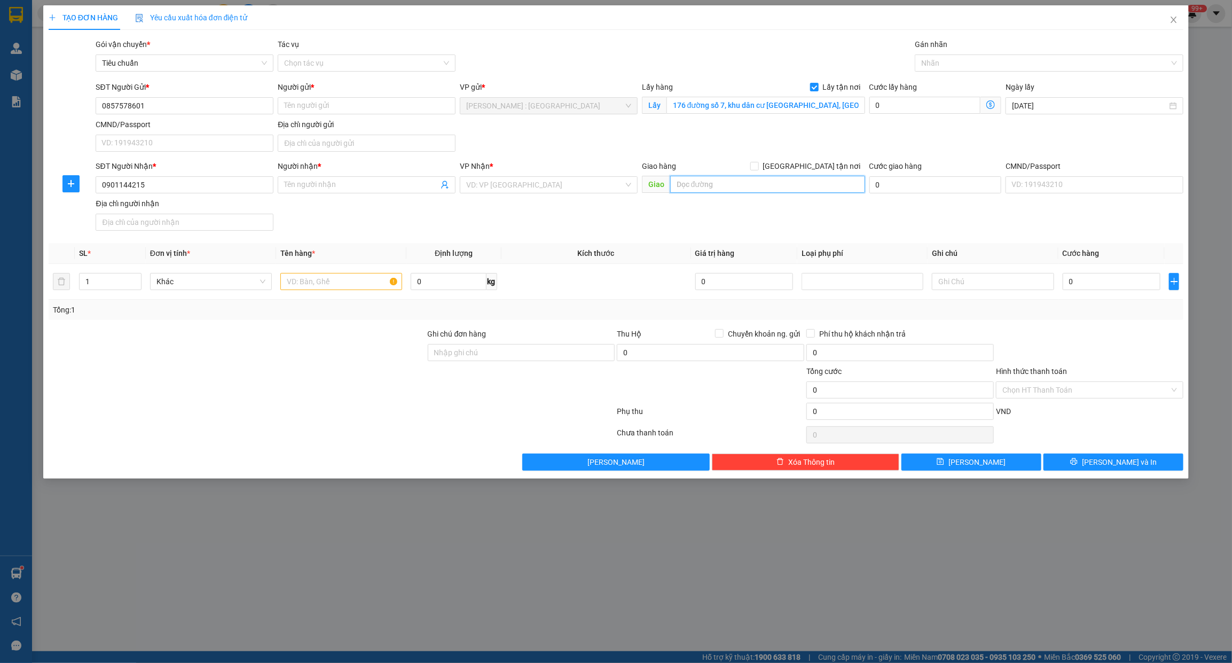
click at [726, 188] on input "text" at bounding box center [767, 184] width 195 height 17
paste input "46A Hoàng Hoa Thám, phường Thanh Khê, tp Đà Nẵng"
type input "46A Hoàng Hoa Thám, phường Thanh Khê, tp Đà Nẵng"
click at [758, 167] on input "[GEOGRAPHIC_DATA] tận nơi" at bounding box center [753, 165] width 7 height 7
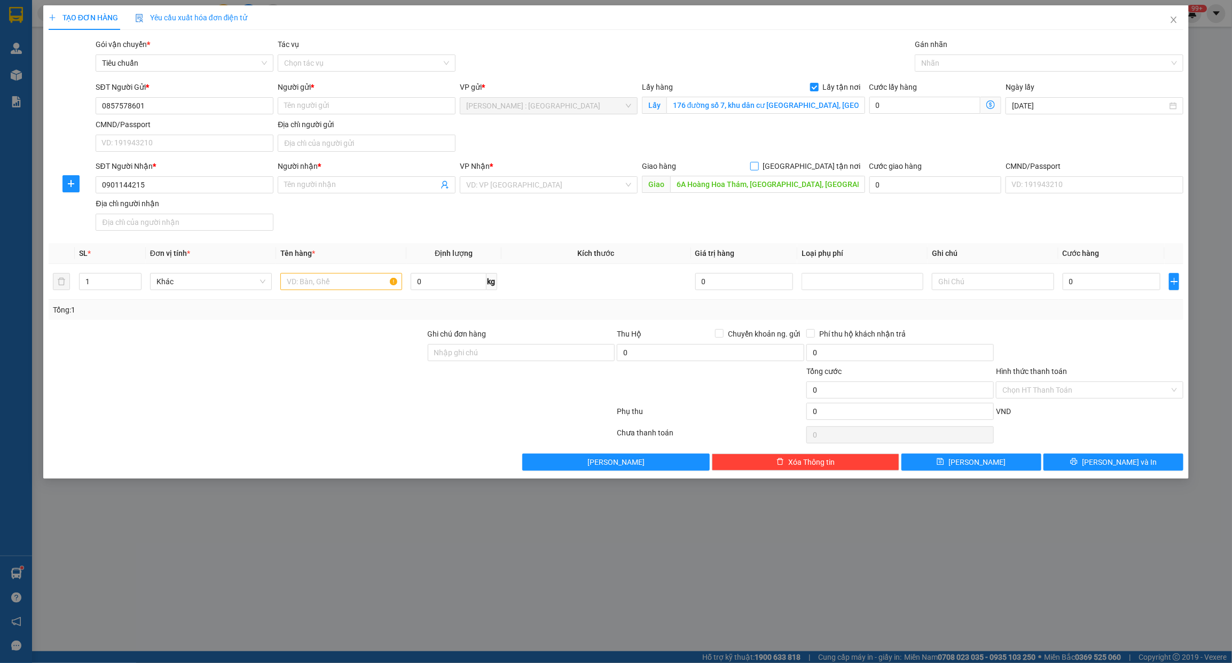
checkbox input "true"
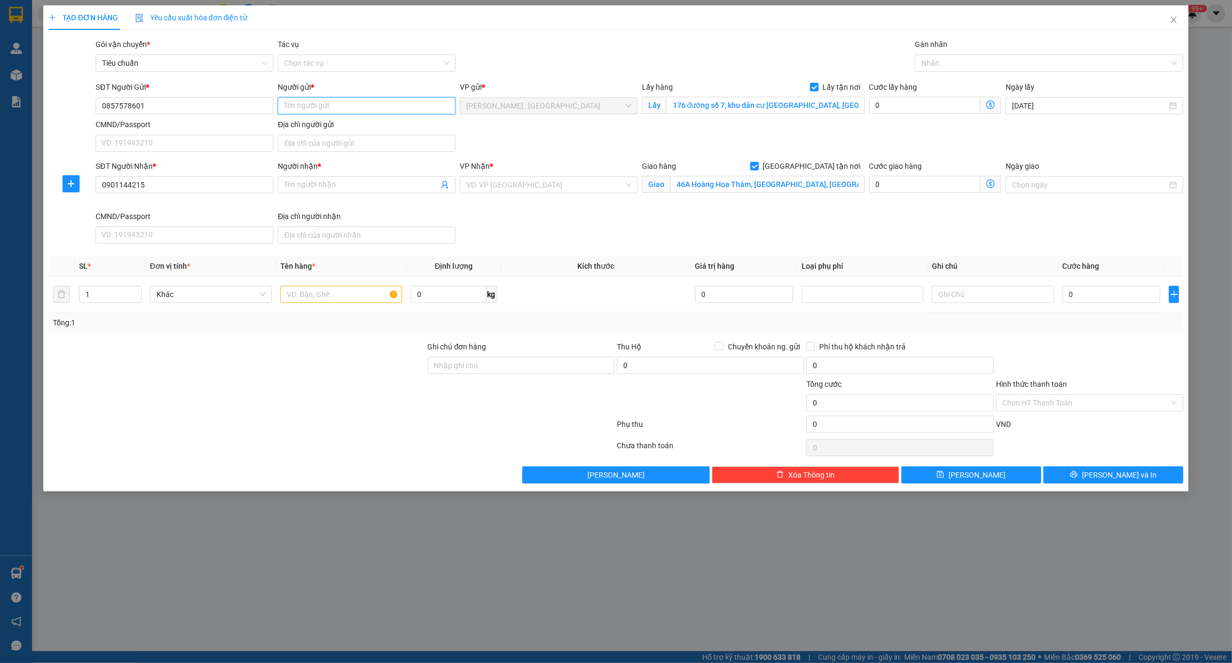
click at [401, 105] on input "Người gửi *" at bounding box center [367, 105] width 178 height 17
paste input "Lê Yến Nhi"
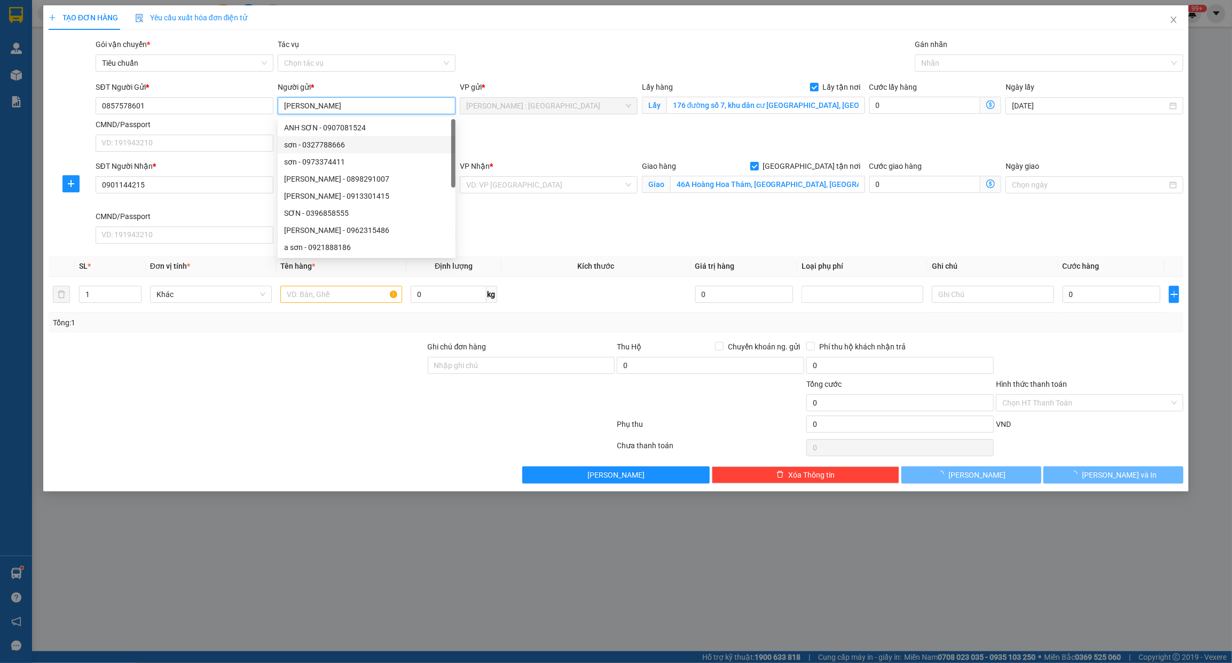
type input "Lê Yến Nhi"
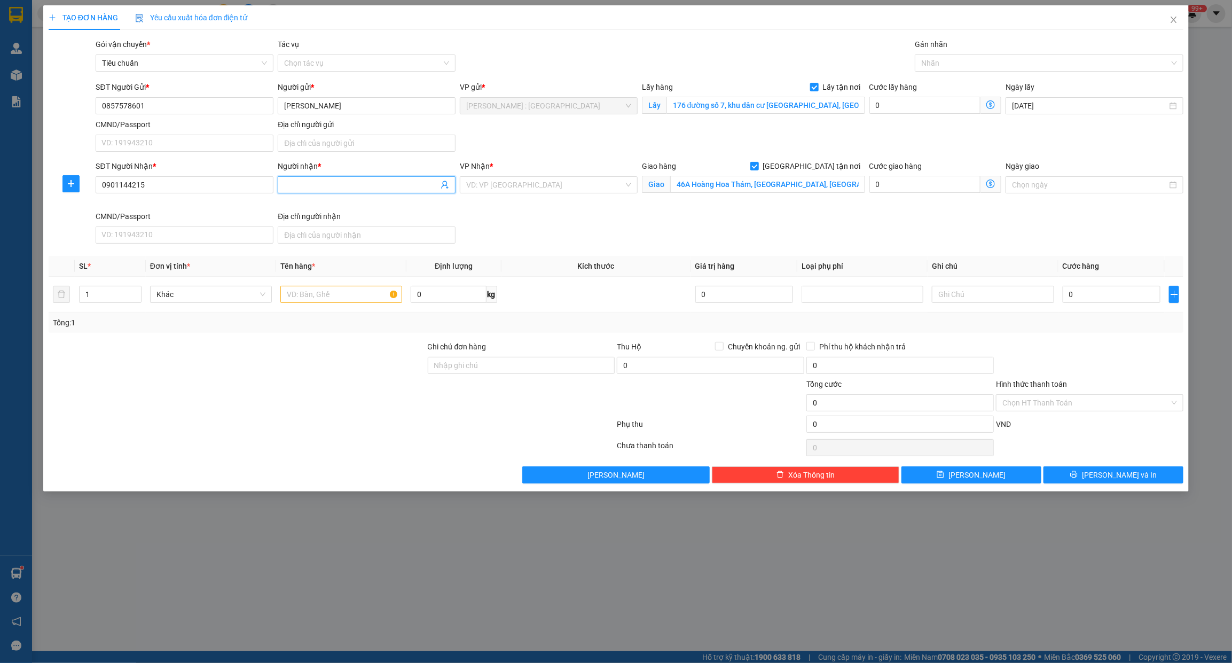
click at [342, 188] on input "Người nhận *" at bounding box center [361, 185] width 154 height 12
paste input "Lê Yến Nhi"
type input "Lê Yến Nhi"
click at [901, 108] on input "0" at bounding box center [925, 105] width 112 height 17
type input "2"
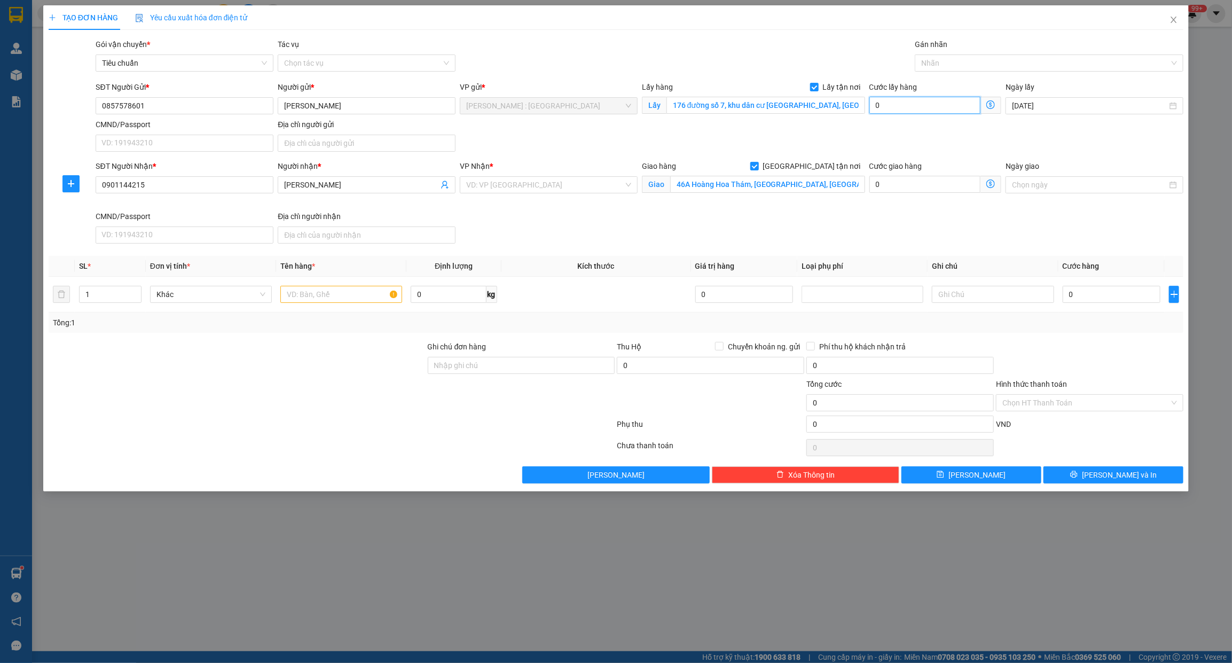
type input "2"
type input "20"
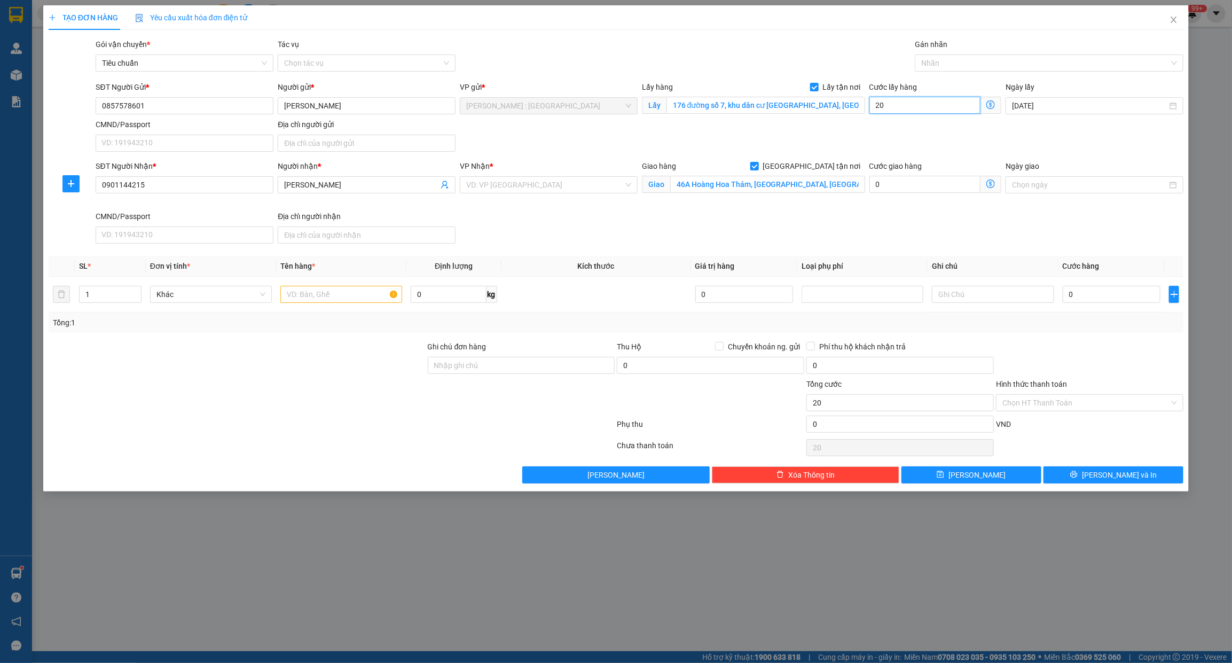
type input "200"
type input "200.000"
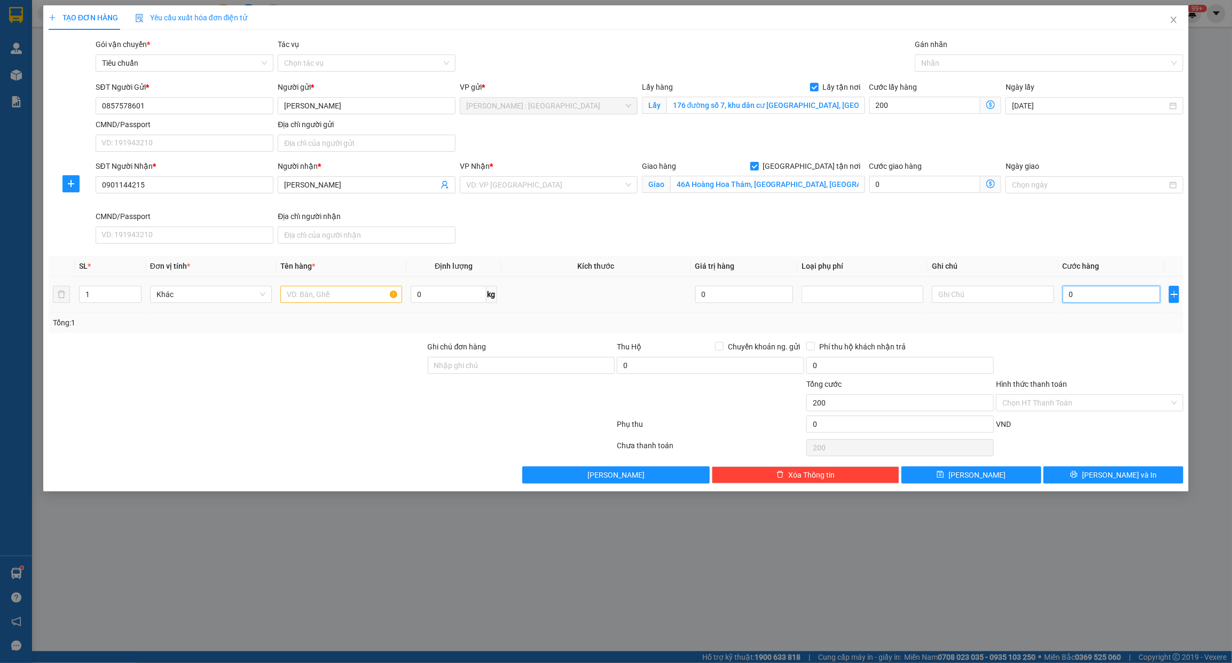
type input "200.000"
click at [1104, 299] on input "0" at bounding box center [1112, 294] width 98 height 17
type input "9"
type input "200.009"
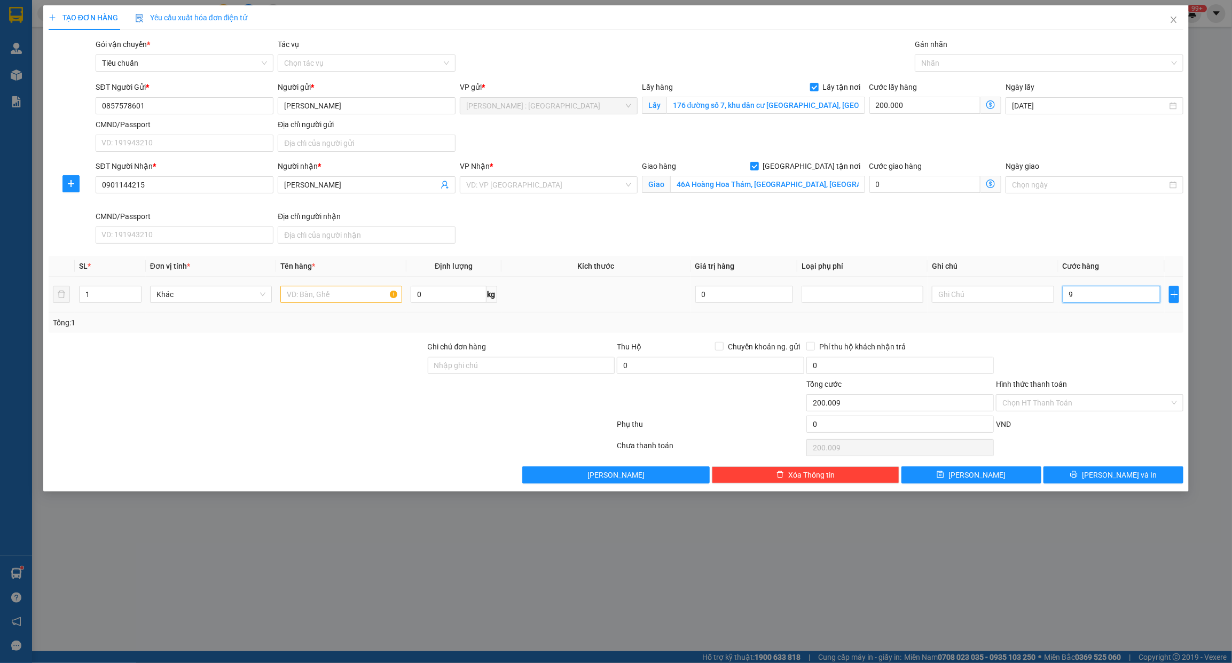
type input "98"
type input "200.098"
type input "980"
type input "200.980"
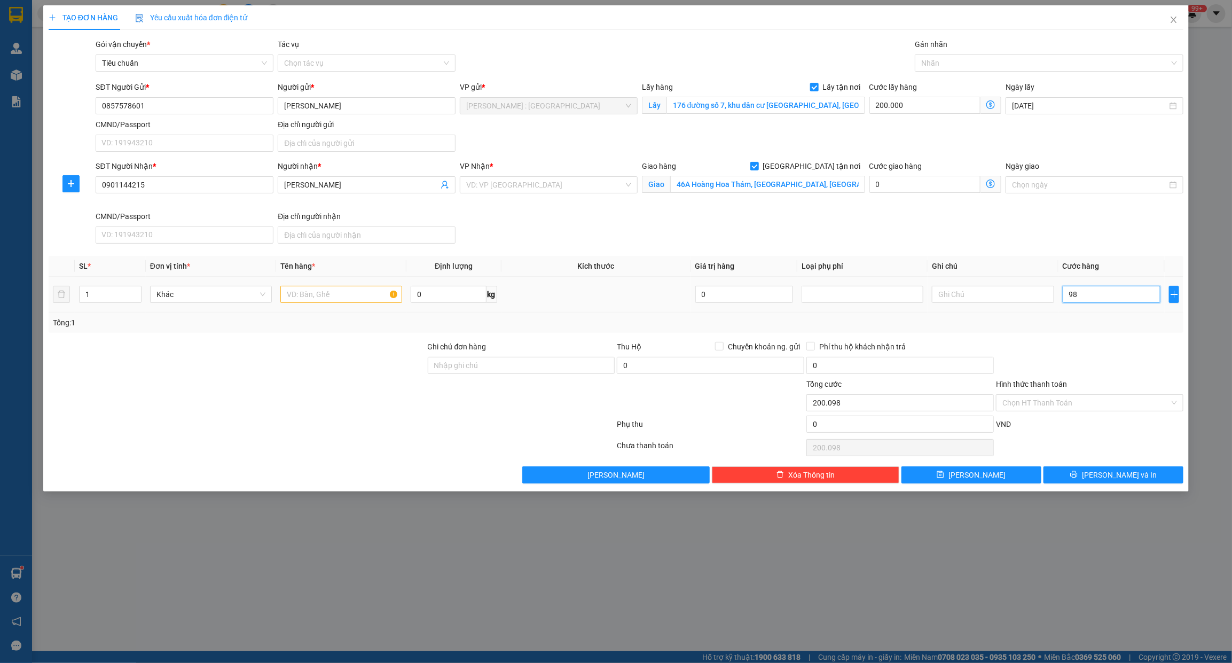
type input "200.980"
click at [1074, 226] on div "SĐT Người Nhận * 0901144215 Người nhận * Lê Yến Nhi VP Nhận * VD: VP Sài Gòn Gi…" at bounding box center [639, 204] width 1092 height 88
type input "980.000"
type input "1.180.000"
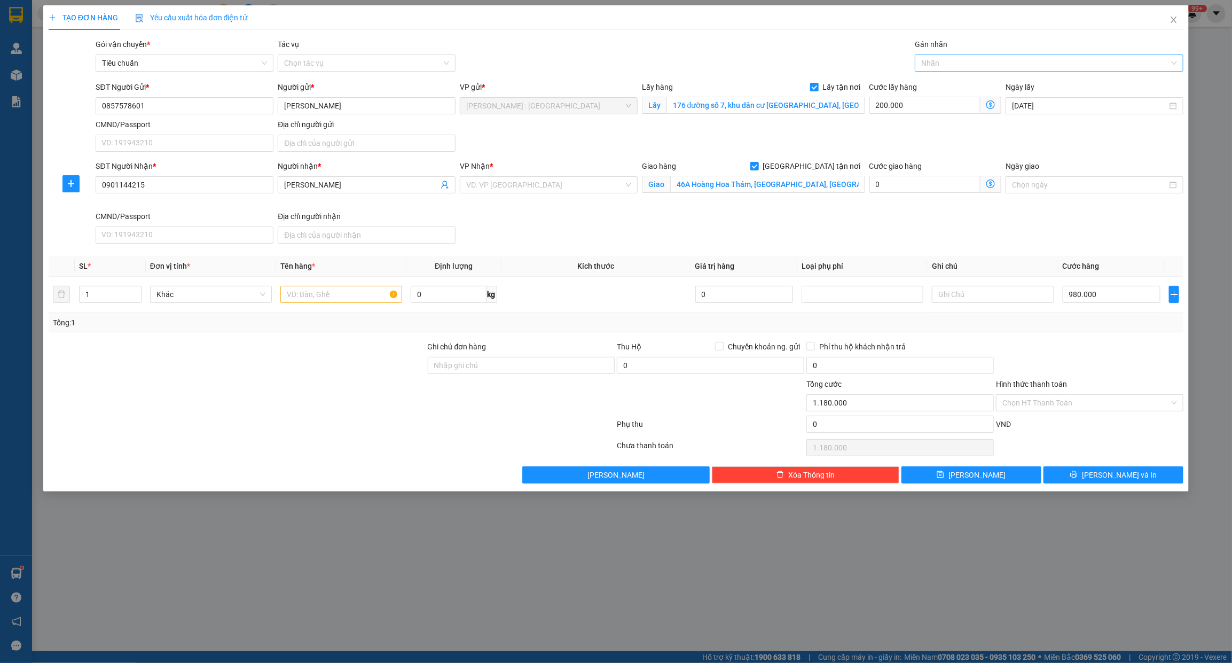
click at [949, 65] on div at bounding box center [1043, 63] width 253 height 13
type input "GIAO"
click at [943, 86] on div "[GEOGRAPHIC_DATA] tận nơi" at bounding box center [1049, 85] width 256 height 12
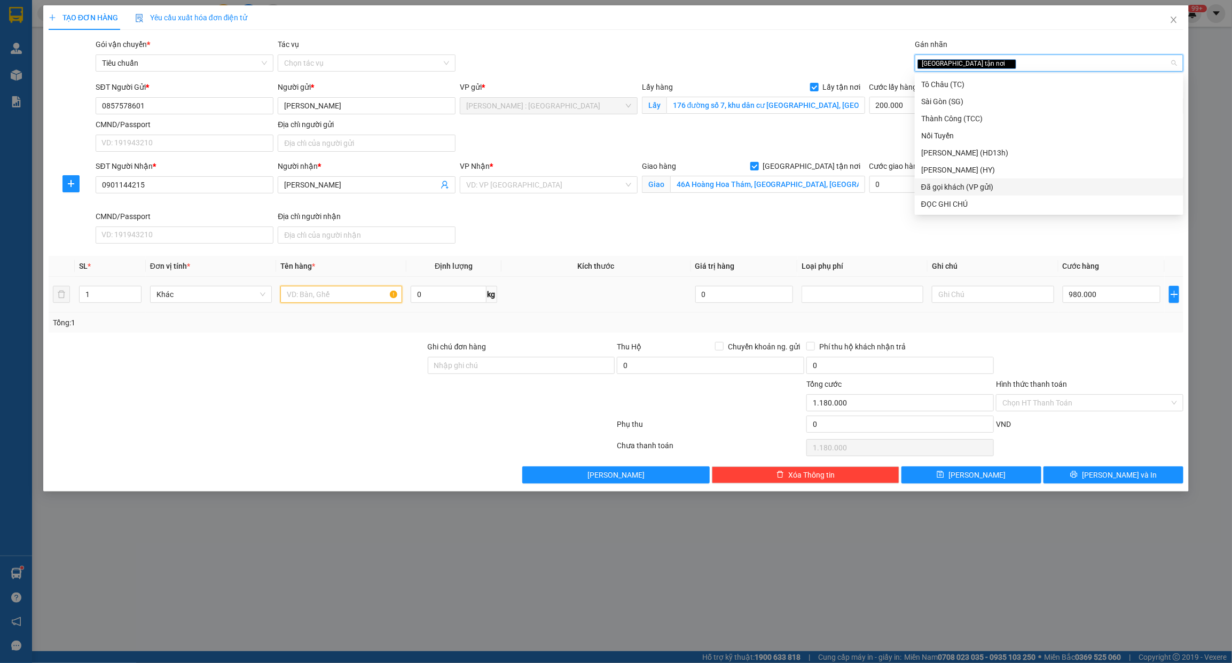
click at [353, 295] on input "text" at bounding box center [341, 294] width 122 height 17
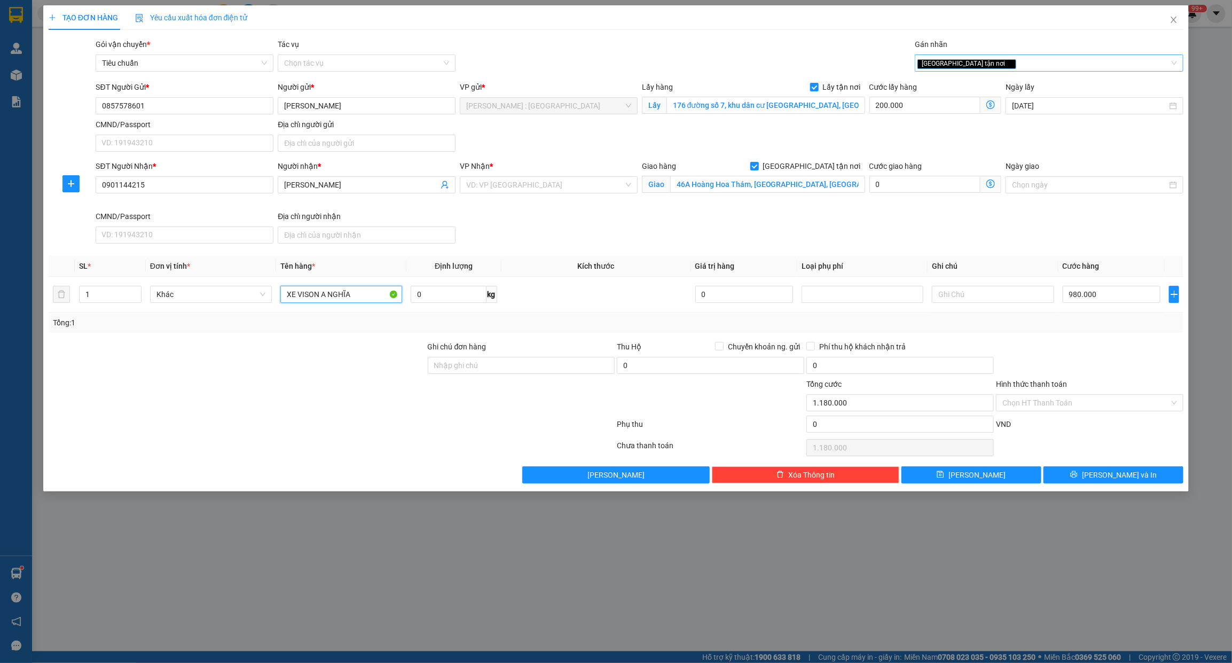
drag, startPoint x: 1005, startPoint y: 59, endPoint x: 1007, endPoint y: 65, distance: 6.3
click at [1005, 60] on div "[GEOGRAPHIC_DATA] tận nơi" at bounding box center [1043, 63] width 253 height 13
type input "XE VISON A NGHĨA"
type input "XE"
click at [981, 81] on div "Xe máy" at bounding box center [1049, 85] width 256 height 12
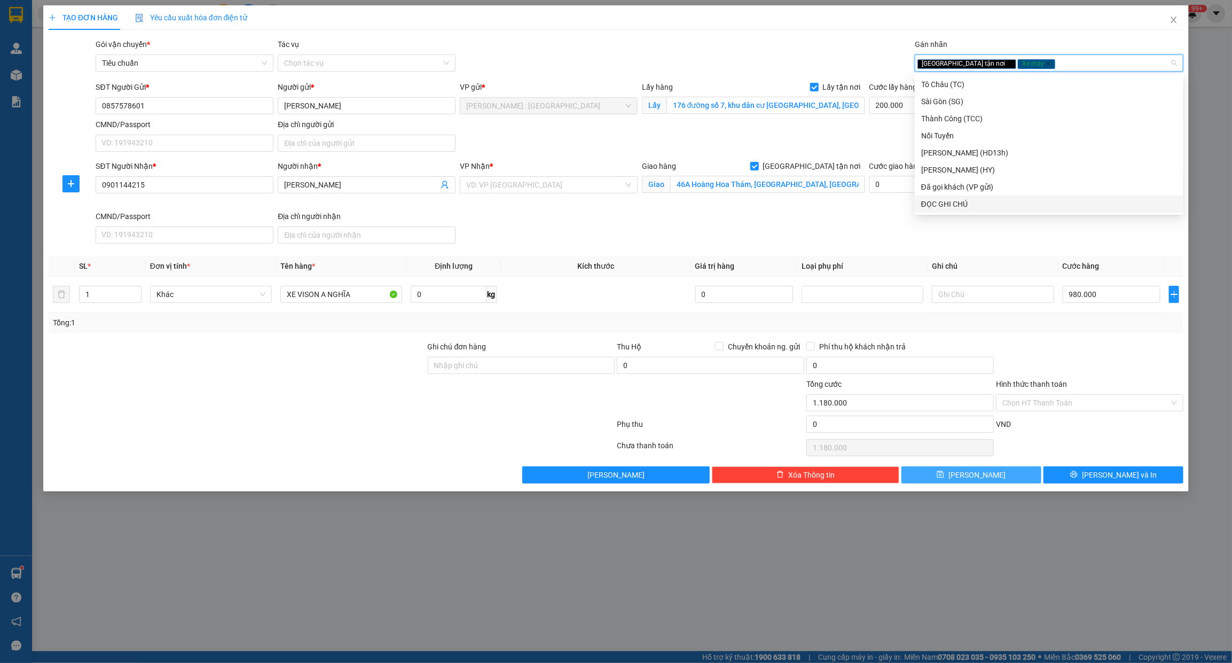
click at [1017, 472] on button "[PERSON_NAME]" at bounding box center [971, 474] width 140 height 17
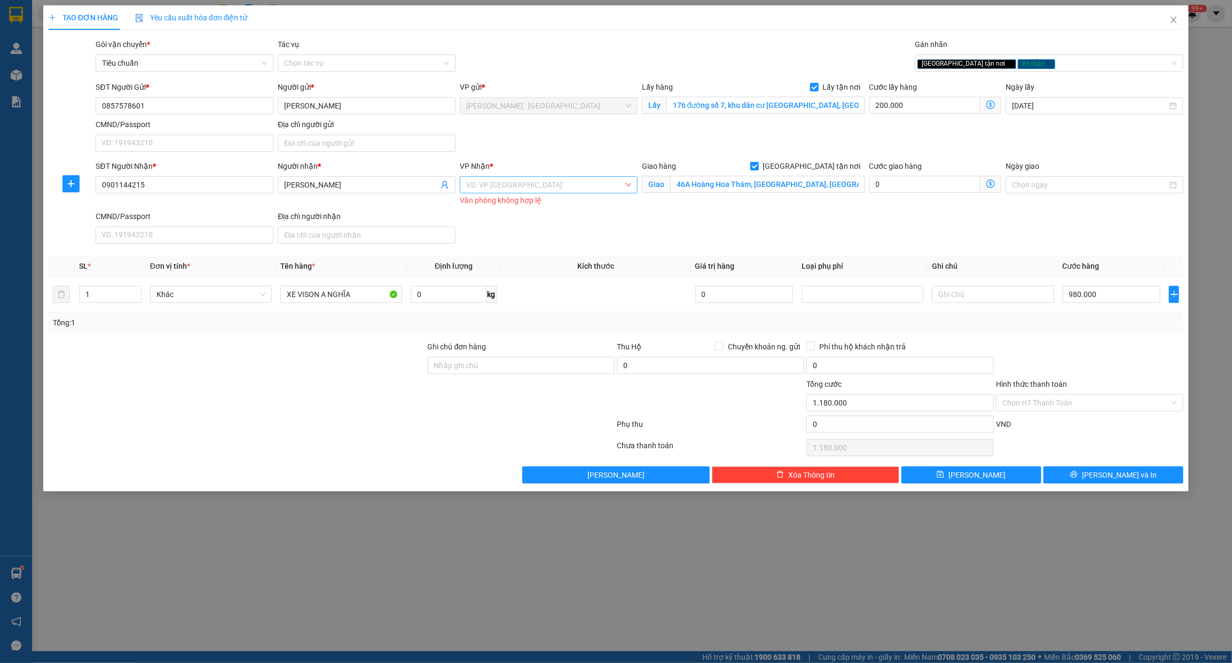
click at [558, 188] on input "search" at bounding box center [545, 185] width 158 height 16
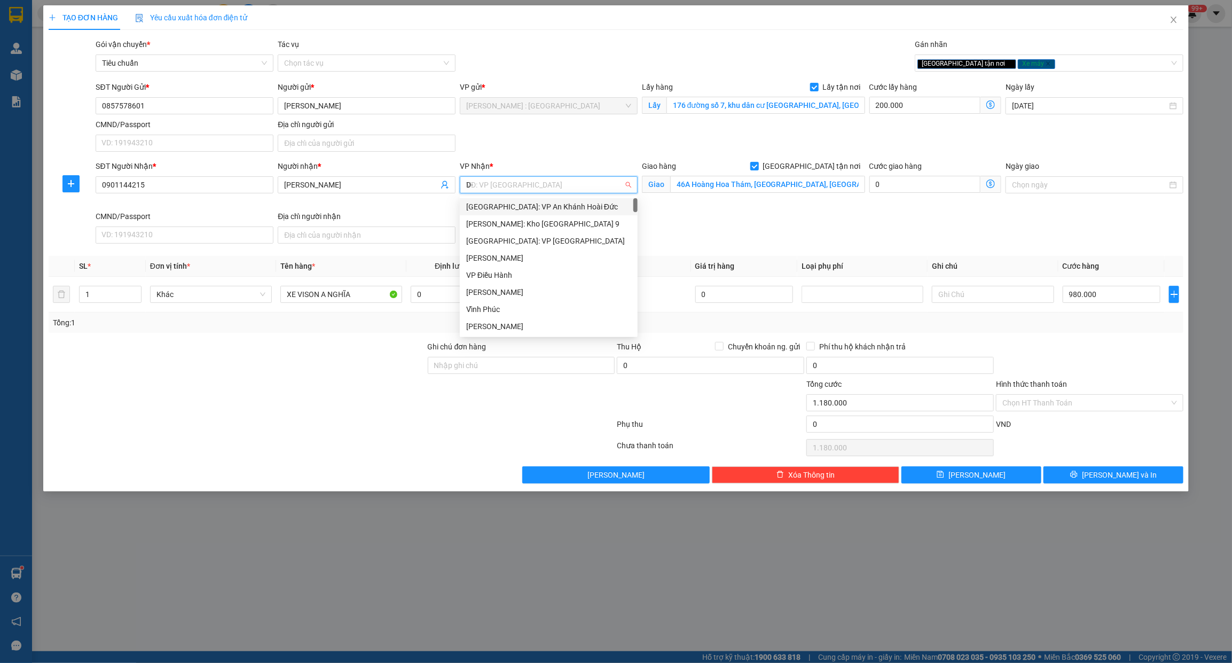
type input "D"
type input "ĐÀ"
click at [564, 207] on div "[GEOGRAPHIC_DATA] : VP [PERSON_NAME]" at bounding box center [564, 207] width 197 height 12
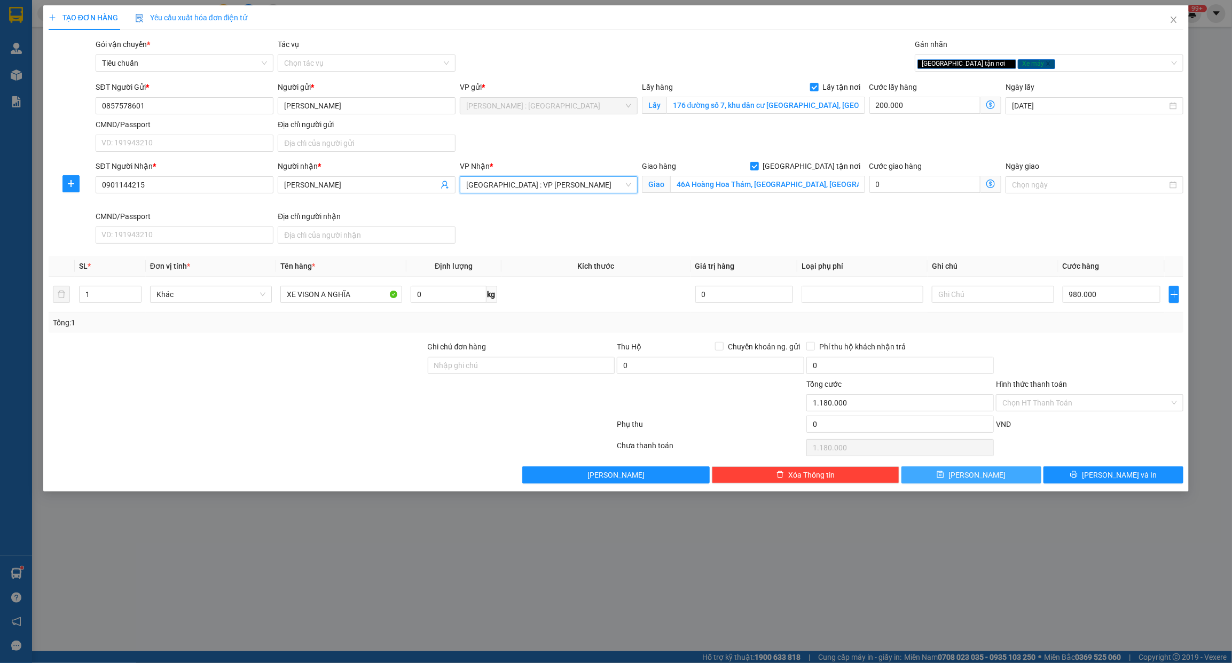
click at [1015, 475] on button "[PERSON_NAME]" at bounding box center [971, 474] width 140 height 17
checkbox input "false"
type input "0"
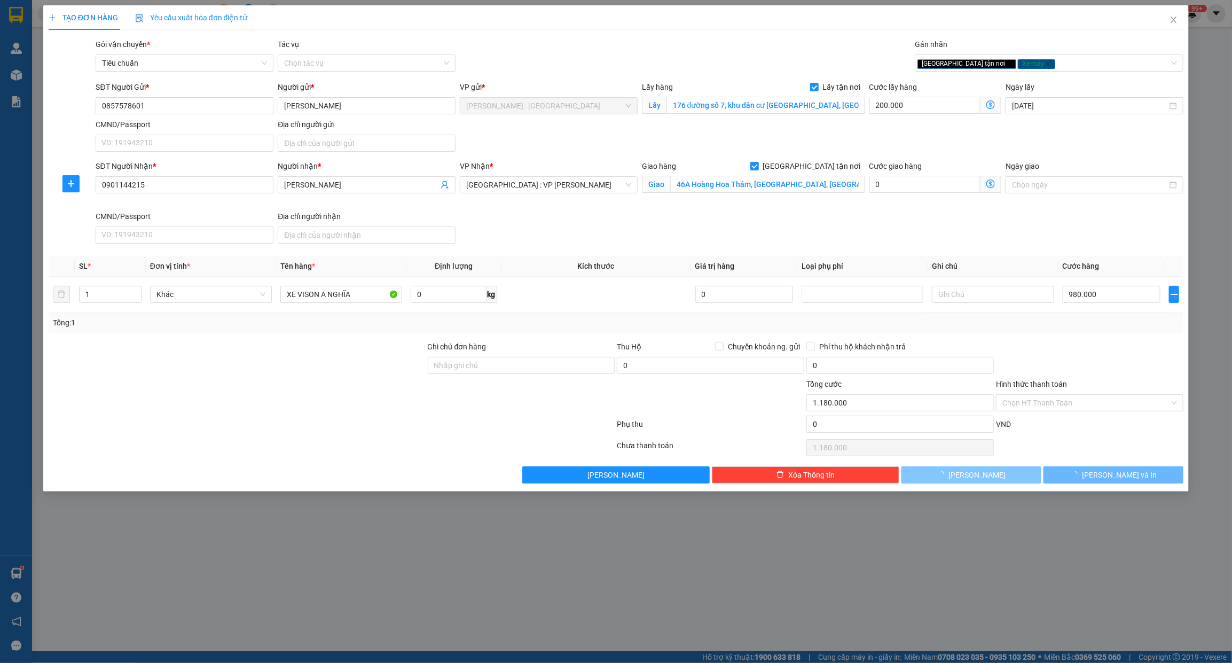
type input "0"
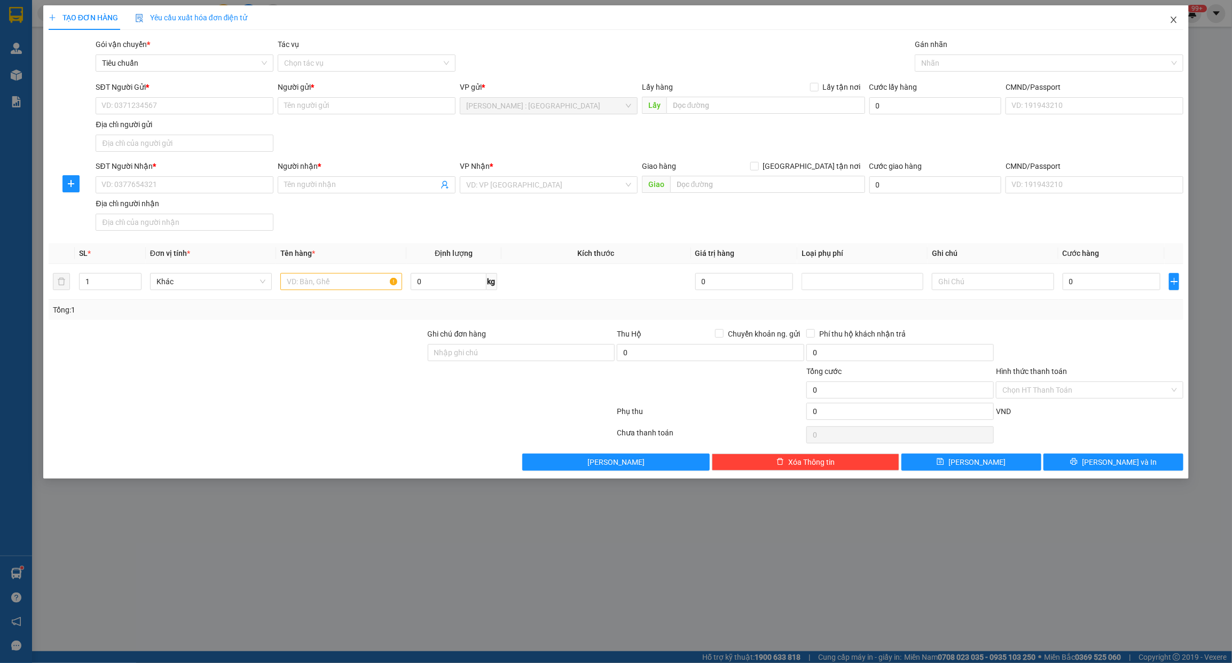
click at [1174, 19] on icon "close" at bounding box center [1174, 19] width 9 height 9
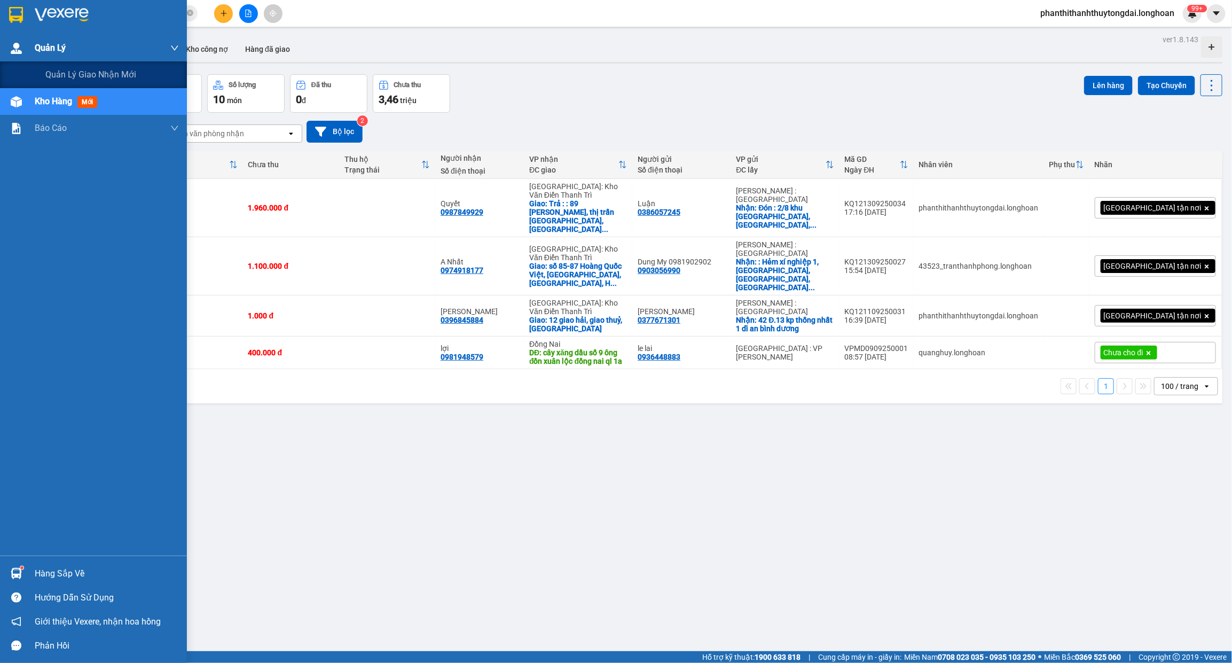
click at [23, 44] on div at bounding box center [16, 48] width 19 height 19
click at [61, 79] on span "Quản lý giao nhận mới" at bounding box center [90, 74] width 91 height 13
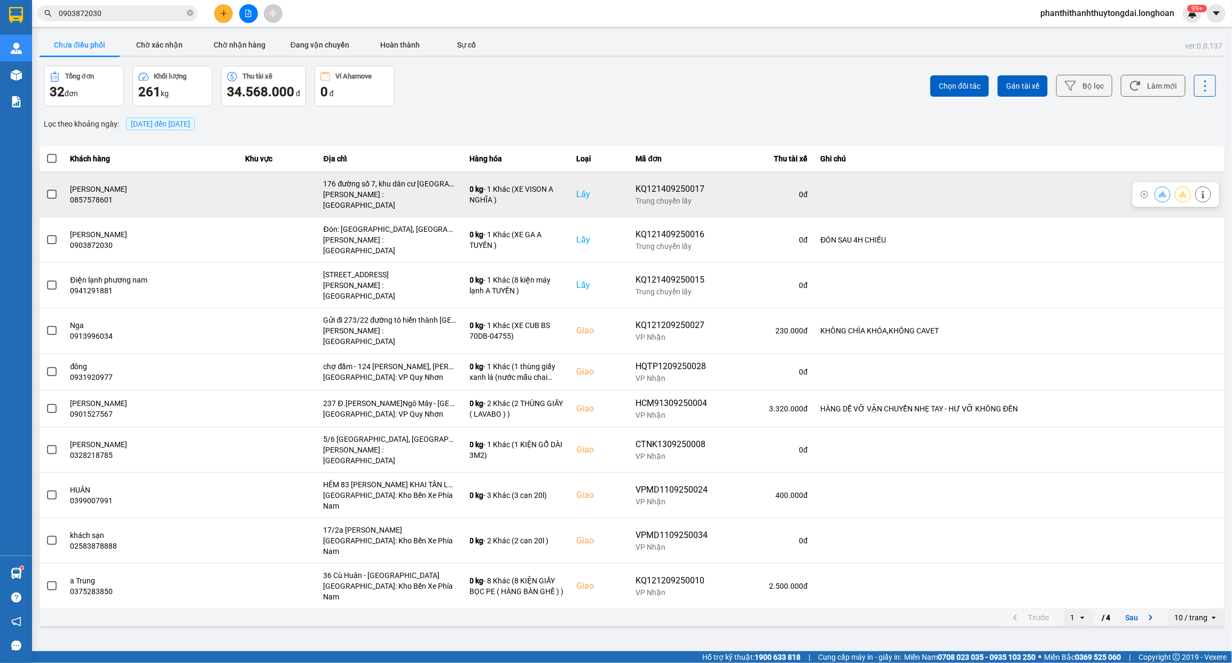
click at [52, 195] on label at bounding box center [52, 195] width 12 height 12
click at [46, 189] on input "checkbox" at bounding box center [46, 189] width 0 height 0
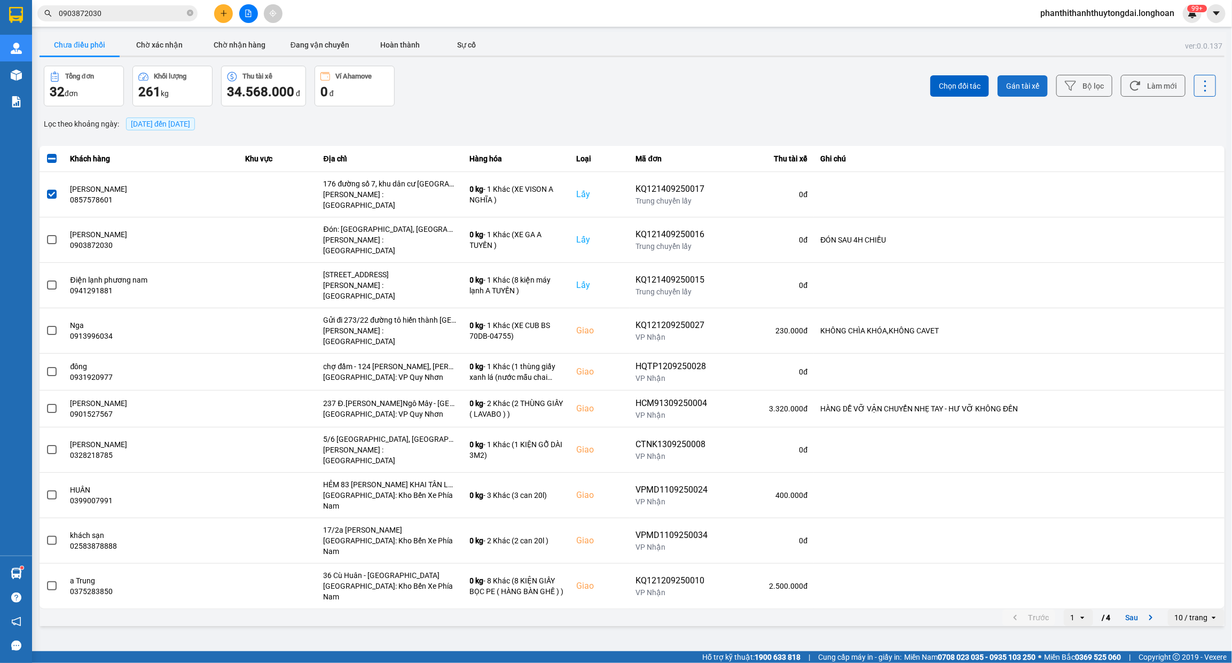
click at [1016, 91] on span "Gán tài xế" at bounding box center [1022, 86] width 33 height 11
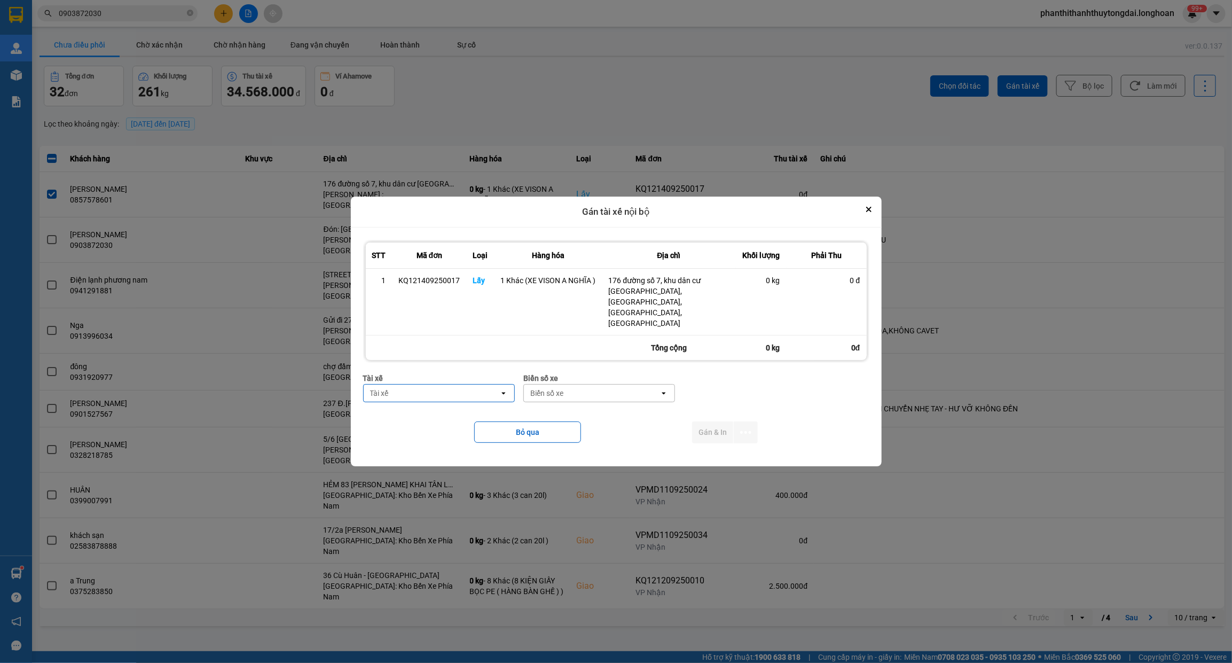
click at [402, 385] on div "Tài xế" at bounding box center [432, 393] width 136 height 17
type input "TUYẾN"
click at [466, 402] on span "0766000247 - NGUYỄN MINH TUYẾN 0766000247" at bounding box center [441, 405] width 138 height 21
click at [530, 389] on icon "Clear value" at bounding box center [526, 393] width 9 height 9
type input "NGHĨA"
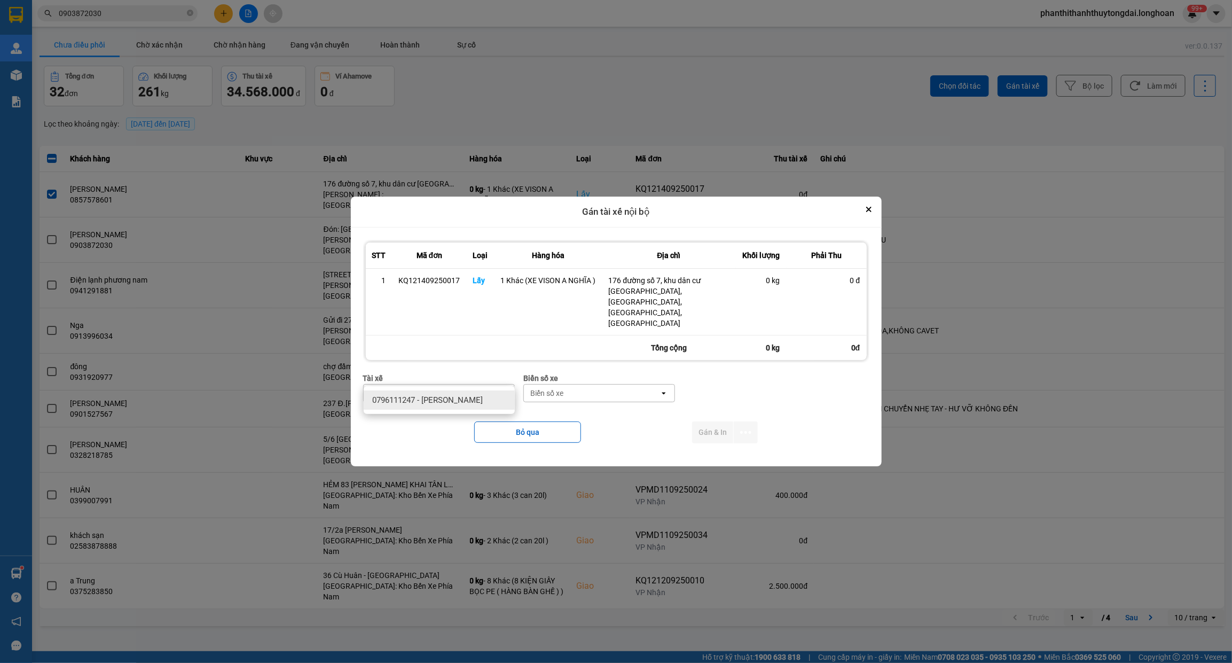
click at [483, 402] on span "0796111247 - Nguyễn Văn Nghĩa" at bounding box center [427, 400] width 111 height 11
click at [583, 385] on div "Biển số xe" at bounding box center [592, 393] width 136 height 17
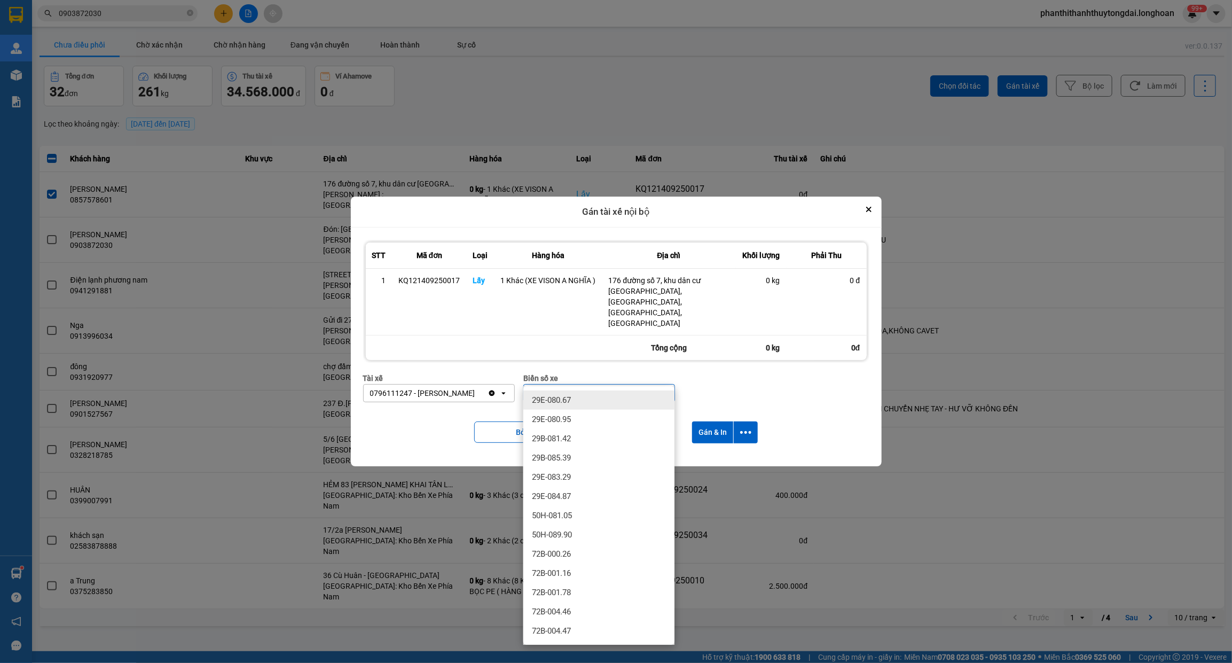
type input "080"
click at [591, 396] on div "29E-080.67" at bounding box center [598, 399] width 151 height 19
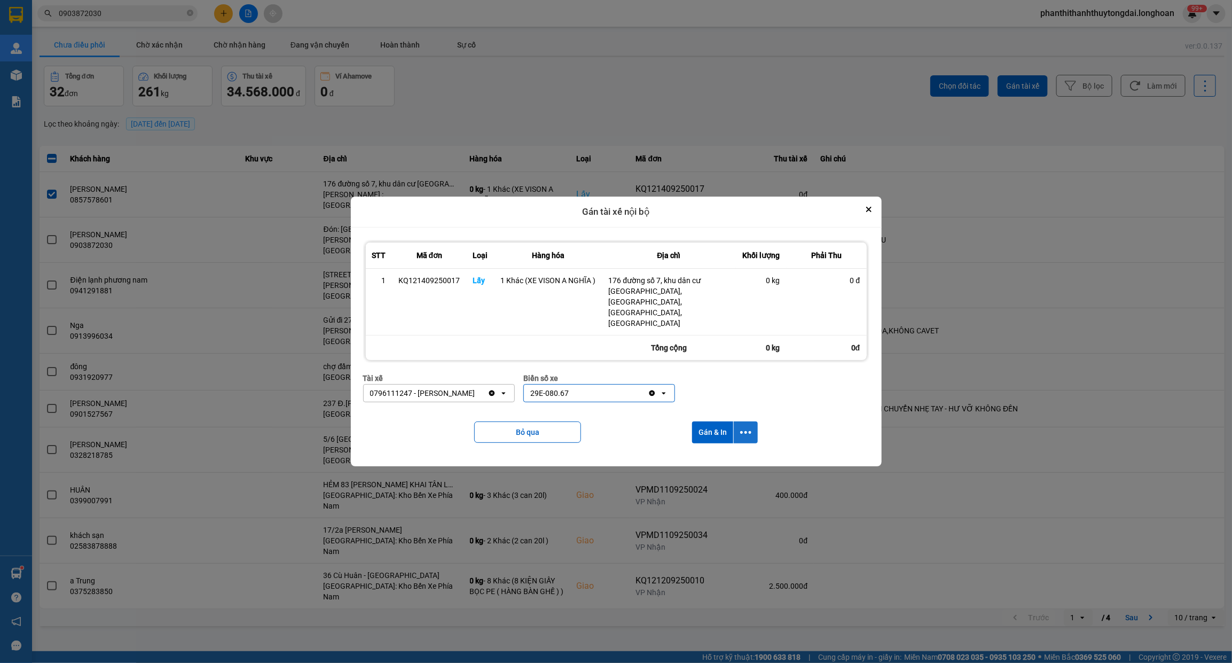
click at [746, 431] on icon "dialog" at bounding box center [745, 432] width 11 height 3
click at [739, 441] on div "Chỉ gán tài" at bounding box center [717, 445] width 63 height 11
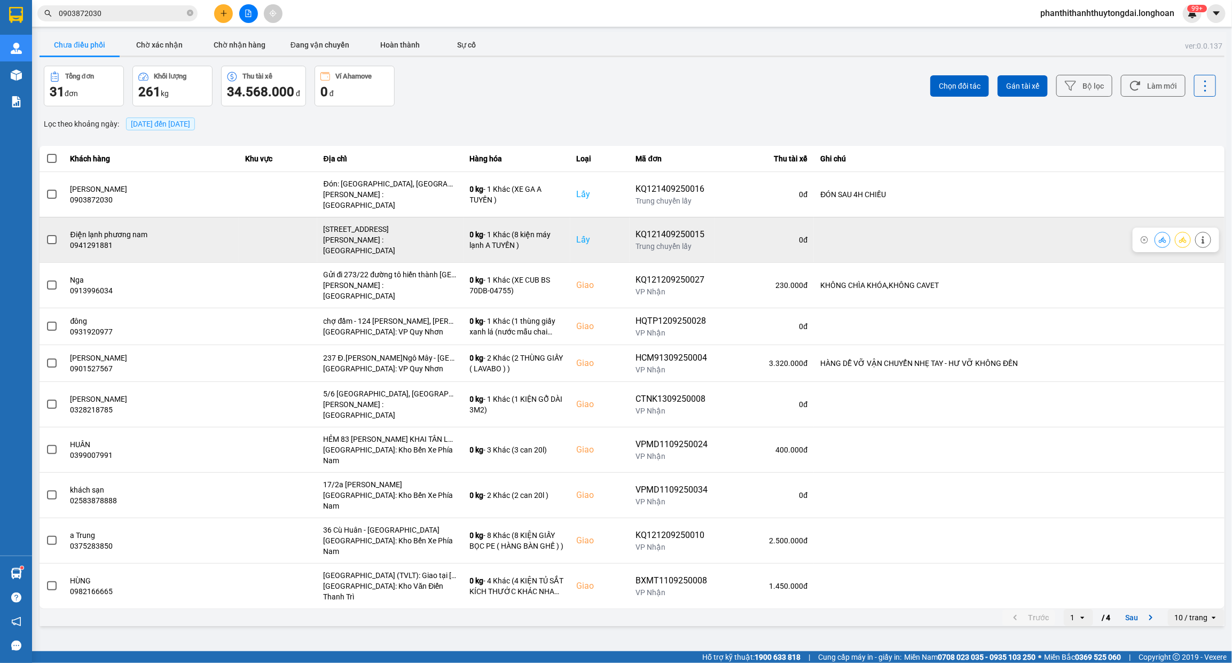
click at [52, 235] on span at bounding box center [52, 240] width 10 height 10
click at [46, 234] on input "checkbox" at bounding box center [46, 234] width 0 height 0
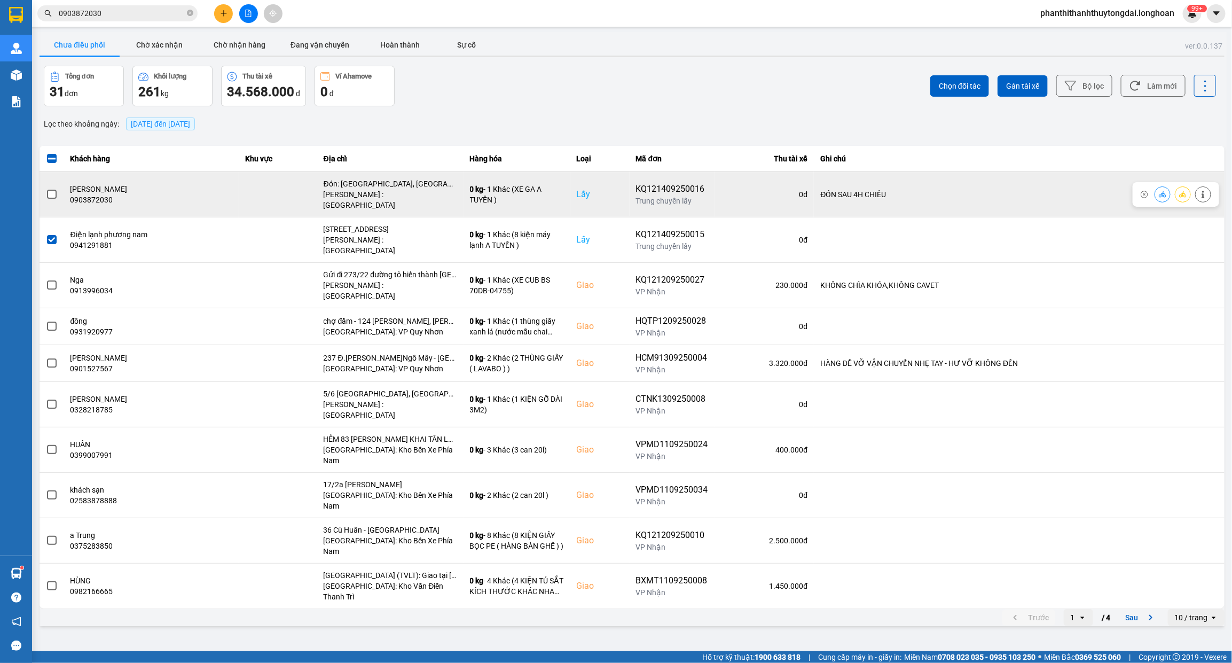
click at [49, 190] on span at bounding box center [52, 195] width 10 height 10
click at [46, 189] on input "checkbox" at bounding box center [46, 189] width 0 height 0
click at [535, 195] on div "0 kg - 1 Khác (XE GA A TUYẾN )" at bounding box center [517, 194] width 94 height 21
click at [1205, 191] on icon at bounding box center [1202, 194] width 7 height 7
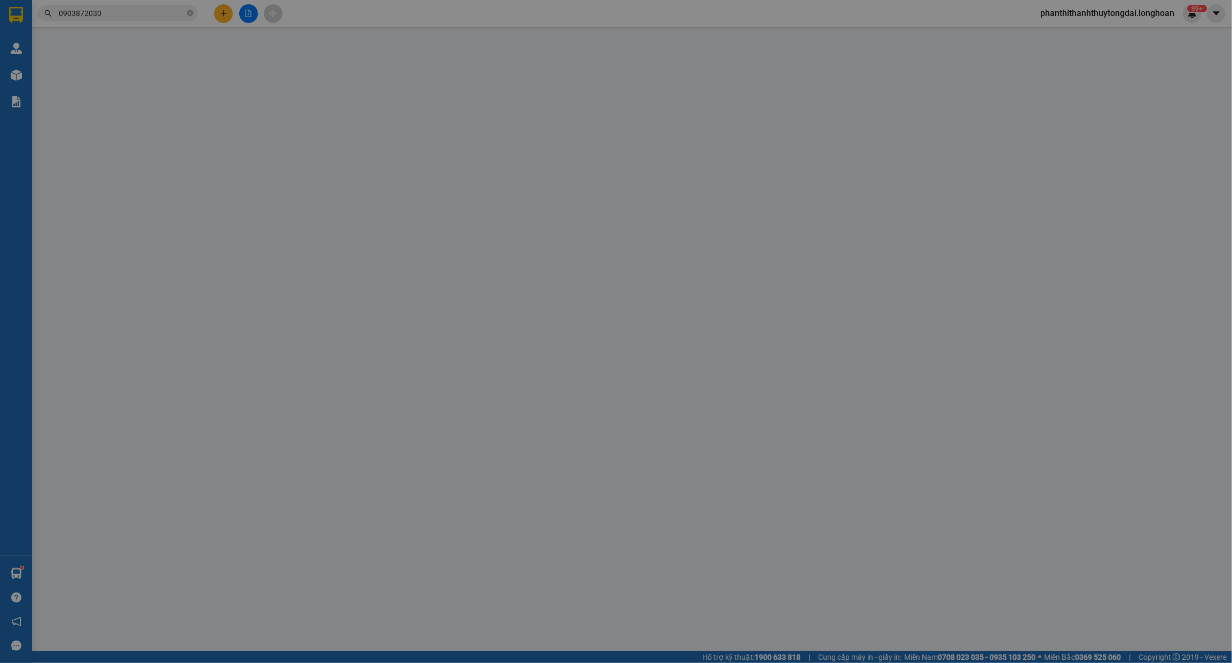
type input "0903872030"
type input "[PERSON_NAME]"
checkbox input "true"
type input "Đón: [GEOGRAPHIC_DATA], [GEOGRAPHIC_DATA], 720A Điện Biên Phủ, [GEOGRAPHIC_…"
type input "0901838565"
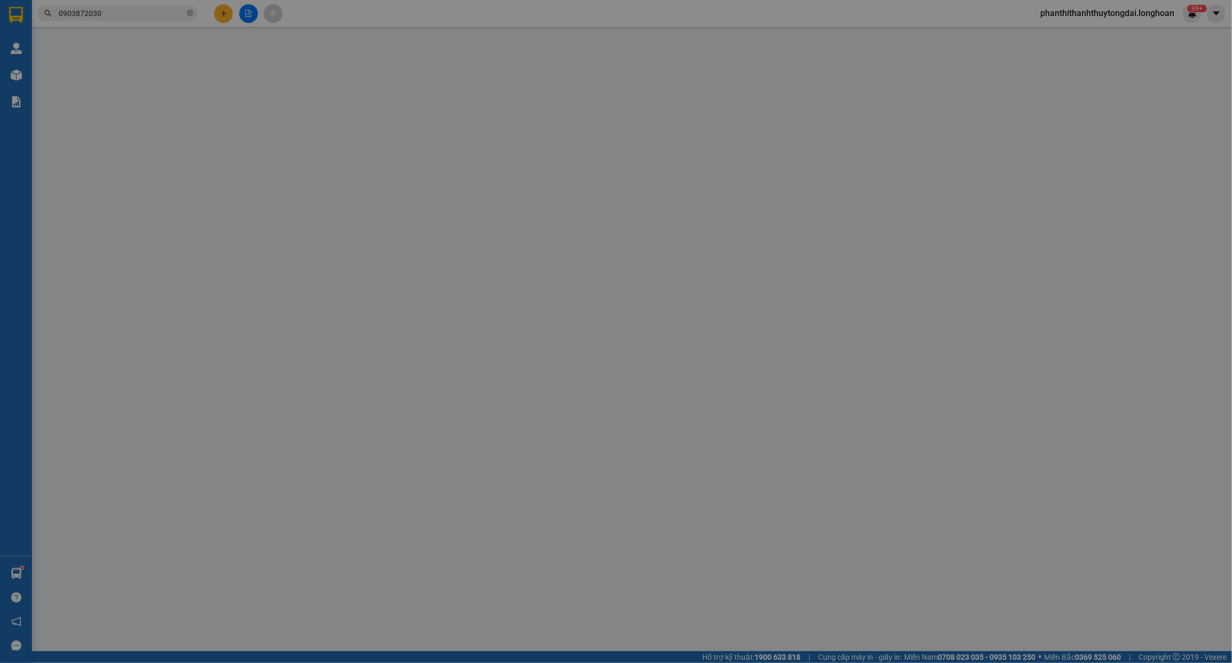
type input "Sơn"
checkbox input "true"
type input "Toà R1.03, dự án khu đô thị [GEOGRAPHIC_DATA], [GEOGRAPHIC_DATA], xã [GEOGRAPHI…"
type input "ĐÓN SAU 4H CHIỀU"
type input "1.630.000"
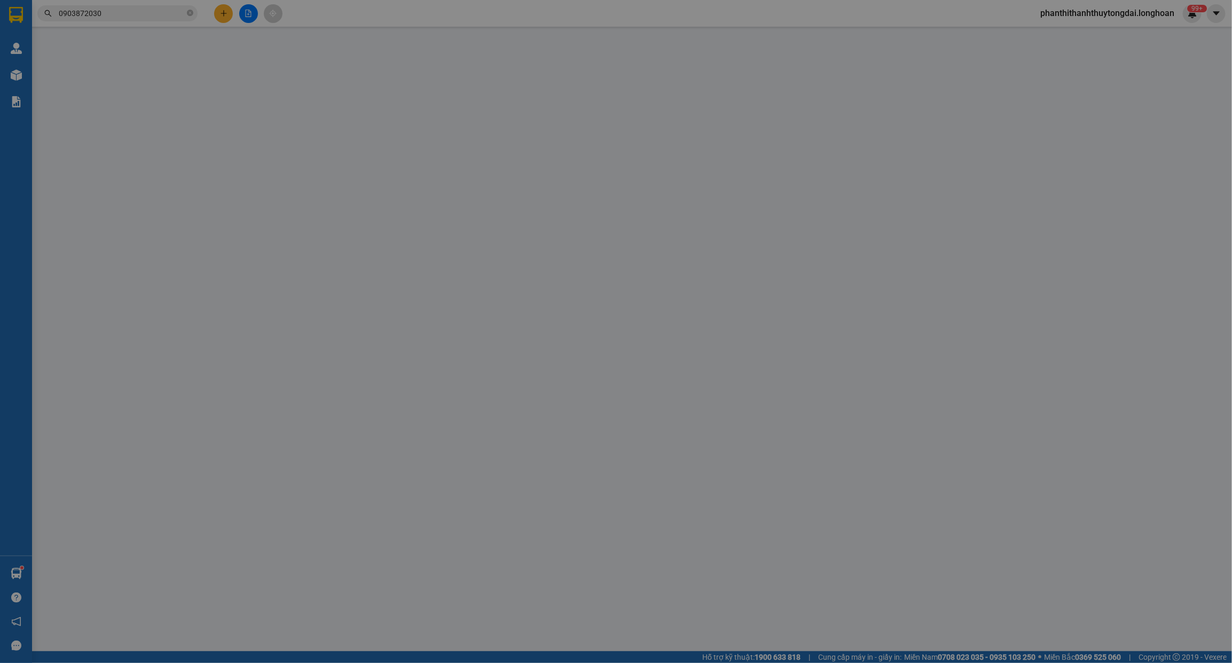
type input "1.630.000"
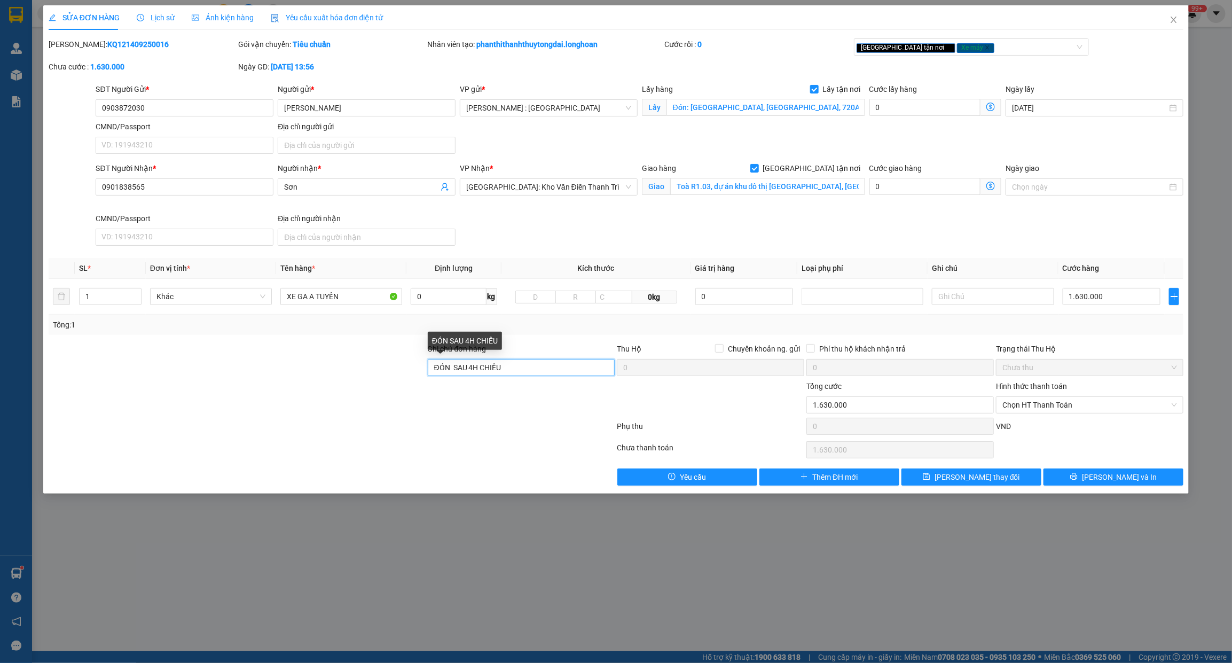
click at [436, 367] on input "ĐÓN SAU 4H CHIỀU" at bounding box center [521, 367] width 187 height 17
type input "CHỦ NHÂT ĐÓN SAU 4H CHIỀU"
click at [997, 482] on span "[PERSON_NAME] thay đổi" at bounding box center [977, 477] width 85 height 12
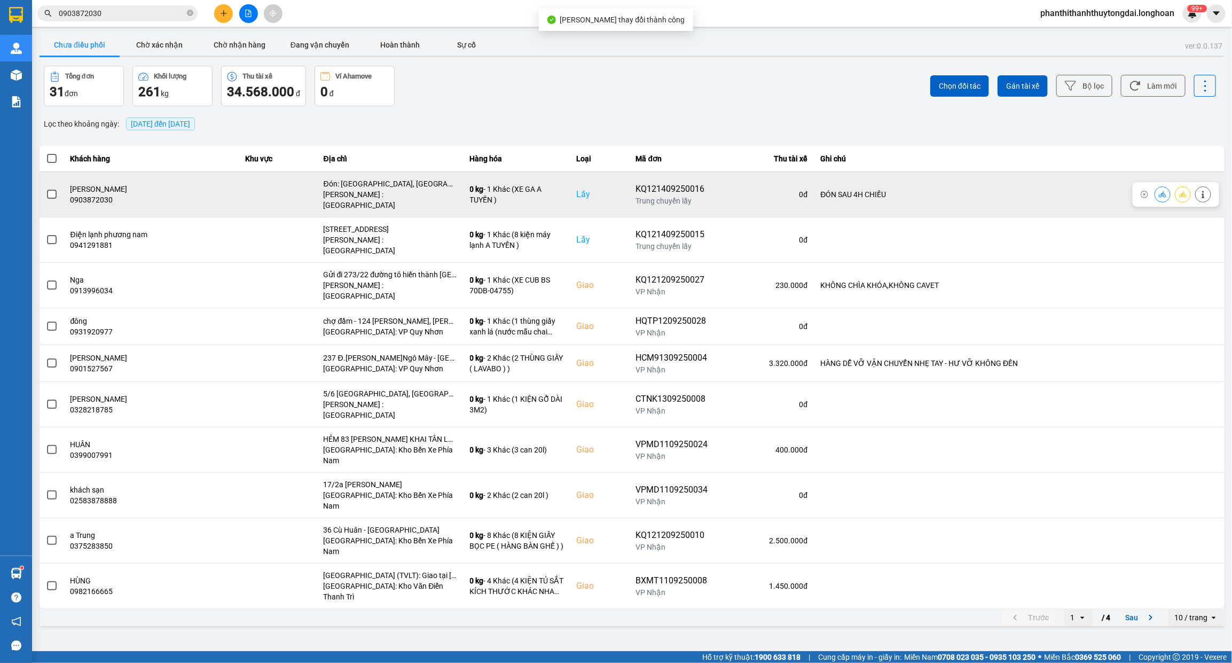
click at [52, 190] on span at bounding box center [52, 195] width 10 height 10
click at [46, 189] on input "checkbox" at bounding box center [46, 189] width 0 height 0
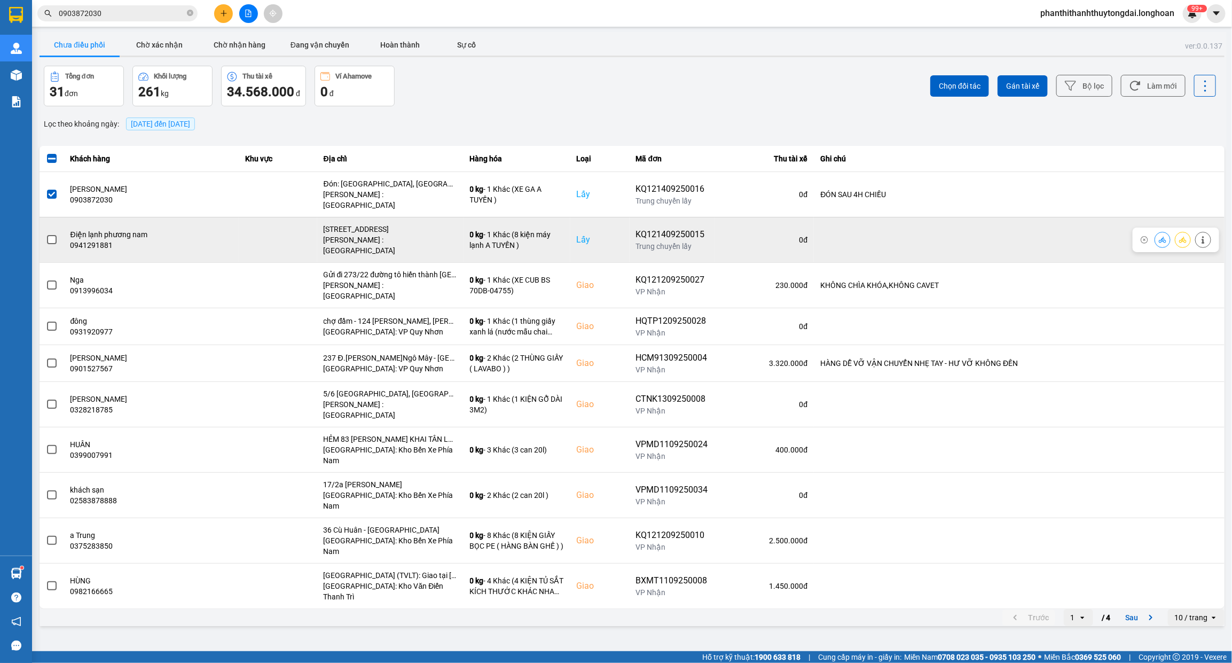
click at [53, 235] on span at bounding box center [52, 240] width 10 height 10
click at [46, 234] on input "checkbox" at bounding box center [46, 234] width 0 height 0
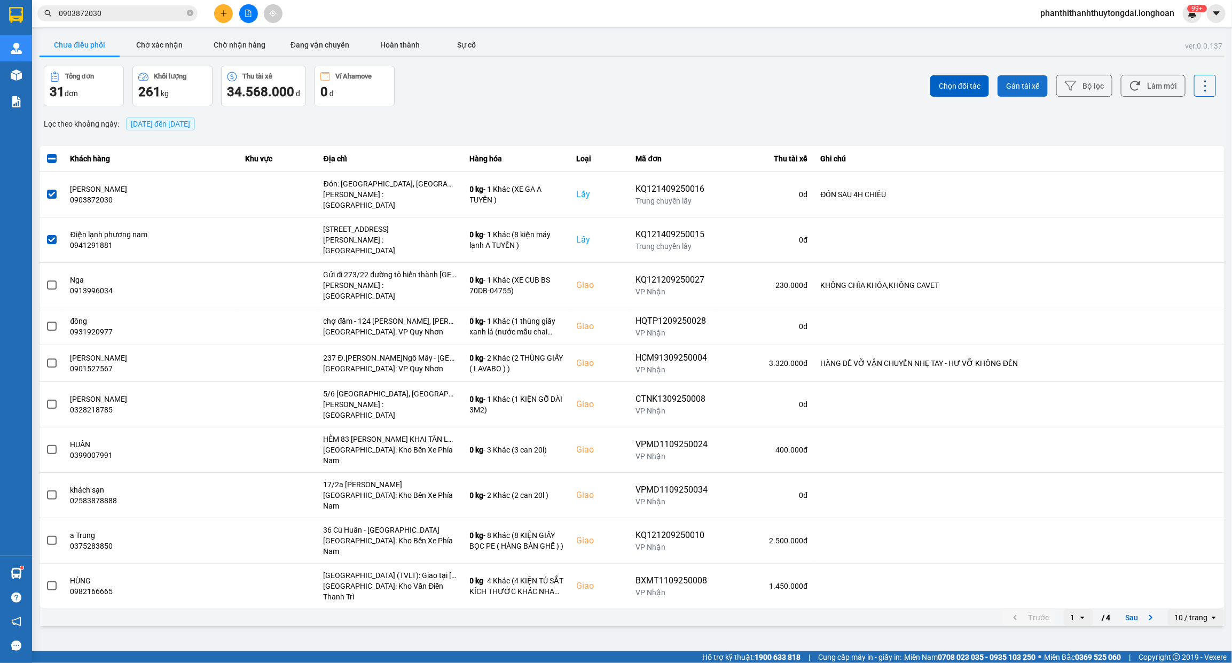
click at [1018, 91] on span "Gán tài xế" at bounding box center [1022, 86] width 33 height 11
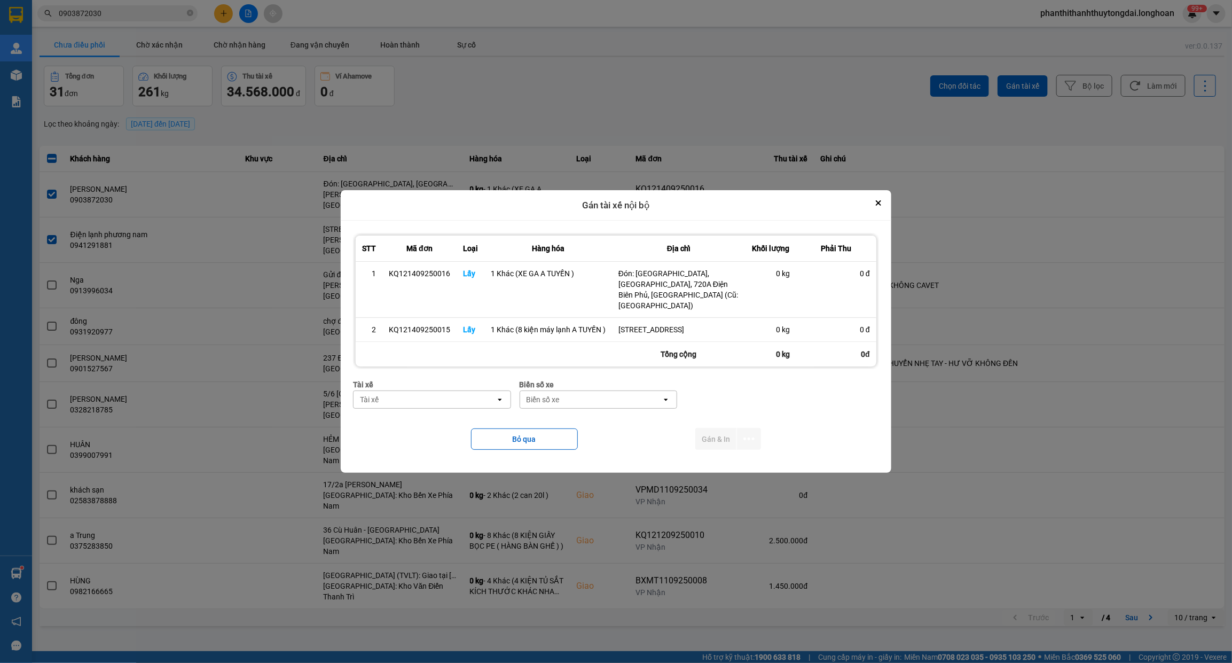
click at [460, 405] on div "Tài xế" at bounding box center [425, 399] width 142 height 17
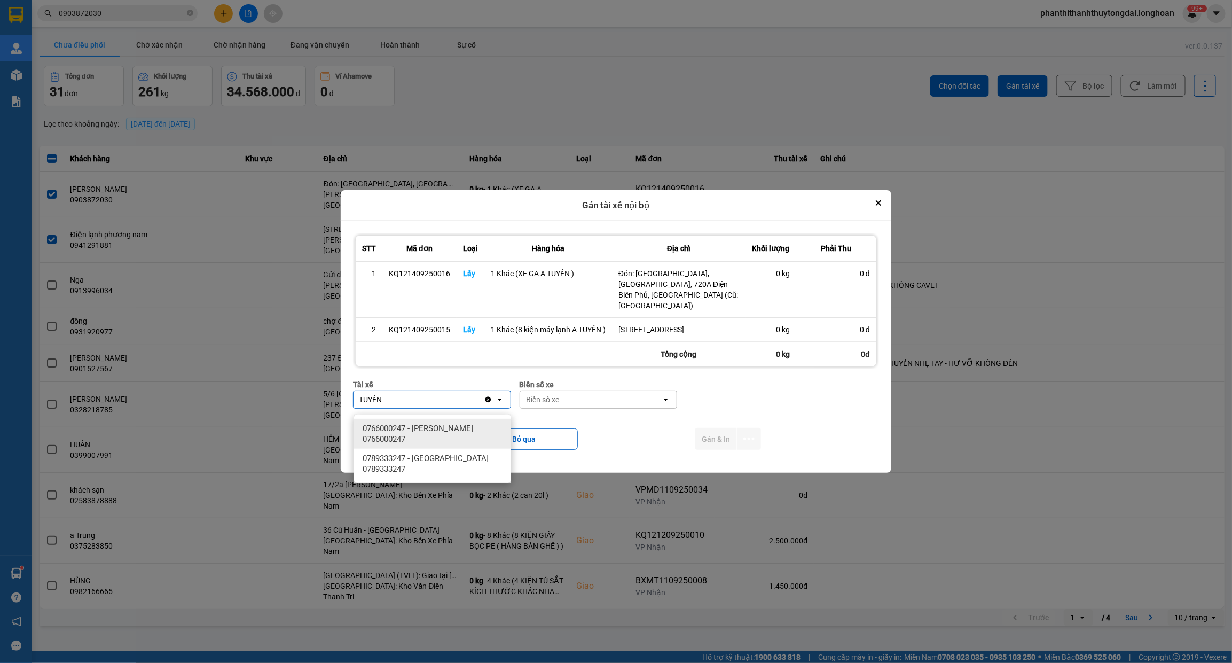
type input "TUYẾN"
click at [492, 433] on span "0766000247 - NGUYỄN MINH TUYẾN 0766000247" at bounding box center [435, 433] width 144 height 21
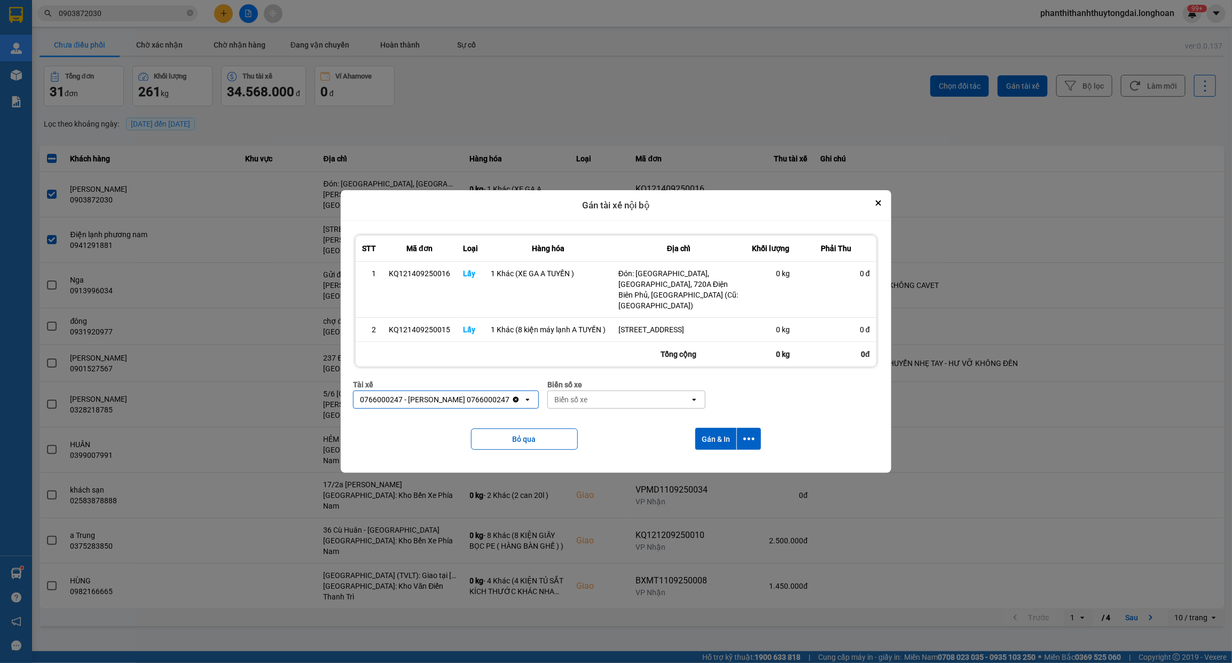
click at [576, 405] on div "Biển số xe" at bounding box center [570, 399] width 33 height 11
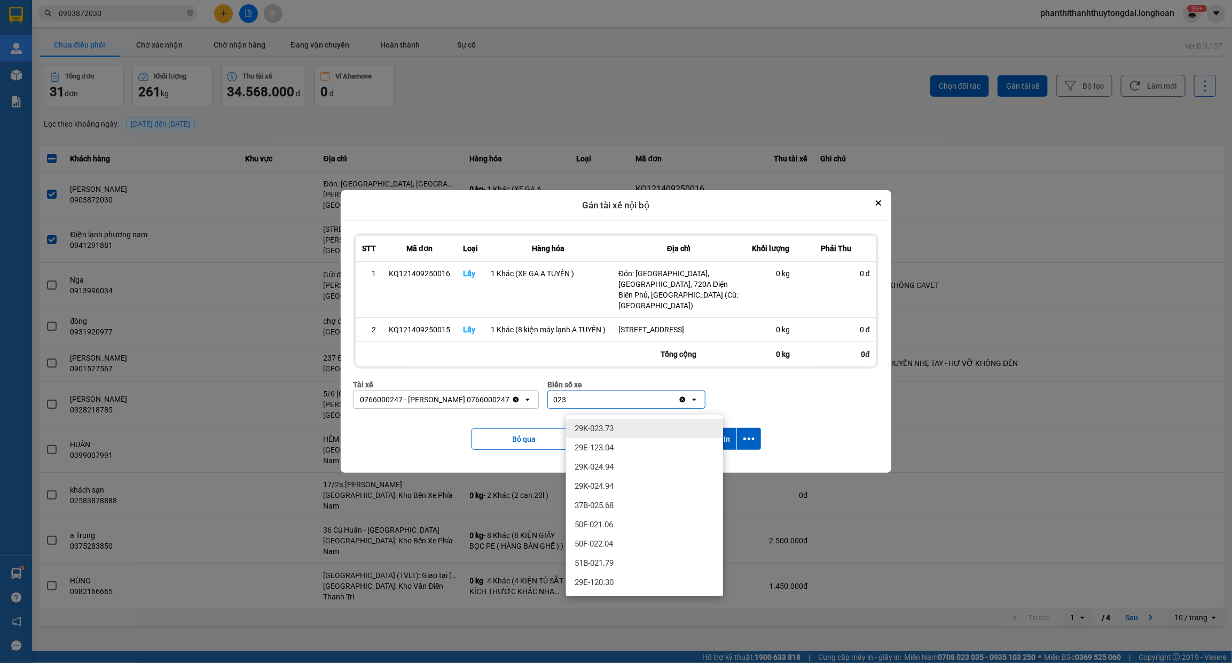
type input "023"
click at [593, 430] on span "29K-023.73" at bounding box center [594, 428] width 39 height 11
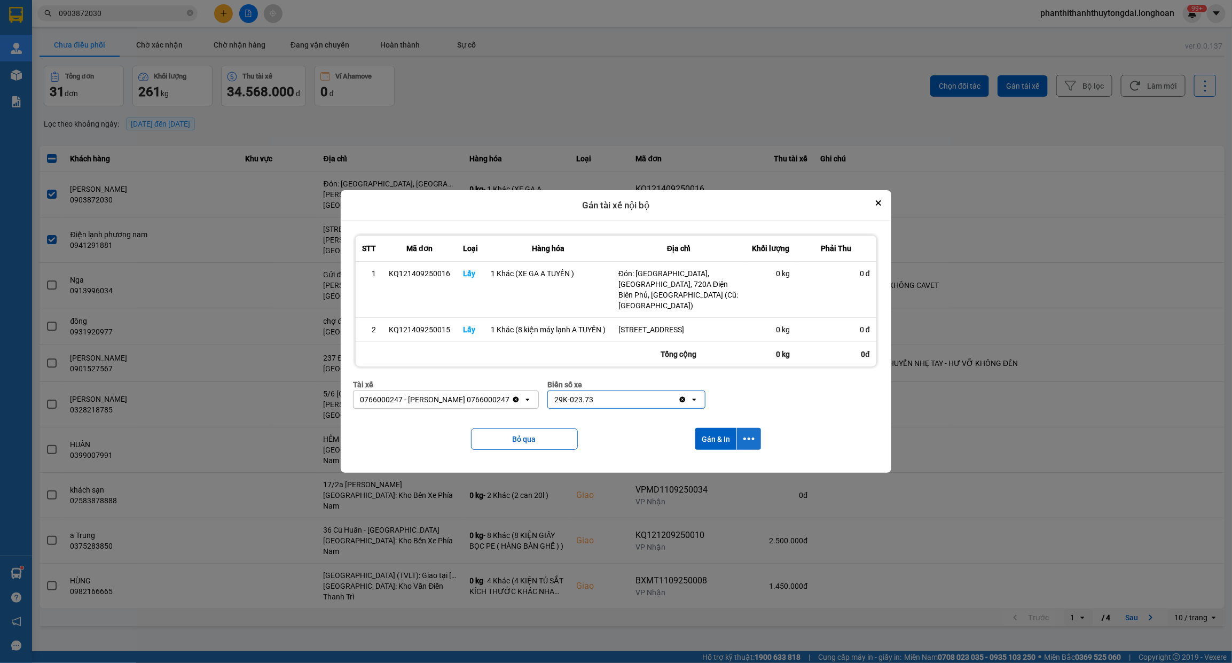
click at [745, 444] on icon "dialog" at bounding box center [748, 438] width 11 height 11
click at [735, 470] on div "Chỉ gán tài" at bounding box center [720, 473] width 63 height 11
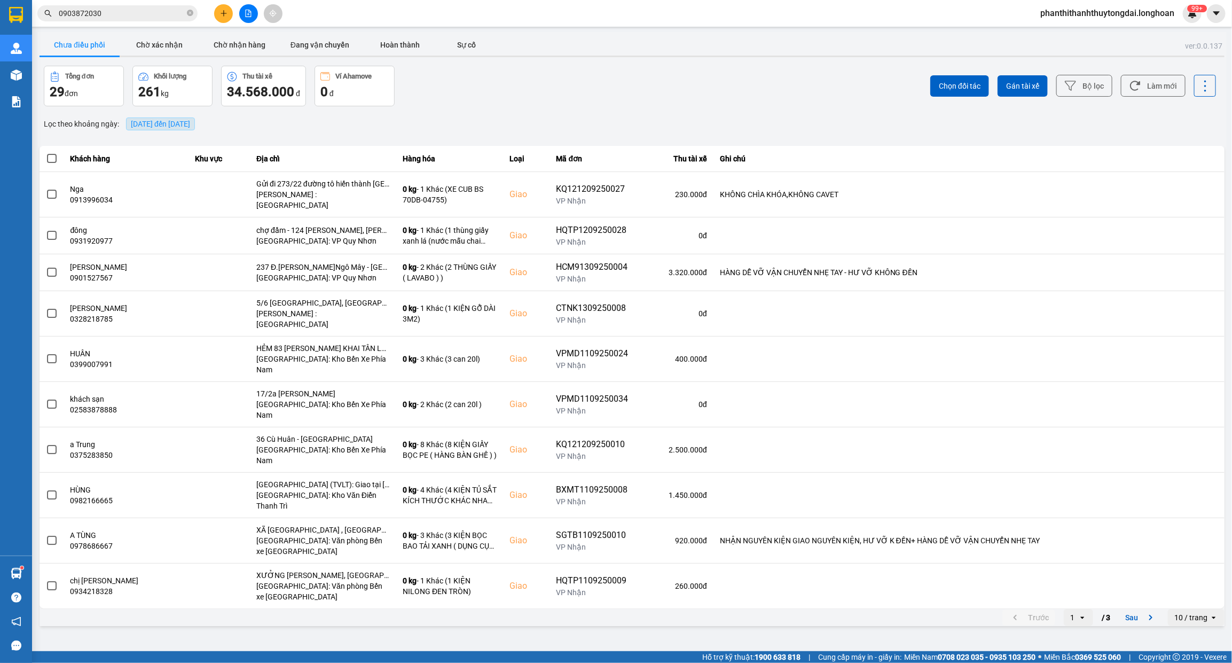
click at [190, 124] on span "14/09/2025 đến 14/09/2025" at bounding box center [160, 124] width 59 height 9
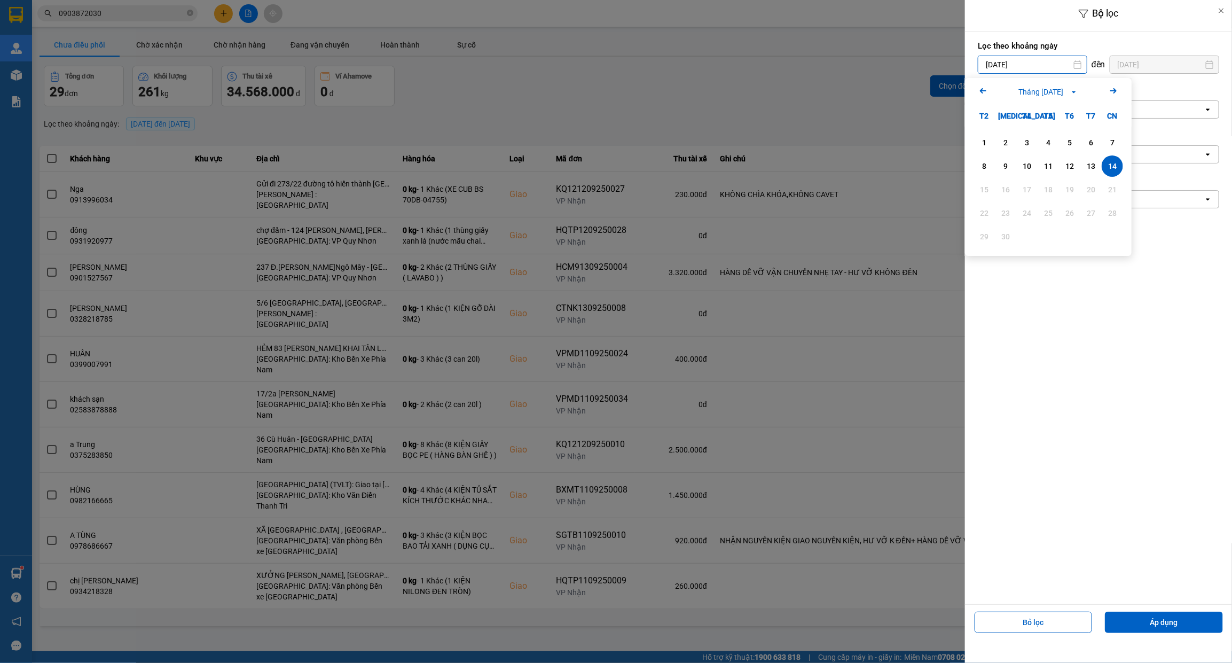
click at [1026, 60] on input "[DATE]" at bounding box center [1032, 64] width 108 height 17
click at [983, 137] on div "1" at bounding box center [984, 142] width 15 height 13
type input "01/09/2025"
click at [1054, 110] on div "Chọn văn phòng" at bounding box center [1090, 109] width 225 height 17
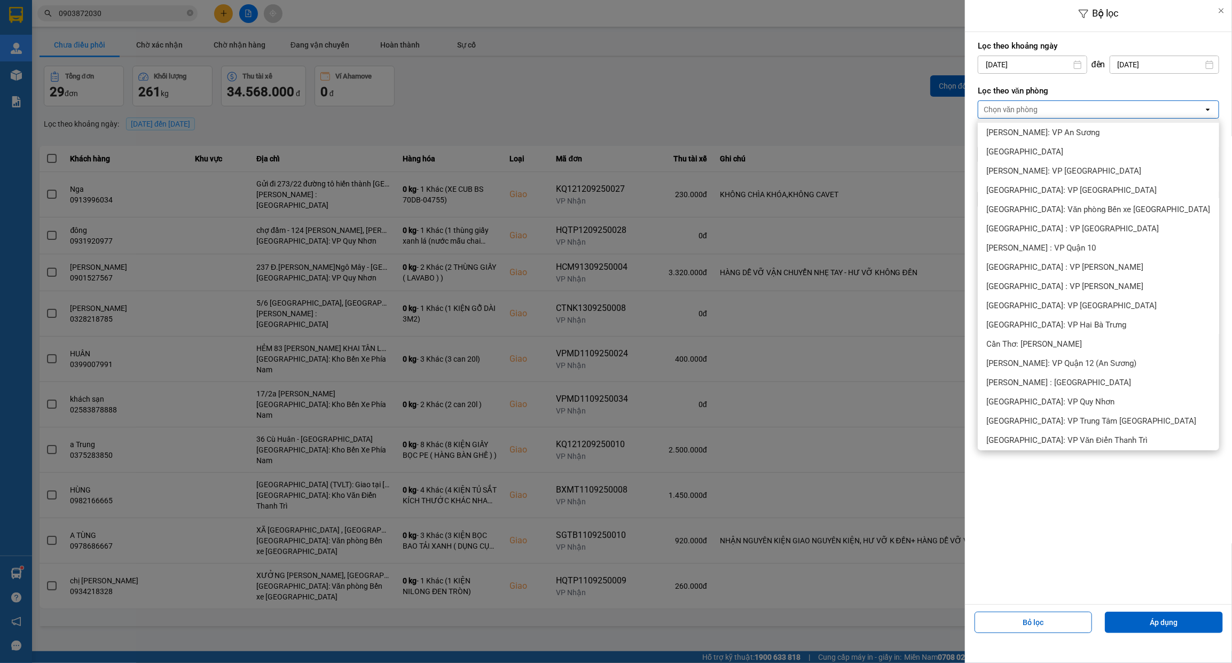
scroll to position [200, 0]
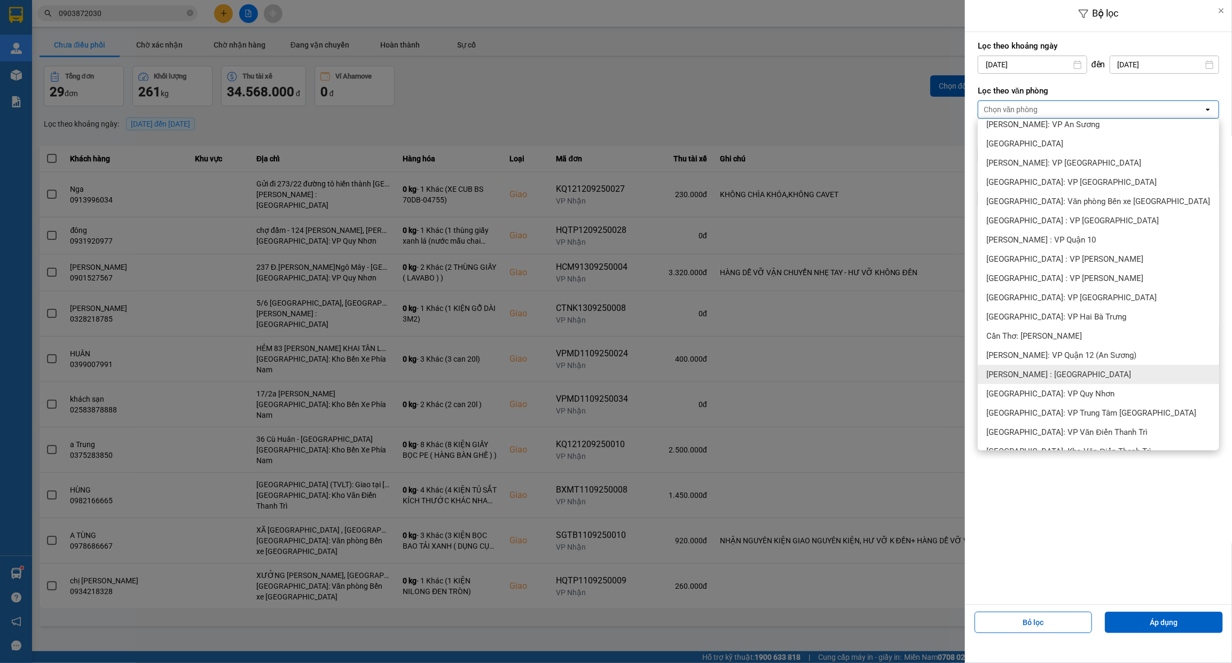
click at [1074, 374] on span "[PERSON_NAME] : [GEOGRAPHIC_DATA]" at bounding box center [1058, 374] width 145 height 11
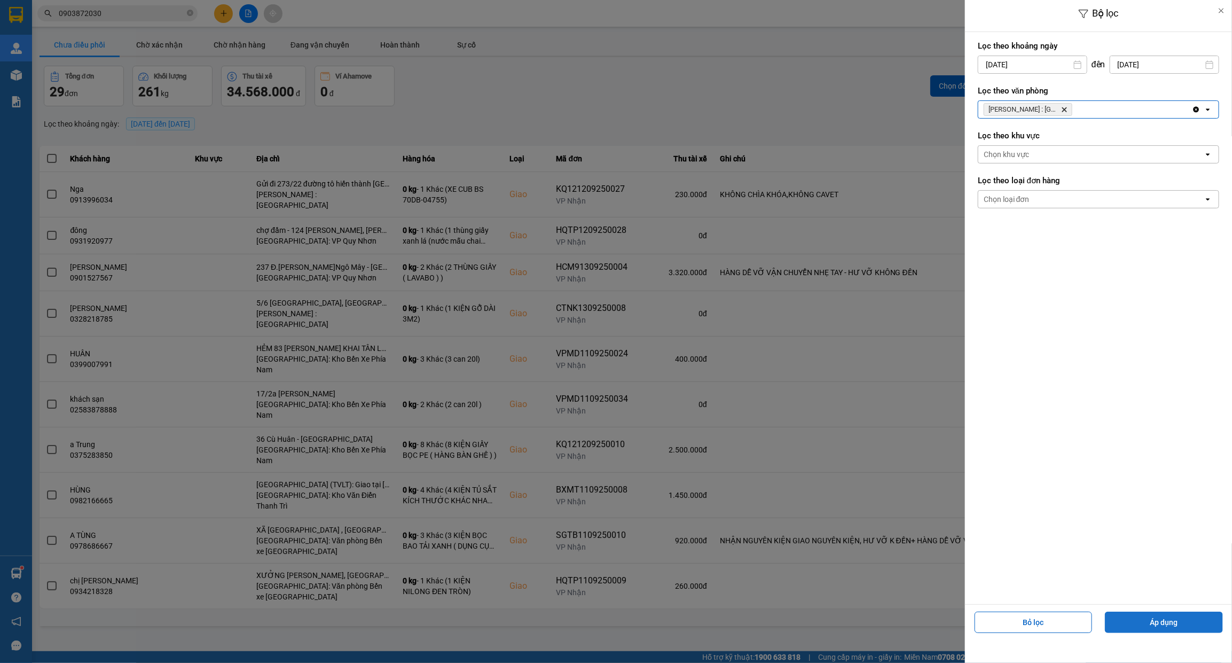
click at [1165, 625] on button "Áp dụng" at bounding box center [1164, 621] width 118 height 21
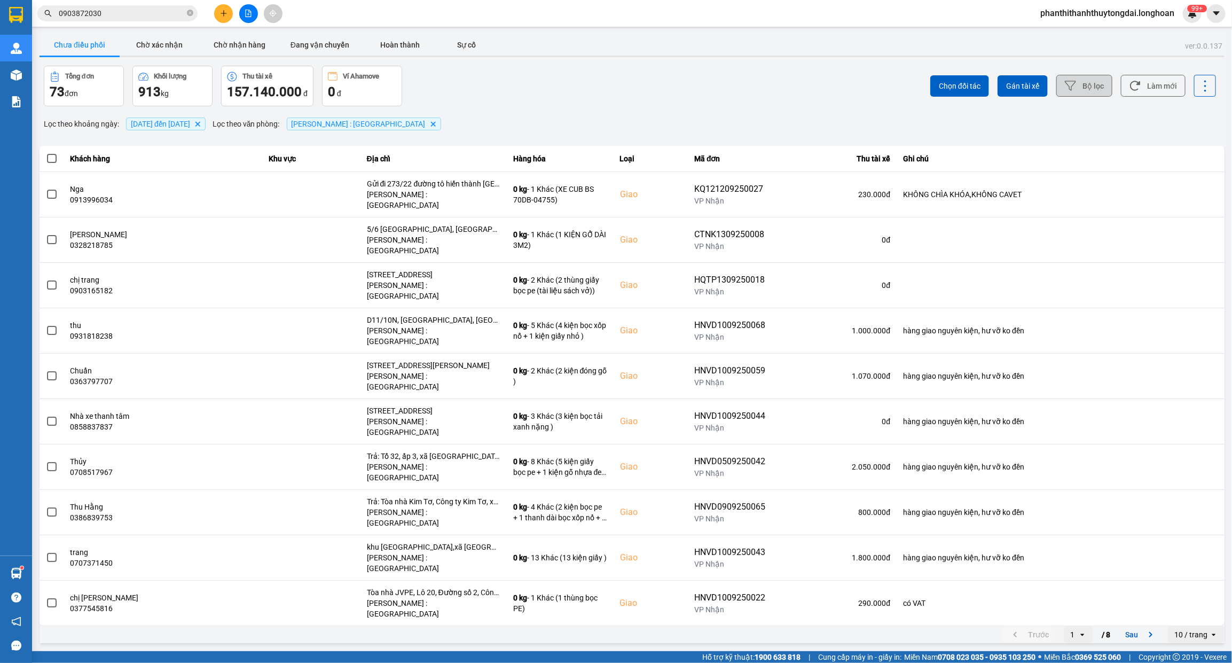
click at [1101, 87] on button "Bộ lọc" at bounding box center [1084, 86] width 56 height 22
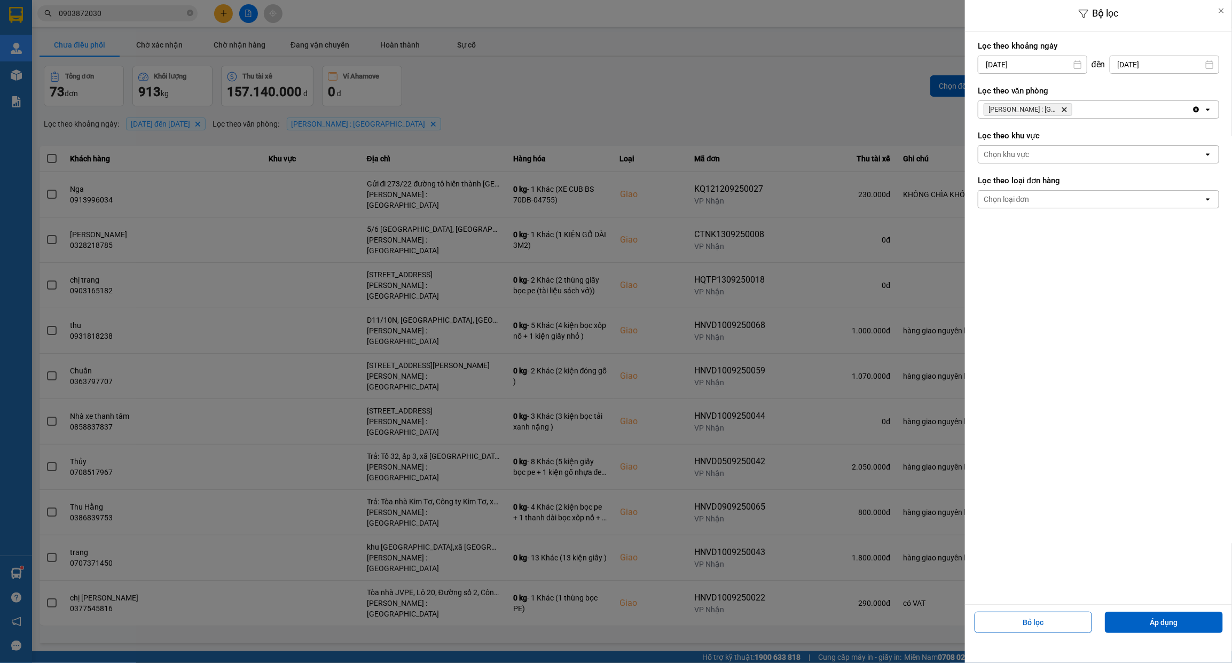
click at [1051, 199] on div "Chọn loại đơn" at bounding box center [1090, 199] width 225 height 17
click at [1026, 222] on div "Lấy" at bounding box center [1098, 222] width 241 height 19
click at [1180, 624] on button "Áp dụng" at bounding box center [1164, 621] width 118 height 21
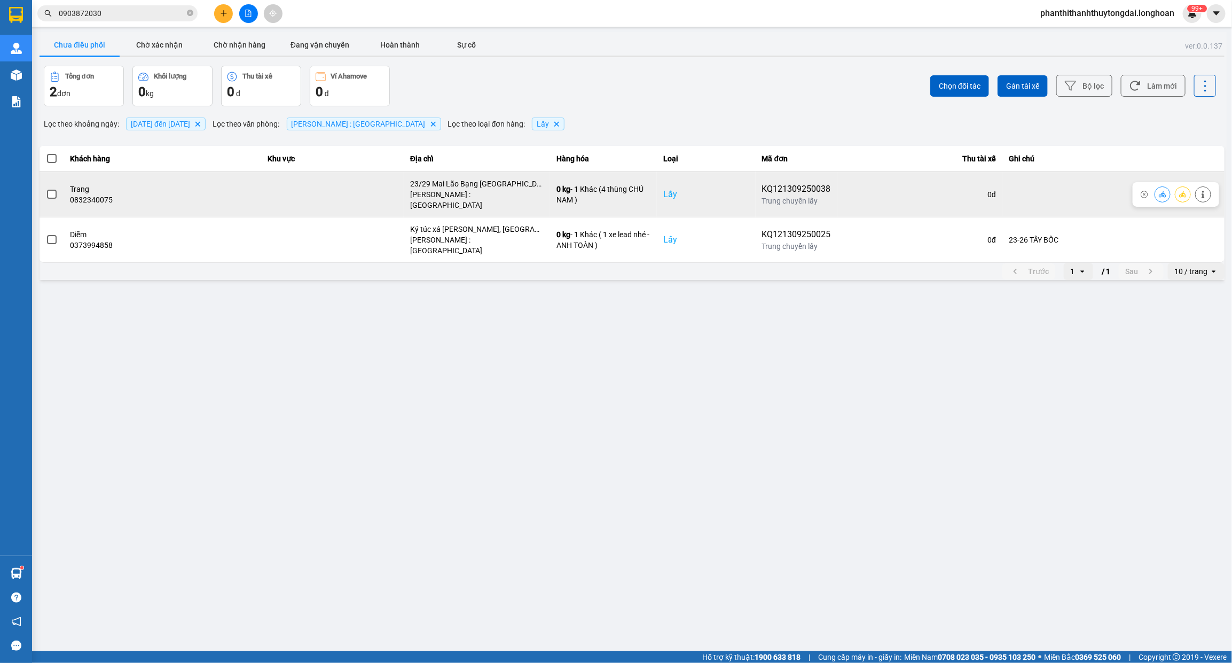
click at [47, 191] on span at bounding box center [52, 195] width 10 height 10
click at [46, 189] on input "checkbox" at bounding box center [46, 189] width 0 height 0
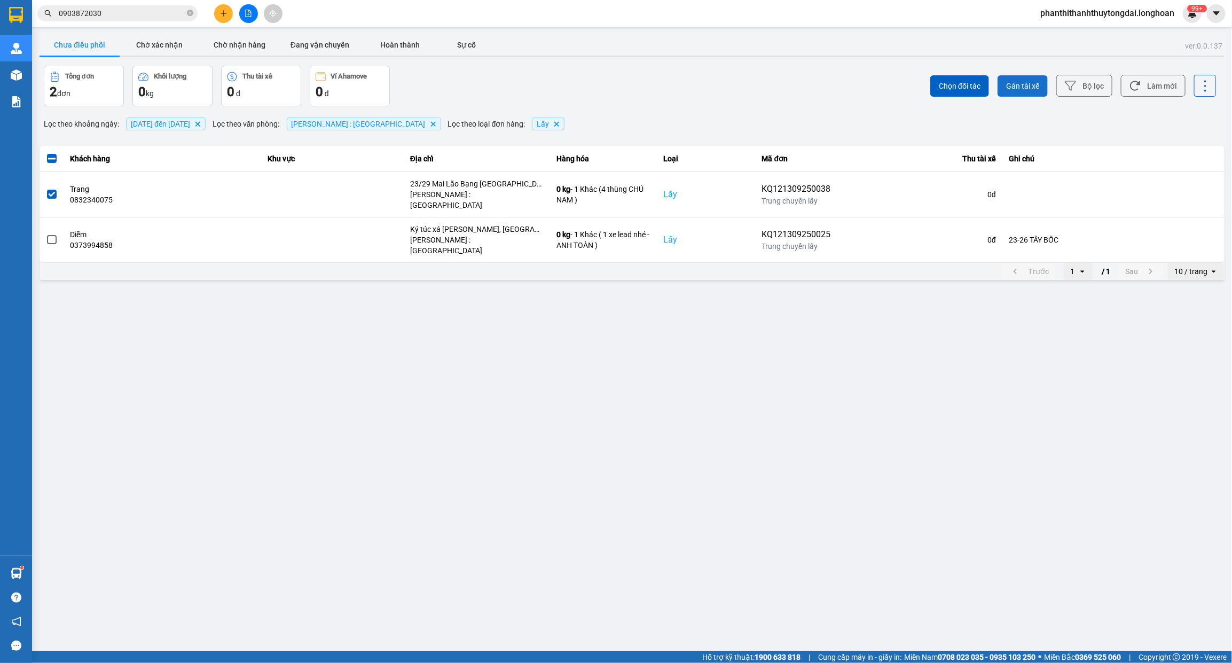
click at [1036, 84] on span "Gán tài xế" at bounding box center [1022, 86] width 33 height 11
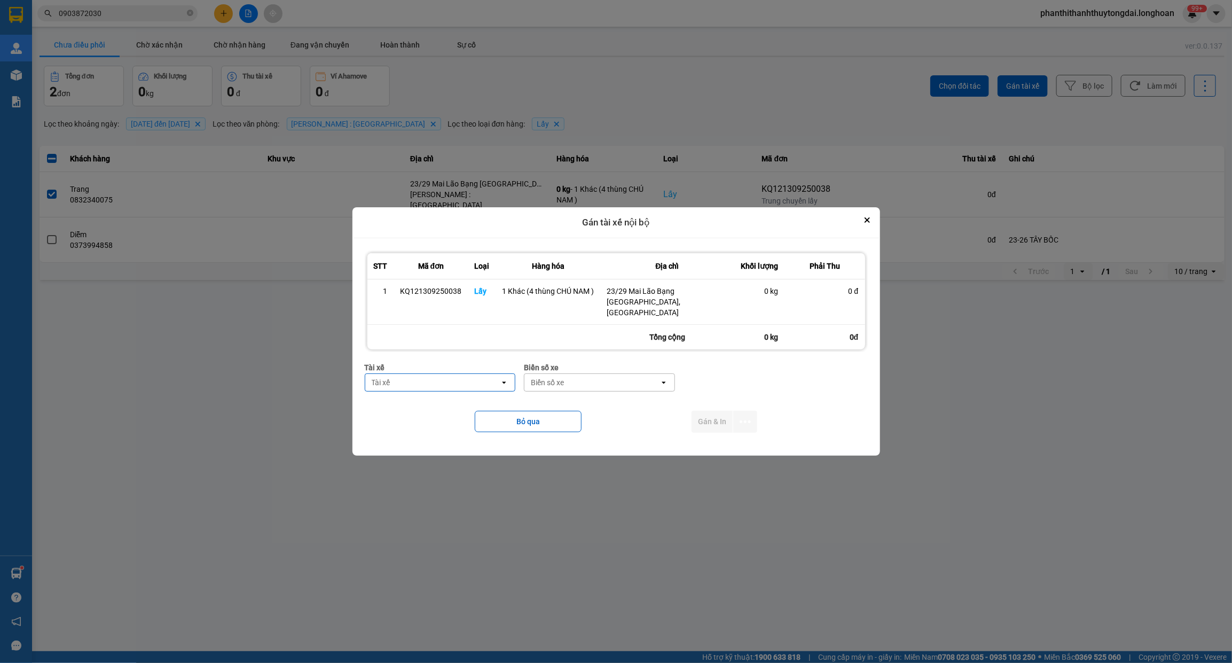
click at [410, 385] on div "Tài xế" at bounding box center [432, 382] width 135 height 17
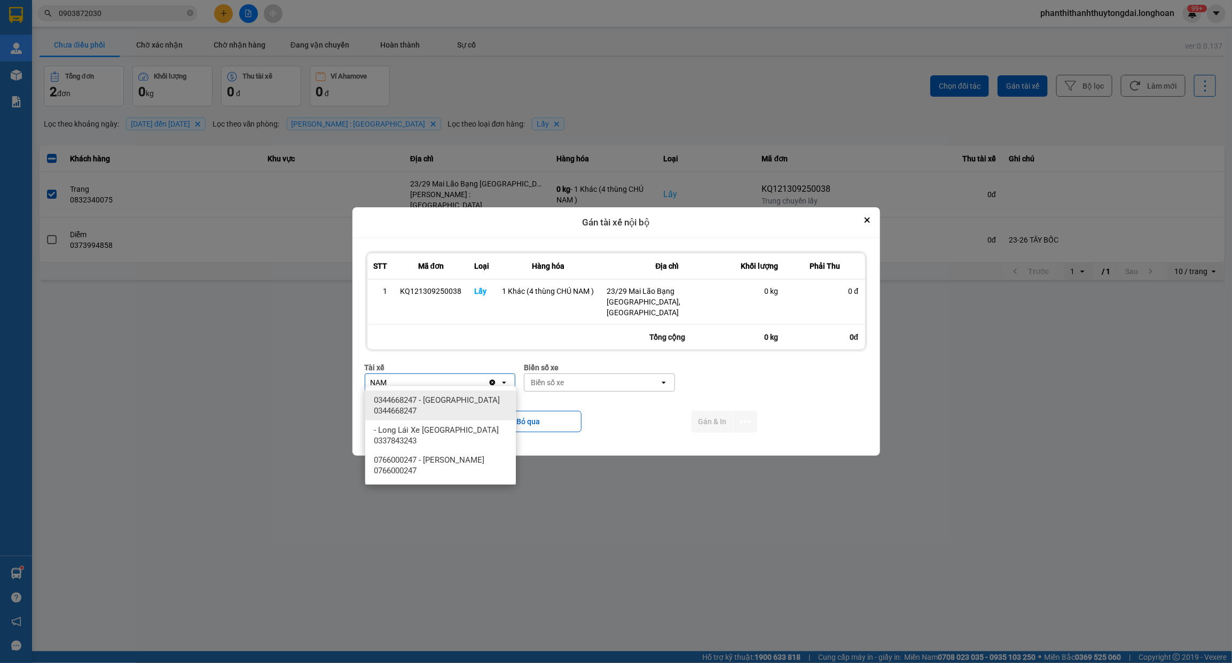
type input "NAM"
click at [466, 401] on span "0344668247 - Lê Đình Nam 0344668247" at bounding box center [443, 405] width 138 height 21
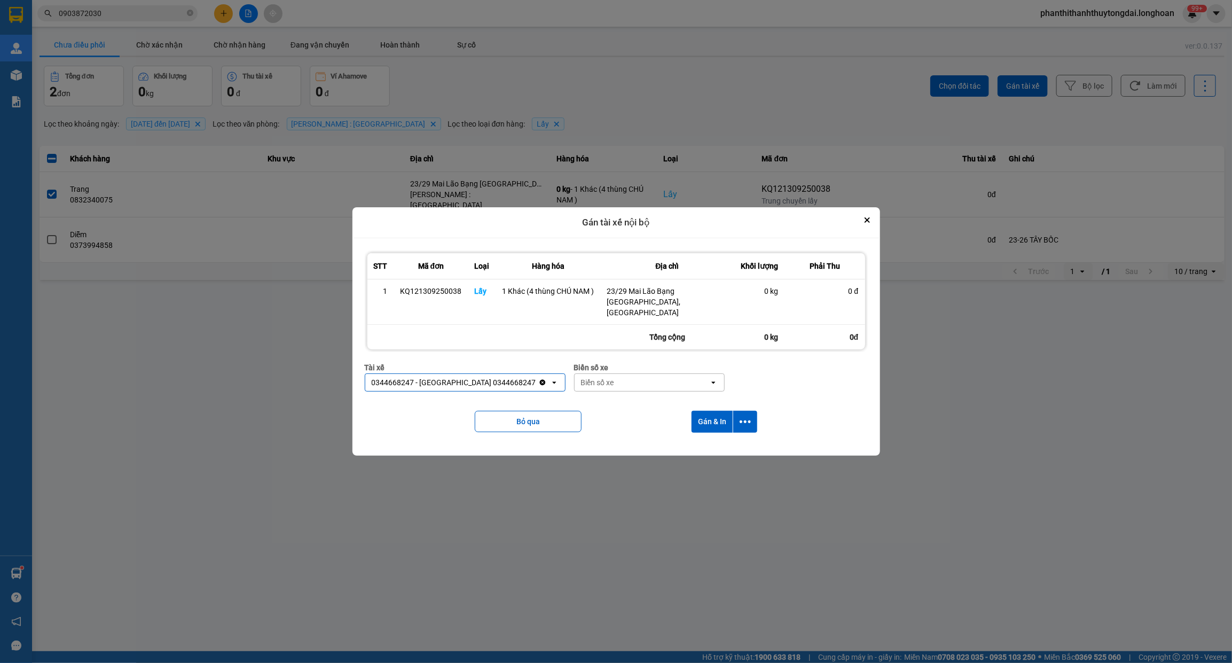
click at [581, 378] on div "Biển số xe" at bounding box center [597, 382] width 33 height 11
type input "955"
click at [576, 405] on span "29H-955.02" at bounding box center [573, 400] width 40 height 11
click at [750, 418] on icon "dialog" at bounding box center [745, 421] width 11 height 11
click at [740, 439] on li "Chỉ gán tài" at bounding box center [717, 445] width 80 height 19
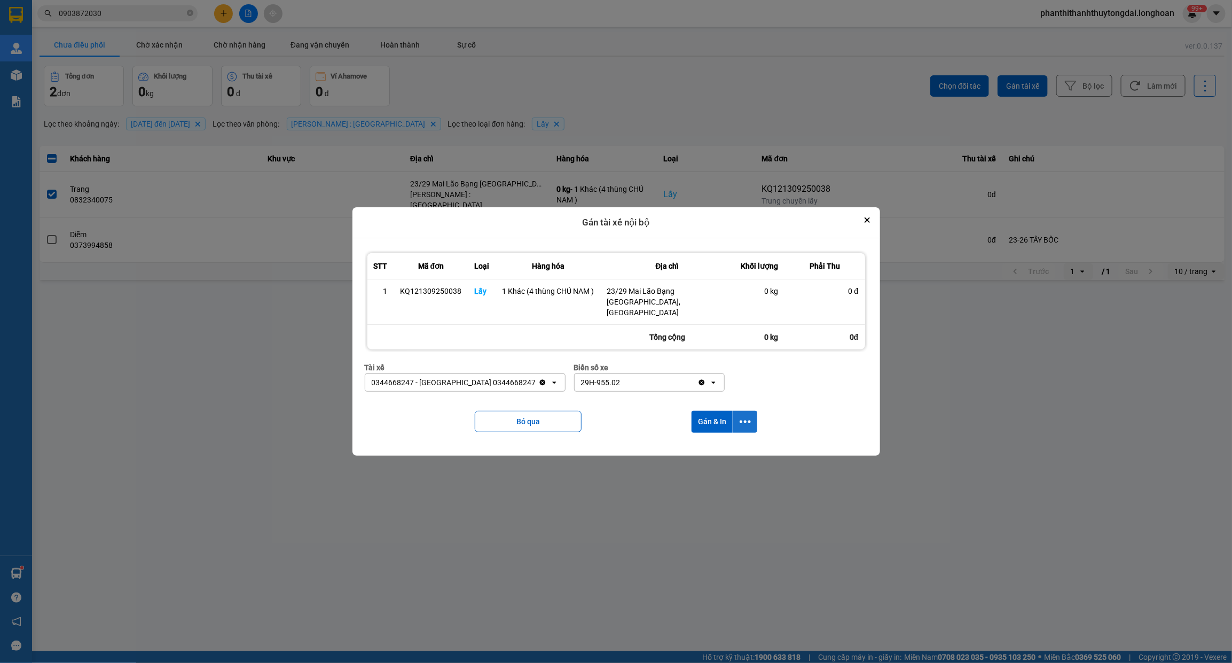
click at [740, 418] on button "dialog" at bounding box center [745, 422] width 24 height 22
click at [738, 448] on div "Chỉ gán tài" at bounding box center [716, 445] width 63 height 11
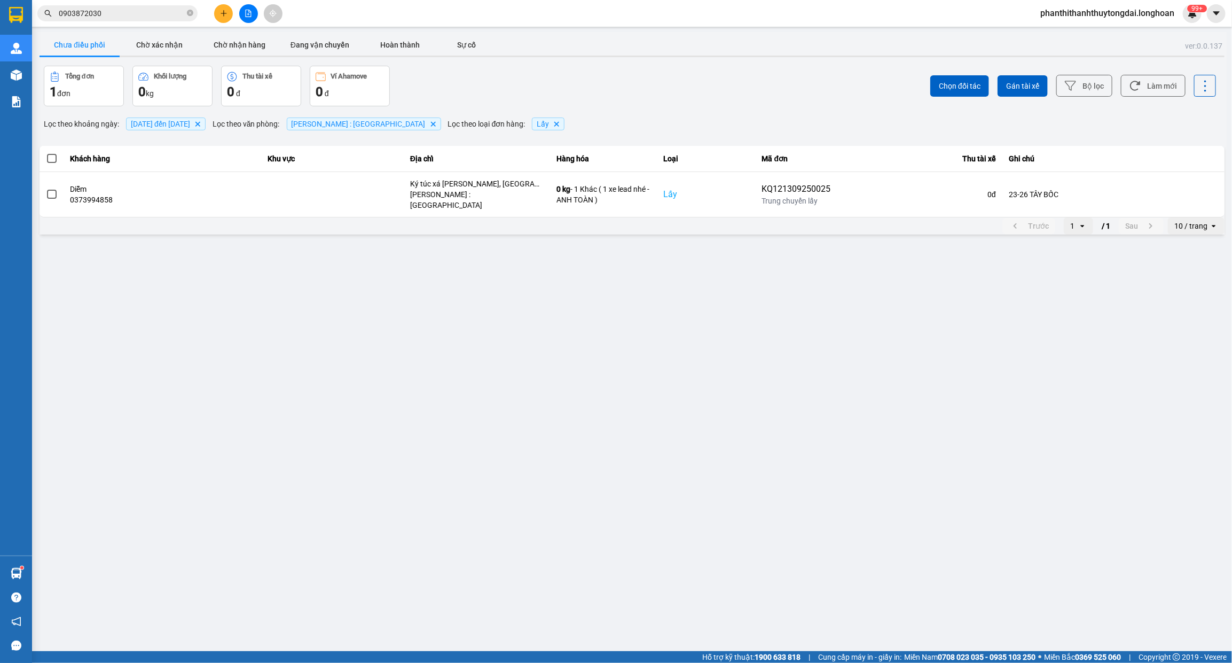
drag, startPoint x: 474, startPoint y: 570, endPoint x: 468, endPoint y: 570, distance: 5.9
click at [474, 570] on main "ver: 0.0.137 Chưa điều phối Chờ xác nhận Chờ nhận hàng Đang vận chuyển Hoàn thà…" at bounding box center [616, 325] width 1232 height 651
click at [767, 476] on main "ver: 0.0.137 Chưa điều phối Chờ xác nhận Chờ nhận hàng Đang vận chuyển Hoàn thà…" at bounding box center [616, 325] width 1232 height 651
click at [220, 12] on icon "plus" at bounding box center [223, 13] width 7 height 7
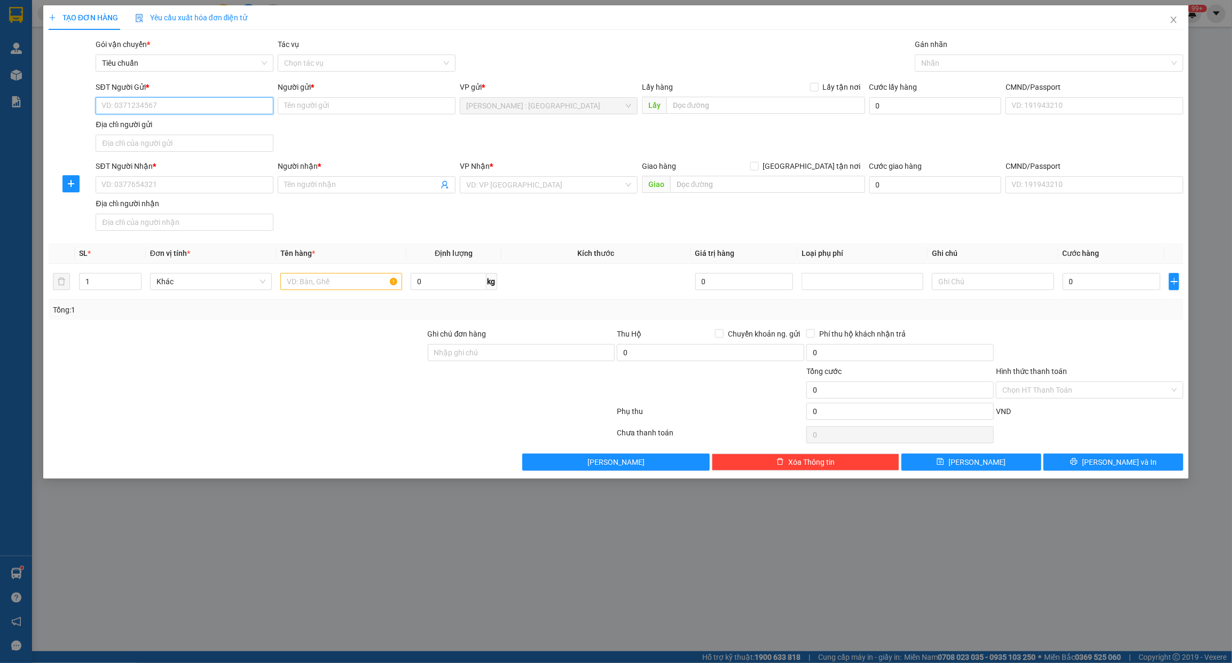
click at [194, 107] on input "SĐT Người Gửi *" at bounding box center [185, 105] width 178 height 17
paste input "0707206067"
type input "0707206067"
click at [211, 190] on input "SĐT Người Nhận *" at bounding box center [185, 184] width 178 height 17
paste input "0378831555"
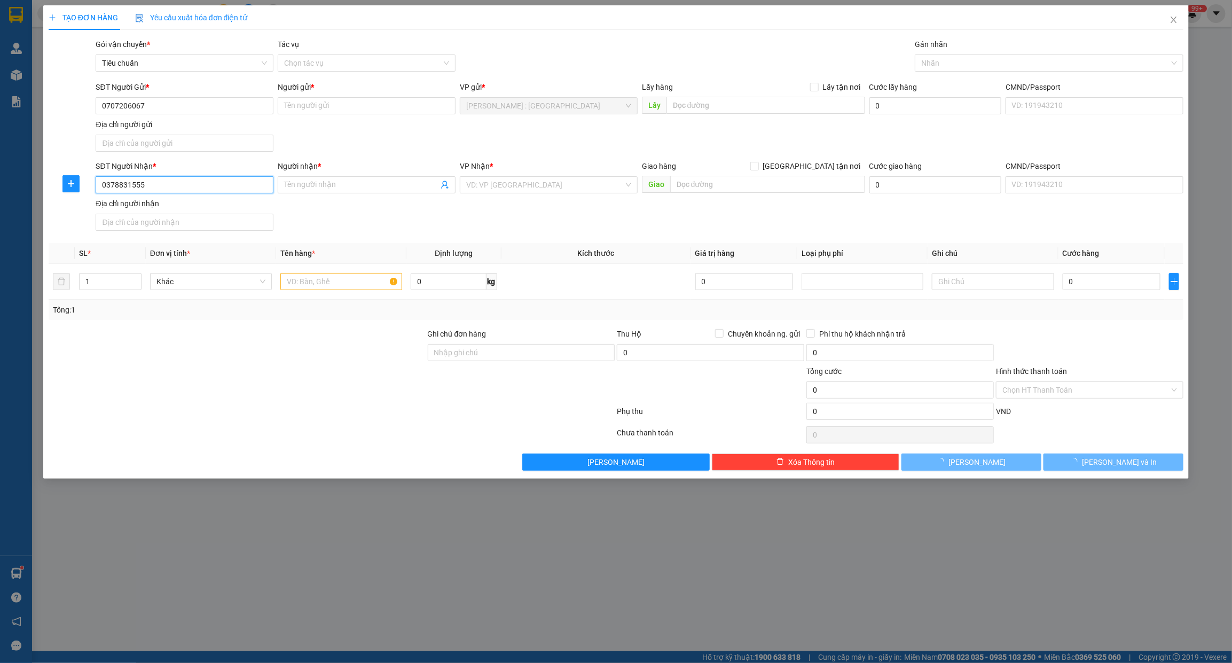
type input "0378831555"
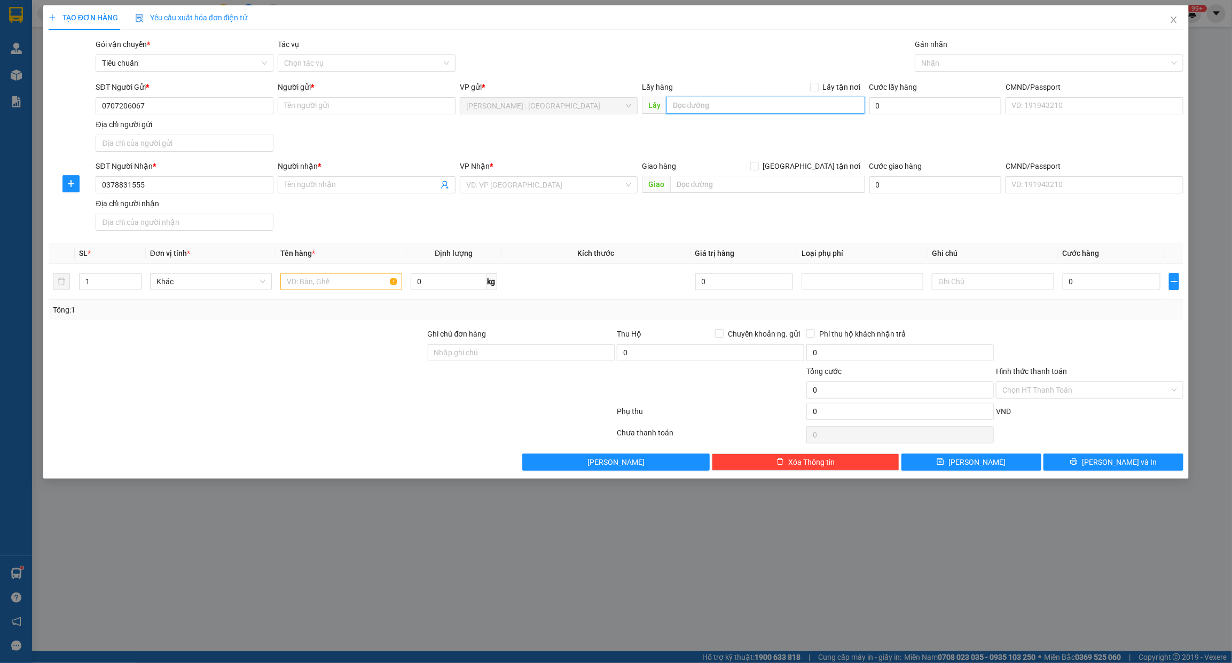
click at [727, 97] on input "text" at bounding box center [765, 105] width 199 height 17
paste input "225 tạ quang bửu phường 3 quận 8 tphcm"
type input "225 tạ quang bửu phường 3 quận 8 tphcm"
click at [425, 107] on input "Người gửi *" at bounding box center [367, 105] width 178 height 17
paste input "Danh Huỳnh Hoàng"
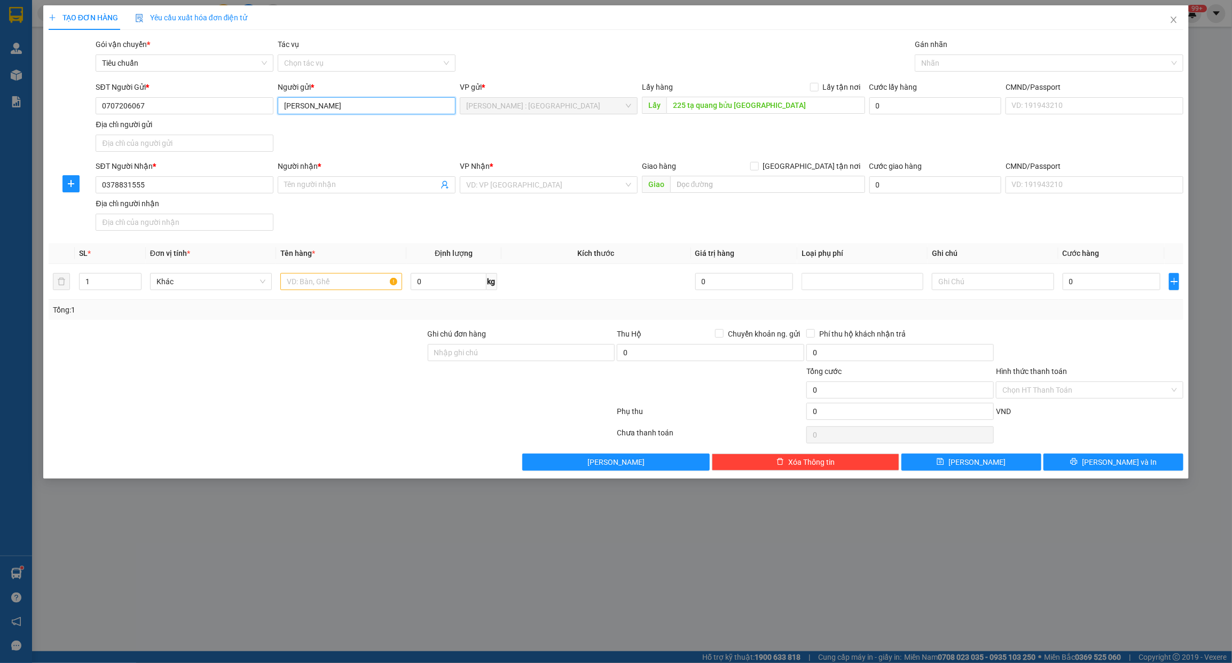
type input "Danh Huỳnh Hoàng"
click at [398, 187] on input "Người nhận *" at bounding box center [361, 185] width 154 height 12
paste input "Trần Nhơn Hiếu"
type input "Trần Nhơn Hiếu"
click at [739, 181] on input "text" at bounding box center [767, 184] width 195 height 17
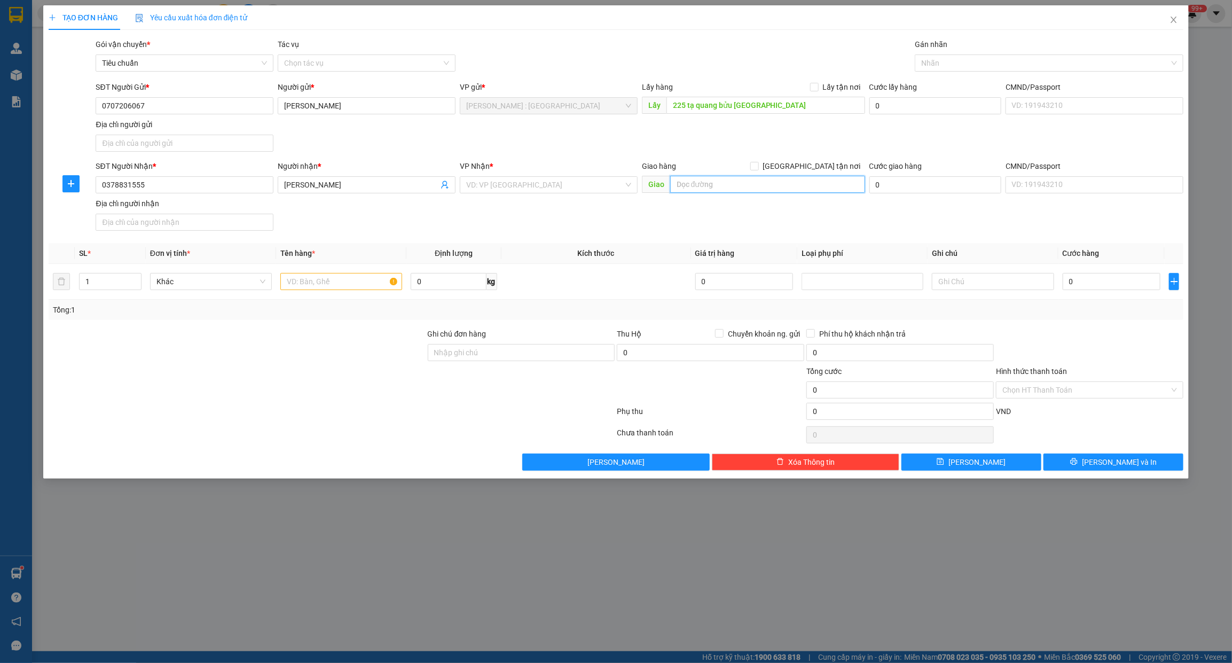
paste input "TRả : 107/15A Ngũ Hành Sơn, Phường Mỹ An, Quận Ngũ Hành Sơn, Tp. Đà Nẵng"
type input "TRả : 107/15A Ngũ Hành Sơn, Phường Mỹ An, Quận Ngũ Hành Sơn, Tp. Đà Nẵng"
click at [759, 170] on span at bounding box center [754, 166] width 9 height 9
click at [758, 169] on input "[GEOGRAPHIC_DATA] tận nơi" at bounding box center [753, 165] width 7 height 7
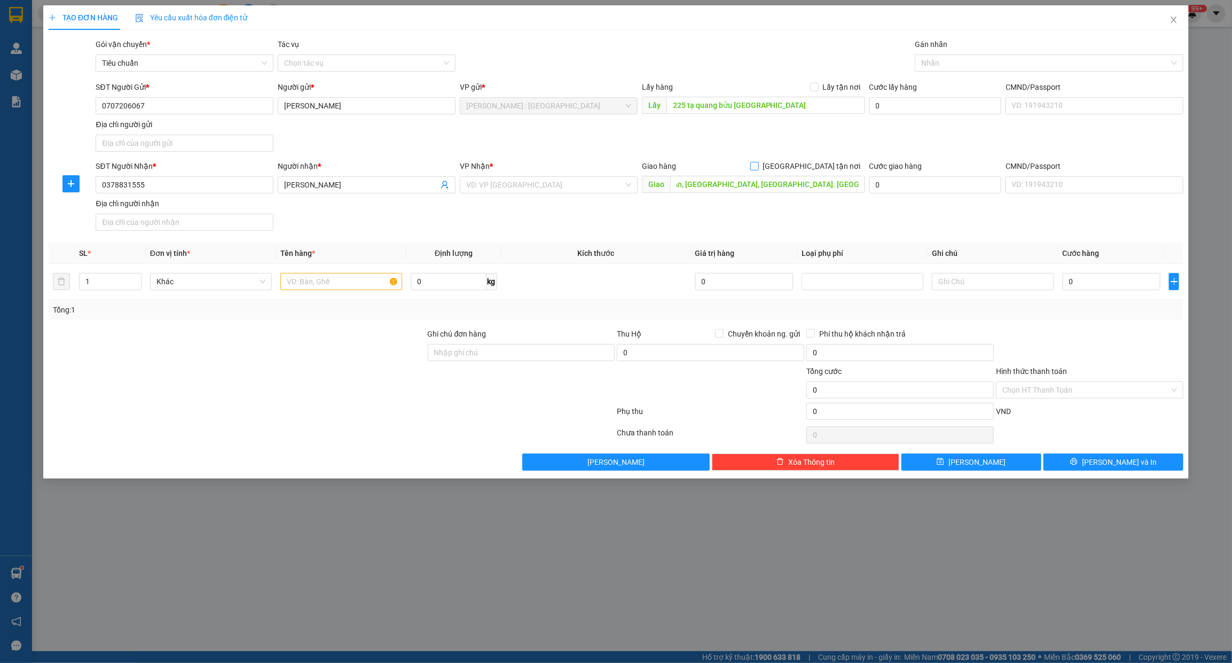
checkbox input "true"
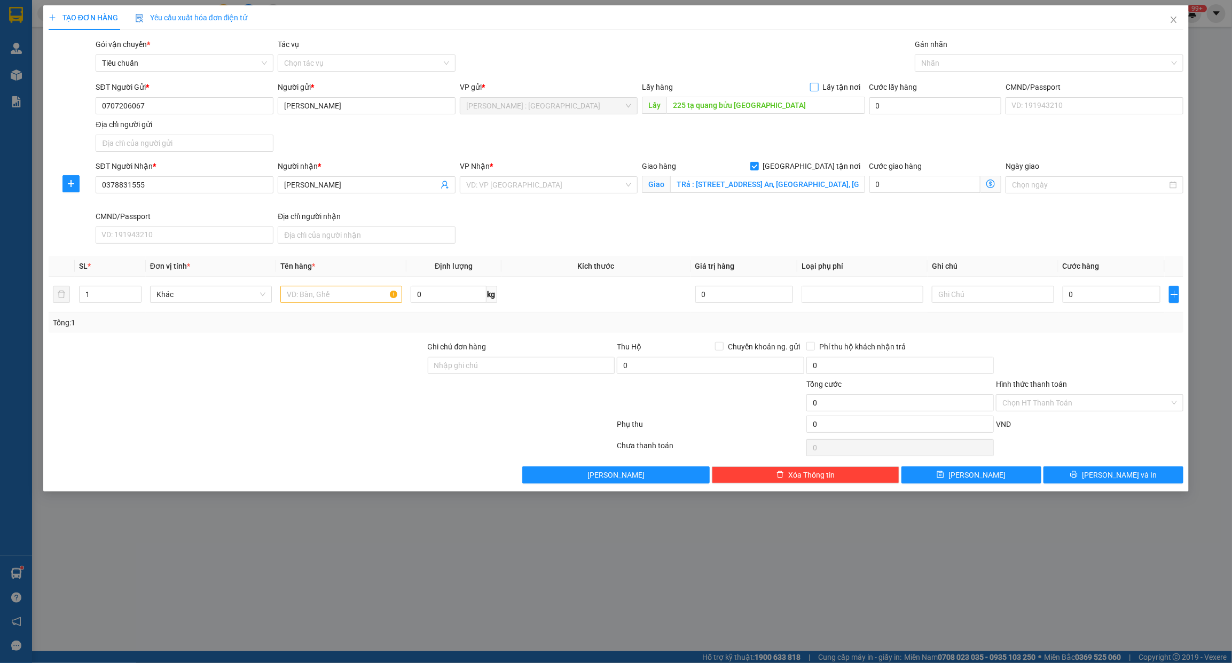
click at [815, 89] on input "Lấy tận nơi" at bounding box center [813, 86] width 7 height 7
checkbox input "true"
click at [935, 63] on div at bounding box center [1043, 63] width 253 height 13
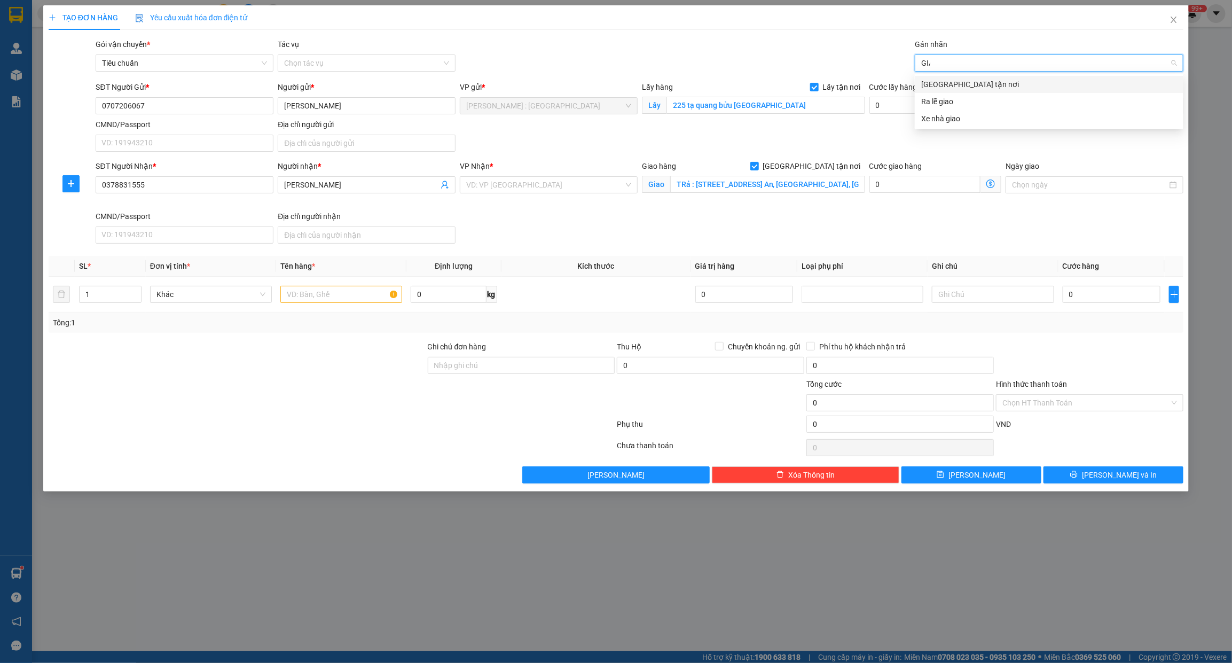
type input "GIAO"
click at [941, 82] on div "[GEOGRAPHIC_DATA] tận nơi" at bounding box center [1049, 85] width 256 height 12
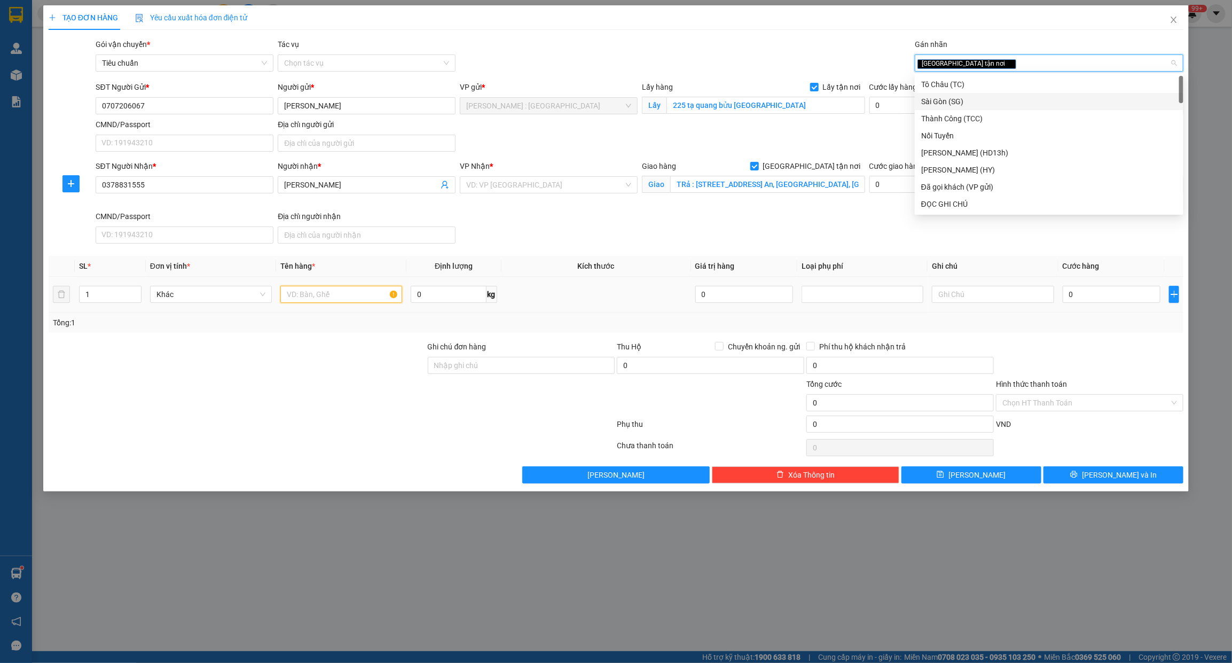
click at [340, 297] on input "text" at bounding box center [341, 294] width 122 height 17
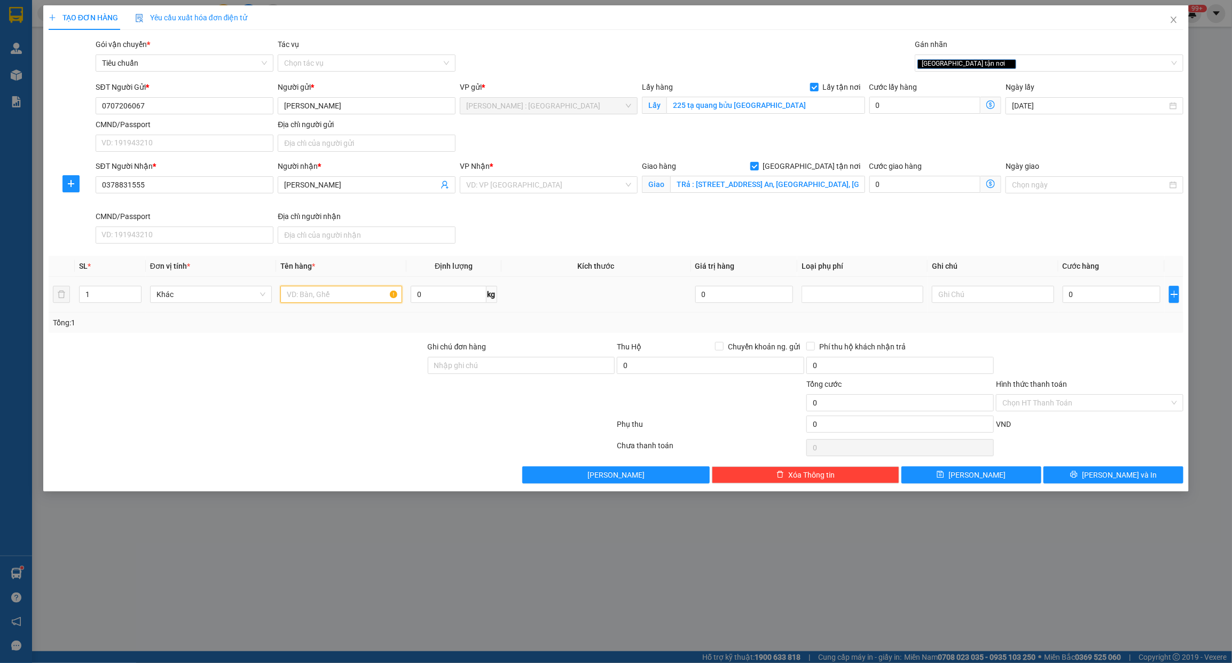
paste input "SH"
type input "SH CHÚ NAM"
click at [1099, 294] on input "0" at bounding box center [1112, 294] width 98 height 17
type input "1"
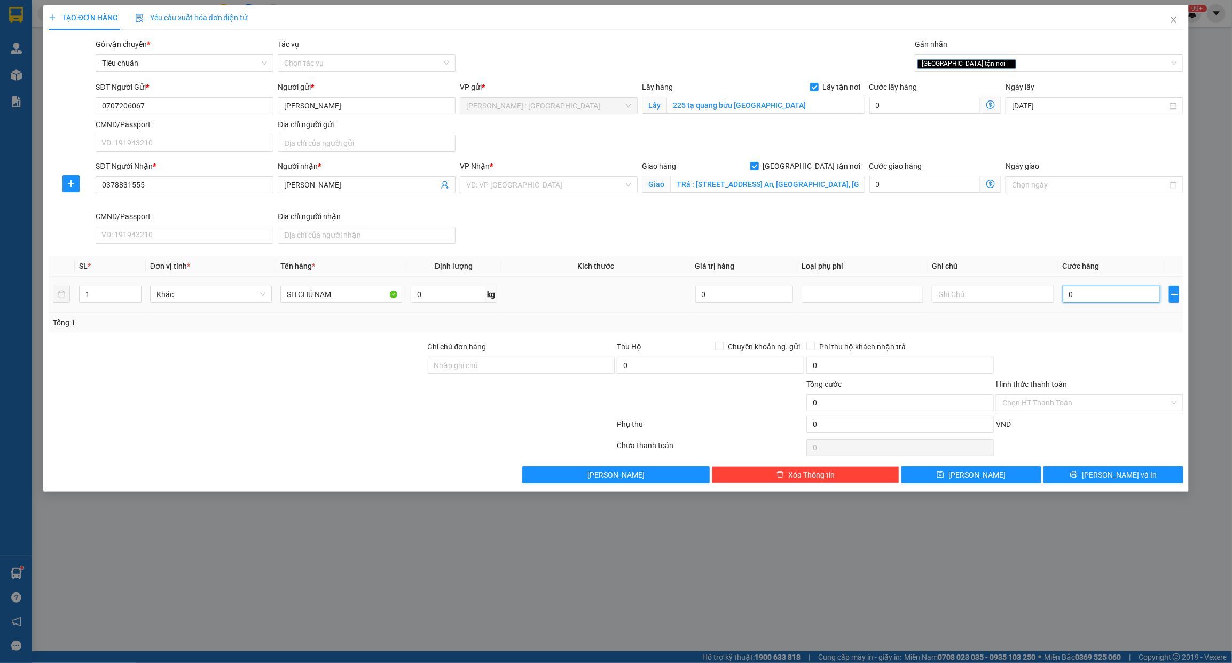
type input "1"
type input "13"
type input "133"
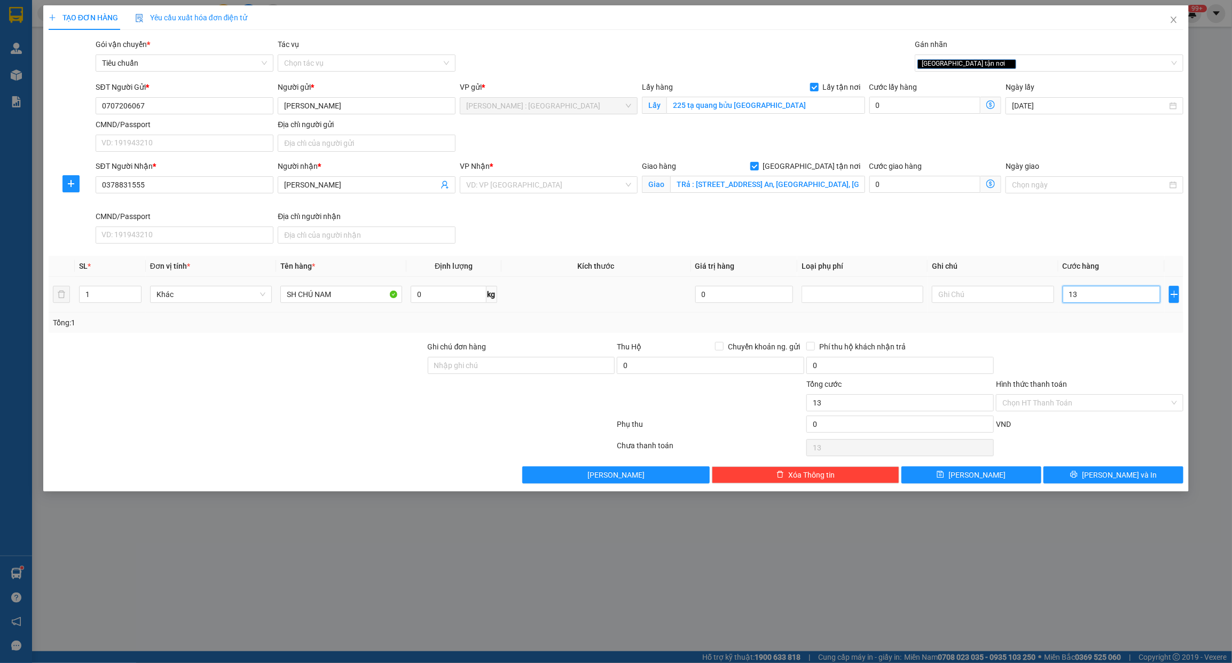
type input "133"
type input "1.330"
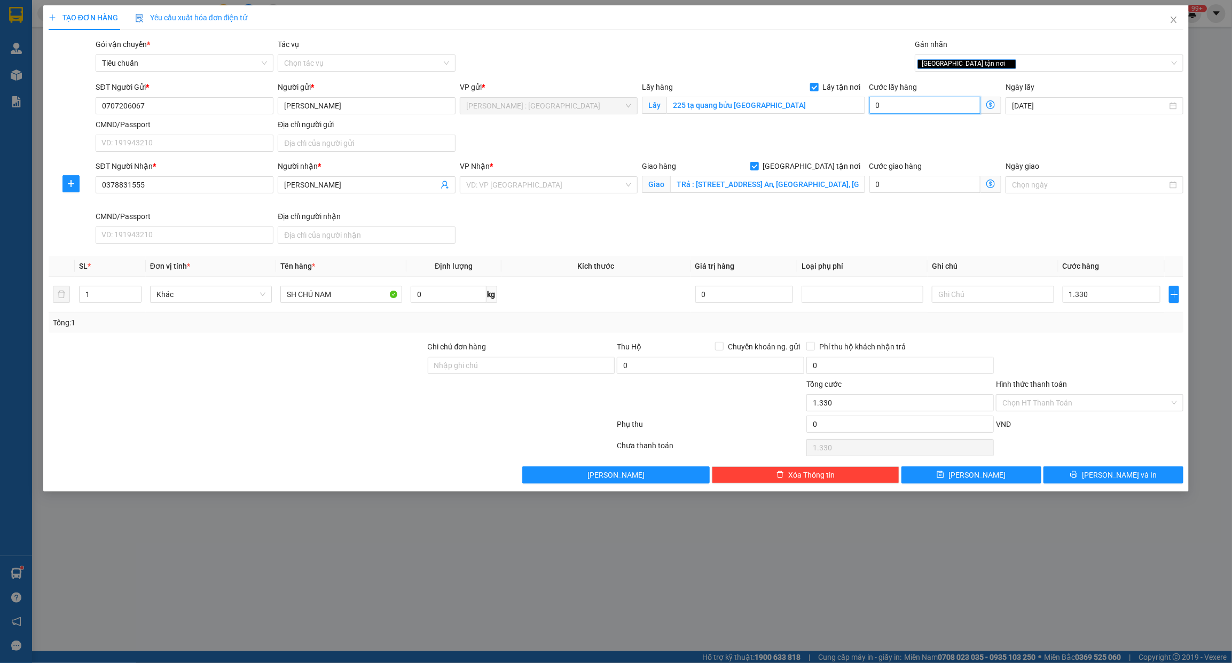
type input "1.330.000"
type input "1.330.001"
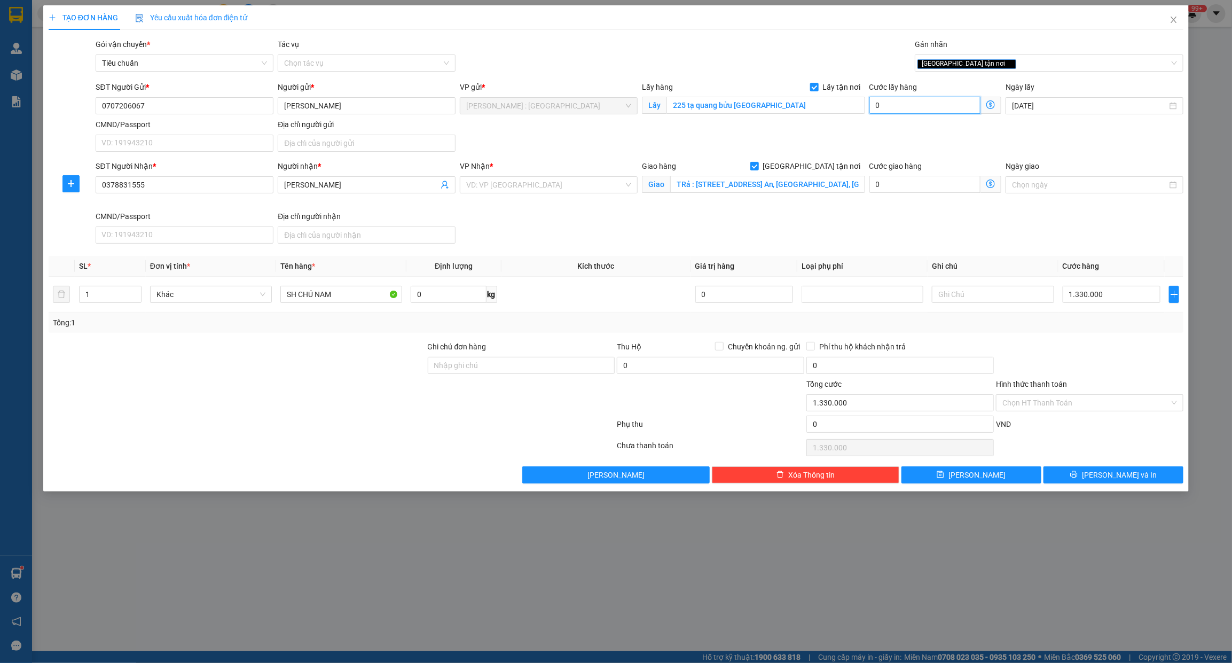
type input "1"
type input "1.330.015"
type input "15"
type input "1.330.150"
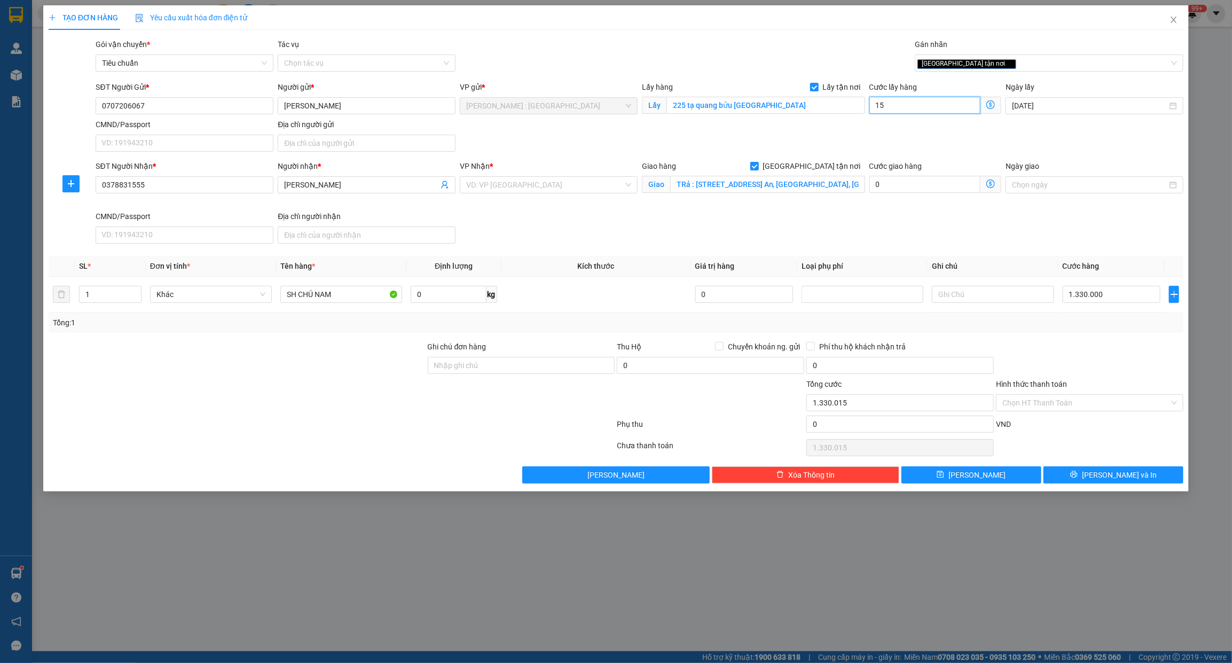
type input "1.330.150"
type input "150"
type input "1.480.000"
type input "150.000"
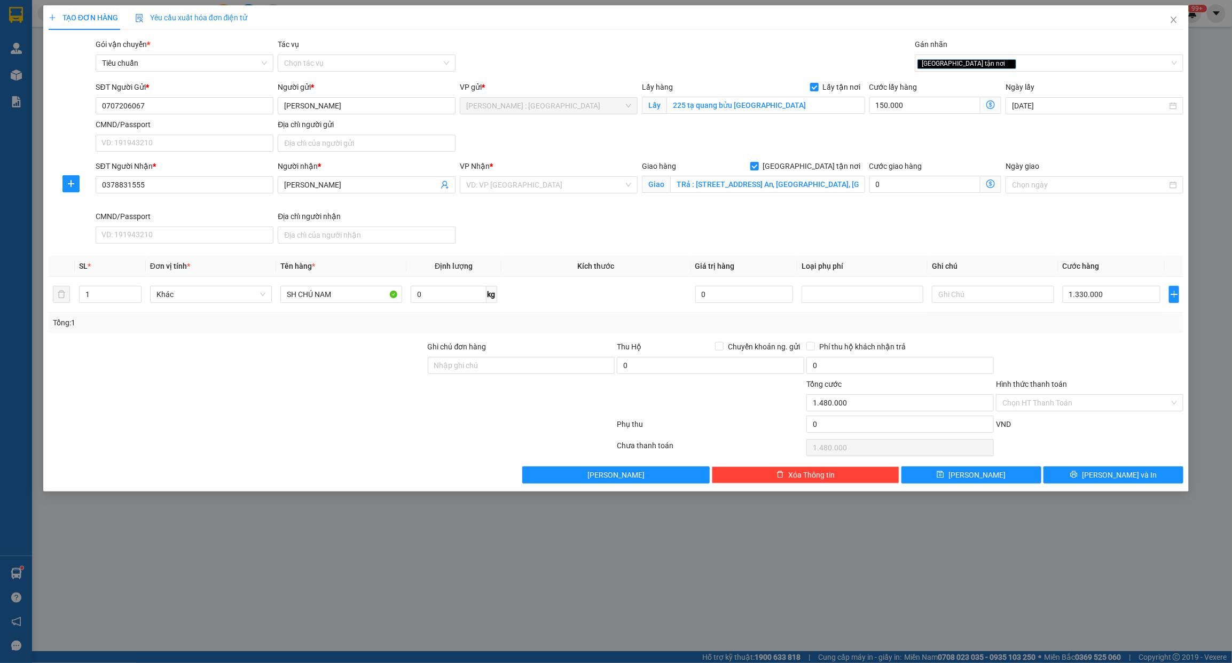
click at [625, 222] on div "SĐT Người Nhận * 0378831555 Người nhận * Trần Nhơn Hiếu VP Nhận * VD: VP Sài Gò…" at bounding box center [639, 204] width 1092 height 88
click at [597, 186] on input "search" at bounding box center [545, 185] width 158 height 16
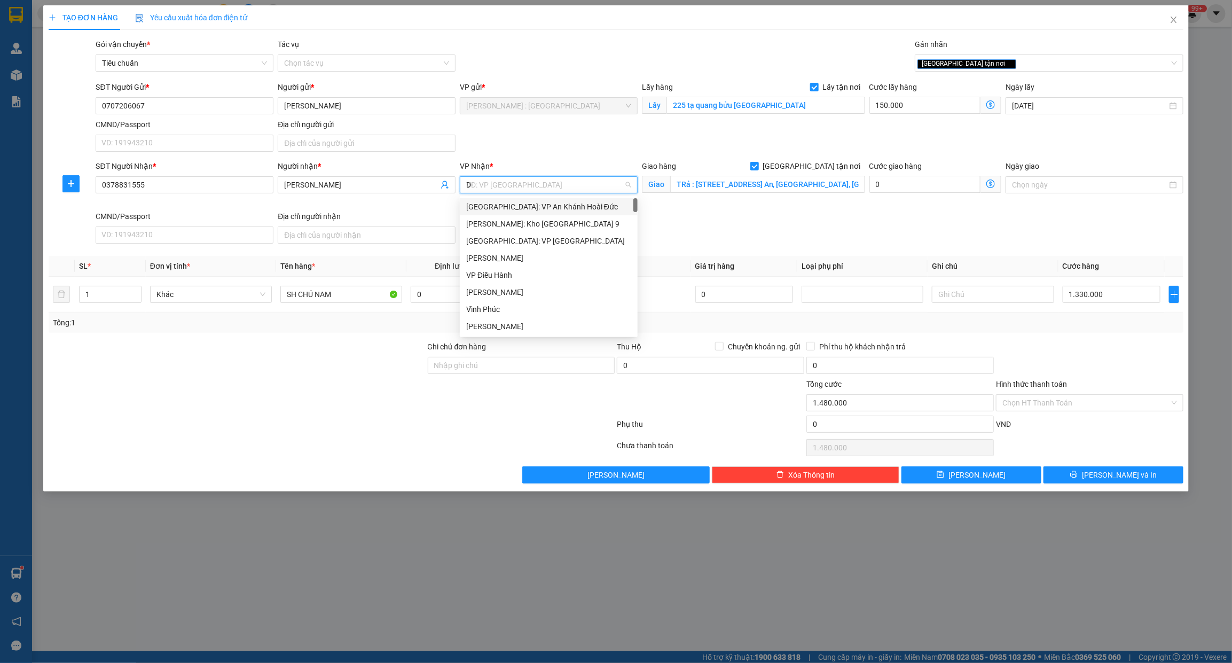
type input "D"
type input "ĐÀ"
click at [594, 198] on div "[GEOGRAPHIC_DATA] : VP [PERSON_NAME]" at bounding box center [564, 206] width 209 height 17
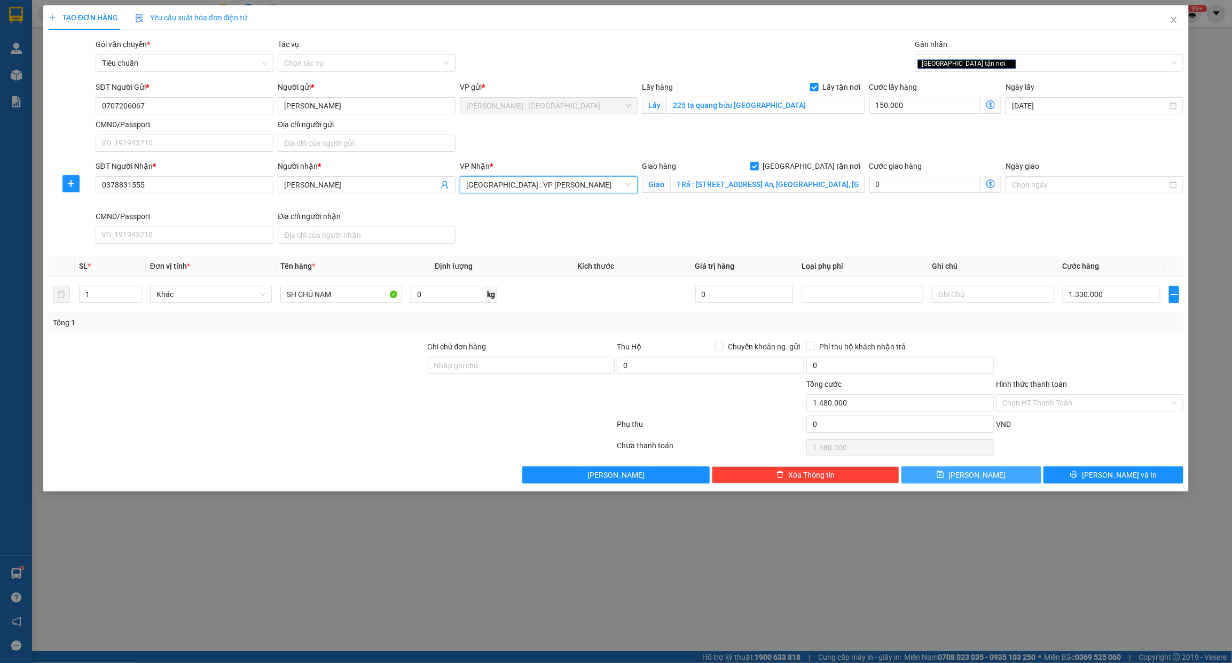
click at [1000, 476] on button "[PERSON_NAME]" at bounding box center [971, 474] width 140 height 17
checkbox input "false"
type input "0"
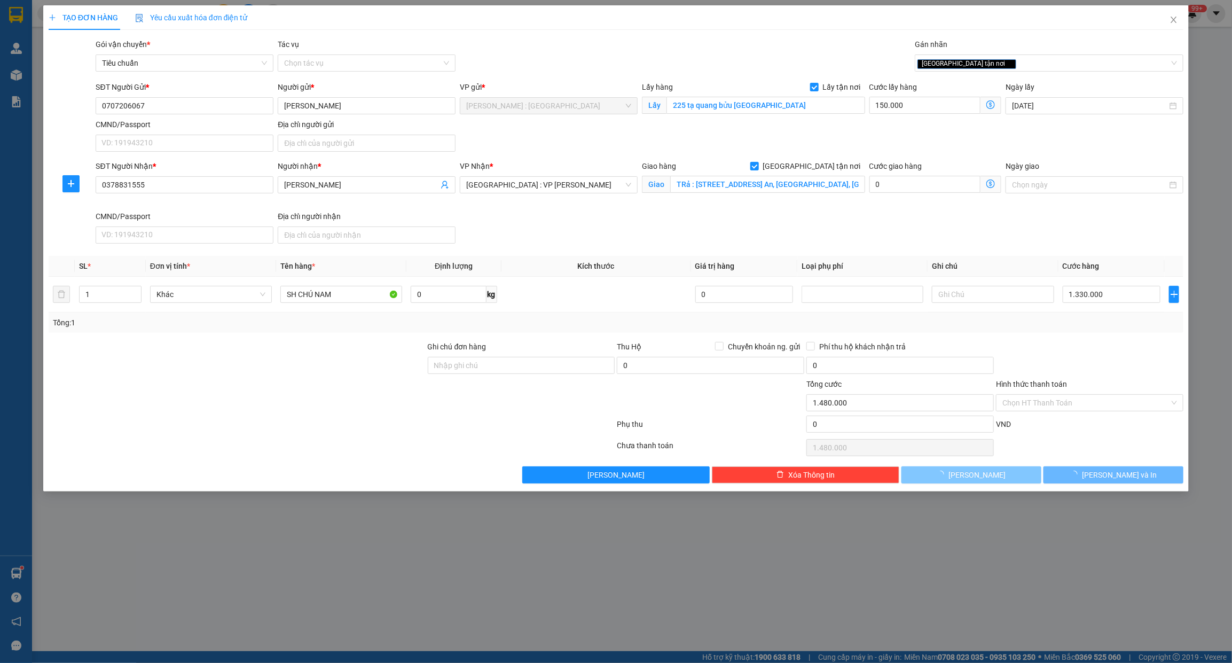
type input "0"
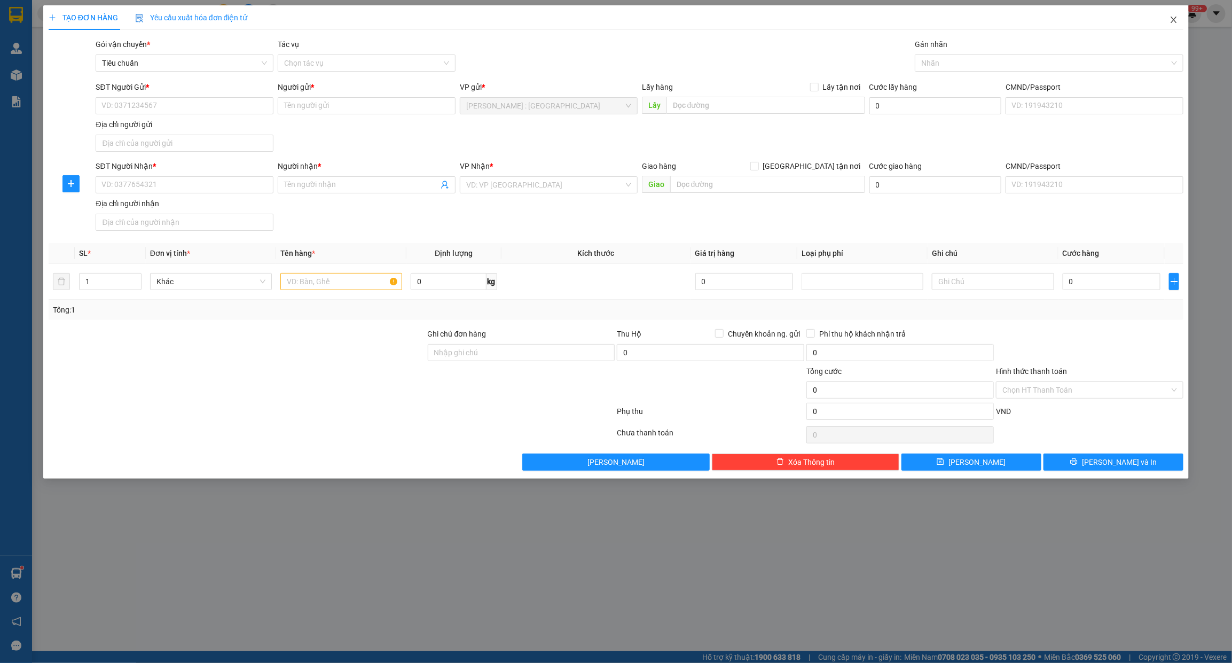
click at [1176, 19] on icon "close" at bounding box center [1174, 19] width 9 height 9
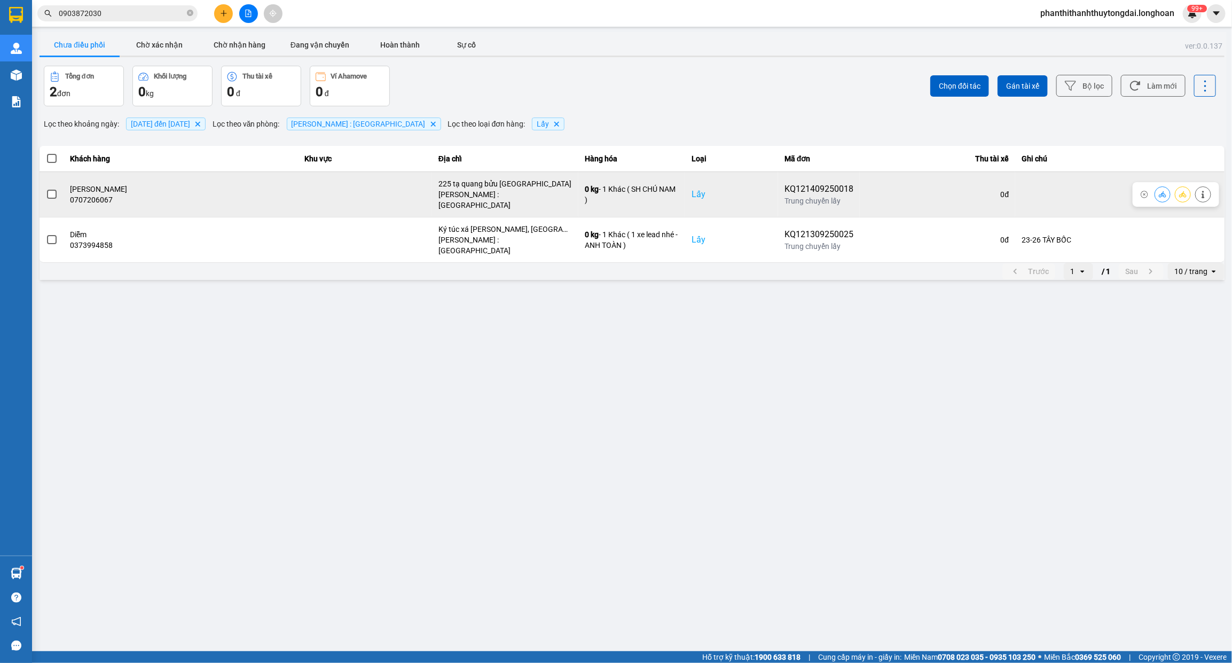
click at [51, 191] on span at bounding box center [52, 195] width 10 height 10
click at [46, 189] on input "checkbox" at bounding box center [46, 189] width 0 height 0
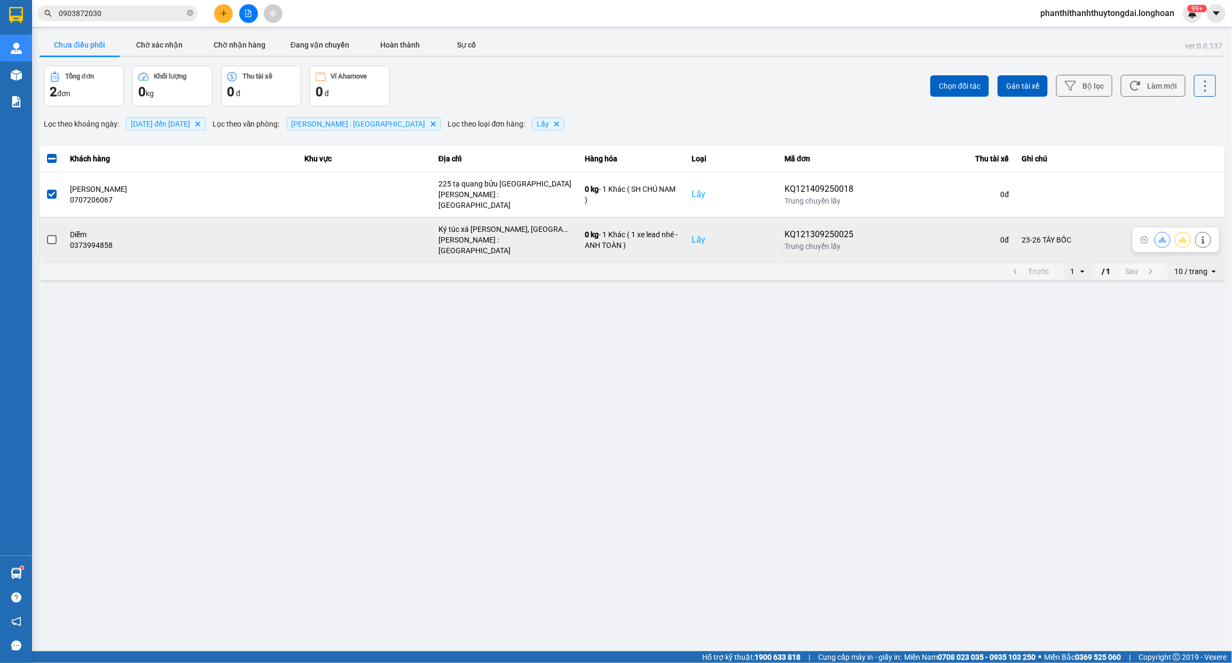
click at [54, 233] on div at bounding box center [52, 240] width 12 height 16
click at [47, 235] on span at bounding box center [52, 240] width 10 height 10
click at [46, 234] on input "checkbox" at bounding box center [46, 234] width 0 height 0
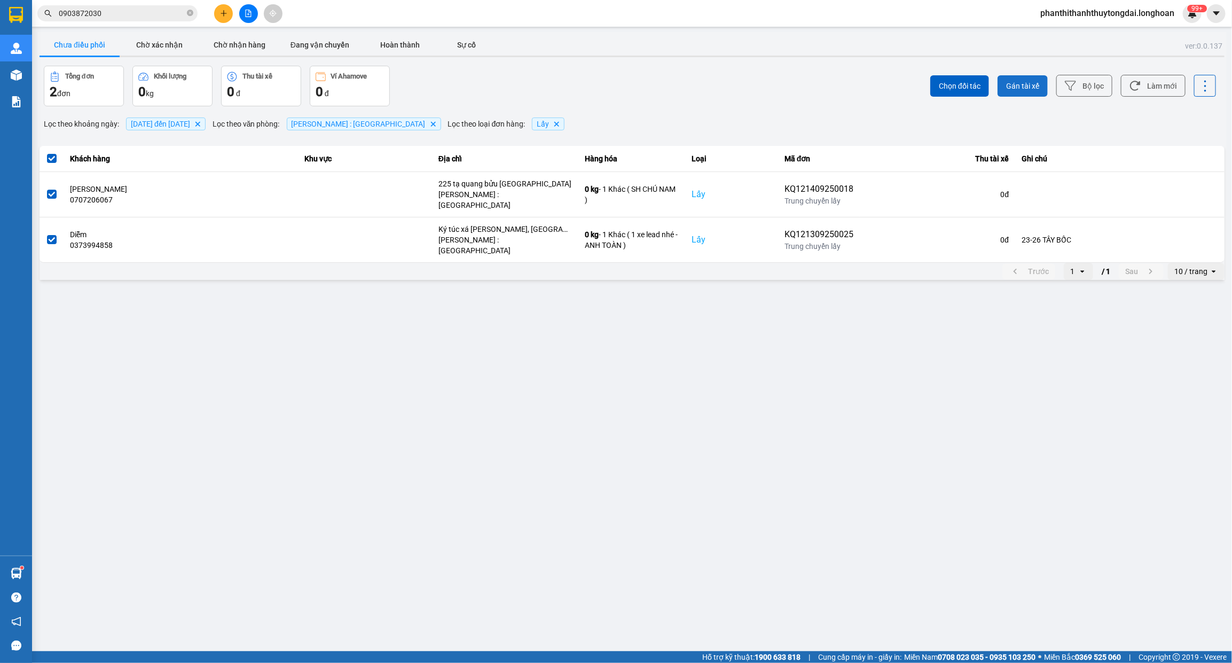
click at [1025, 83] on span "Gán tài xế" at bounding box center [1022, 86] width 33 height 11
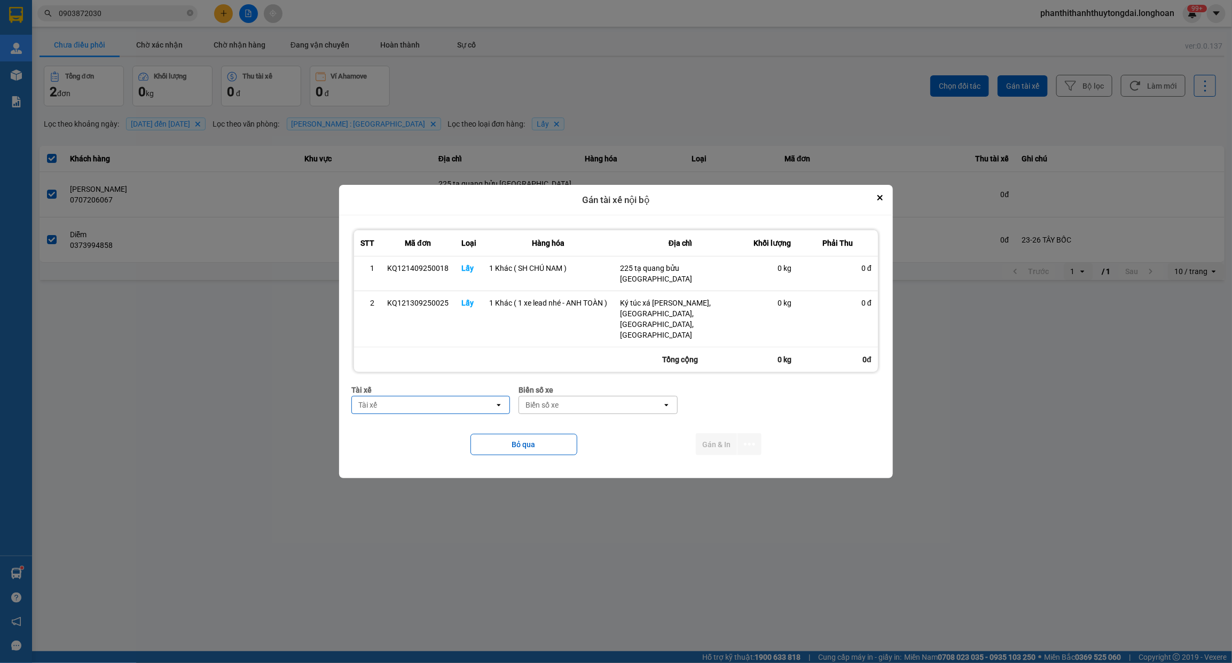
click at [465, 396] on div "Tài xế" at bounding box center [423, 404] width 143 height 17
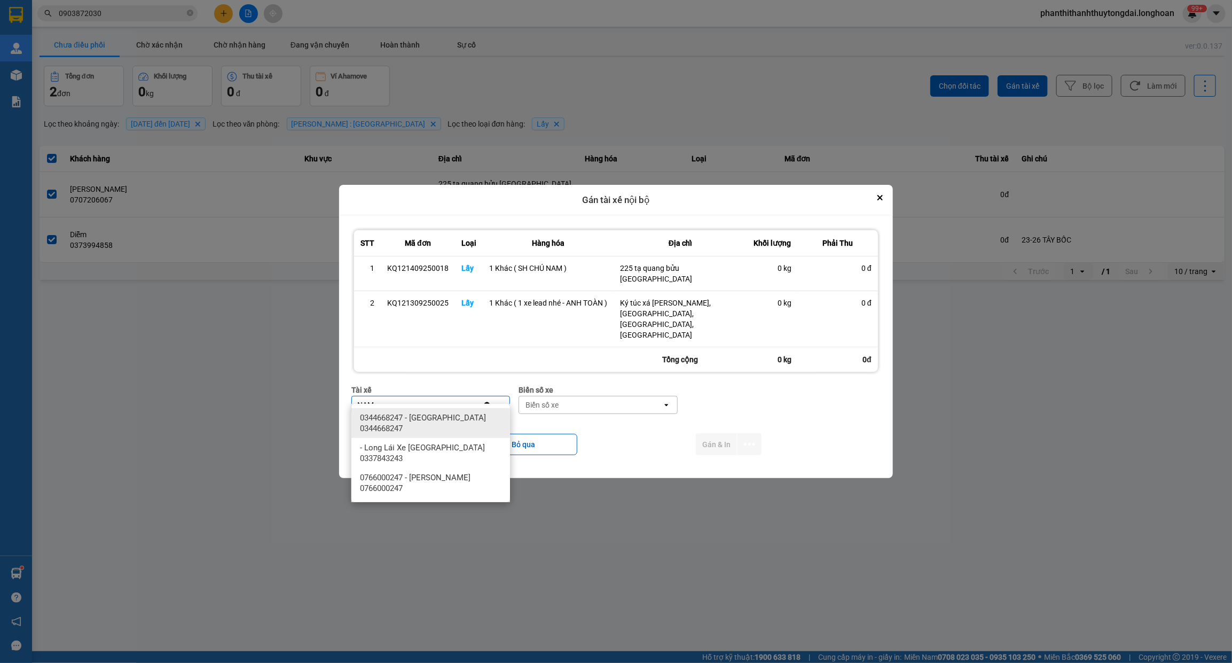
type input "NAM"
click at [464, 415] on span "0344668247 - Lê Đình Nam 0344668247" at bounding box center [433, 422] width 146 height 21
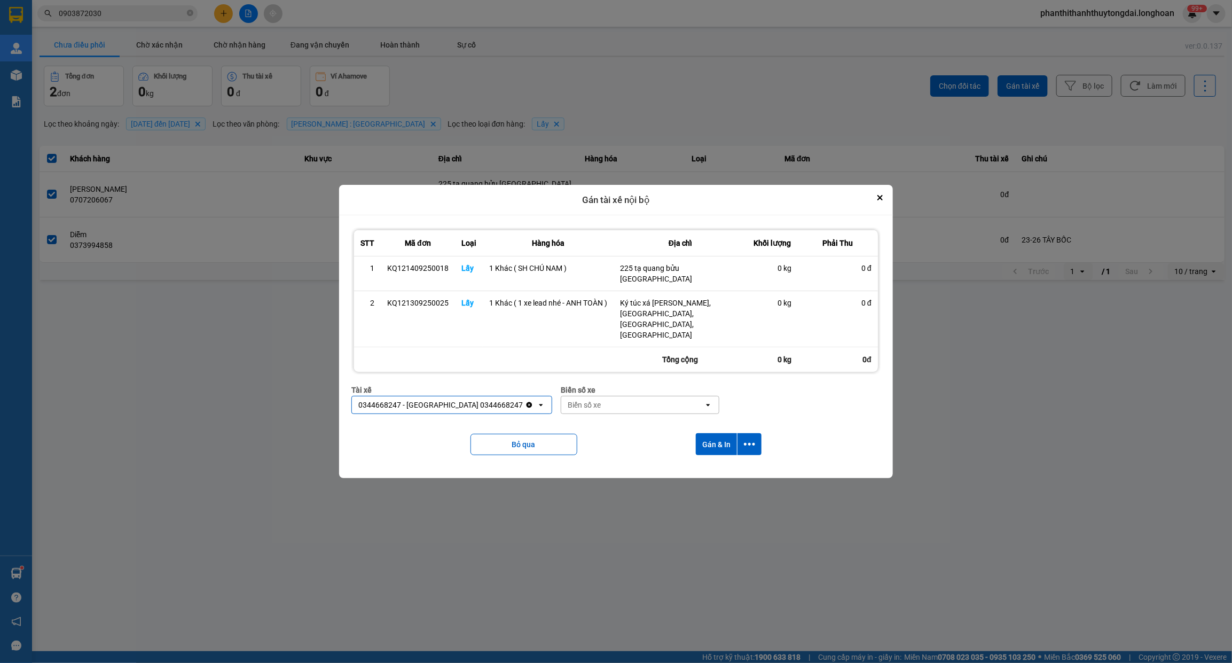
click at [628, 396] on div "Biển số xe" at bounding box center [632, 404] width 143 height 17
type input "95502"
click at [557, 422] on span "29H-955.02" at bounding box center [559, 417] width 40 height 11
click at [758, 435] on button "dialog" at bounding box center [750, 444] width 24 height 22
click at [743, 457] on li "Chỉ gán tài" at bounding box center [721, 462] width 80 height 19
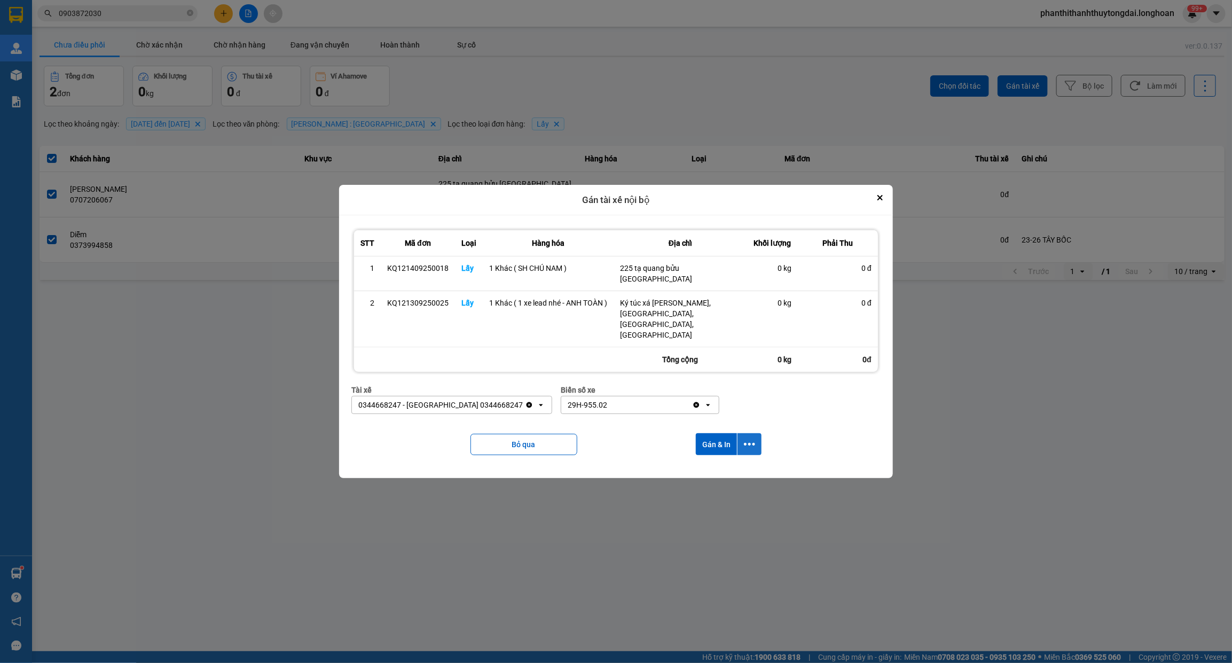
click at [751, 439] on icon "dialog" at bounding box center [749, 443] width 11 height 11
click at [959, 465] on div at bounding box center [616, 331] width 1232 height 663
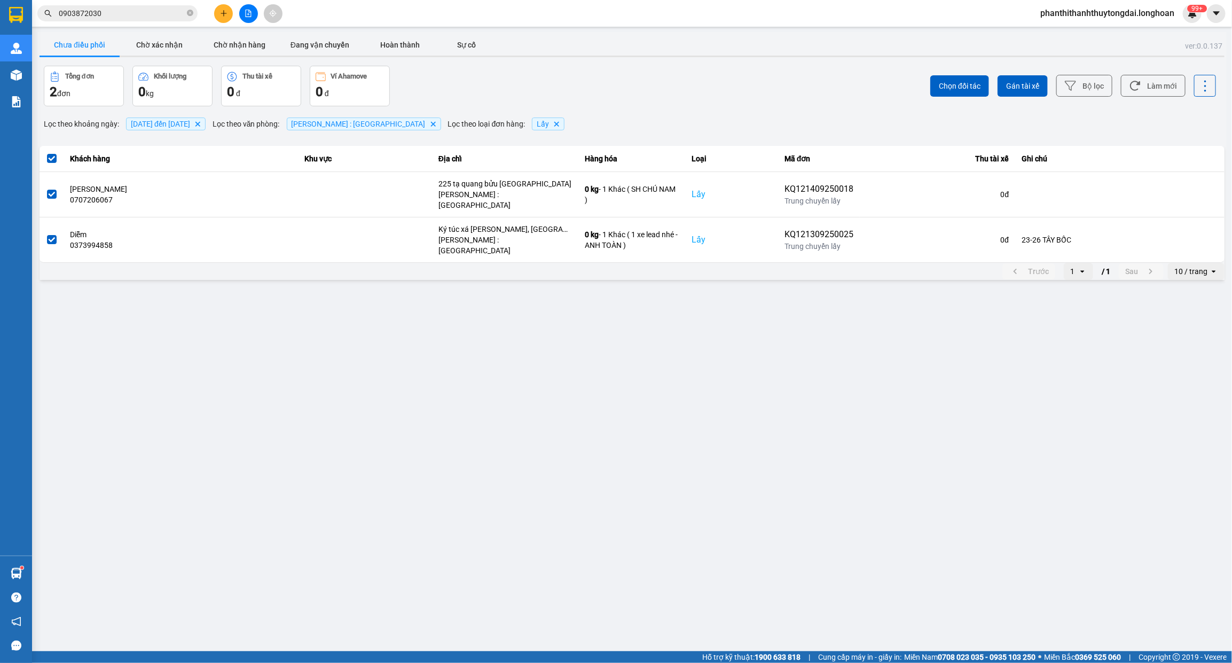
click at [1000, 468] on main "ver: 0.0.137 Chưa điều phối Chờ xác nhận Chờ nhận hàng Đang vận chuyển Hoàn thà…" at bounding box center [616, 325] width 1232 height 651
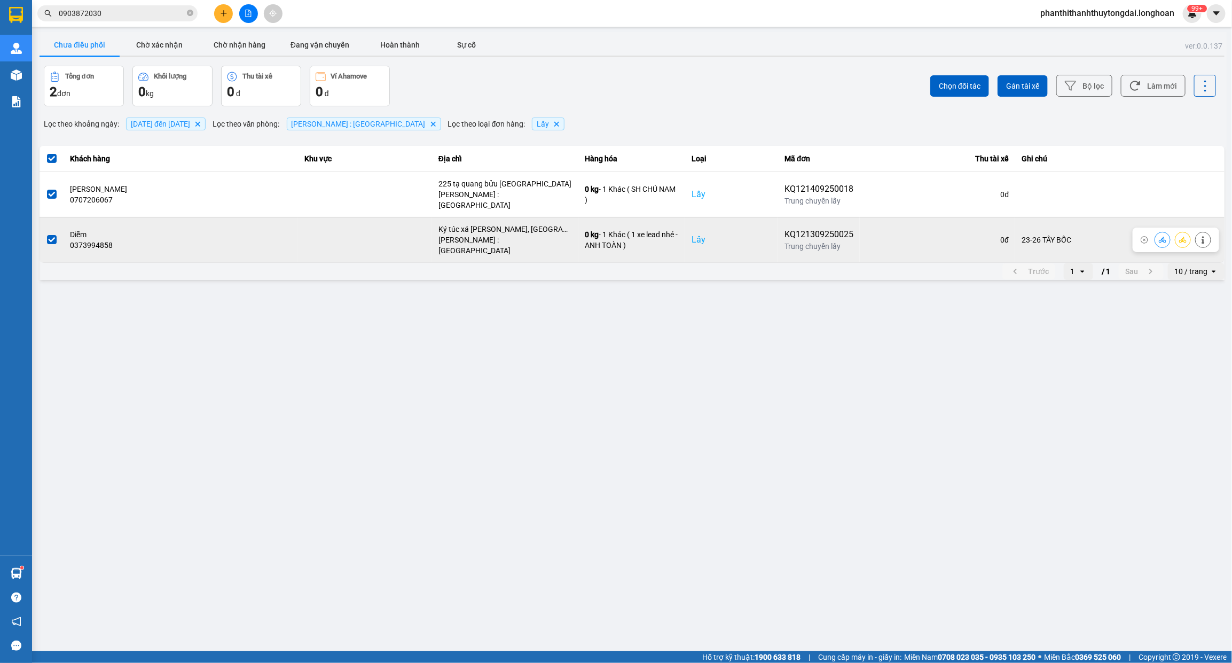
click at [51, 235] on span at bounding box center [52, 240] width 10 height 10
click at [46, 234] on input "checkbox" at bounding box center [46, 234] width 0 height 0
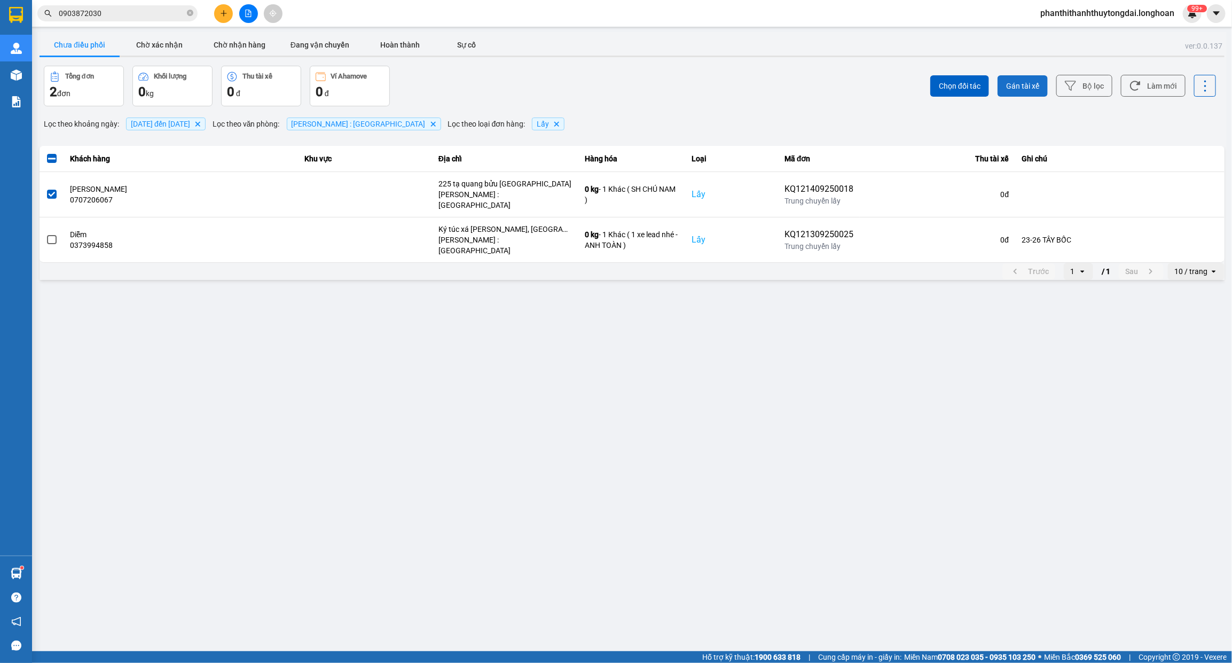
click at [1029, 78] on button "Gán tài xế" at bounding box center [1023, 85] width 50 height 21
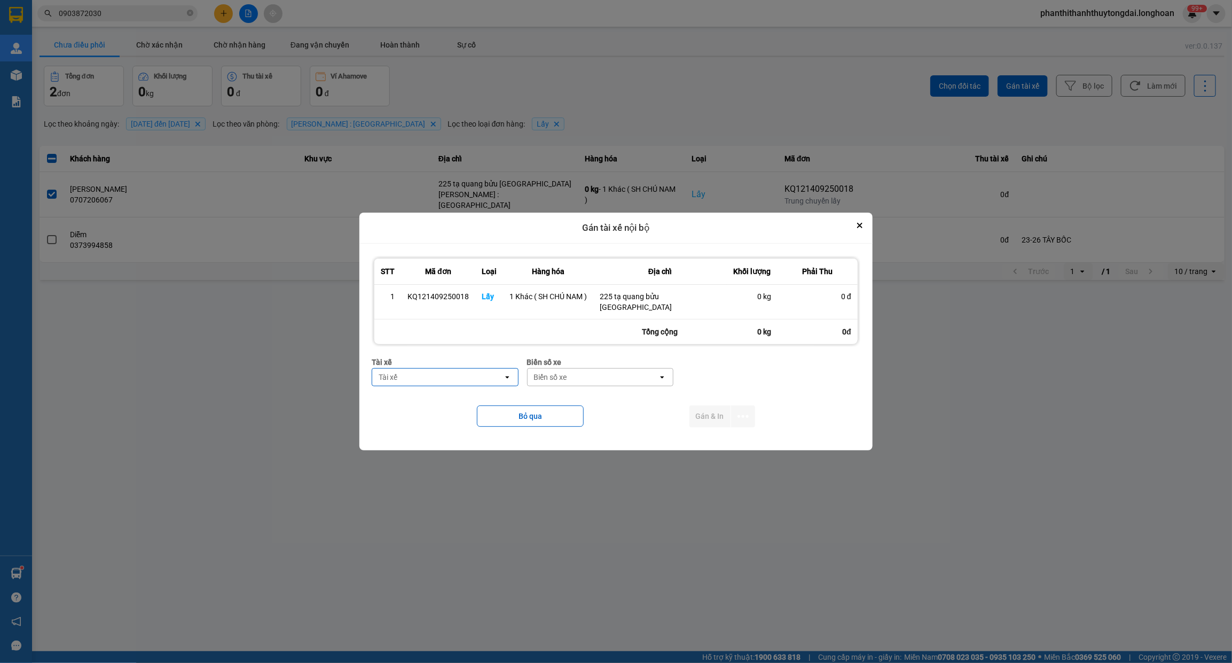
click at [428, 378] on div "Tài xế" at bounding box center [437, 376] width 131 height 17
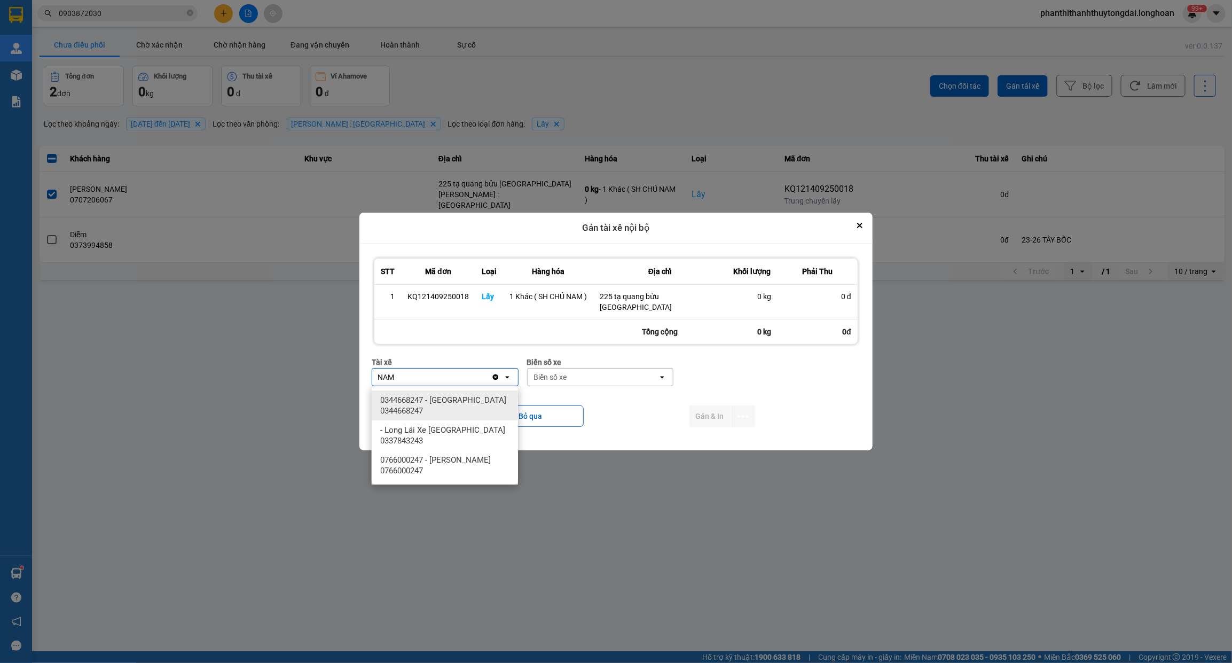
type input "NAM"
click at [460, 402] on span "0344668247 - Lê Đình Nam 0344668247" at bounding box center [447, 405] width 134 height 21
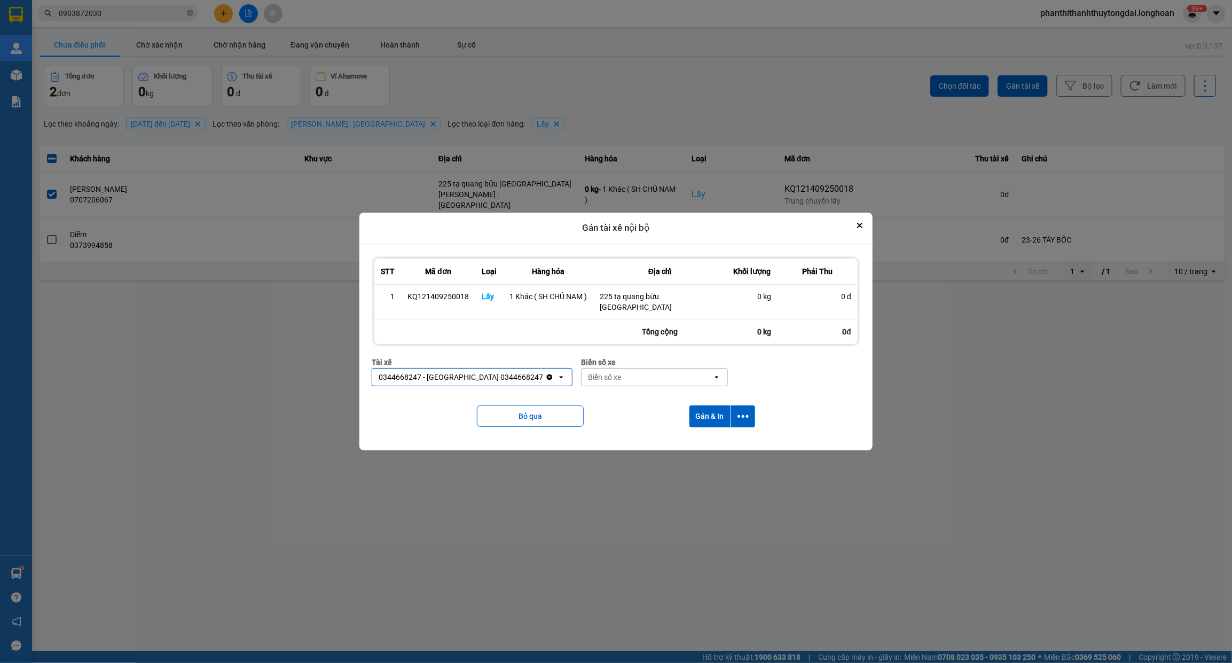
click at [678, 380] on div "Biển số xe" at bounding box center [647, 376] width 131 height 17
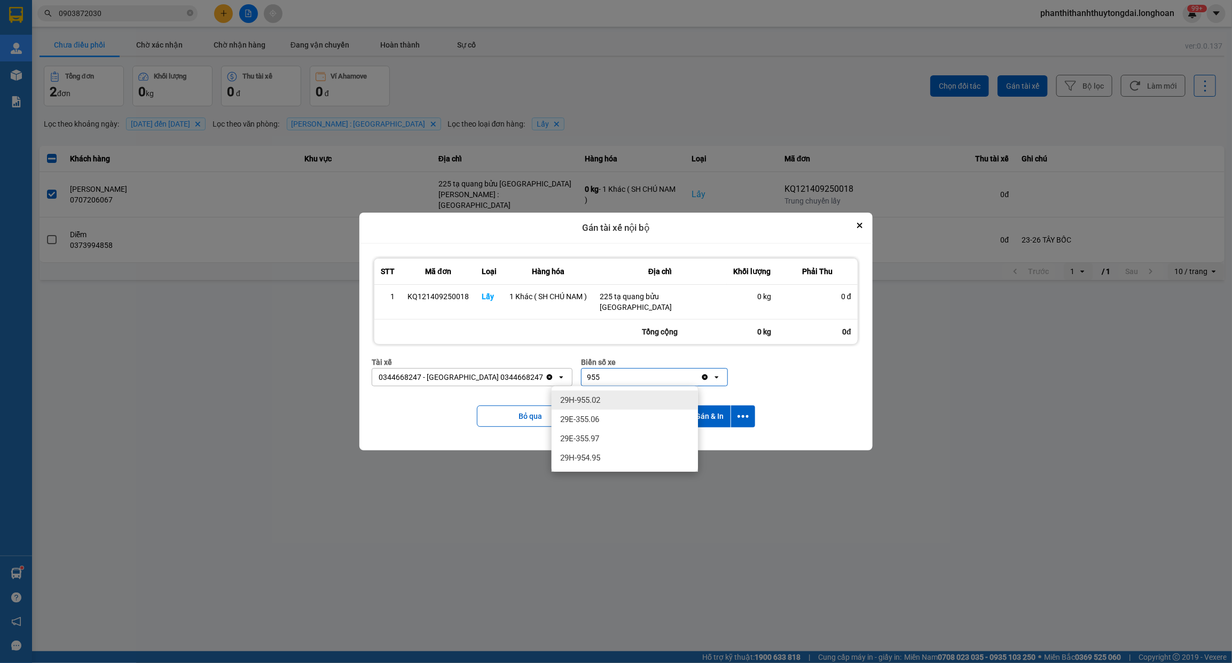
type input "955"
click at [644, 404] on div "29H-955.02" at bounding box center [625, 399] width 146 height 19
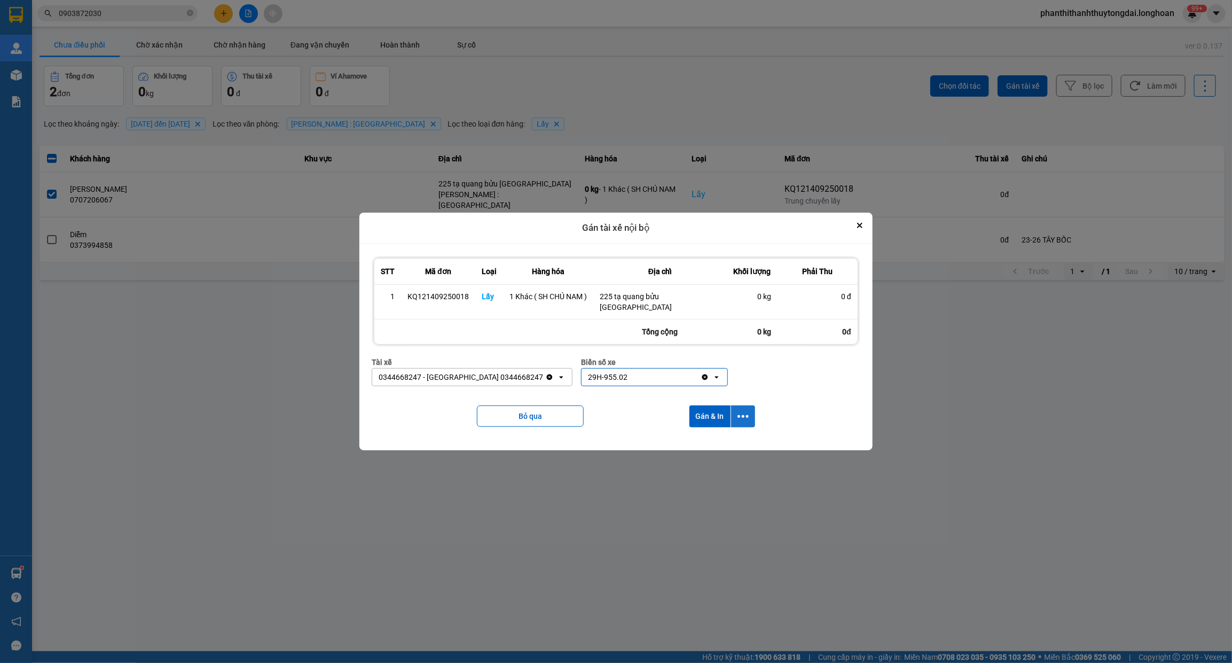
click at [748, 415] on icon "dialog" at bounding box center [743, 416] width 11 height 11
click at [729, 446] on div "Chỉ gán tài" at bounding box center [714, 445] width 63 height 11
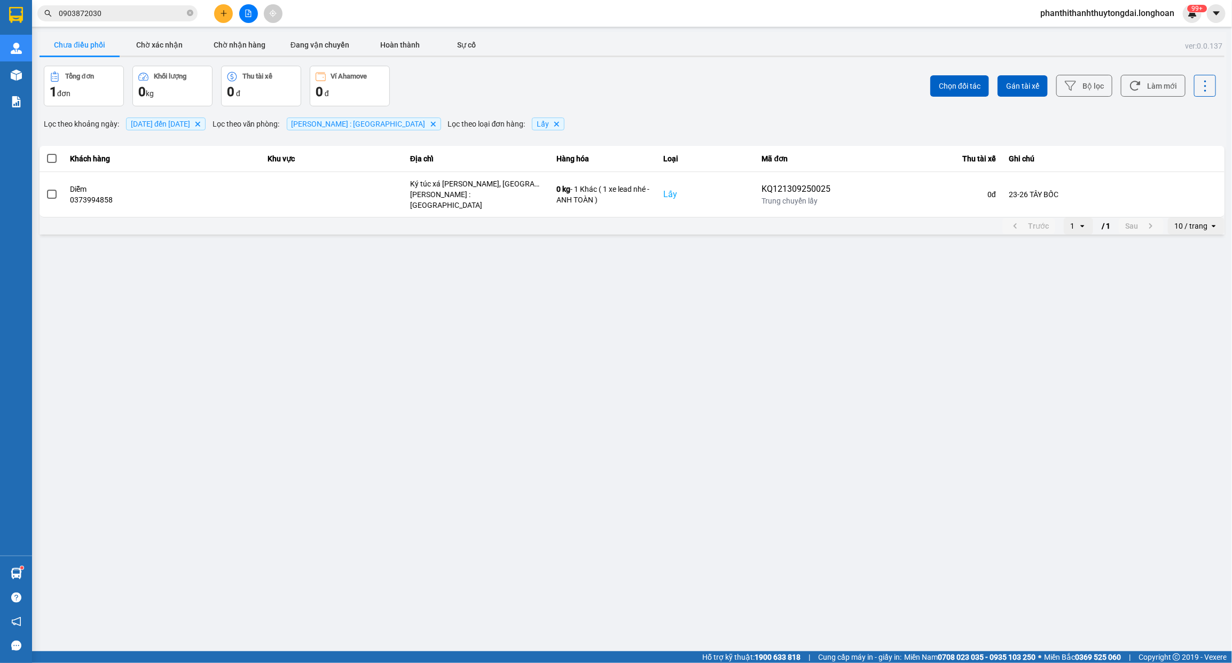
click at [599, 382] on main "ver: 0.0.137 Chưa điều phối Chờ xác nhận Chờ nhận hàng Đang vận chuyển Hoàn thà…" at bounding box center [616, 325] width 1232 height 651
click at [217, 19] on button at bounding box center [223, 13] width 19 height 19
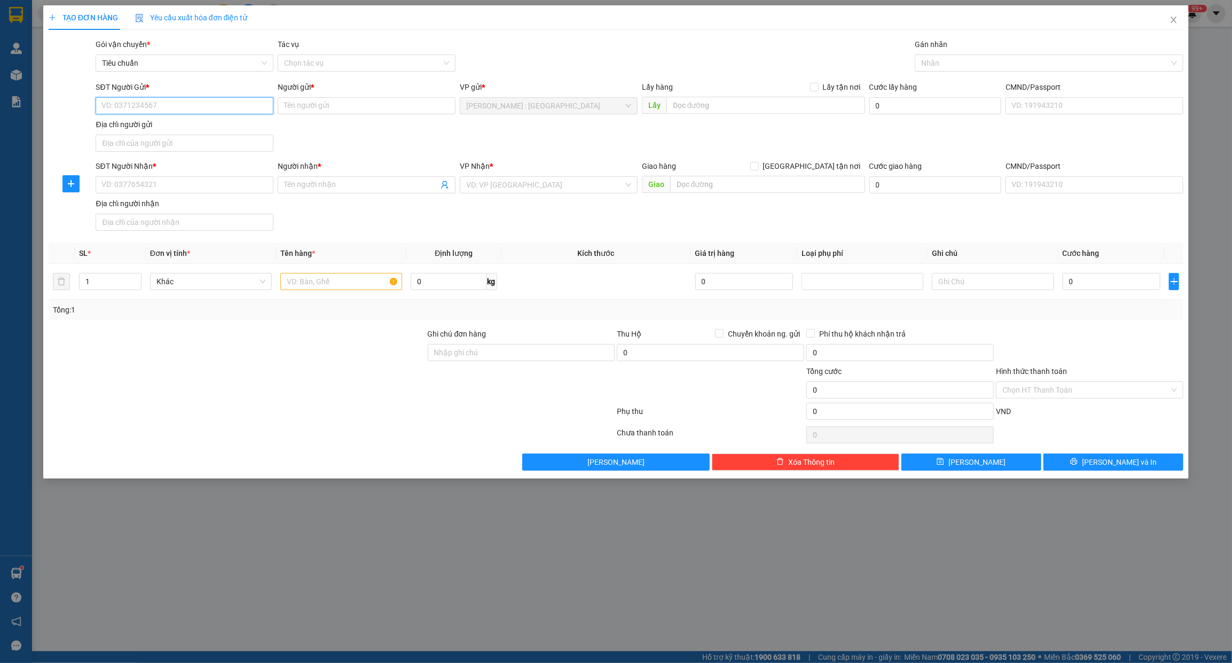
click at [178, 104] on input "SĐT Người Gửi *" at bounding box center [185, 105] width 178 height 17
paste input "0939885101"
type input "0939885101"
click at [231, 190] on input "SĐT Người Nhận *" at bounding box center [185, 184] width 178 height 17
paste input "0967245947"
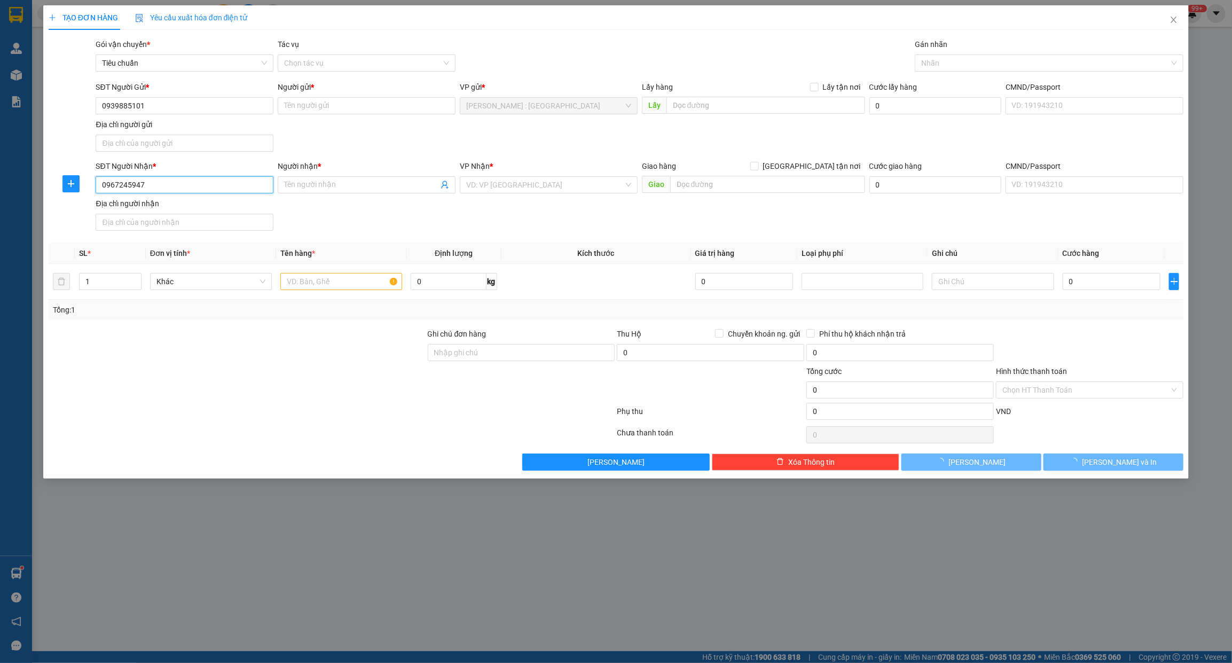
type input "0967245947"
click at [358, 100] on input "Người gửi *" at bounding box center [367, 105] width 178 height 17
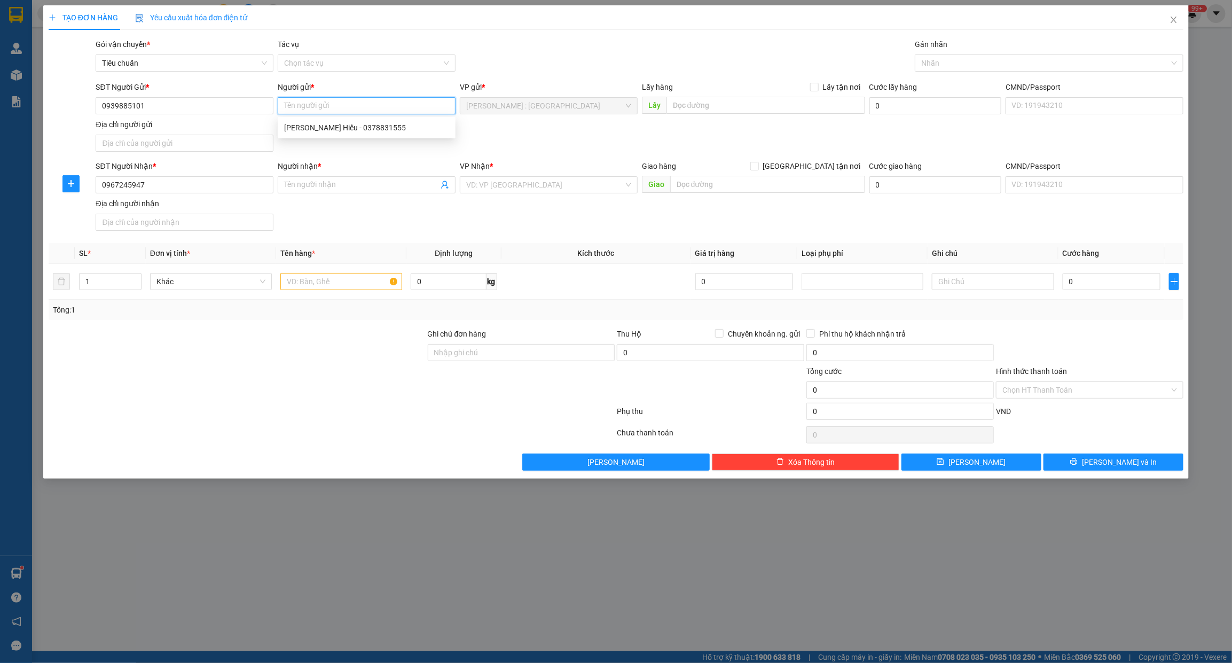
paste input "Cao thi thu"
type input "Cao thi thu"
click at [304, 184] on input "Người nhận *" at bounding box center [361, 185] width 154 height 12
paste input "lê thị yến nhi"
type input "lê thị yến nhi"
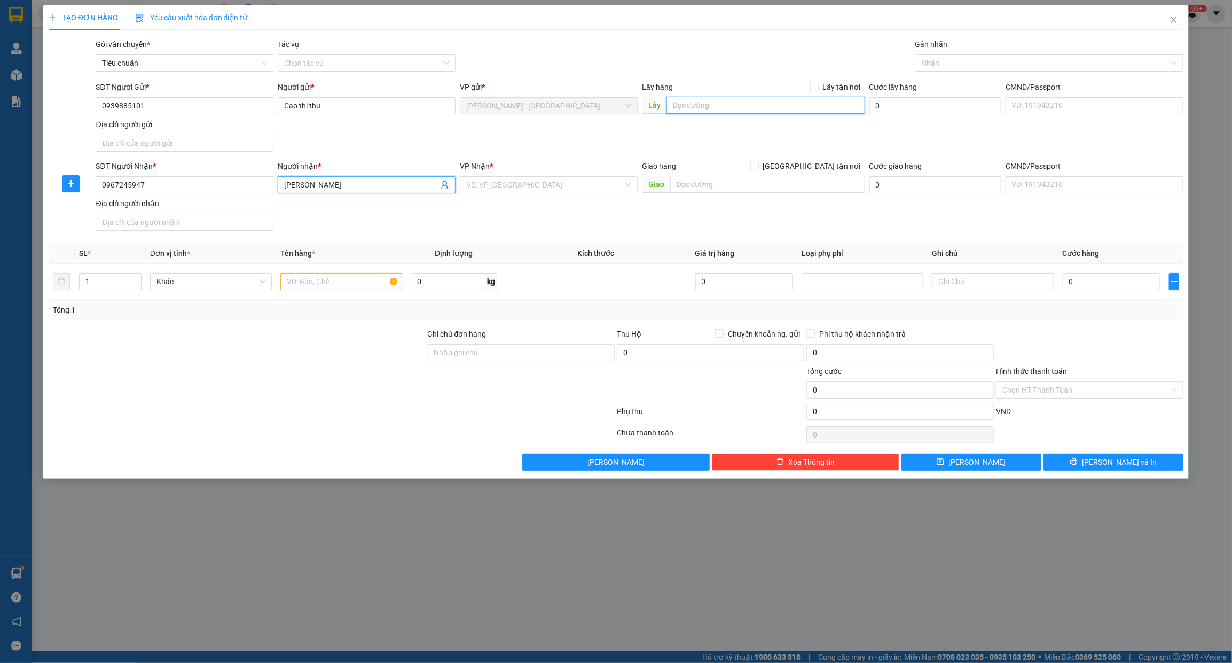
click at [707, 112] on input "text" at bounding box center [765, 105] width 199 height 17
paste input "trường mầm non bình minh 2 ấp bến sắn,phước thiền xã Nhơn Trạch .đồng na"
type input "trường mầm non bình minh 2 ấp bến sắn,phước thiền xã Nhơn Trạch .đồng na"
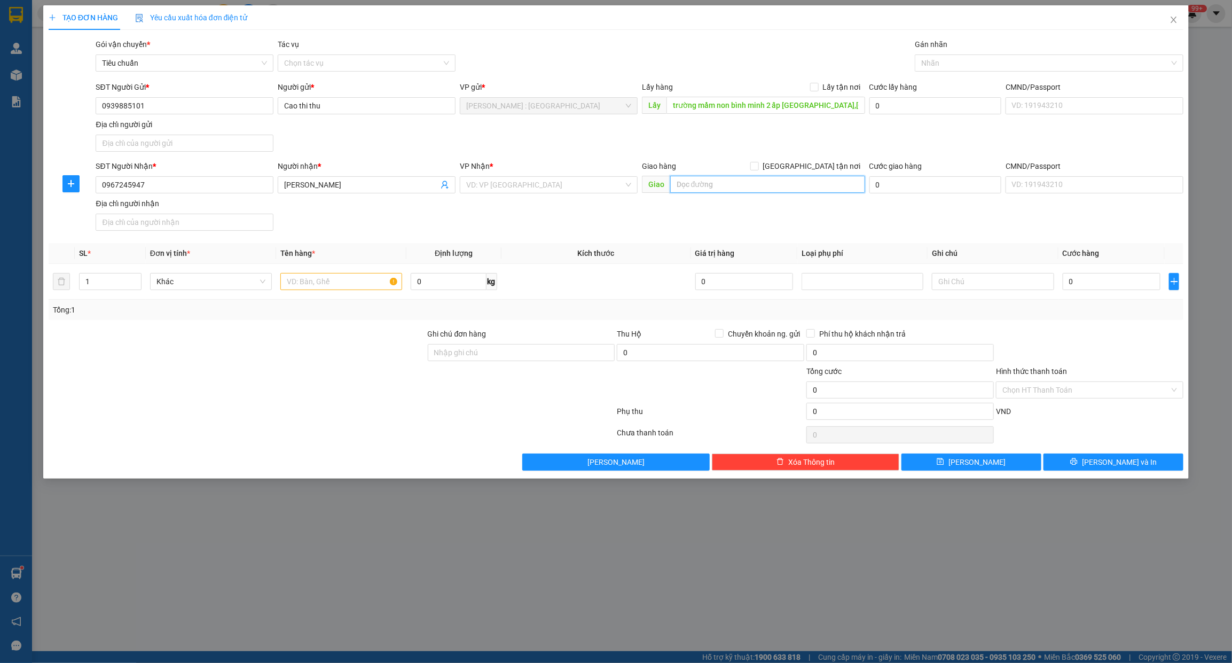
click at [743, 187] on input "text" at bounding box center [767, 184] width 195 height 17
paste input "Sn6 , ngõ 262, phường vĩnh hưng, quận hoàng mai , hà nộ"
type input "Sn6 , ngõ 262, phường vĩnh hưng, quận hoàng mai , hà nộ"
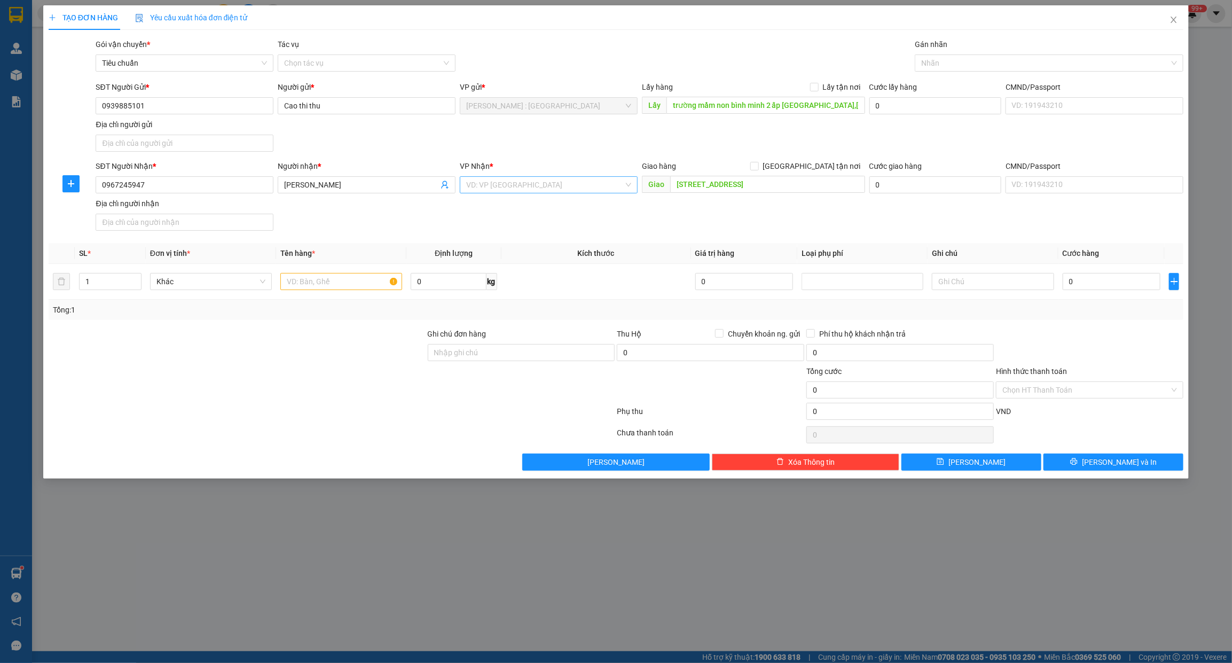
click at [497, 189] on input "search" at bounding box center [545, 185] width 158 height 16
type input "VĂN"
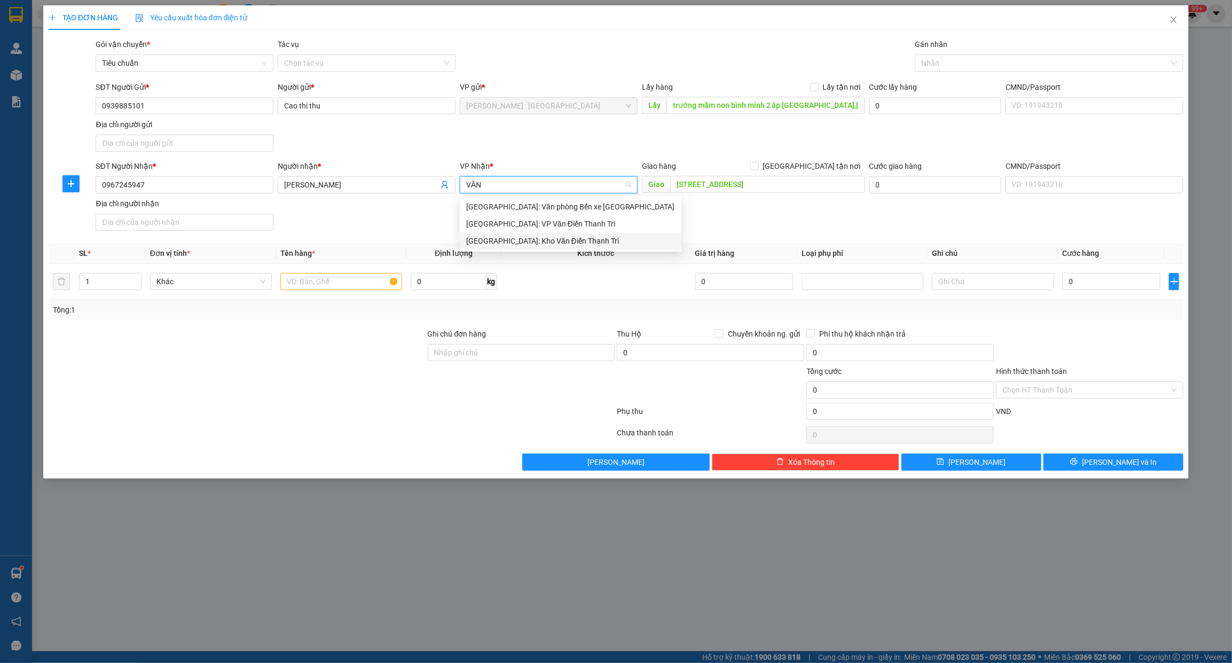
click at [555, 239] on div "[GEOGRAPHIC_DATA]: Kho Văn Điển Thanh Trì" at bounding box center [570, 241] width 209 height 12
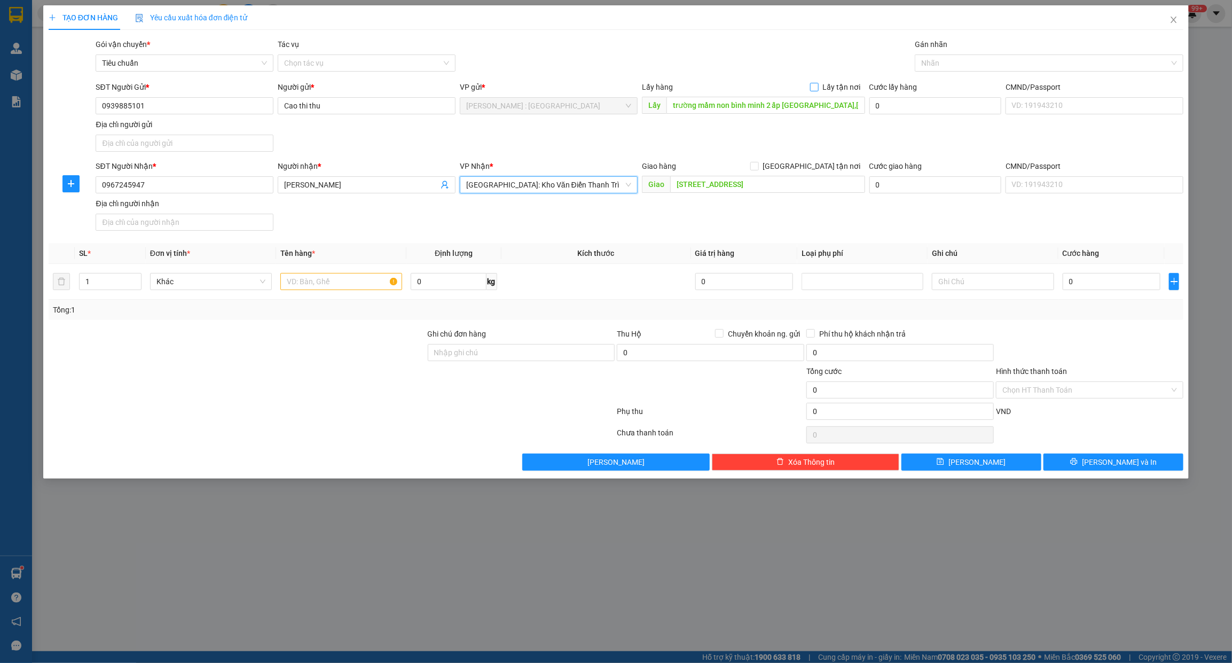
click at [818, 87] on input "Lấy tận nơi" at bounding box center [813, 86] width 7 height 7
checkbox input "true"
click at [758, 166] on input "[GEOGRAPHIC_DATA] tận nơi" at bounding box center [753, 165] width 7 height 7
checkbox input "true"
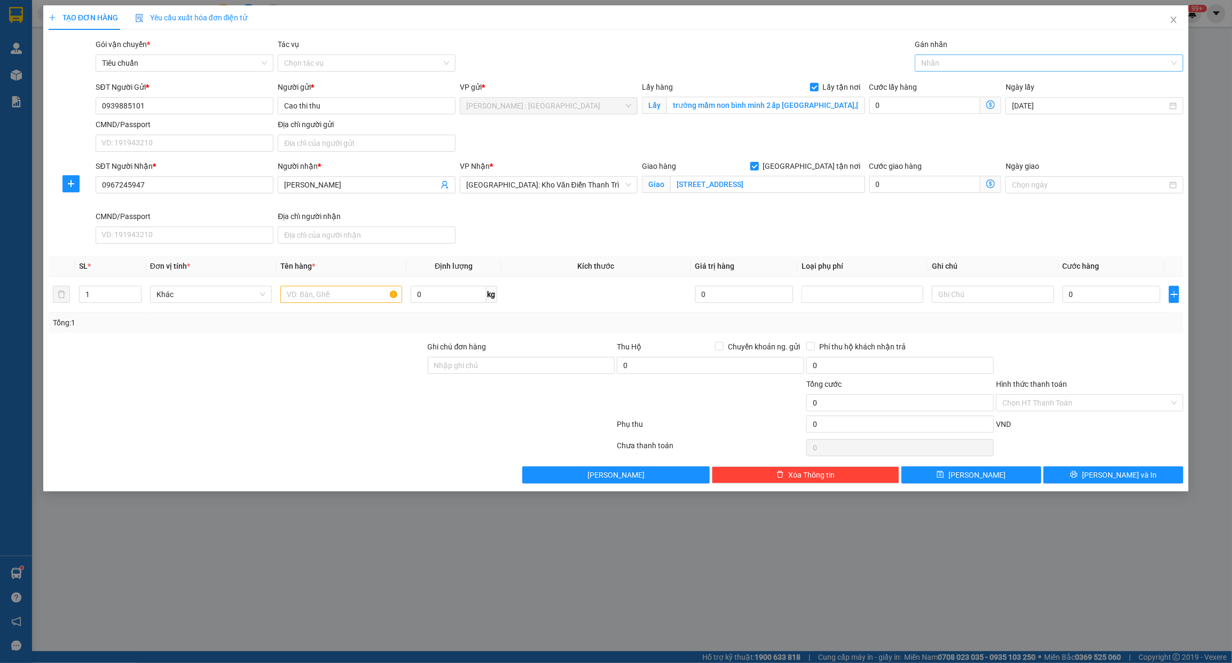
click at [943, 63] on div at bounding box center [1043, 63] width 253 height 13
type input "GIAO"
click at [935, 79] on div "[GEOGRAPHIC_DATA] tận nơi" at bounding box center [1049, 85] width 256 height 12
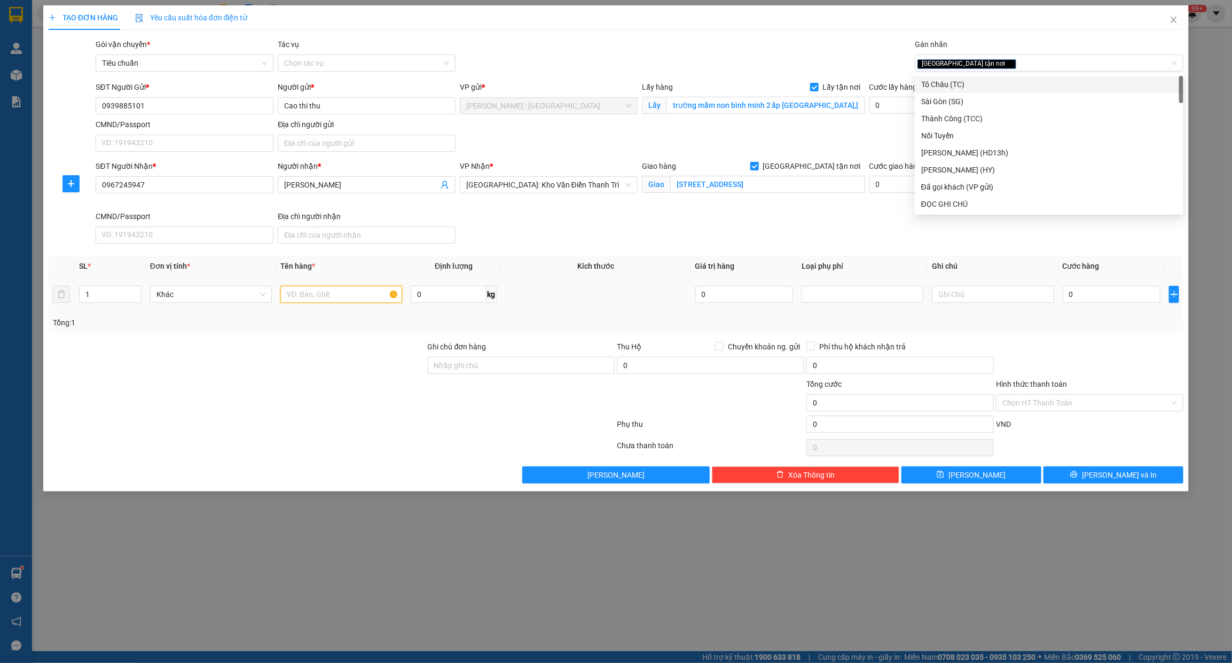
click at [349, 290] on input "text" at bounding box center [341, 294] width 122 height 17
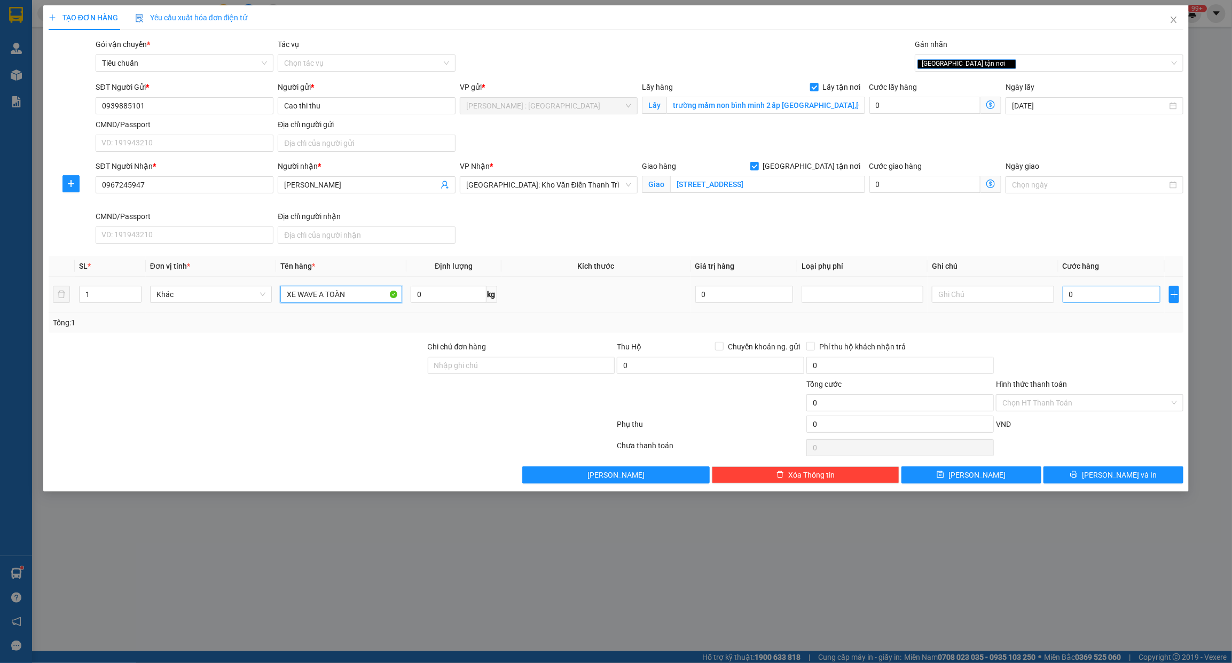
type input "XE WAVE A TOÀN"
click at [1118, 303] on input "0" at bounding box center [1112, 294] width 98 height 17
type input "1"
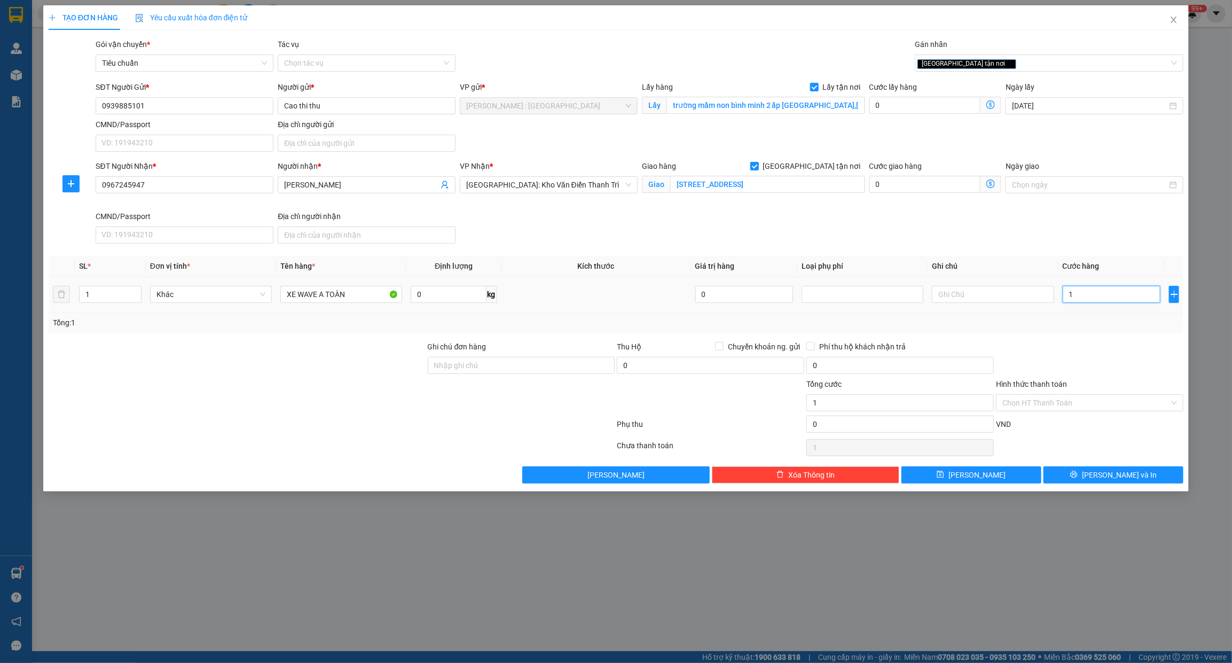
type input "12"
type input "122"
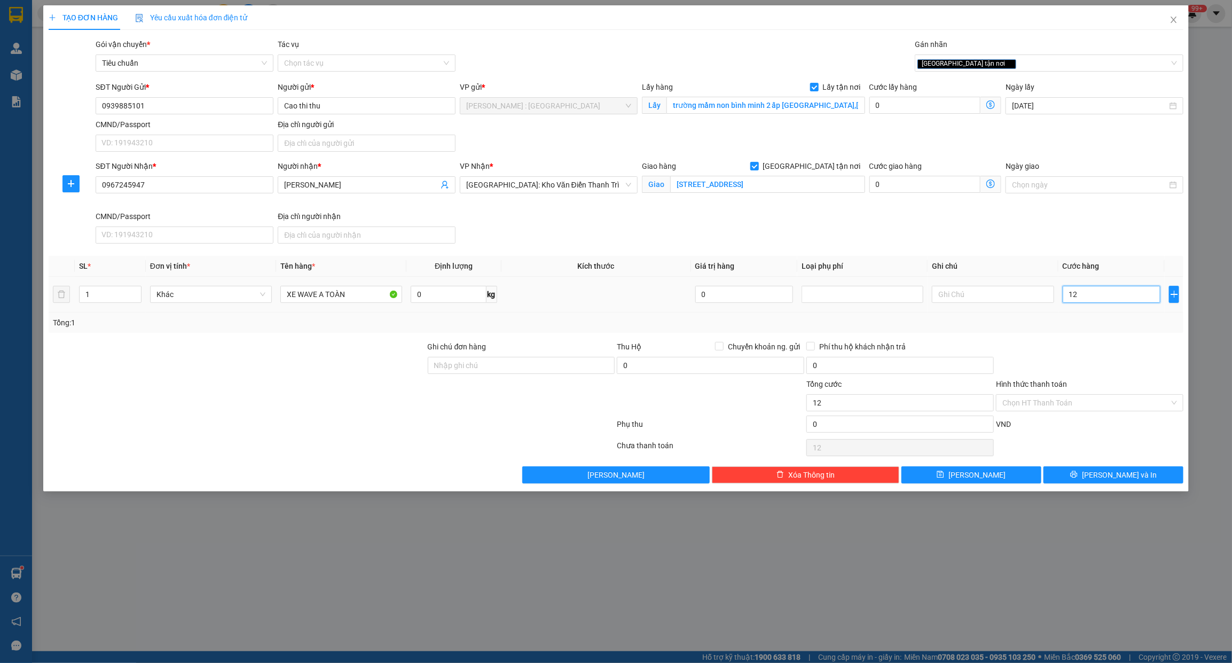
type input "122"
type input "1.220"
type input "1.220.000"
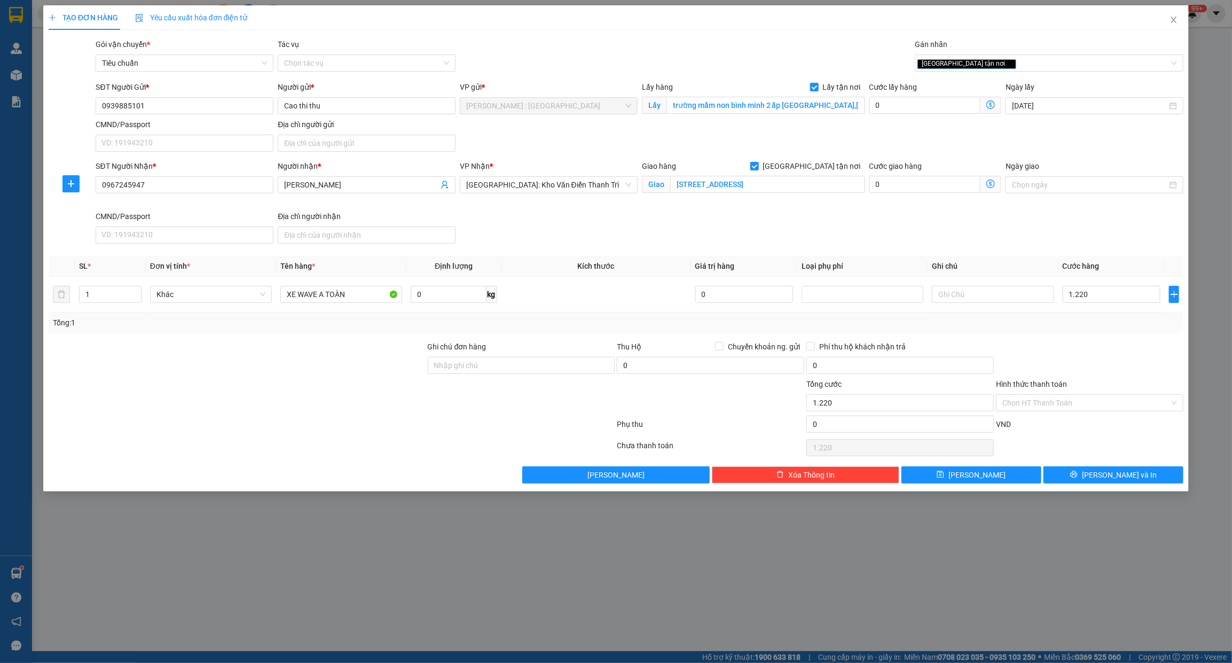
type input "1.220.000"
click at [1098, 336] on div "Transit Pickup Surcharge Ids Transit Deliver Surcharge Ids Transit Deliver Surc…" at bounding box center [616, 260] width 1135 height 445
click at [1083, 478] on button "[PERSON_NAME] và In" at bounding box center [1114, 474] width 140 height 17
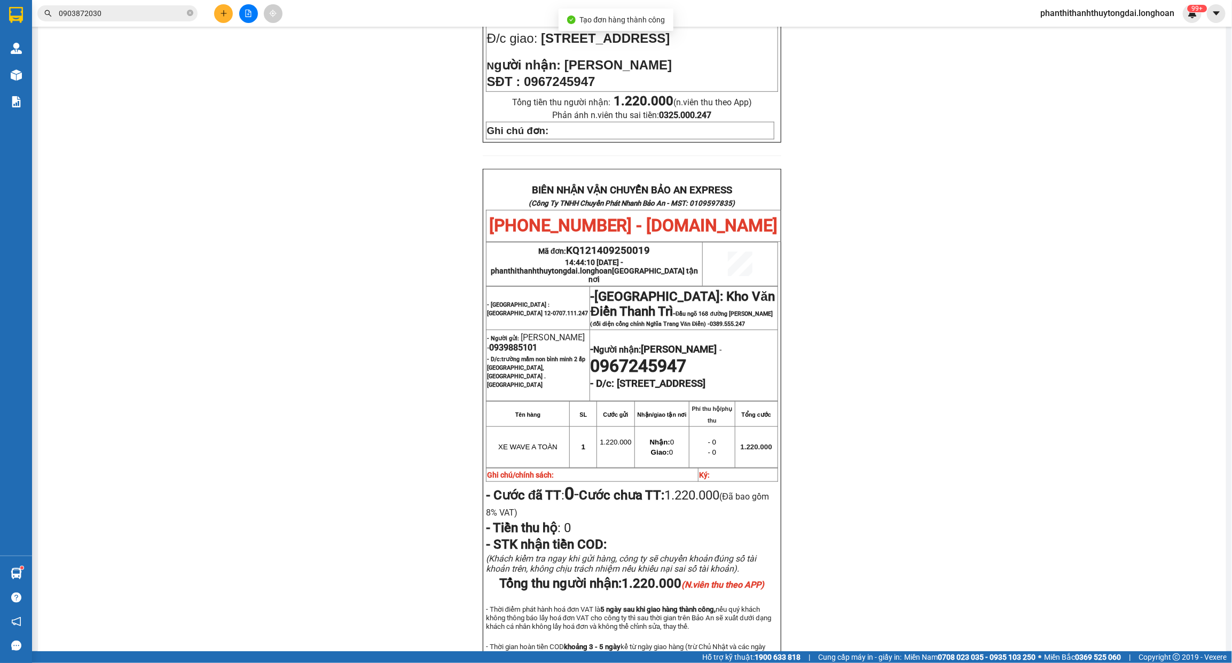
scroll to position [478, 0]
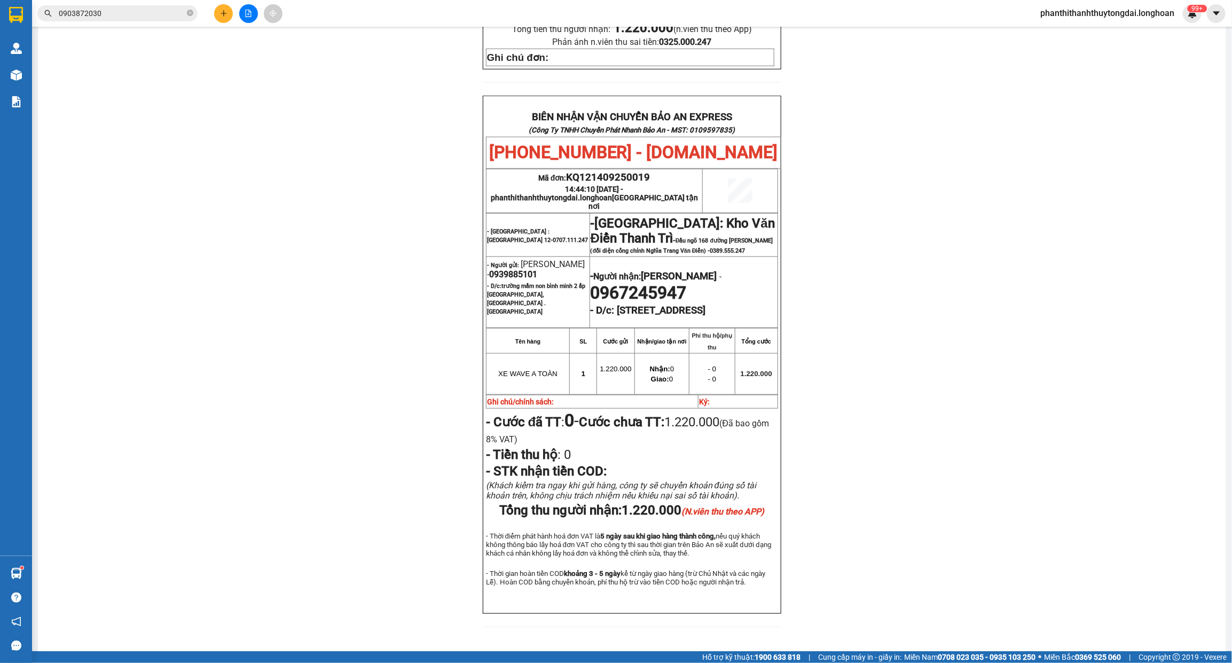
click at [373, 271] on div "PHIẾU DÁN LÊN HÀNG Ngày in phiếu: 14:44 ngày 14-09-2025 CSKH: 1900.06.88.33 CÔN…" at bounding box center [632, 127] width 1163 height 1025
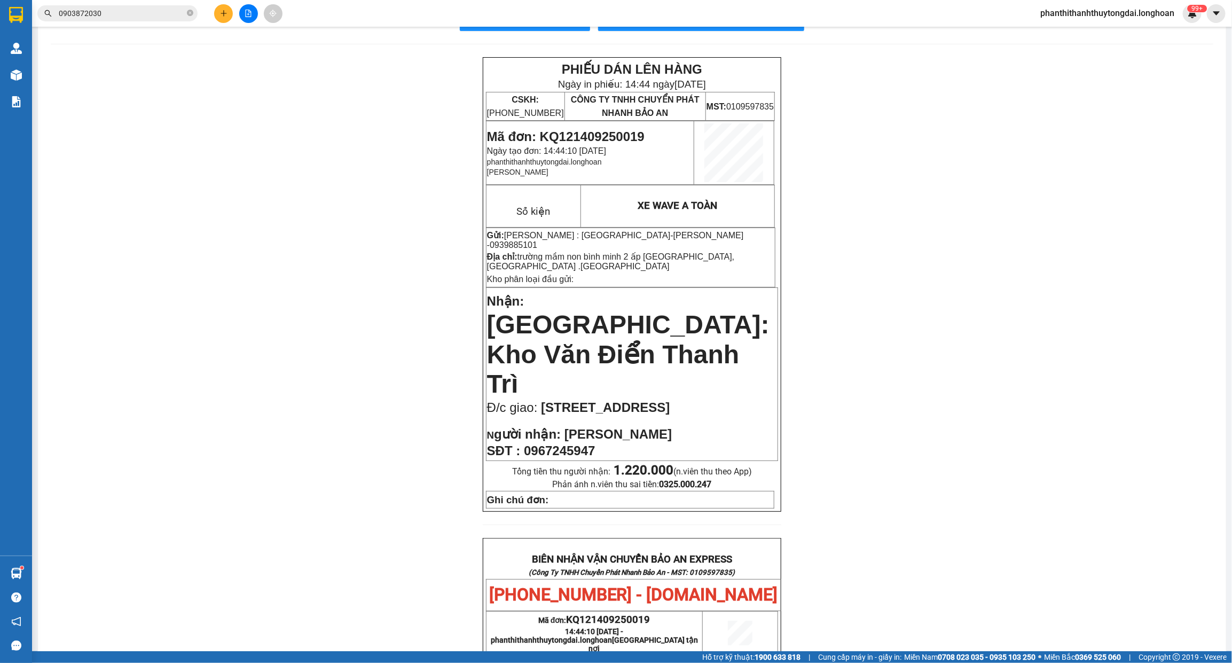
scroll to position [0, 0]
